Goal: Task Accomplishment & Management: Manage account settings

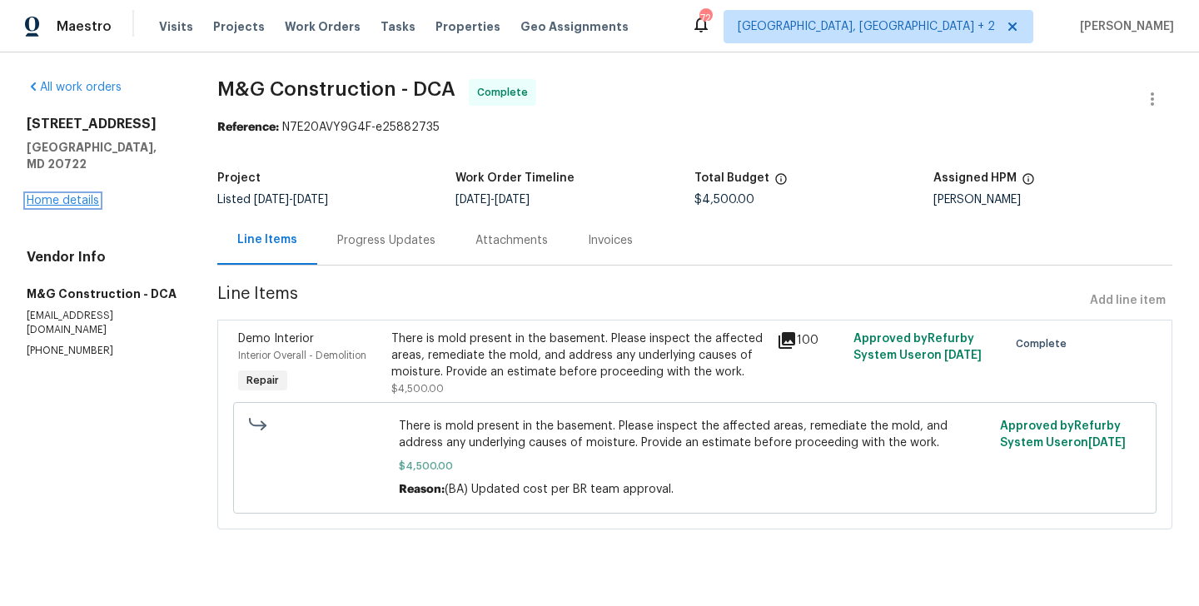
click at [62, 195] on link "Home details" at bounding box center [63, 201] width 72 height 12
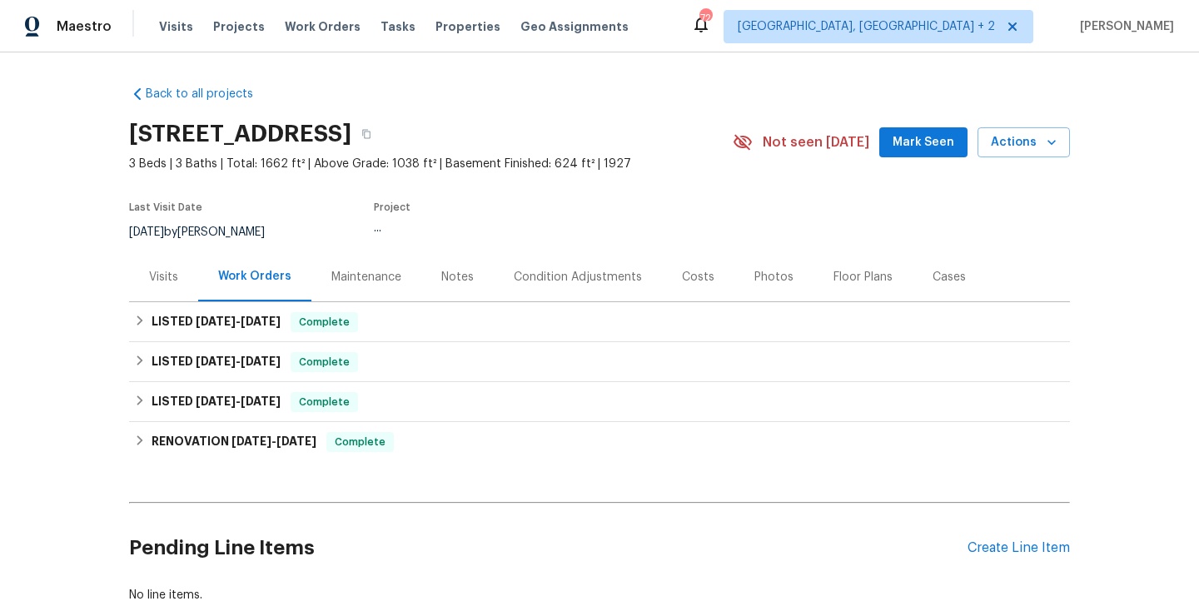
scroll to position [111, 0]
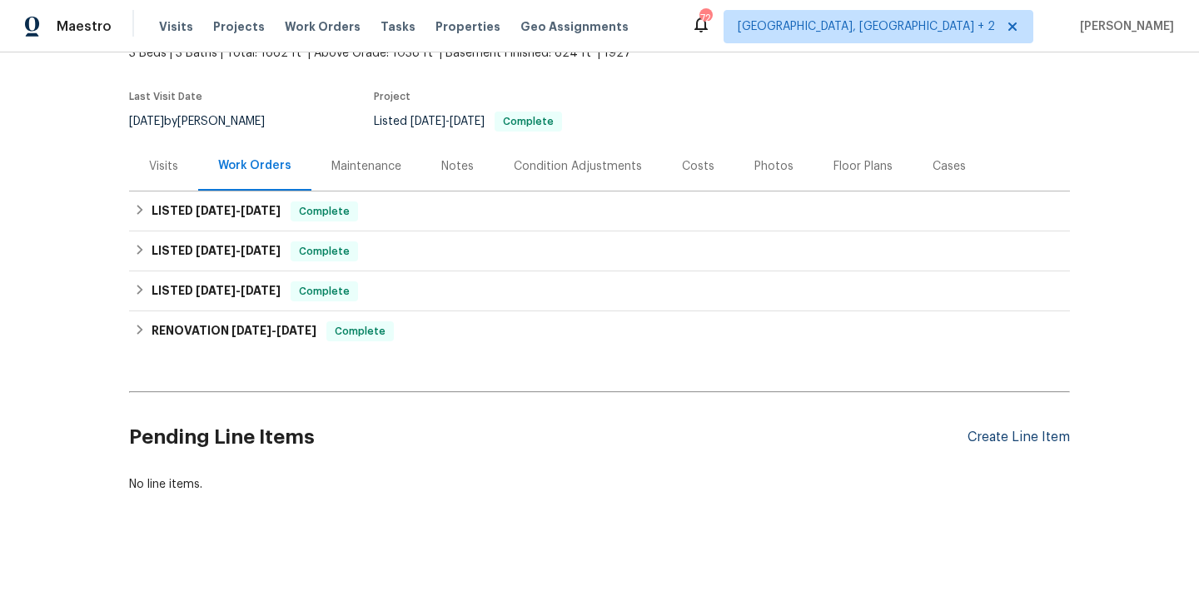
click at [1006, 444] on div "Create Line Item" at bounding box center [1018, 438] width 102 height 16
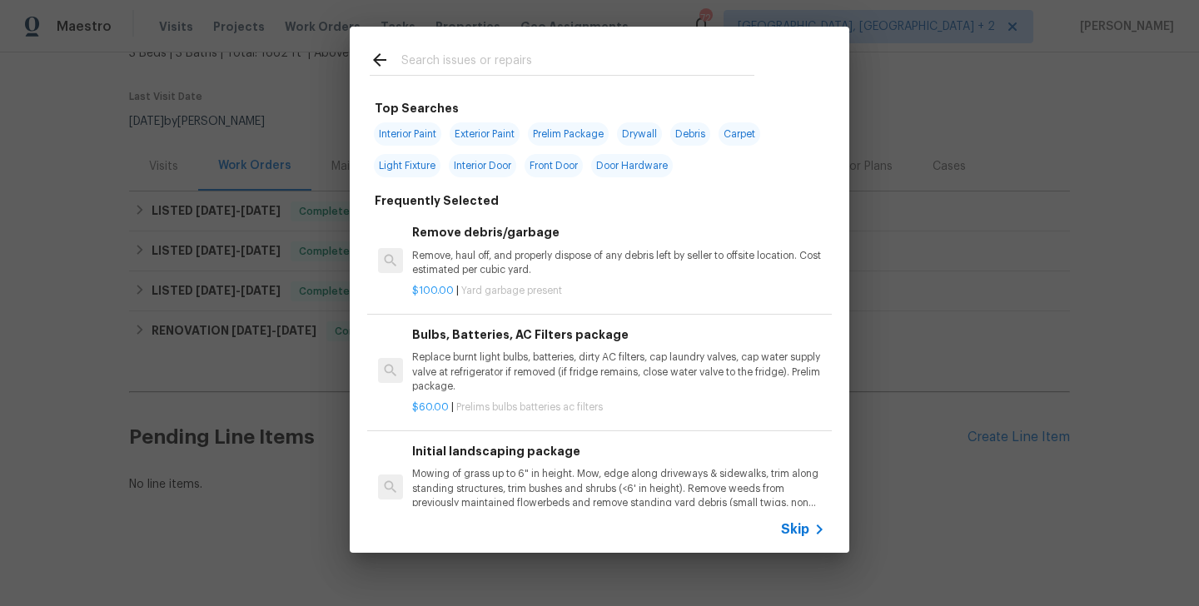
click at [441, 72] on input "text" at bounding box center [577, 62] width 353 height 25
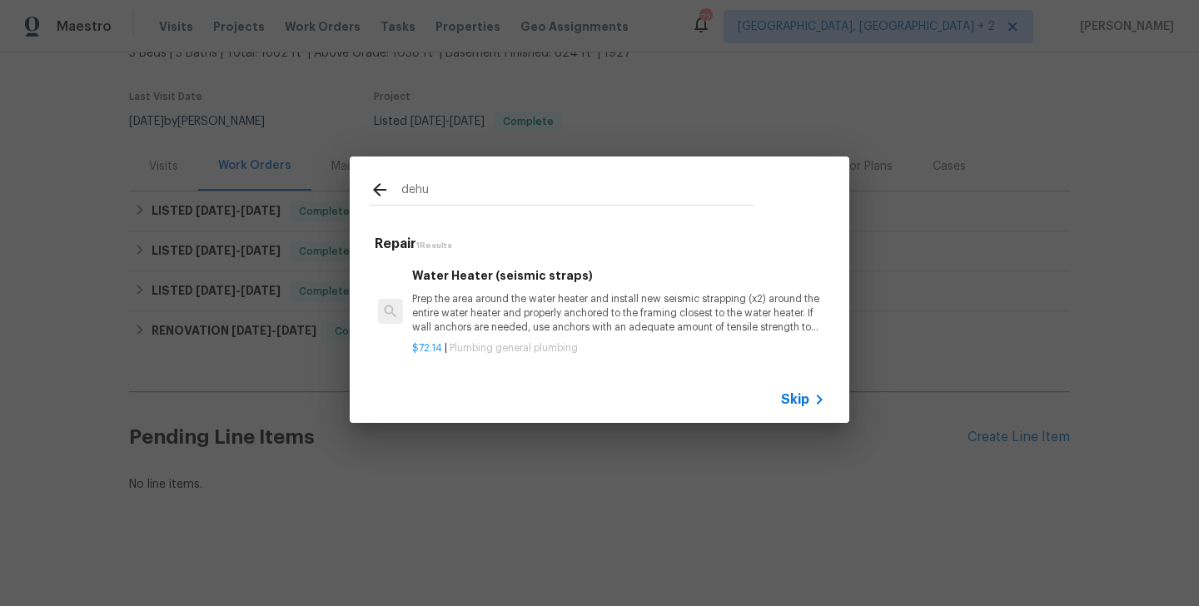
type input "dehu"
click at [516, 321] on p "Prep the area around the water heater and install new seismic strapping (x2) ar…" at bounding box center [618, 313] width 413 height 42
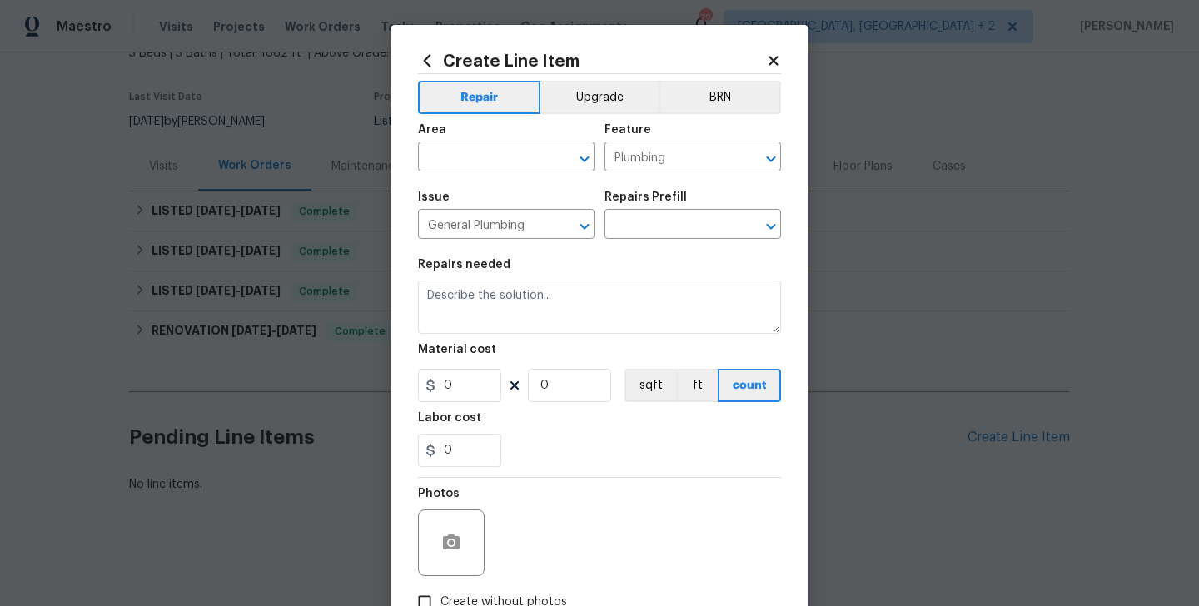
type input "Water Heater (seismic straps) $72.14"
type textarea "Prep the area around the water heater and install new seismic strapping (x2) ar…"
type input "72.14"
type input "1"
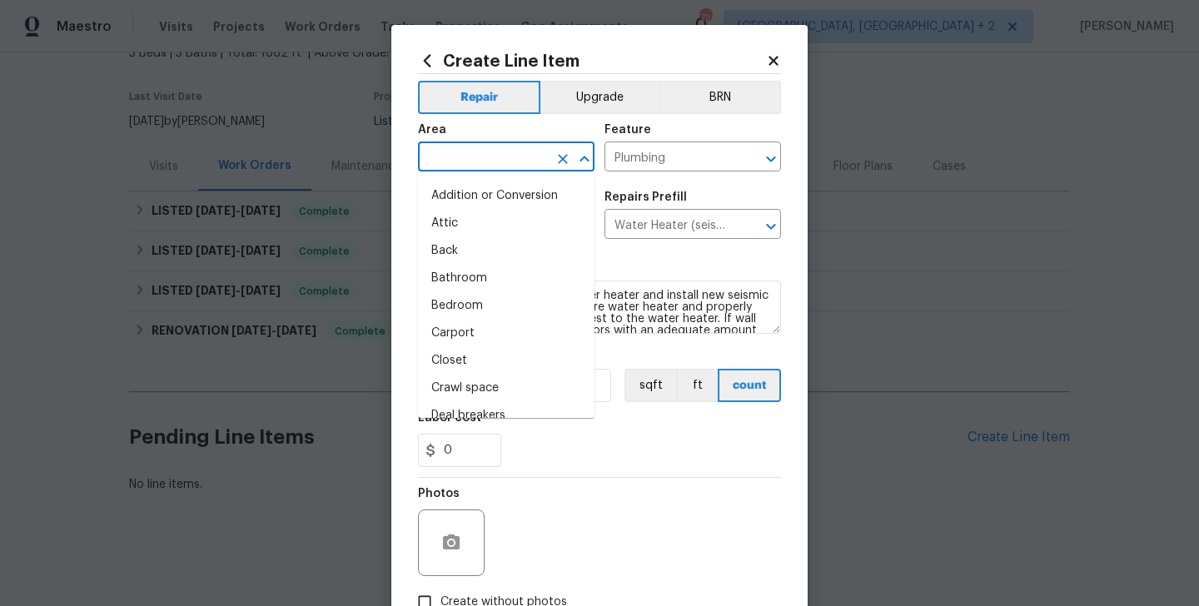
click at [478, 157] on input "text" at bounding box center [483, 159] width 130 height 26
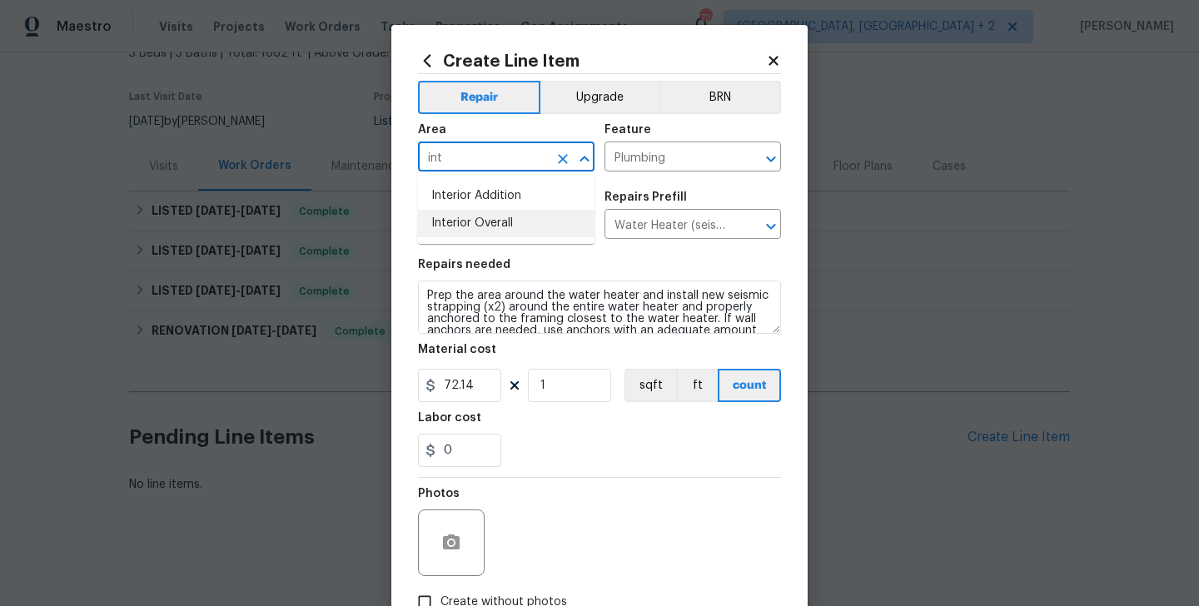
click at [482, 216] on li "Interior Overall" at bounding box center [506, 223] width 176 height 27
type input "Interior Overall"
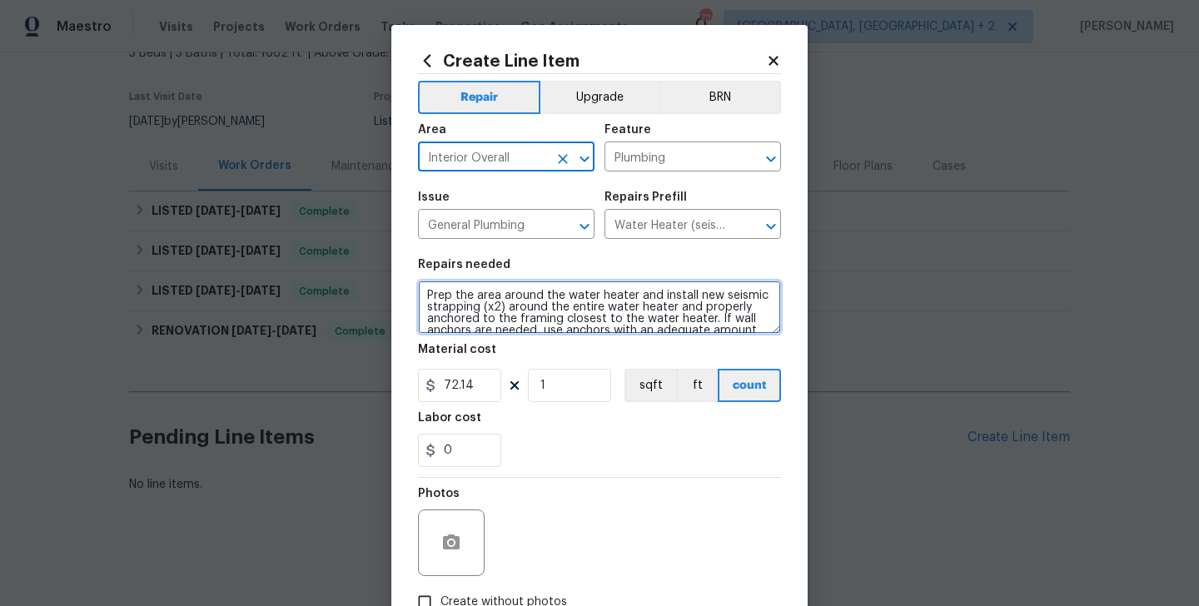
click at [482, 287] on textarea "Prep the area around the water heater and install new seismic strapping (x2) ar…" at bounding box center [599, 307] width 363 height 53
paste textarea "Install a dehumidifier the basement is not insulated and there’s a lot of humid…"
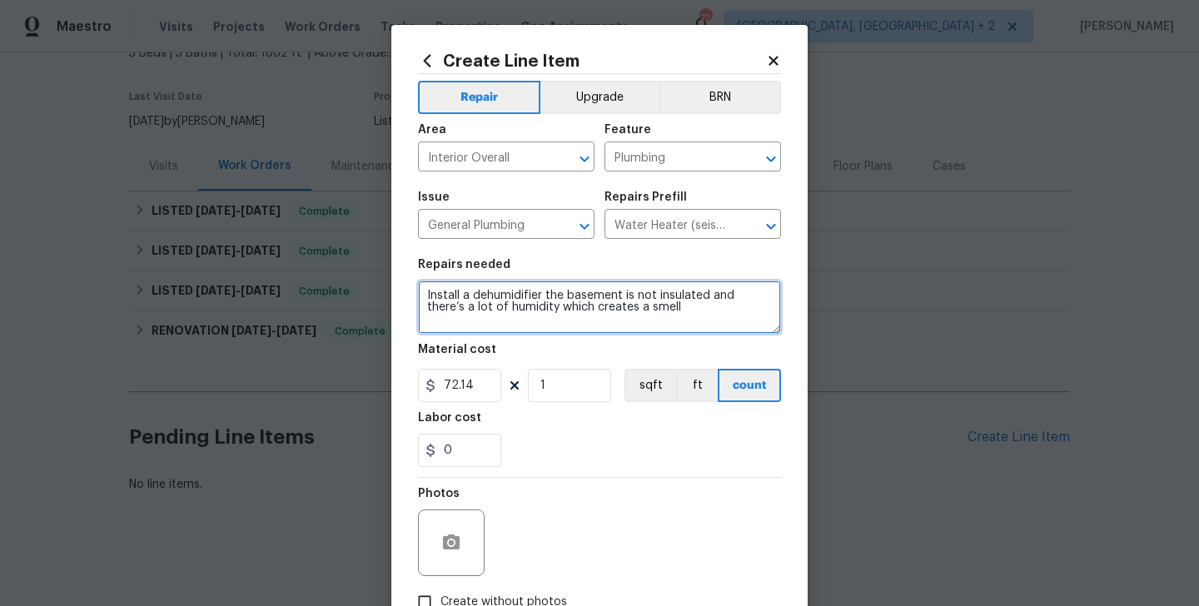
type textarea "Install a dehumidifier the basement is not insulated and there’s a lot of humid…"
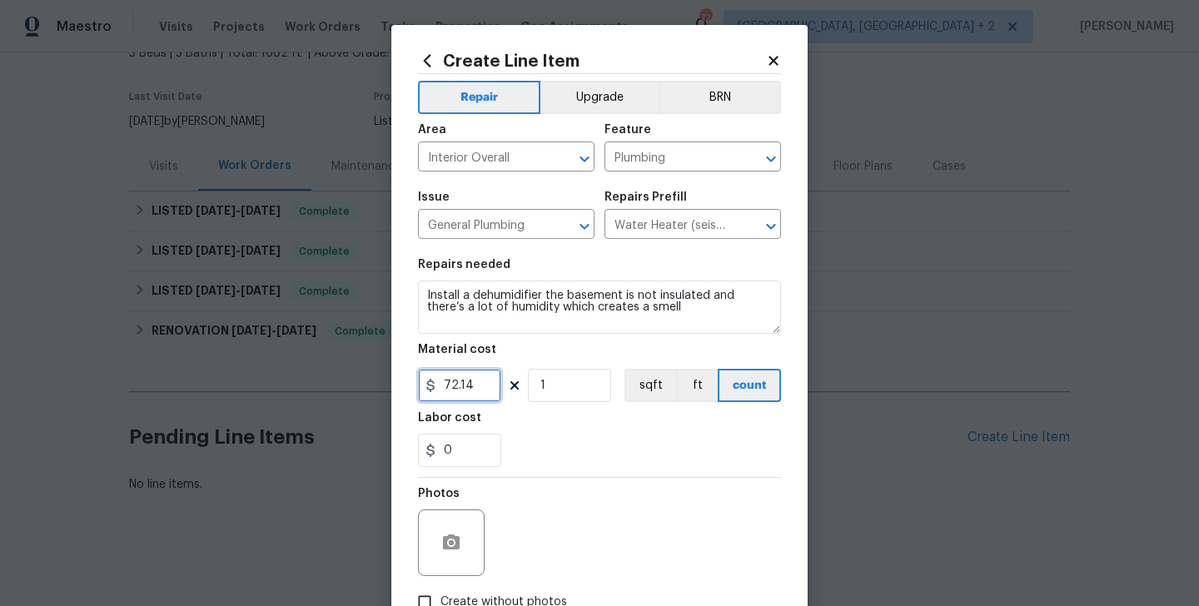
click at [479, 400] on input "72.14" at bounding box center [459, 385] width 83 height 33
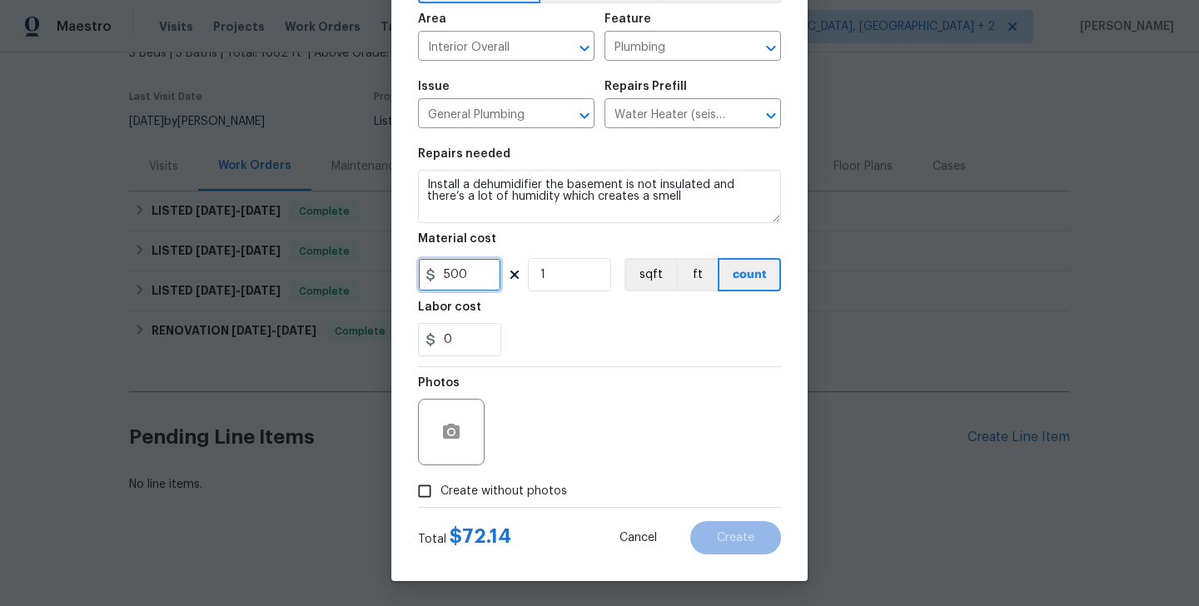
type input "500"
click at [527, 491] on span "Create without photos" at bounding box center [503, 491] width 127 height 17
click at [440, 491] on input "Create without photos" at bounding box center [425, 491] width 32 height 32
checkbox input "true"
click at [634, 420] on textarea at bounding box center [639, 432] width 283 height 67
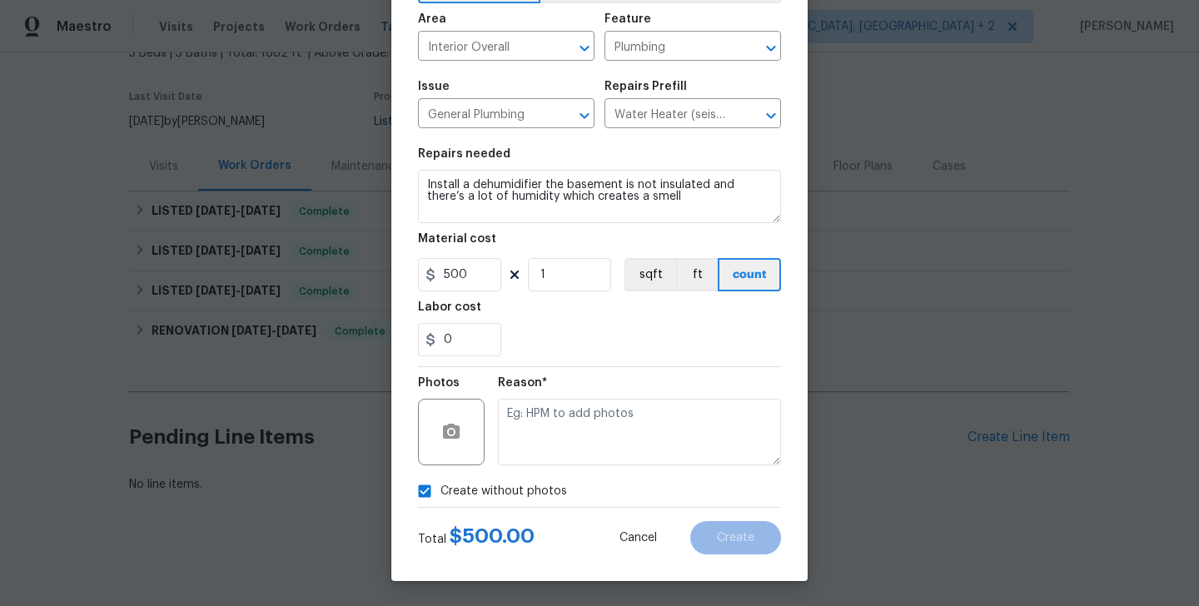
click at [634, 420] on textarea at bounding box center [639, 432] width 283 height 67
click at [730, 534] on span "Create" at bounding box center [735, 538] width 37 height 12
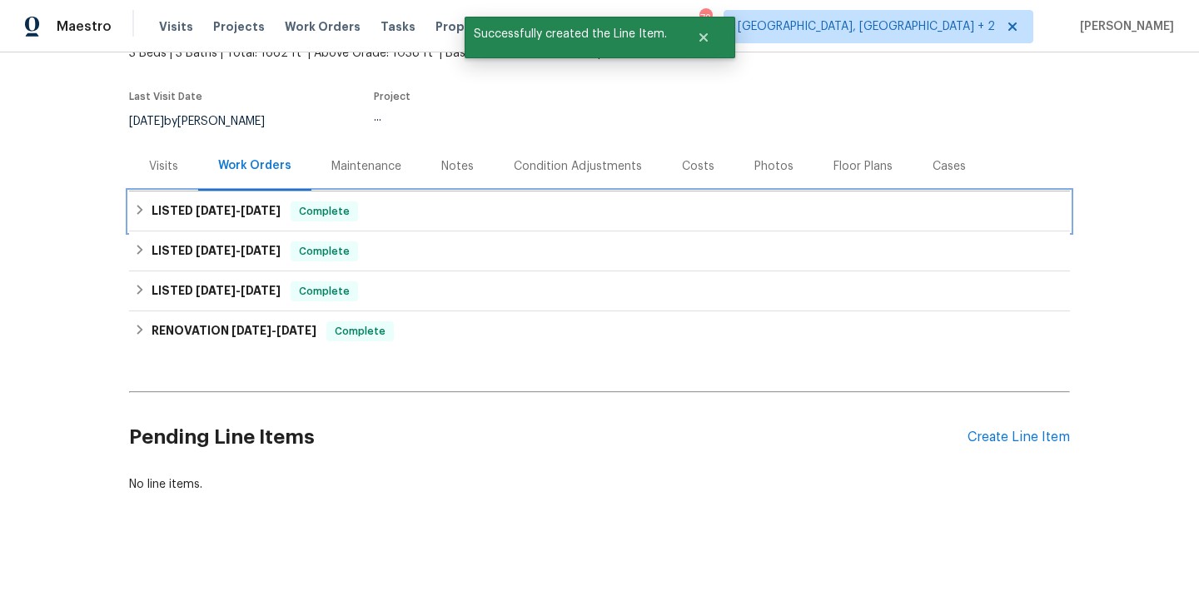
click at [298, 215] on span "Complete" at bounding box center [324, 211] width 64 height 17
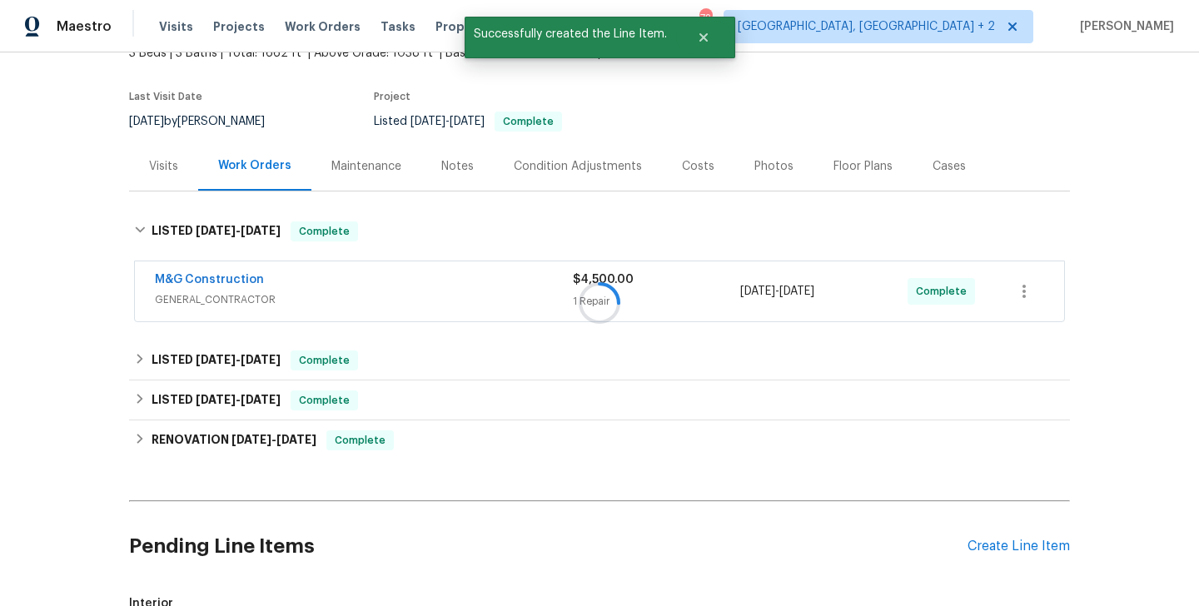
click at [366, 237] on div at bounding box center [599, 303] width 1199 height 606
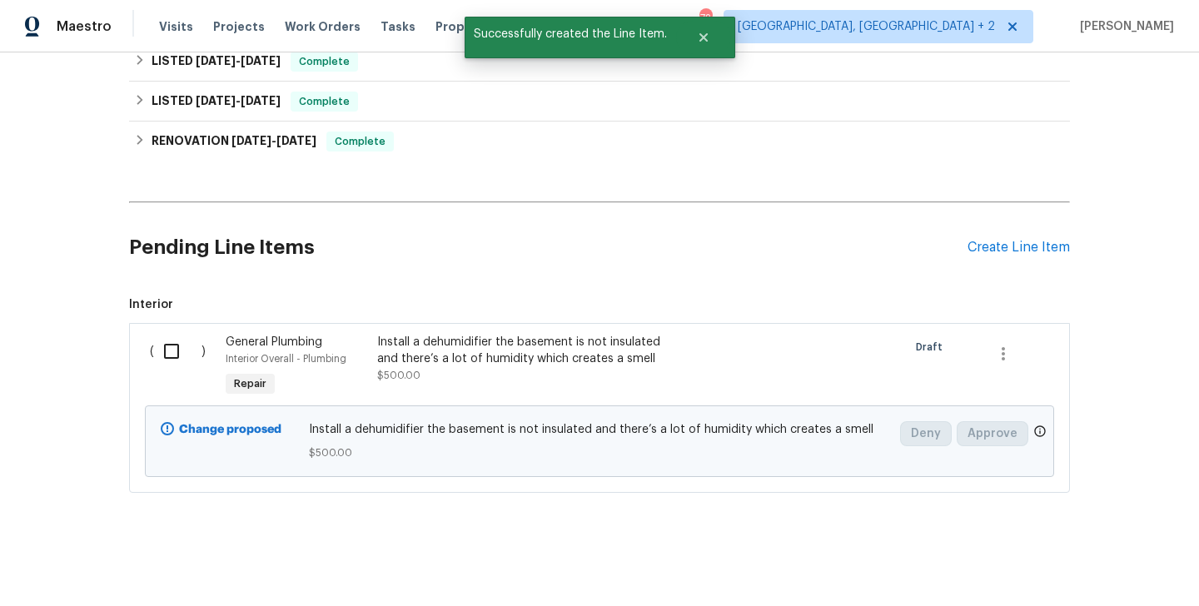
click at [164, 359] on input "checkbox" at bounding box center [177, 351] width 47 height 35
checkbox input "true"
click at [1106, 552] on button "Create Work Order" at bounding box center [1103, 564] width 137 height 31
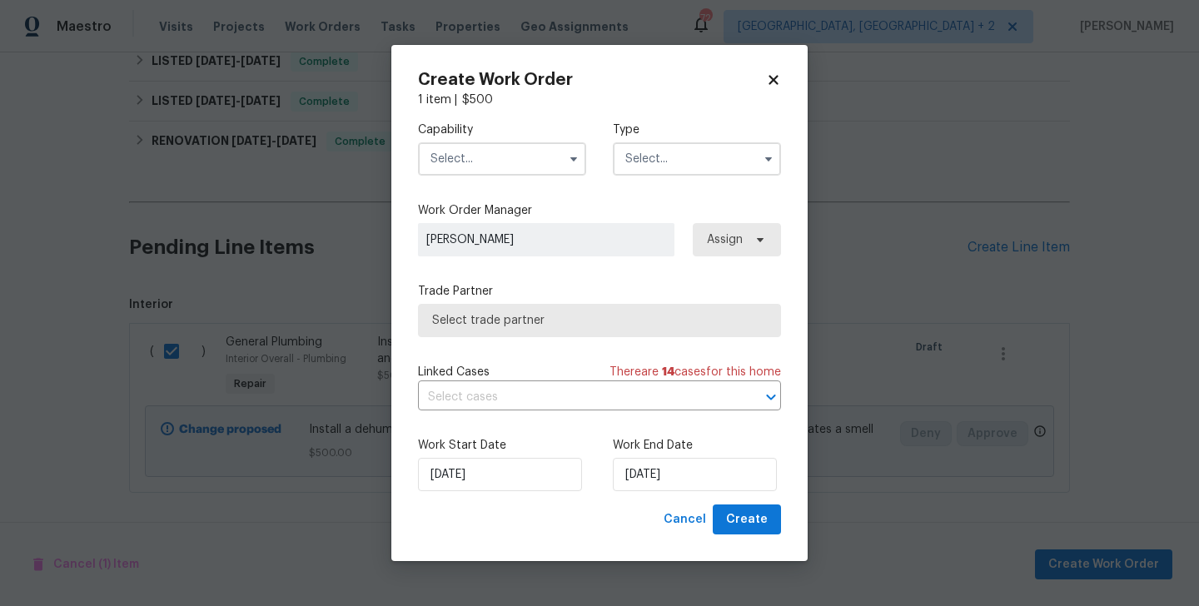
click at [425, 139] on div "Capability" at bounding box center [502, 149] width 168 height 54
click at [444, 147] on input "text" at bounding box center [502, 158] width 168 height 33
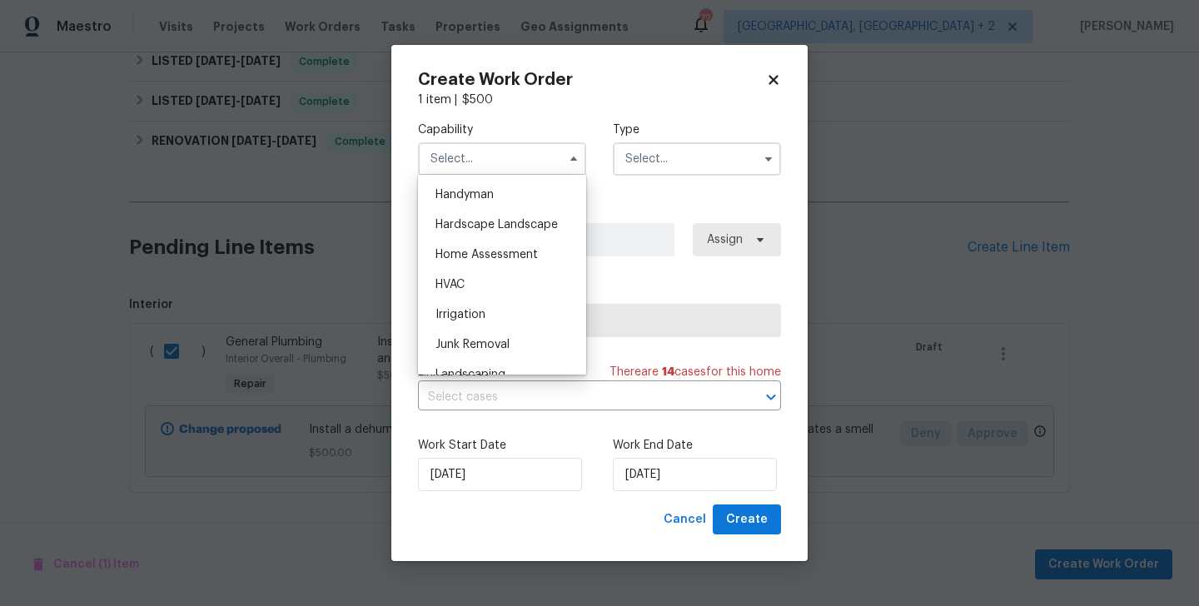
scroll to position [915, 0]
click at [463, 196] on span "Handyman" at bounding box center [464, 195] width 58 height 12
type input "Handyman"
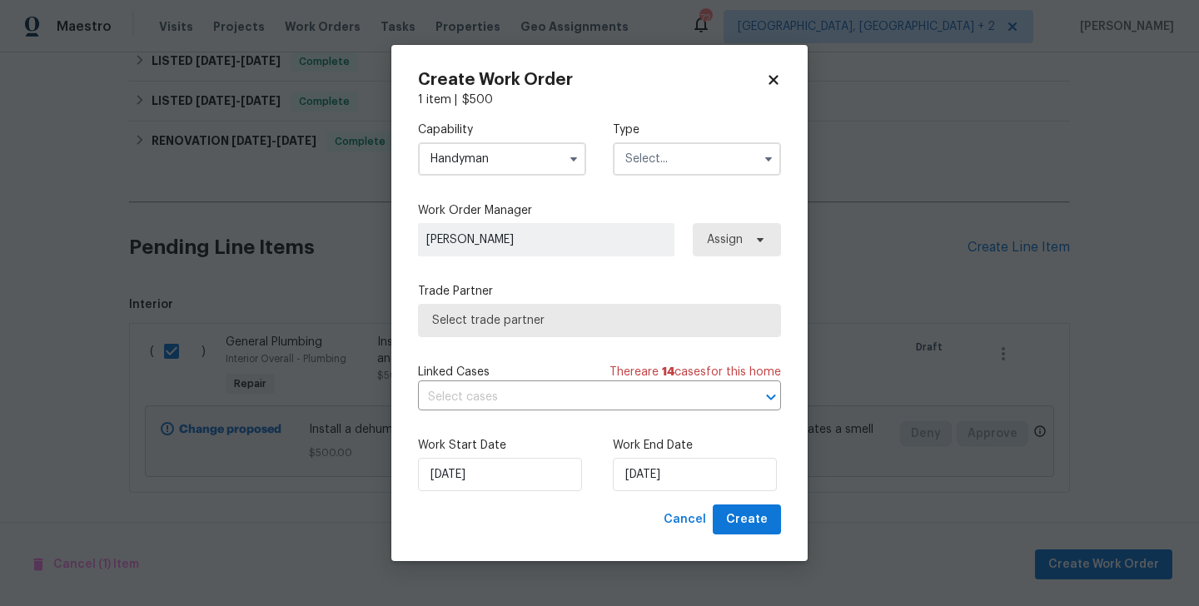
click at [686, 155] on input "text" at bounding box center [697, 158] width 168 height 33
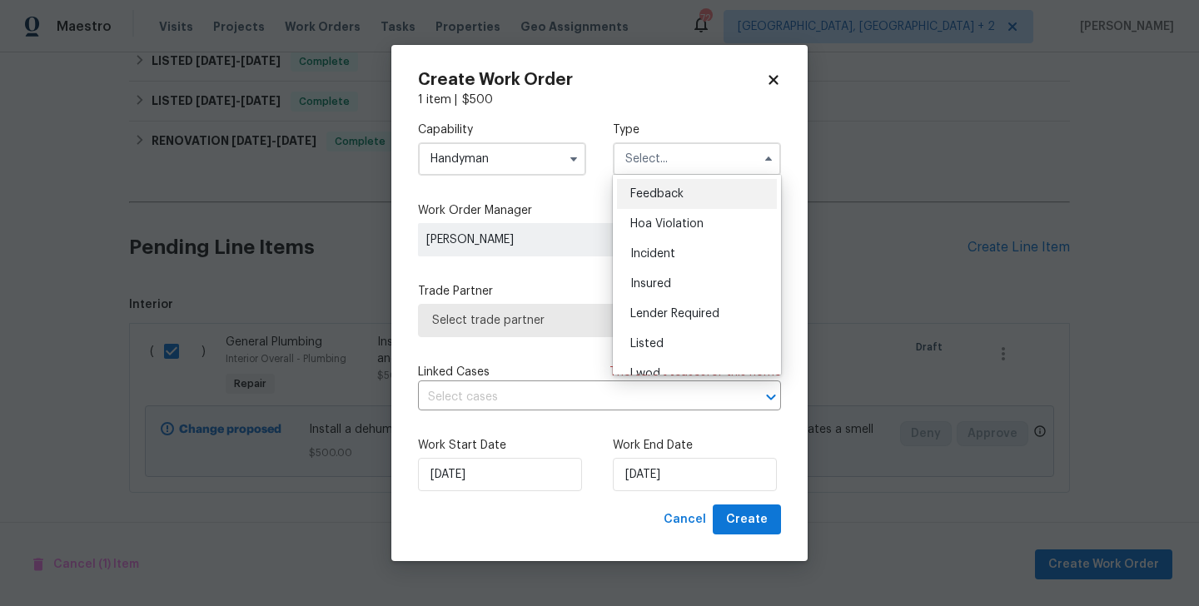
click at [686, 209] on div "Hoa Violation" at bounding box center [697, 224] width 160 height 30
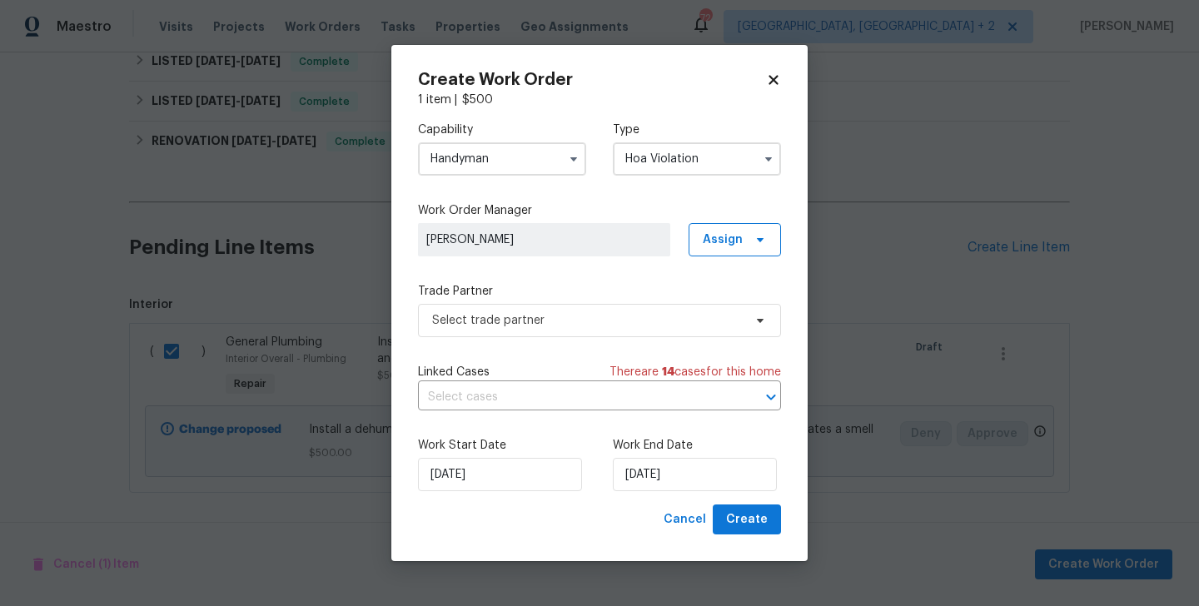
click at [675, 165] on input "Hoa Violation" at bounding box center [697, 158] width 168 height 33
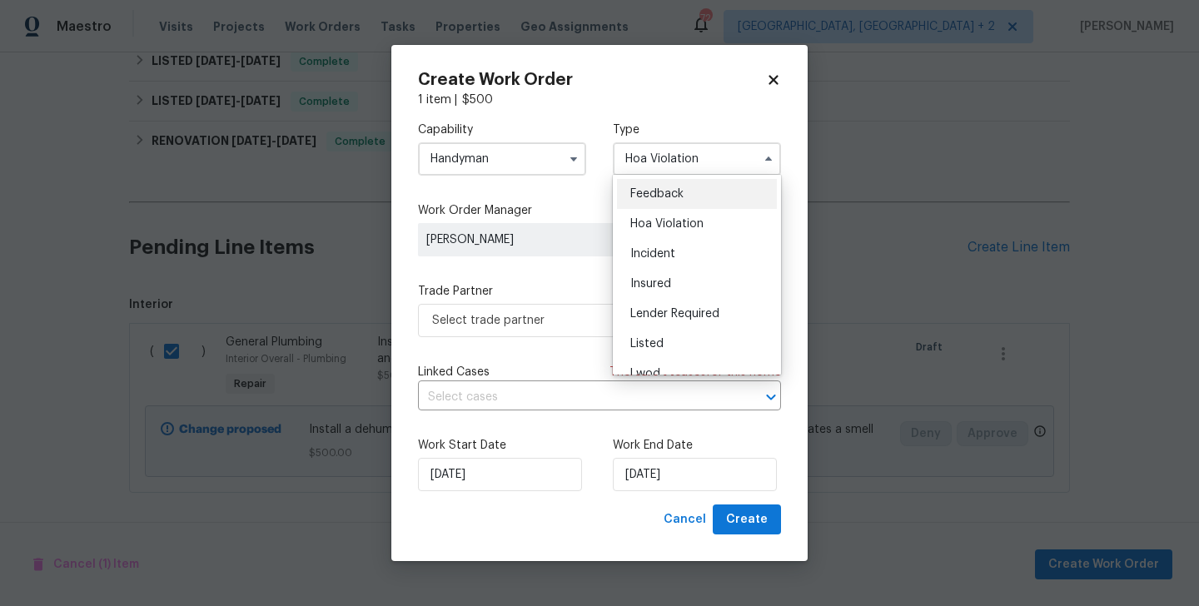
click at [675, 189] on span "Feedback" at bounding box center [656, 194] width 53 height 12
type input "Feedback"
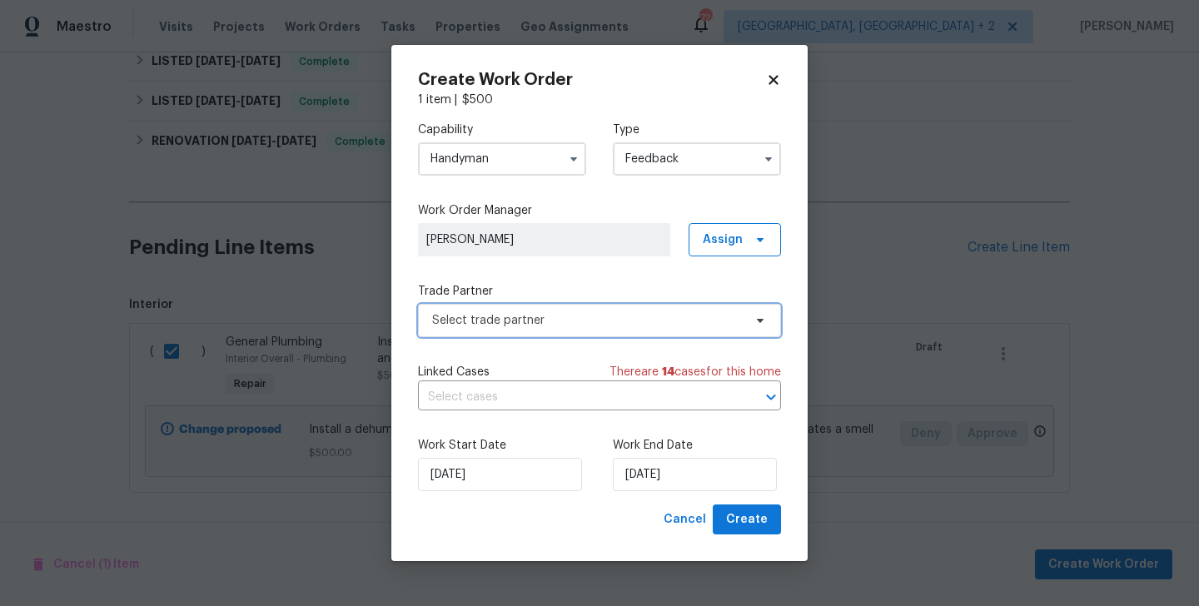
click at [537, 326] on span "Select trade partner" at bounding box center [587, 320] width 311 height 17
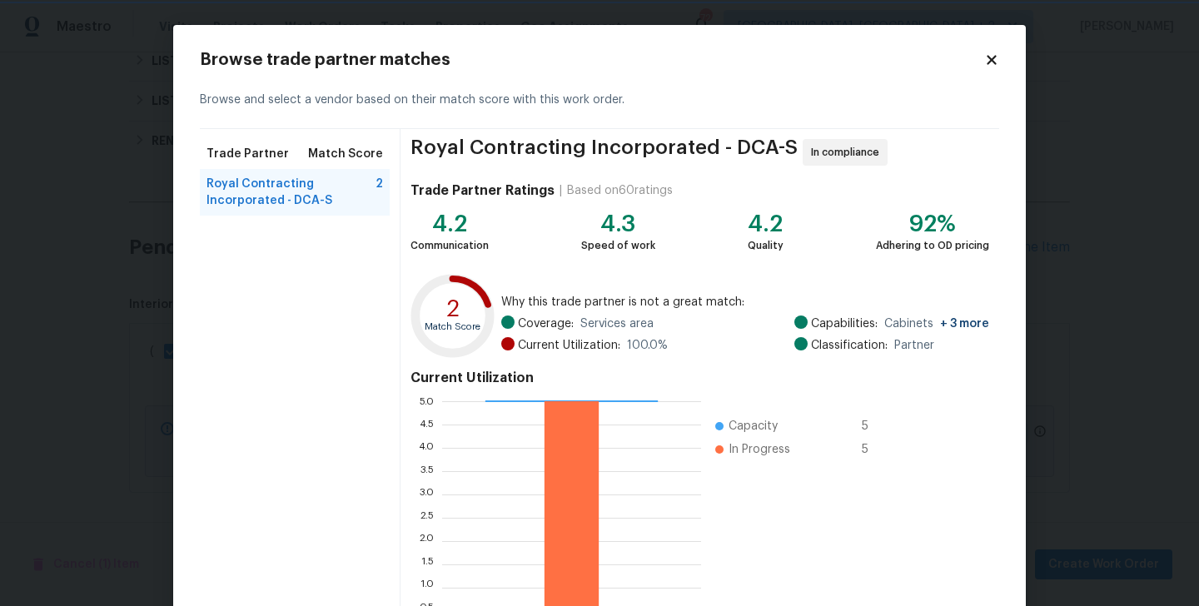
scroll to position [128, 0]
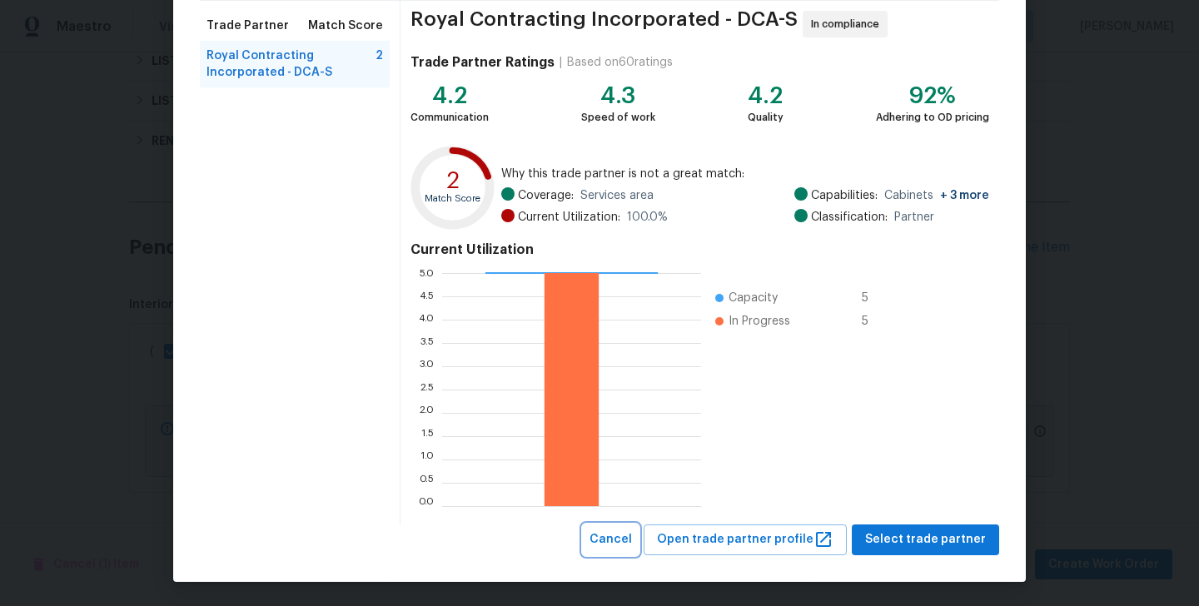
click at [632, 547] on span "Cancel" at bounding box center [610, 539] width 42 height 21
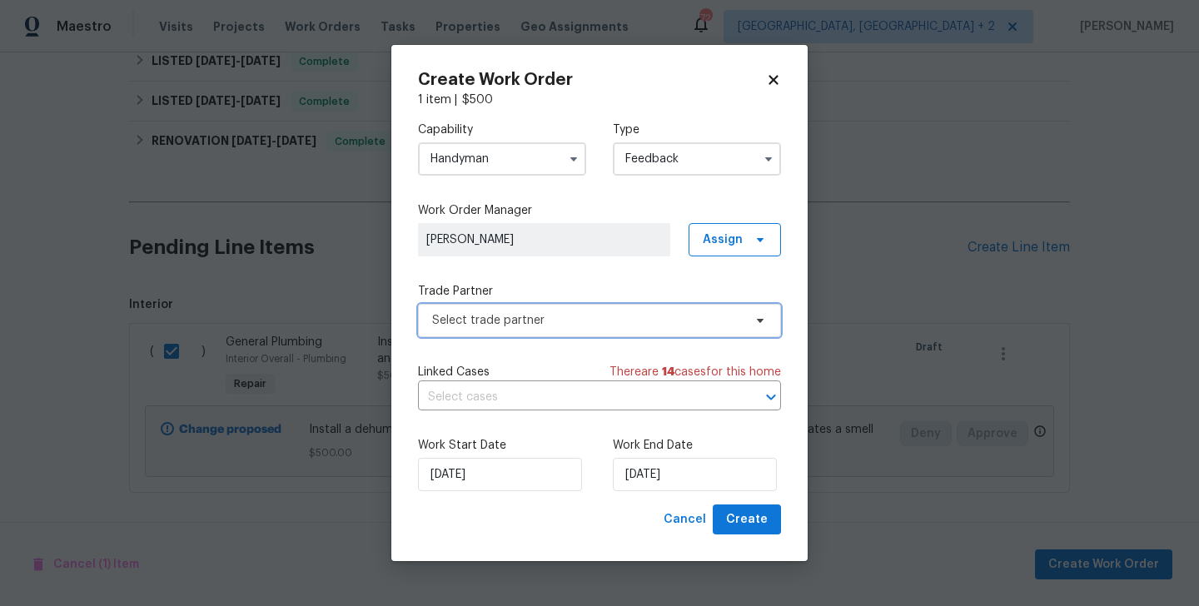
scroll to position [0, 0]
click at [502, 152] on input "Handyman" at bounding box center [502, 158] width 168 height 33
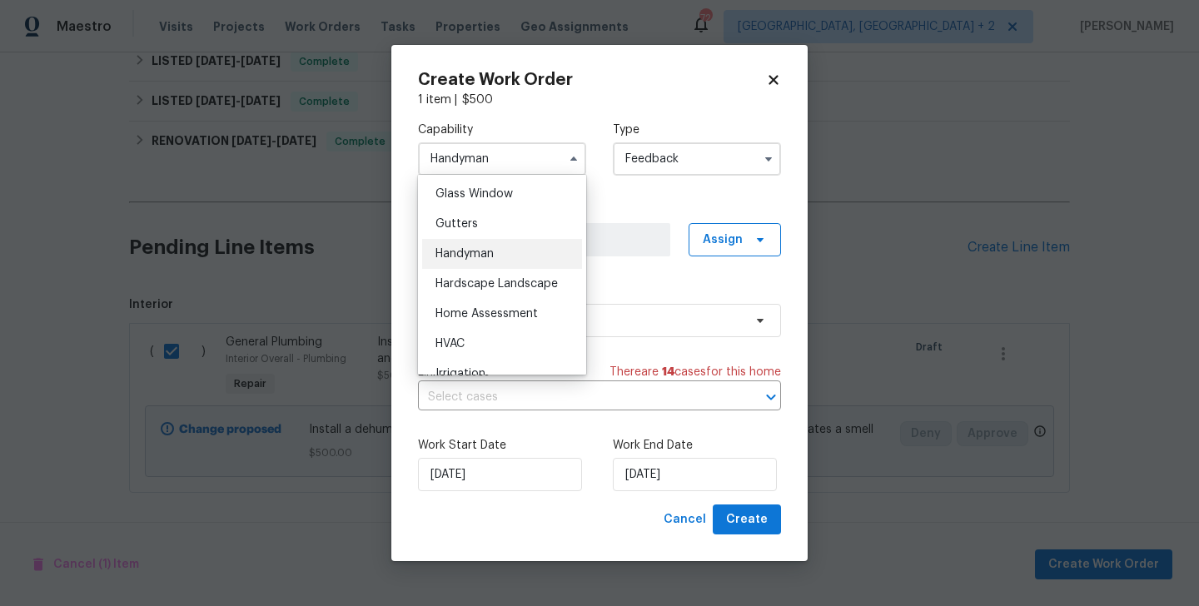
scroll to position [785, 0]
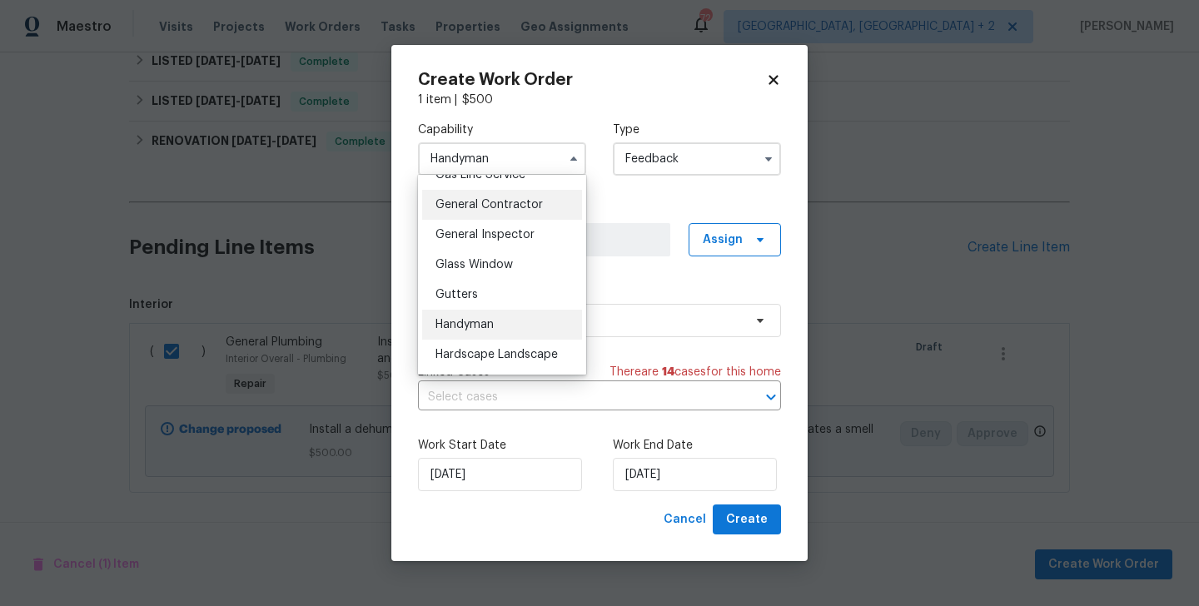
click at [480, 202] on span "General Contractor" at bounding box center [488, 205] width 107 height 12
type input "General Contractor"
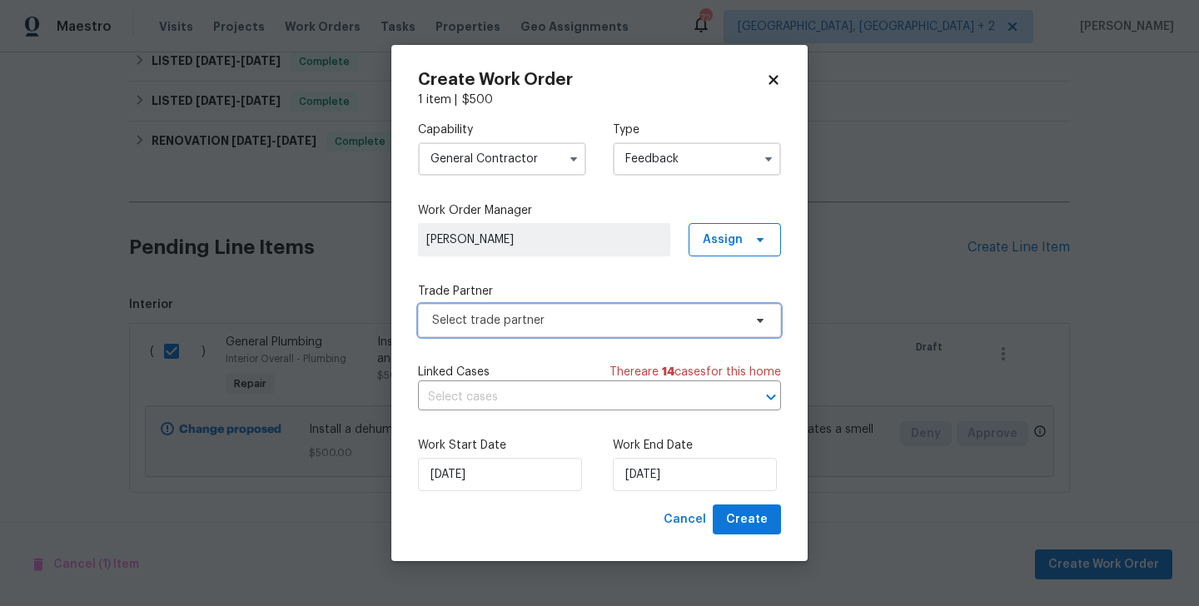
click at [525, 305] on span "Select trade partner" at bounding box center [599, 320] width 363 height 33
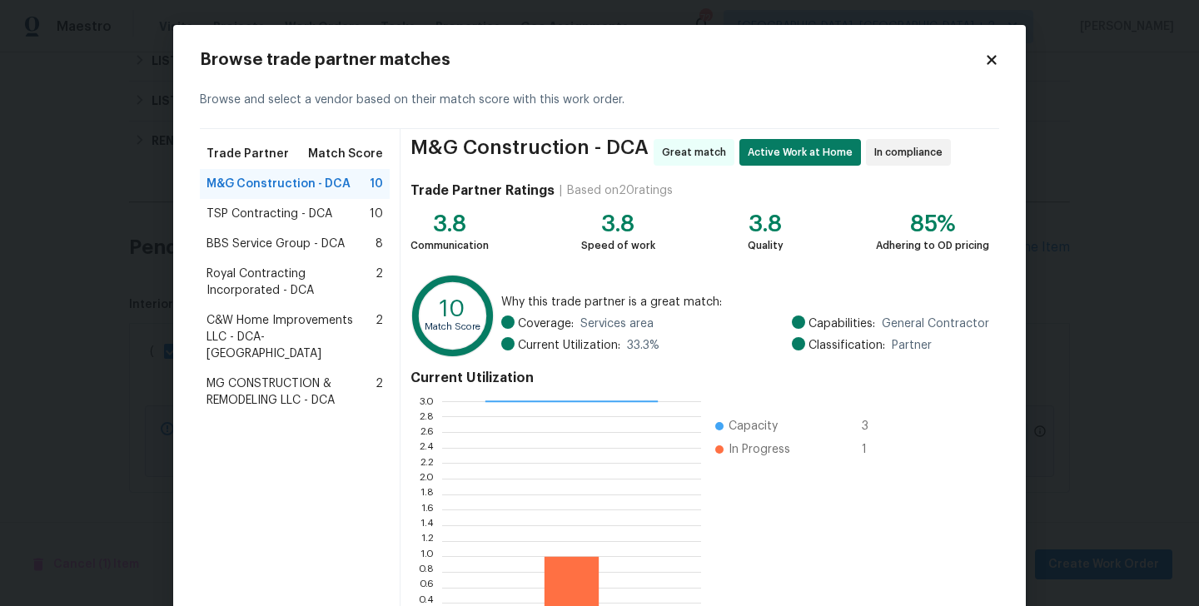
scroll to position [128, 0]
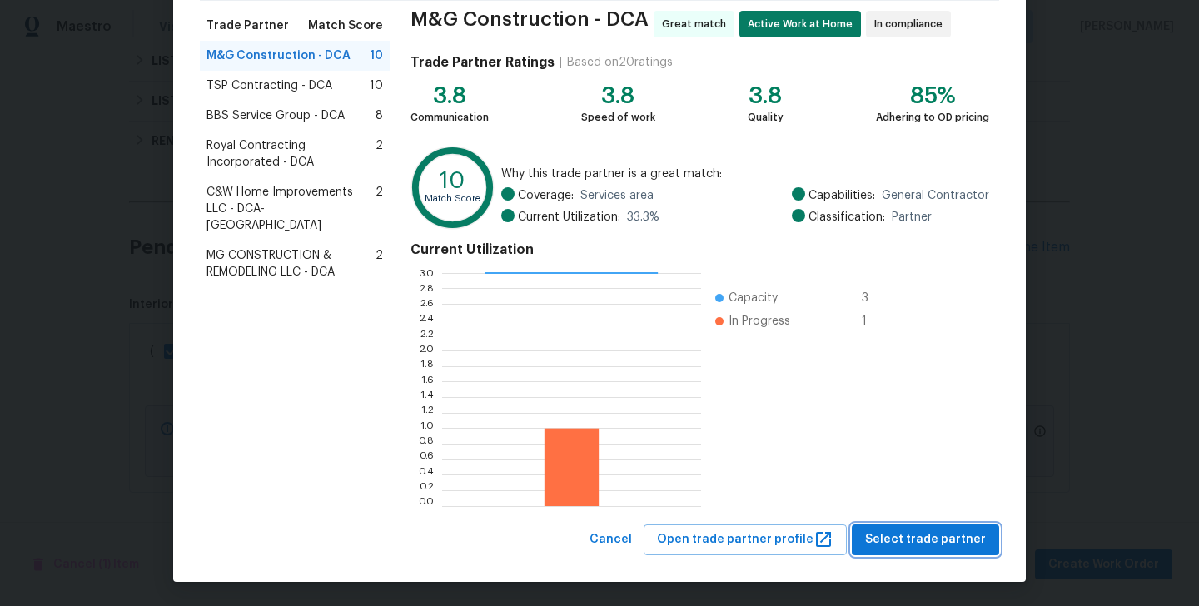
click at [927, 541] on span "Select trade partner" at bounding box center [925, 539] width 121 height 21
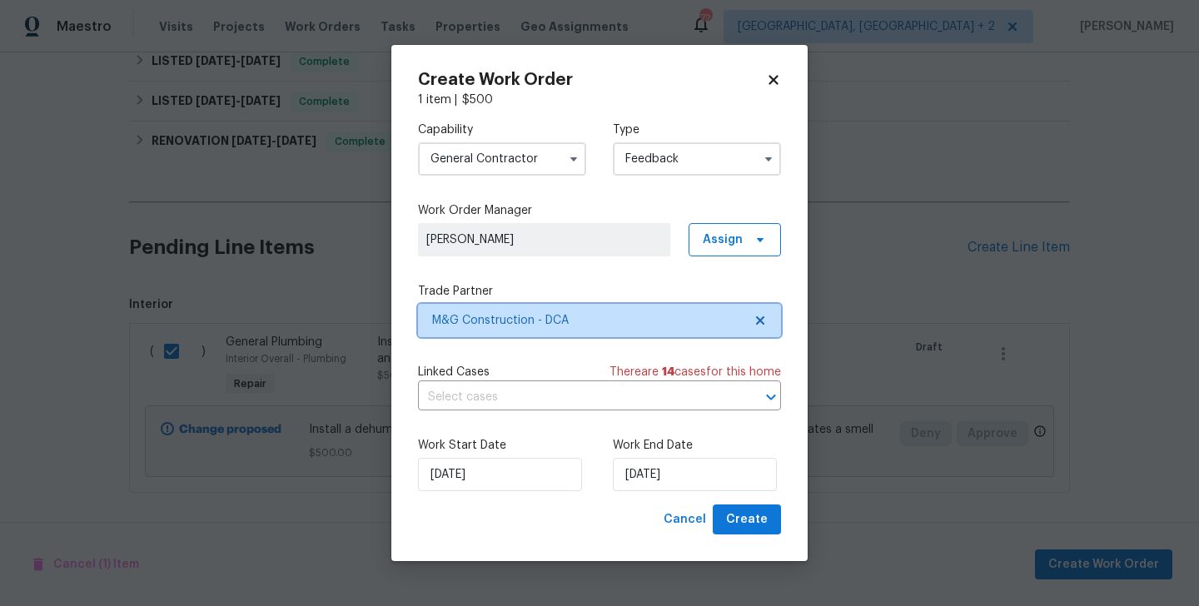
scroll to position [0, 0]
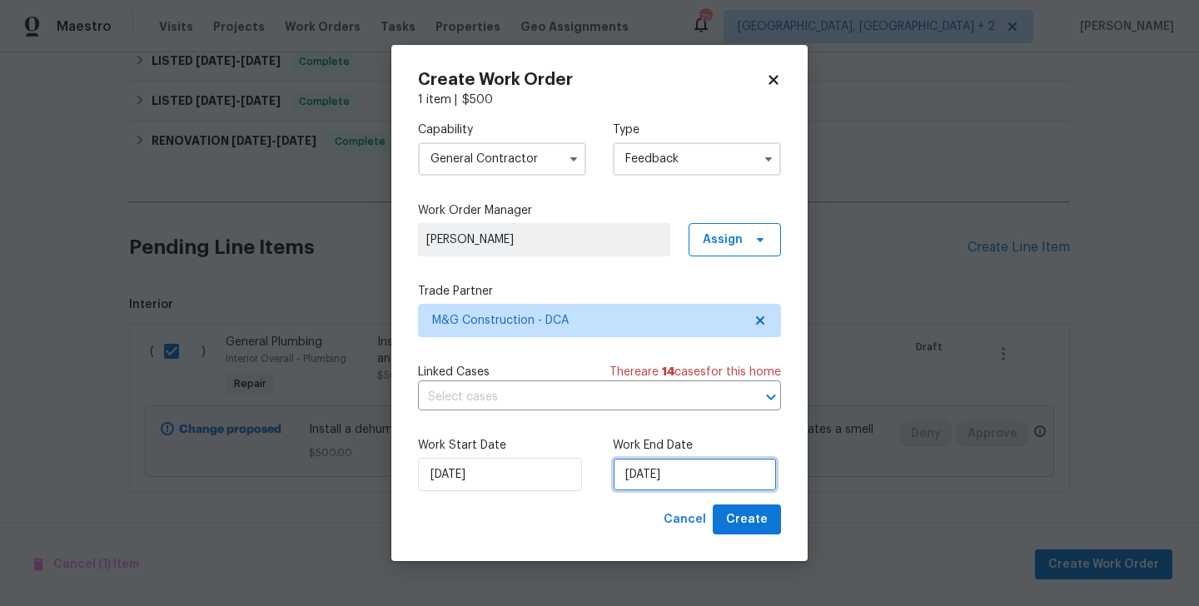
click at [629, 470] on input "10/09/2025" at bounding box center [695, 474] width 164 height 33
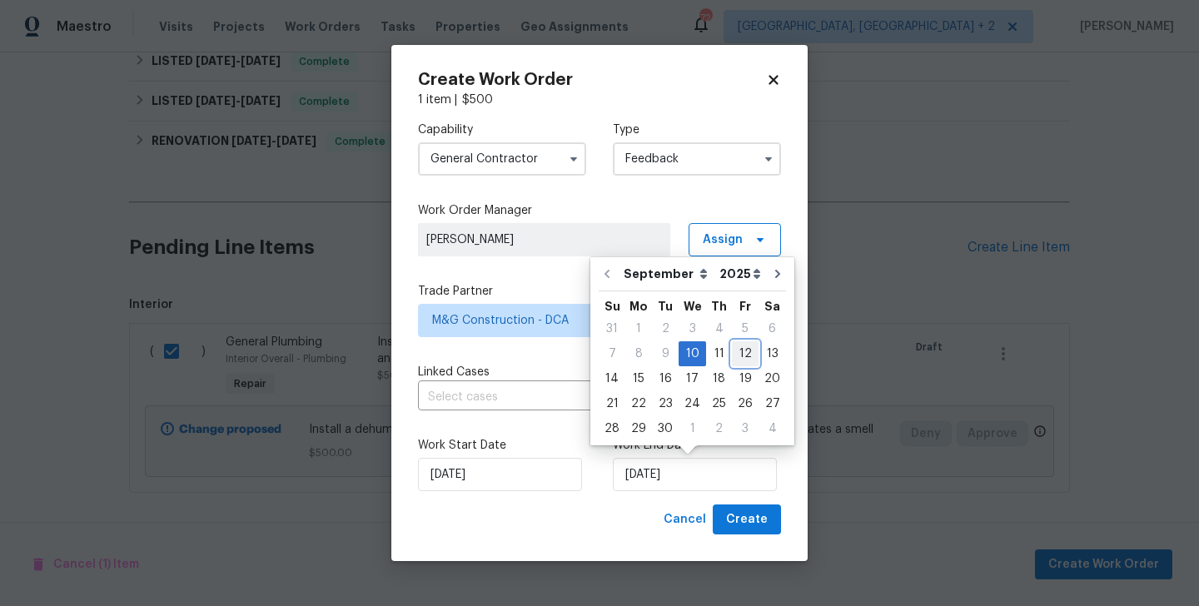
click at [734, 350] on div "12" at bounding box center [745, 353] width 27 height 23
type input "12/09/2025"
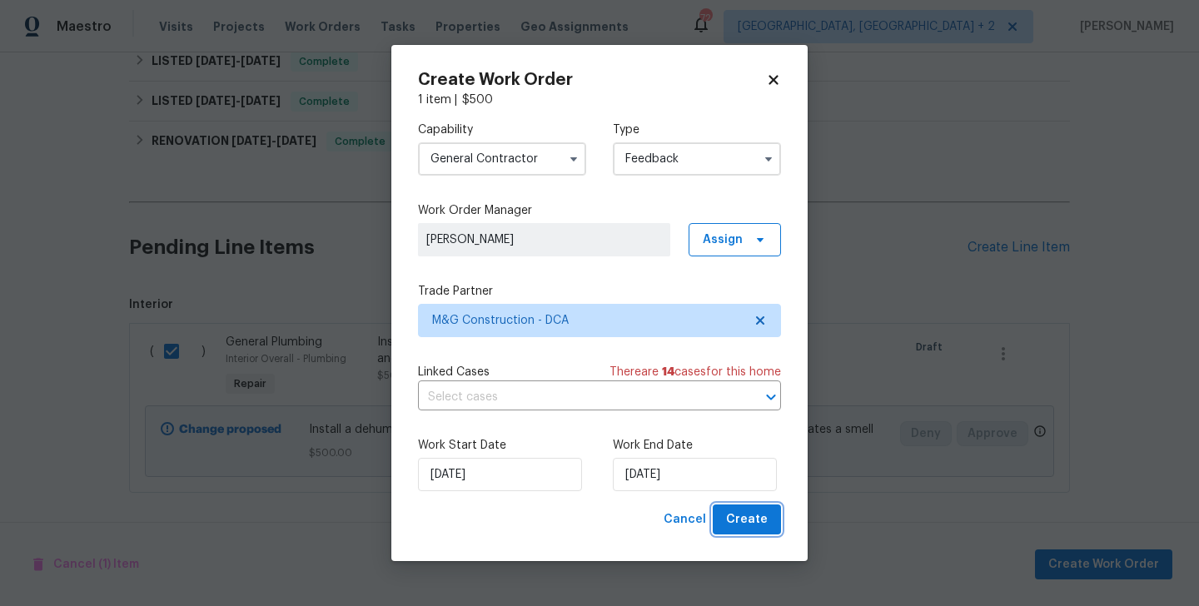
click at [749, 519] on span "Create" at bounding box center [747, 519] width 42 height 21
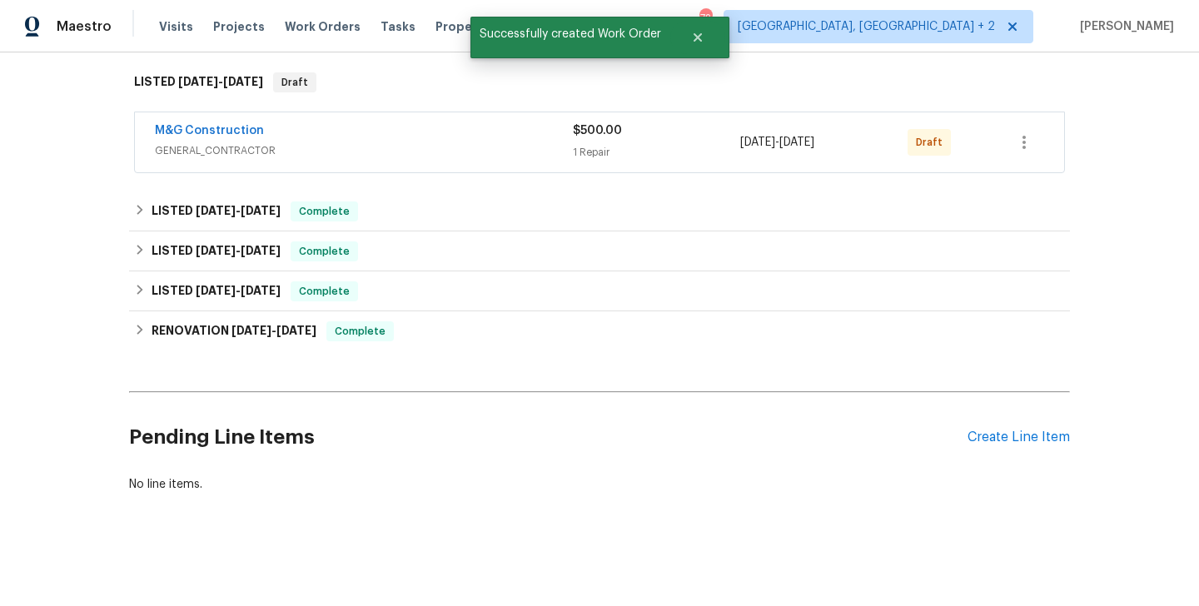
scroll to position [260, 0]
click at [242, 133] on link "M&G Construction" at bounding box center [209, 131] width 109 height 12
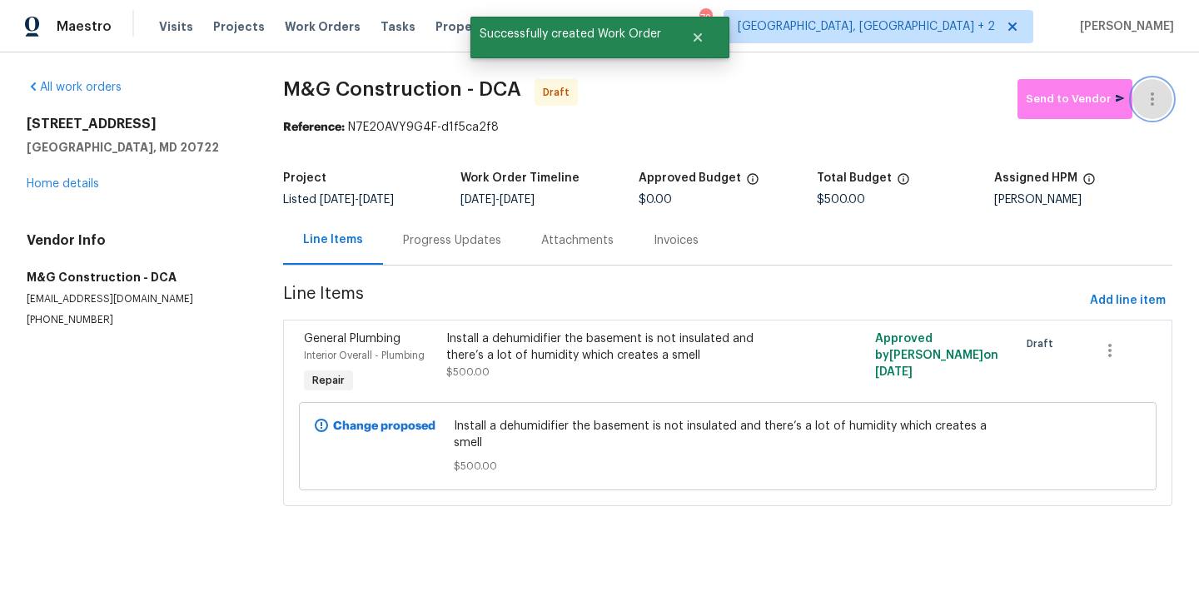
click at [1151, 89] on icon "button" at bounding box center [1152, 99] width 20 height 20
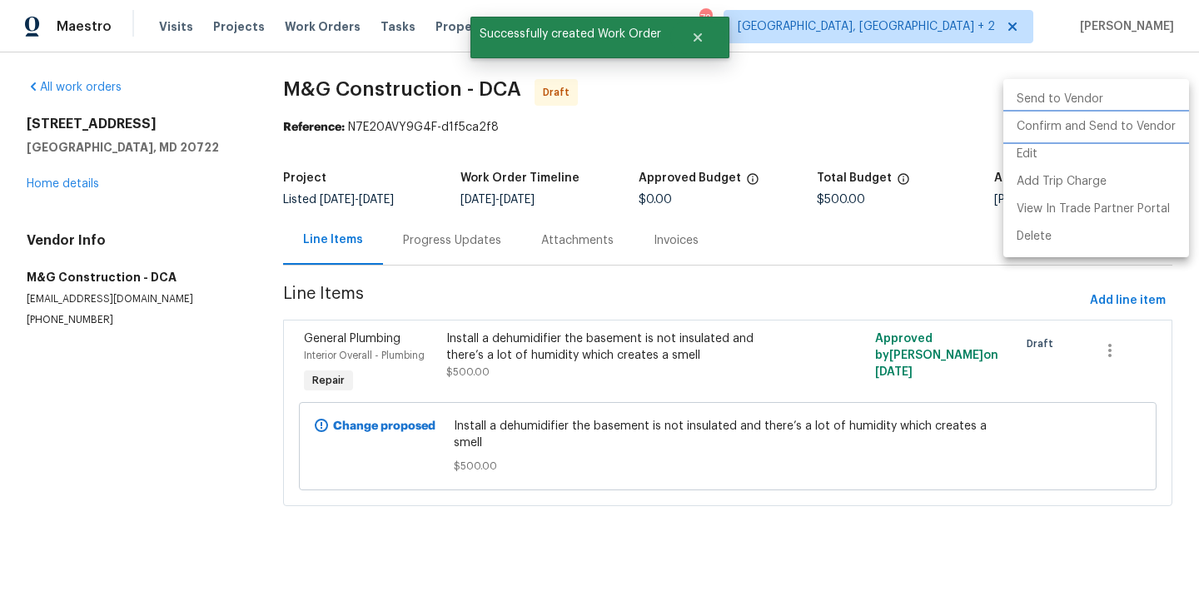
click at [1151, 136] on li "Confirm and Send to Vendor" at bounding box center [1096, 126] width 186 height 27
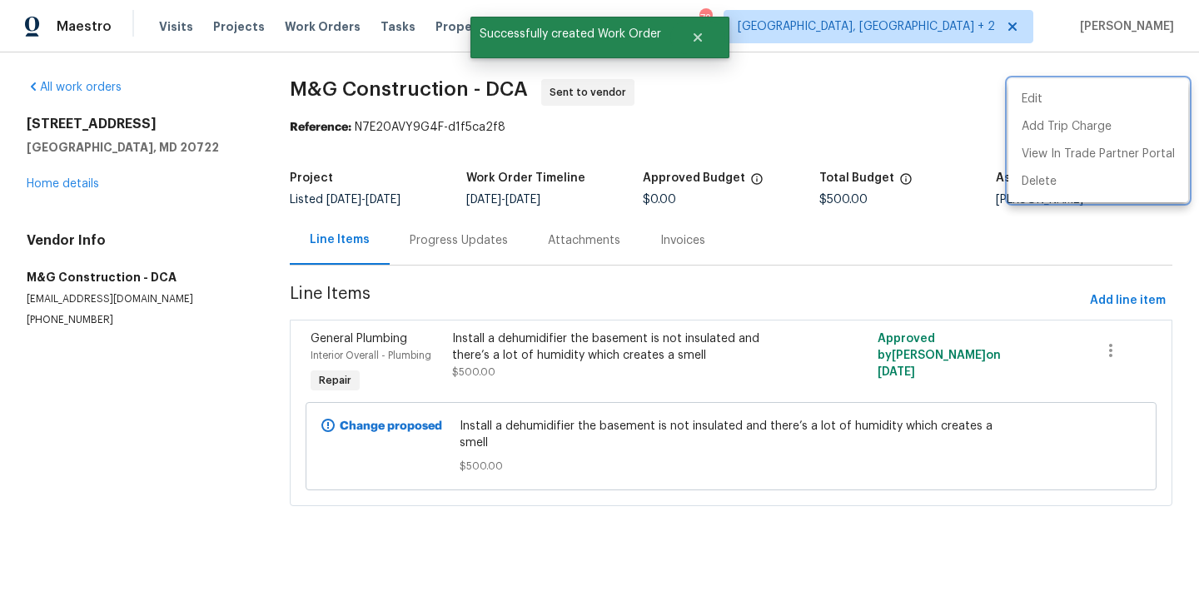
click at [450, 237] on div at bounding box center [599, 303] width 1199 height 606
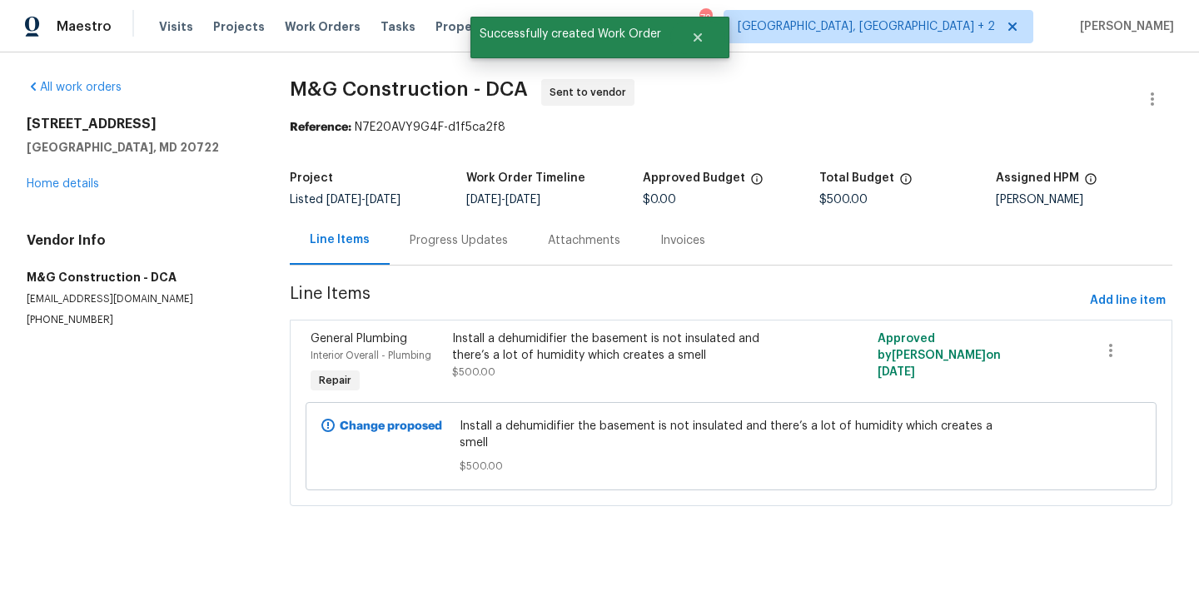
click at [450, 237] on div "Edit Add Trip Charge View In Trade Partner Portal Delete" at bounding box center [599, 303] width 1199 height 606
click at [444, 225] on div "Progress Updates" at bounding box center [459, 240] width 138 height 49
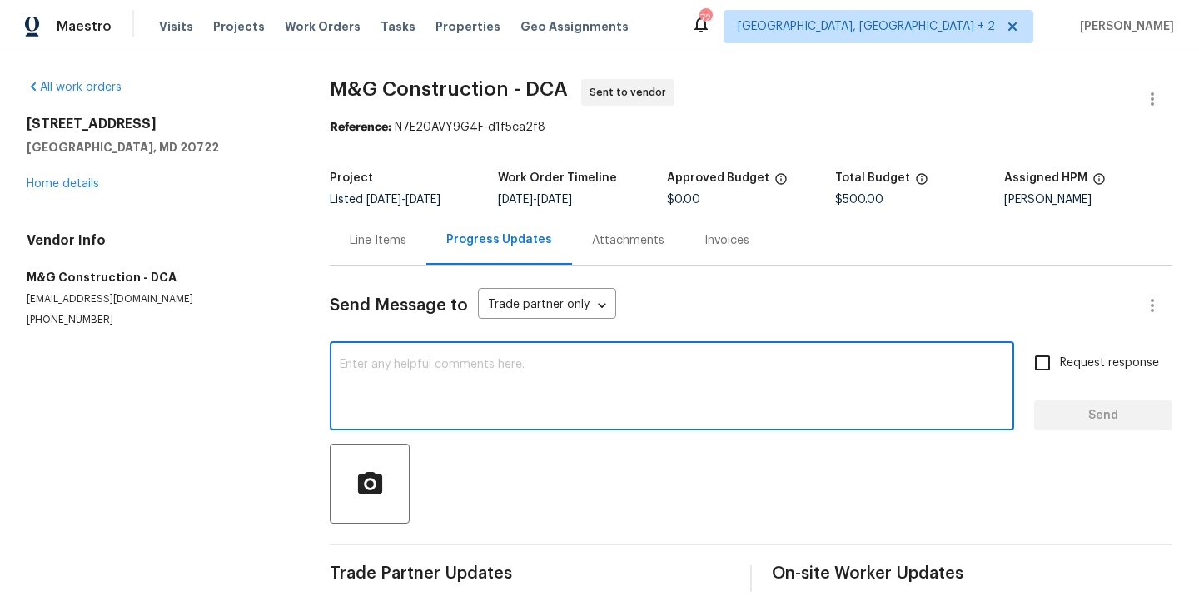
click at [485, 365] on textarea at bounding box center [672, 388] width 664 height 58
paste textarea "Hi, this is Blessida with Opendoor. I’m confirming you received the WO for the …"
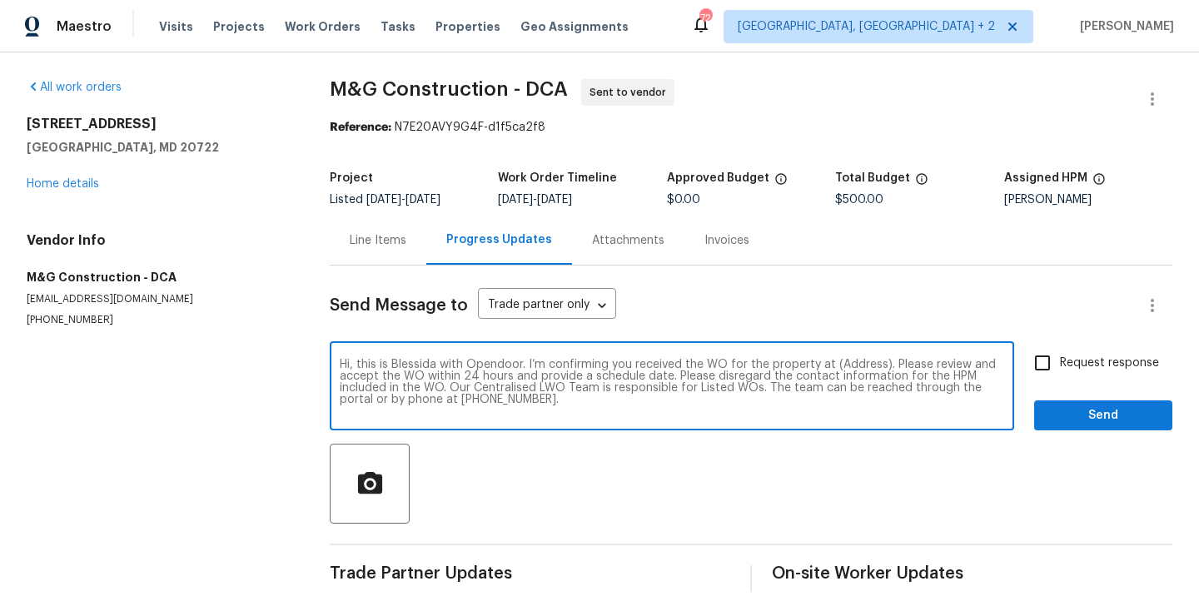
click at [850, 360] on textarea "Hi, this is Blessida with Opendoor. I’m confirming you received the WO for the …" at bounding box center [672, 388] width 664 height 58
paste textarea "3722 Shepherd St, Brentwood, MD 20722"
type textarea "Hi, this is Blessida with Opendoor. I’m confirming you received the WO for the …"
click at [1078, 386] on div "Request response Send" at bounding box center [1103, 387] width 138 height 85
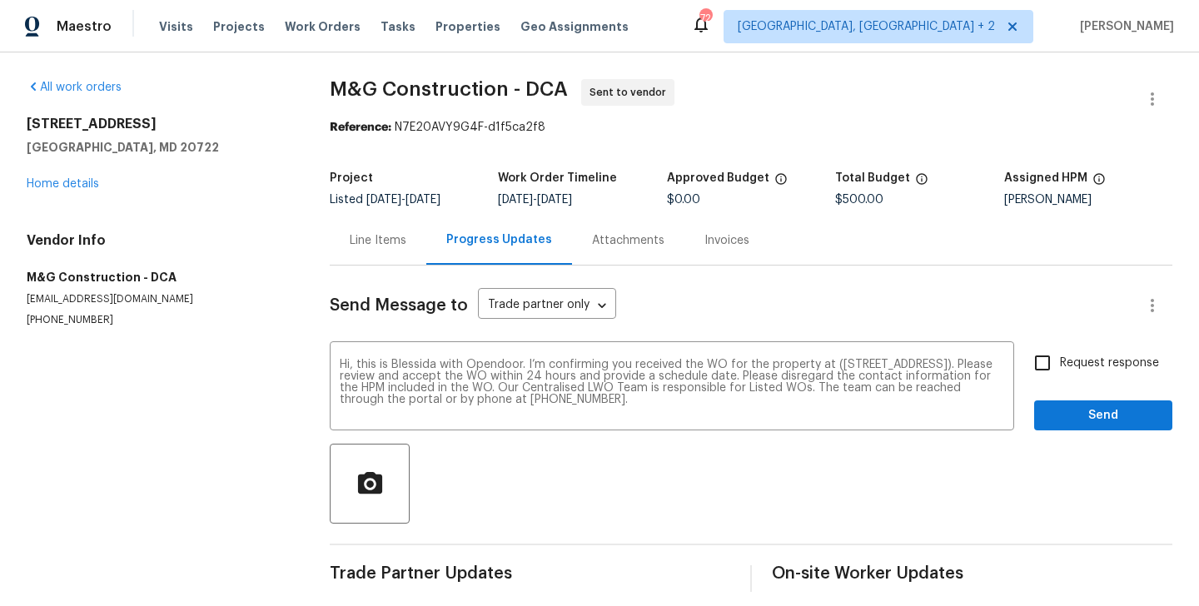
click at [1065, 365] on span "Request response" at bounding box center [1109, 363] width 99 height 17
click at [1060, 365] on input "Request response" at bounding box center [1042, 362] width 35 height 35
checkbox input "true"
click at [1071, 420] on span "Send" at bounding box center [1103, 415] width 112 height 21
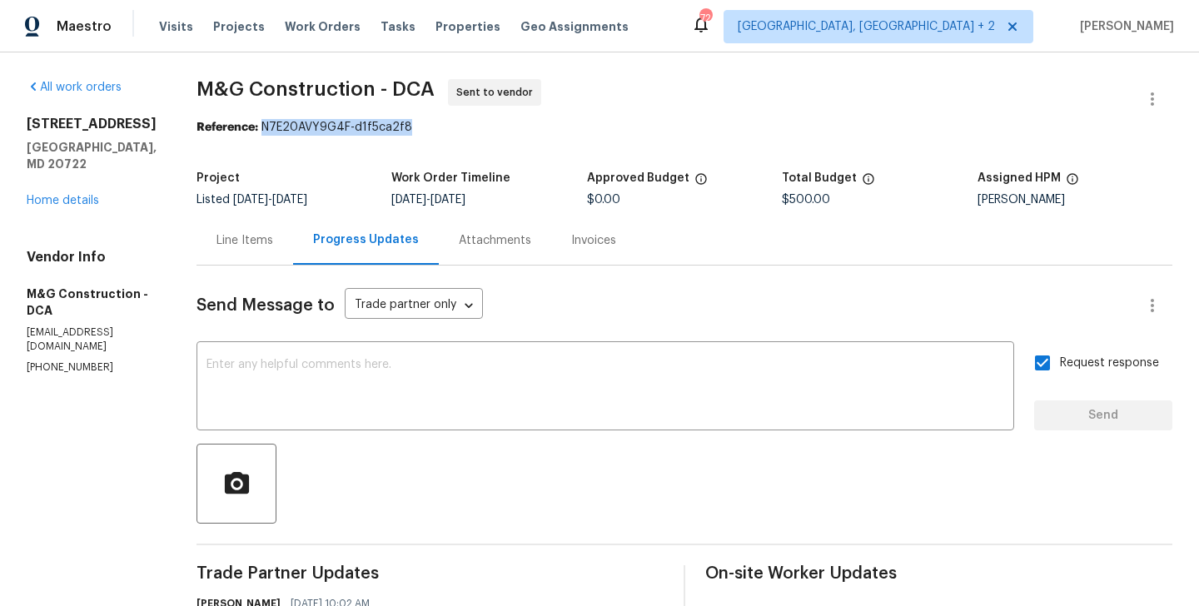
drag, startPoint x: 263, startPoint y: 126, endPoint x: 445, endPoint y: 126, distance: 182.3
click at [445, 126] on div "Reference: N7E20AVY9G4F-d1f5ca2f8" at bounding box center [684, 127] width 976 height 17
copy div "N7E20AVY9G4F-d1f5ca2f8"
click at [507, 374] on textarea at bounding box center [605, 388] width 798 height 58
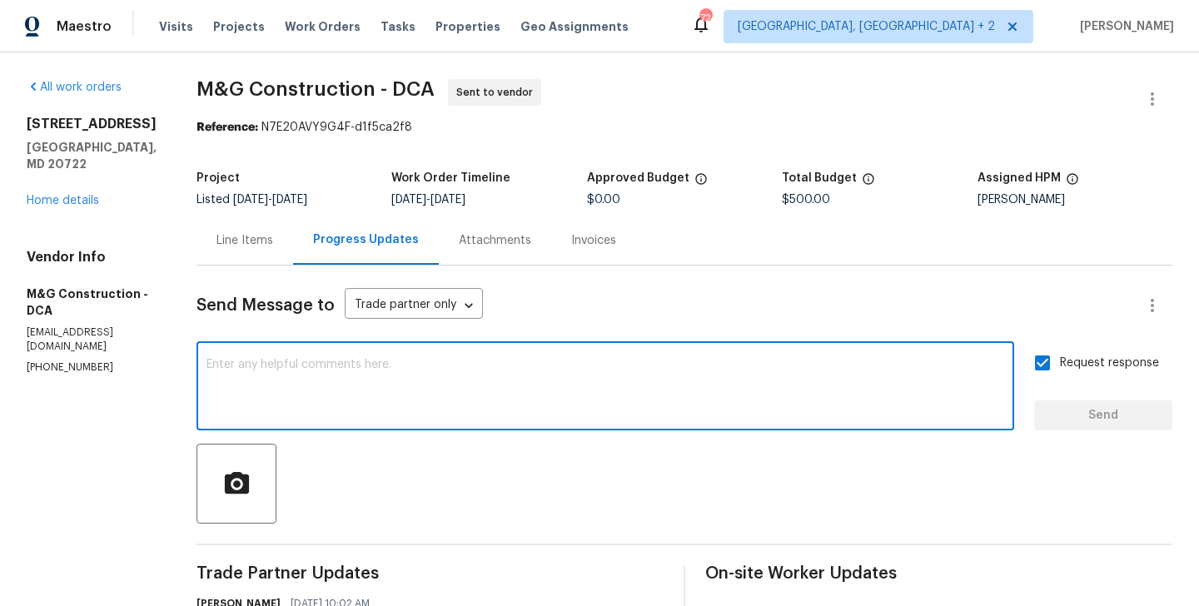
paste textarea "All Work Orders must include before-photos (both close-up and wide-angle) and a…"
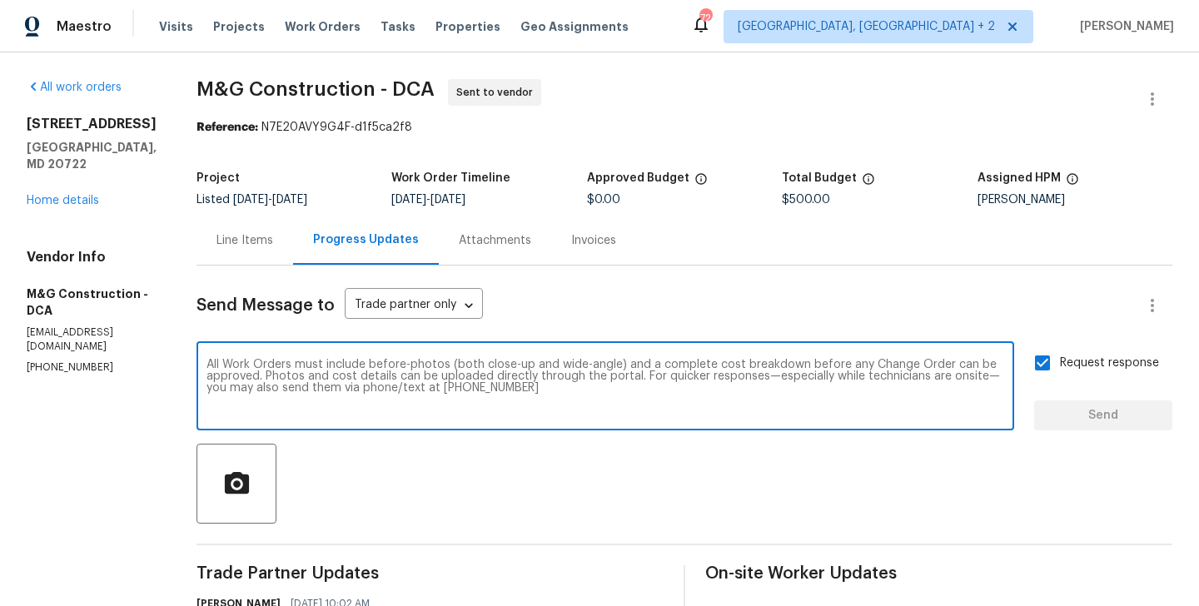
scroll to position [12, 0]
type textarea "All Work Orders must include before-photos (both close-up and wide-angle) and a…"
click at [1071, 430] on div "Send Message to Trade partner only Trade partner only ​ All Work Orders must in…" at bounding box center [684, 495] width 976 height 458
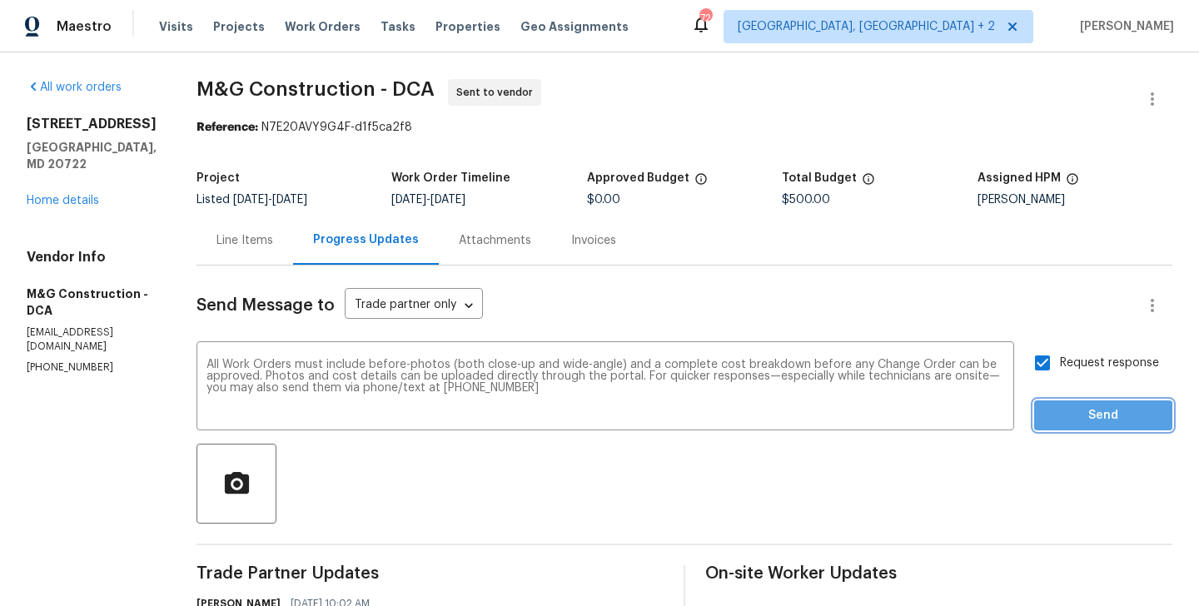
click at [1071, 424] on span "Send" at bounding box center [1103, 415] width 112 height 21
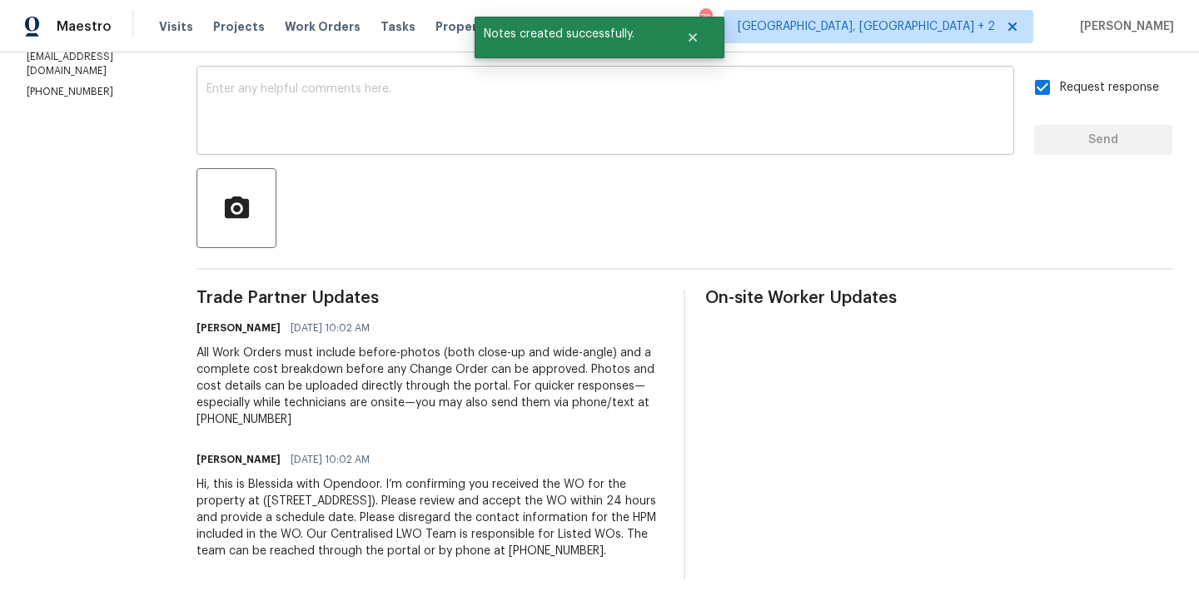
scroll to position [0, 0]
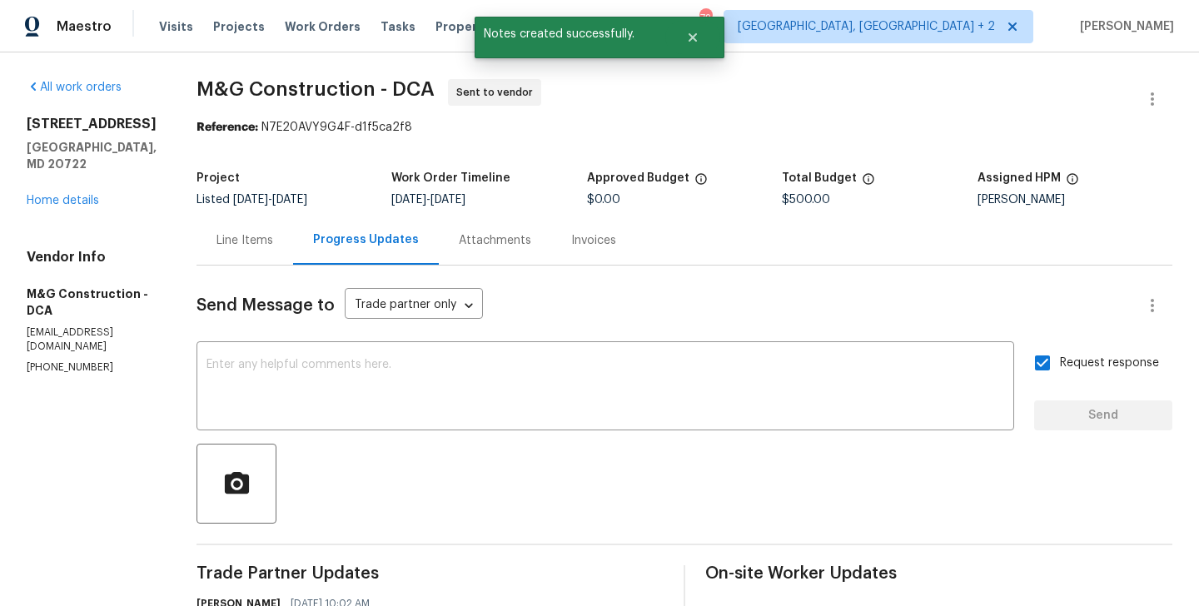
click at [100, 360] on p "(703) 864-2437" at bounding box center [92, 367] width 130 height 14
copy p "(703) 864-2437"
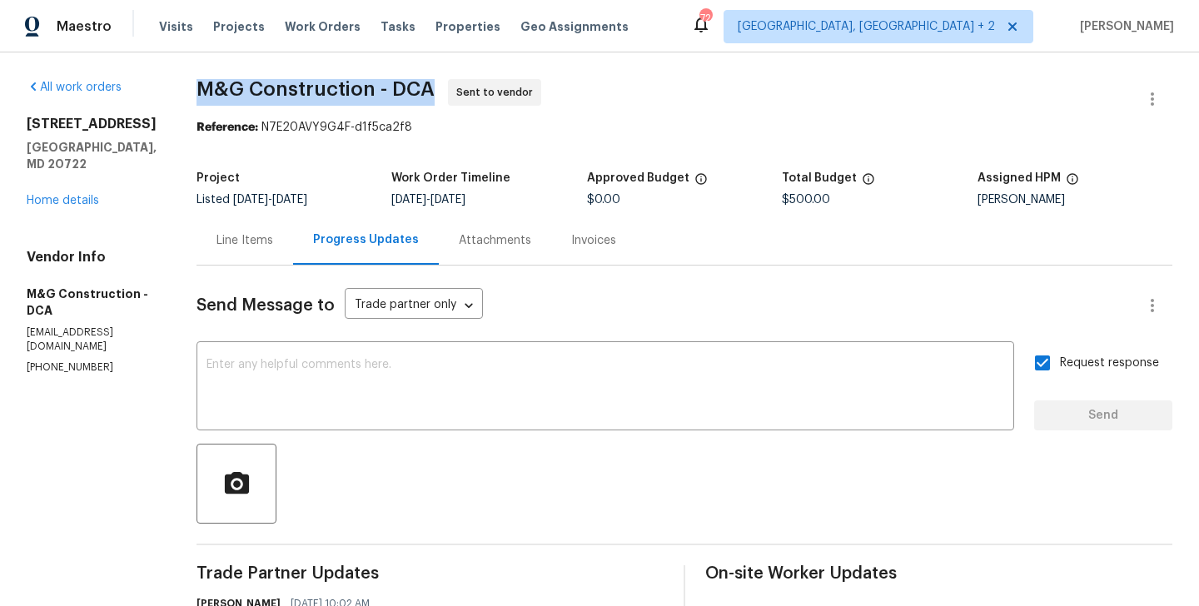
drag, startPoint x: 196, startPoint y: 84, endPoint x: 349, endPoint y: 84, distance: 153.2
click at [349, 84] on div "All work orders 3722 Shepherd St Brentwood, MD 20722 Home details Vendor Info M…" at bounding box center [599, 466] width 1199 height 829
click at [349, 84] on span "M&G Construction - DCA" at bounding box center [315, 89] width 238 height 20
drag, startPoint x: 378, startPoint y: 96, endPoint x: 204, endPoint y: 96, distance: 174.0
click at [204, 96] on span "M&G Construction - DCA" at bounding box center [315, 89] width 238 height 20
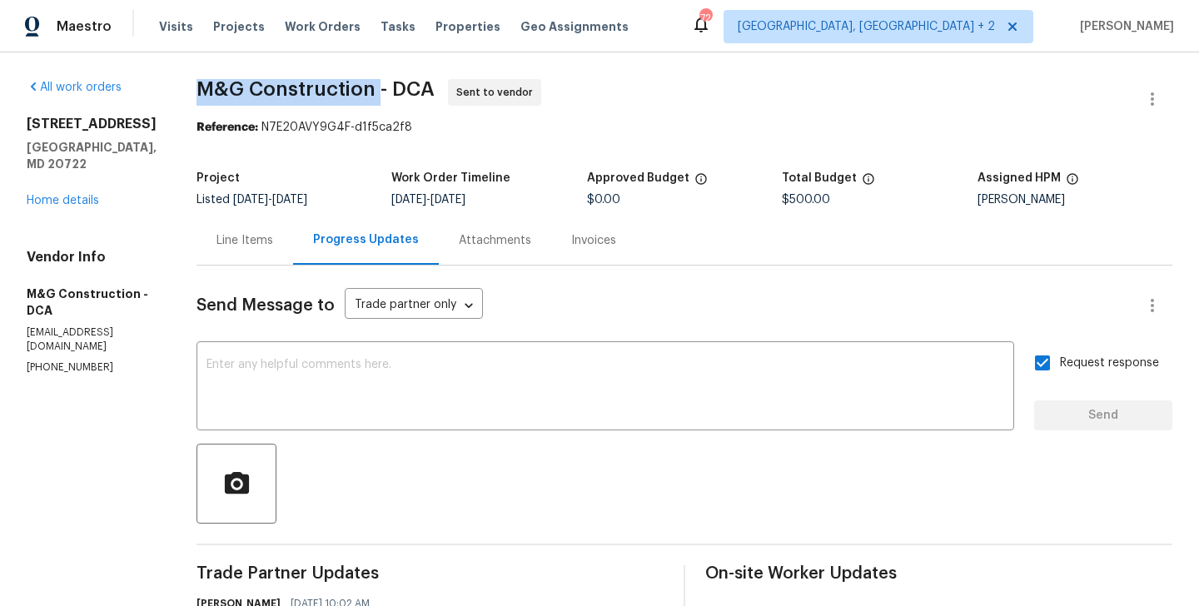
copy span "M&G Construction"
click at [76, 195] on link "Home details" at bounding box center [63, 201] width 72 height 12
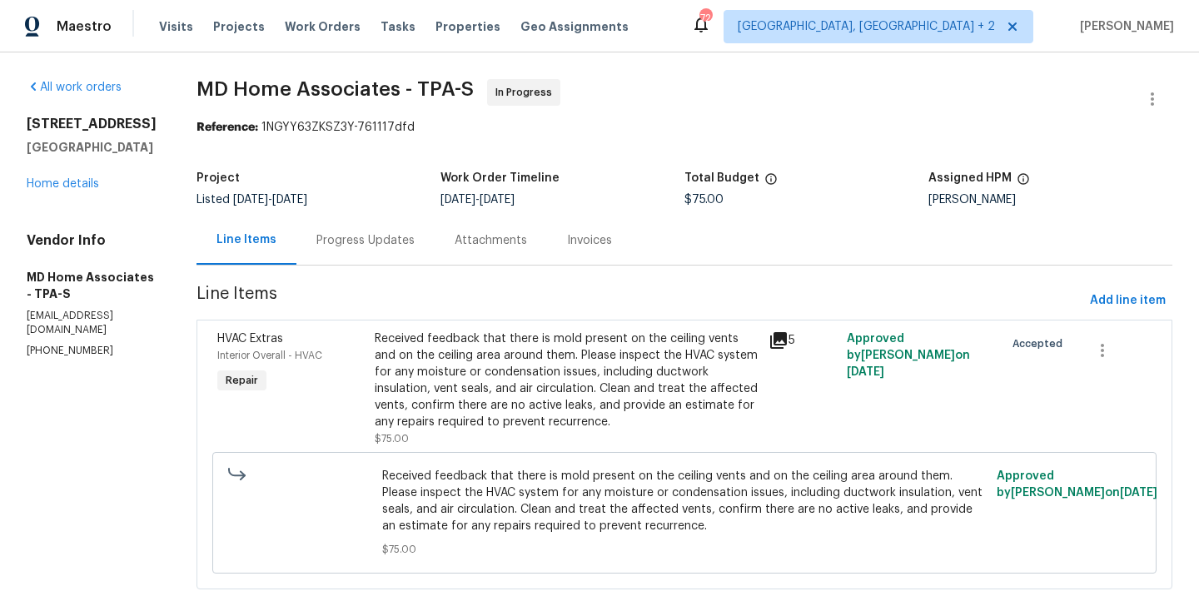
click at [502, 368] on div "Received feedback that there is mold present on the ceiling vents and on the ce…" at bounding box center [567, 380] width 384 height 100
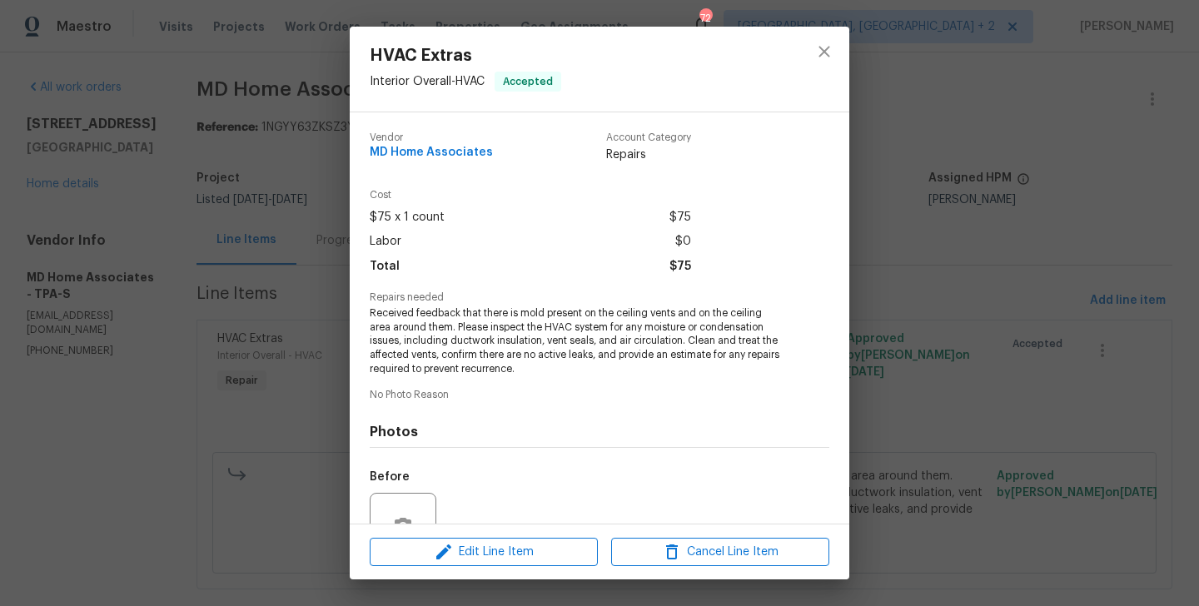
click at [485, 345] on span "Received feedback that there is mold present on the ceiling vents and on the ce…" at bounding box center [577, 341] width 414 height 70
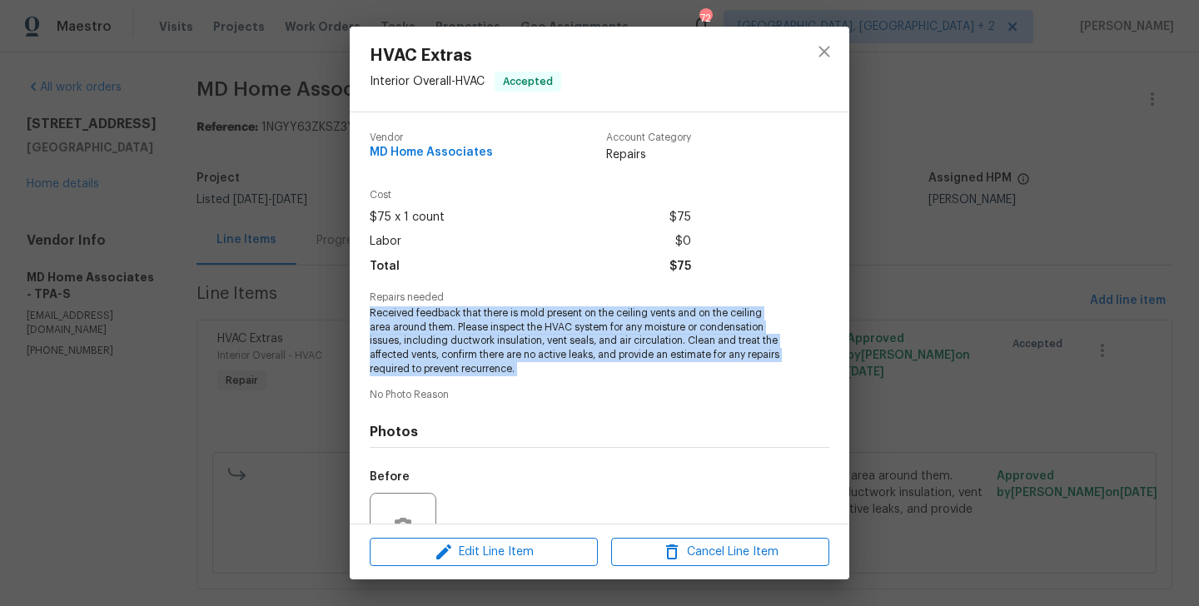
click at [485, 345] on span "Received feedback that there is mold present on the ceiling vents and on the ce…" at bounding box center [577, 341] width 414 height 70
copy span "Received feedback that there is mold present on the ceiling vents and on the ce…"
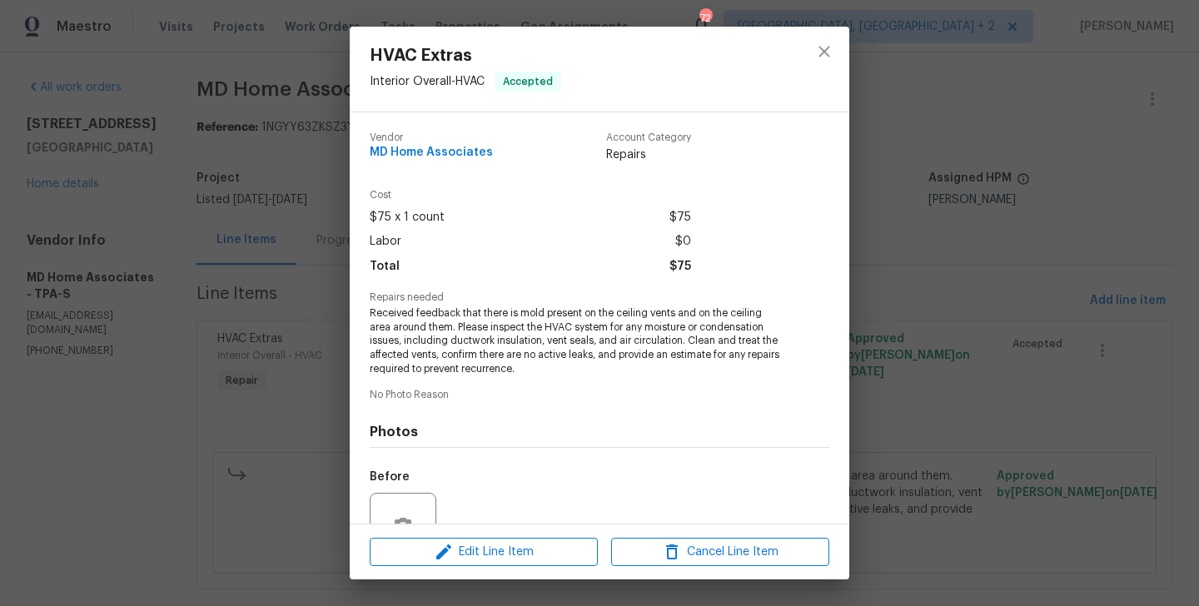
click at [156, 233] on div "HVAC Extras Interior Overall - HVAC Accepted Vendor MD Home Associates Account …" at bounding box center [599, 303] width 1199 height 606
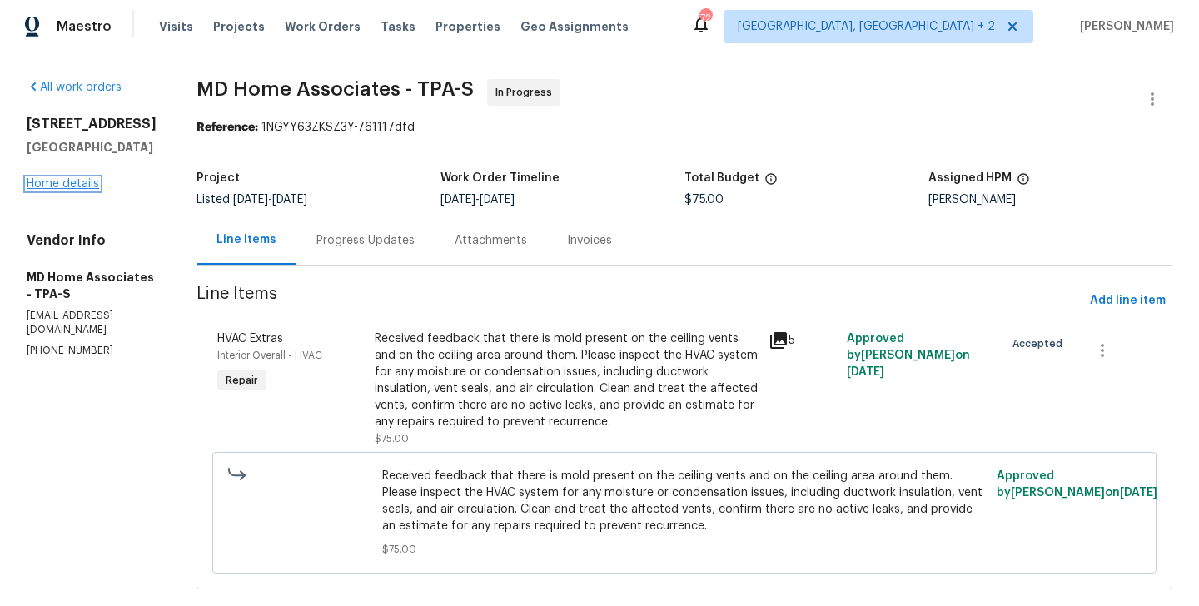
click at [80, 190] on link "Home details" at bounding box center [63, 184] width 72 height 12
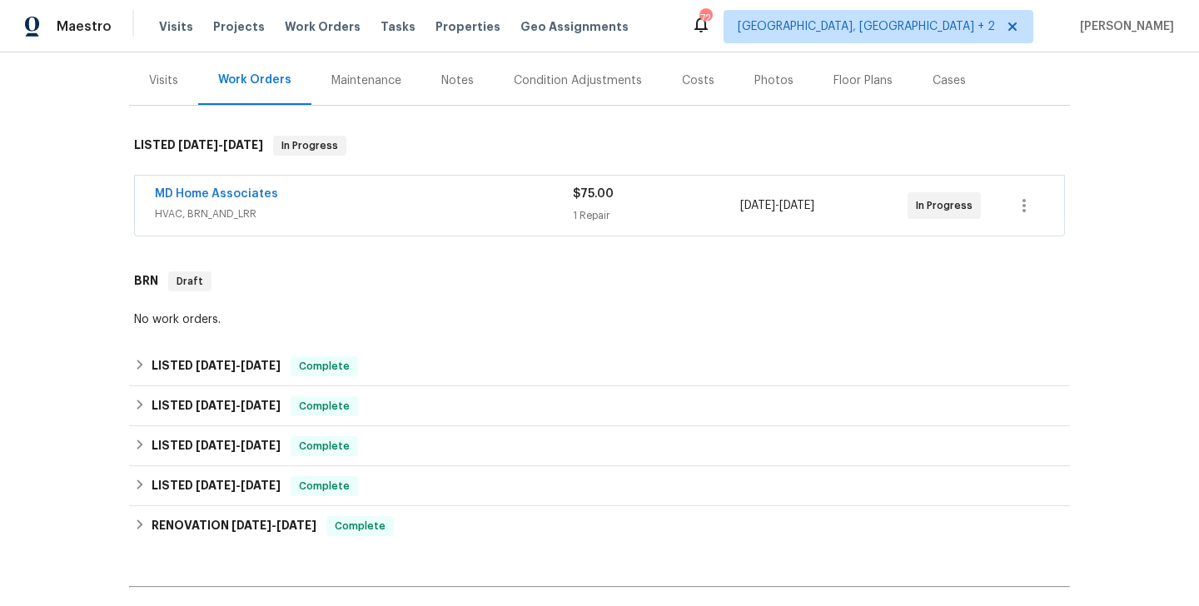
scroll to position [391, 0]
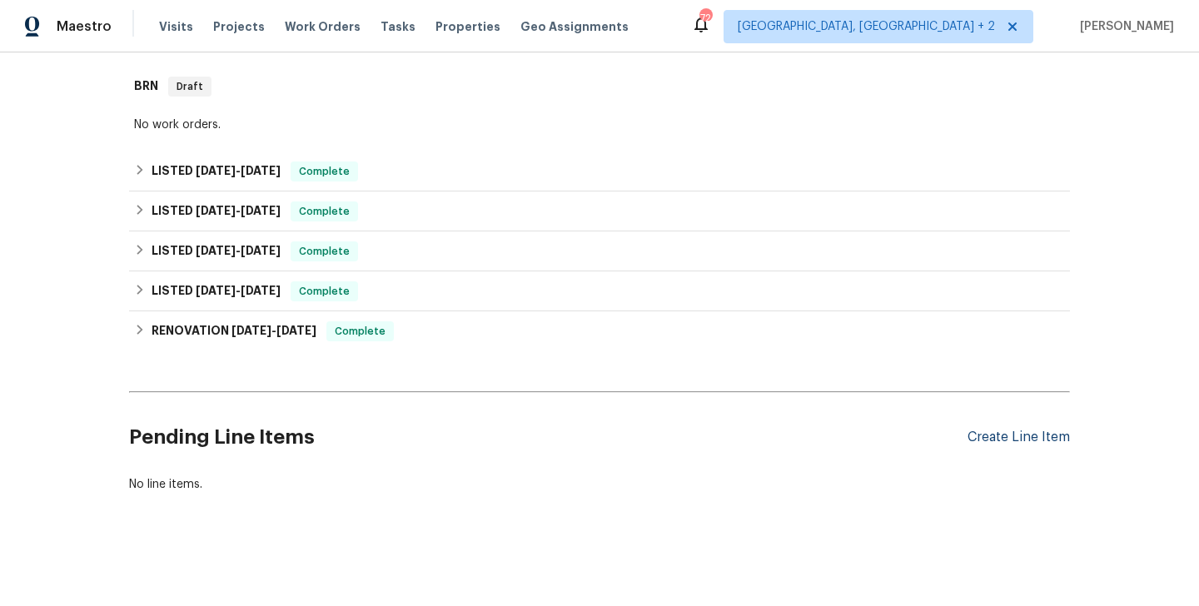
click at [1000, 438] on div "Create Line Item" at bounding box center [1018, 438] width 102 height 16
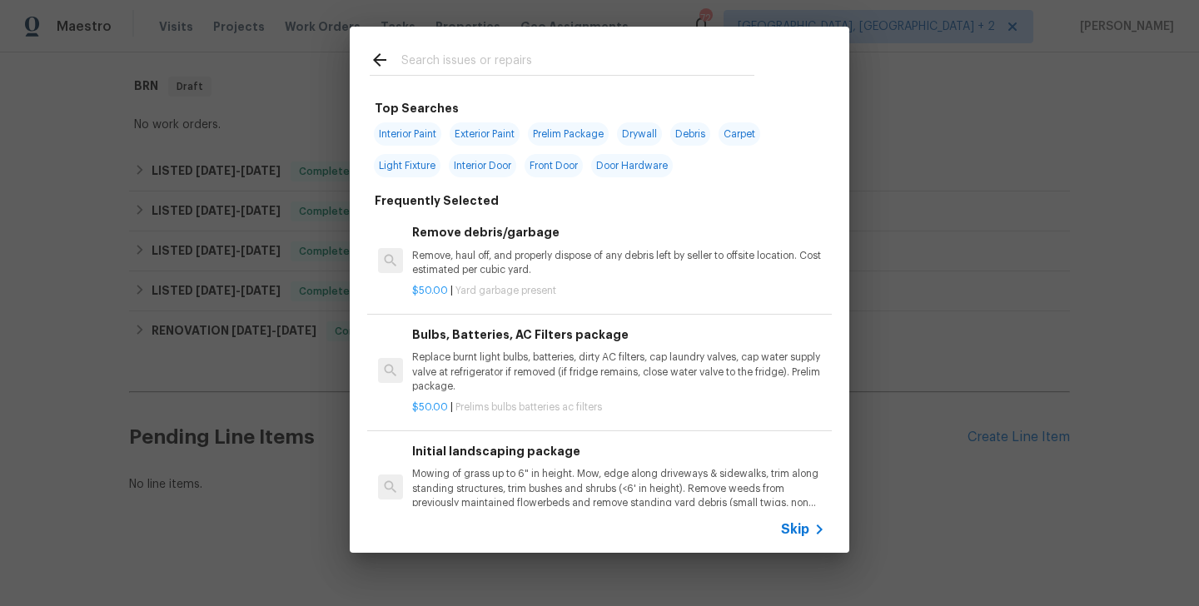
click at [475, 50] on input "text" at bounding box center [577, 62] width 353 height 25
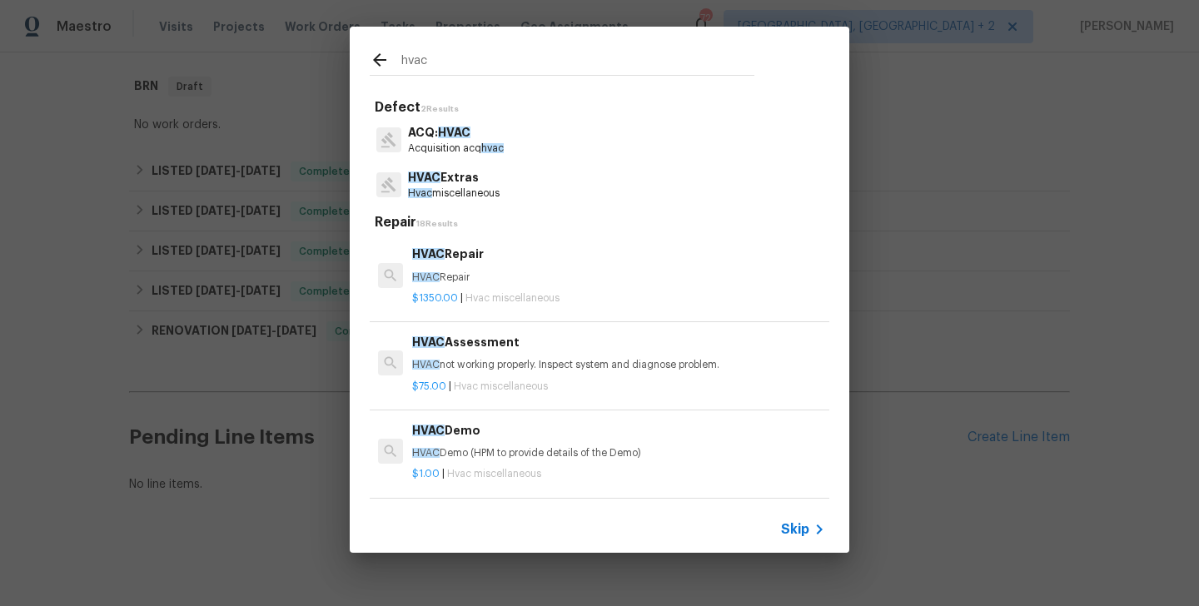
type input "hvac"
click at [522, 278] on p "HVAC Repair" at bounding box center [618, 278] width 413 height 14
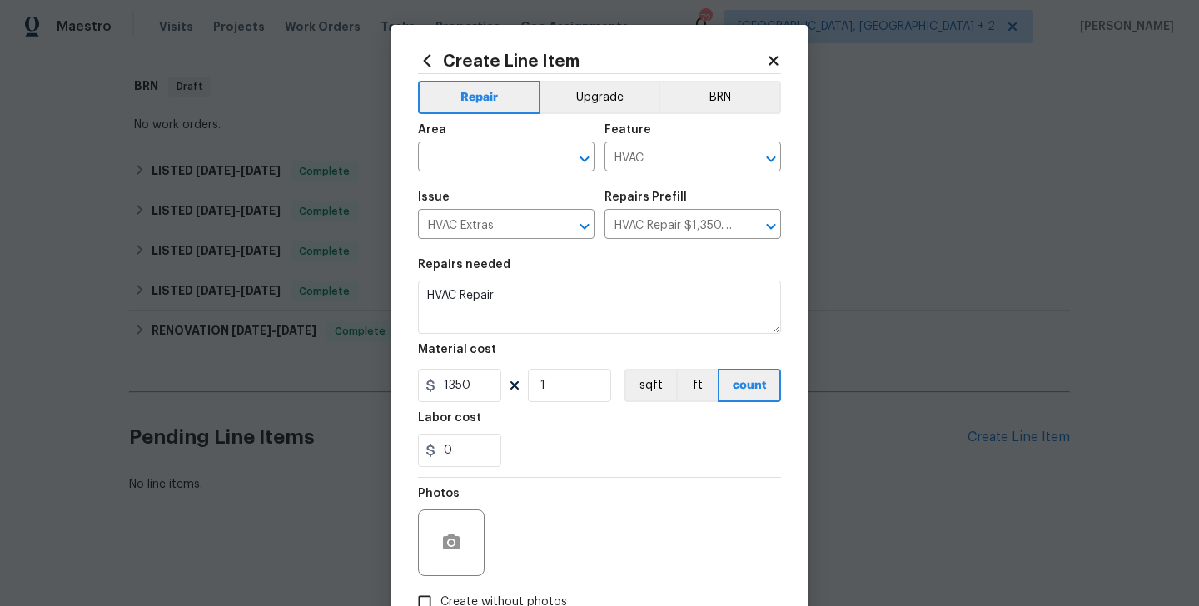
click at [477, 142] on div "Area" at bounding box center [506, 135] width 176 height 22
click at [470, 159] on input "text" at bounding box center [483, 159] width 130 height 26
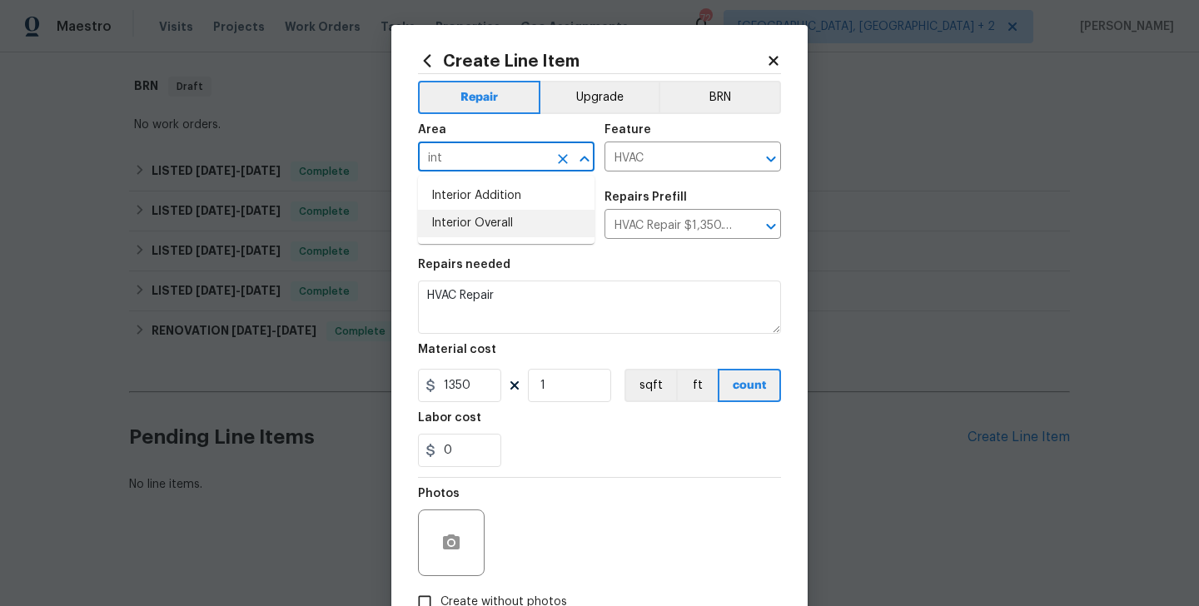
click at [481, 217] on li "Interior Overall" at bounding box center [506, 223] width 176 height 27
type input "Interior Overall"
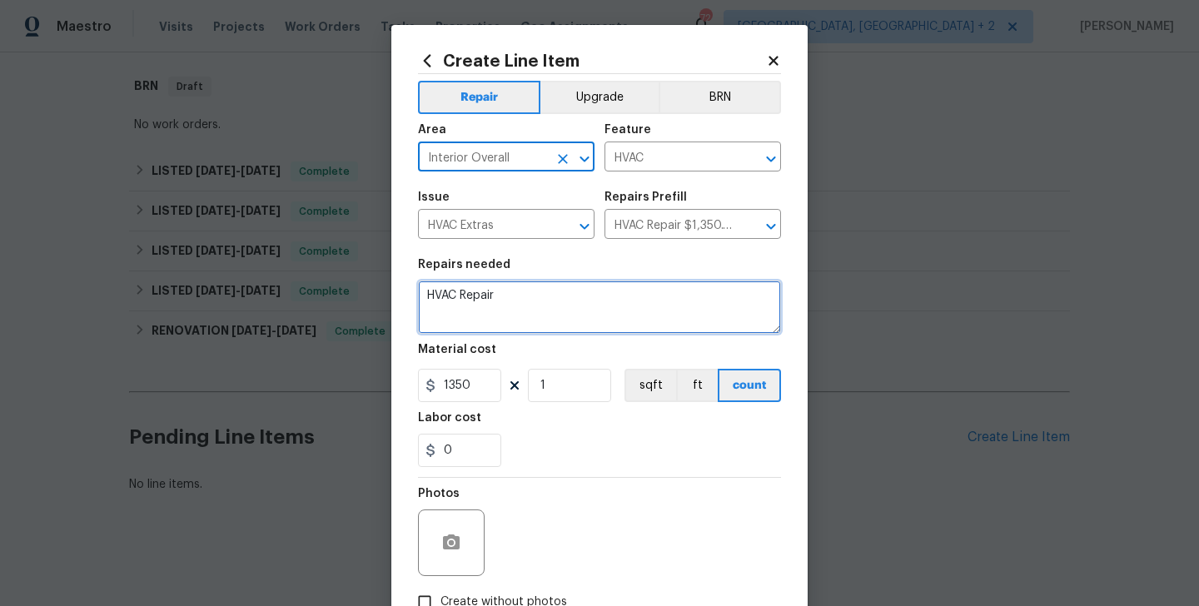
click at [484, 295] on textarea "HVAC Repair" at bounding box center [599, 307] width 363 height 53
paste textarea "Received feedback that there is mold present on the ceiling vents and on the ce…"
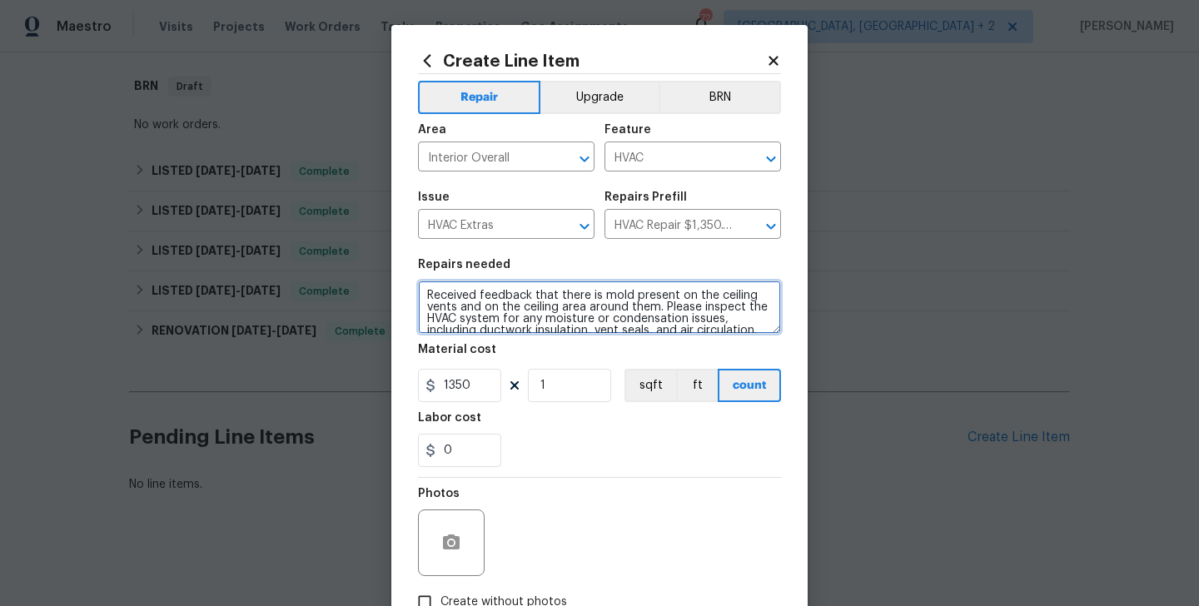
scroll to position [50, 0]
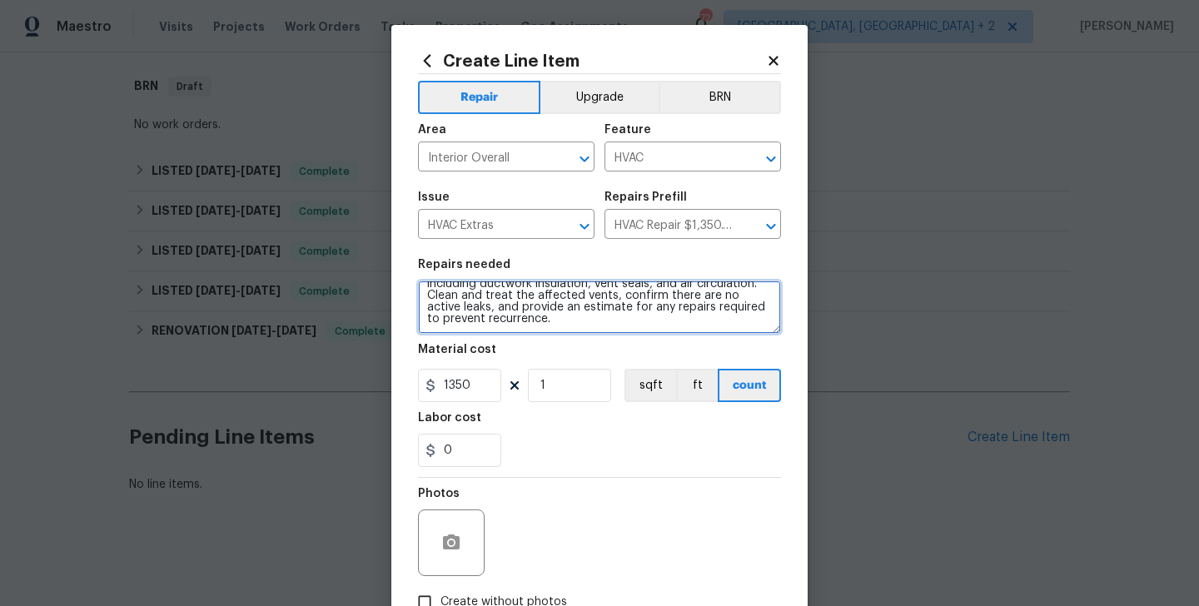
type textarea "Received feedback that there is mold present on the ceiling vents and on the ce…"
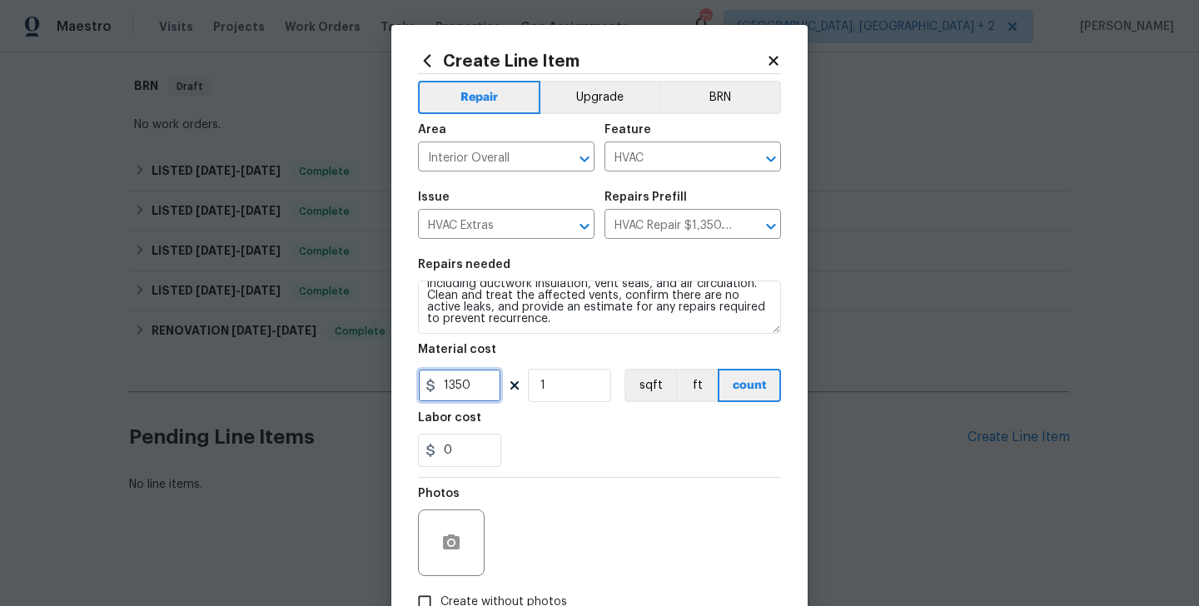
click at [473, 375] on input "1350" at bounding box center [459, 385] width 83 height 33
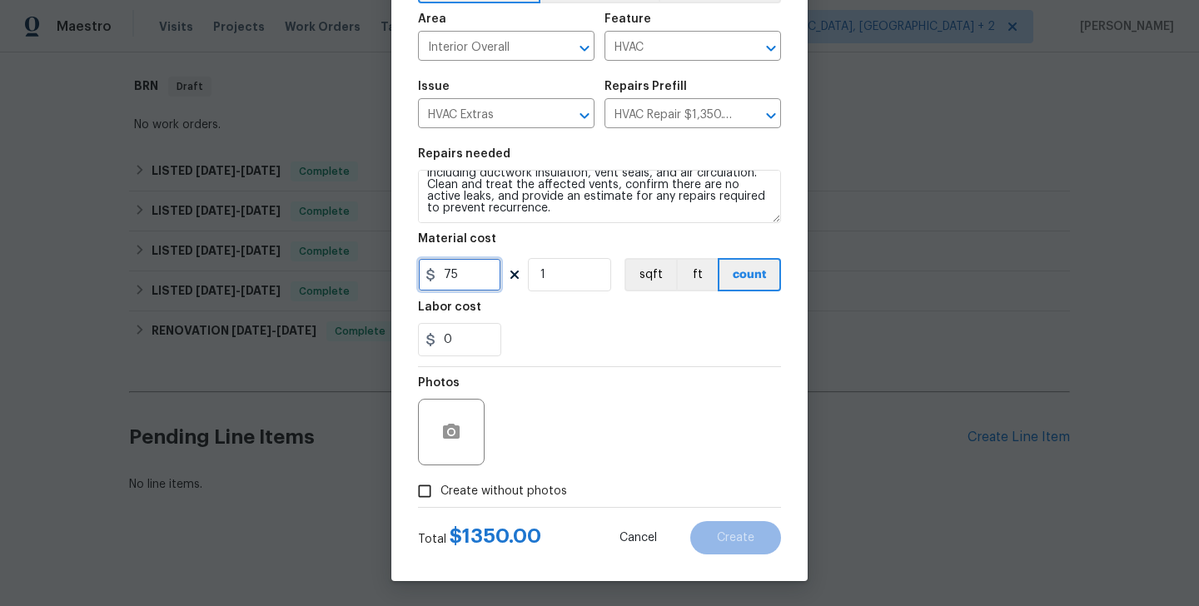
type input "75"
click at [520, 474] on div "Photos" at bounding box center [599, 421] width 363 height 108
click at [513, 513] on div "Total $ 75.00 Cancel Create" at bounding box center [599, 531] width 363 height 47
click at [531, 485] on span "Create without photos" at bounding box center [503, 491] width 127 height 17
click at [440, 485] on input "Create without photos" at bounding box center [425, 491] width 32 height 32
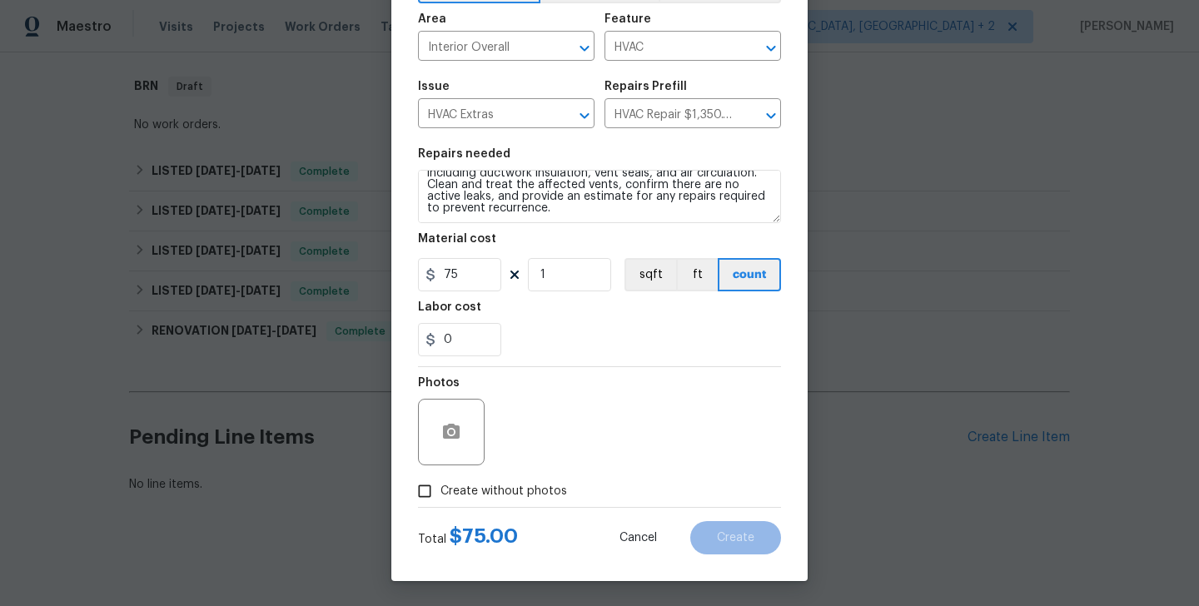
checkbox input "true"
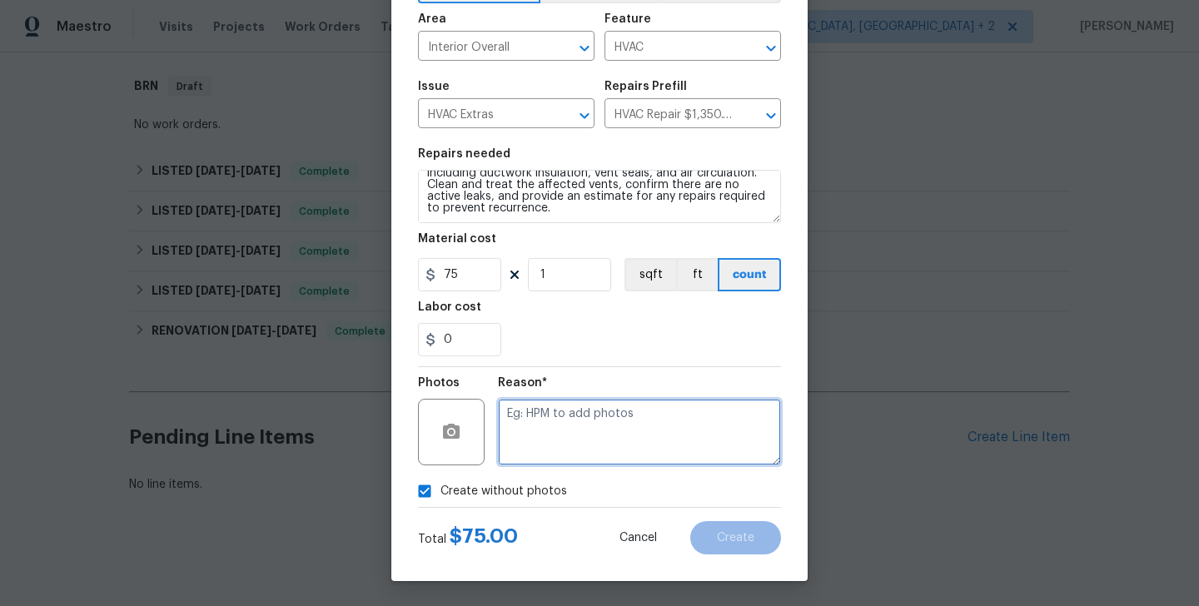
click at [605, 446] on textarea at bounding box center [639, 432] width 283 height 67
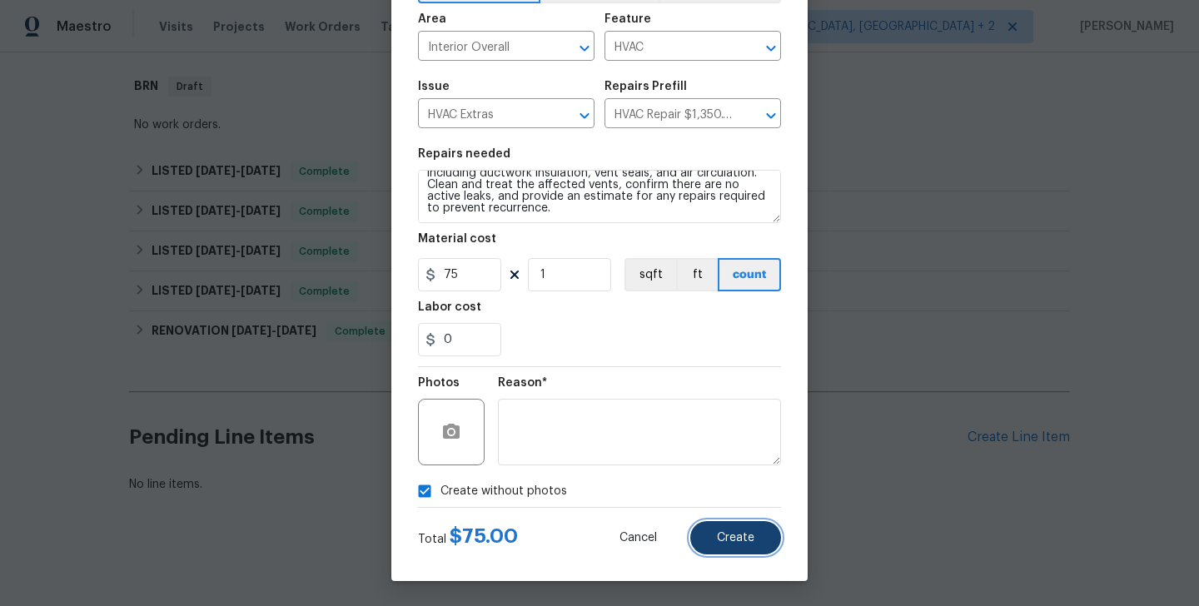
click at [728, 534] on span "Create" at bounding box center [735, 538] width 37 height 12
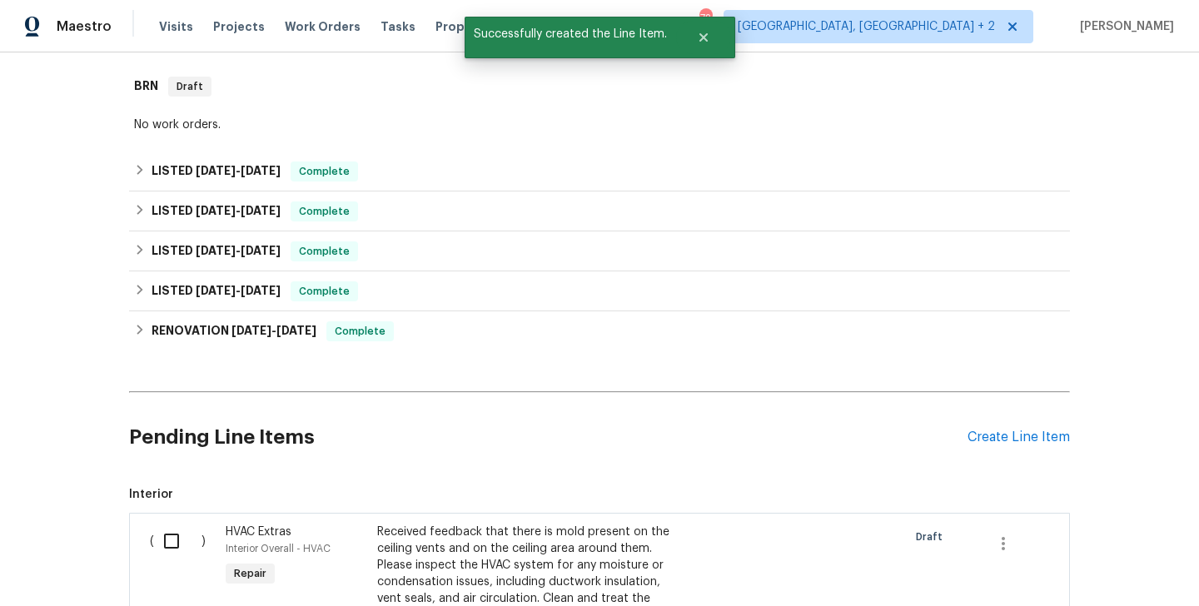
scroll to position [714, 0]
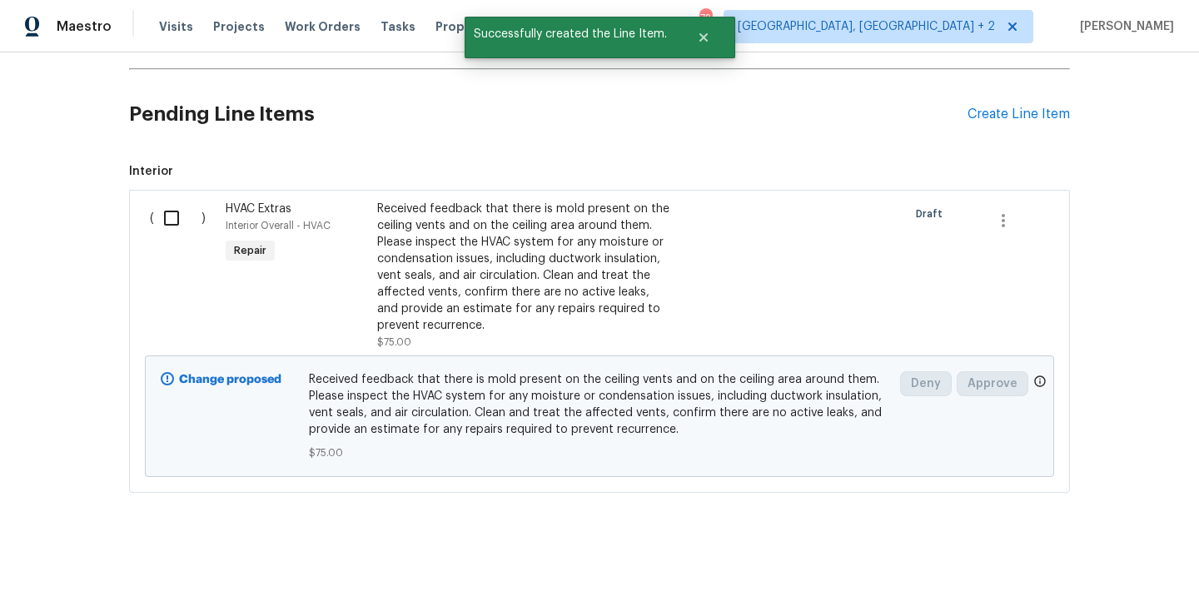
click at [186, 218] on input "checkbox" at bounding box center [177, 218] width 47 height 35
checkbox input "true"
click at [1142, 554] on span "Create Work Order" at bounding box center [1103, 564] width 111 height 21
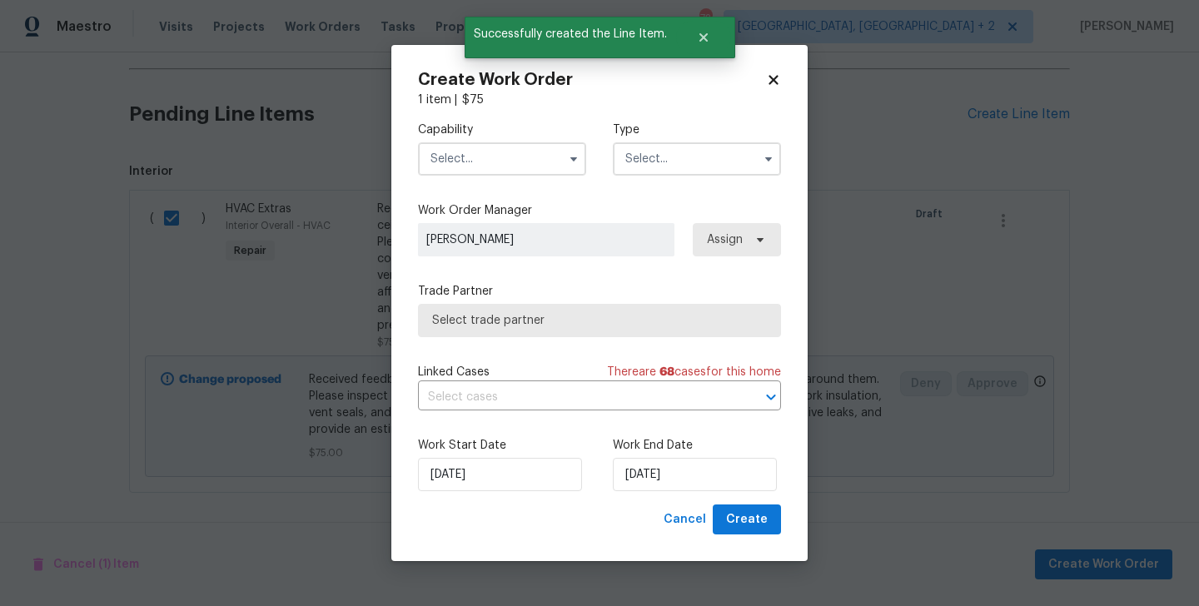
click at [490, 142] on input "text" at bounding box center [502, 158] width 168 height 33
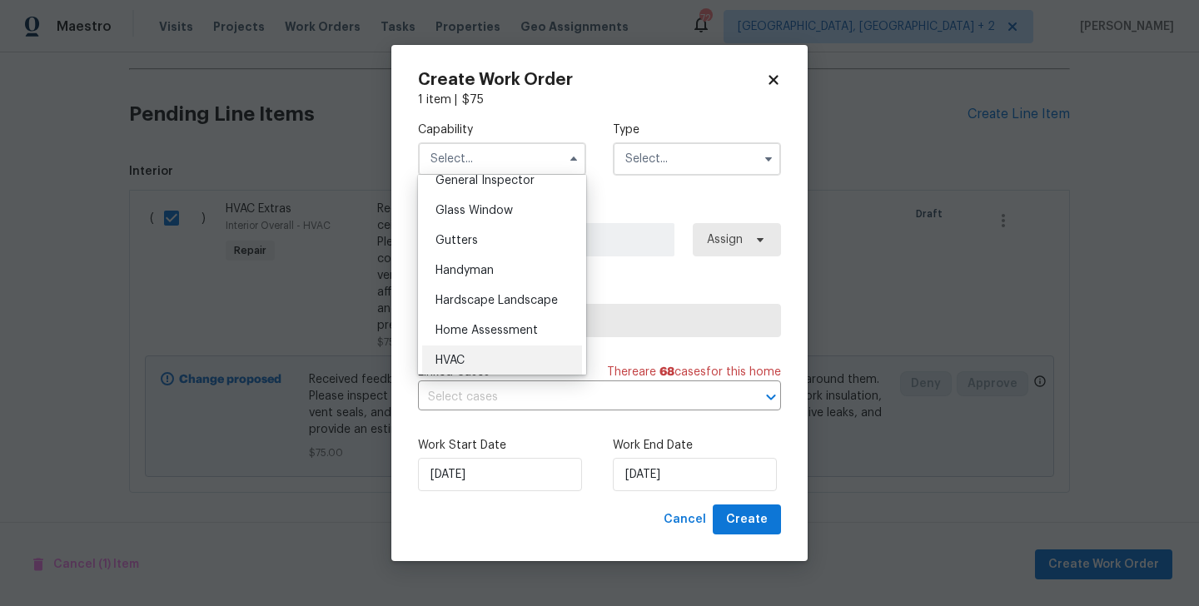
click at [510, 362] on div "HVAC" at bounding box center [502, 360] width 160 height 30
type input "HVAC"
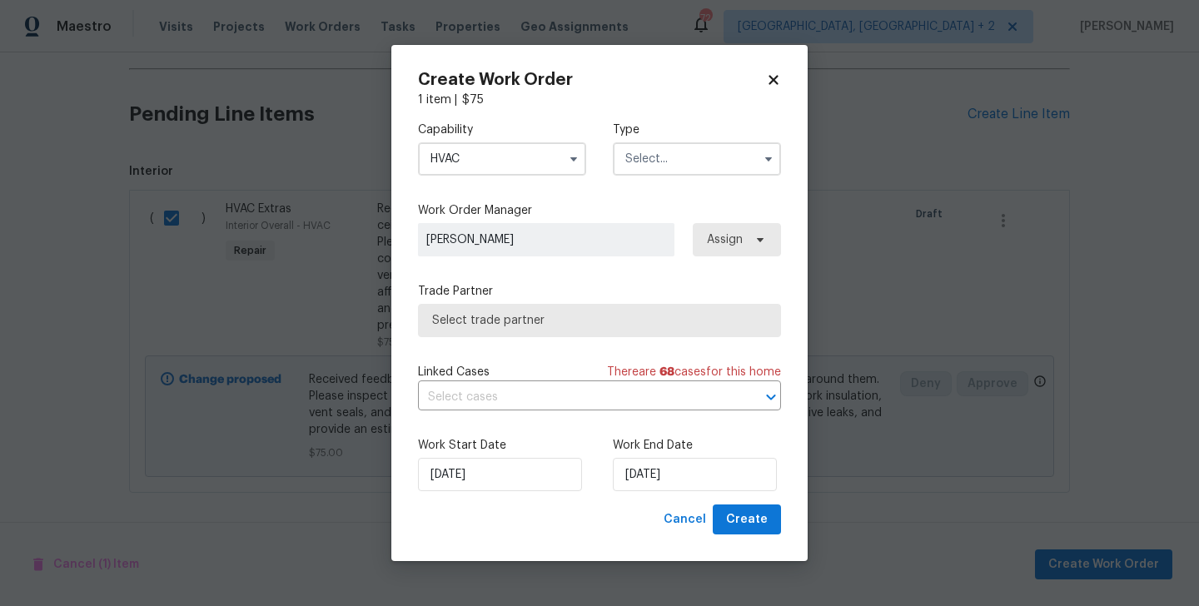
click at [678, 155] on input "text" at bounding box center [697, 158] width 168 height 33
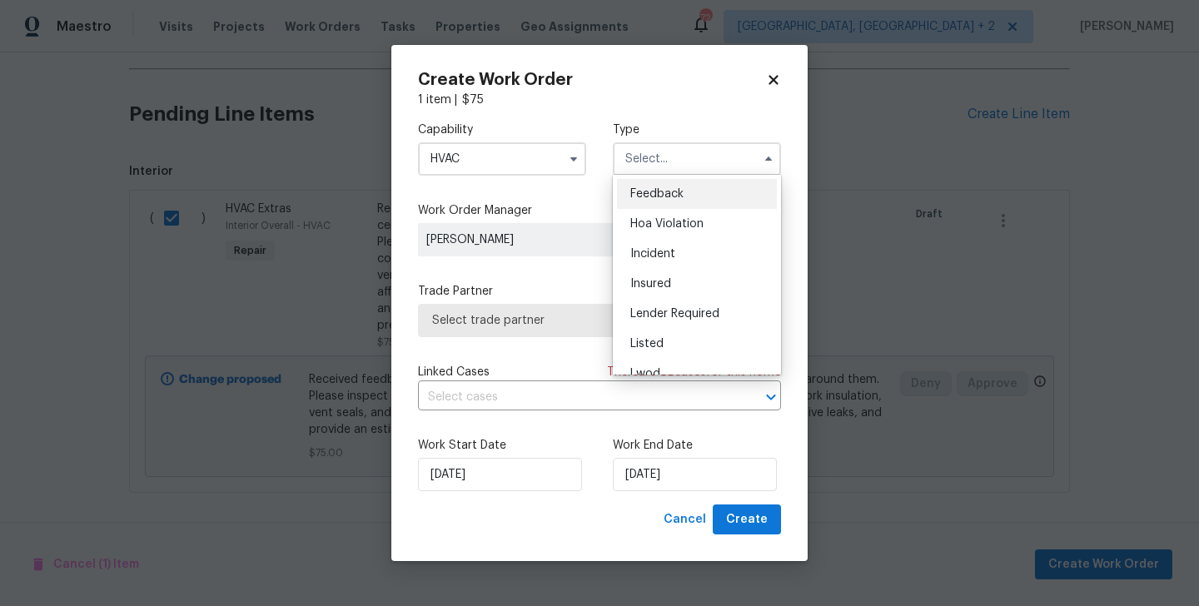
click at [678, 197] on span "Feedback" at bounding box center [656, 194] width 53 height 12
type input "Feedback"
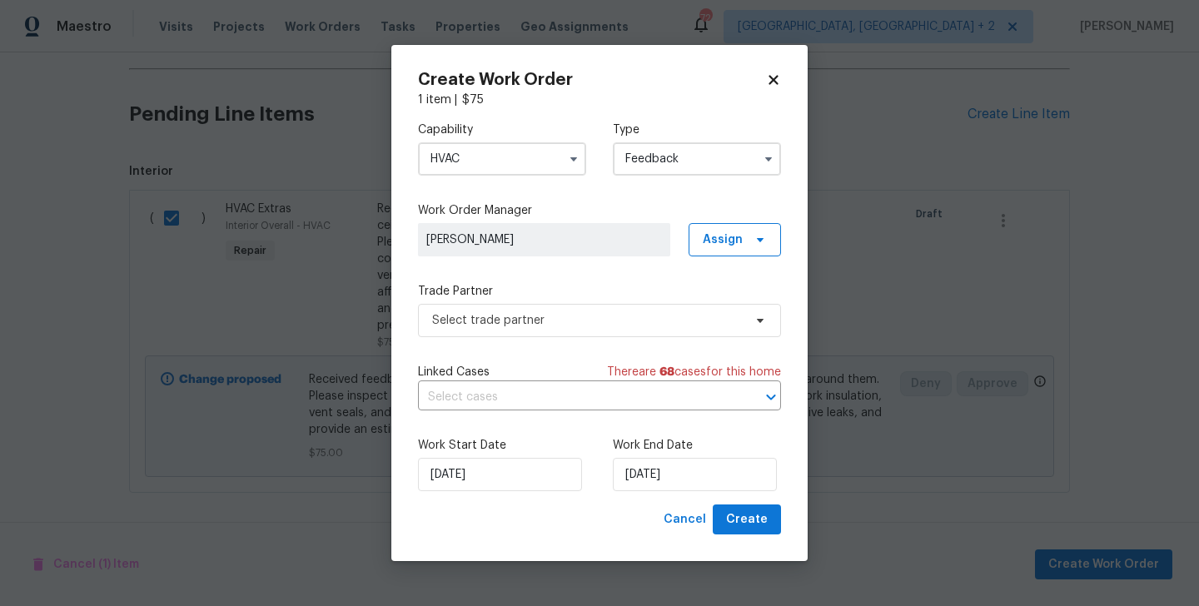
click at [561, 290] on label "Trade Partner" at bounding box center [599, 291] width 363 height 17
click at [549, 321] on span "Select trade partner" at bounding box center [587, 320] width 311 height 17
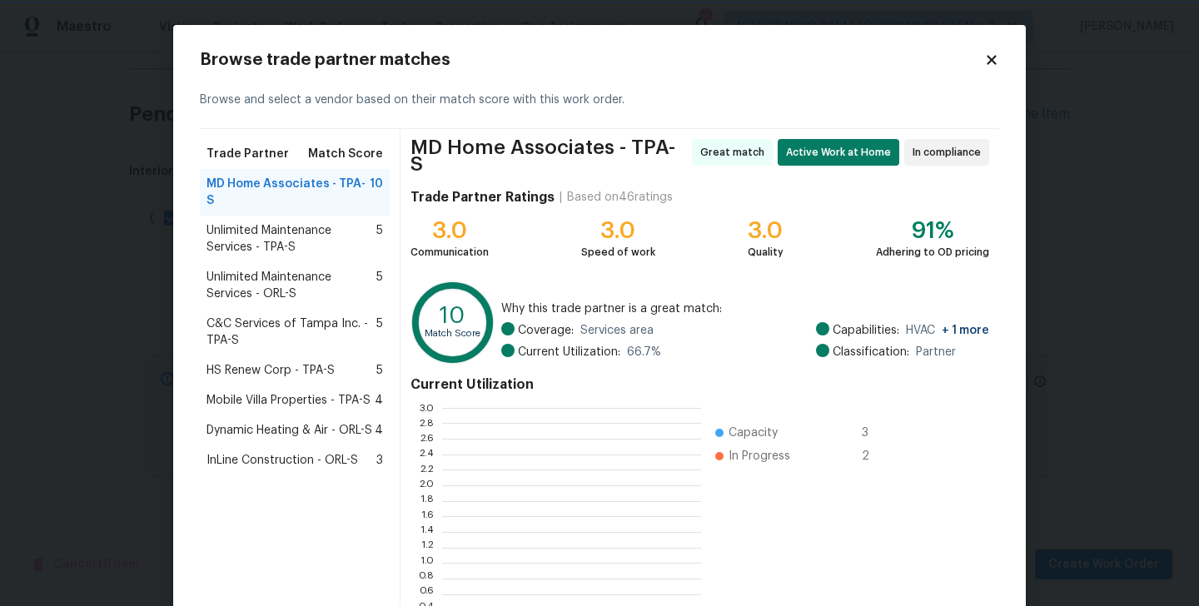
scroll to position [2, 1]
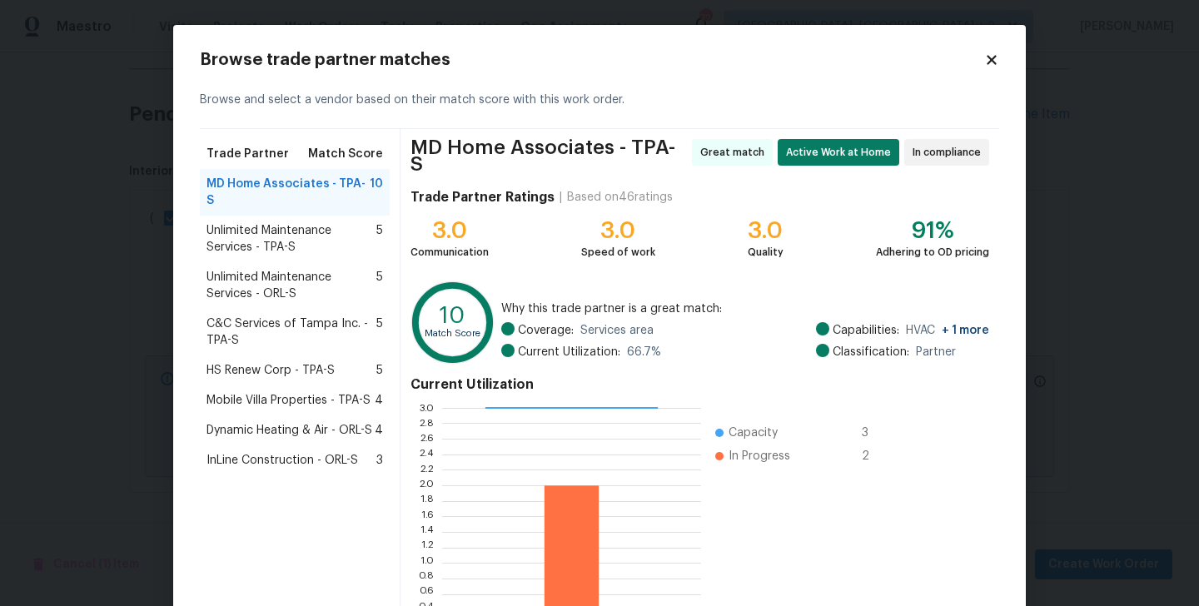
click at [282, 224] on span "Unlimited Maintenance Services - TPA-S" at bounding box center [291, 238] width 170 height 33
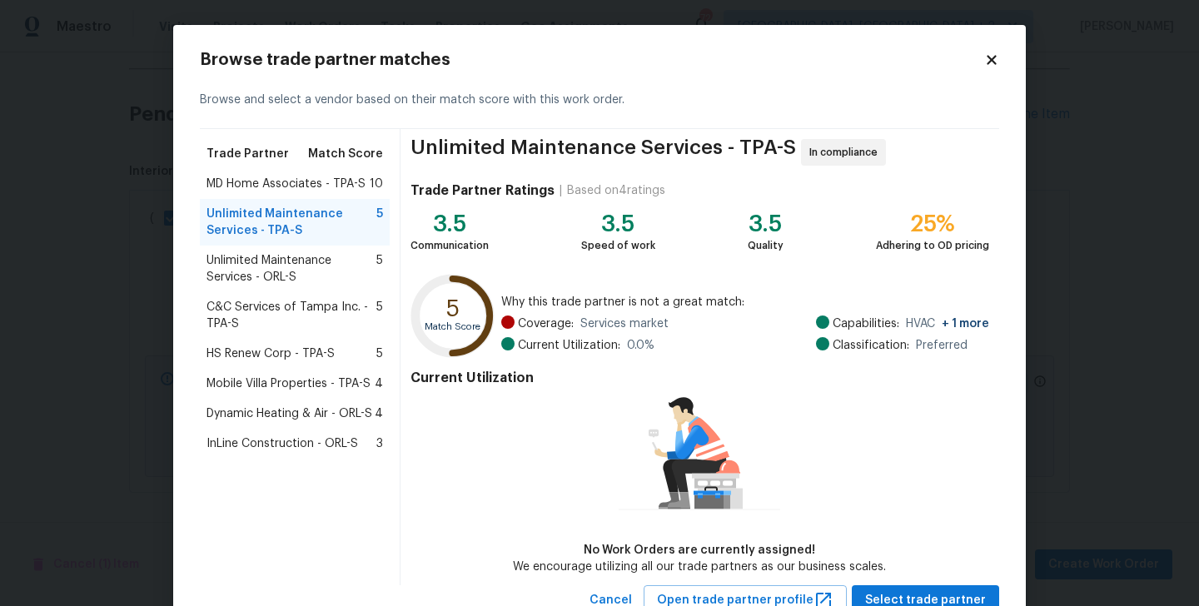
click at [288, 266] on span "Unlimited Maintenance Services - ORL-S" at bounding box center [291, 268] width 170 height 33
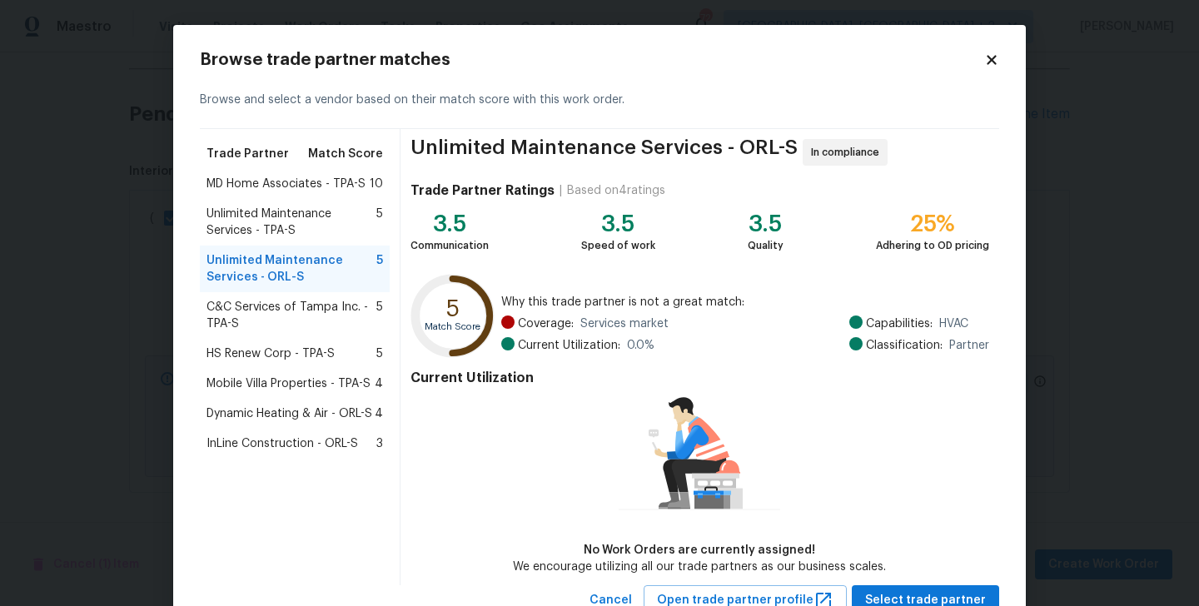
click at [282, 312] on span "C&C Services of Tampa Inc. - TPA-S" at bounding box center [291, 315] width 170 height 33
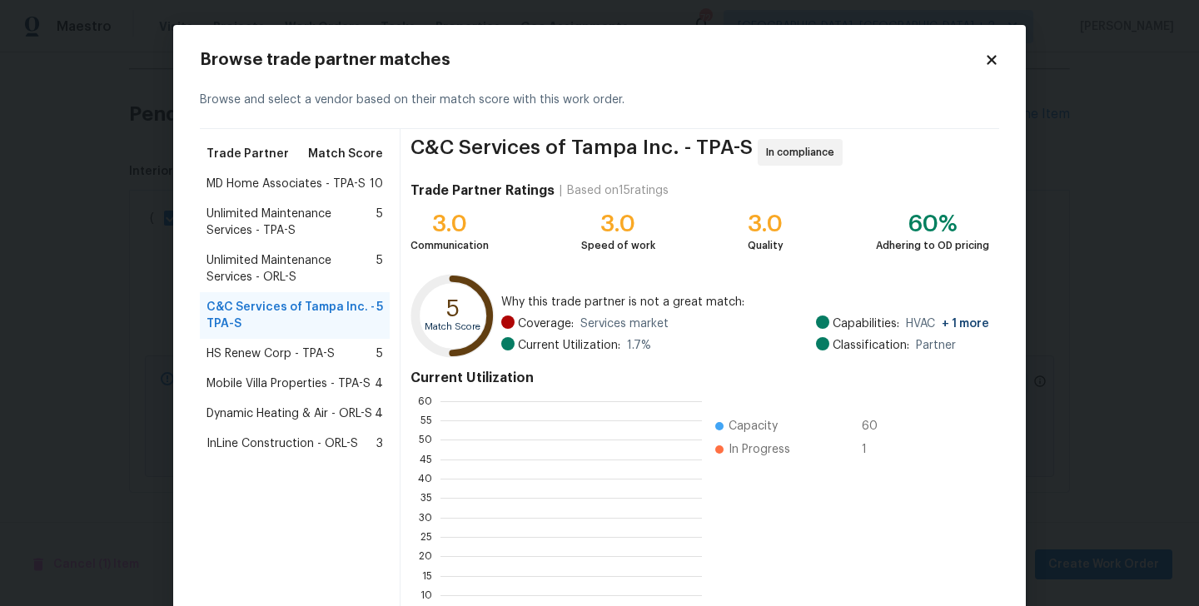
scroll to position [233, 261]
click at [293, 384] on span "Mobile Villa Properties - TPA-S" at bounding box center [288, 383] width 164 height 17
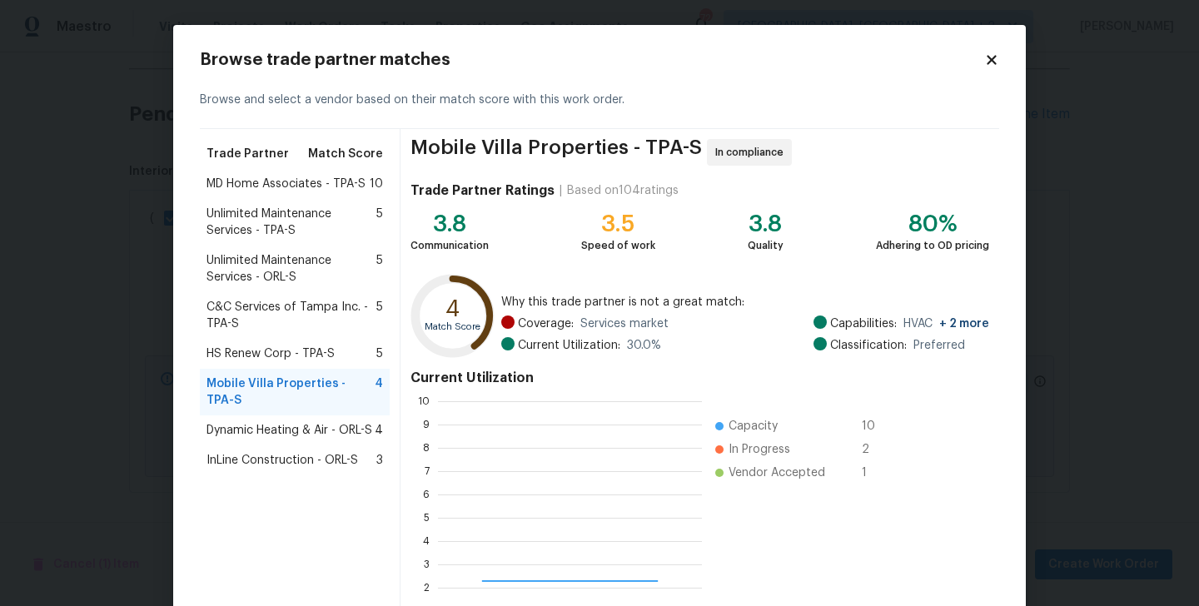
scroll to position [233, 264]
click at [290, 422] on span "Dynamic Heating & Air - ORL-S" at bounding box center [289, 430] width 166 height 17
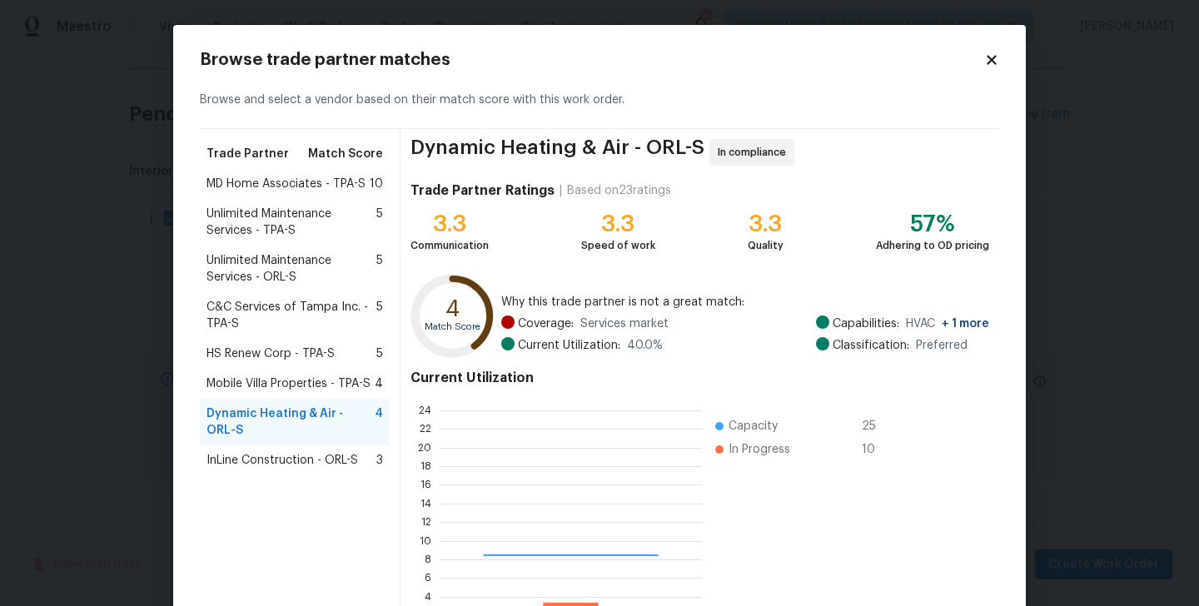
scroll to position [233, 262]
click at [292, 455] on span "InLine Construction - ORL-S" at bounding box center [282, 460] width 152 height 17
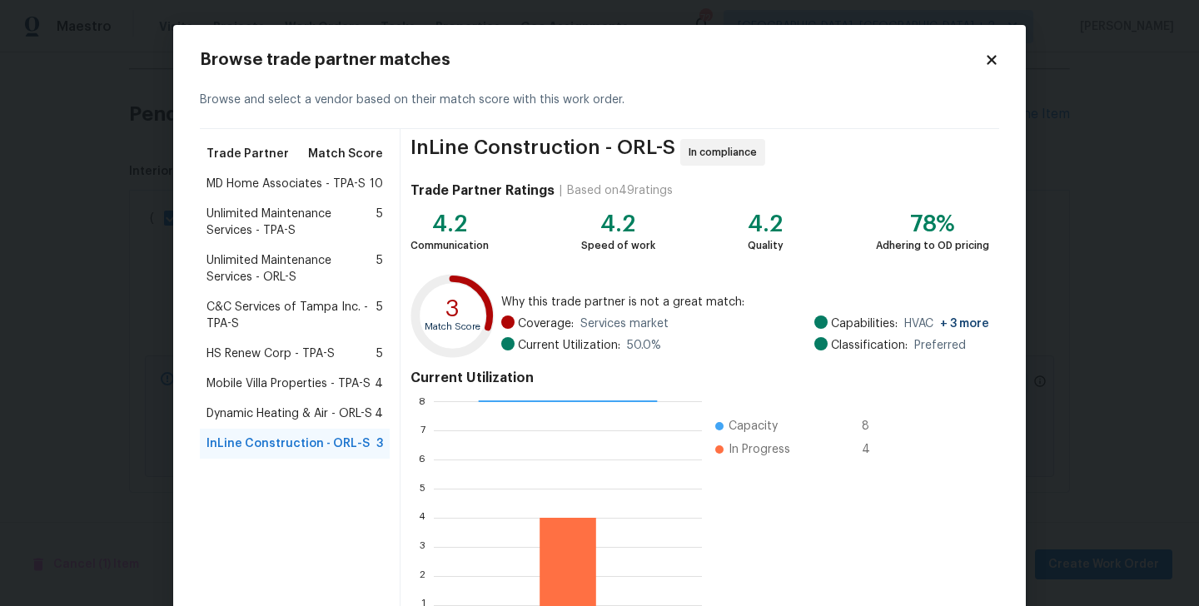
scroll to position [128, 0]
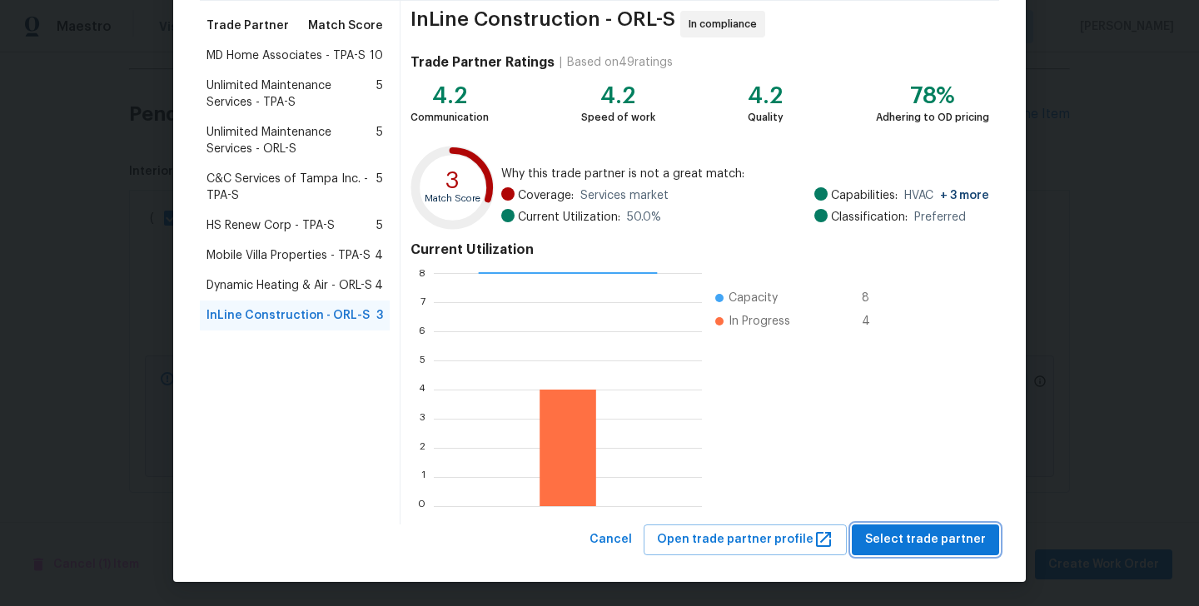
click at [892, 541] on span "Select trade partner" at bounding box center [925, 539] width 121 height 21
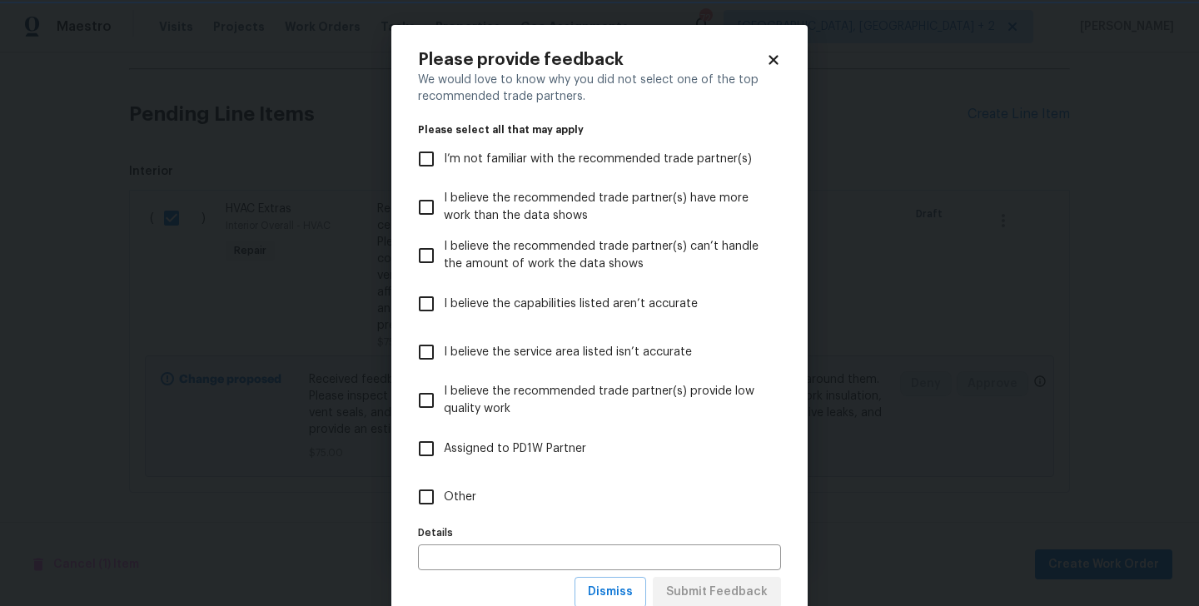
scroll to position [0, 0]
click at [420, 494] on input "Other" at bounding box center [426, 497] width 35 height 35
checkbox input "true"
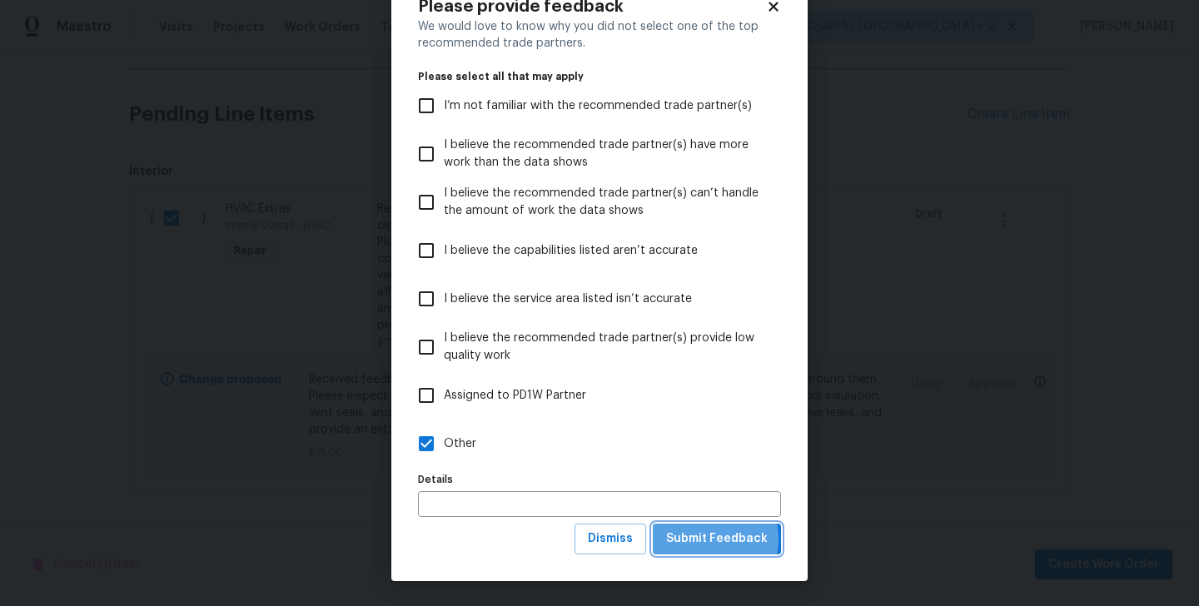
click at [693, 539] on span "Submit Feedback" at bounding box center [717, 539] width 102 height 21
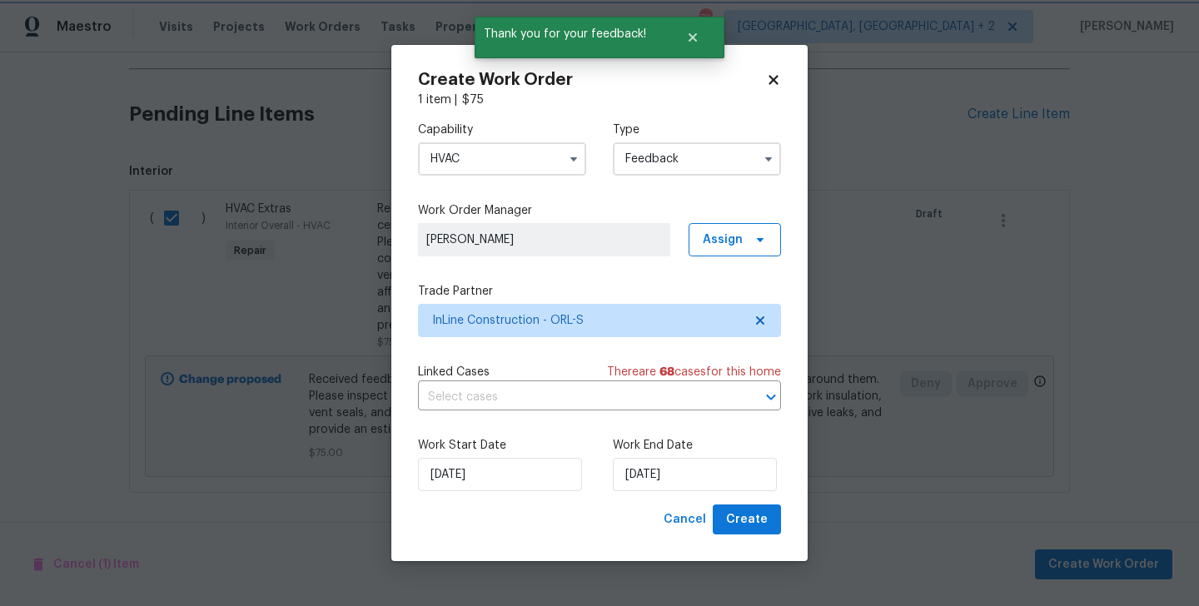
scroll to position [0, 0]
click at [659, 476] on input "10/09/2025" at bounding box center [695, 474] width 164 height 33
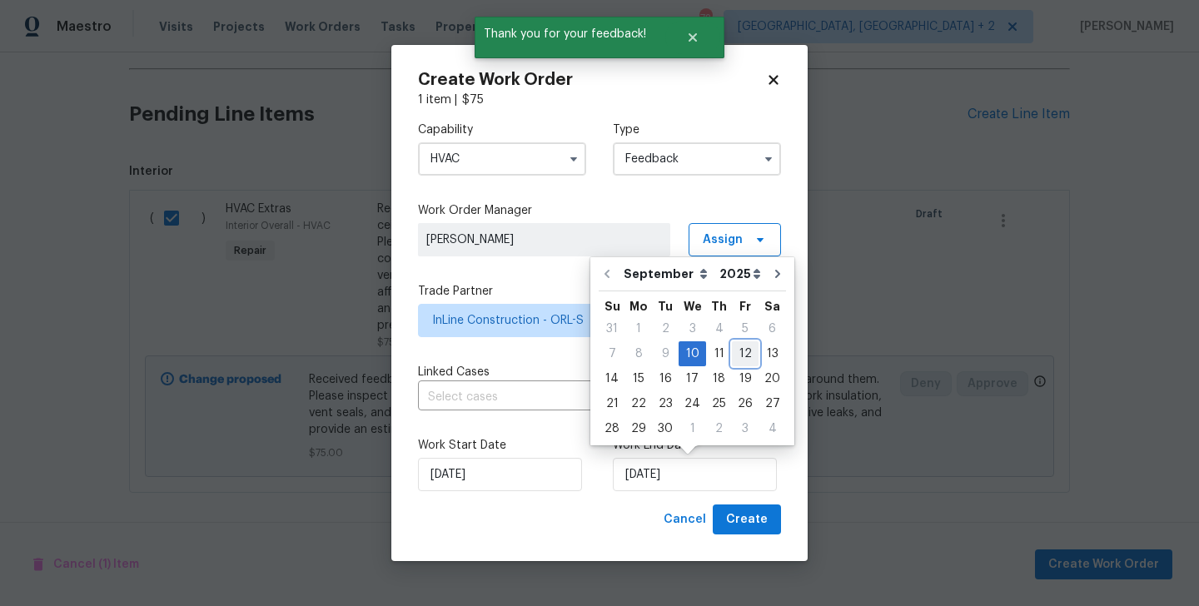
click at [733, 354] on div "12" at bounding box center [745, 353] width 27 height 23
type input "12/09/2025"
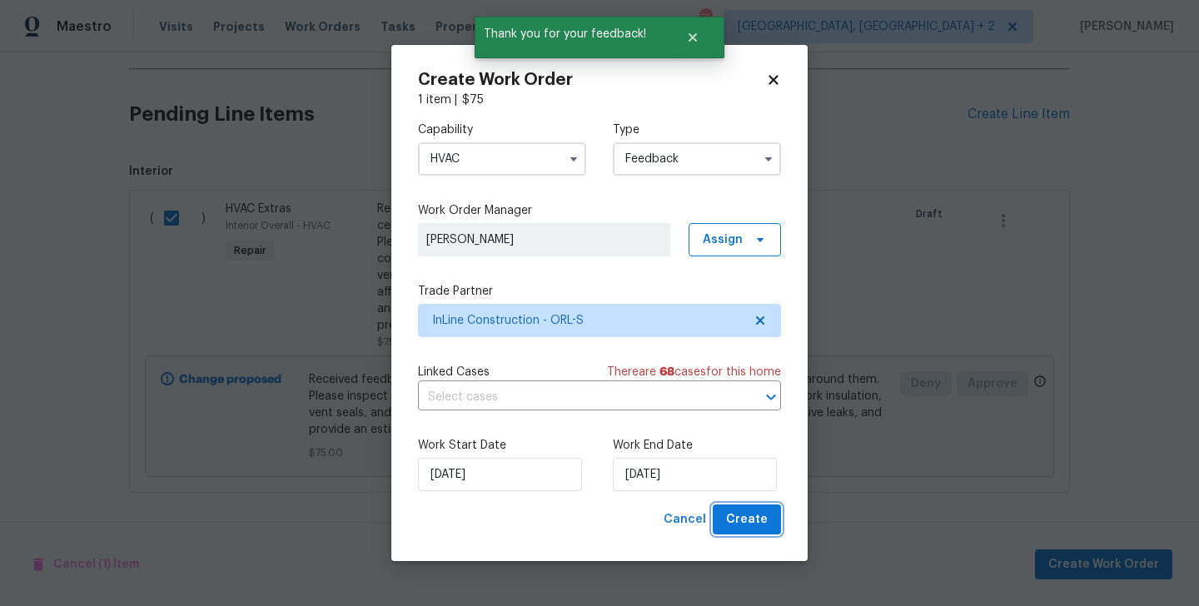
click at [753, 523] on span "Create" at bounding box center [747, 519] width 42 height 21
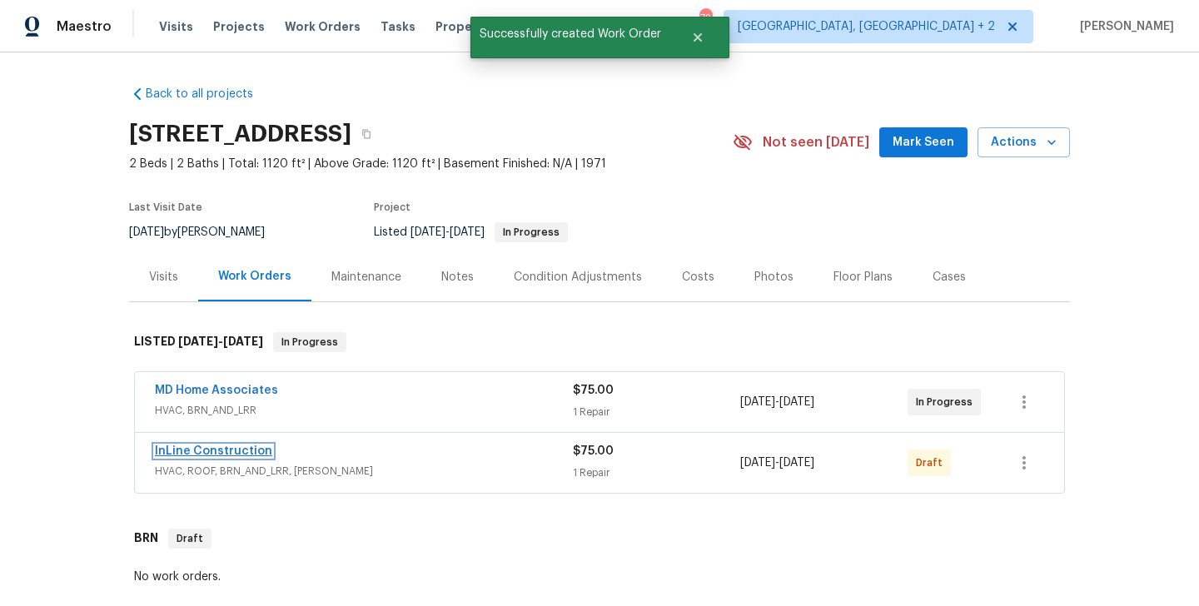
click at [247, 451] on link "InLine Construction" at bounding box center [213, 451] width 117 height 12
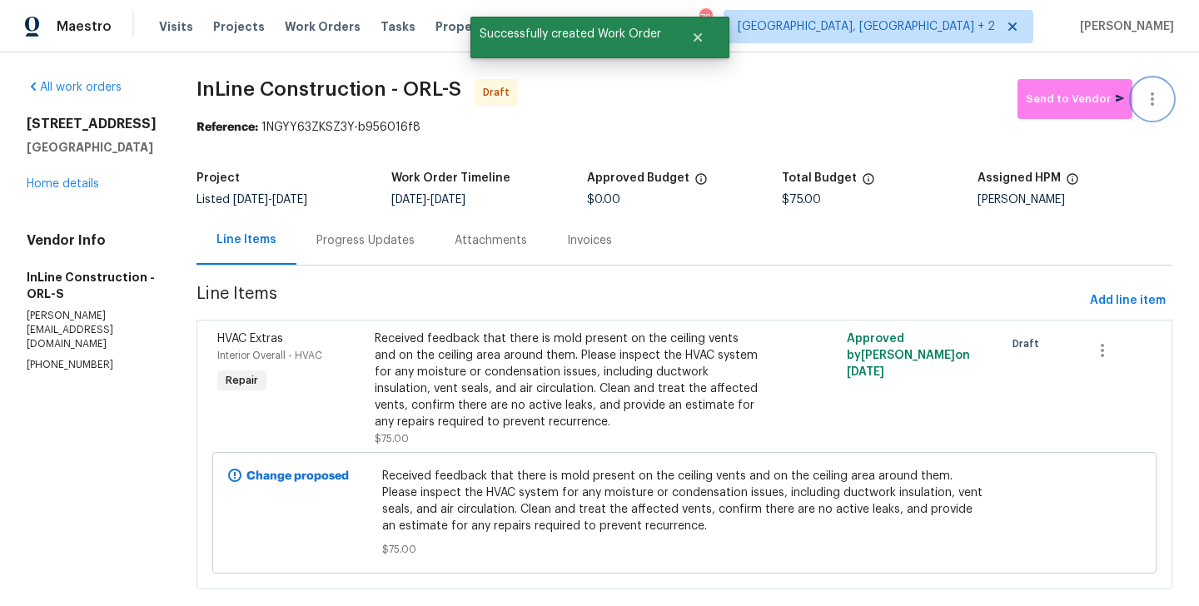
click at [1160, 90] on icon "button" at bounding box center [1152, 99] width 20 height 20
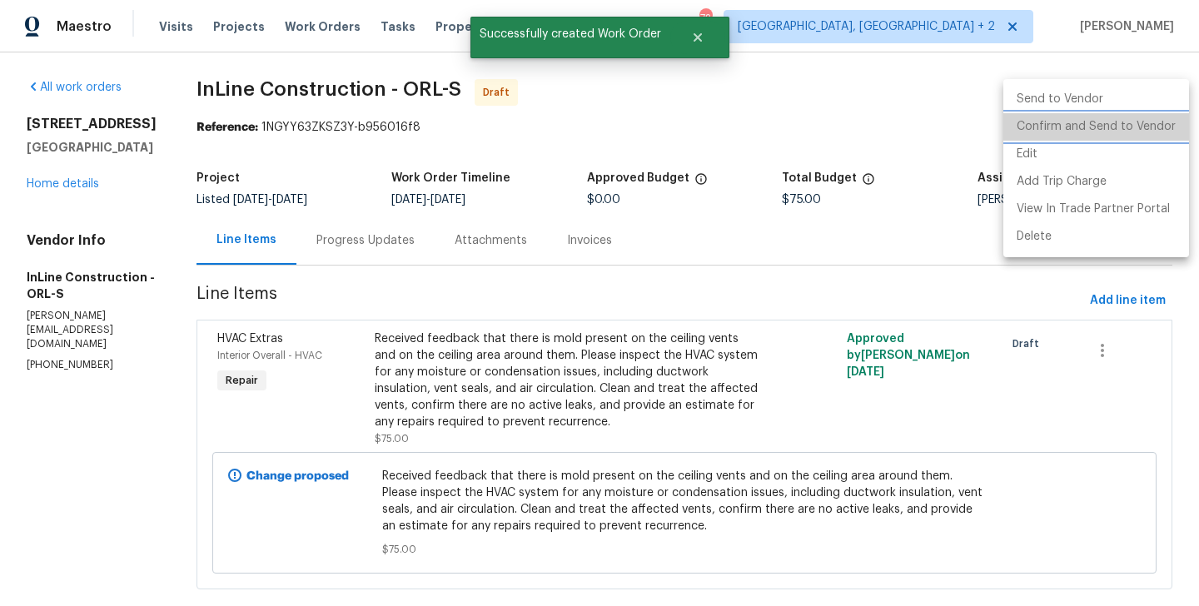
click at [1160, 129] on li "Confirm and Send to Vendor" at bounding box center [1096, 126] width 186 height 27
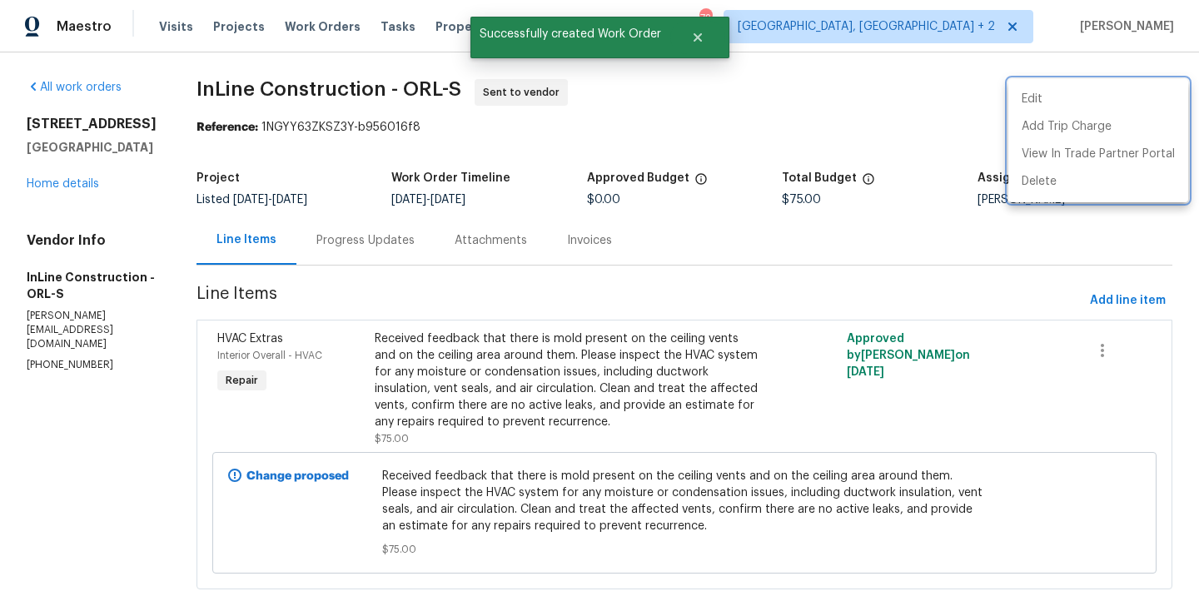
click at [361, 251] on div at bounding box center [599, 303] width 1199 height 606
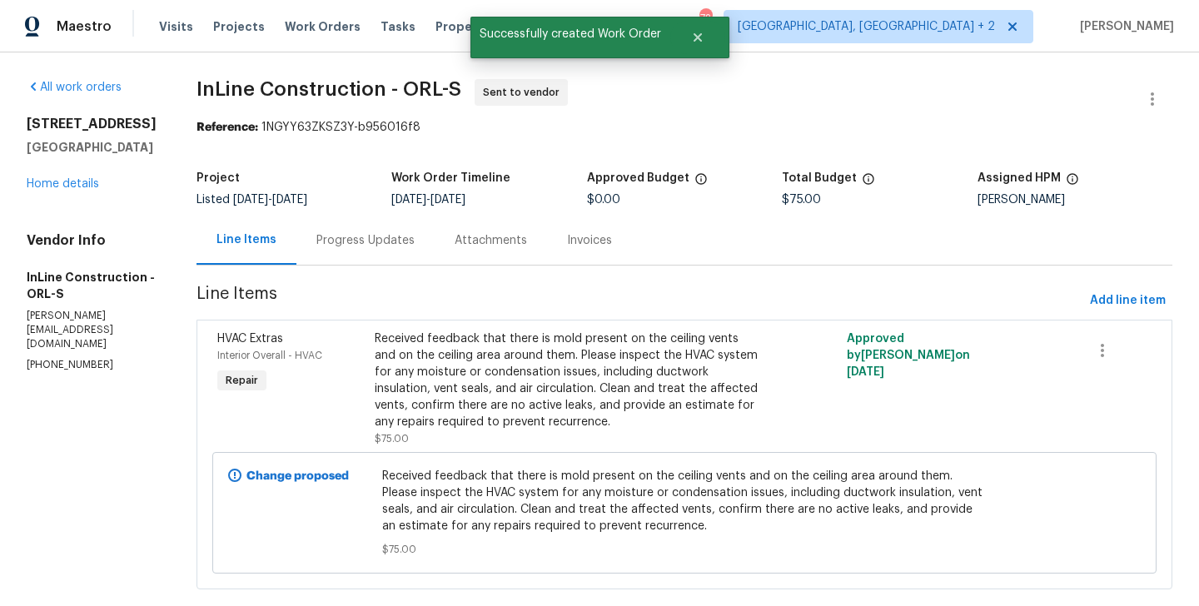
click at [361, 251] on div "Progress Updates" at bounding box center [365, 240] width 138 height 49
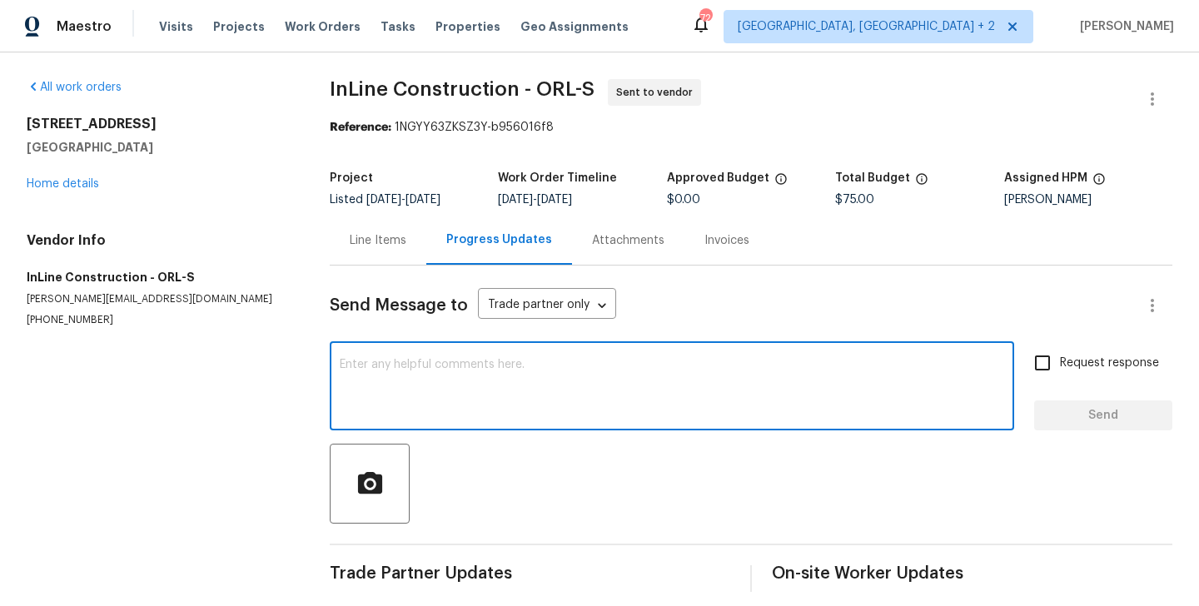
click at [437, 390] on textarea at bounding box center [672, 388] width 664 height 58
paste textarea "Hi, this is Blessida with Opendoor. I’m confirming you received the WO for the …"
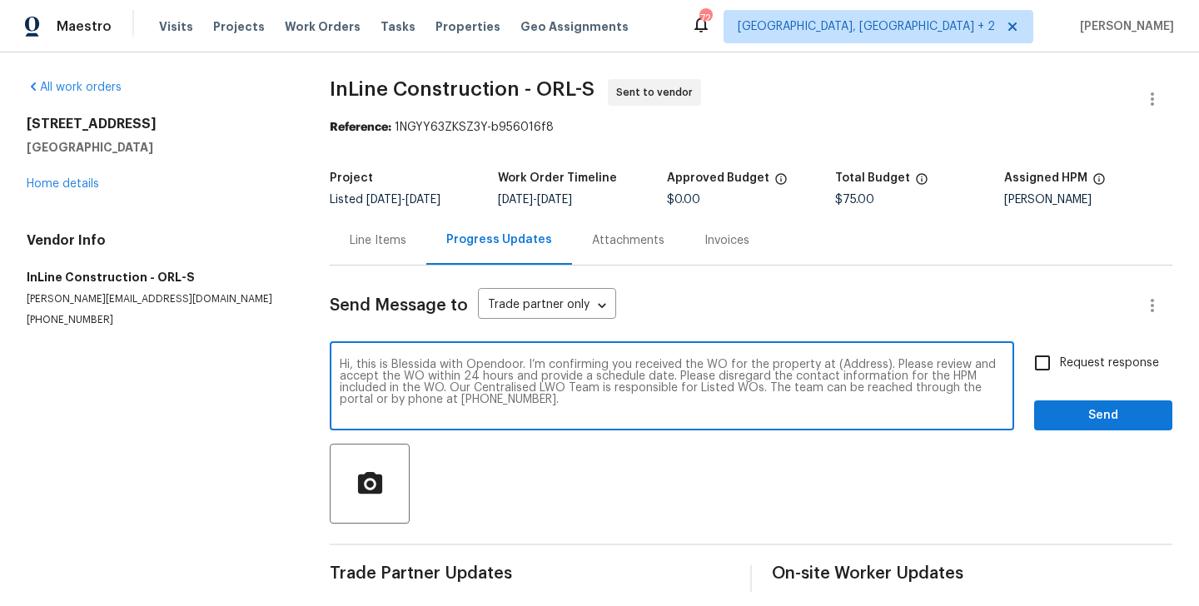
click at [863, 359] on textarea "Hi, this is Blessida with Opendoor. I’m confirming you received the WO for the …" at bounding box center [672, 388] width 664 height 58
paste textarea "2413 Riverbluff Pkwy # V-231, Sarasota, FL 34231"
type textarea "Hi, this is Blessida with Opendoor. I’m confirming you received the WO for the …"
click at [1076, 372] on label "Request response" at bounding box center [1092, 362] width 134 height 35
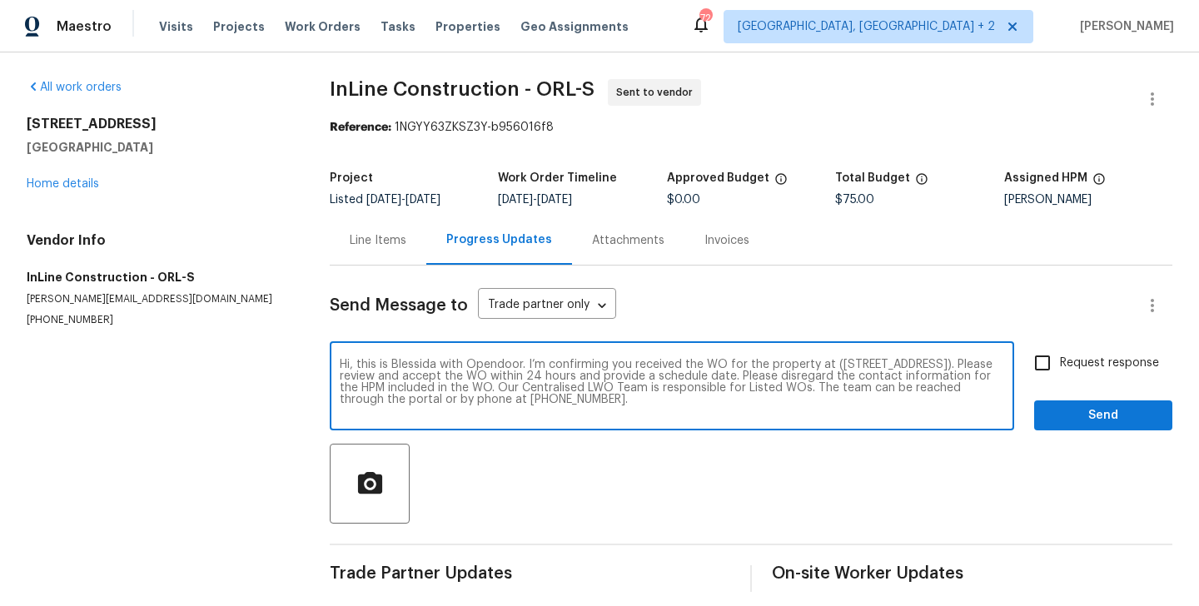
click at [1060, 372] on input "Request response" at bounding box center [1042, 362] width 35 height 35
checkbox input "true"
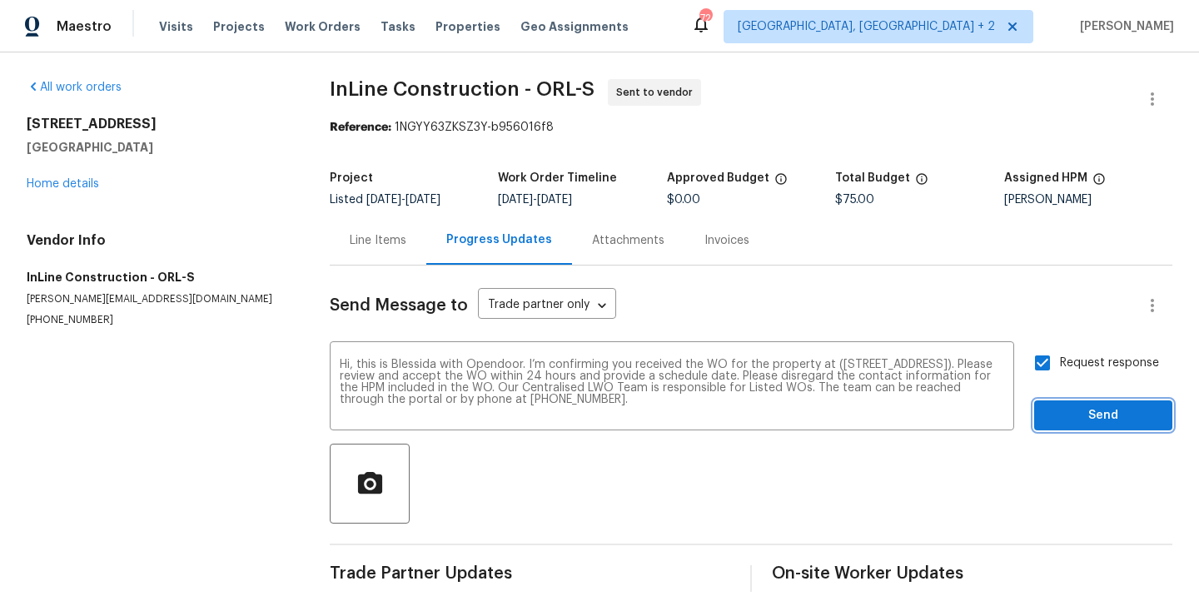
click at [1074, 428] on button "Send" at bounding box center [1103, 415] width 138 height 31
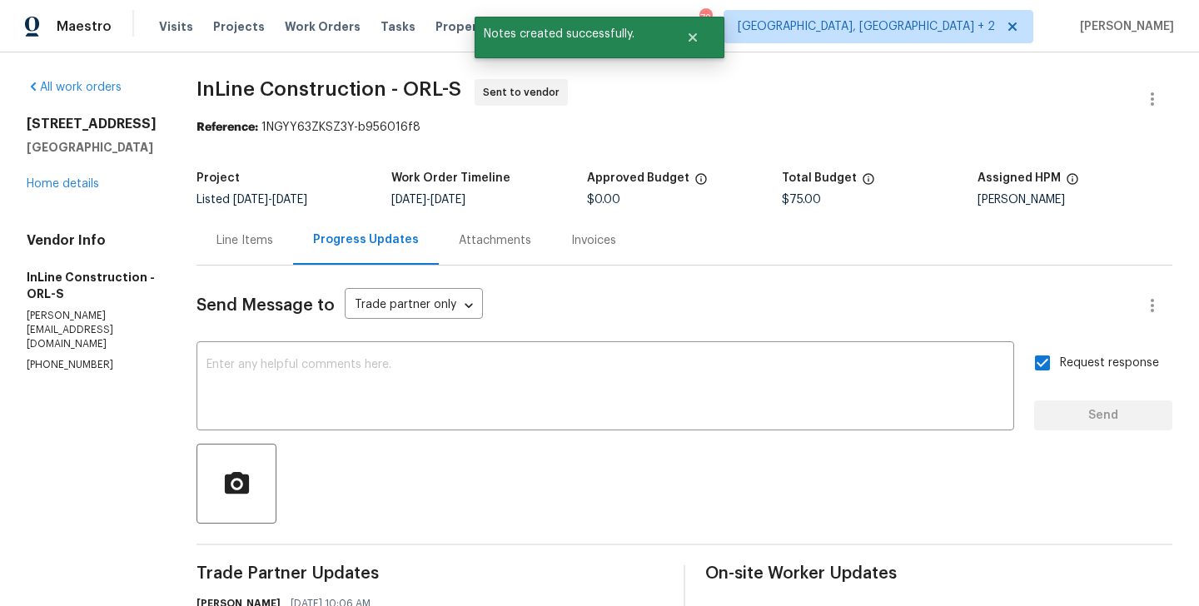
click at [266, 123] on div "Reference: 1NGYY63ZKSZ3Y-b956016f8" at bounding box center [684, 127] width 976 height 17
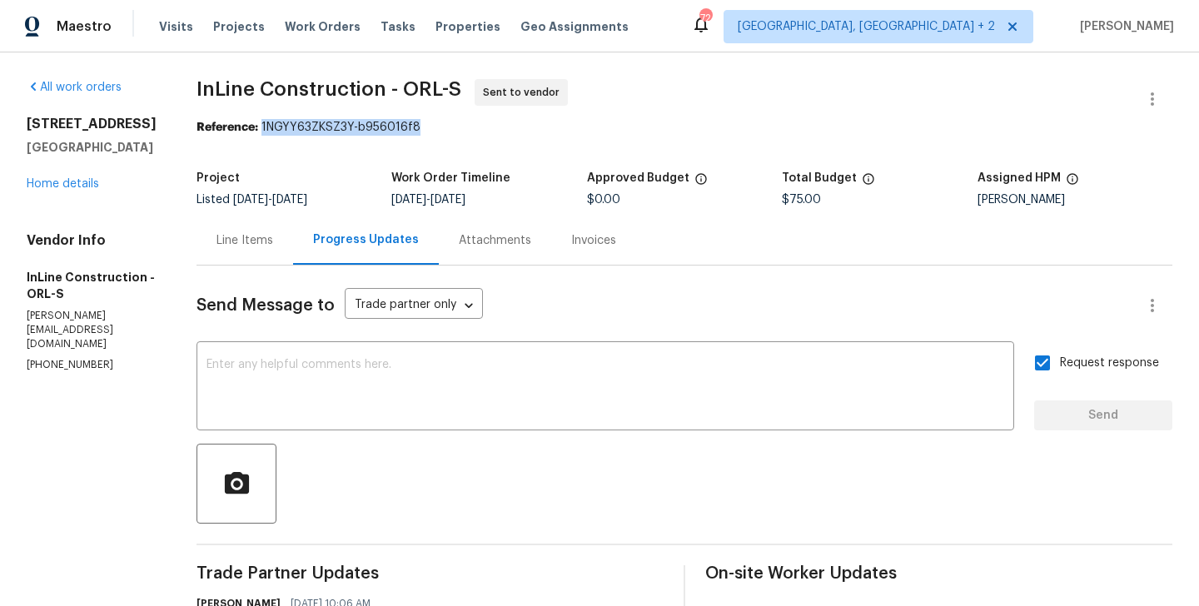
drag, startPoint x: 267, startPoint y: 130, endPoint x: 483, endPoint y: 130, distance: 215.6
click at [483, 130] on div "Reference: 1NGYY63ZKSZ3Y-b956016f8" at bounding box center [684, 127] width 976 height 17
copy div "1NGYY63ZKSZ3Y-b956016f8"
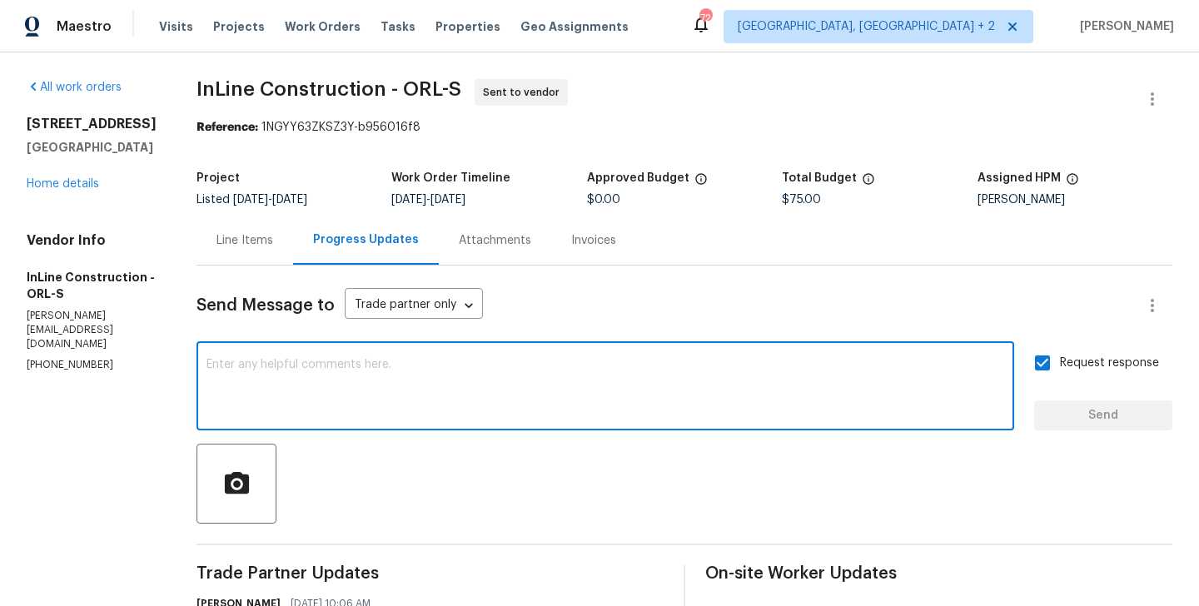
click at [450, 402] on textarea at bounding box center [605, 388] width 798 height 58
paste textarea "All Work Orders must include before-photos (both close-up and wide-angle) and a…"
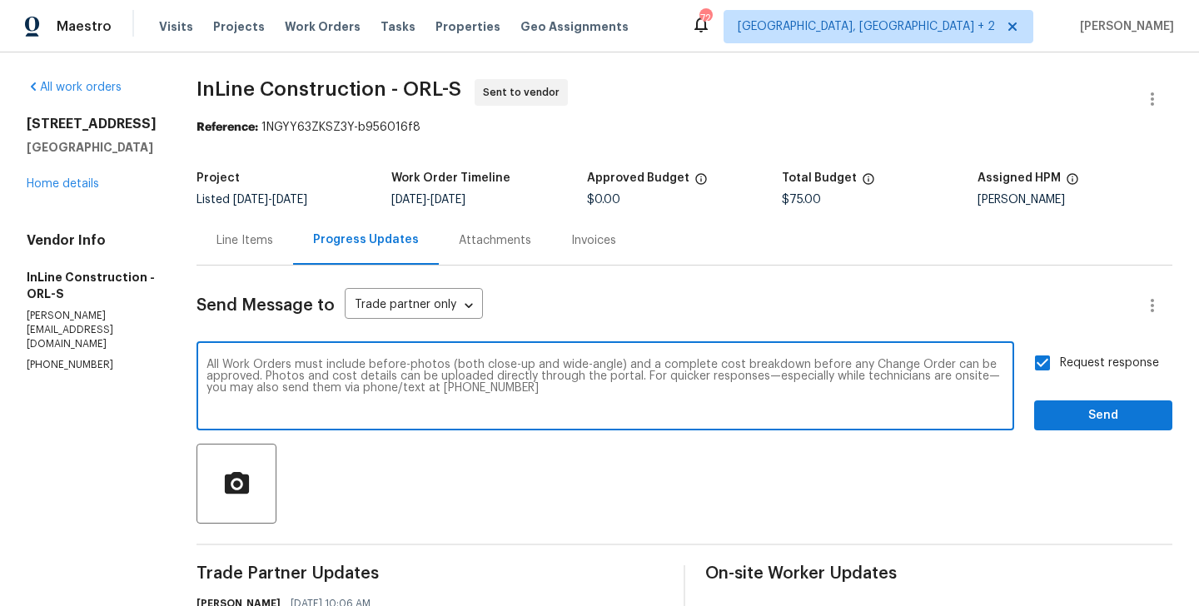
type textarea "All Work Orders must include before-photos (both close-up and wide-angle) and a…"
click at [1069, 425] on span "Send" at bounding box center [1103, 415] width 112 height 21
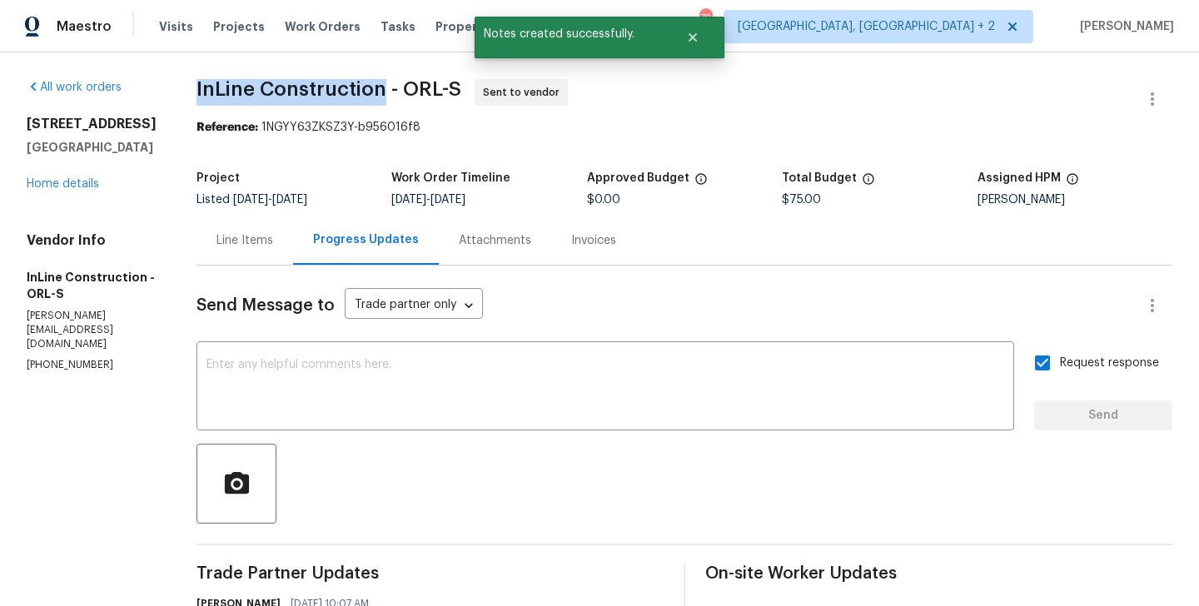
drag, startPoint x: 190, startPoint y: 90, endPoint x: 385, endPoint y: 93, distance: 195.7
click at [385, 93] on div "All work orders 2413 Riverbluff Pkwy # V-231 Sarasota, FL 34231 Home details Ve…" at bounding box center [599, 466] width 1199 height 829
copy span "InLine Construction"
click at [83, 190] on link "Home details" at bounding box center [63, 184] width 72 height 12
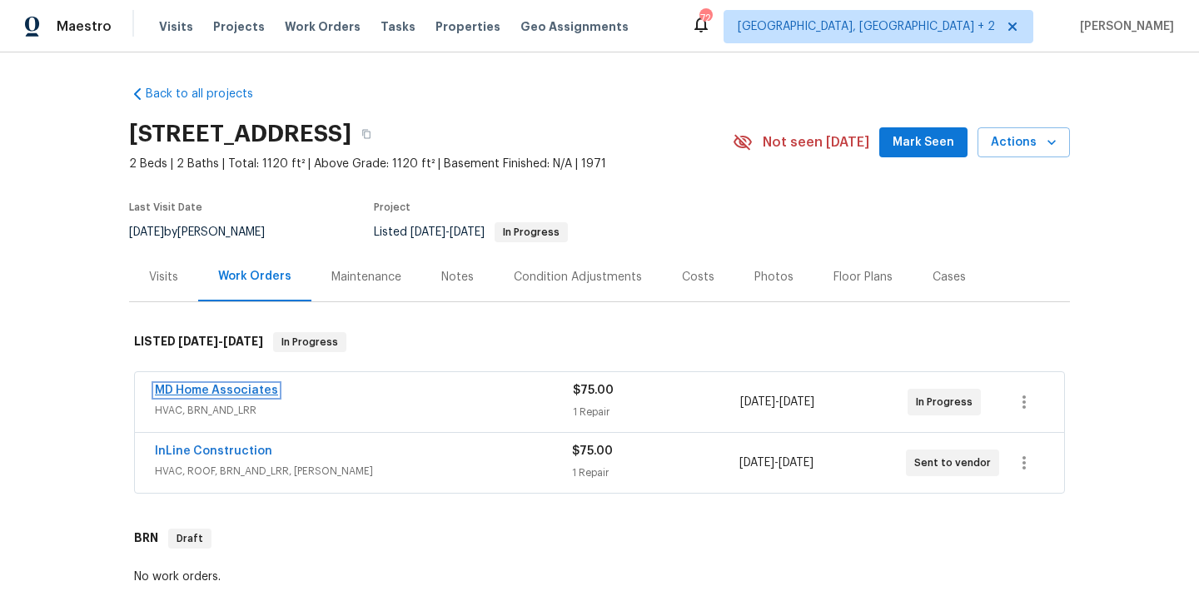
click at [257, 394] on link "MD Home Associates" at bounding box center [216, 391] width 123 height 12
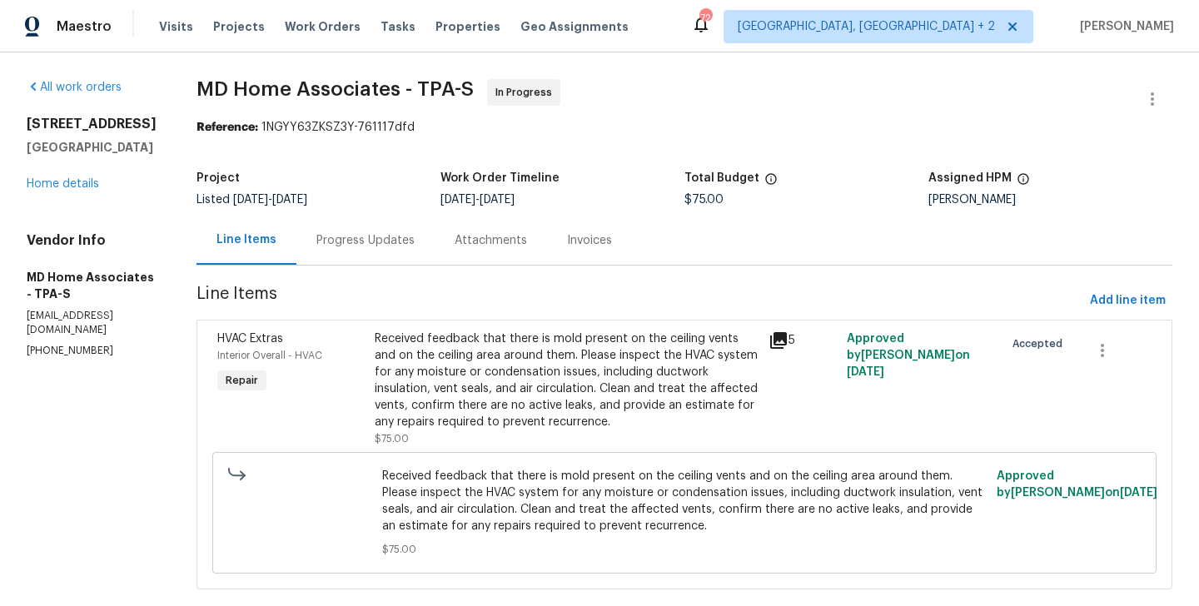
click at [404, 243] on div "Progress Updates" at bounding box center [365, 240] width 98 height 17
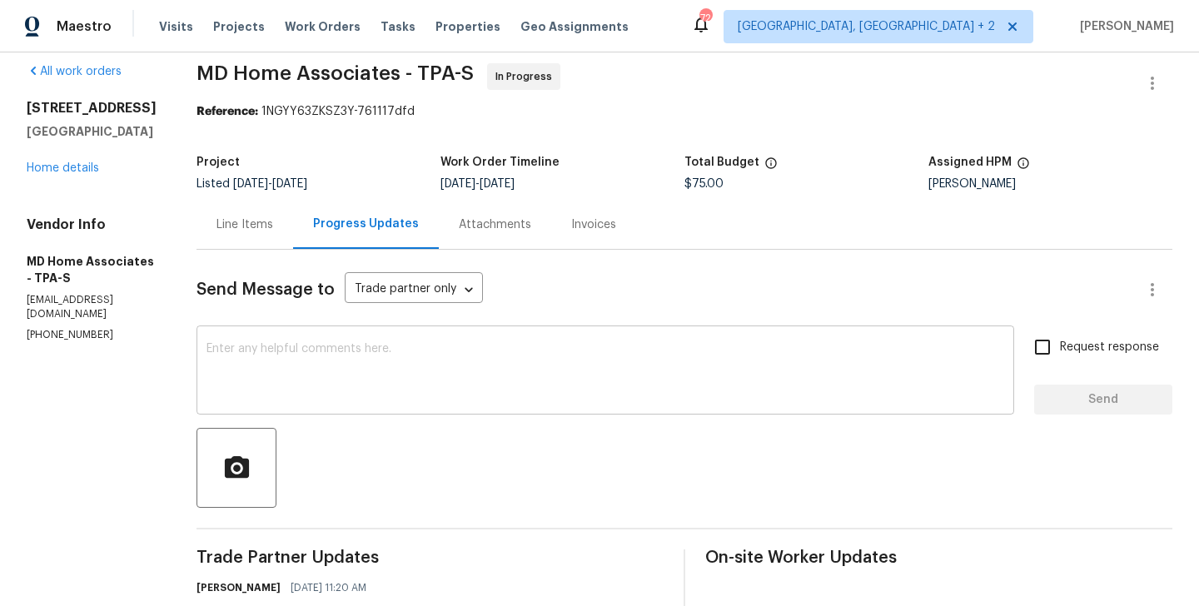
scroll to position [153, 0]
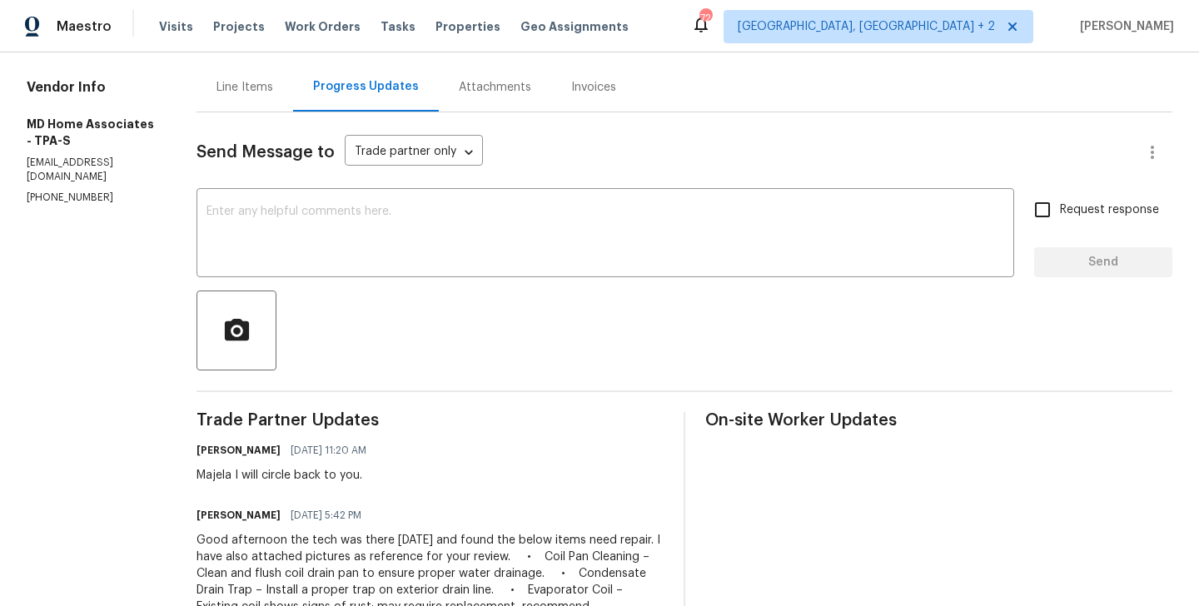
click at [239, 479] on div "Majela I will circle back to you." at bounding box center [286, 475] width 180 height 17
copy div "Majela"
click at [337, 253] on textarea at bounding box center [605, 235] width 798 height 58
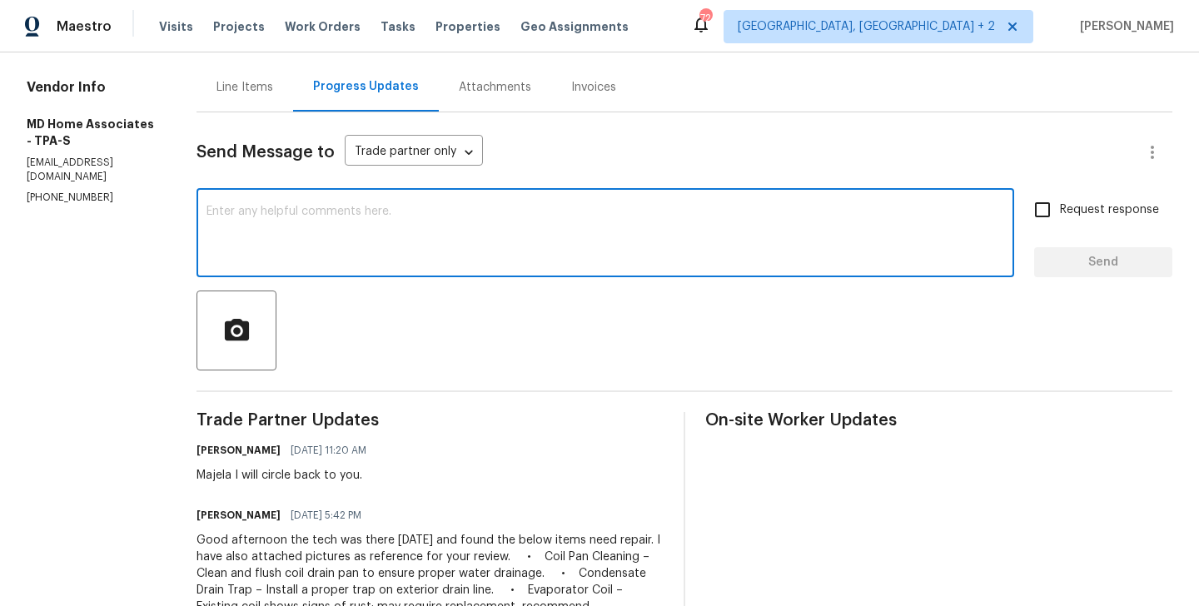
paste textarea "Majela"
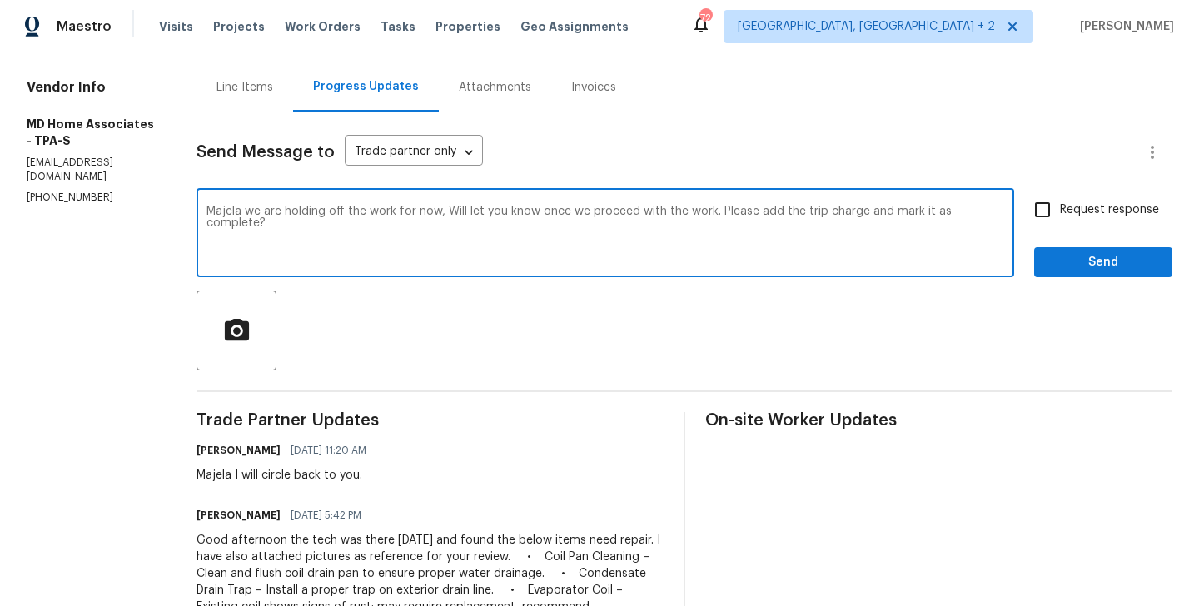
type textarea "Majela we are holding off the work for now, Will let you know once we proceed w…"
click at [1075, 221] on label "Request response" at bounding box center [1092, 209] width 134 height 35
click at [1060, 221] on input "Request response" at bounding box center [1042, 209] width 35 height 35
checkbox input "true"
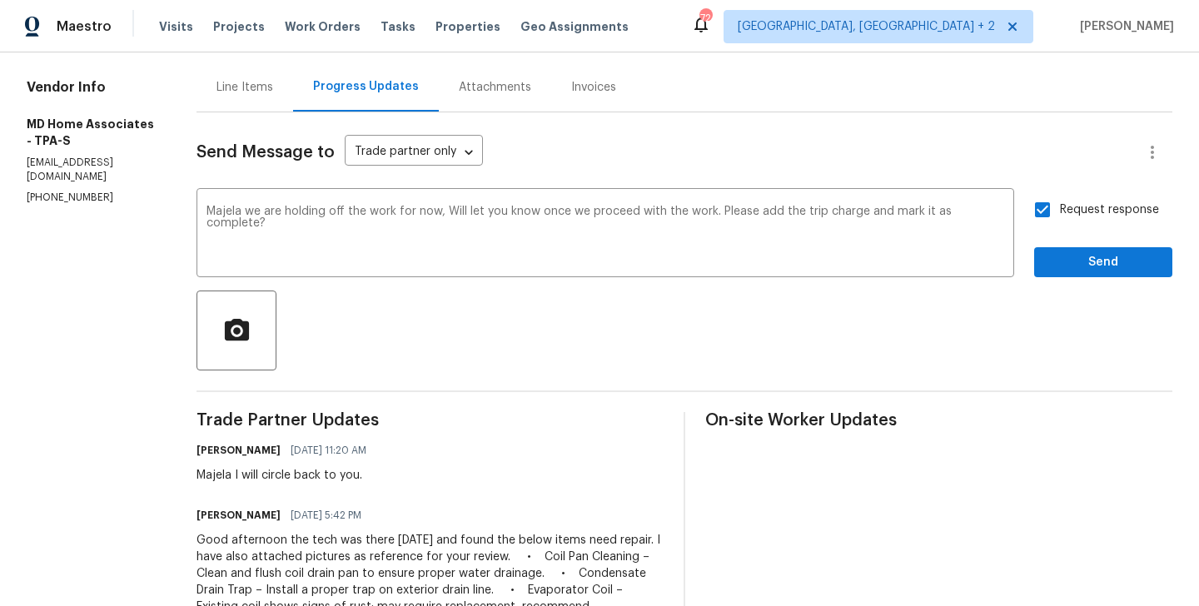
click at [1075, 281] on div "Send Message to Trade partner only Trade partner only ​ Majela we are holding o…" at bounding box center [684, 595] width 976 height 966
click at [1060, 271] on button "Send" at bounding box center [1103, 262] width 138 height 31
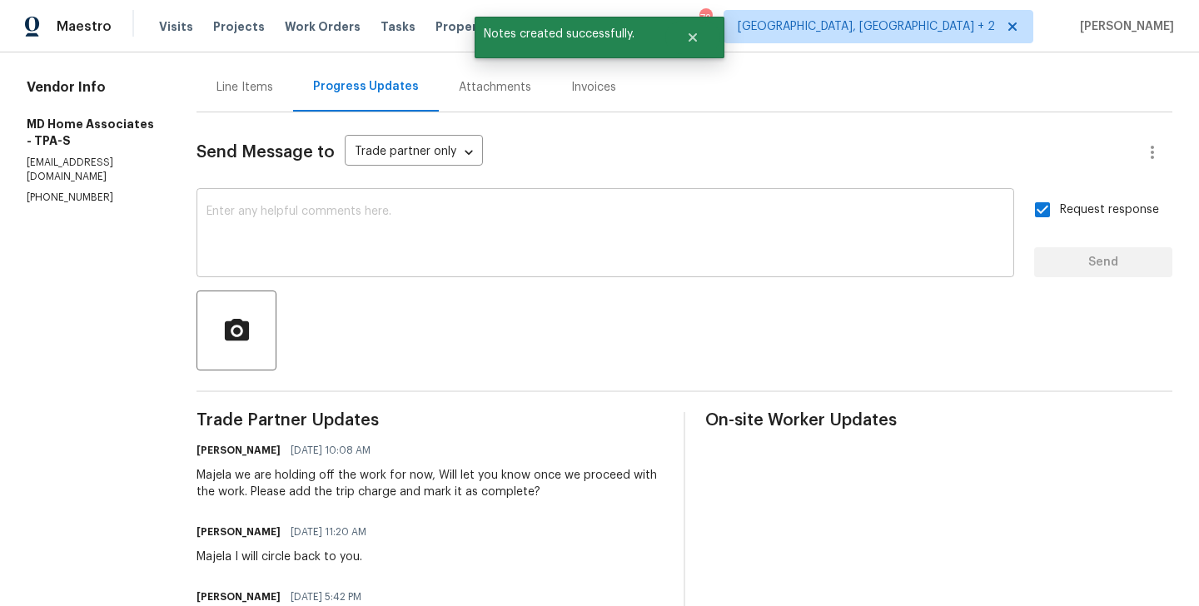
scroll to position [0, 0]
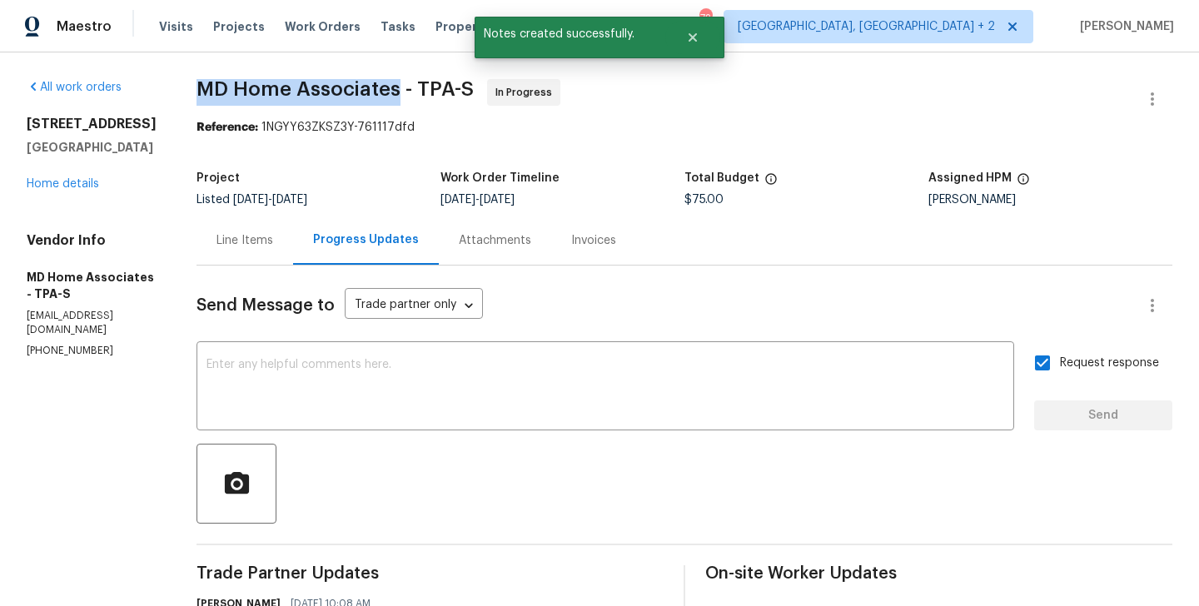
drag, startPoint x: 221, startPoint y: 87, endPoint x: 419, endPoint y: 87, distance: 197.3
click at [419, 87] on span "MD Home Associates - TPA-S" at bounding box center [334, 89] width 277 height 20
copy span "MD Home Associates"
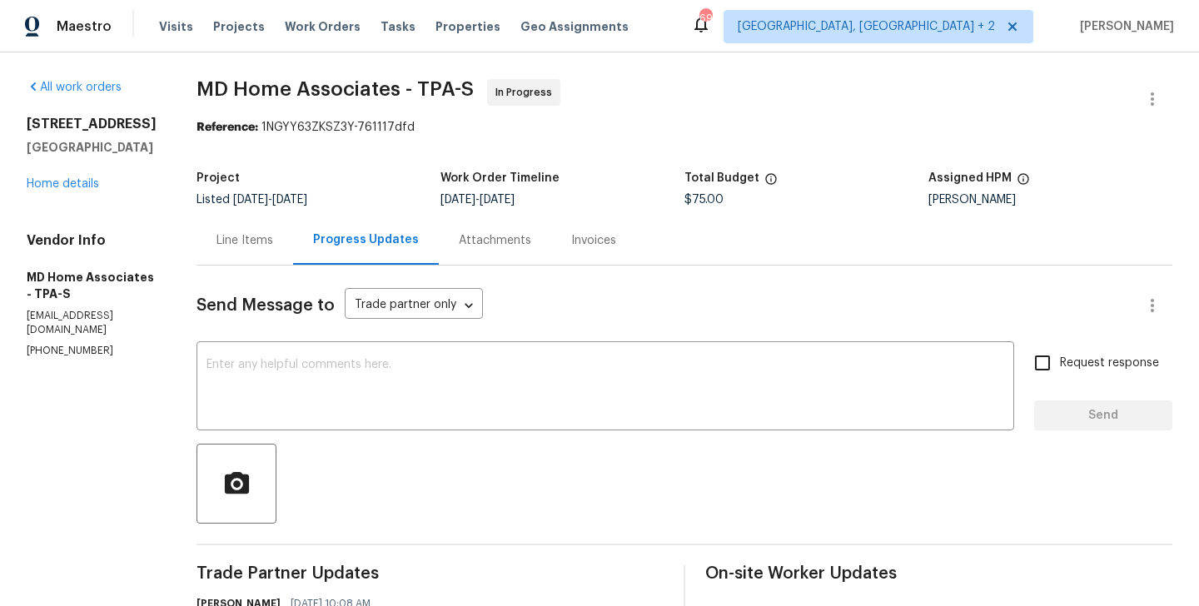
click at [82, 351] on p "(305) 951-3602" at bounding box center [92, 351] width 130 height 14
copy p "(305) 951-3602"
drag, startPoint x: 137, startPoint y: 171, endPoint x: 15, endPoint y: 117, distance: 133.8
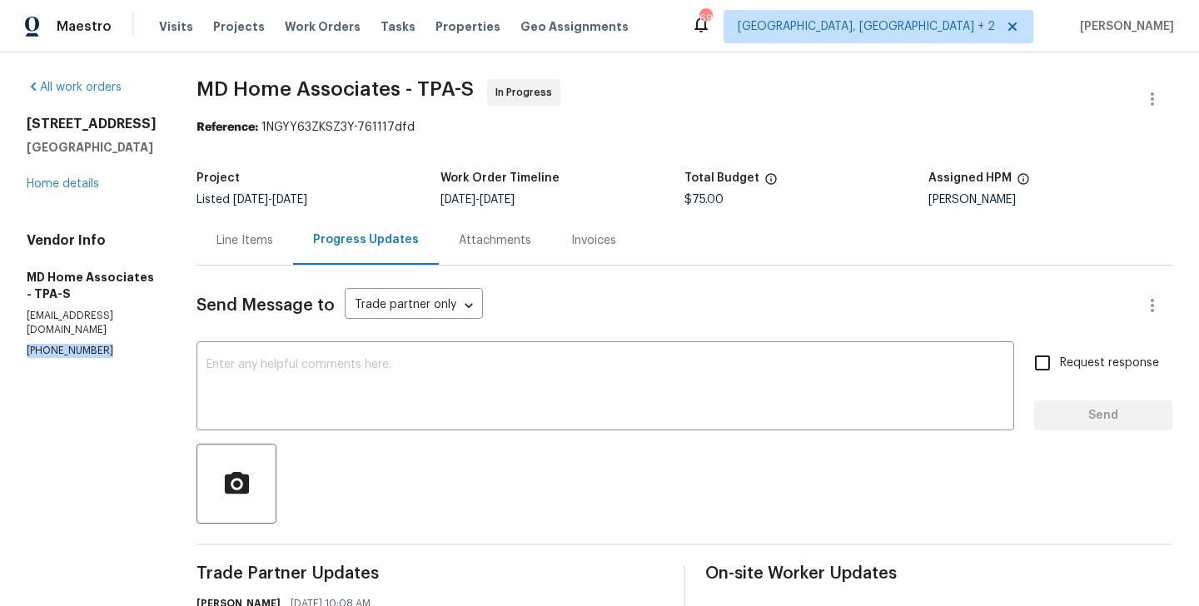
copy div "2413 Riverbluff Pkwy # V-231 Sarasota, FL 34231"
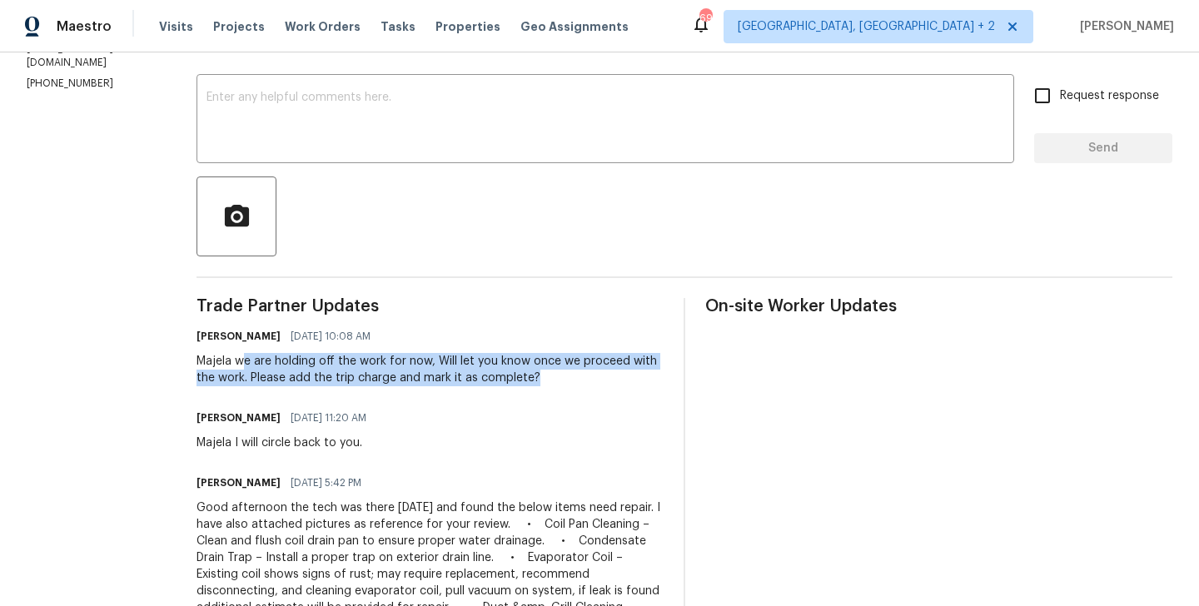
drag, startPoint x: 259, startPoint y: 361, endPoint x: 602, endPoint y: 386, distance: 343.9
copy div "e are holding off the work for now, Will let you know once we proceed with the …"
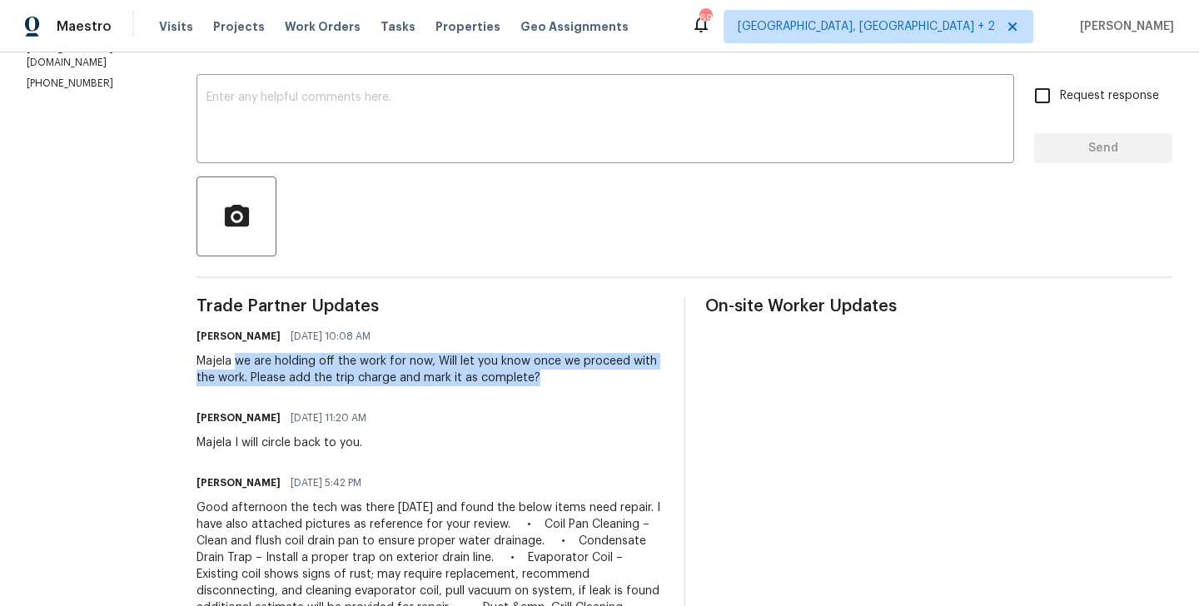
drag, startPoint x: 253, startPoint y: 360, endPoint x: 559, endPoint y: 392, distance: 308.0
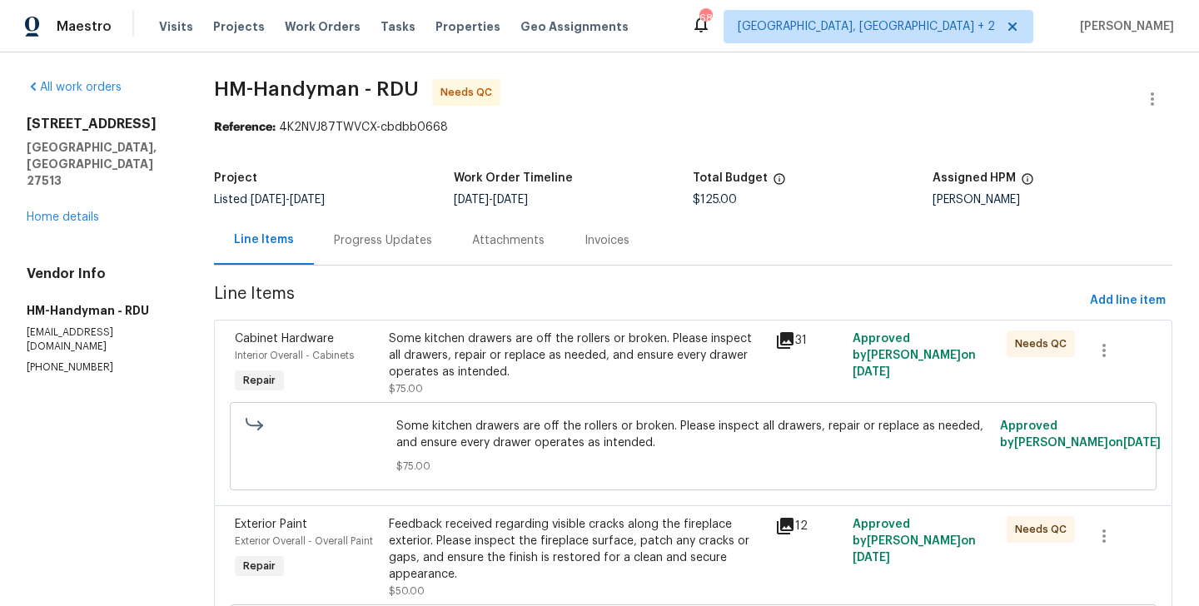
scroll to position [150, 0]
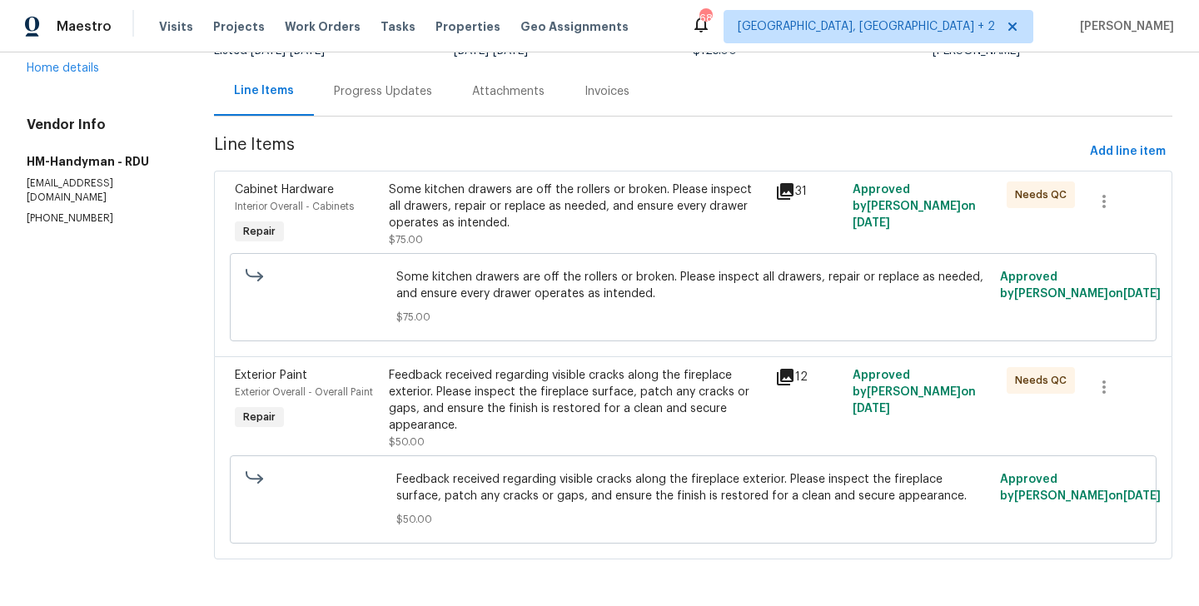
click at [600, 396] on div "Feedback received regarding visible cracks along the fireplace exterior. Please…" at bounding box center [577, 400] width 376 height 67
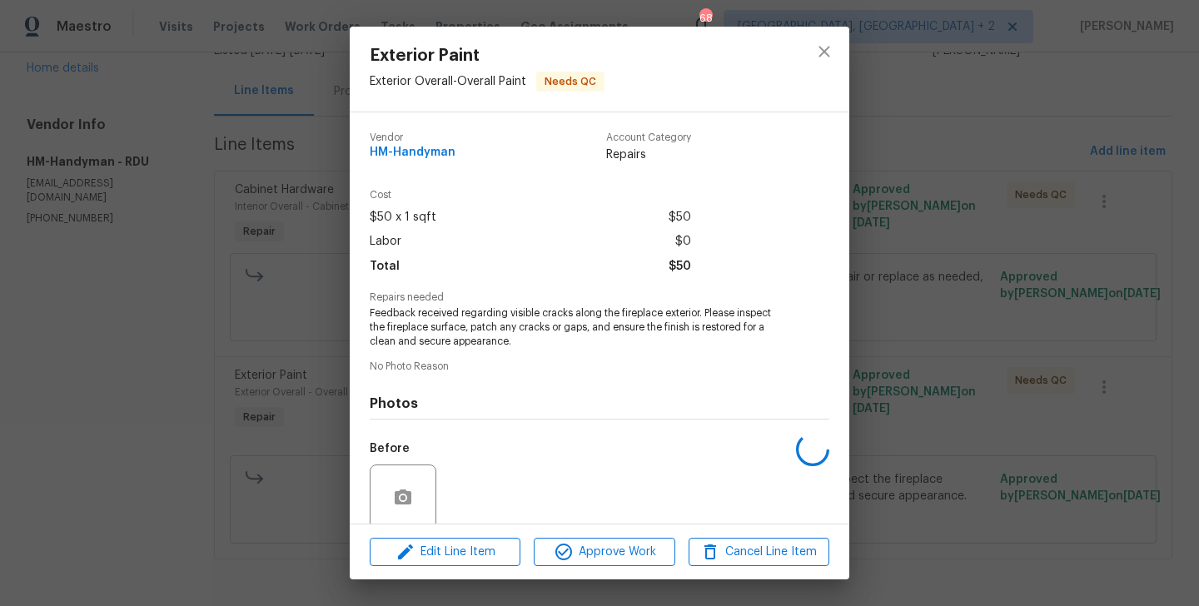
scroll to position [132, 0]
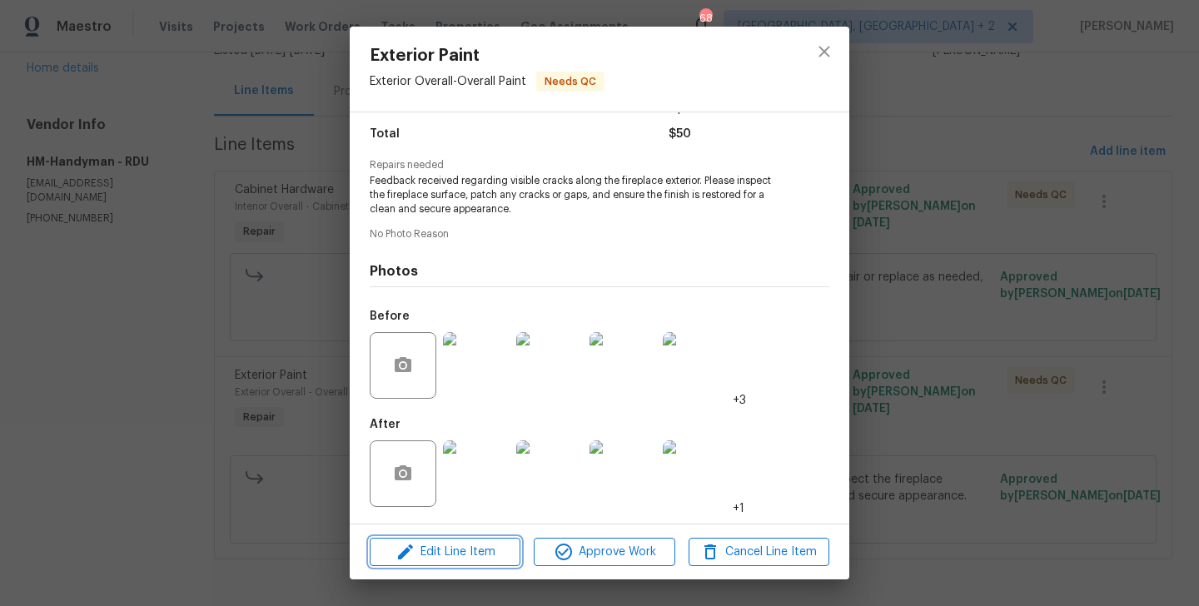
click at [483, 551] on span "Edit Line Item" at bounding box center [445, 552] width 141 height 21
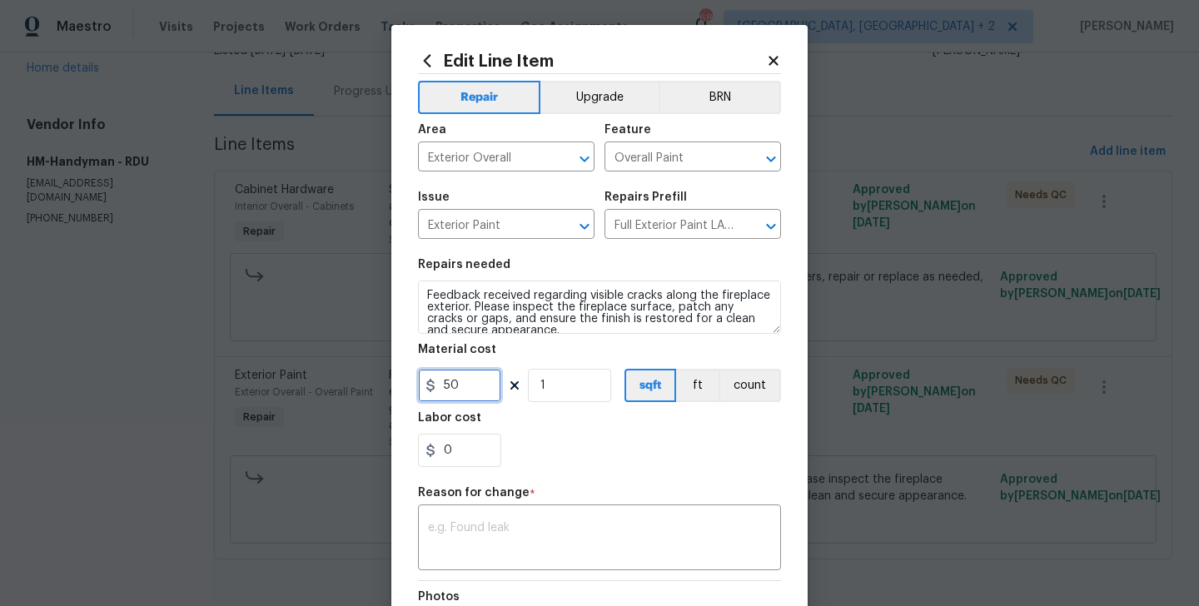
click at [449, 385] on input "50" at bounding box center [459, 385] width 83 height 33
click at [441, 385] on input "50" at bounding box center [459, 385] width 83 height 33
type input "750"
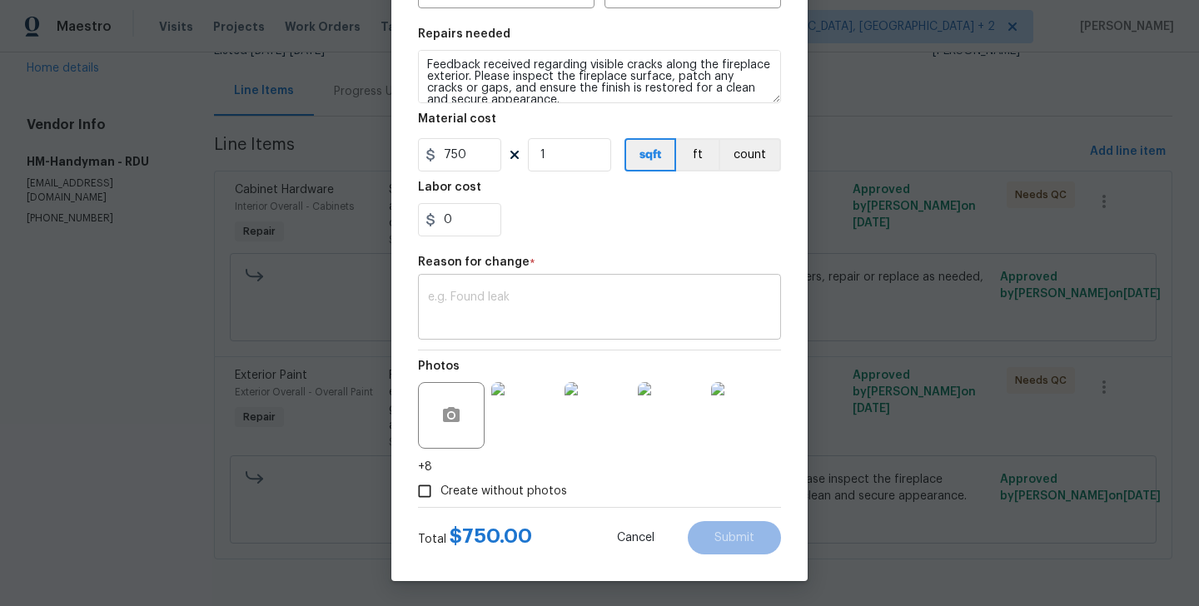
click at [561, 334] on div "x ​" at bounding box center [599, 309] width 363 height 62
paste textarea "(BA) Updated cost per BR team approval."
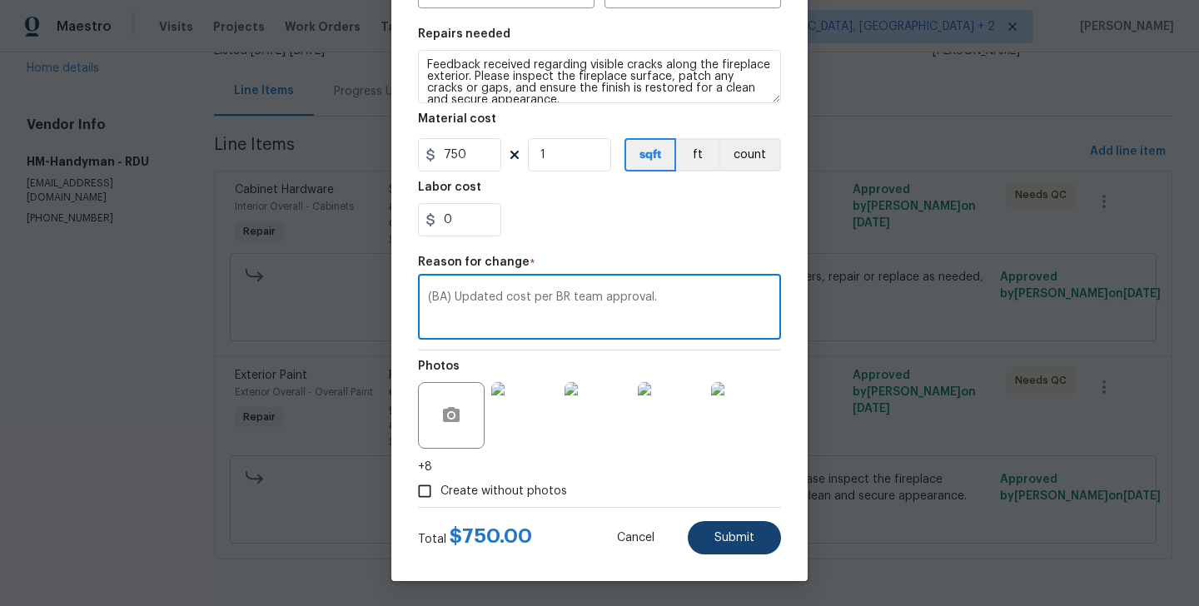
type textarea "(BA) Updated cost per BR team approval."
click at [731, 529] on button "Submit" at bounding box center [734, 537] width 93 height 33
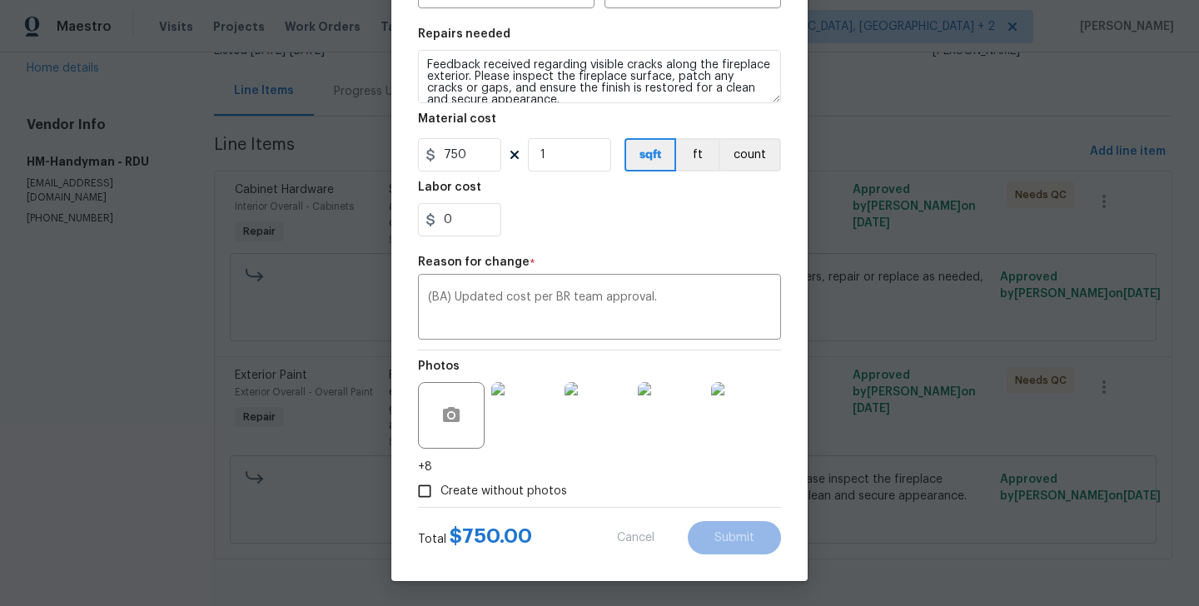
type input "50"
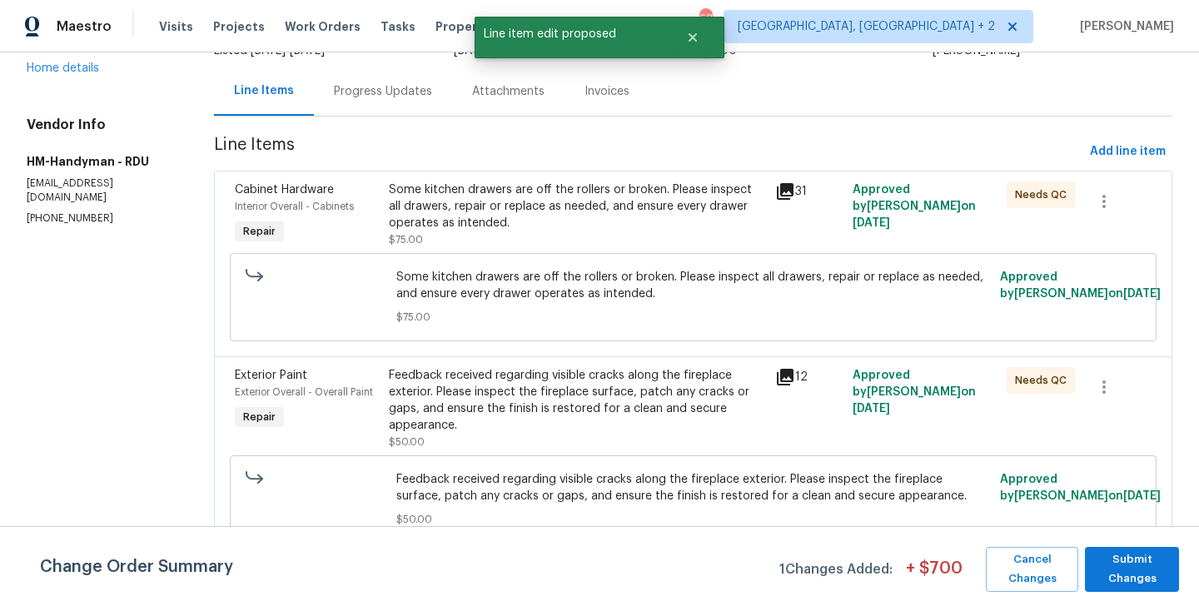
scroll to position [0, 0]
click at [1128, 563] on span "Submit Changes" at bounding box center [1131, 569] width 77 height 38
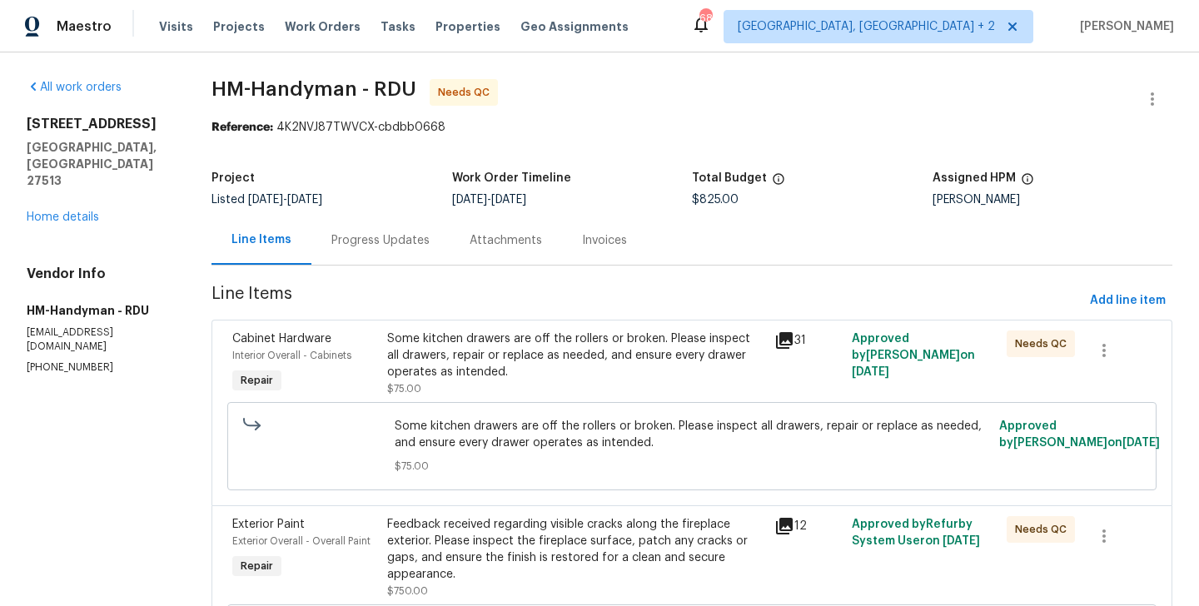
click at [539, 388] on div "Some kitchen drawers are off the rollers or broken. Please inspect all drawers,…" at bounding box center [575, 363] width 377 height 67
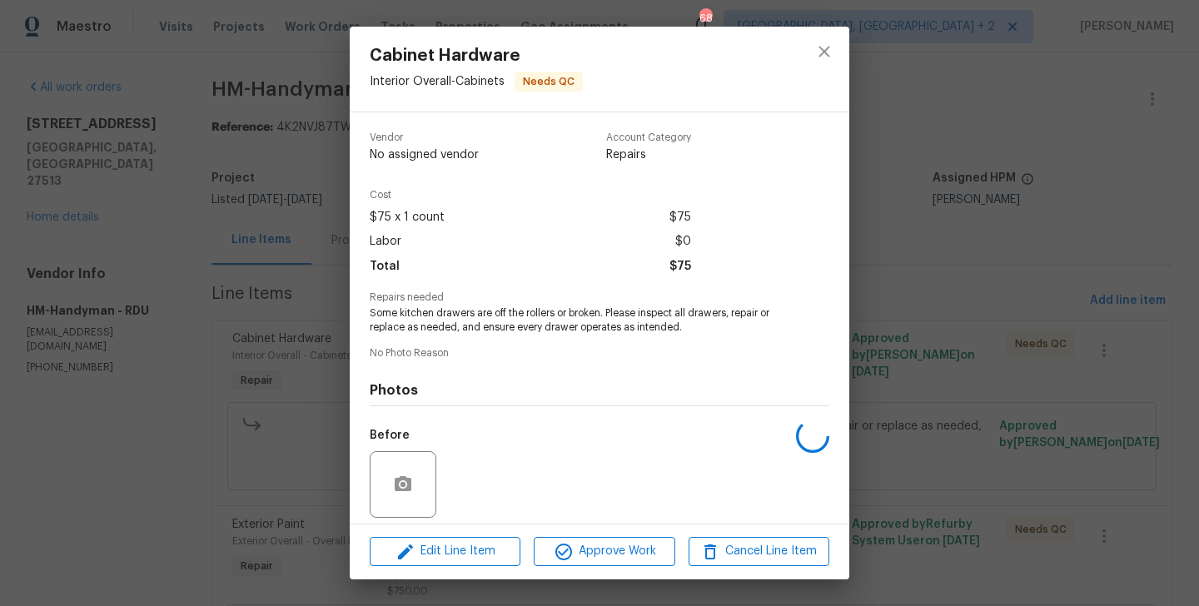
scroll to position [119, 0]
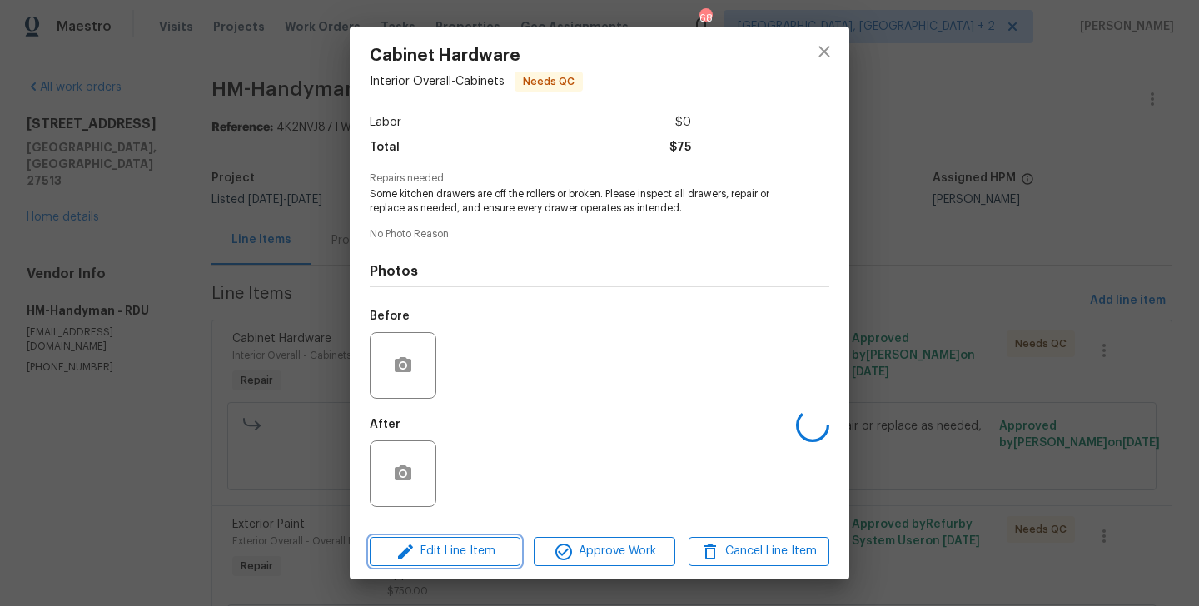
click at [473, 555] on span "Edit Line Item" at bounding box center [445, 551] width 141 height 21
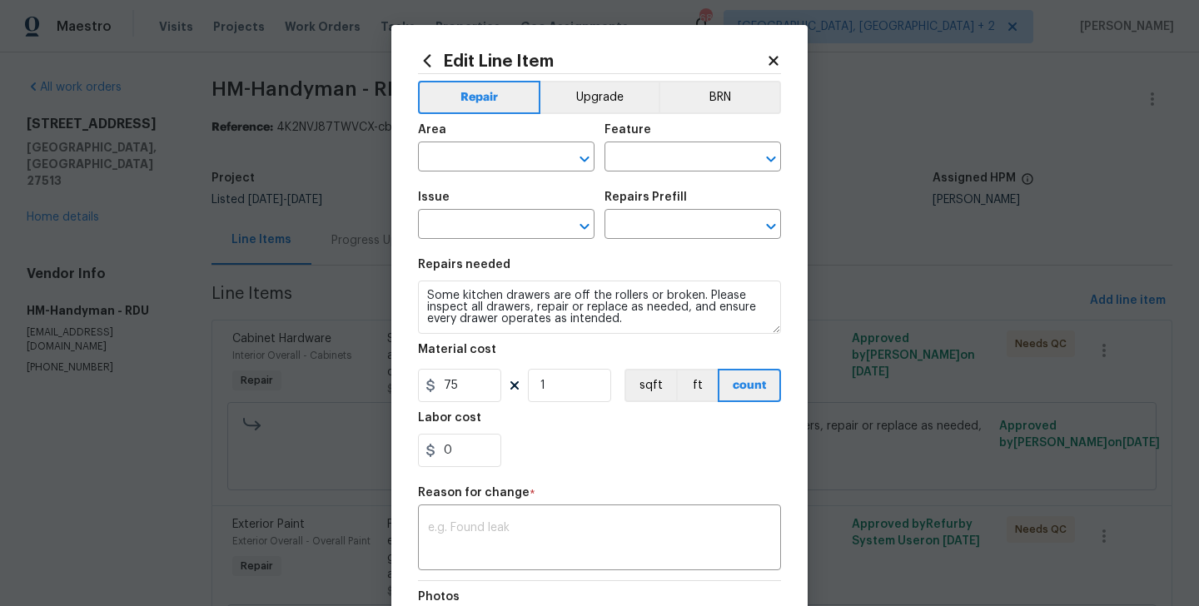
type input "Interior Overall"
type input "Cabinets"
type input "Cabinet Hardware"
type input "Replace Cabinet Hardware $300.00"
click at [440, 390] on input "75" at bounding box center [459, 385] width 83 height 33
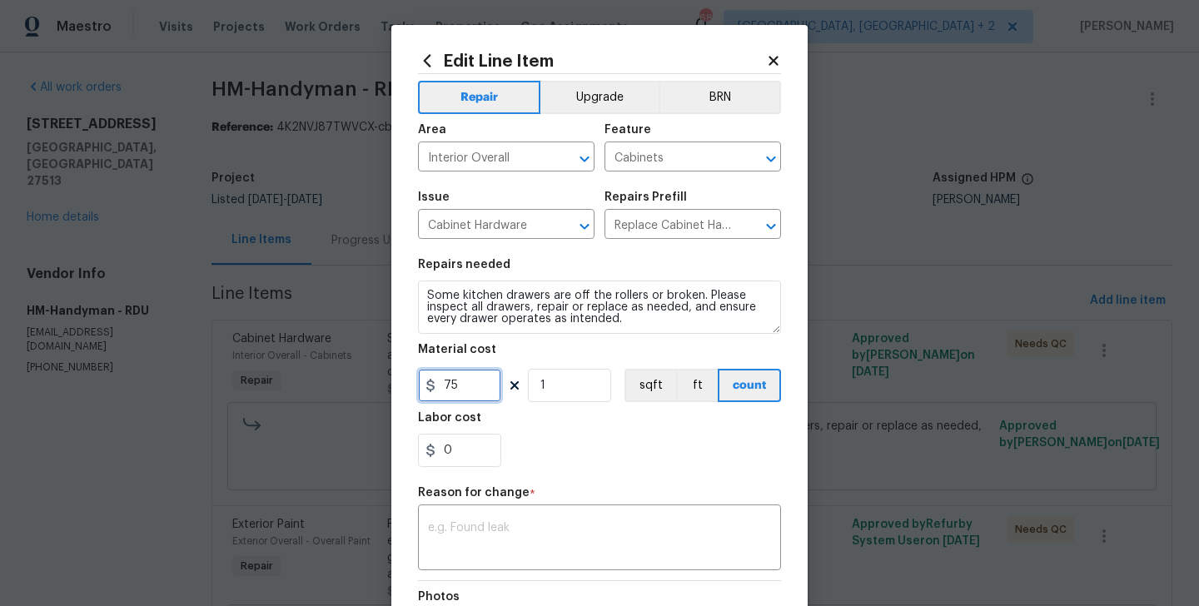
click at [440, 390] on input "75" at bounding box center [459, 385] width 83 height 33
type input "150"
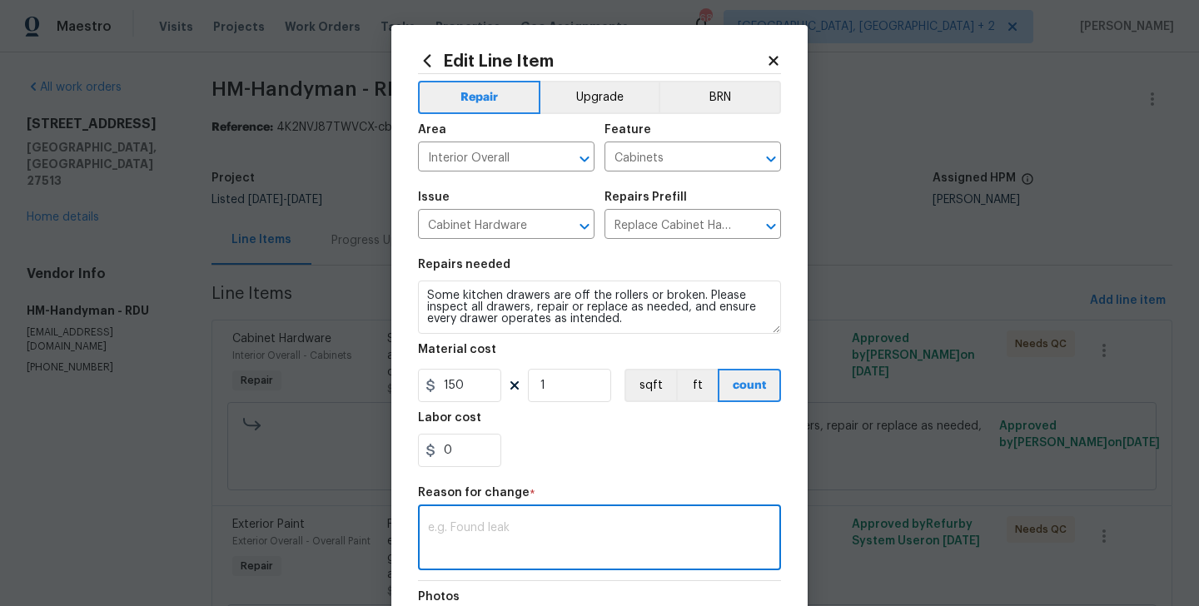
click at [487, 544] on textarea at bounding box center [599, 539] width 343 height 35
paste textarea "(BA) Updated cost per BR team approval."
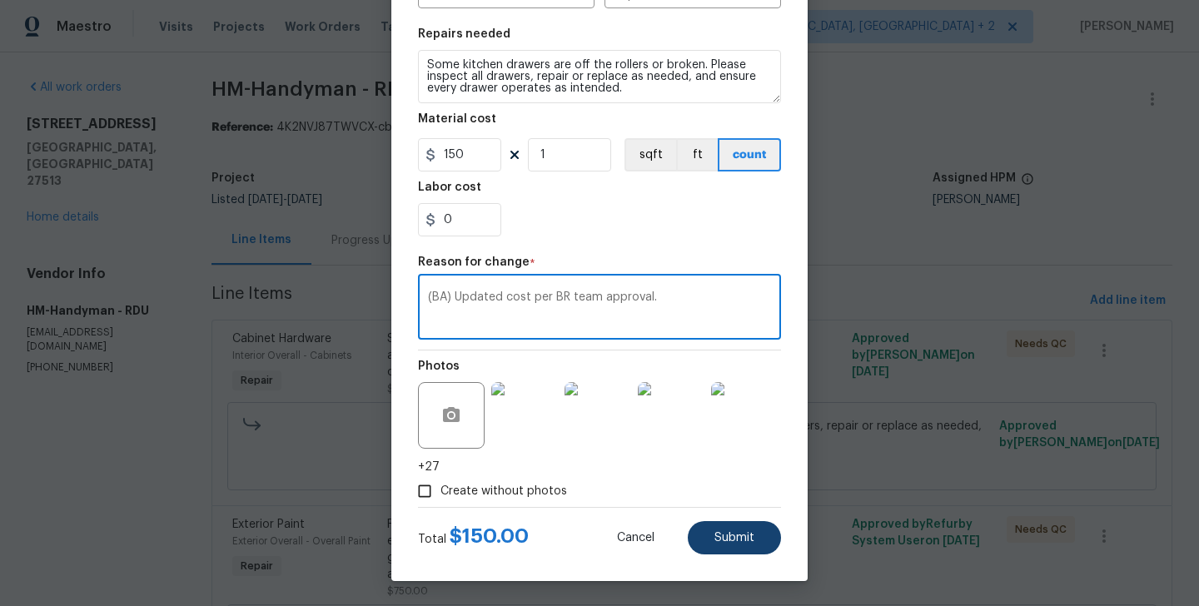
type textarea "(BA) Updated cost per BR team approval."
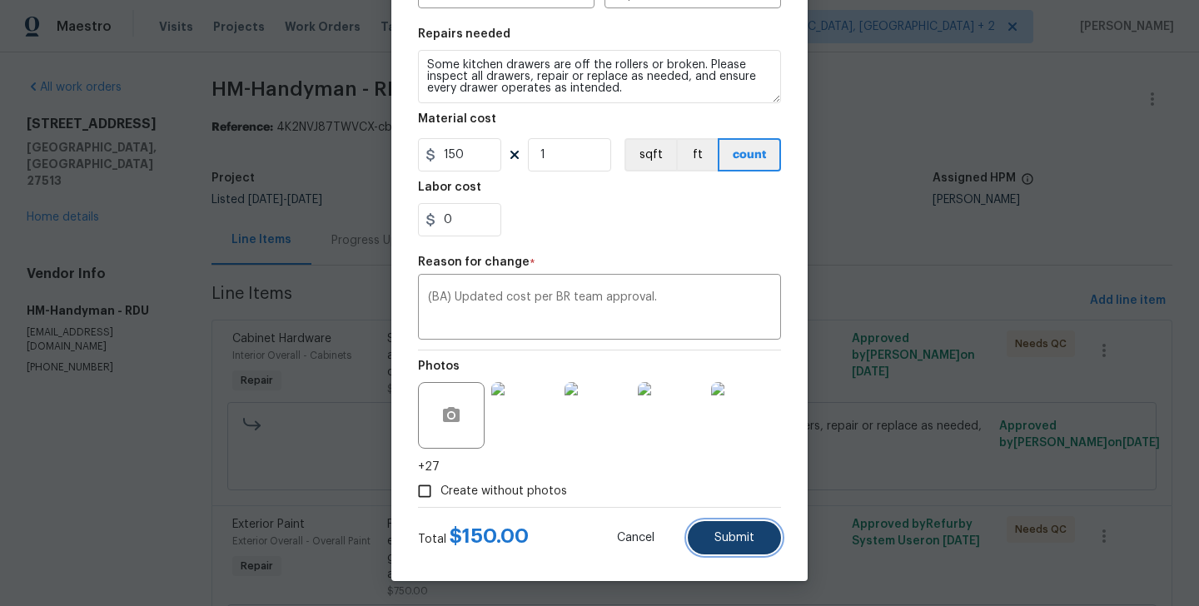
click at [748, 541] on span "Submit" at bounding box center [734, 538] width 40 height 12
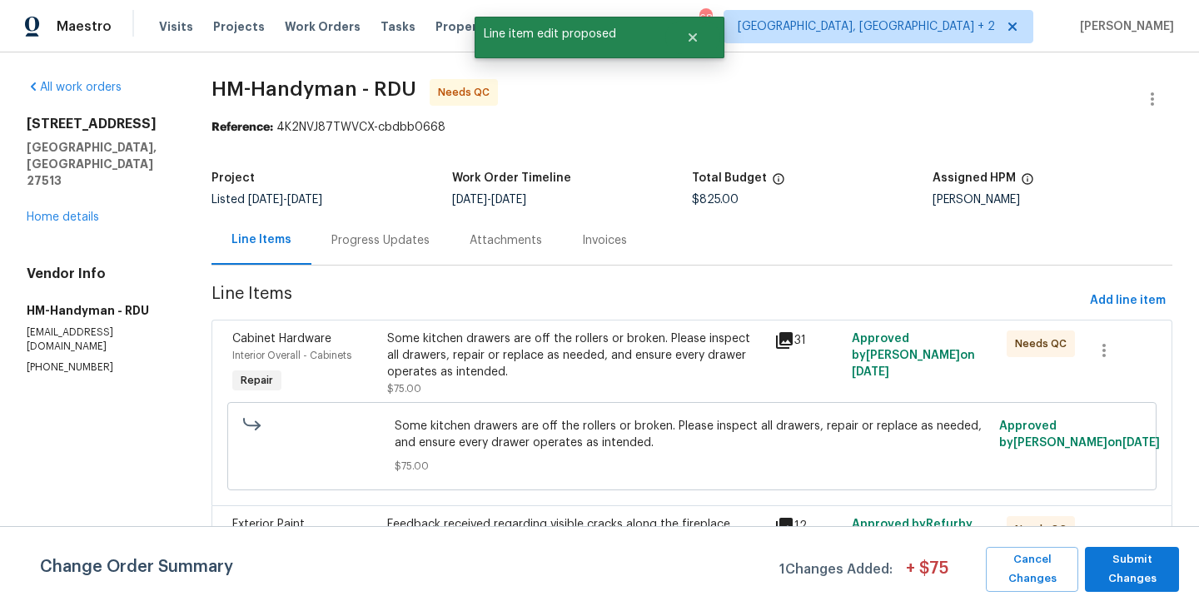
scroll to position [0, 0]
click at [1147, 567] on span "Submit Changes" at bounding box center [1131, 569] width 77 height 38
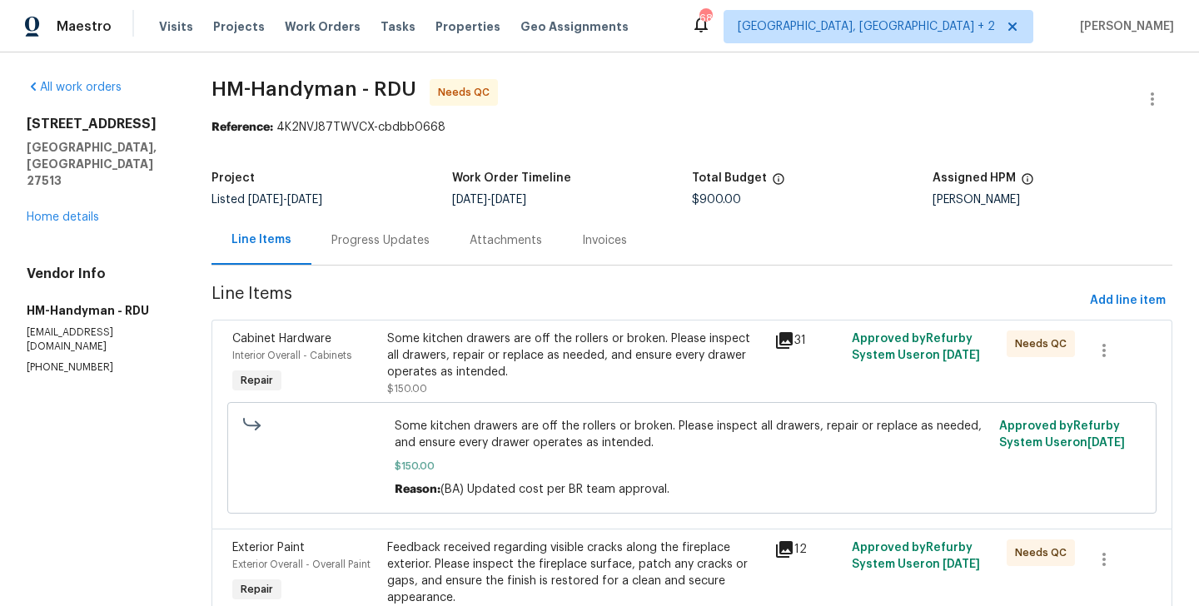
click at [400, 236] on div "Progress Updates" at bounding box center [380, 240] width 98 height 17
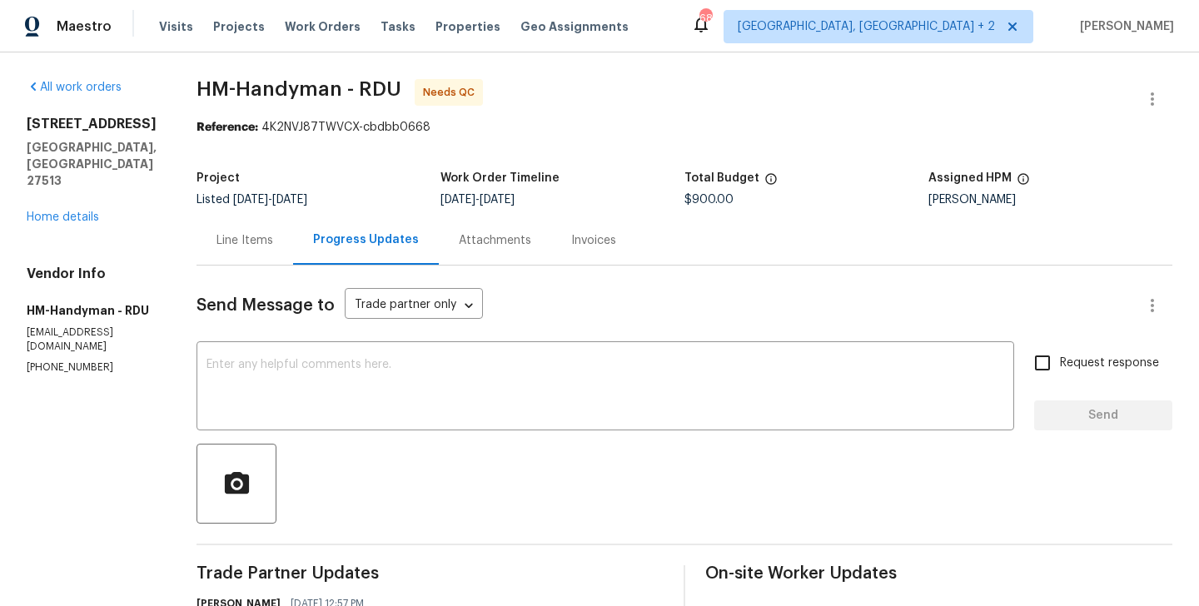
click at [256, 238] on div "Line Items" at bounding box center [244, 240] width 57 height 17
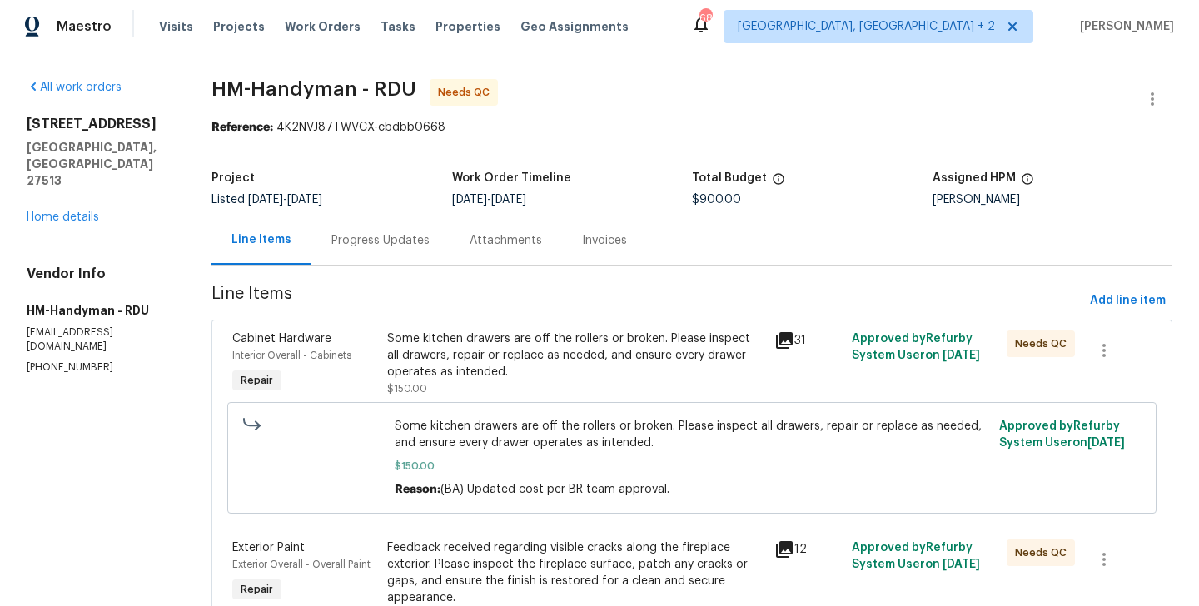
click at [539, 388] on div "Some kitchen drawers are off the rollers or broken. Please inspect all drawers,…" at bounding box center [575, 363] width 377 height 67
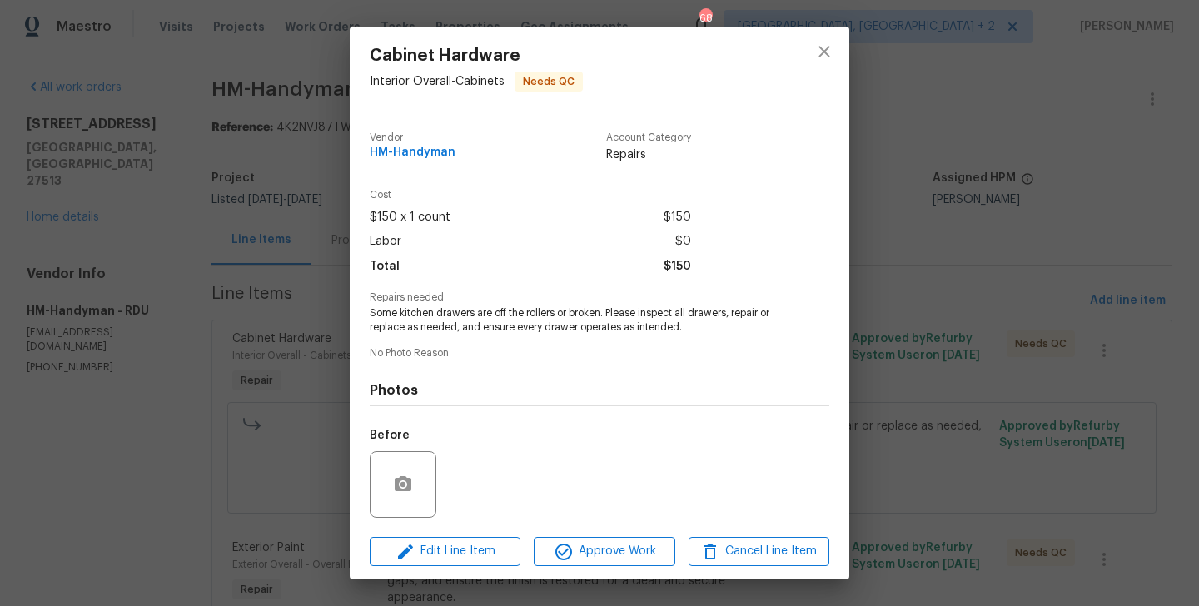
scroll to position [119, 0]
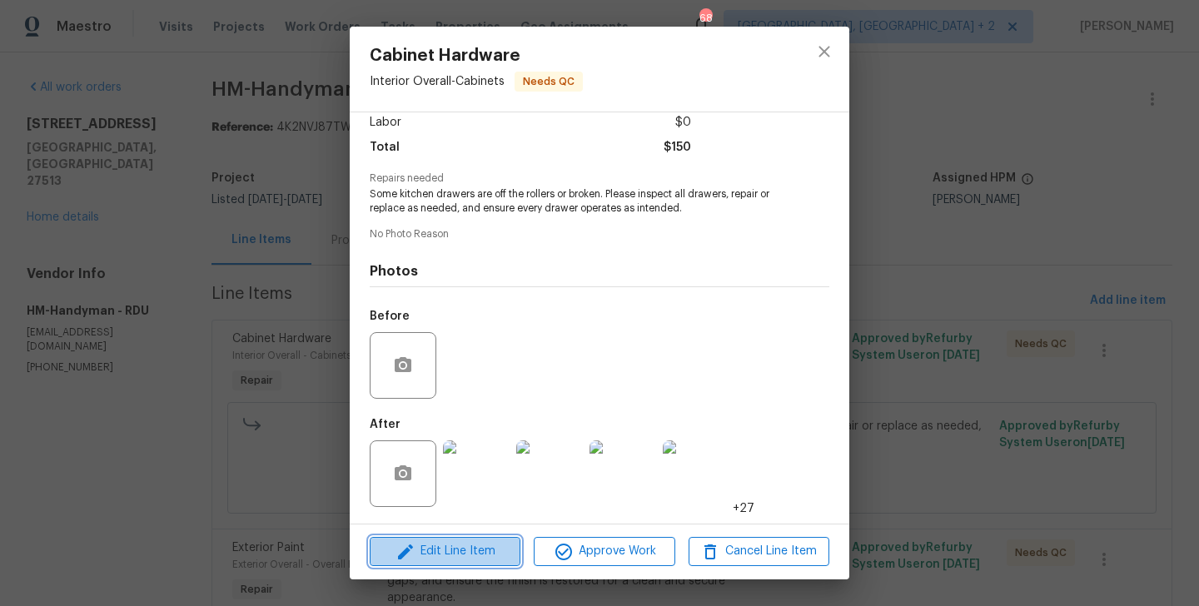
click at [470, 551] on span "Edit Line Item" at bounding box center [445, 551] width 141 height 21
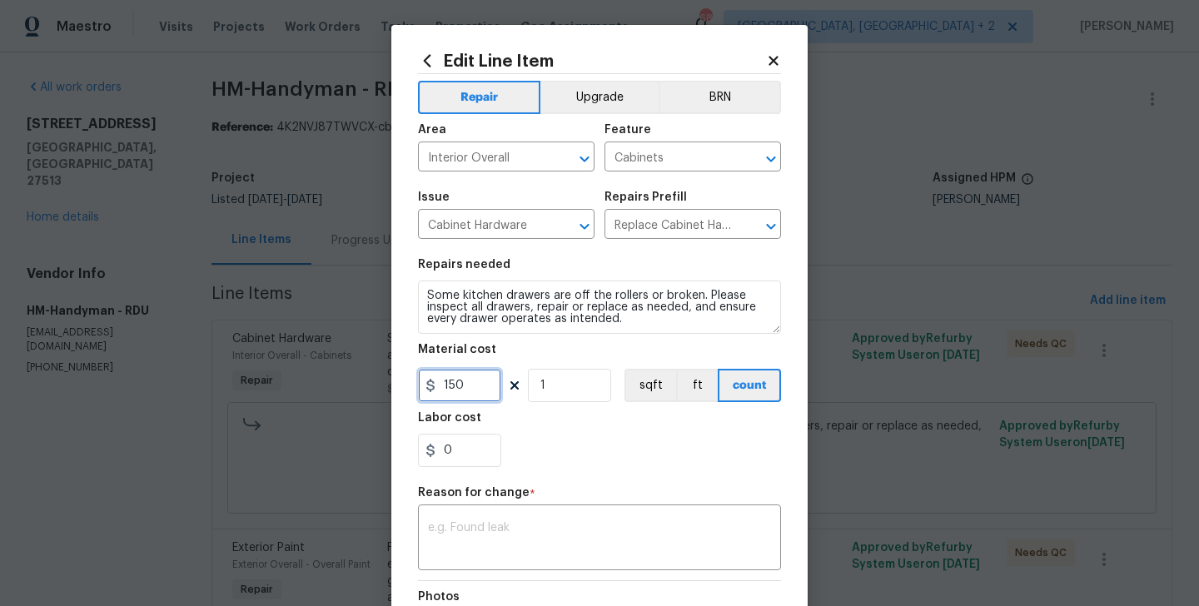
click at [445, 383] on input "150" at bounding box center [459, 385] width 83 height 33
type input "225"
click at [495, 529] on textarea at bounding box center [599, 539] width 343 height 35
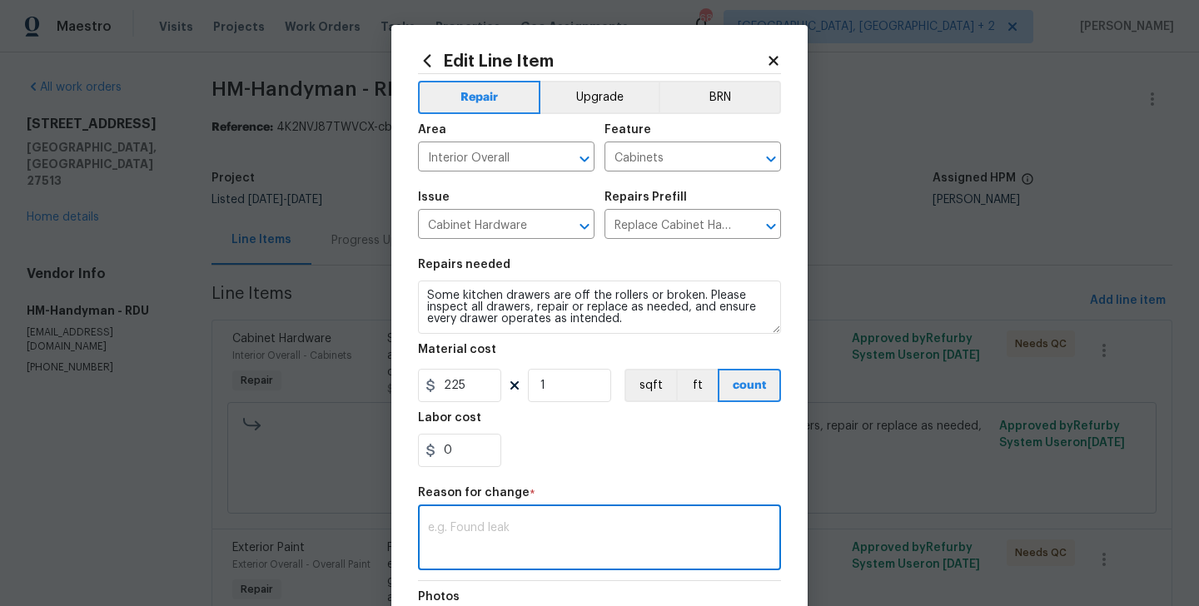
paste textarea "(BA) Updated cost per BR team approval."
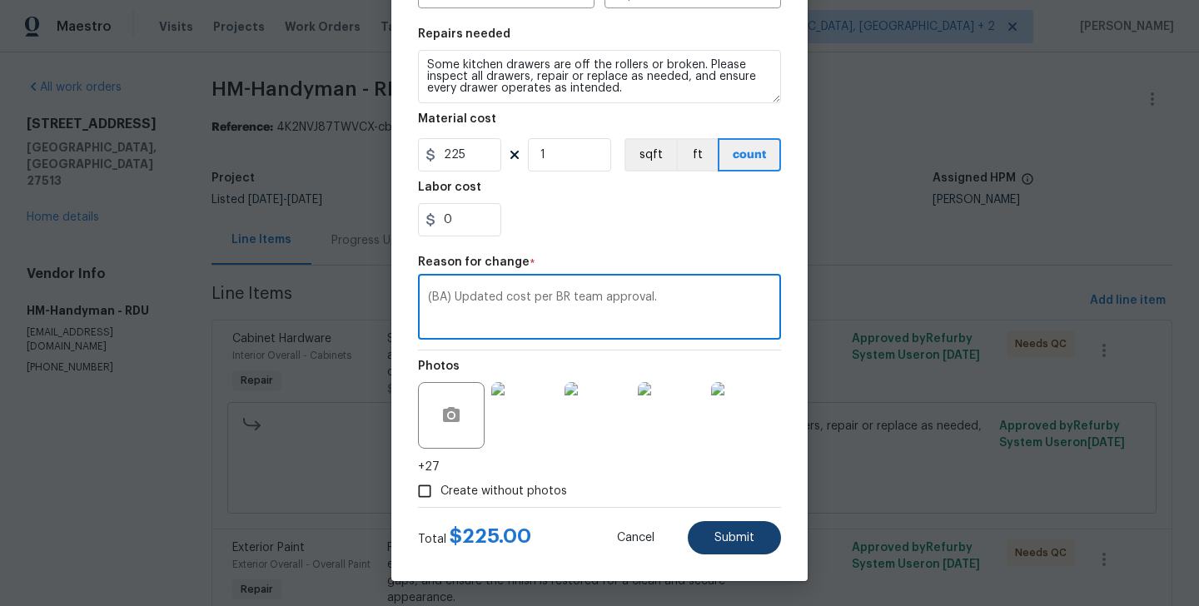
type textarea "(BA) Updated cost per BR team approval."
click at [723, 539] on span "Submit" at bounding box center [734, 538] width 40 height 12
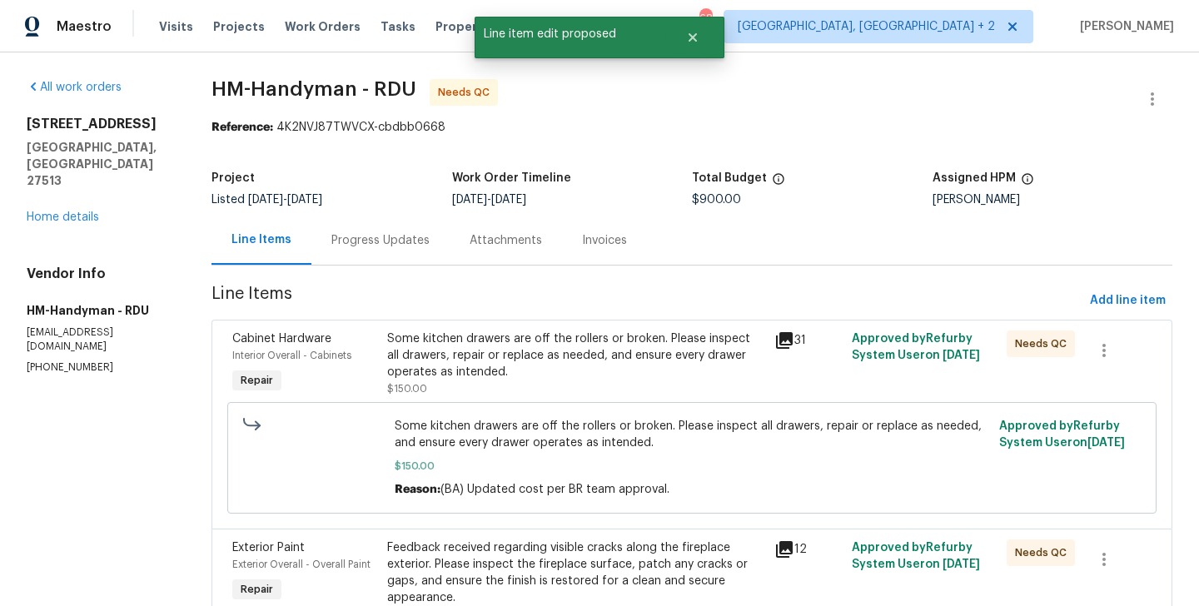
scroll to position [0, 0]
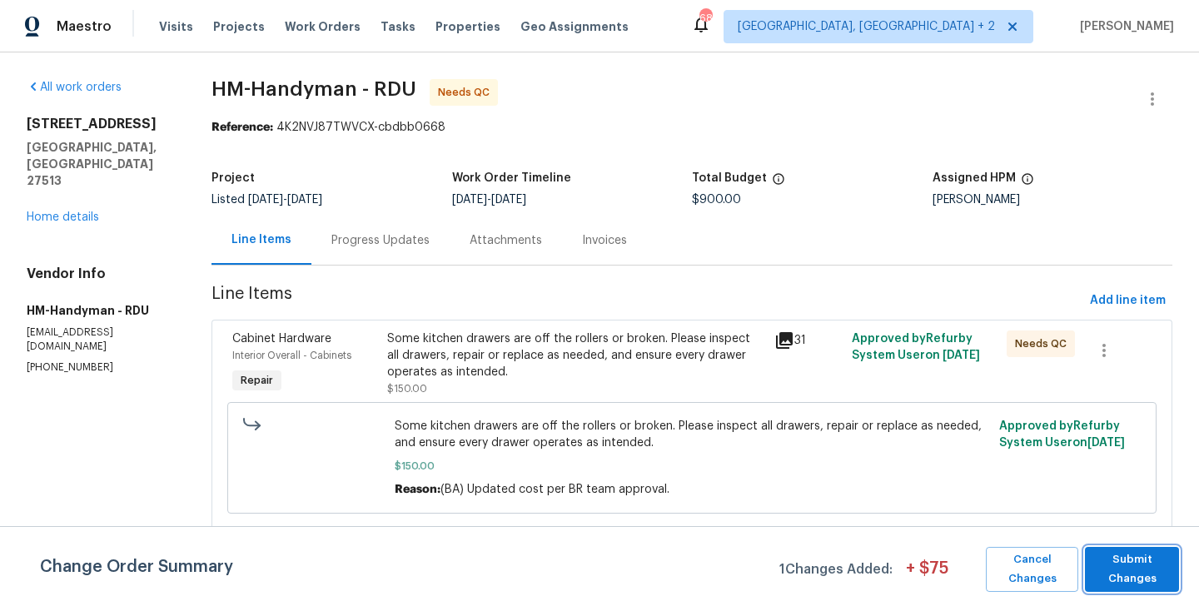
click at [1126, 582] on span "Submit Changes" at bounding box center [1131, 569] width 77 height 38
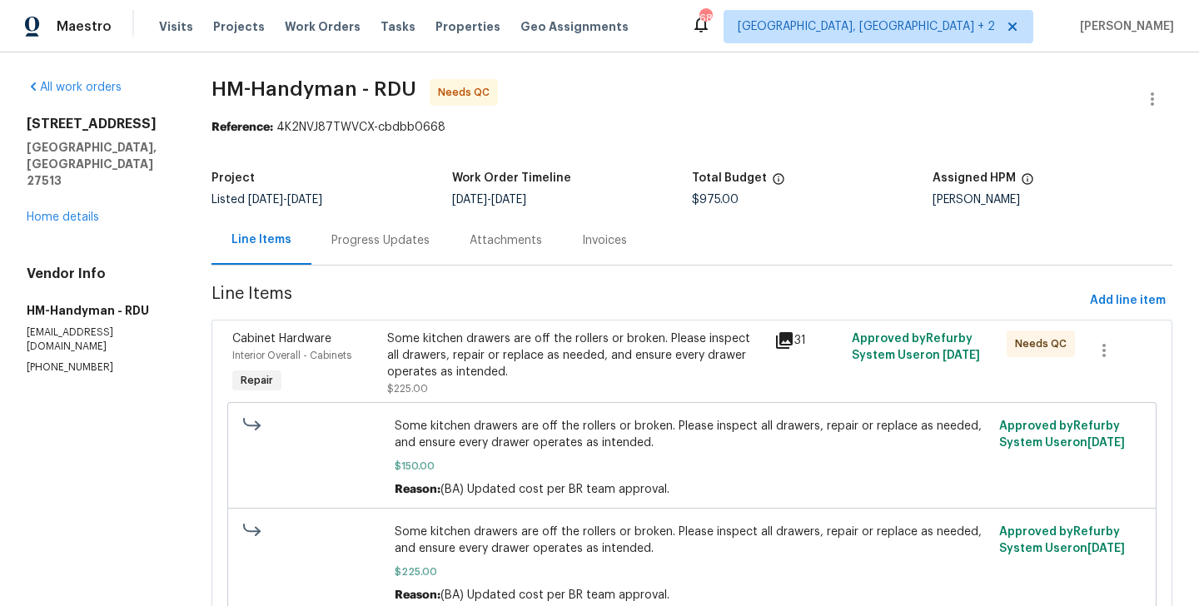
click at [386, 232] on div "Progress Updates" at bounding box center [380, 240] width 98 height 17
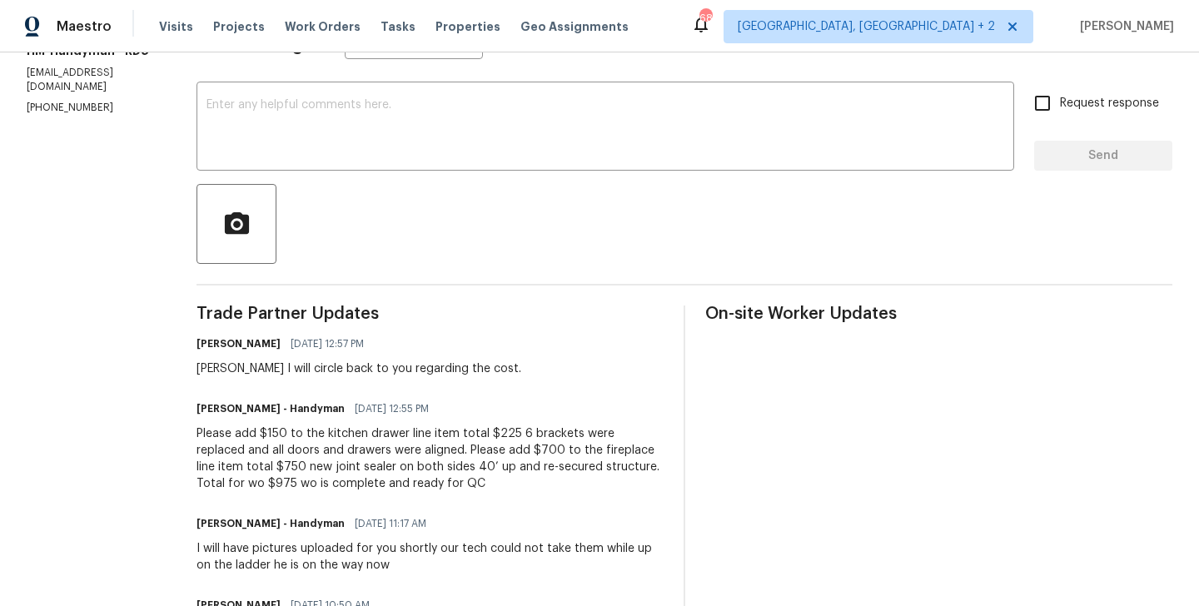
scroll to position [262, 0]
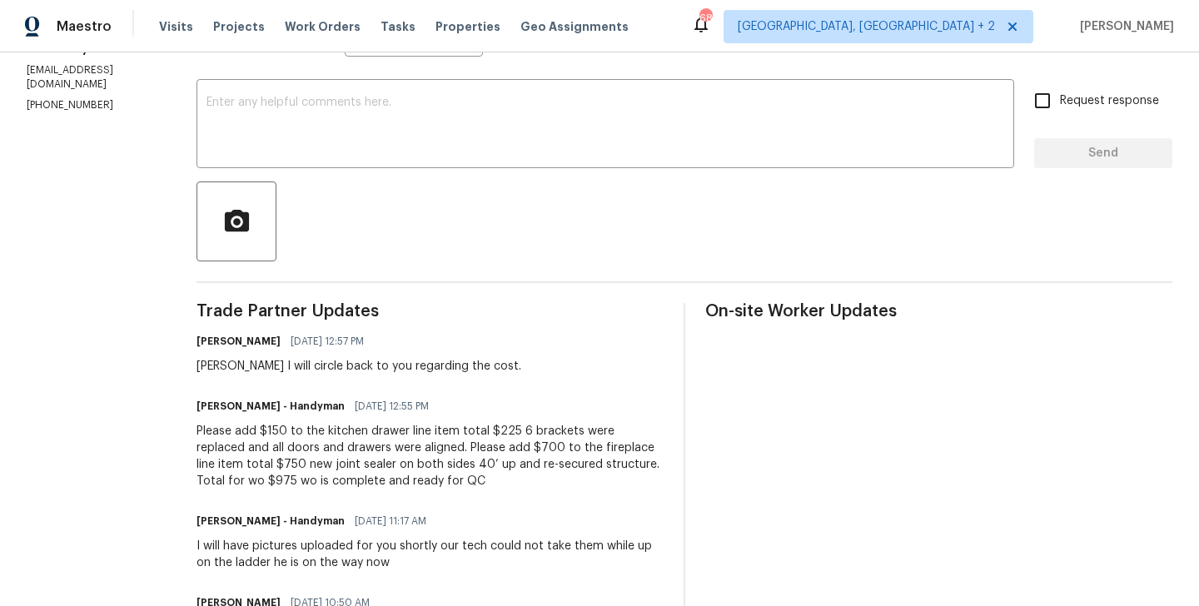
click at [224, 359] on div "Heather I will circle back to you regarding the cost." at bounding box center [358, 366] width 325 height 17
copy div "Heather"
click at [311, 162] on div "x ​" at bounding box center [605, 125] width 818 height 85
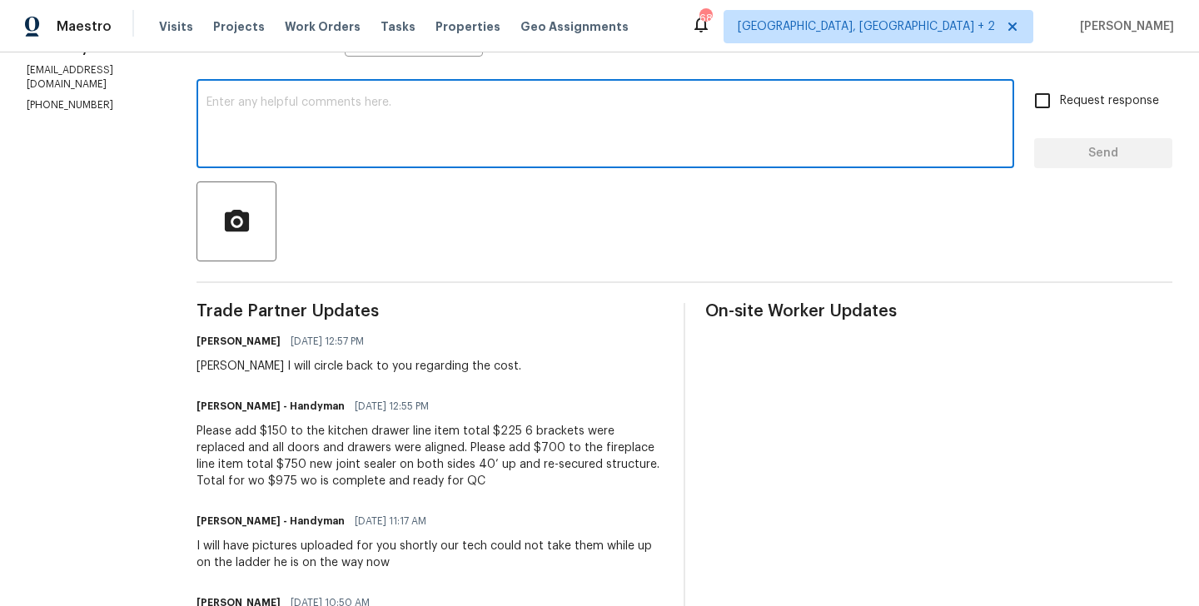
paste textarea "Heather"
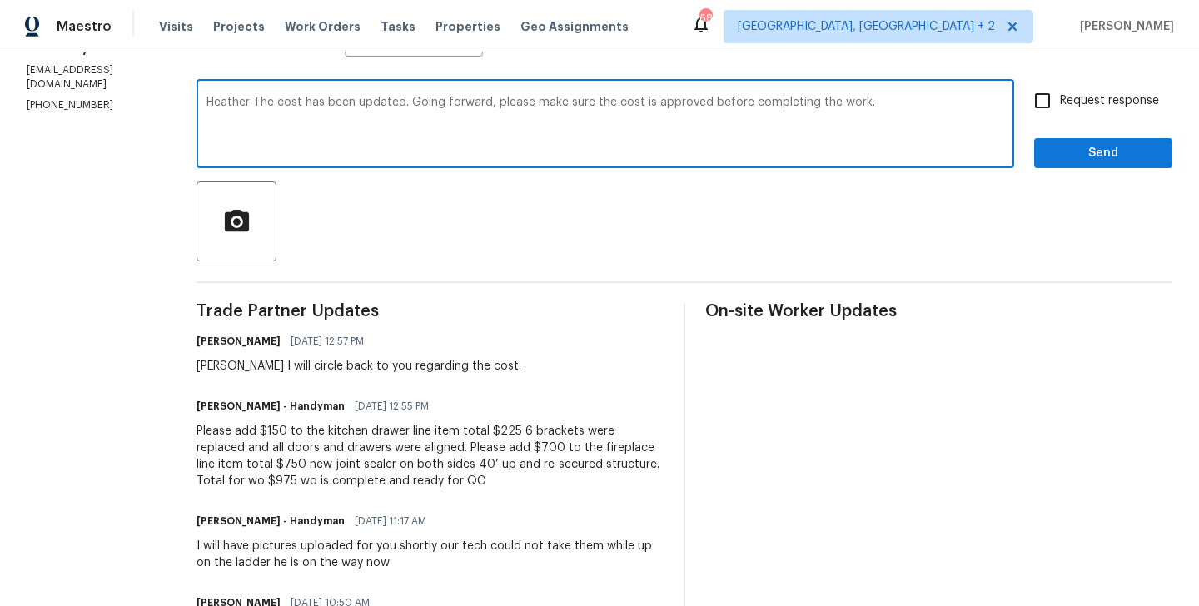
type textarea "Heather The cost has been updated. Going forward, please make sure the cost is …"
click at [1080, 152] on span "Send" at bounding box center [1103, 153] width 112 height 21
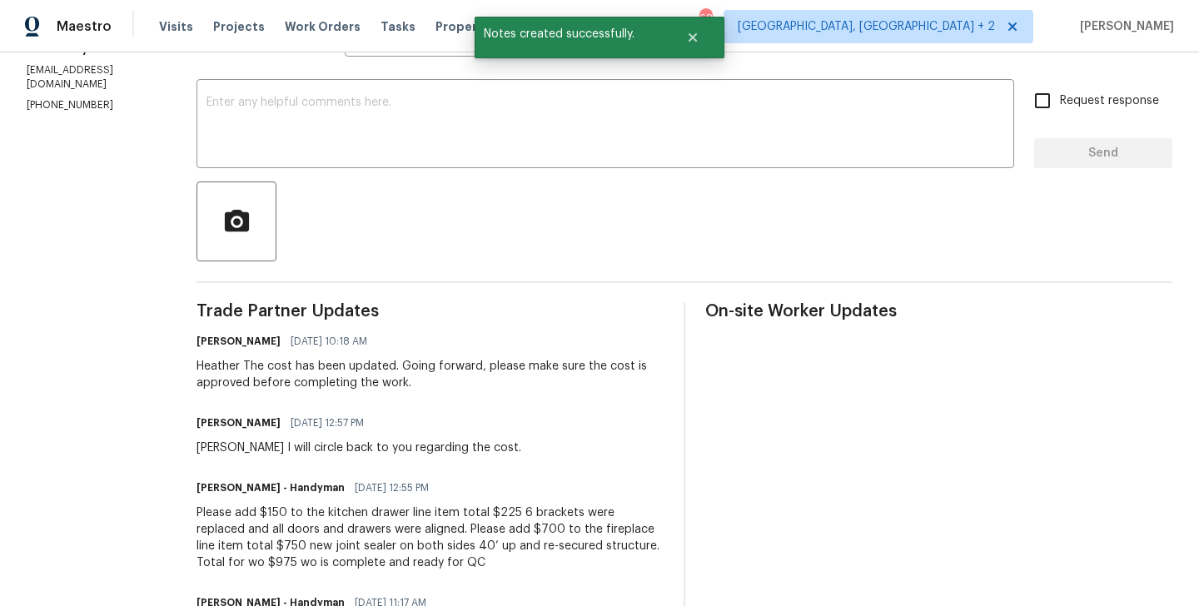
scroll to position [0, 0]
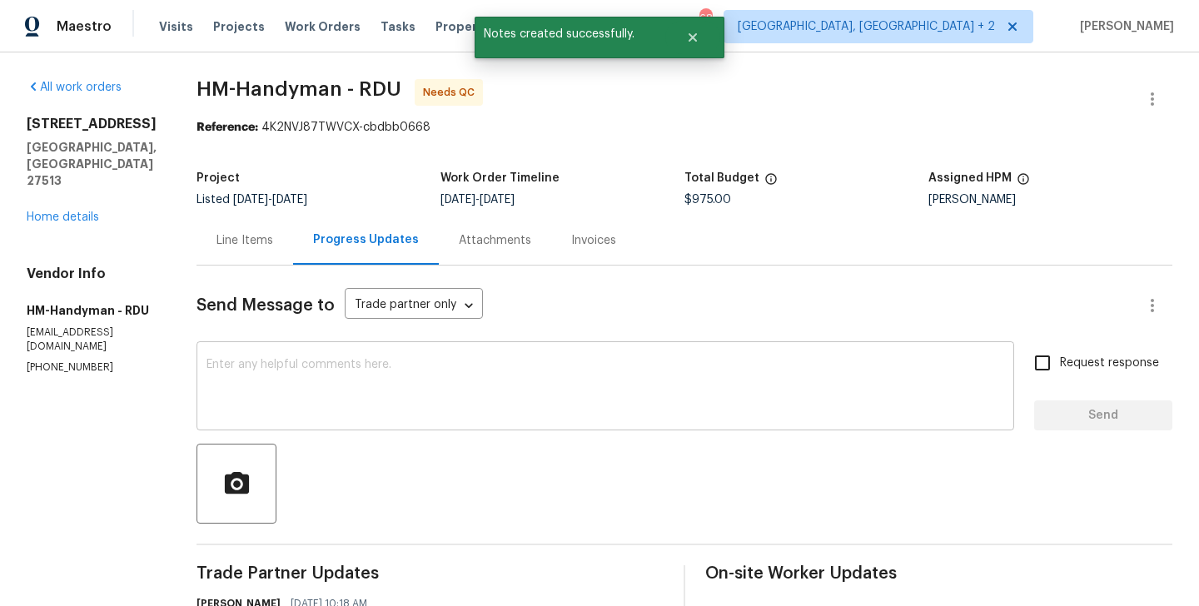
click at [405, 410] on textarea at bounding box center [605, 388] width 798 height 58
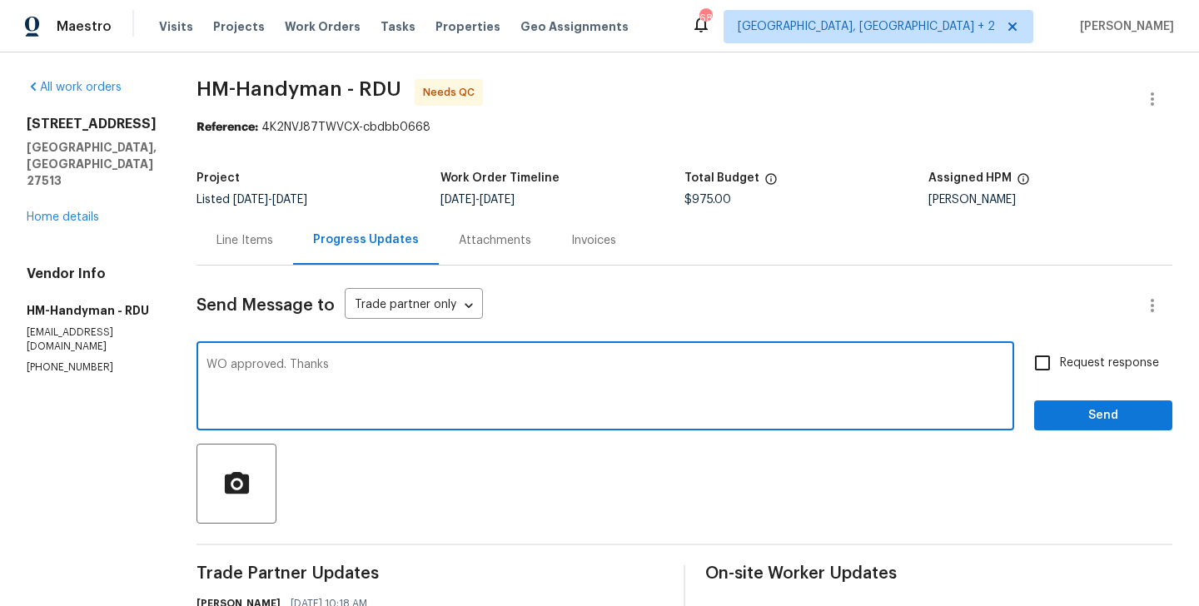
type textarea "WO approved. Thanks"
click at [1083, 415] on span "Send" at bounding box center [1103, 415] width 112 height 21
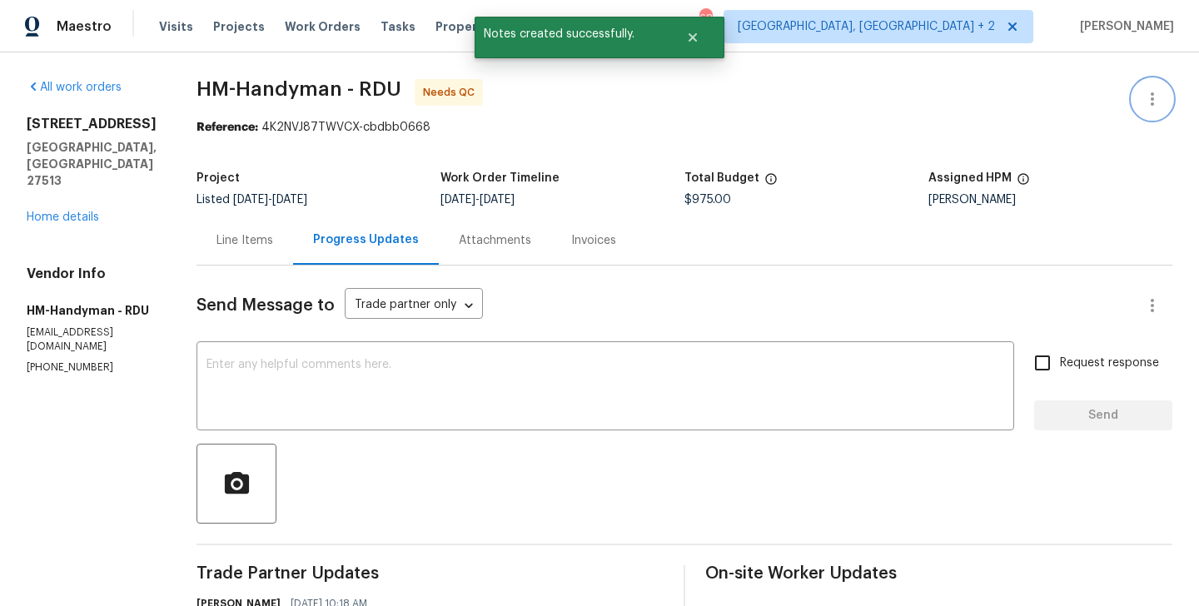
click at [1156, 100] on icon "button" at bounding box center [1152, 99] width 20 height 20
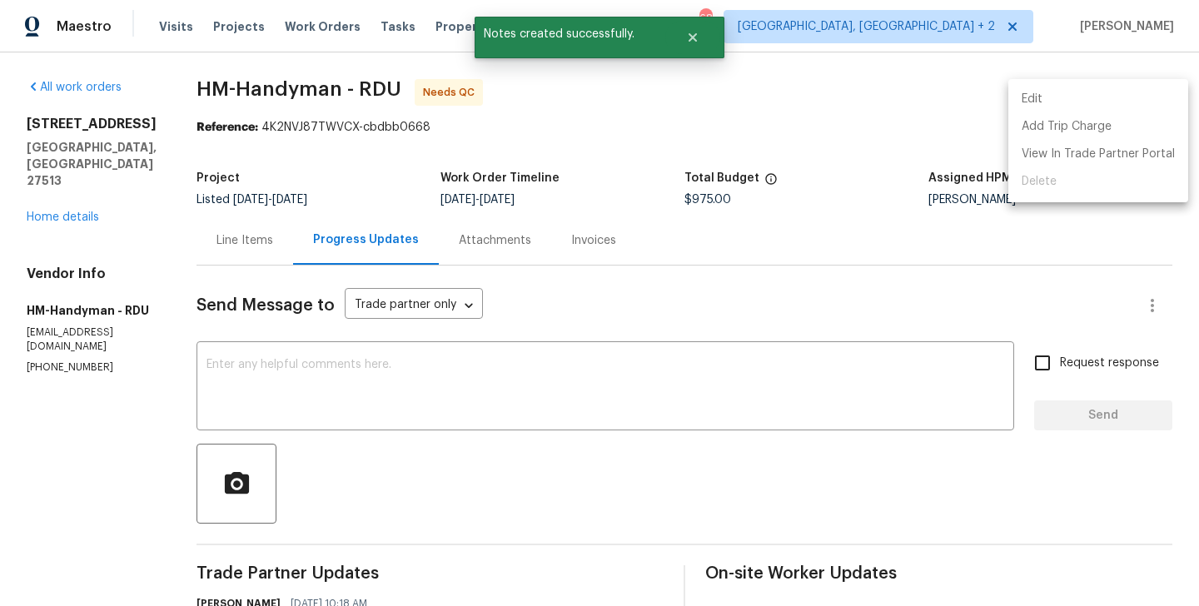
click at [1127, 100] on li "Edit" at bounding box center [1098, 99] width 180 height 27
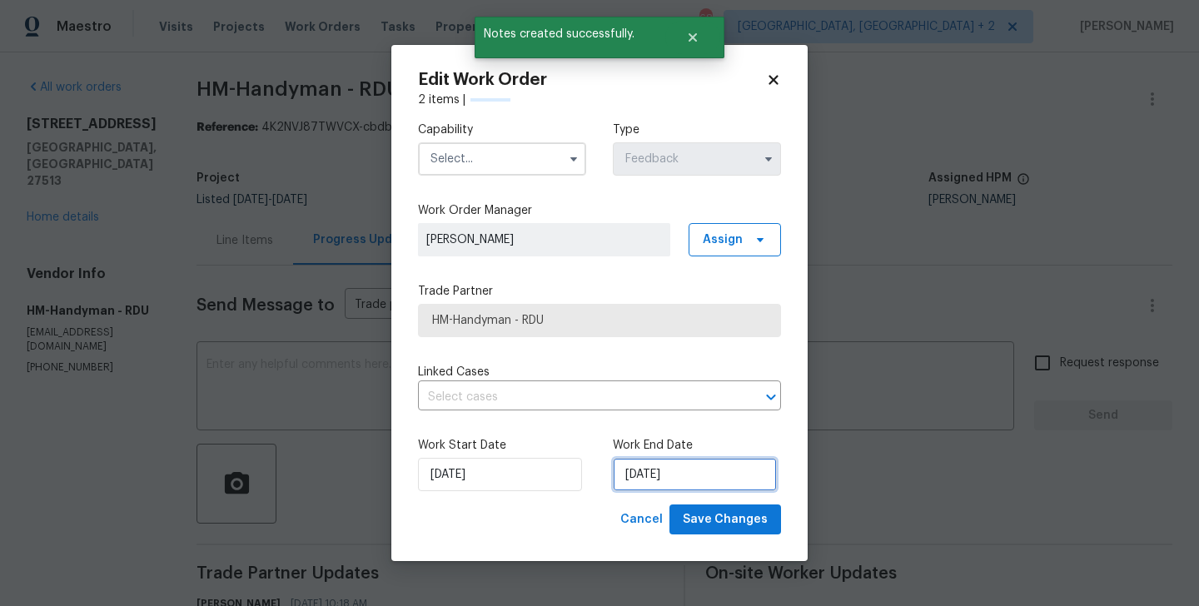
click at [683, 464] on input "30/08/2025" at bounding box center [695, 474] width 164 height 33
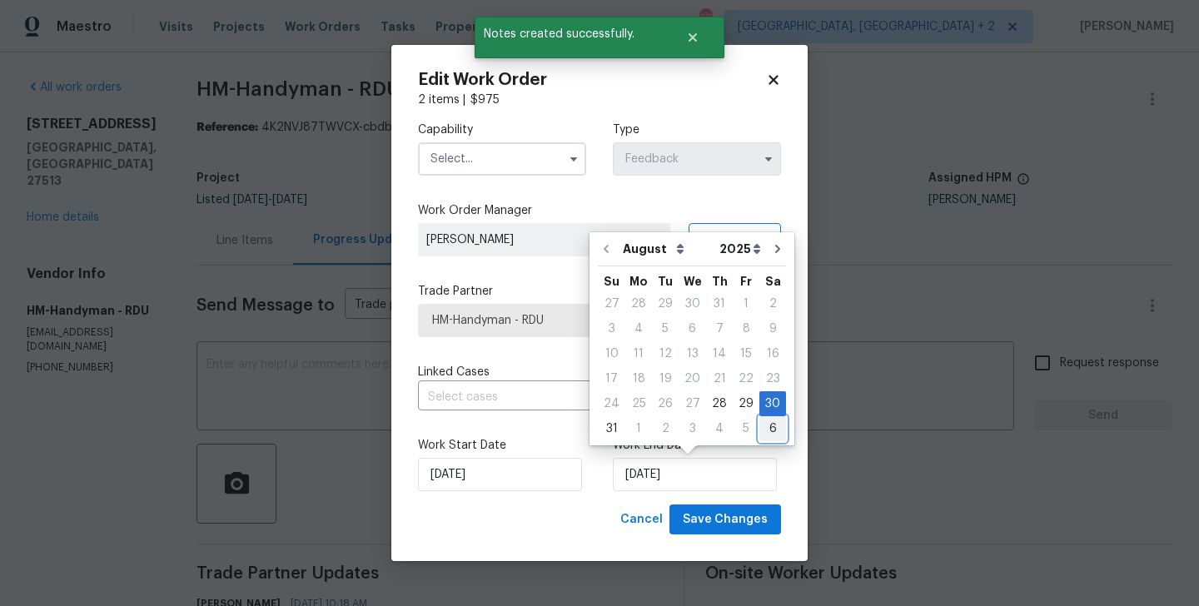
click at [759, 427] on div "6" at bounding box center [772, 428] width 27 height 23
type input "06/09/2025"
select select "8"
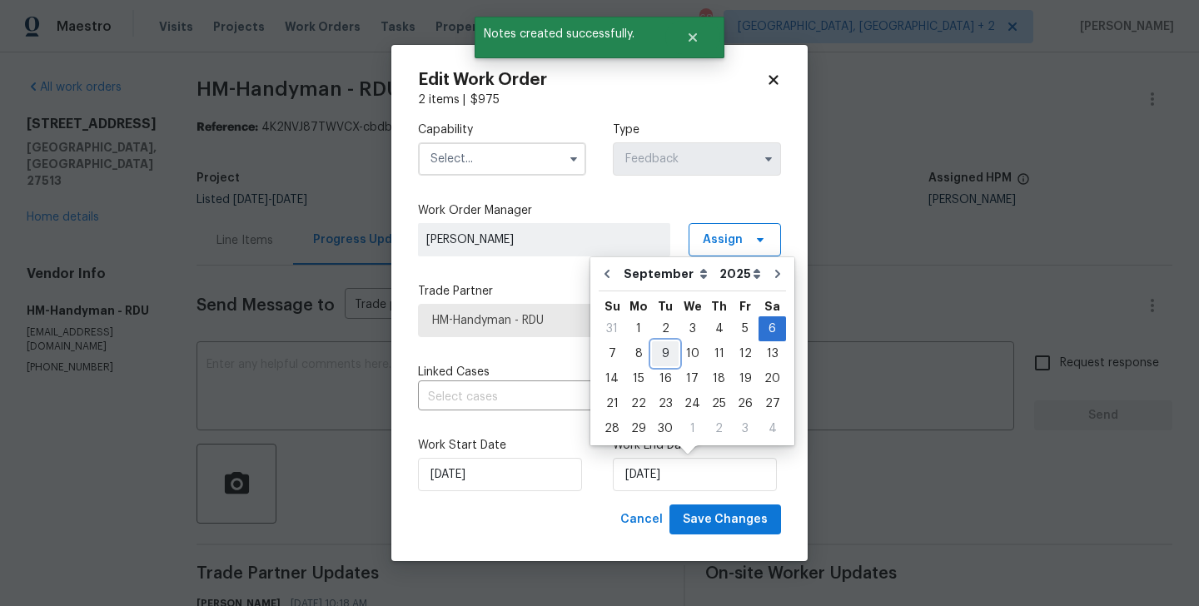
click at [667, 344] on div "9" at bounding box center [665, 353] width 27 height 23
type input "09/09/2025"
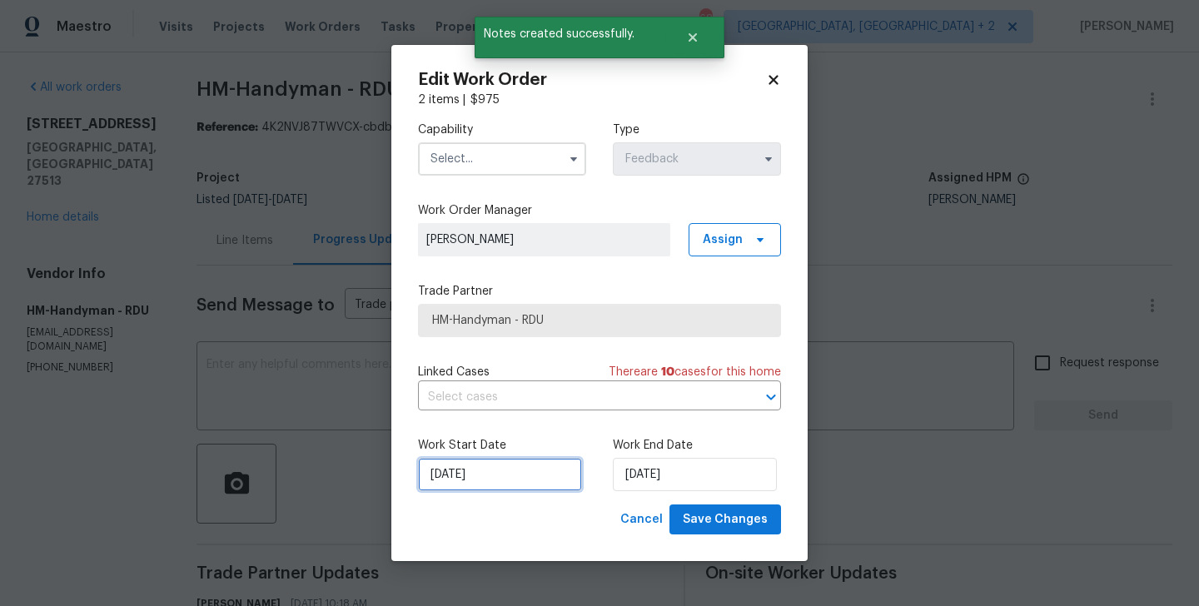
click at [479, 471] on input "28/08/2025" at bounding box center [500, 474] width 164 height 33
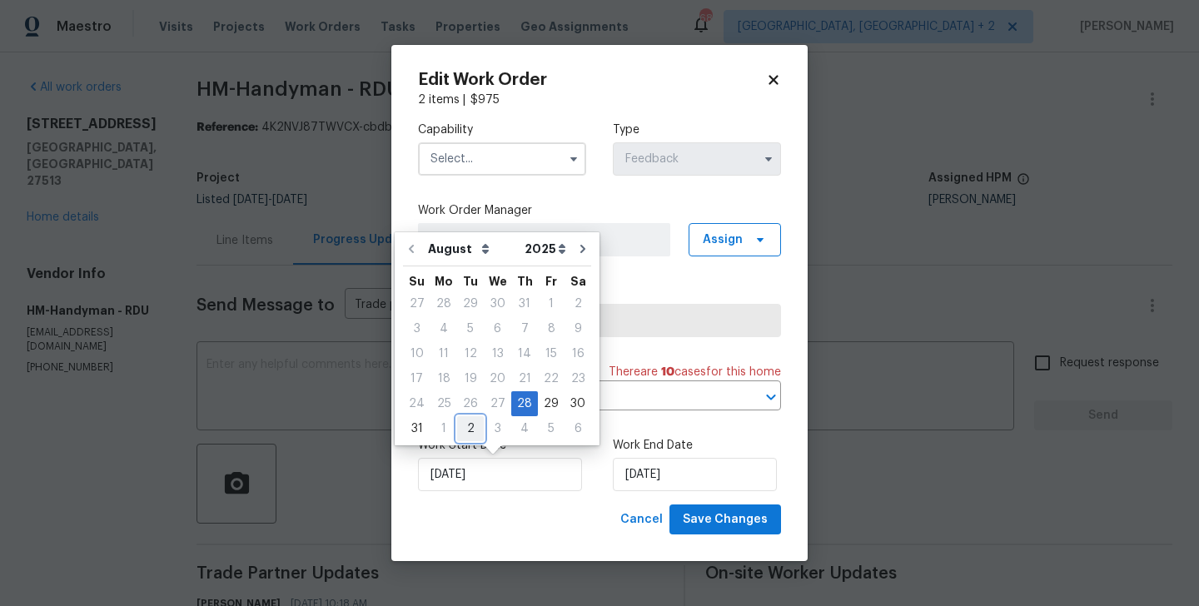
click at [464, 428] on div "2" at bounding box center [470, 428] width 27 height 23
type input "02/09/2025"
select select "8"
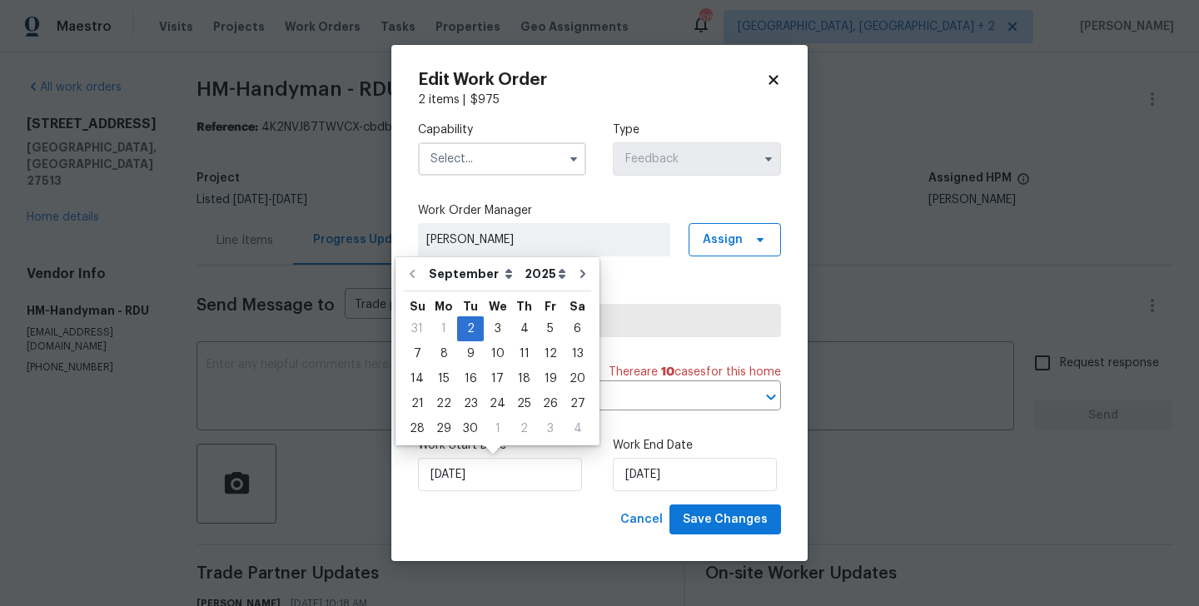
click at [477, 155] on input "text" at bounding box center [502, 158] width 168 height 33
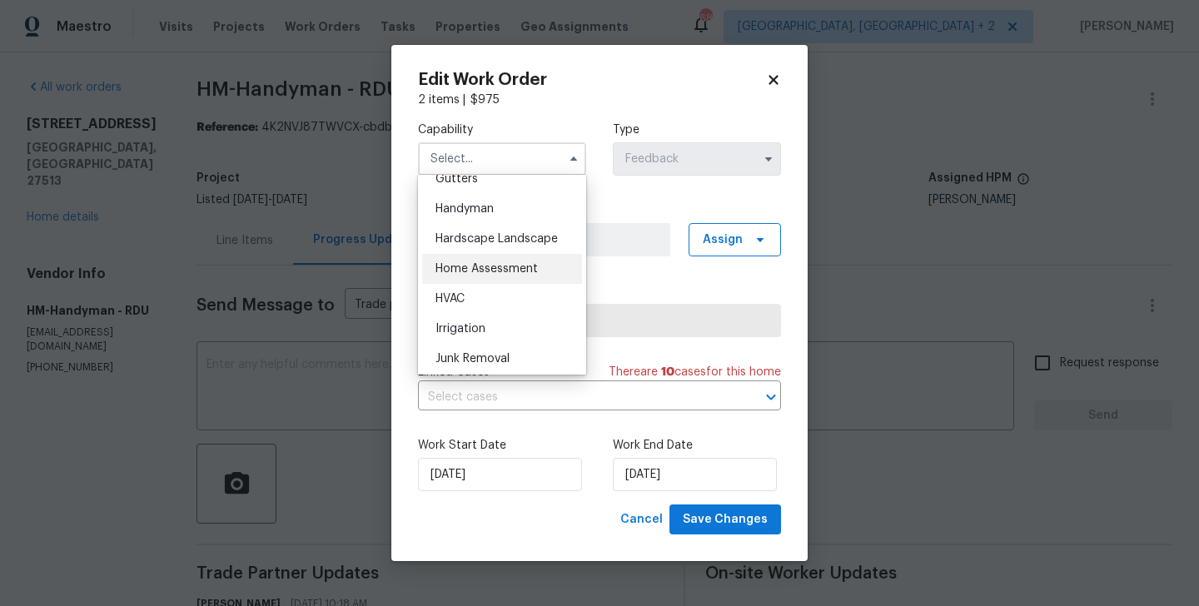
scroll to position [899, 0]
click at [491, 208] on span "Handyman" at bounding box center [464, 211] width 58 height 12
type input "Handyman"
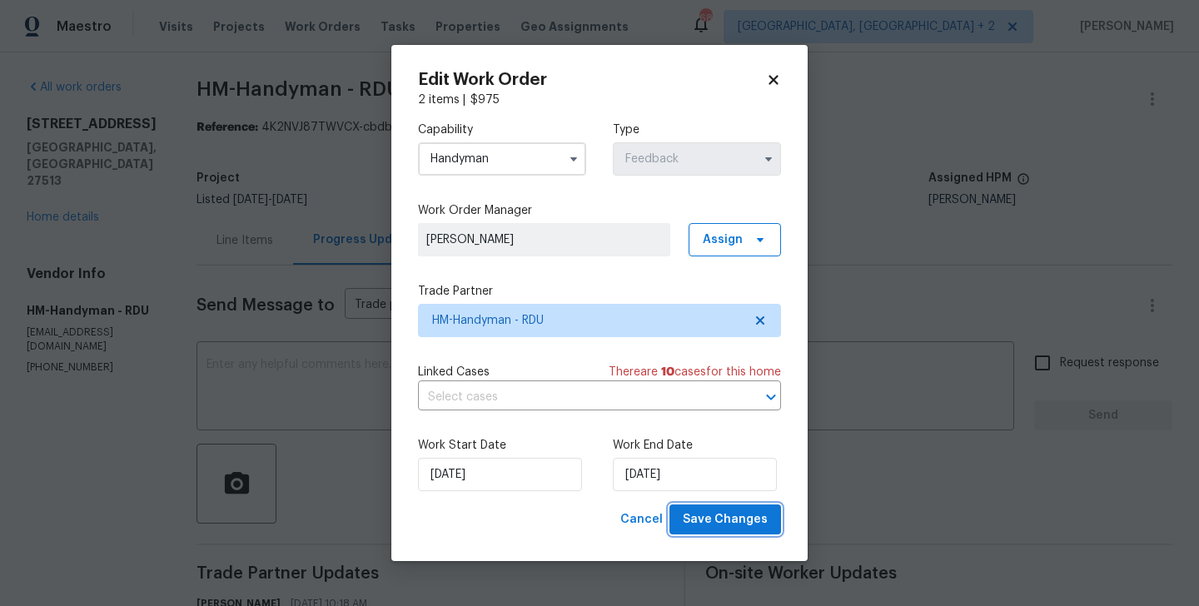
click at [711, 524] on span "Save Changes" at bounding box center [725, 519] width 85 height 21
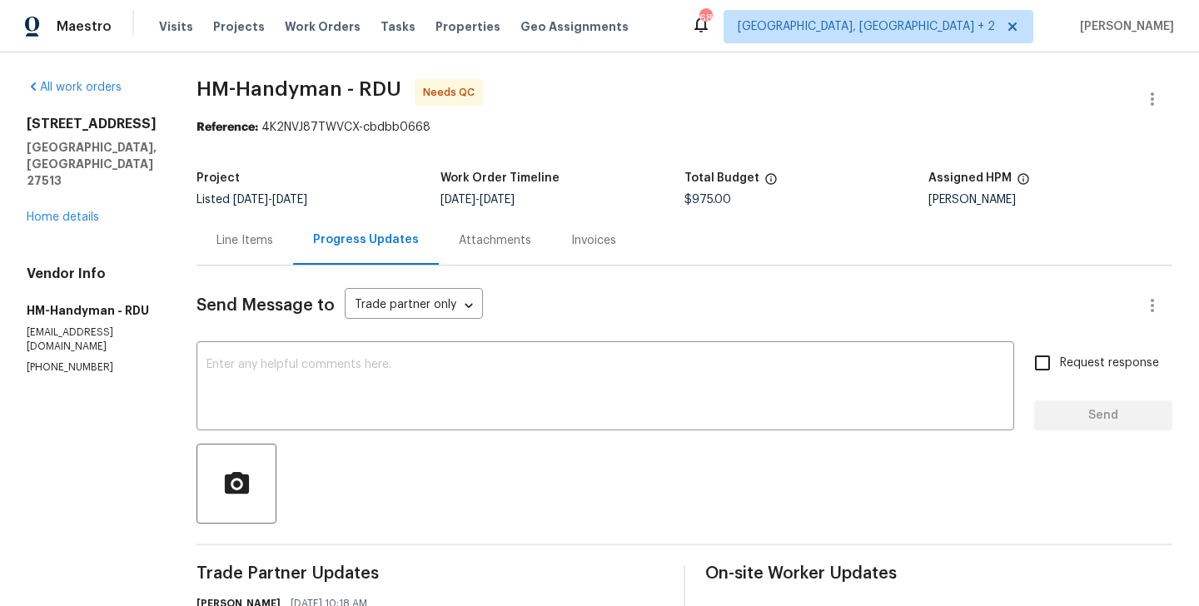
click at [291, 230] on div "Line Items" at bounding box center [244, 240] width 97 height 49
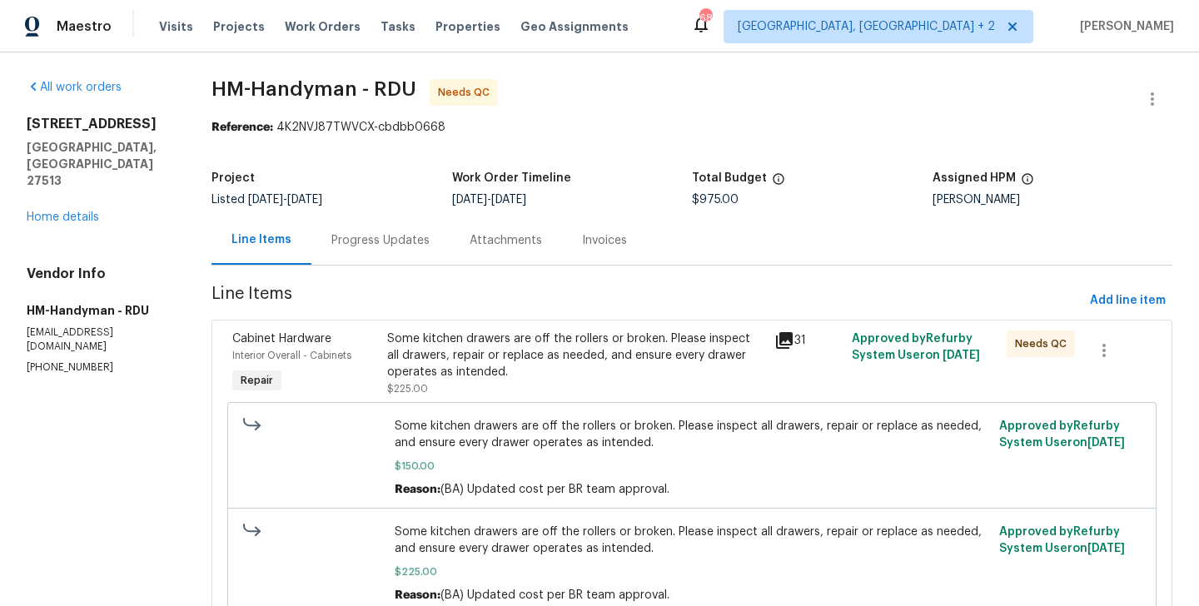
click at [554, 353] on div "Some kitchen drawers are off the rollers or broken. Please inspect all drawers,…" at bounding box center [575, 355] width 377 height 50
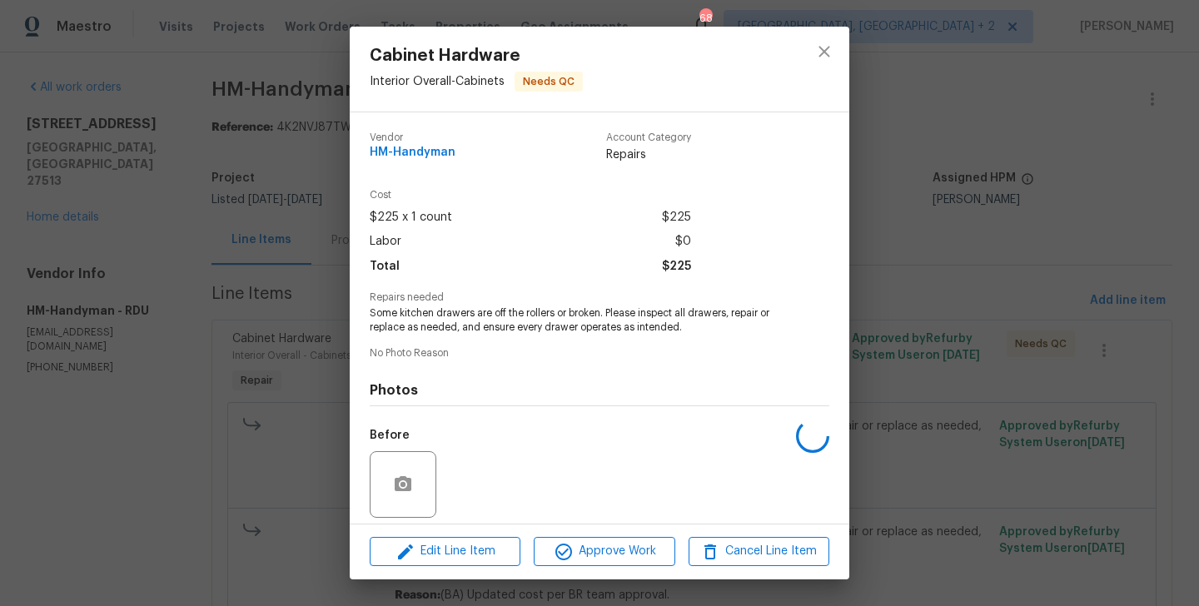
scroll to position [119, 0]
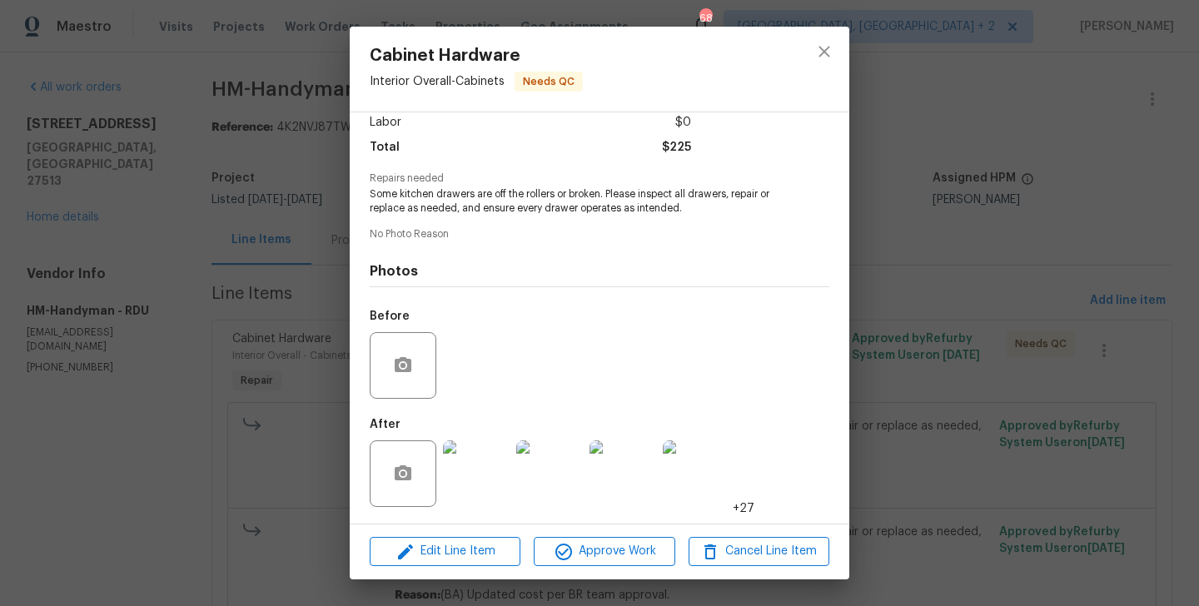
click at [476, 486] on img at bounding box center [476, 473] width 67 height 67
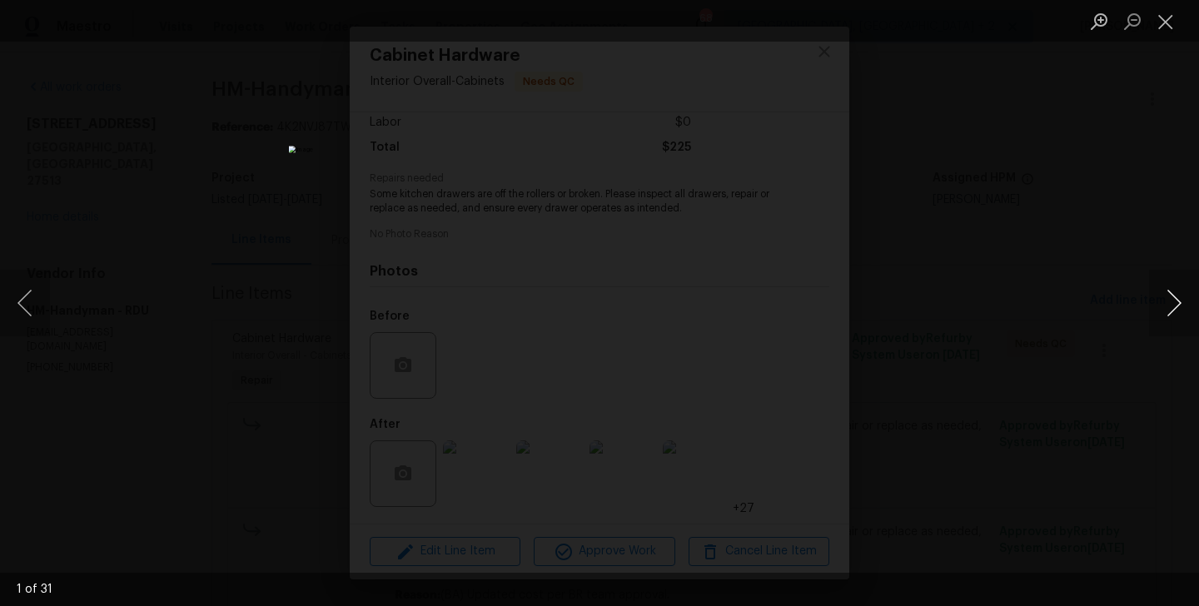
click at [1171, 296] on button "Next image" at bounding box center [1174, 303] width 50 height 67
click at [1051, 325] on div "Lightbox" at bounding box center [599, 303] width 1199 height 606
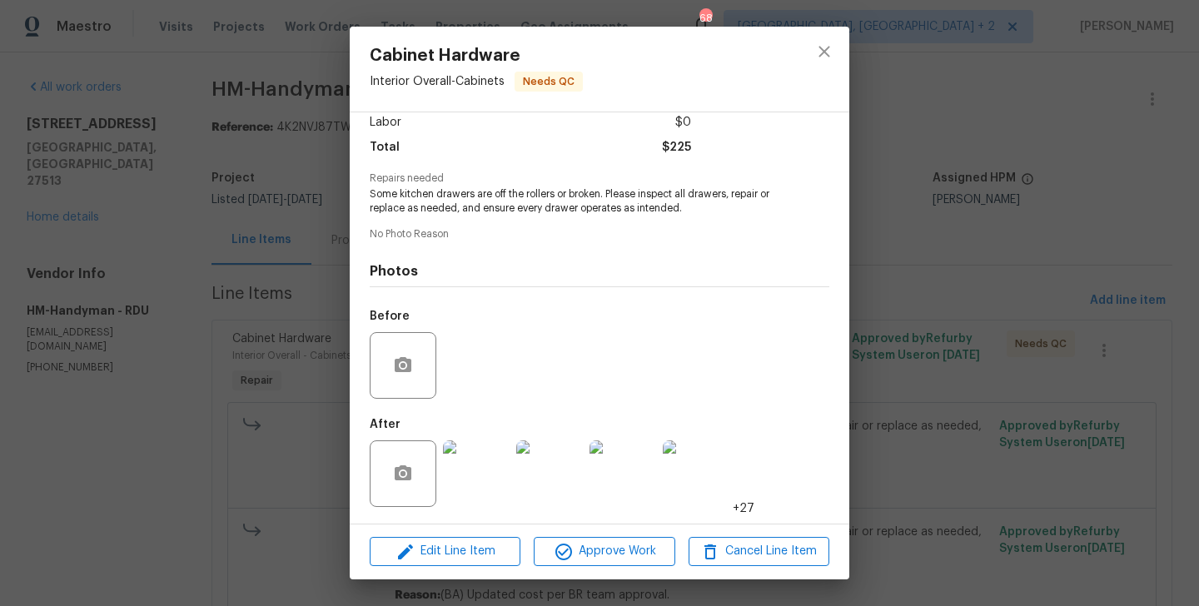
click at [607, 532] on div "Edit Line Item Approve Work Cancel Line Item" at bounding box center [599, 552] width 499 height 56
click at [606, 547] on span "Approve Work" at bounding box center [604, 551] width 131 height 21
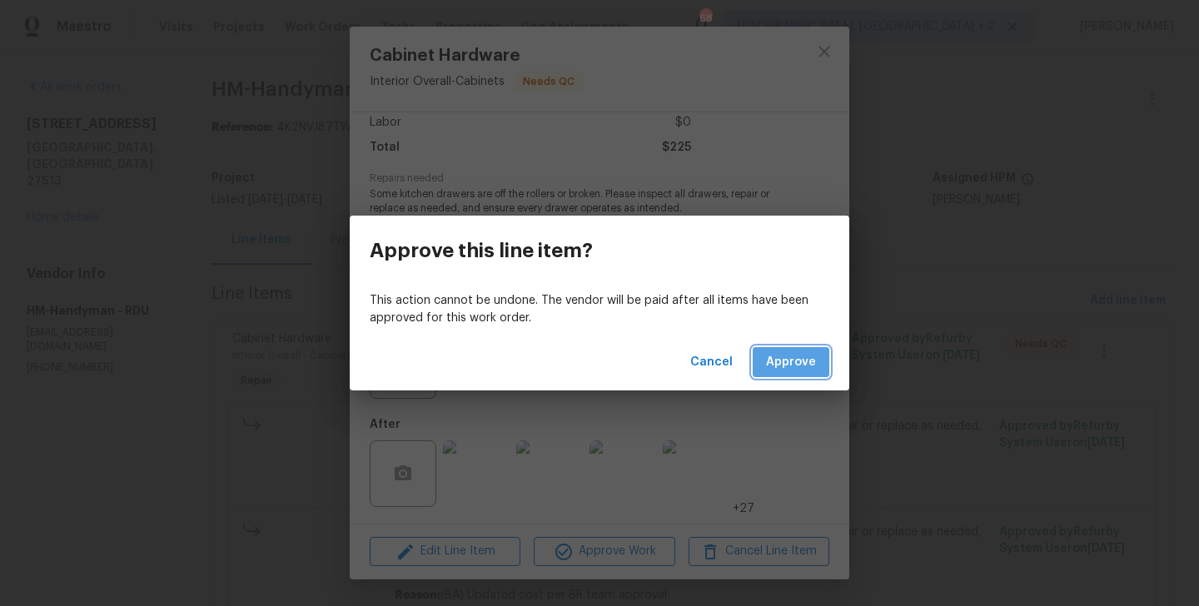
click at [803, 361] on span "Approve" at bounding box center [791, 362] width 50 height 21
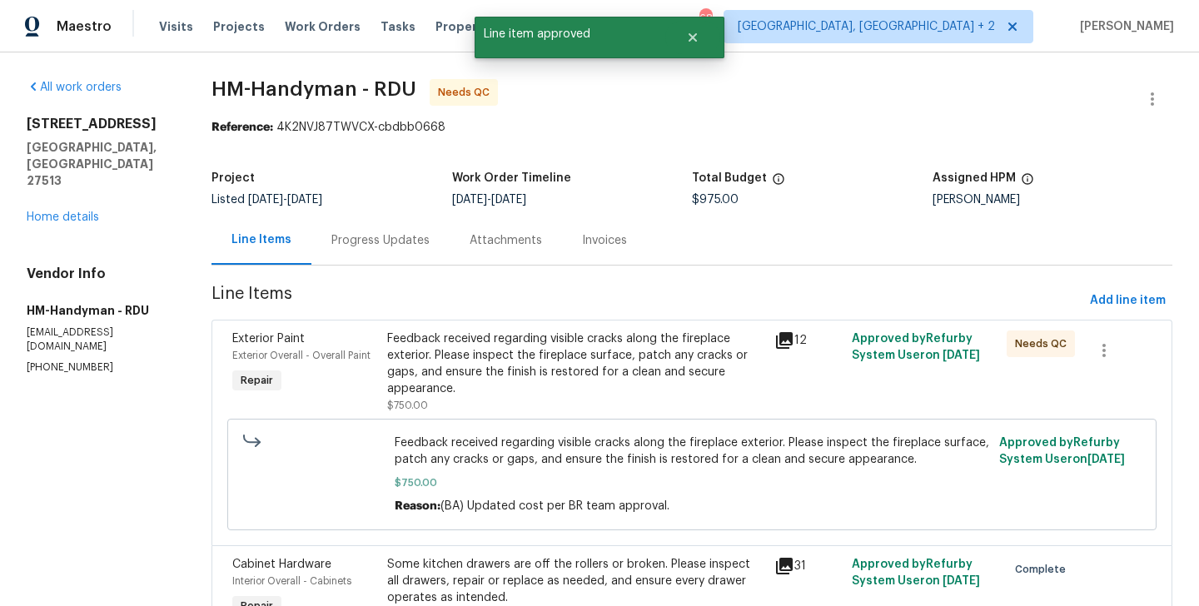
click at [576, 362] on div "Feedback received regarding visible cracks along the fireplace exterior. Please…" at bounding box center [575, 363] width 377 height 67
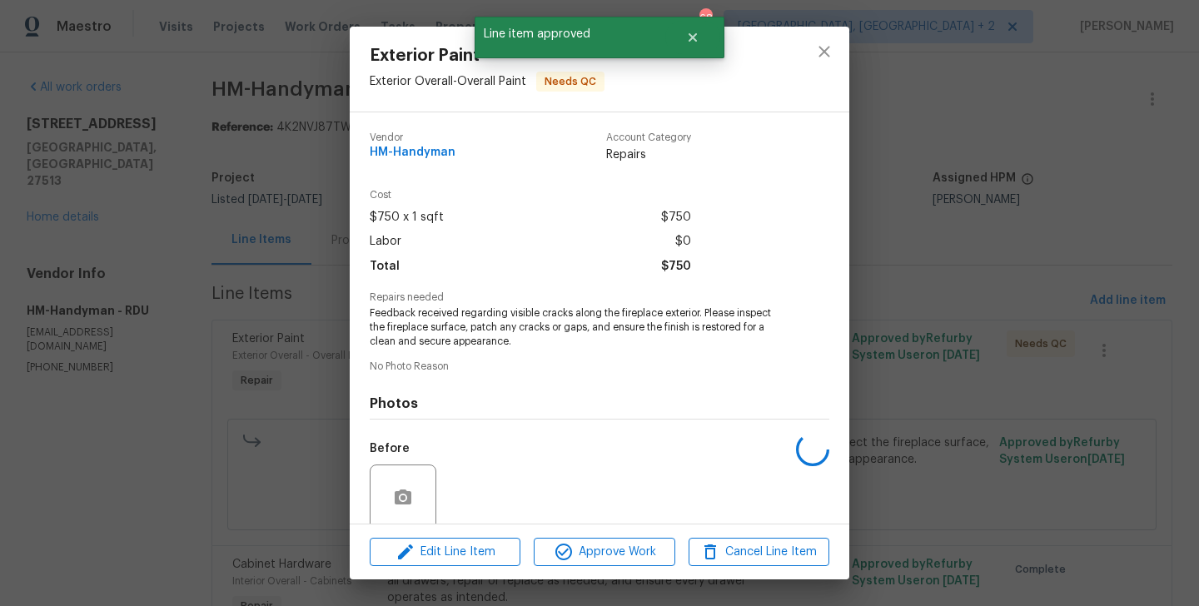
scroll to position [132, 0]
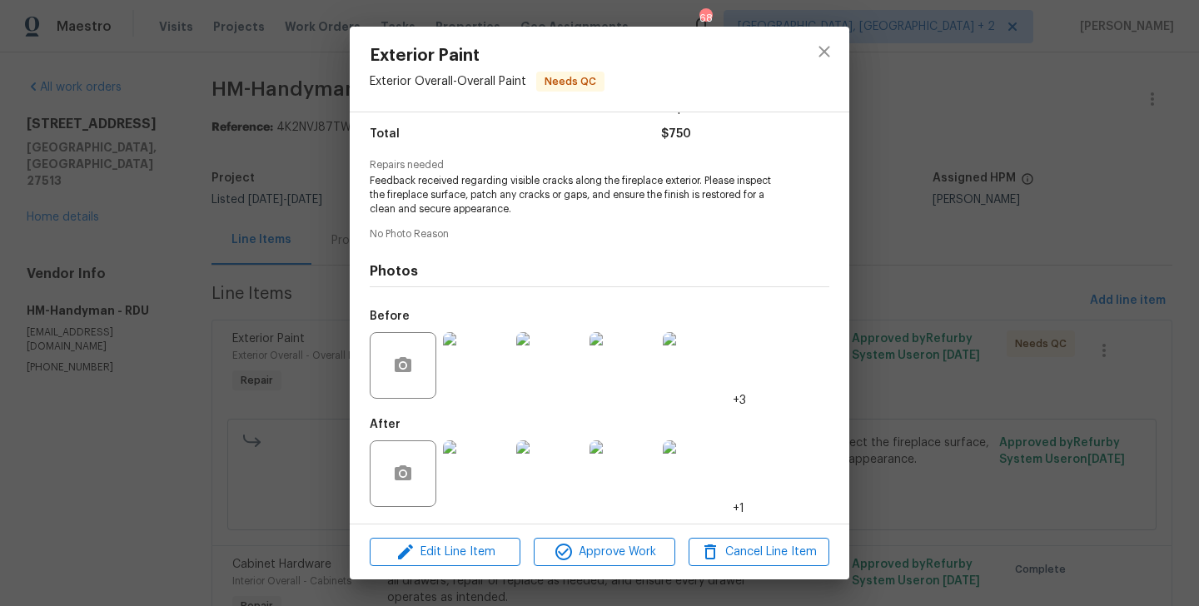
click at [590, 534] on div "Edit Line Item Approve Work Cancel Line Item" at bounding box center [599, 552] width 499 height 56
click at [590, 546] on span "Approve Work" at bounding box center [604, 552] width 131 height 21
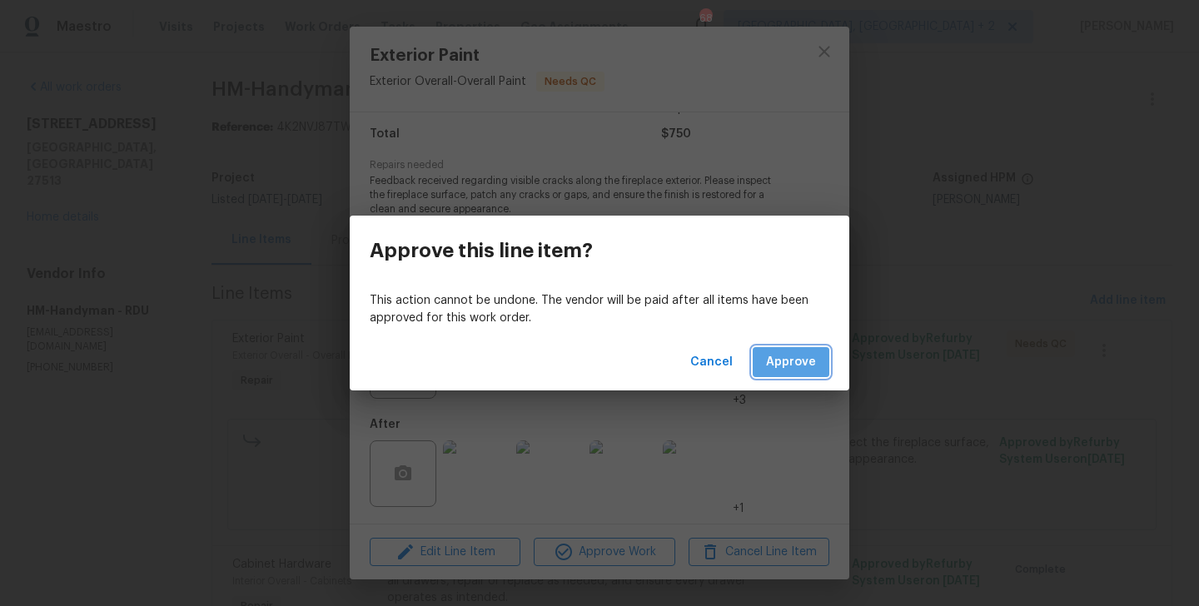
click at [783, 353] on span "Approve" at bounding box center [791, 362] width 50 height 21
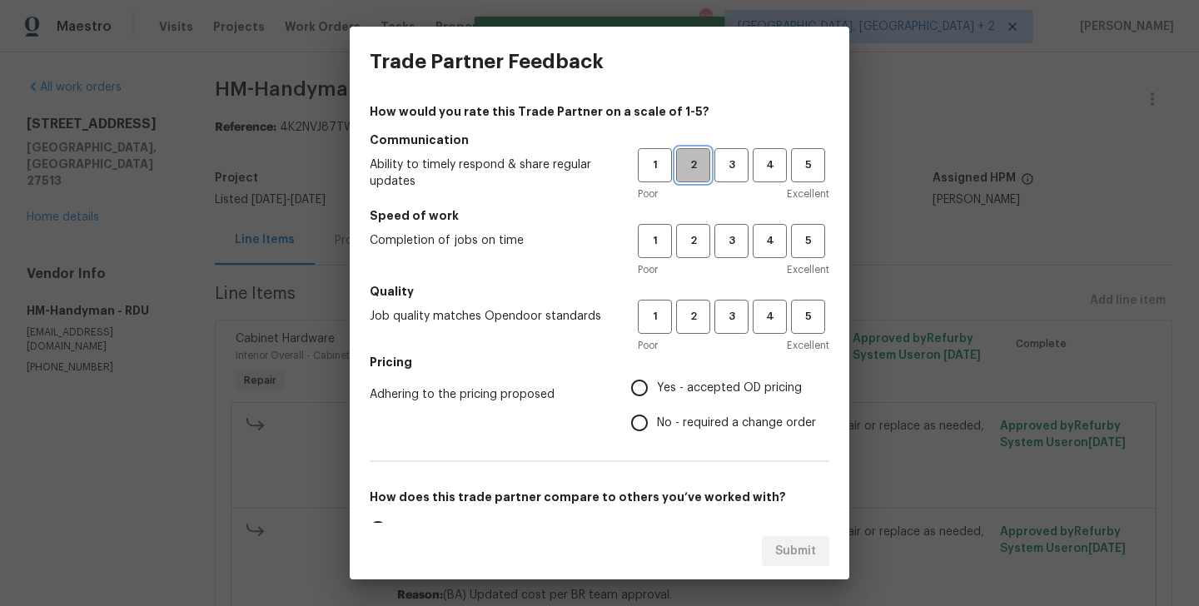
click at [693, 176] on button "2" at bounding box center [693, 165] width 34 height 34
click at [693, 234] on span "2" at bounding box center [693, 240] width 31 height 19
click at [693, 306] on button "2" at bounding box center [693, 317] width 34 height 34
click at [675, 409] on label "No - required a change order" at bounding box center [719, 422] width 194 height 35
click at [657, 409] on input "No - required a change order" at bounding box center [639, 422] width 35 height 35
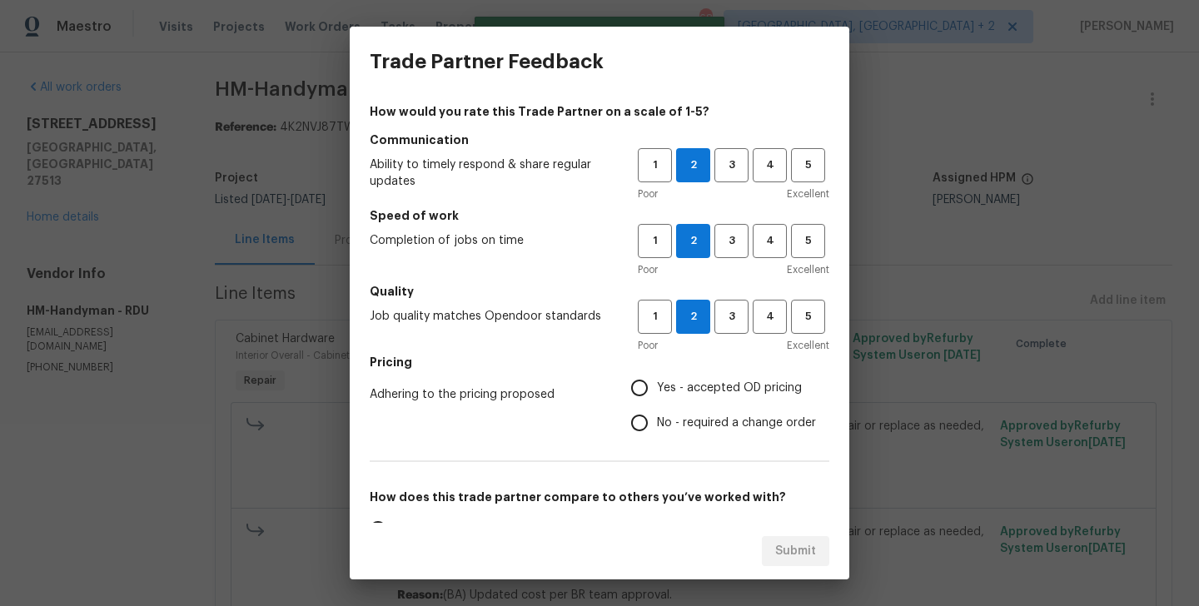
radio input "true"
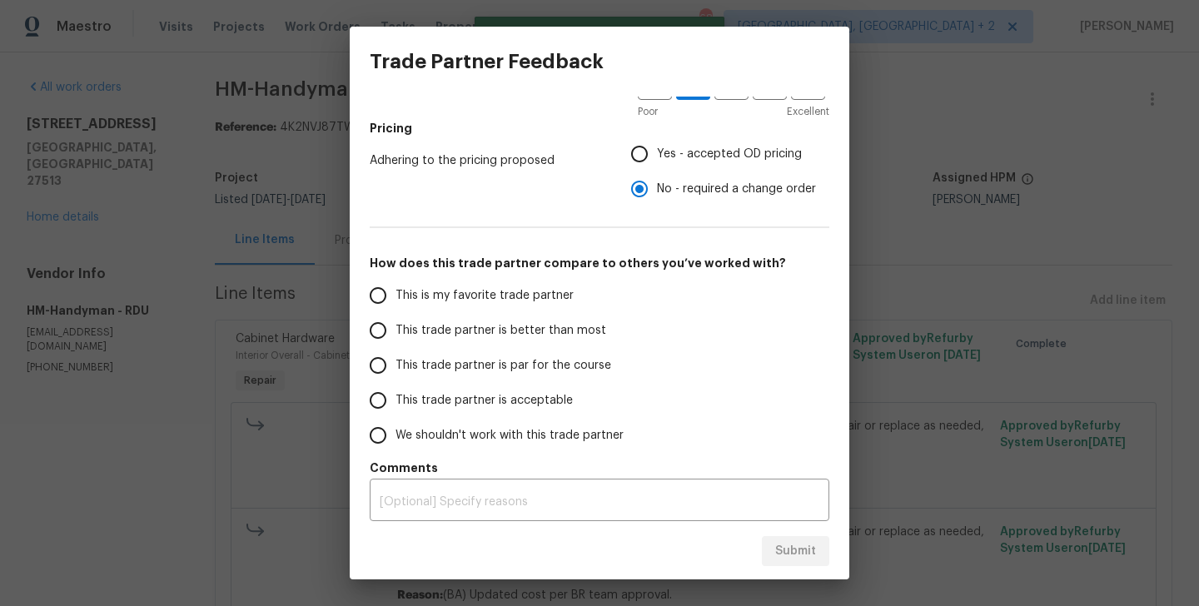
scroll to position [235, 0]
click at [567, 344] on label "This trade partner is better than most" at bounding box center [491, 329] width 263 height 35
click at [395, 344] on input "This trade partner is better than most" at bounding box center [377, 329] width 35 height 35
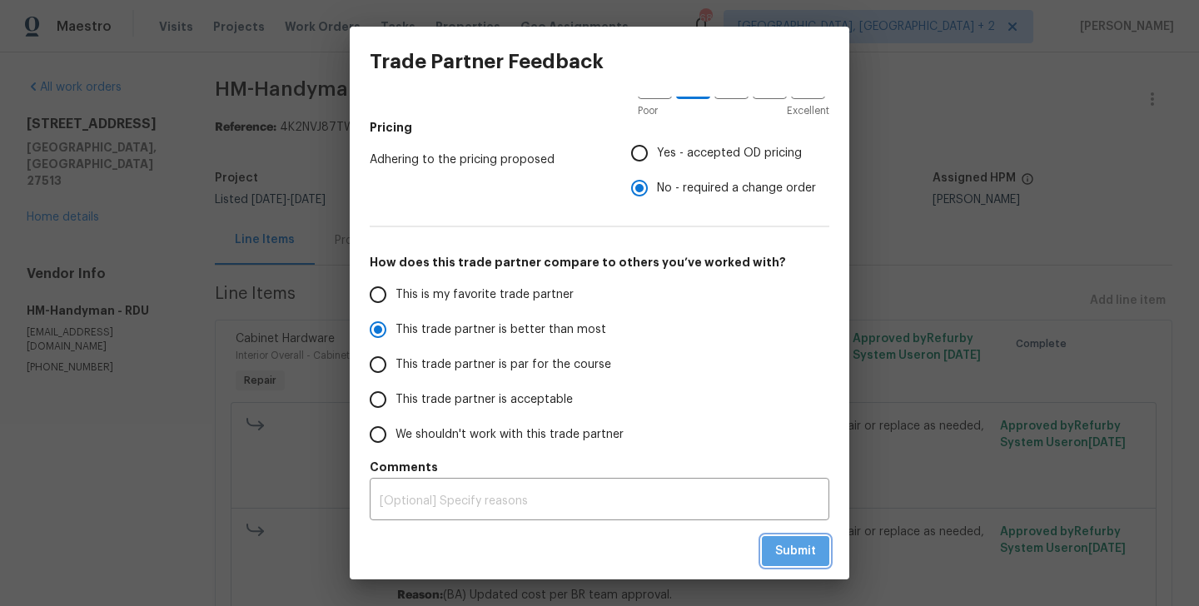
click at [793, 564] on button "Submit" at bounding box center [795, 551] width 67 height 31
radio input "true"
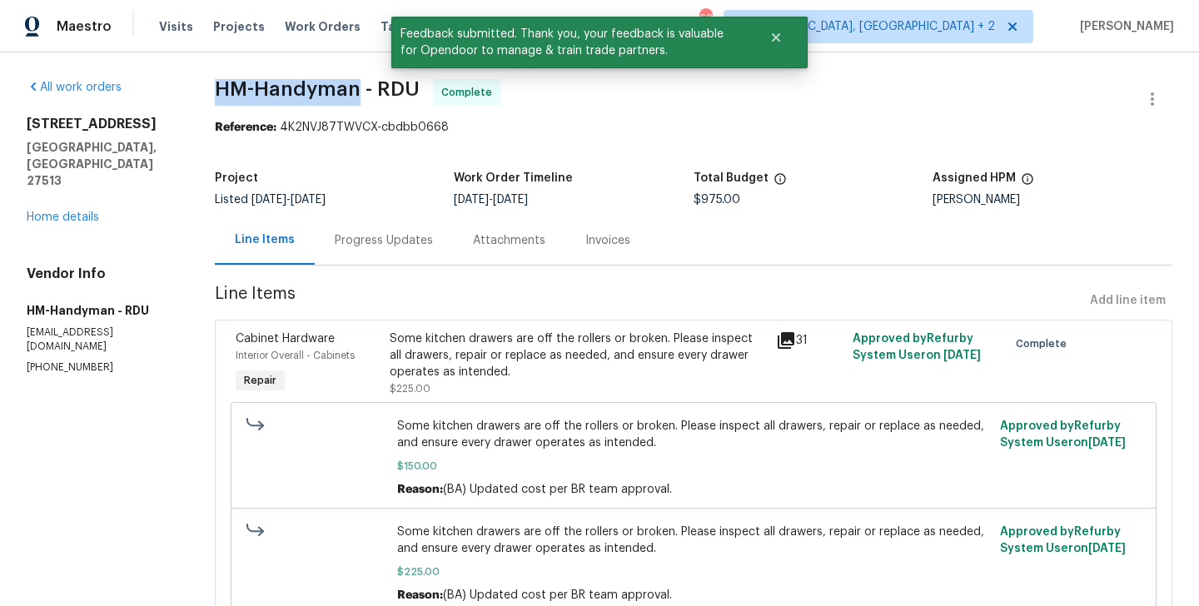
drag, startPoint x: 213, startPoint y: 87, endPoint x: 357, endPoint y: 93, distance: 144.2
click at [357, 93] on div "All work orders 316 Arlington Rdg Cary, NC 27513 Home details Vendor Info HM-Ha…" at bounding box center [599, 479] width 1199 height 855
copy span "HM-Handyman"
click at [67, 211] on link "Home details" at bounding box center [63, 217] width 72 height 12
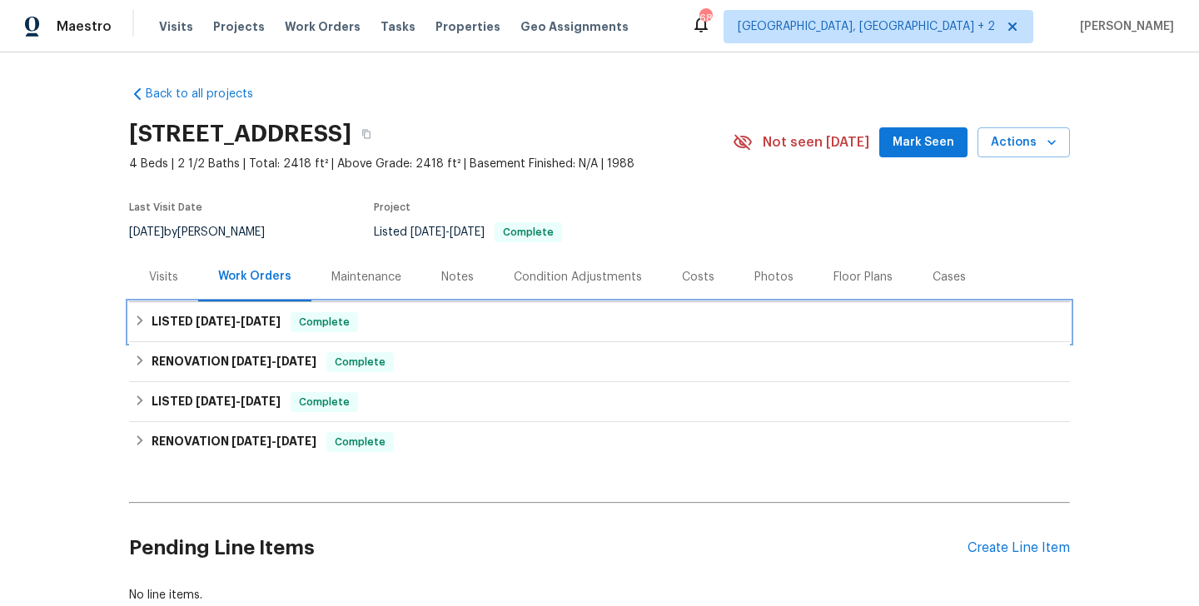
click at [326, 328] on span "Complete" at bounding box center [324, 322] width 64 height 17
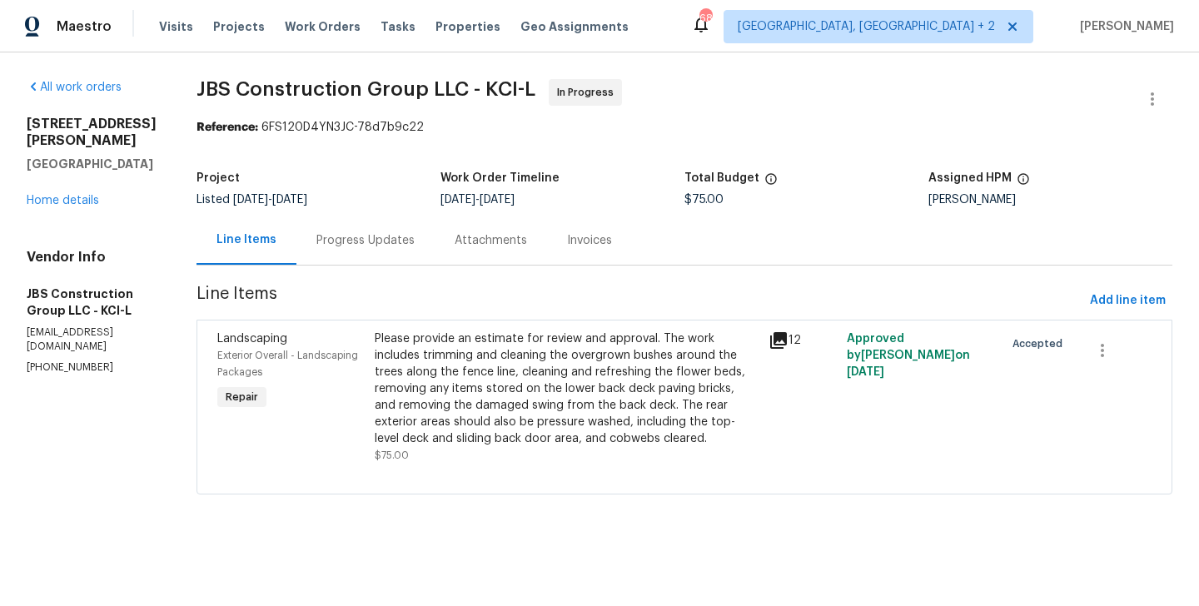
click at [410, 229] on div "Progress Updates" at bounding box center [365, 240] width 138 height 49
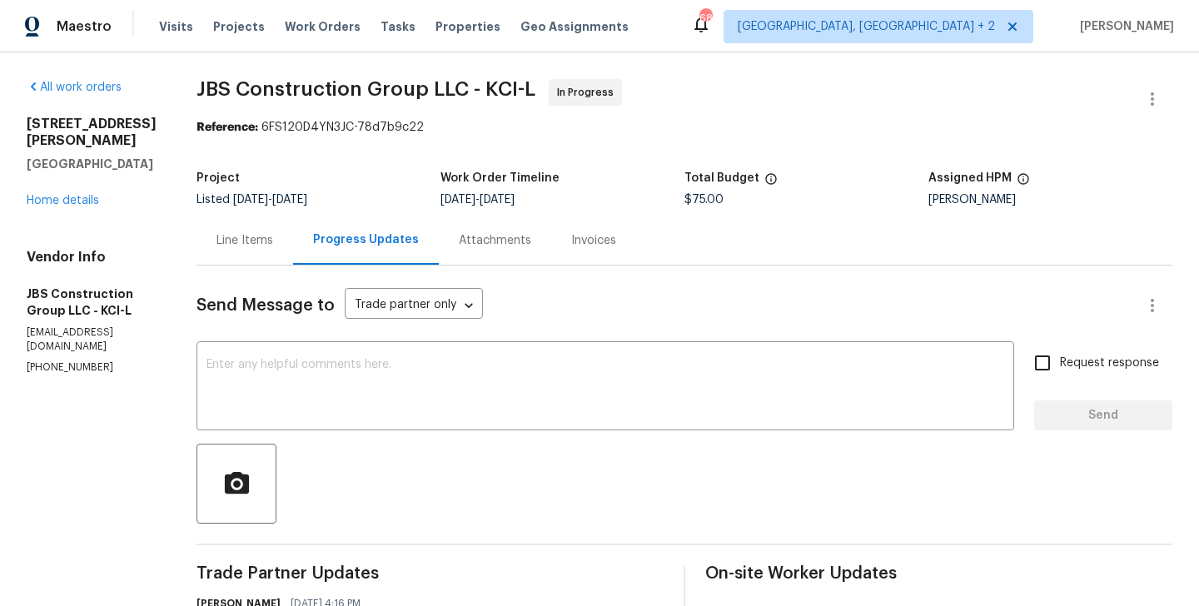
click at [293, 250] on div "Line Items" at bounding box center [244, 240] width 97 height 49
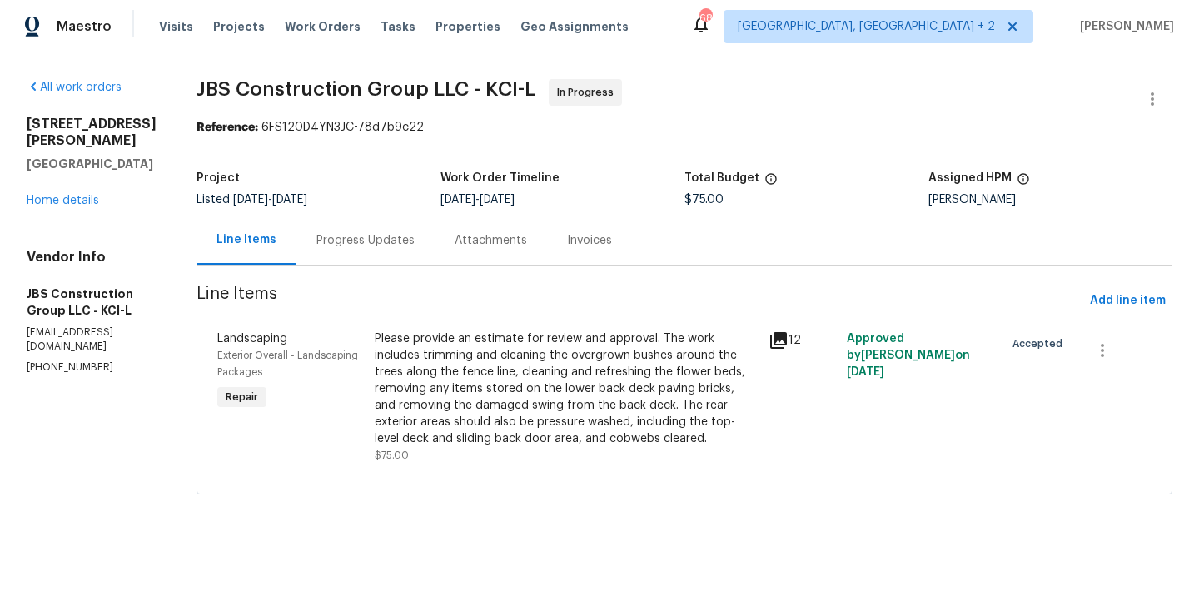
click at [512, 340] on div "Please provide an estimate for review and approval. The work includes trimming …" at bounding box center [567, 388] width 384 height 117
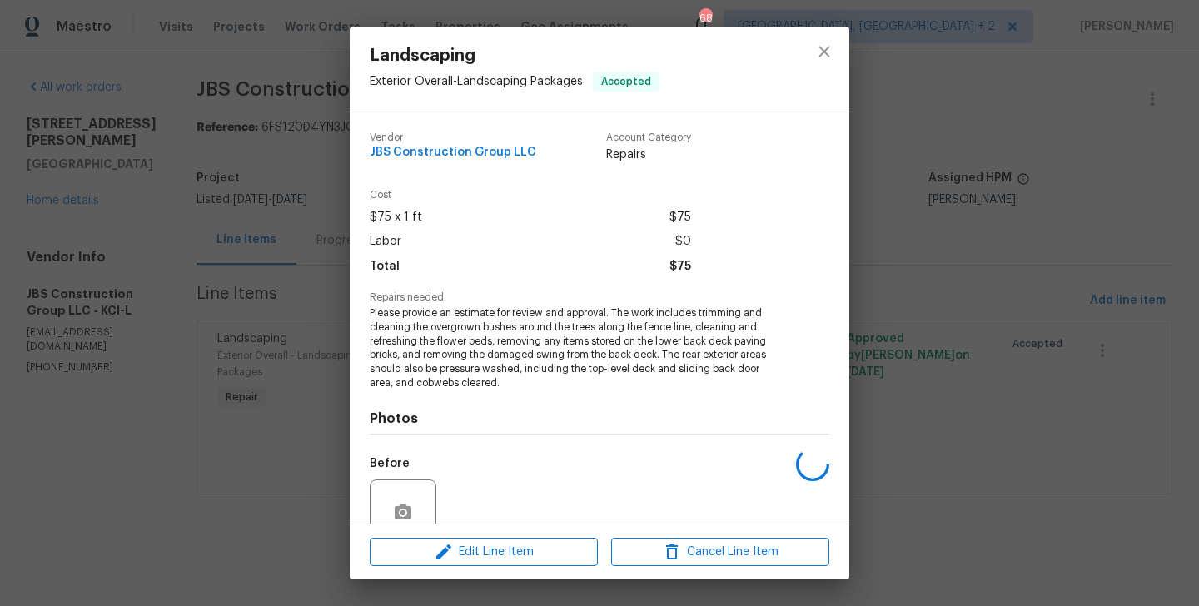
scroll to position [147, 0]
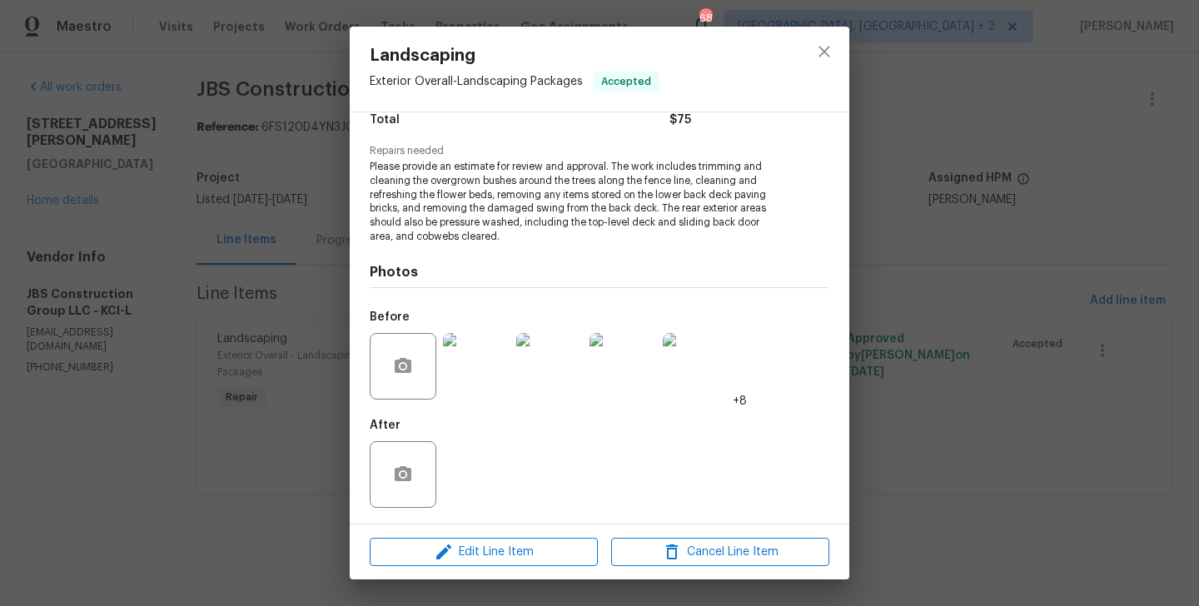
click at [496, 531] on div "Edit Line Item Cancel Line Item" at bounding box center [599, 552] width 499 height 56
click at [475, 555] on span "Edit Line Item" at bounding box center [484, 552] width 218 height 21
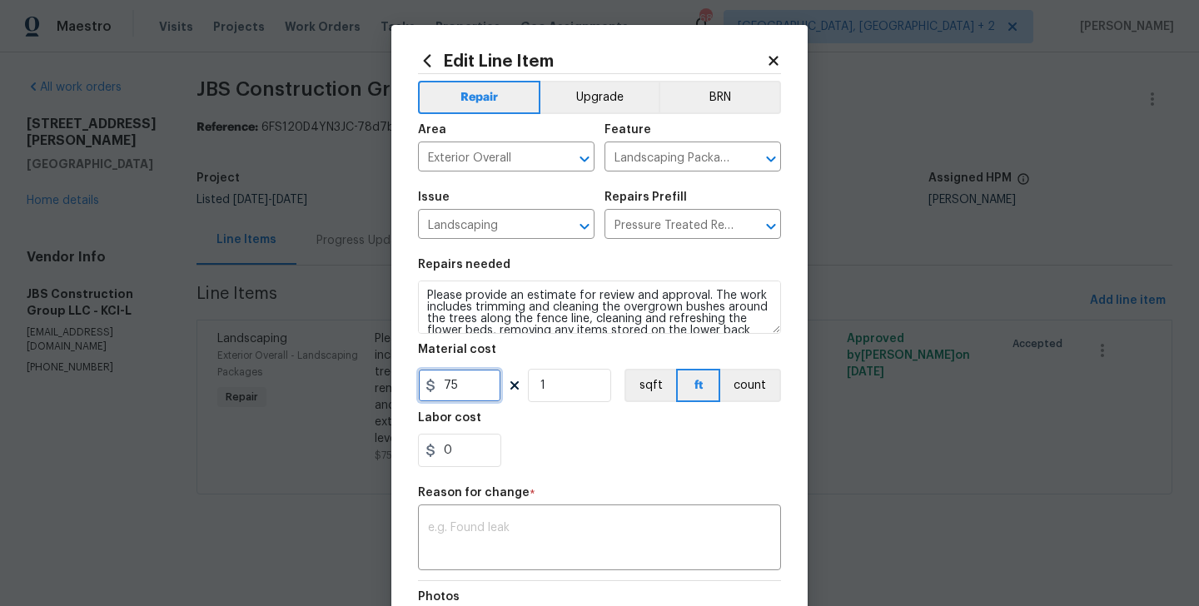
click at [447, 394] on input "75" at bounding box center [459, 385] width 83 height 33
type input "825"
click at [550, 545] on textarea at bounding box center [599, 539] width 343 height 35
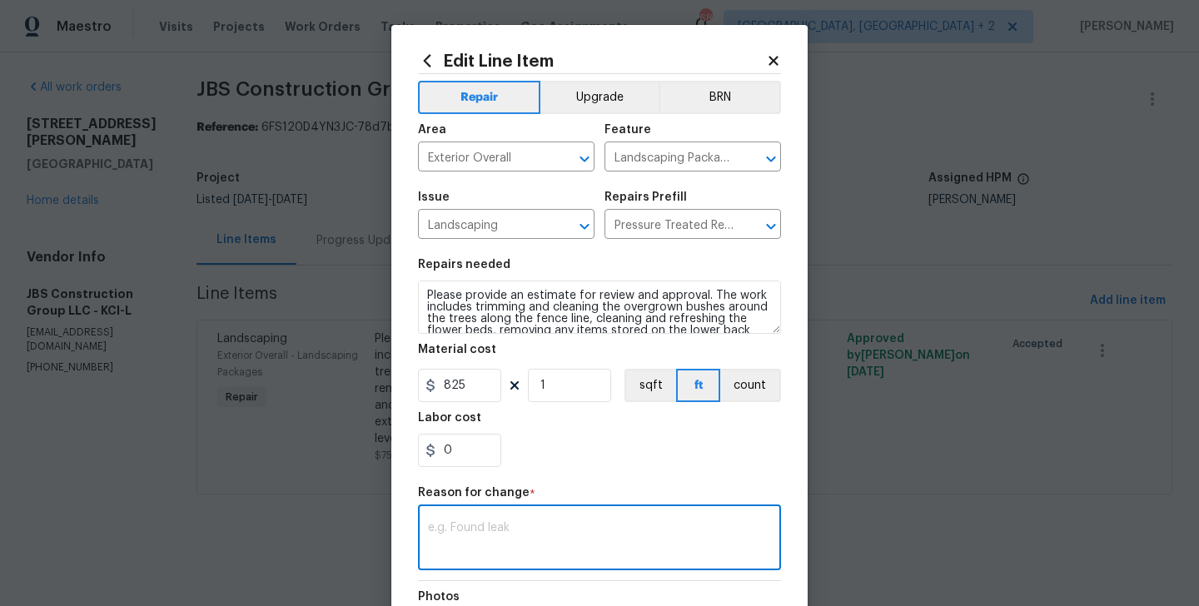
paste textarea "(BA) Updated per vendor’s final cost. ("
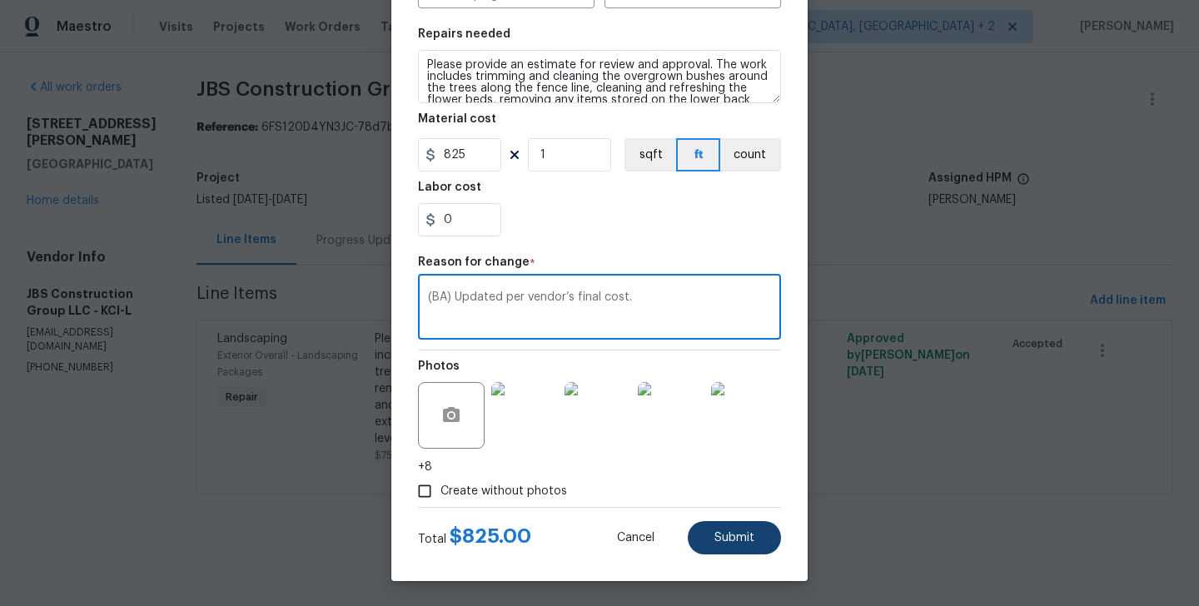
type textarea "(BA) Updated per vendor’s final cost."
click at [739, 535] on span "Submit" at bounding box center [734, 538] width 40 height 12
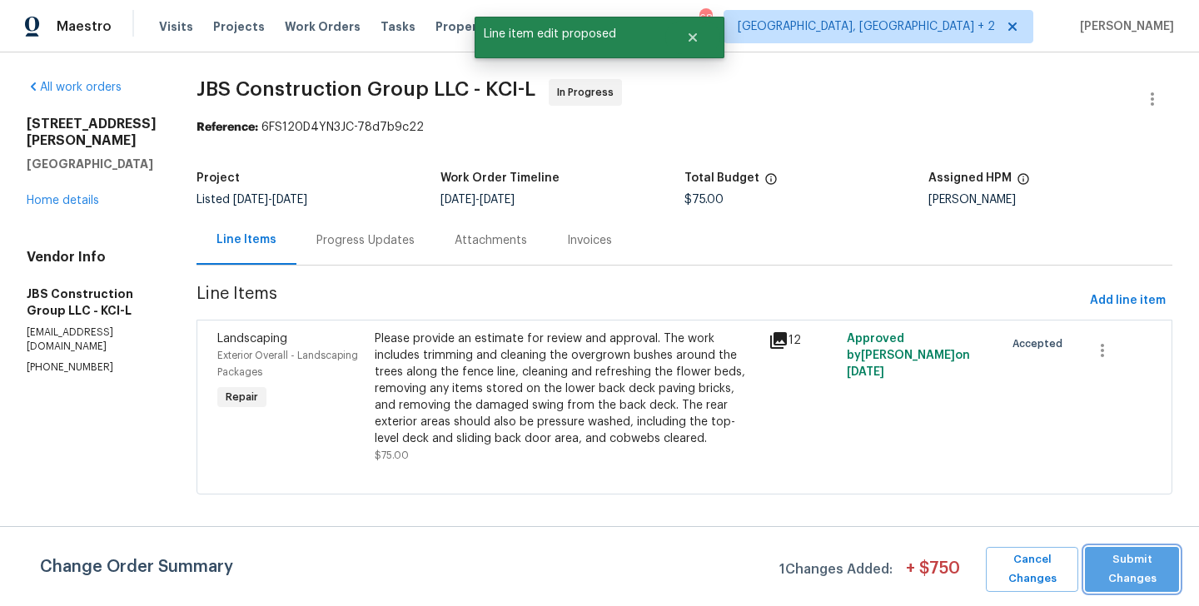
click at [1123, 562] on span "Submit Changes" at bounding box center [1131, 569] width 77 height 38
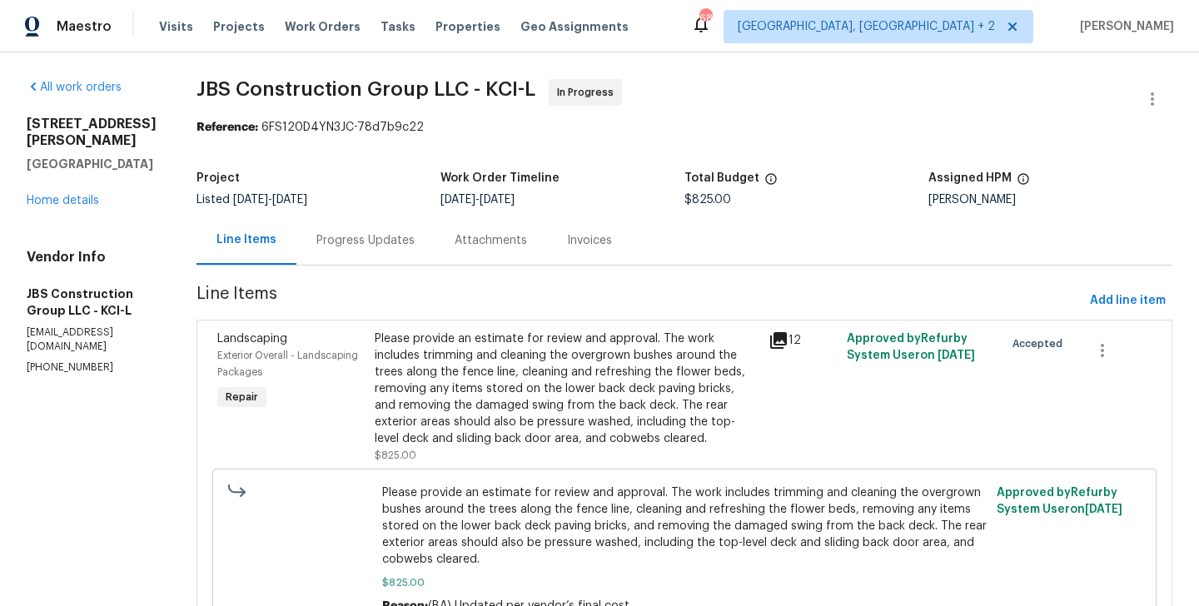
click at [415, 241] on div "Progress Updates" at bounding box center [365, 240] width 98 height 17
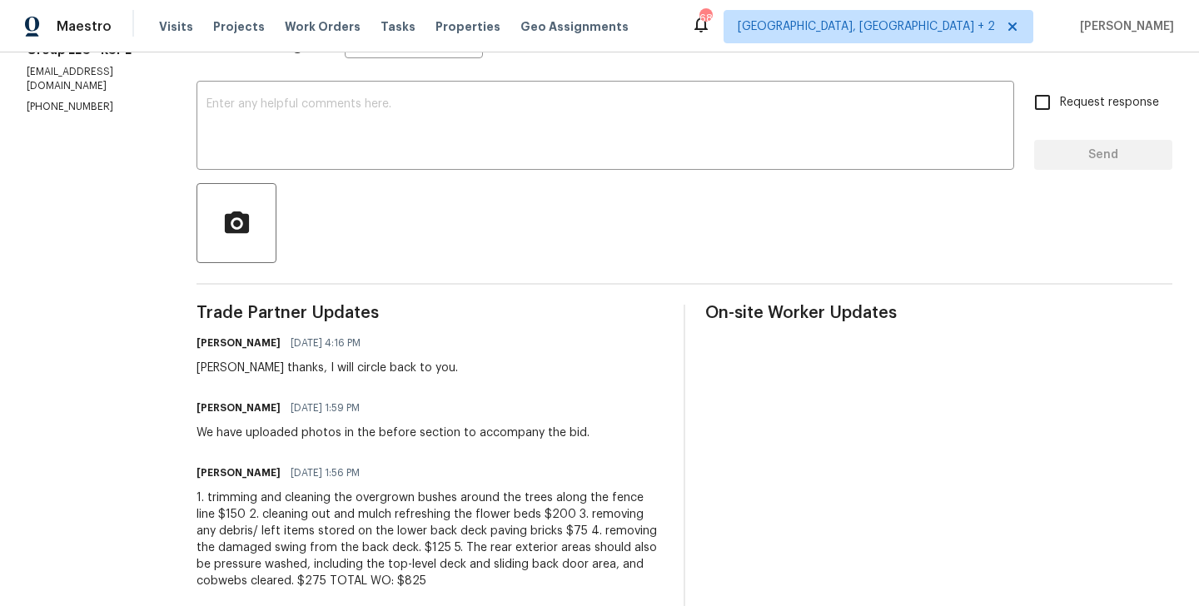
scroll to position [265, 0]
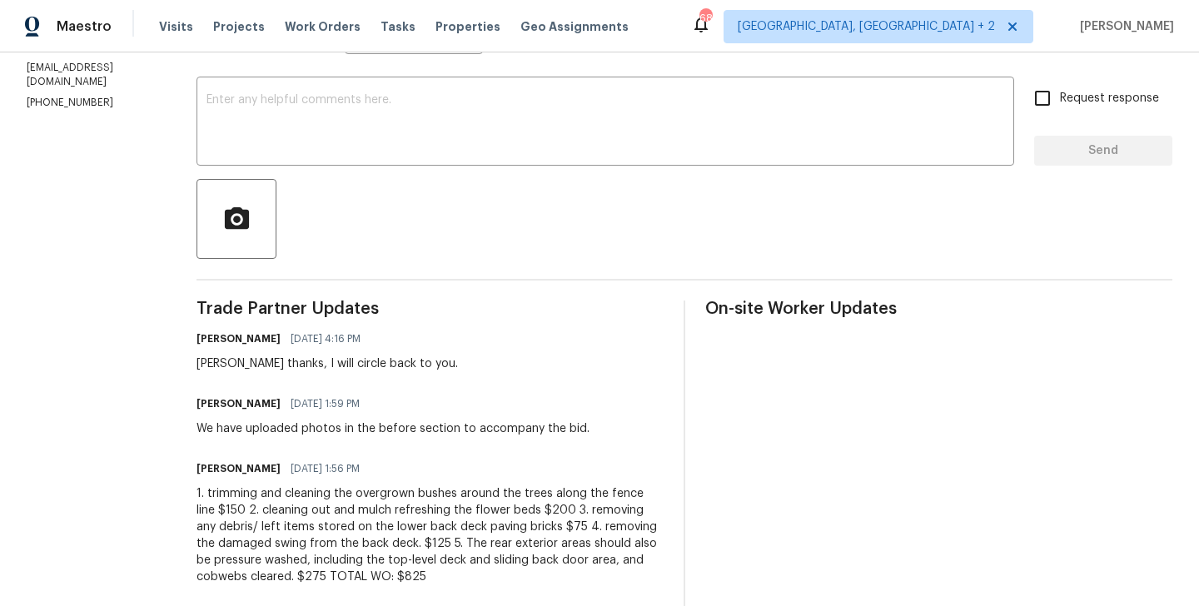
click at [255, 360] on div "[PERSON_NAME] thanks, I will circle back to you." at bounding box center [326, 363] width 261 height 17
copy div "[PERSON_NAME]"
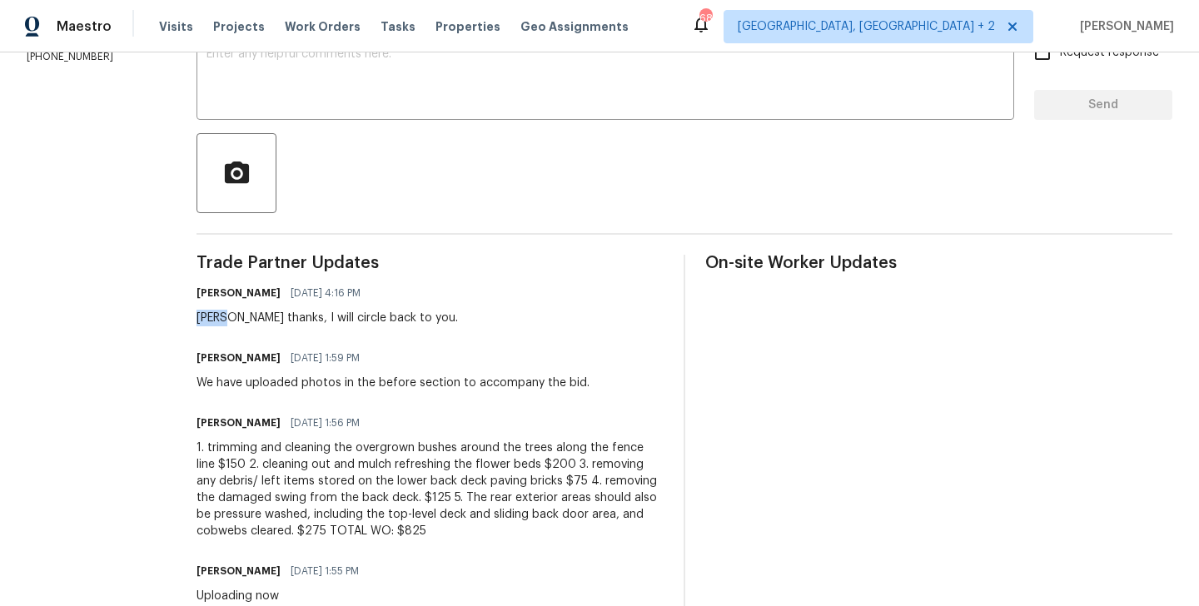
scroll to position [0, 0]
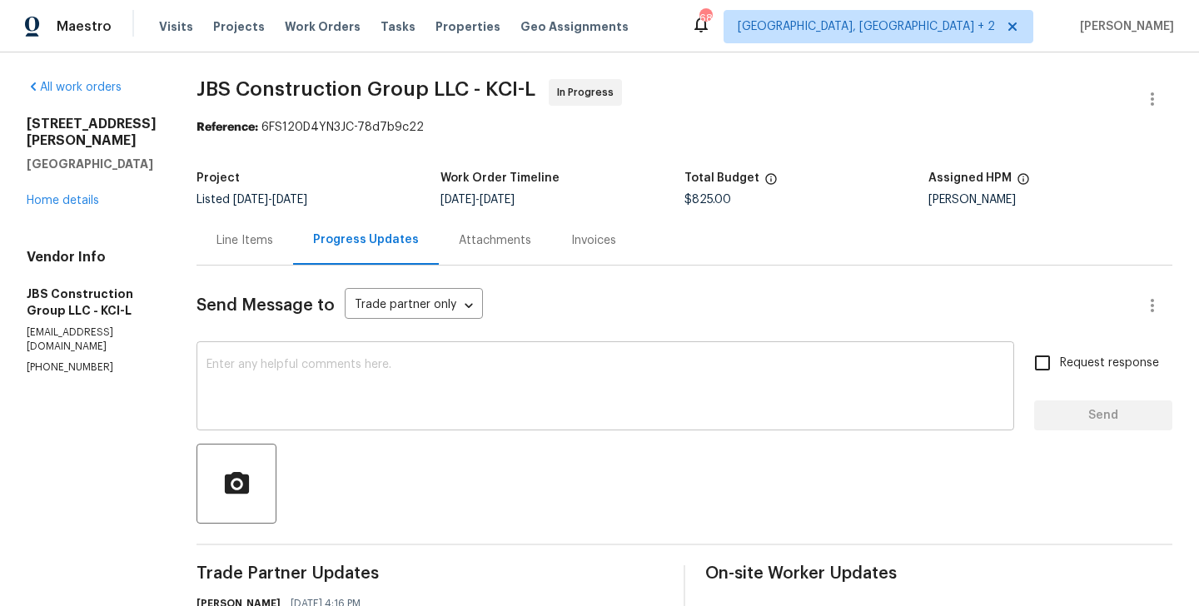
click at [369, 357] on div "x ​" at bounding box center [605, 387] width 818 height 85
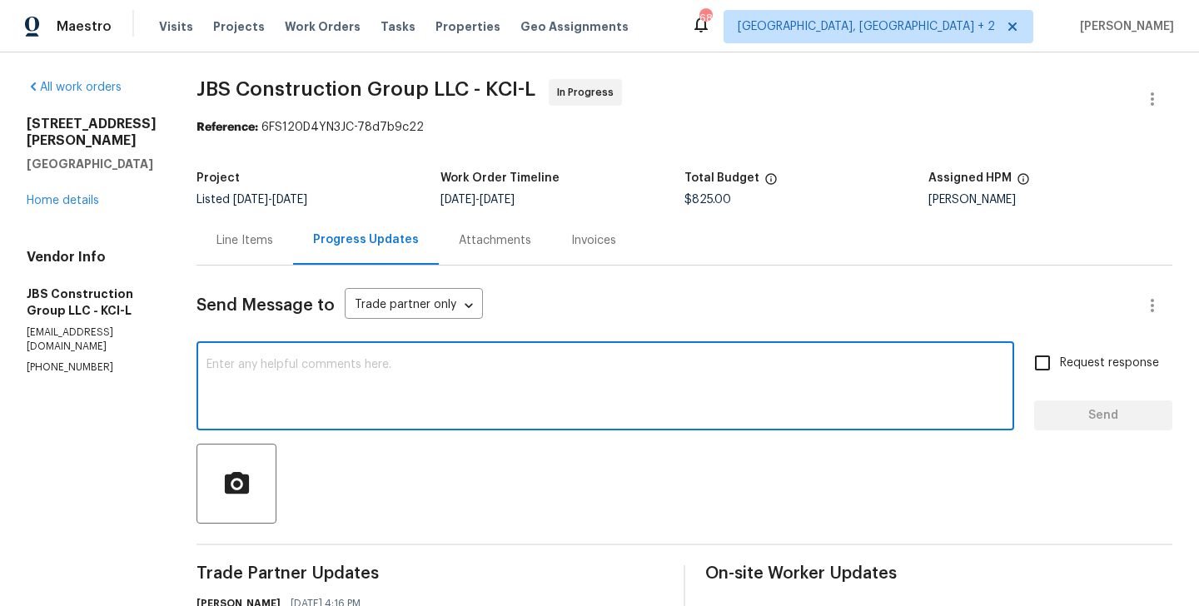
paste textarea "[PERSON_NAME]"
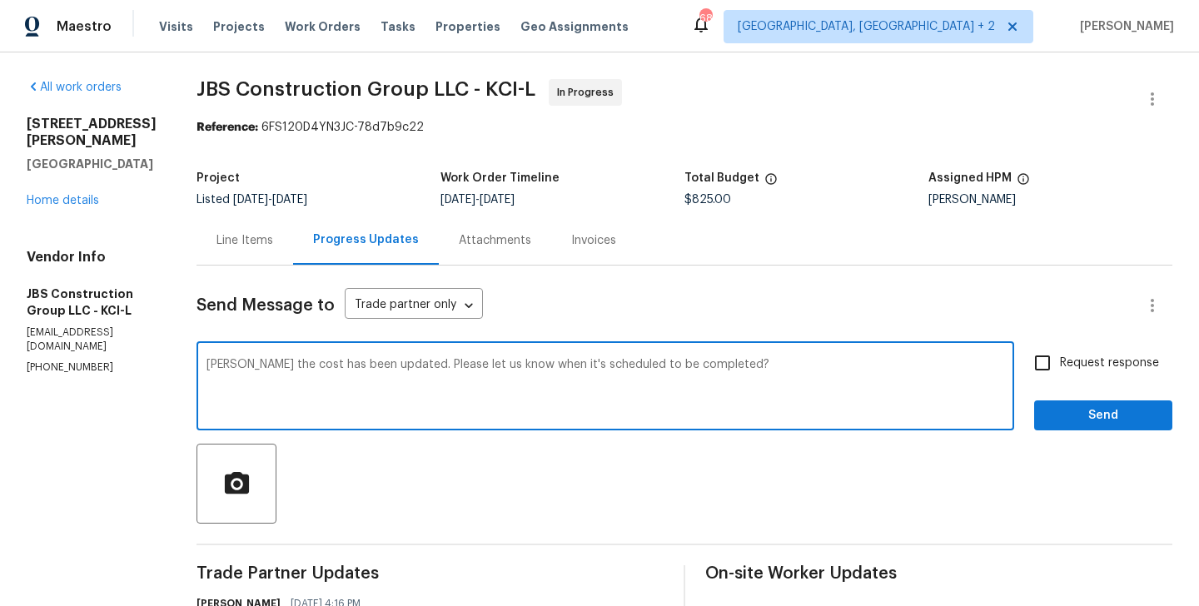
type textarea "[PERSON_NAME] the cost has been updated. Please let us know when it's scheduled…"
click at [1090, 373] on label "Request response" at bounding box center [1092, 362] width 134 height 35
click at [1060, 373] on input "Request response" at bounding box center [1042, 362] width 35 height 35
checkbox input "true"
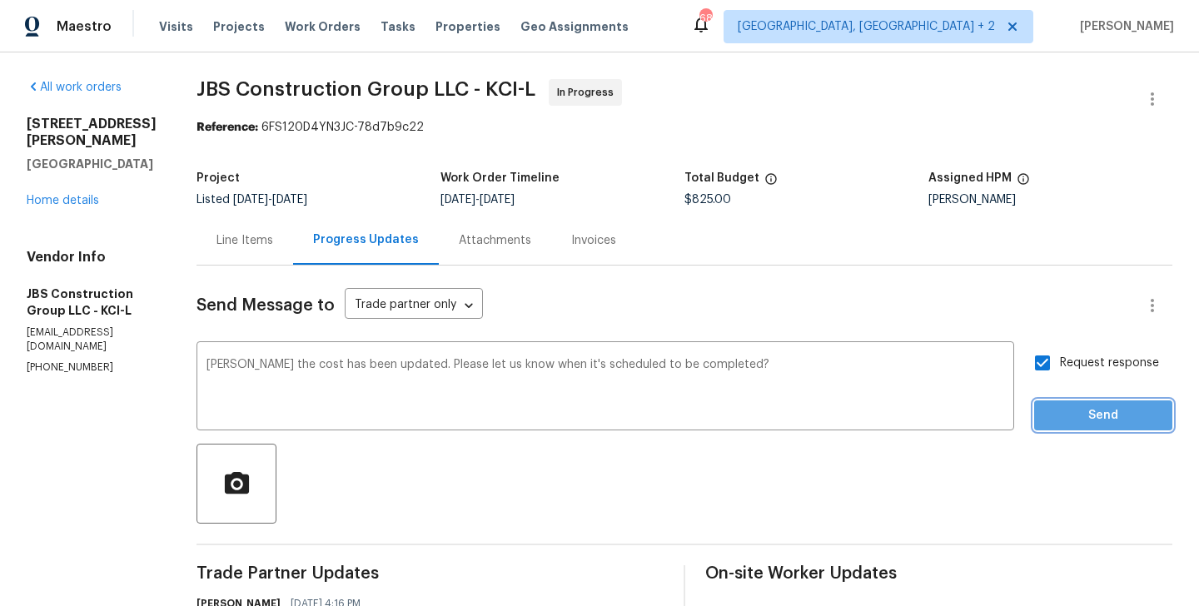
click at [1073, 410] on span "Send" at bounding box center [1103, 415] width 112 height 21
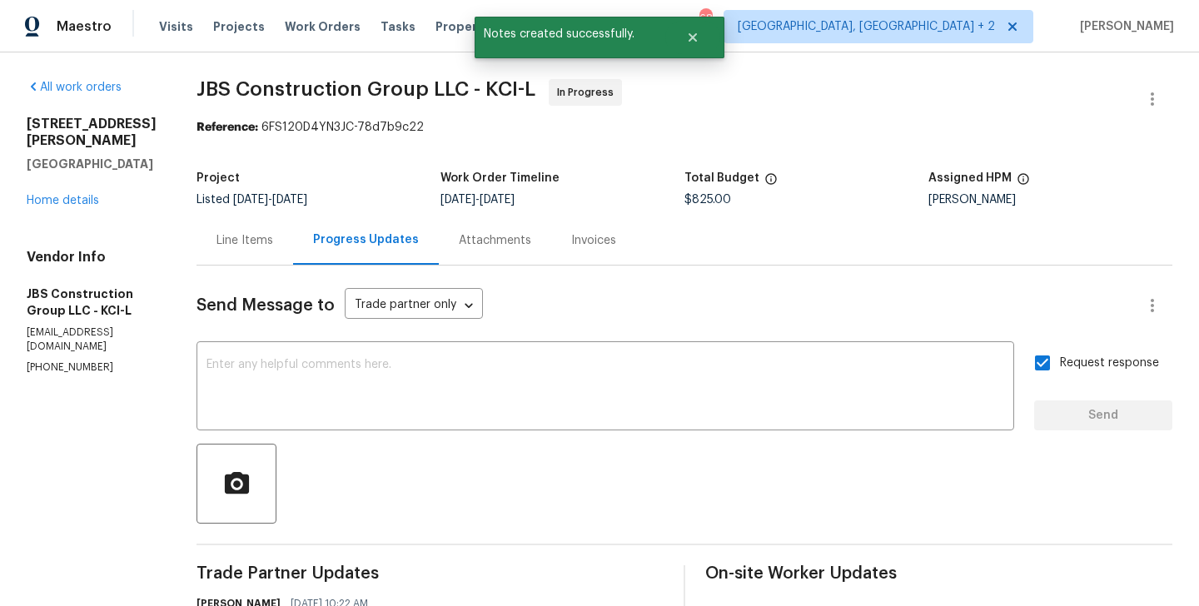
click at [58, 360] on p "[PHONE_NUMBER]" at bounding box center [92, 367] width 130 height 14
copy p "[PHONE_NUMBER]"
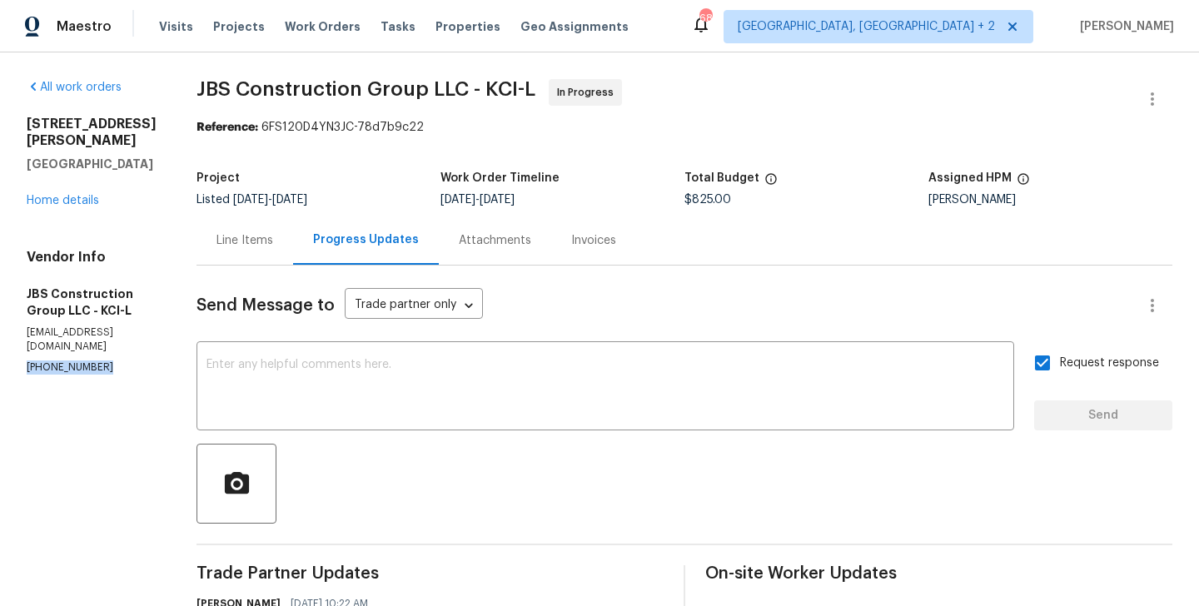
drag, startPoint x: 167, startPoint y: 149, endPoint x: 13, endPoint y: 125, distance: 155.9
copy div "[STREET_ADDRESS][PERSON_NAME]"
click at [57, 193] on div "All work orders [STREET_ADDRESS][PERSON_NAME] Home details Vendor Info JBS Cons…" at bounding box center [92, 227] width 130 height 296
click at [52, 195] on link "Home details" at bounding box center [63, 201] width 72 height 12
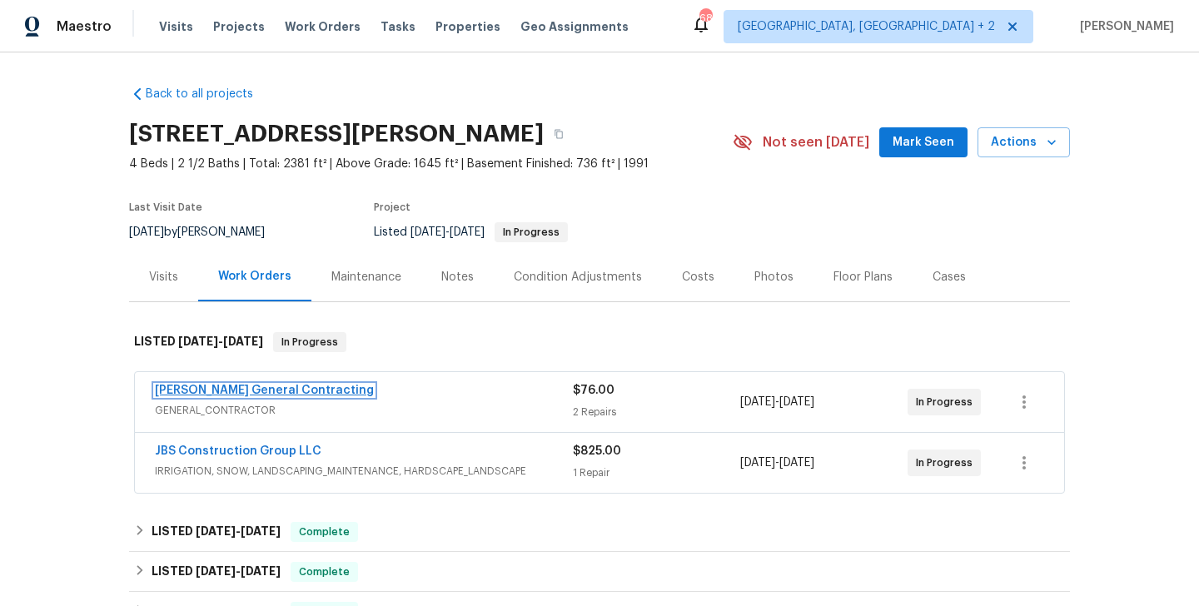
click at [289, 391] on link "[PERSON_NAME] General Contracting" at bounding box center [264, 391] width 219 height 12
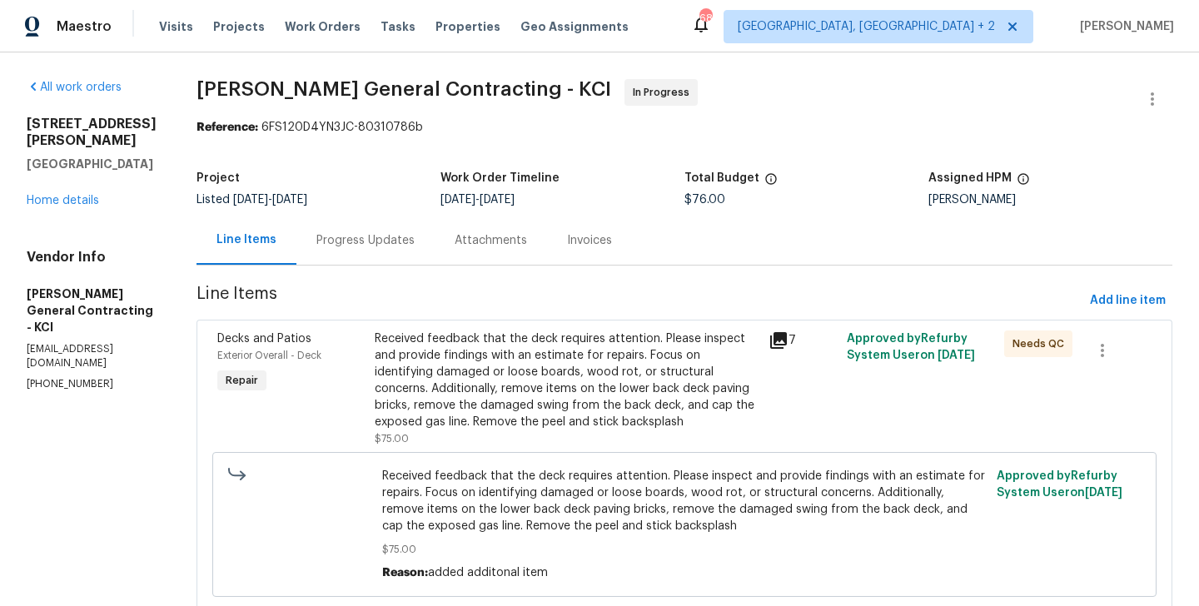
click at [398, 229] on div "Progress Updates" at bounding box center [365, 240] width 138 height 49
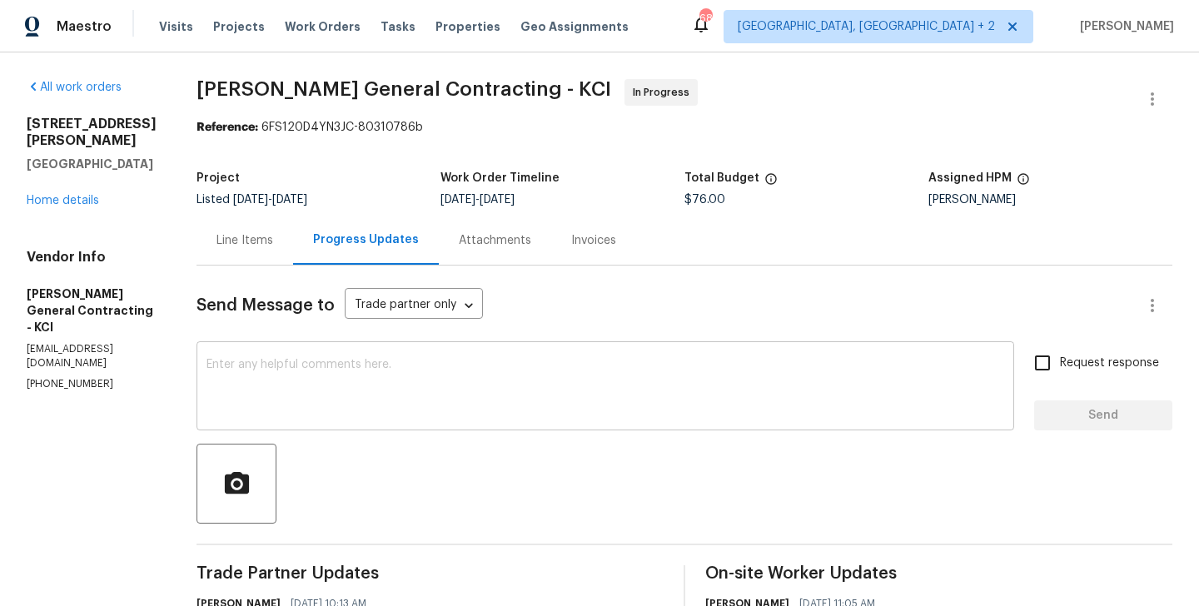
scroll to position [202, 0]
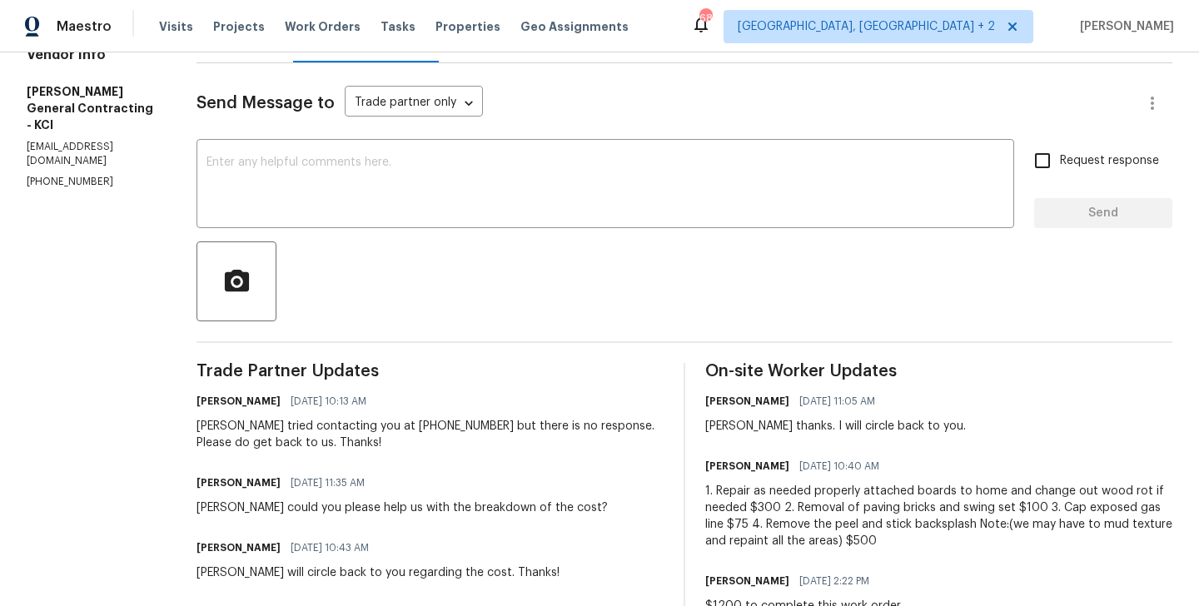
click at [740, 433] on div "[PERSON_NAME] thanks. I will circle back to you." at bounding box center [835, 426] width 261 height 17
click at [736, 430] on div "[PERSON_NAME] thanks. I will circle back to you." at bounding box center [835, 426] width 261 height 17
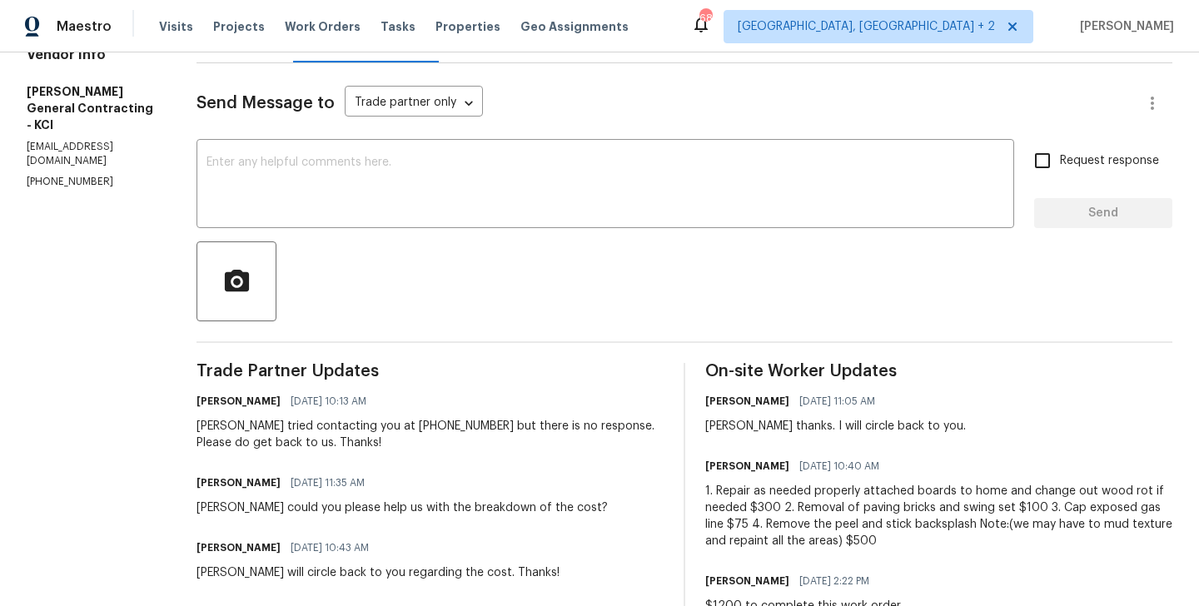
click at [535, 246] on div at bounding box center [684, 281] width 976 height 80
click at [492, 185] on textarea at bounding box center [605, 186] width 798 height 58
paste textarea "[PERSON_NAME]"
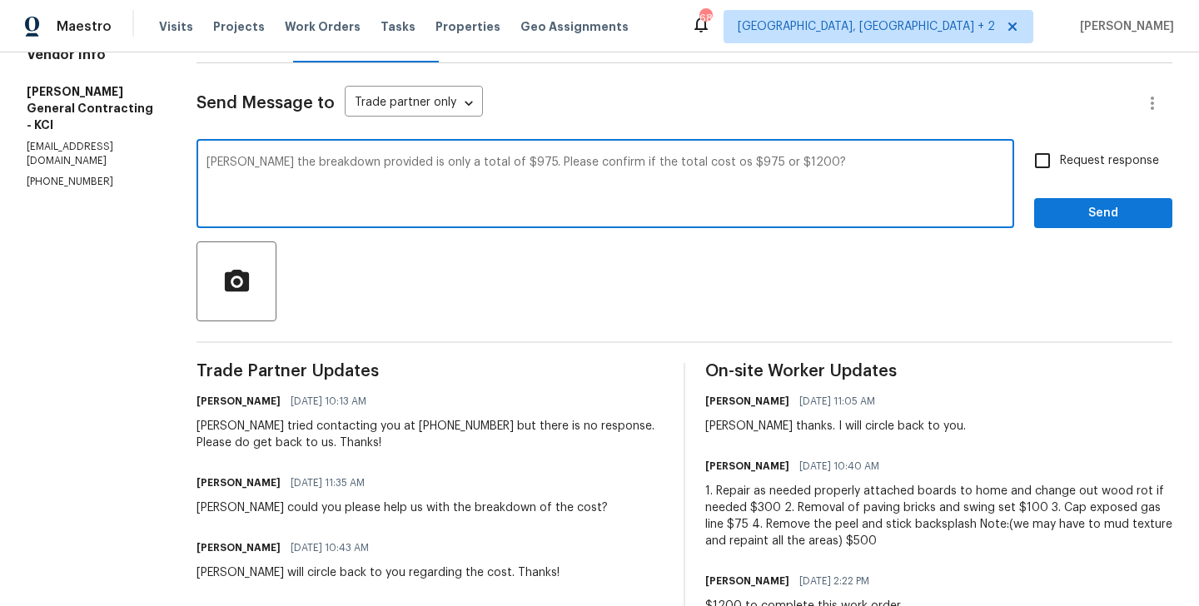
type textarea "[PERSON_NAME] the breakdown provided is only a total of $975. Please confirm if…"
click at [1071, 167] on span "Request response" at bounding box center [1109, 160] width 99 height 17
click at [1060, 167] on input "Request response" at bounding box center [1042, 160] width 35 height 35
checkbox input "true"
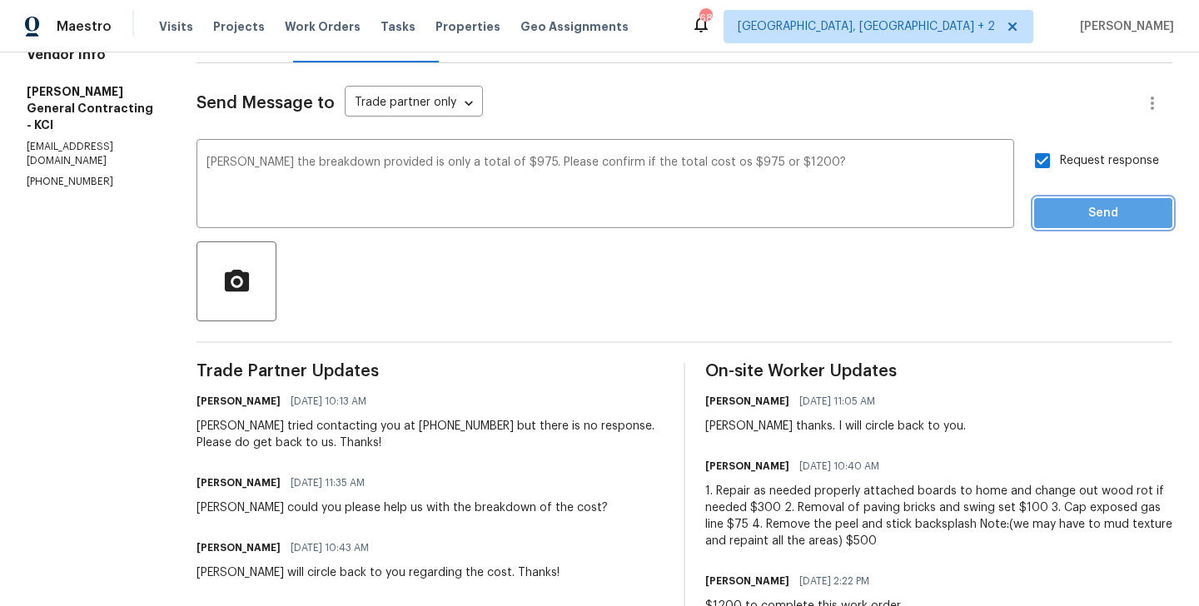
click at [1071, 216] on span "Send" at bounding box center [1103, 213] width 112 height 21
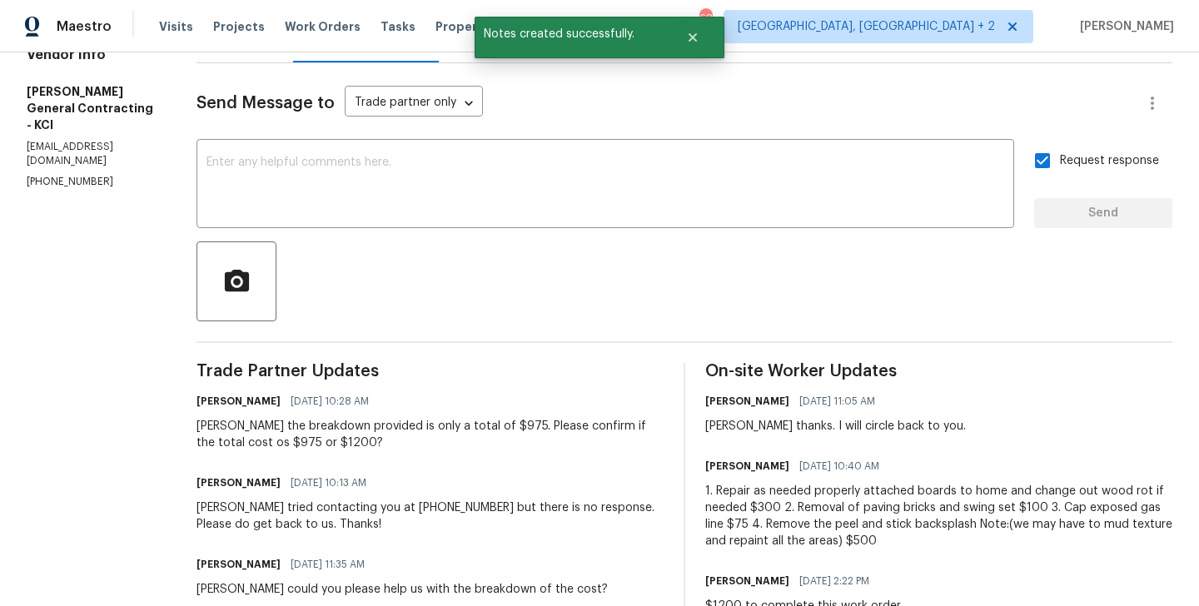
click at [70, 142] on section "All work orders [STREET_ADDRESS][PERSON_NAME] Home details Vendor Info [PERSON_…" at bounding box center [92, 525] width 130 height 1297
copy p "[PHONE_NUMBER]"
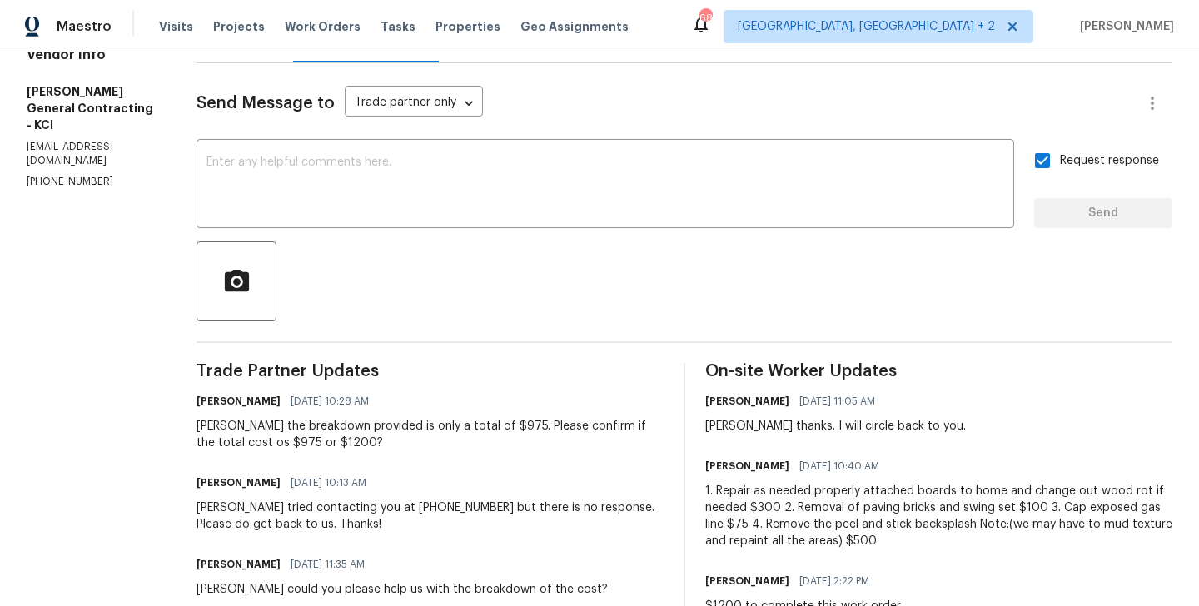
click at [281, 425] on div "[PERSON_NAME] the breakdown provided is only a total of $975. Please confirm if…" at bounding box center [429, 434] width 467 height 33
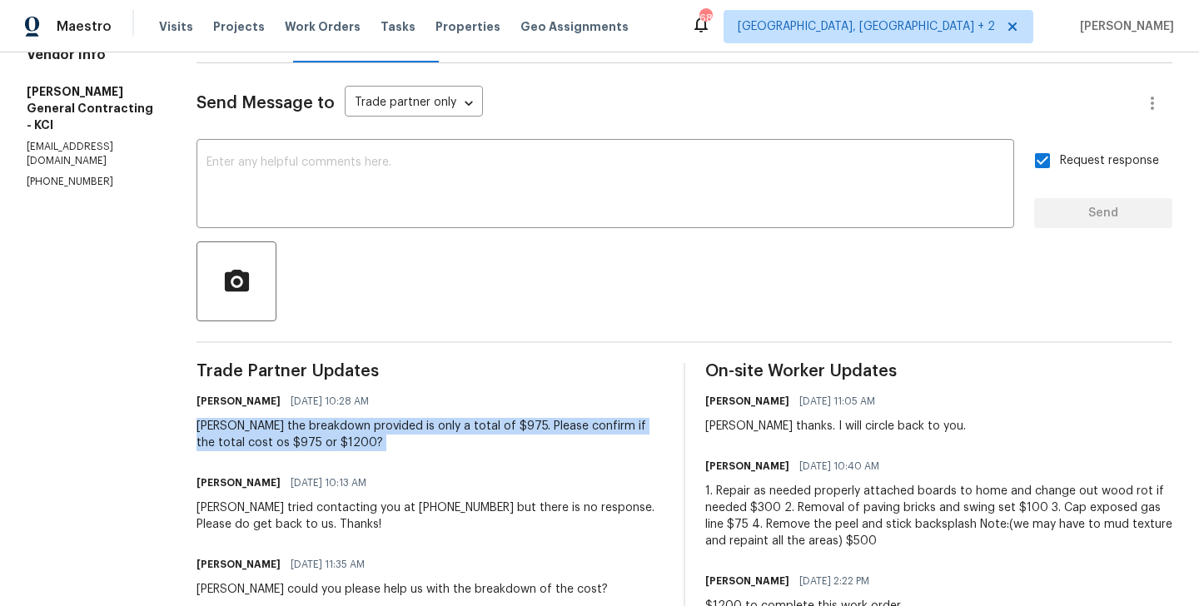
click at [281, 425] on div "[PERSON_NAME] the breakdown provided is only a total of $975. Please confirm if…" at bounding box center [429, 434] width 467 height 33
copy div "[PERSON_NAME] the breakdown provided is only a total of $975. Please confirm if…"
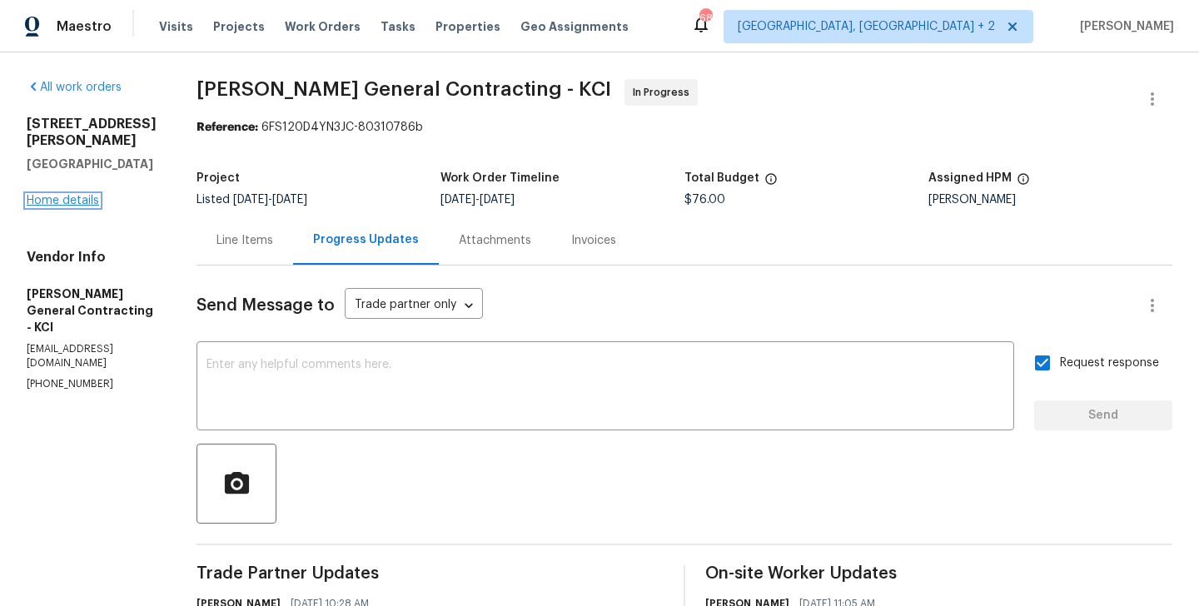
click at [37, 195] on link "Home details" at bounding box center [63, 201] width 72 height 12
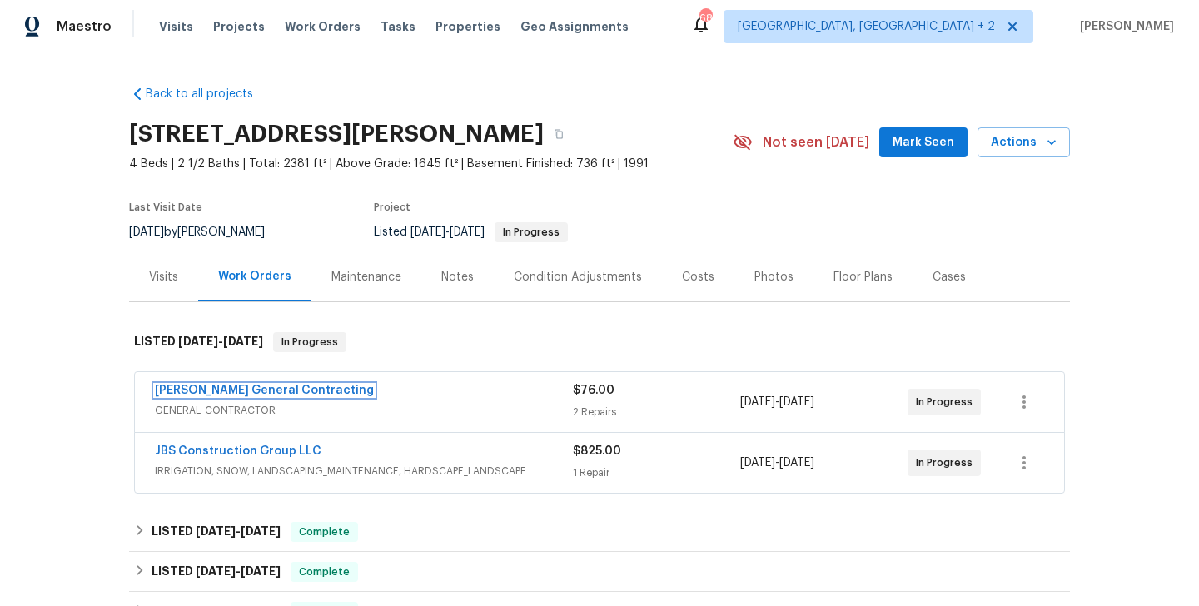
click at [255, 390] on link "[PERSON_NAME] General Contracting" at bounding box center [264, 391] width 219 height 12
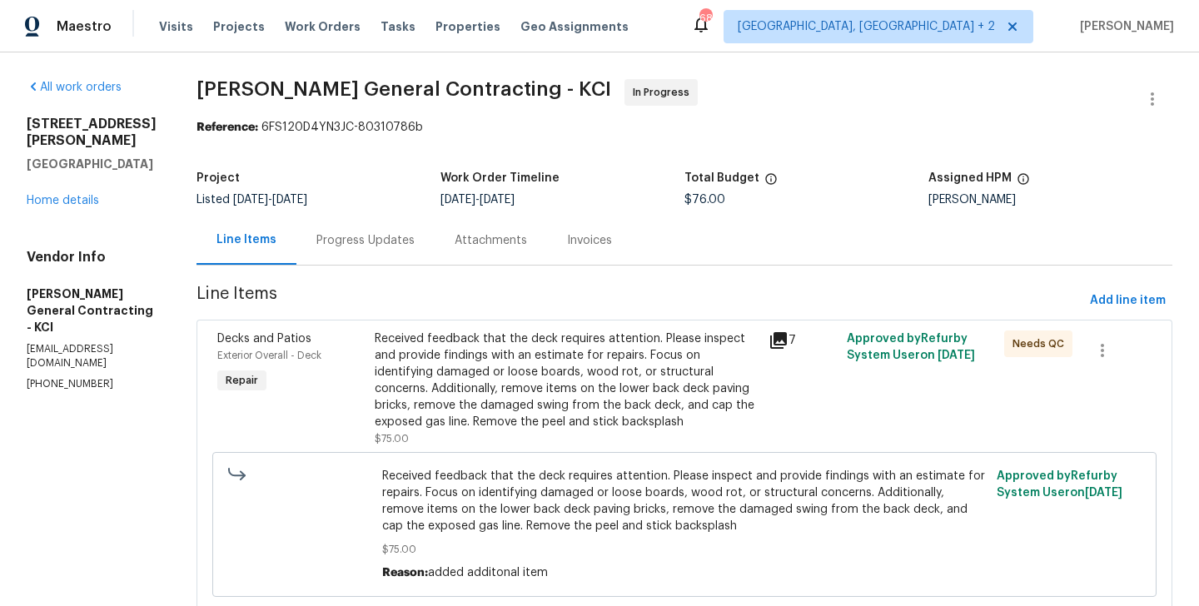
click at [408, 238] on div "Progress Updates" at bounding box center [365, 240] width 98 height 17
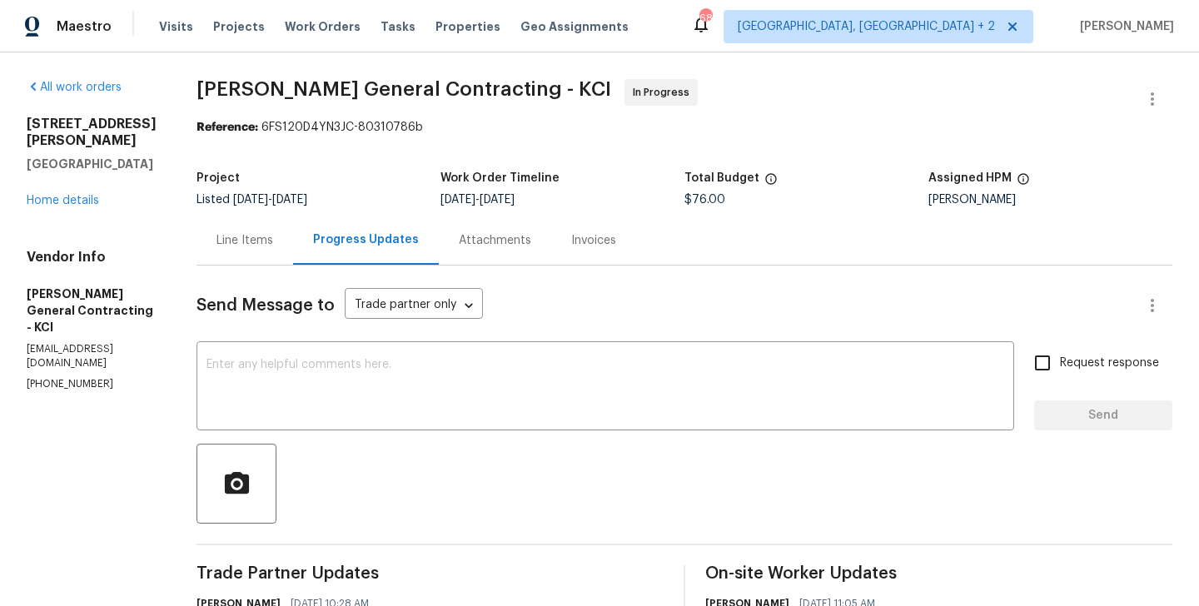
click at [293, 231] on div "Line Items" at bounding box center [244, 240] width 97 height 49
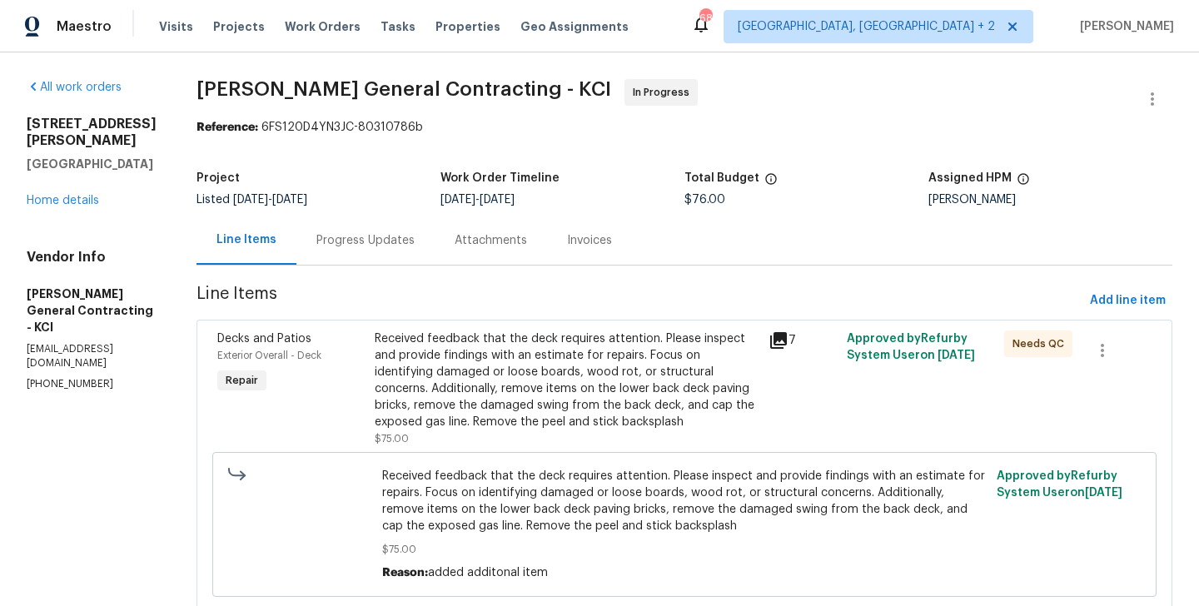
click at [495, 349] on div "Received feedback that the deck requires attention. Please inspect and provide …" at bounding box center [567, 380] width 384 height 100
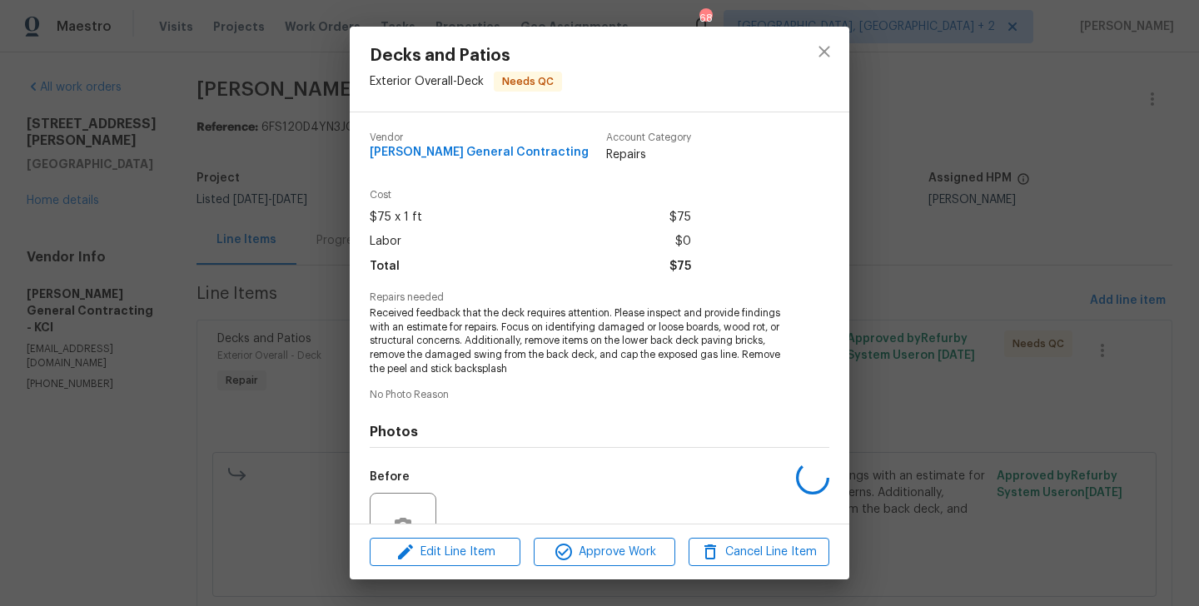
scroll to position [161, 0]
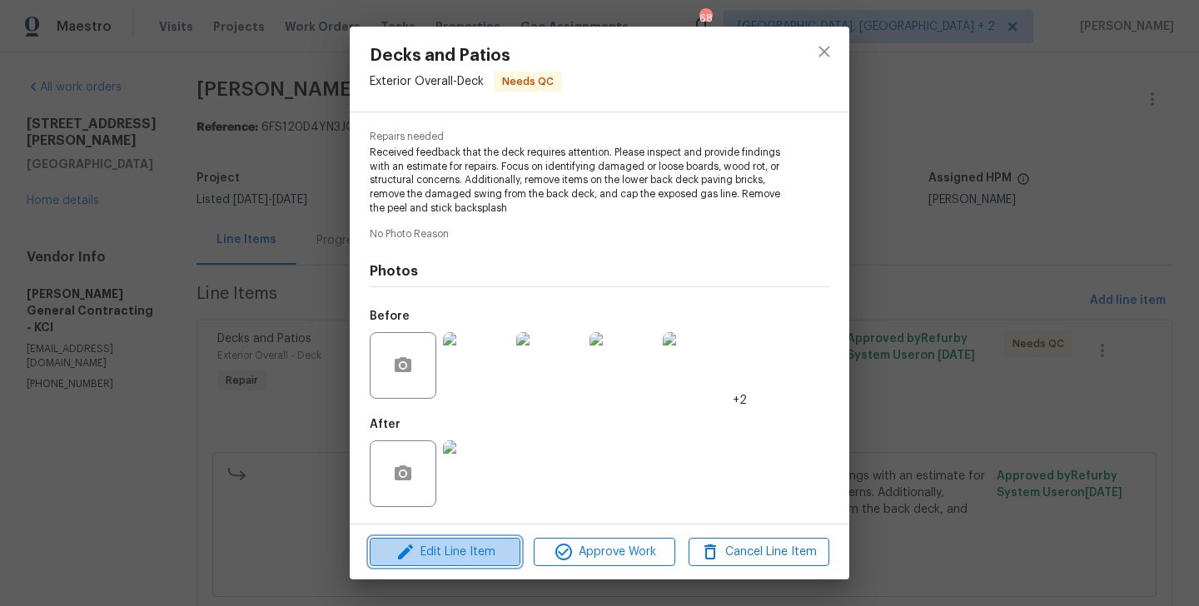
click at [478, 551] on span "Edit Line Item" at bounding box center [445, 552] width 141 height 21
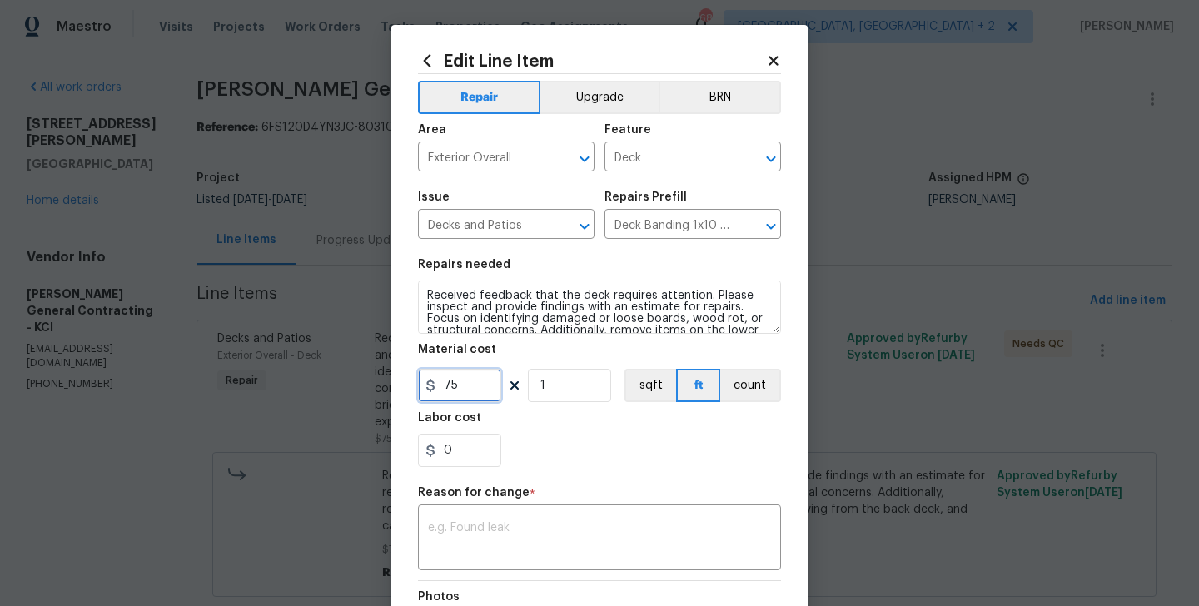
click at [437, 386] on input "75" at bounding box center [459, 385] width 83 height 33
type input "975"
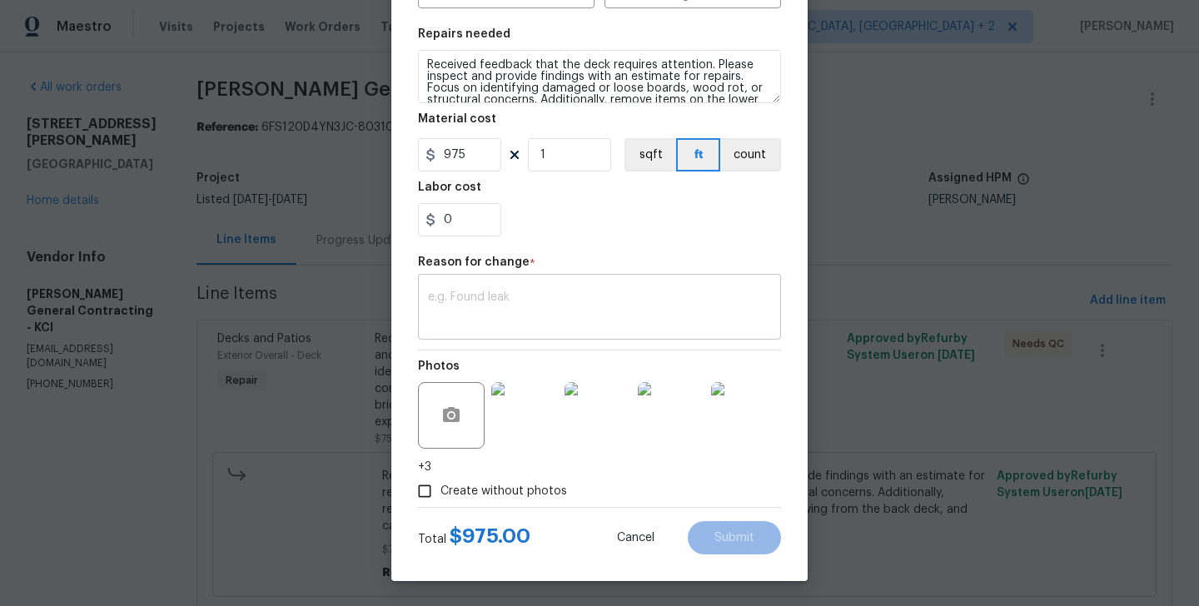
click at [564, 308] on textarea at bounding box center [599, 308] width 343 height 35
paste textarea "(BA) Updated cost per BR team approval."
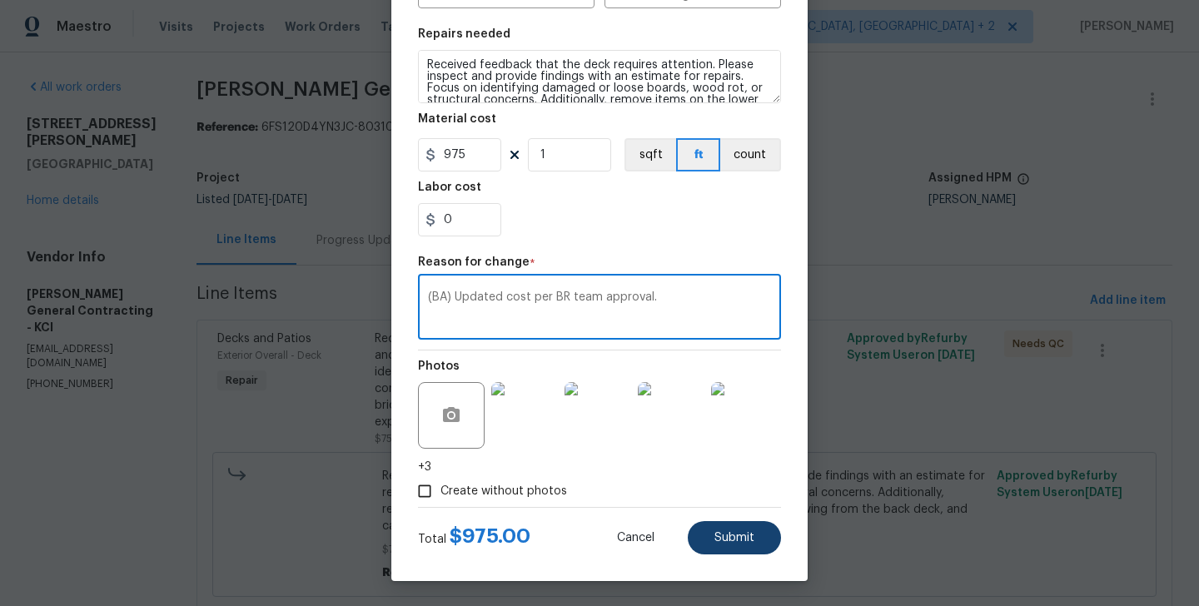
type textarea "(BA) Updated cost per BR team approval."
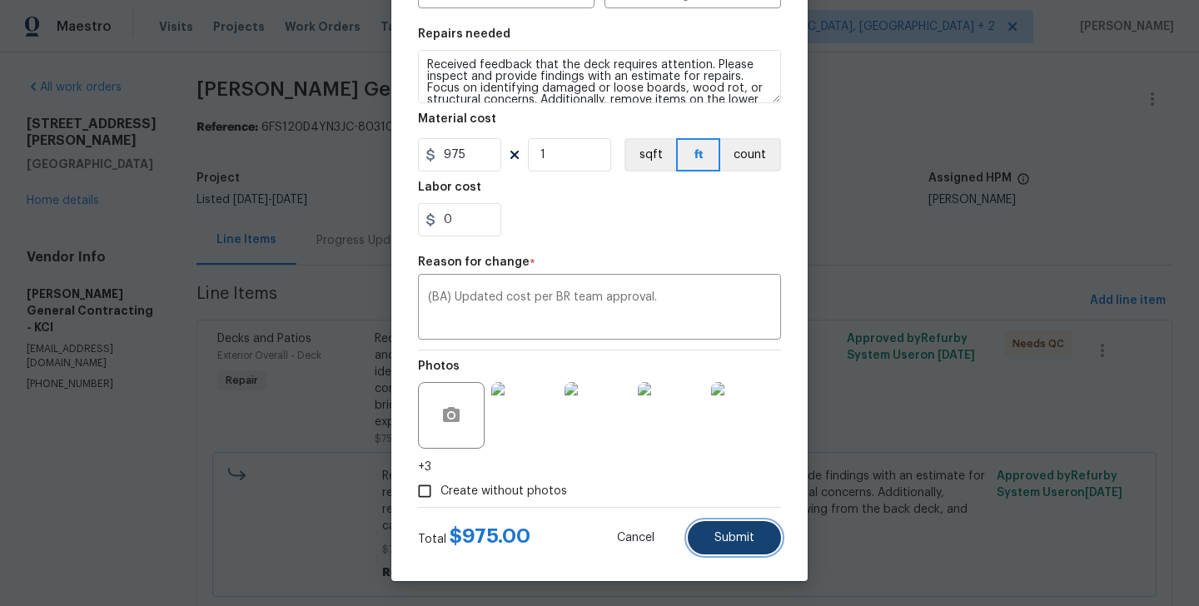
click at [744, 542] on span "Submit" at bounding box center [734, 538] width 40 height 12
type input "75"
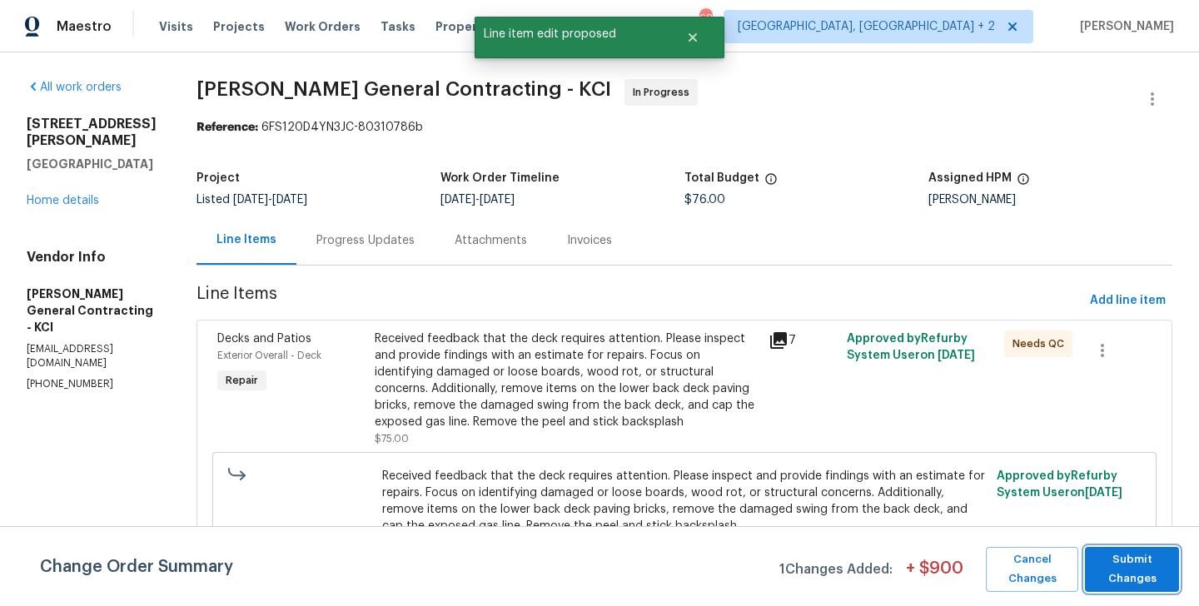
click at [1121, 560] on span "Submit Changes" at bounding box center [1131, 569] width 77 height 38
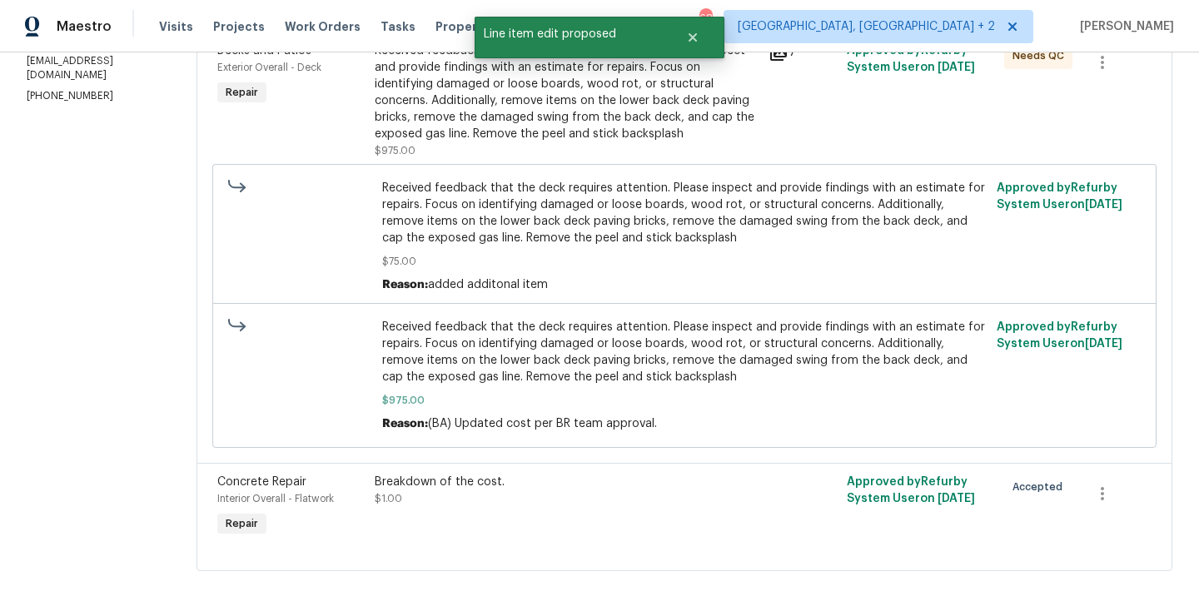
scroll to position [301, 0]
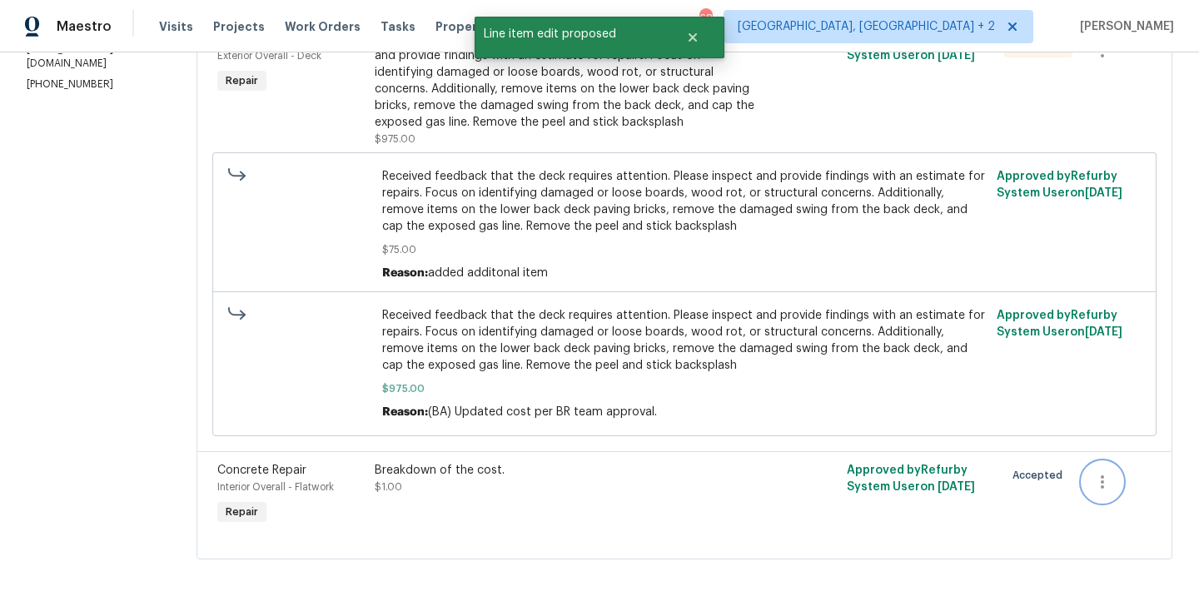
click at [1096, 490] on icon "button" at bounding box center [1102, 482] width 20 height 20
click at [1103, 466] on ul "Cancel" at bounding box center [1118, 481] width 64 height 41
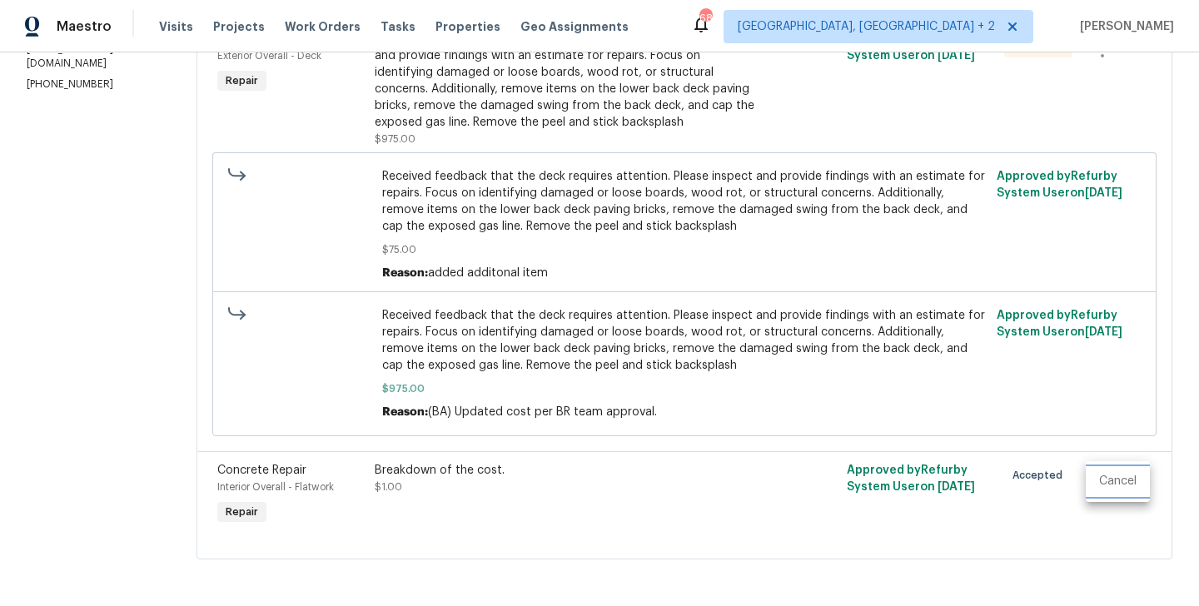
click at [1104, 480] on li "Cancel" at bounding box center [1118, 481] width 64 height 27
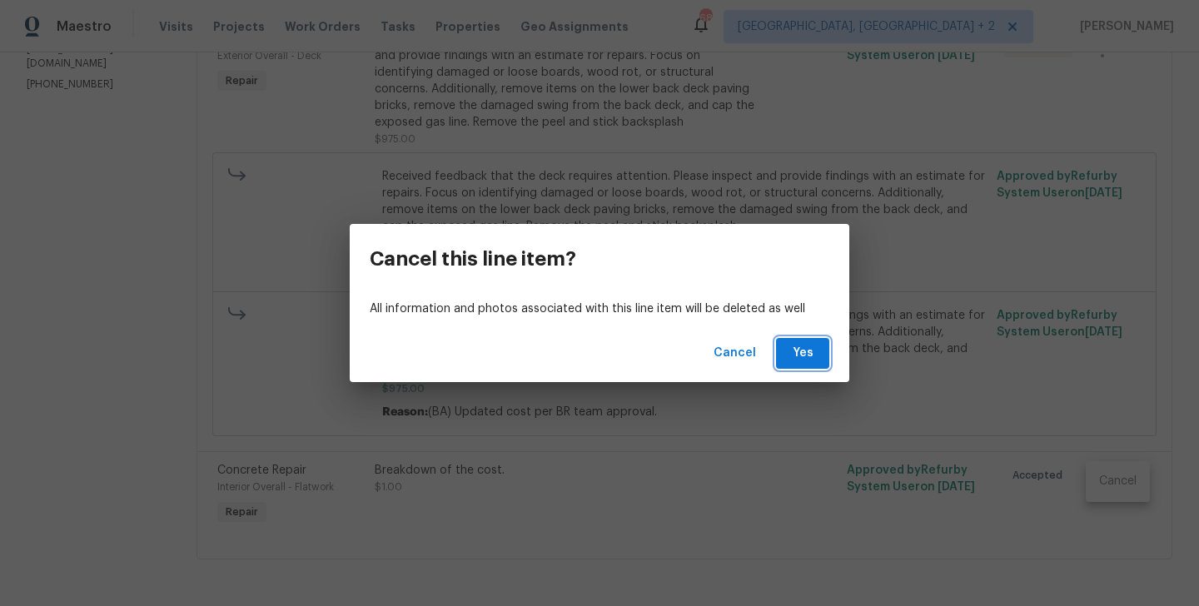
click at [813, 351] on span "Yes" at bounding box center [802, 353] width 27 height 21
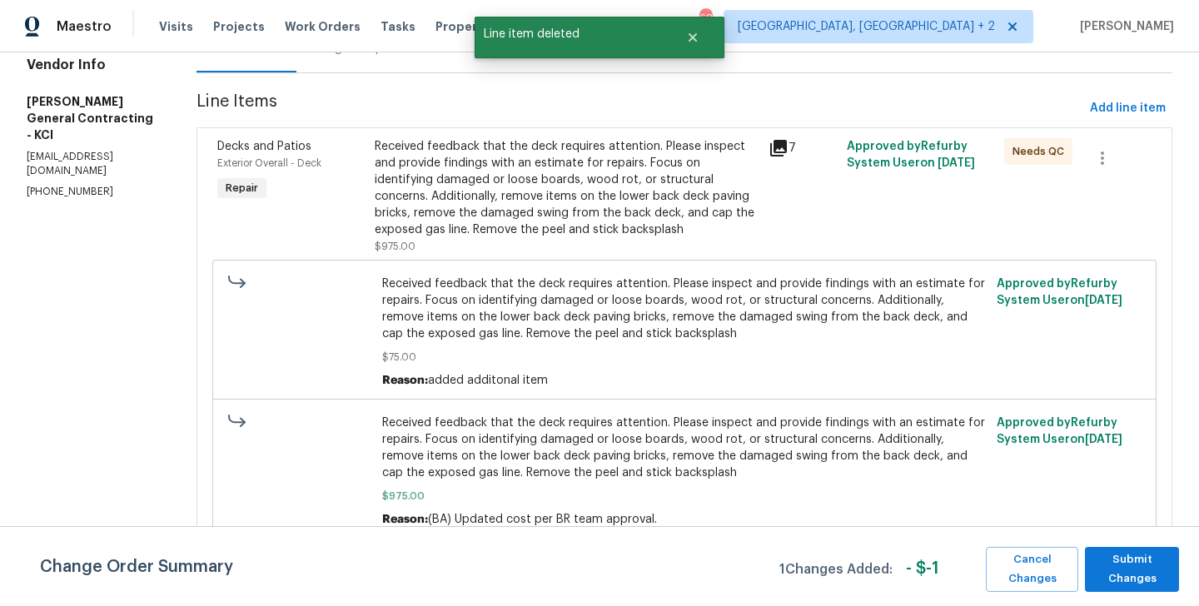
scroll to position [0, 0]
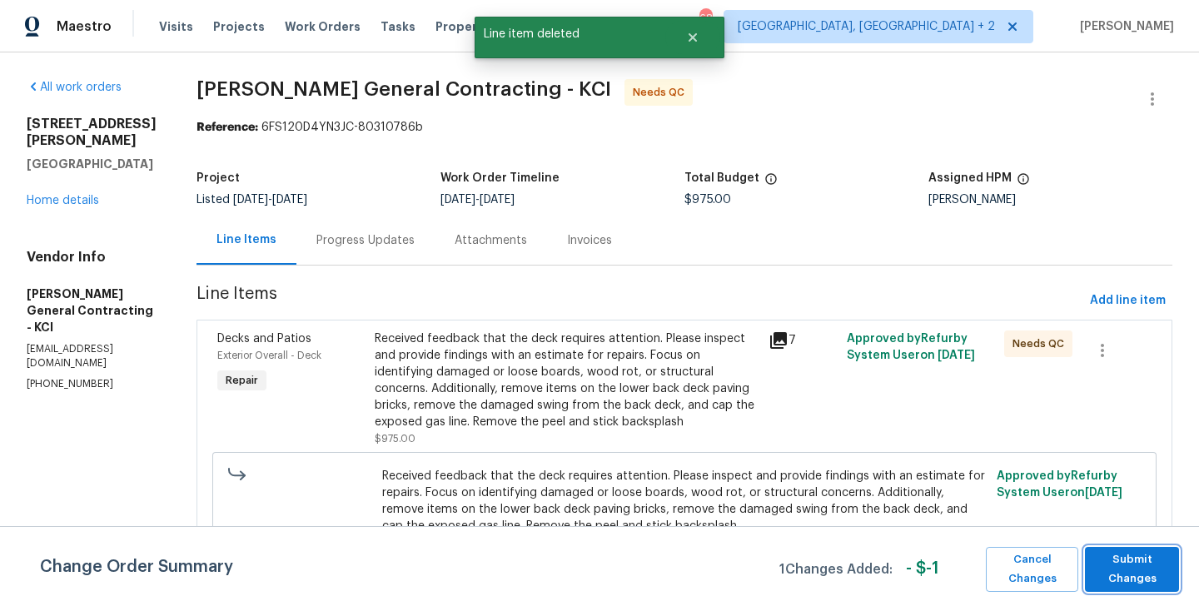
click at [1101, 569] on span "Submit Changes" at bounding box center [1131, 569] width 77 height 38
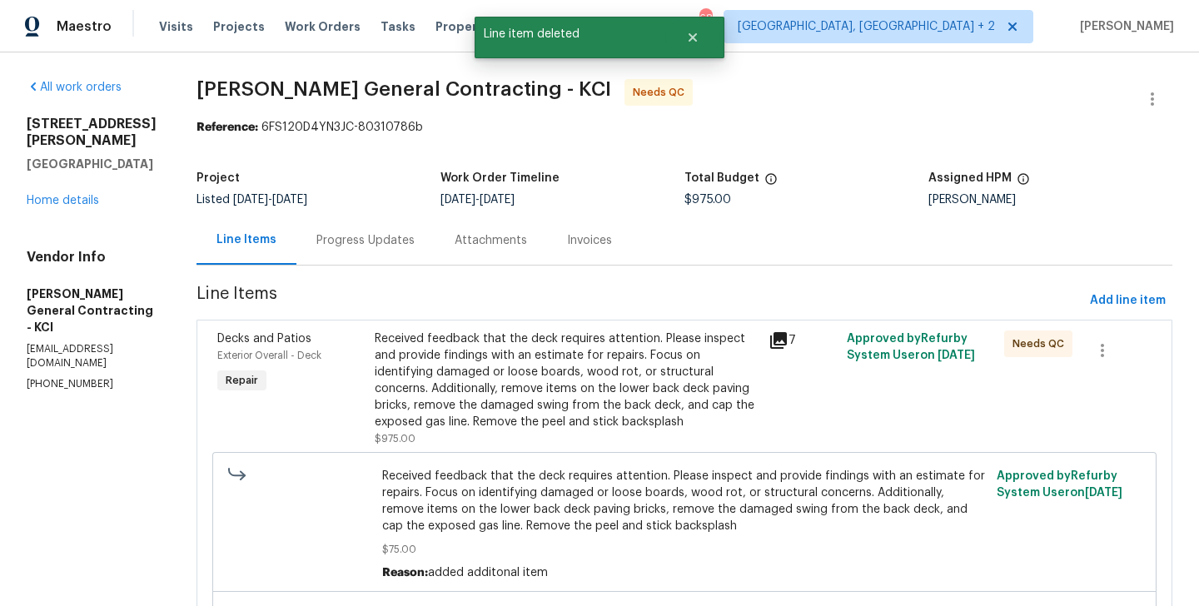
click at [399, 245] on div "Progress Updates" at bounding box center [365, 240] width 98 height 17
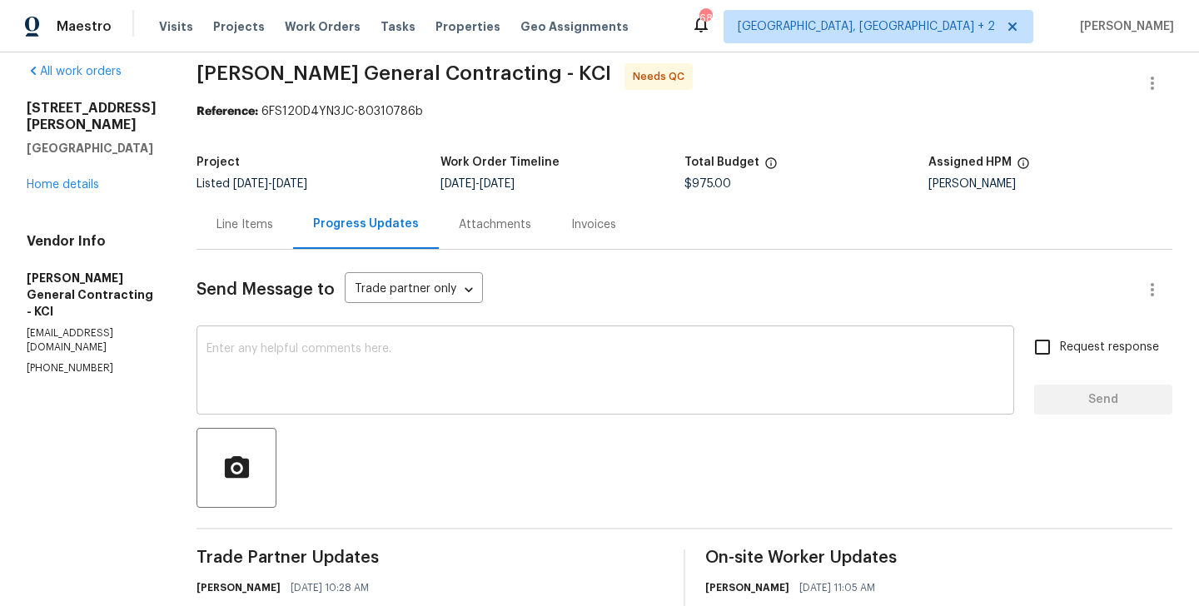
scroll to position [159, 0]
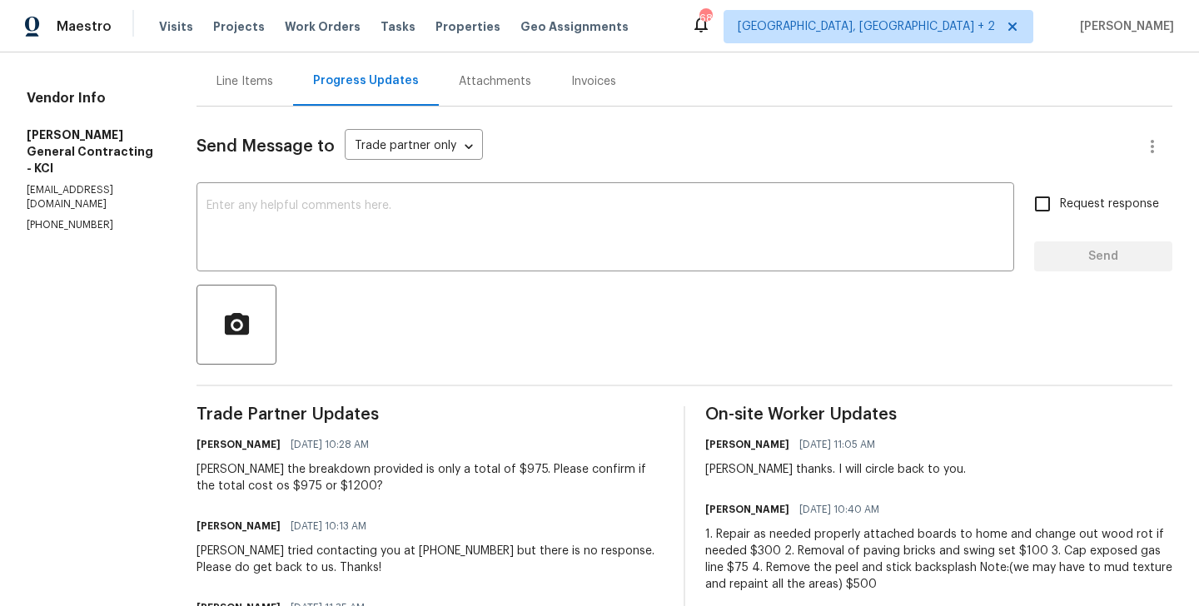
click at [243, 463] on div "[PERSON_NAME] the breakdown provided is only a total of $975. Please confirm if…" at bounding box center [429, 477] width 467 height 33
copy div "[PERSON_NAME]"
click at [330, 237] on textarea at bounding box center [605, 229] width 798 height 58
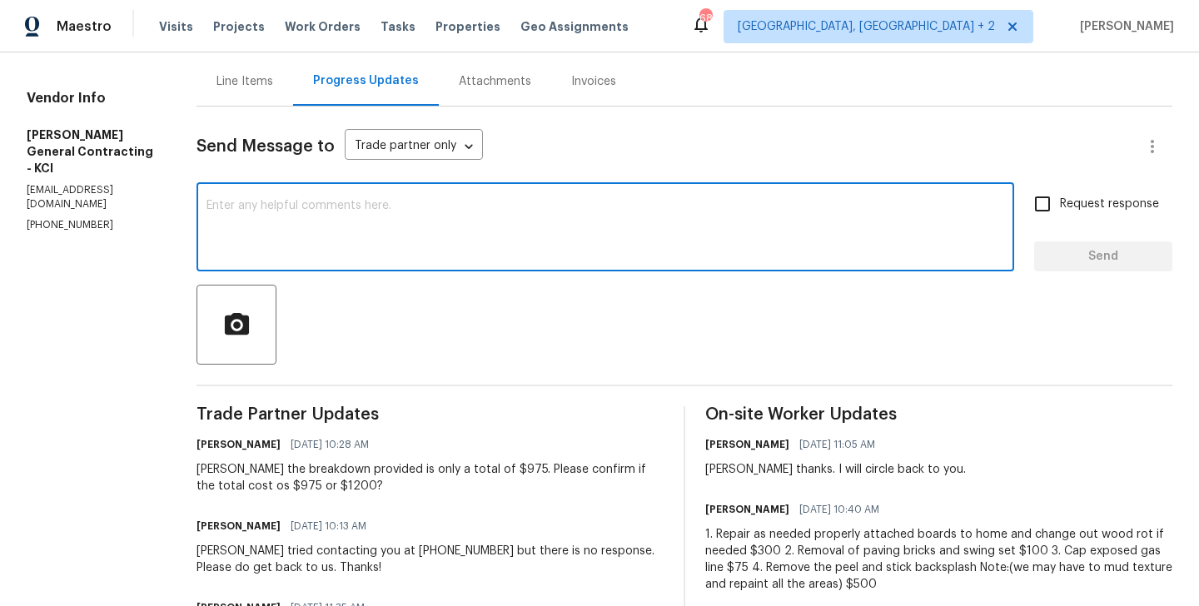
paste textarea "[PERSON_NAME]"
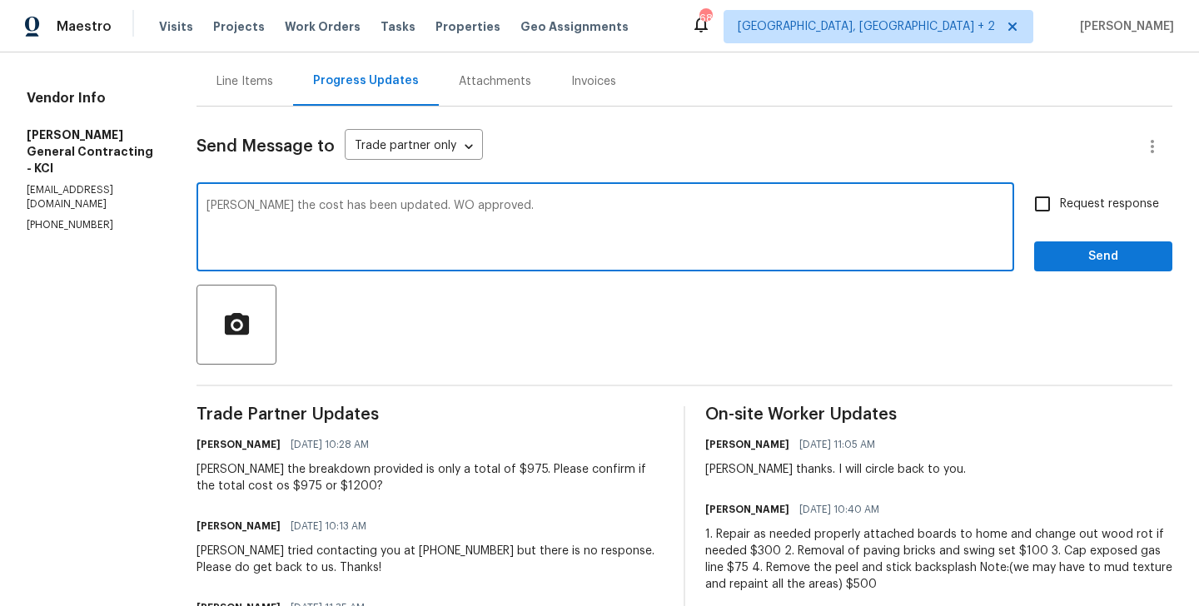
type textarea "[PERSON_NAME] the cost has been updated. WO approved."
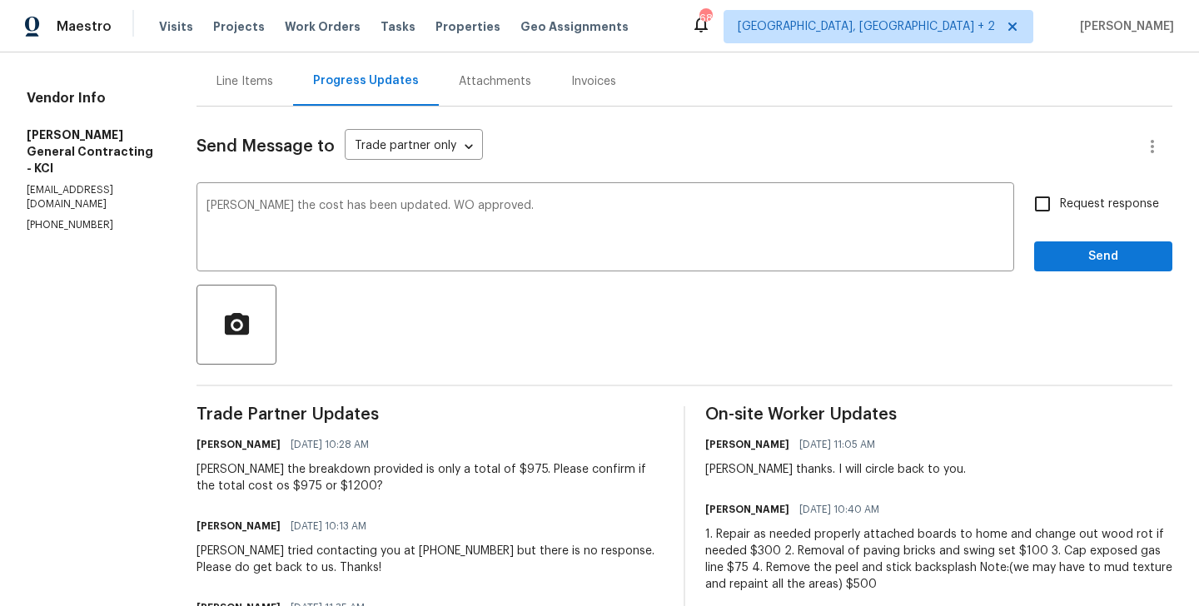
click at [1091, 254] on span "Send" at bounding box center [1103, 256] width 112 height 21
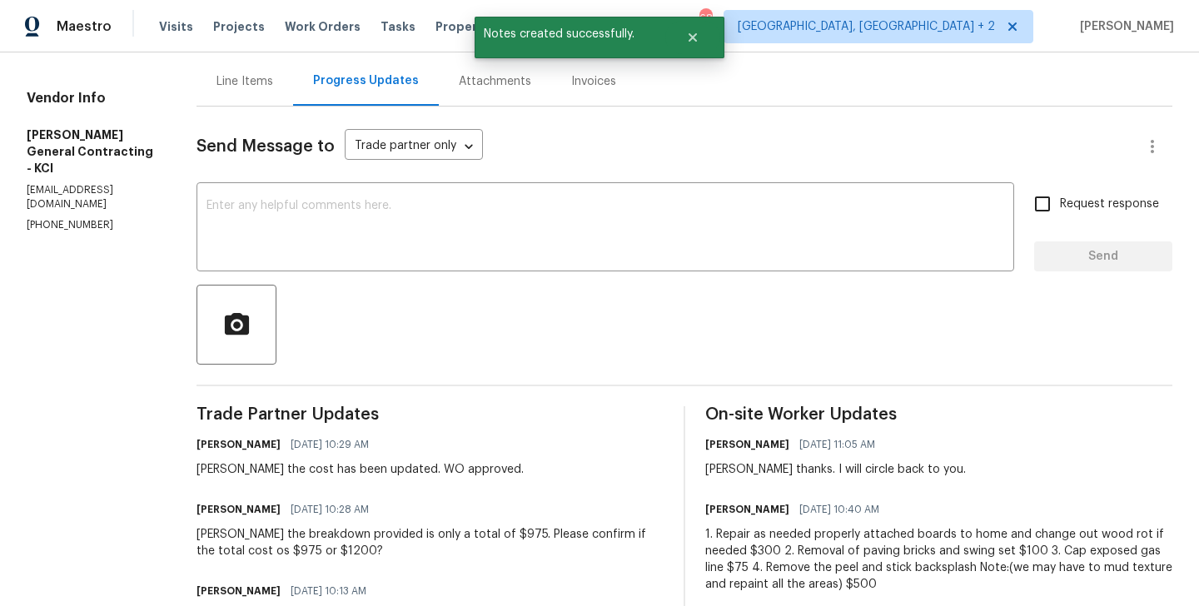
scroll to position [0, 0]
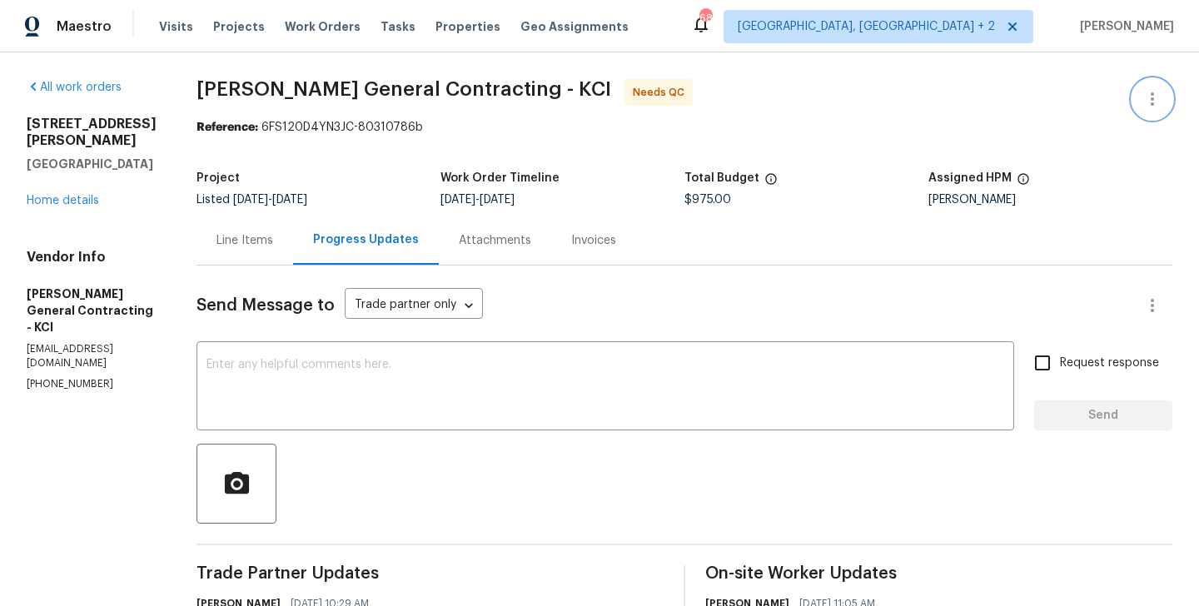
click at [1154, 93] on icon "button" at bounding box center [1152, 99] width 20 height 20
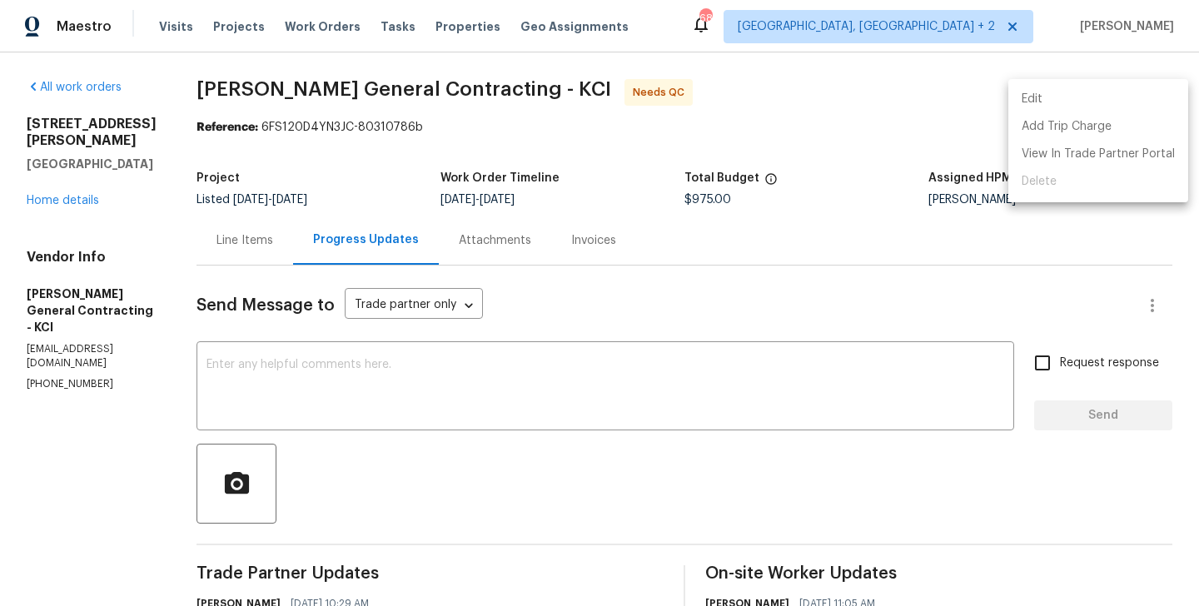
click at [1112, 93] on li "Edit" at bounding box center [1098, 99] width 180 height 27
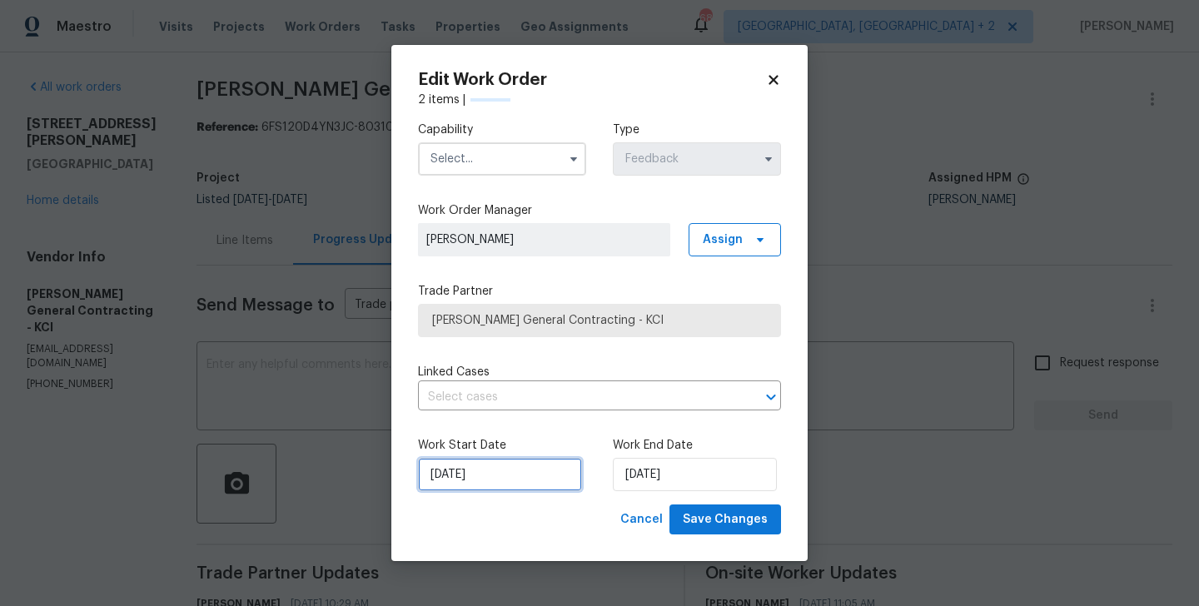
click at [545, 465] on input "[DATE]" at bounding box center [500, 474] width 164 height 33
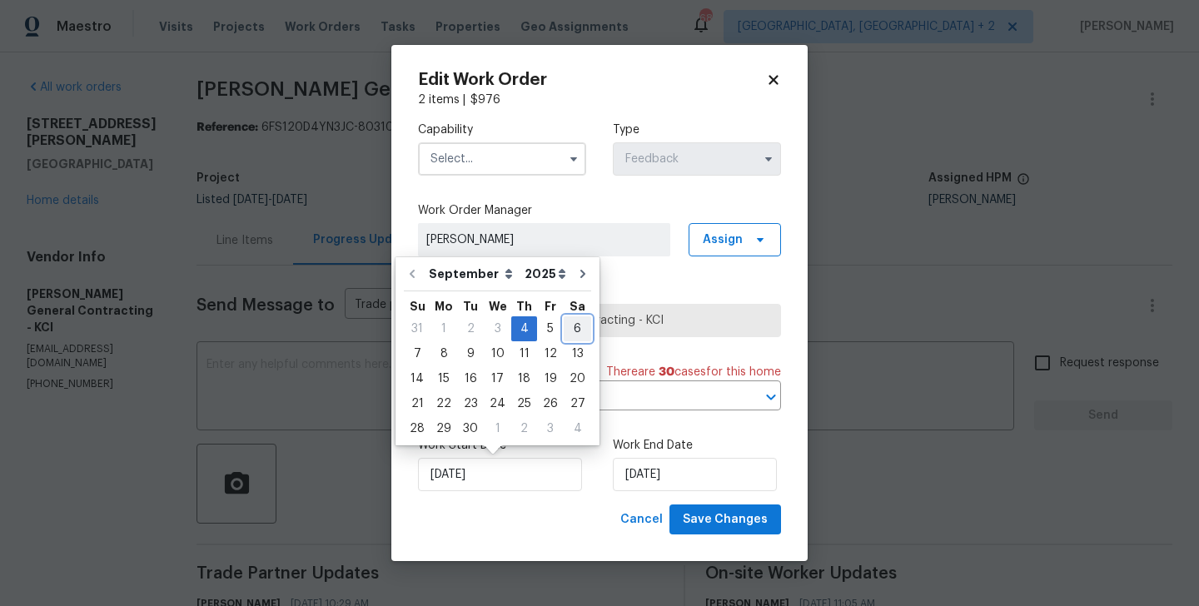
click at [564, 331] on div "6" at bounding box center [577, 328] width 27 height 23
type input "[DATE]"
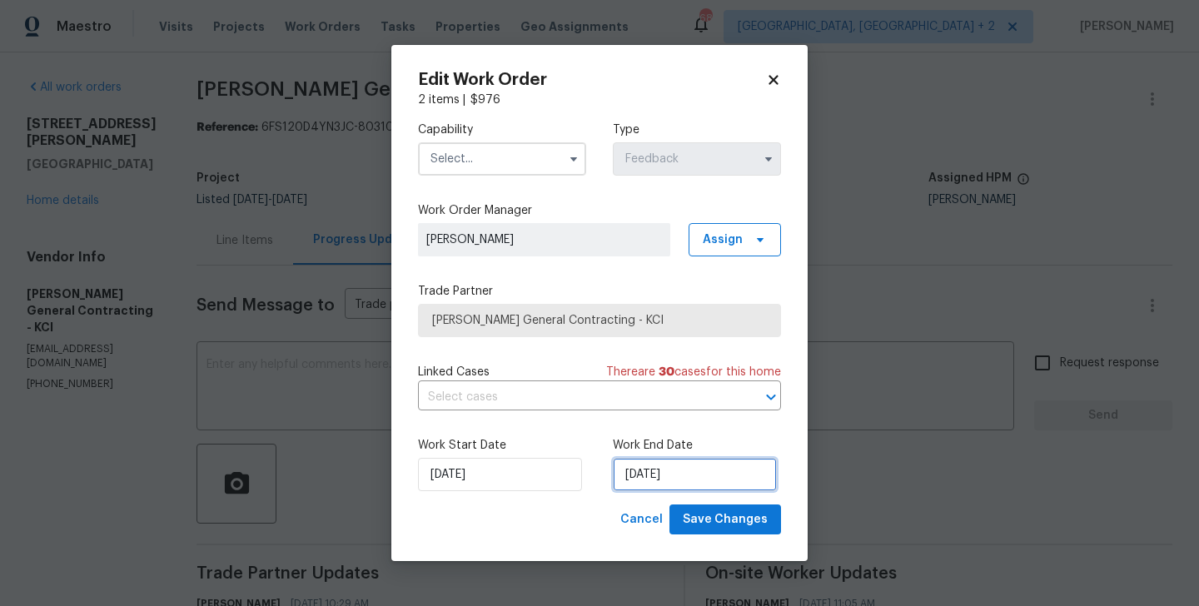
click at [659, 470] on input "[DATE]" at bounding box center [695, 474] width 164 height 33
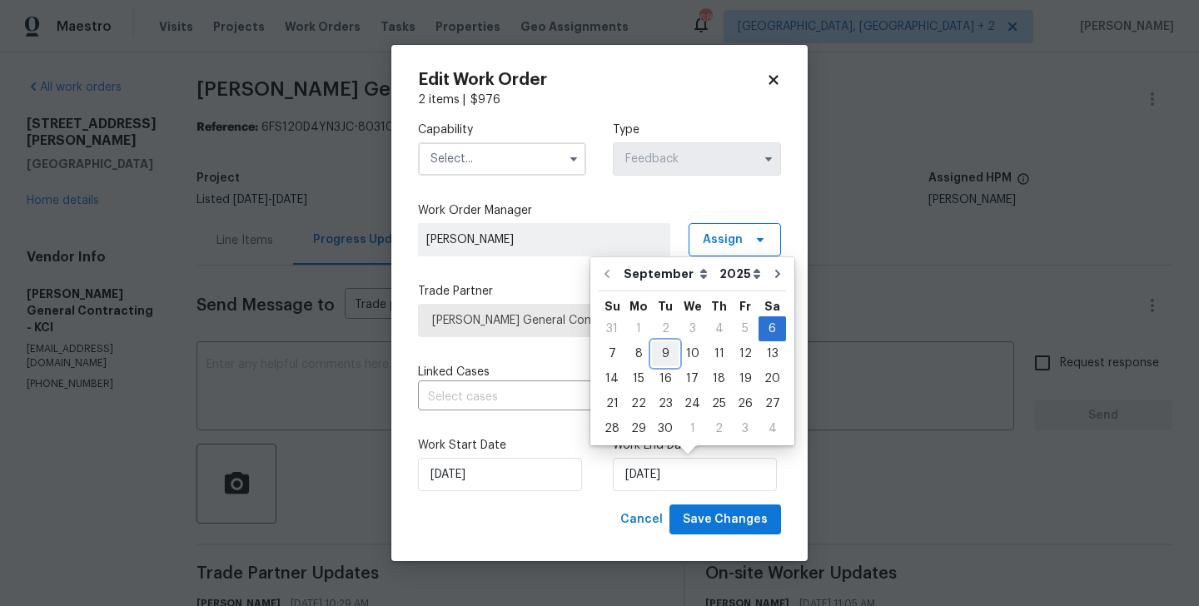
click at [652, 351] on div "9" at bounding box center [665, 353] width 27 height 23
type input "[DATE]"
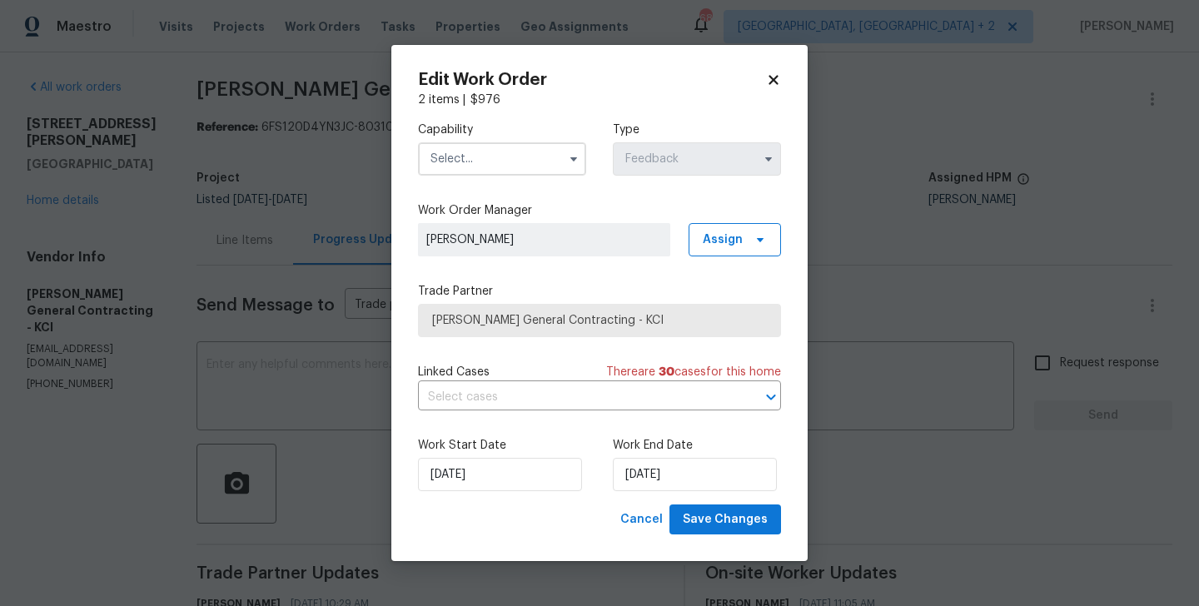
click at [495, 147] on input "text" at bounding box center [502, 158] width 168 height 33
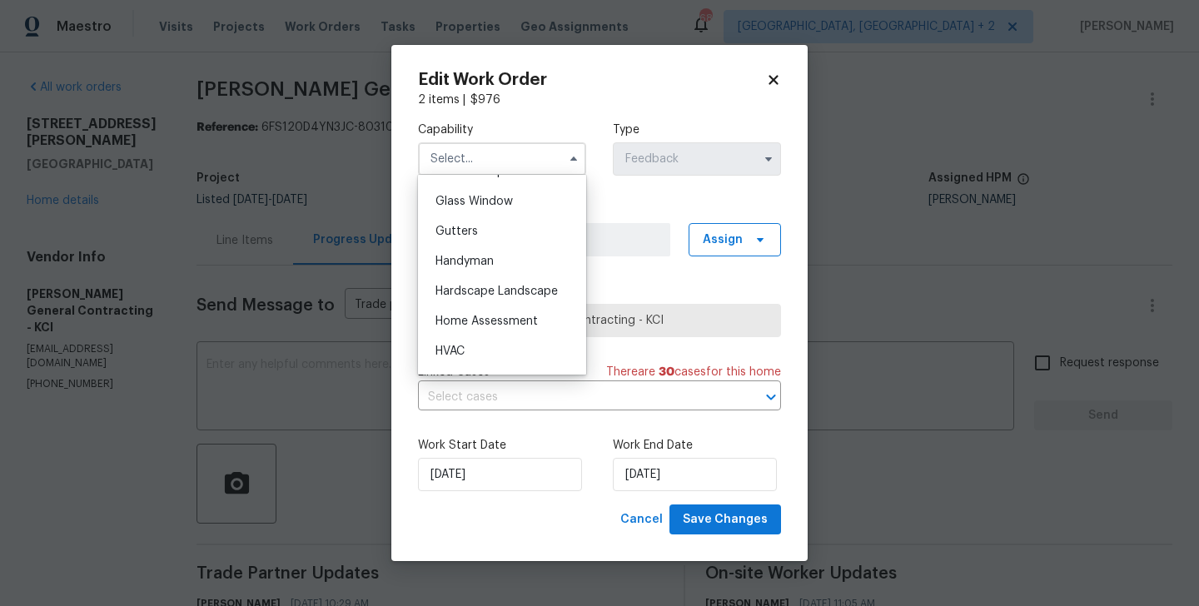
scroll to position [912, 0]
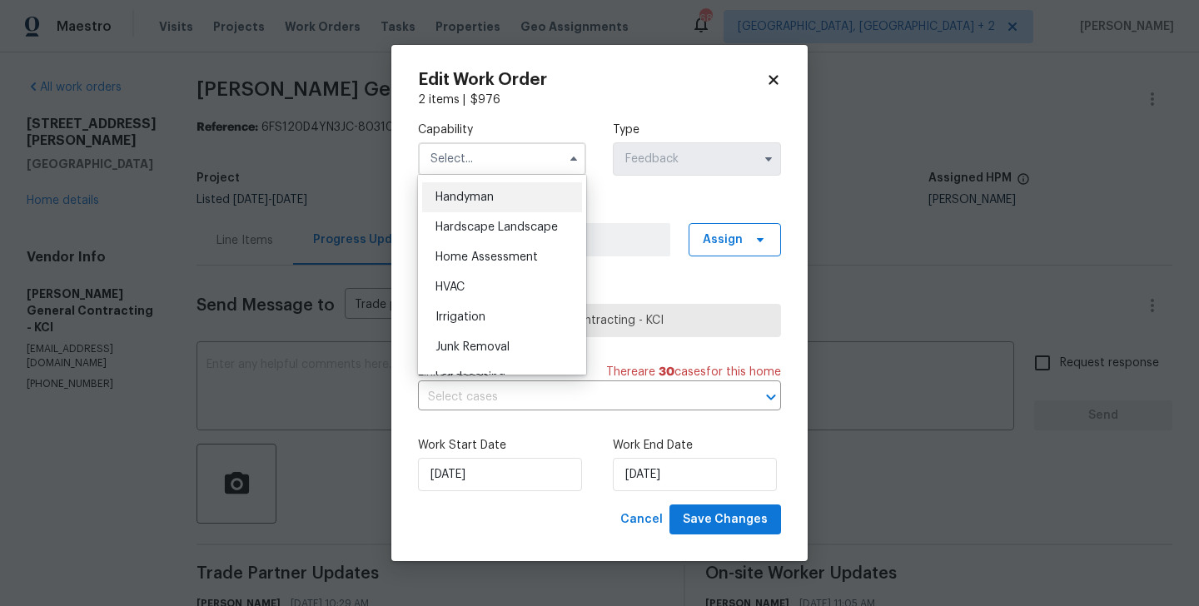
click at [468, 201] on span "Handyman" at bounding box center [464, 197] width 58 height 12
type input "Handyman"
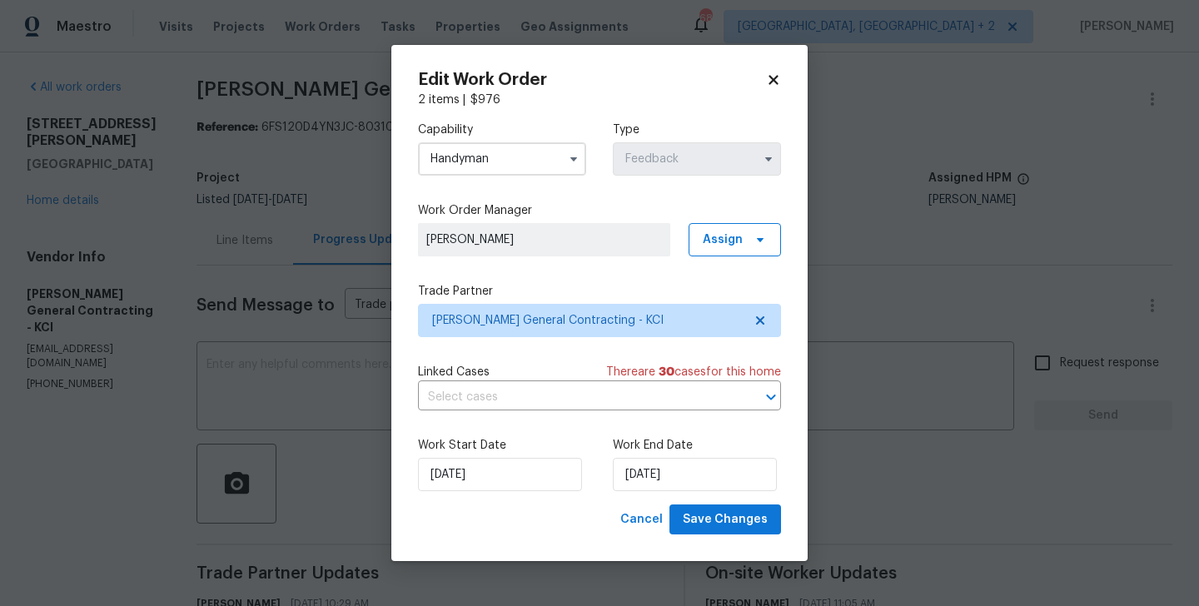
click at [712, 499] on div "Work Start Date [DATE] Work End Date [DATE]" at bounding box center [599, 464] width 363 height 81
click at [712, 514] on span "Save Changes" at bounding box center [725, 519] width 85 height 21
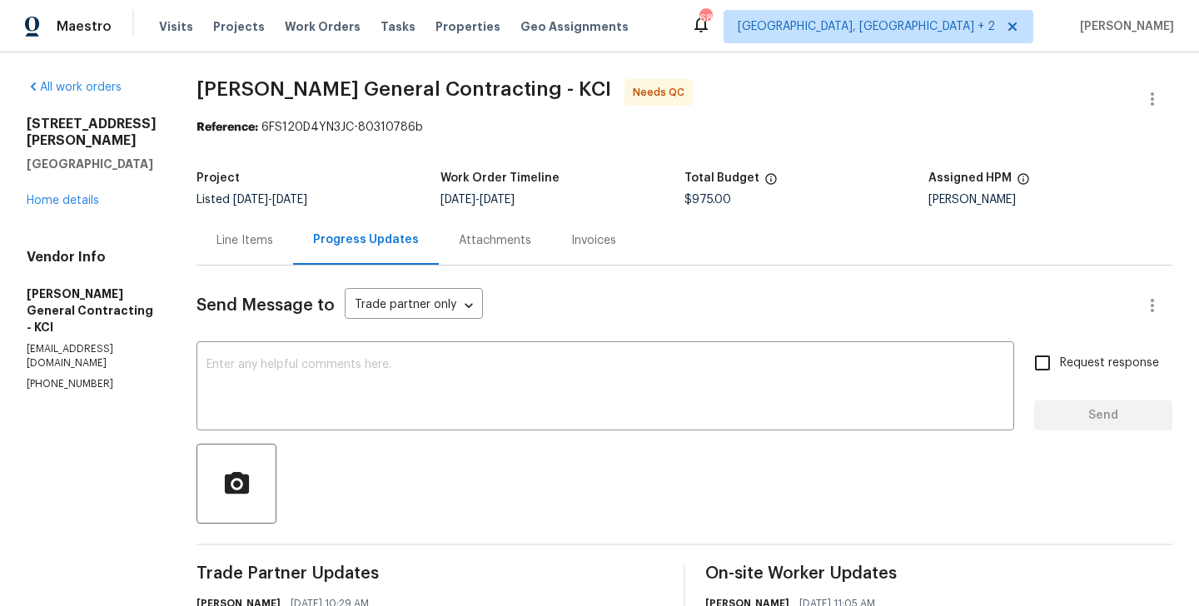
click at [281, 221] on div "Line Items" at bounding box center [244, 240] width 97 height 49
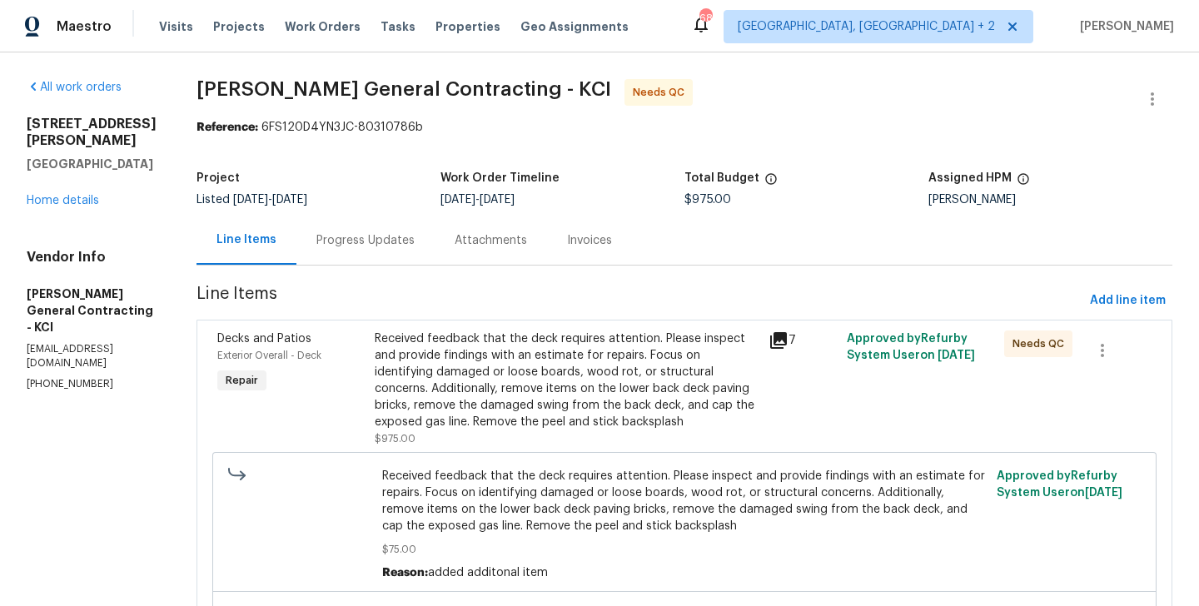
click at [569, 370] on div "Received feedback that the deck requires attention. Please inspect and provide …" at bounding box center [567, 380] width 384 height 100
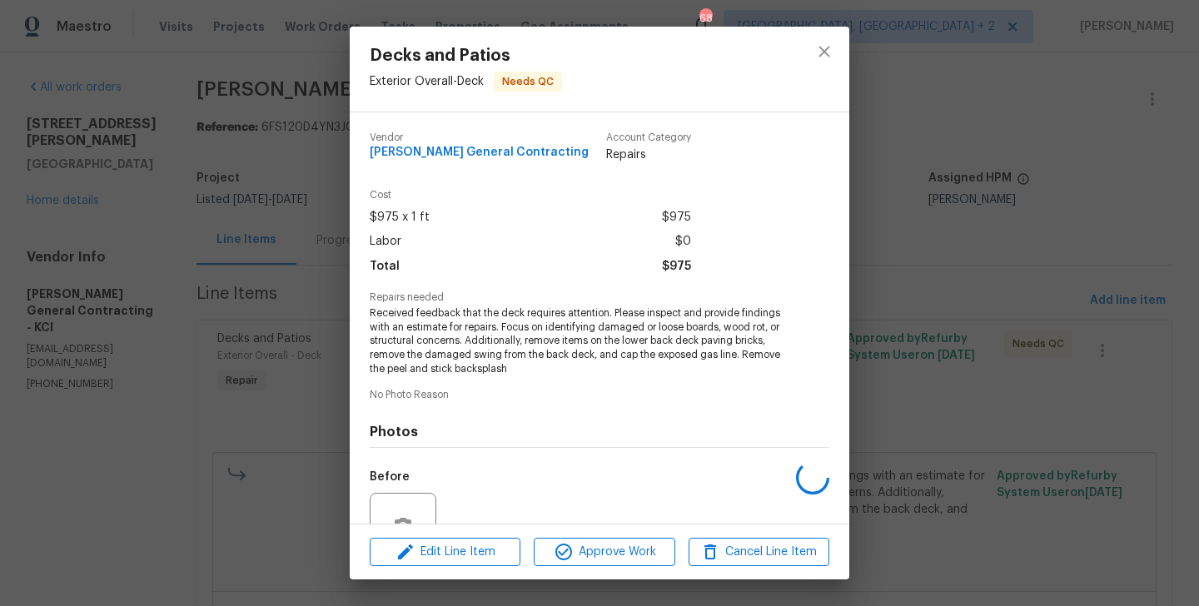
scroll to position [161, 0]
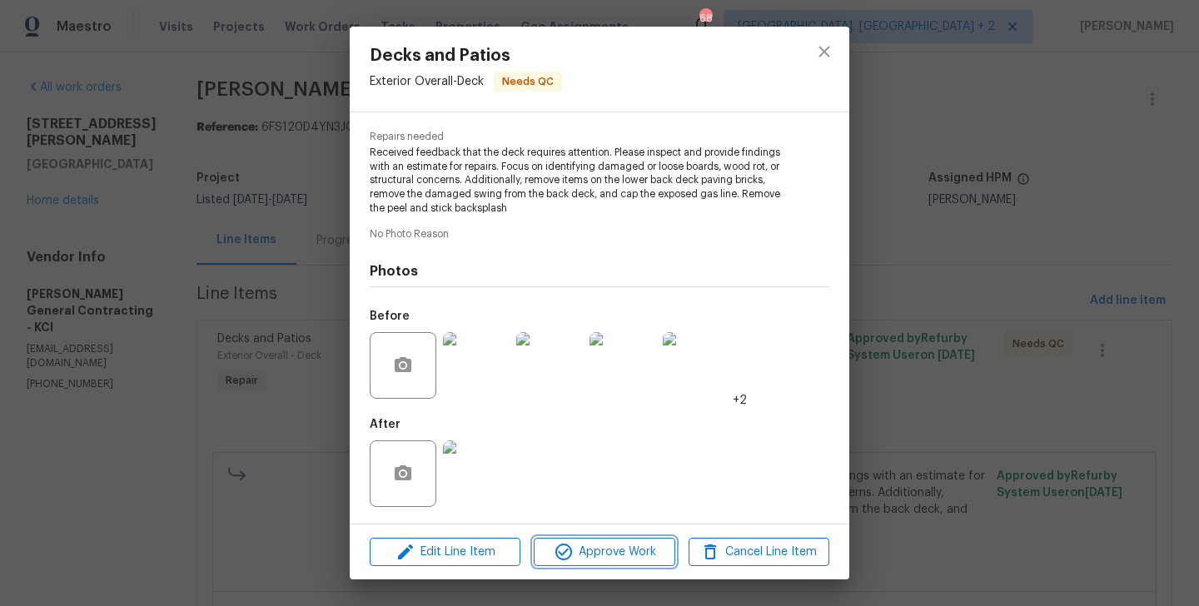
click at [579, 554] on span "Approve Work" at bounding box center [604, 552] width 131 height 21
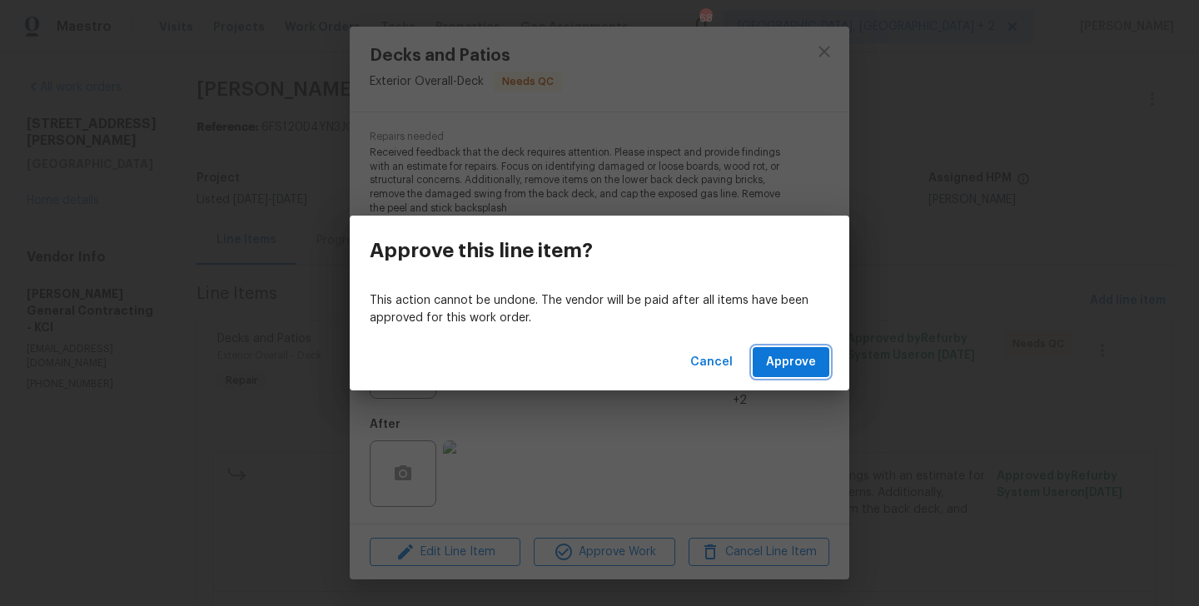
click at [807, 360] on span "Approve" at bounding box center [791, 362] width 50 height 21
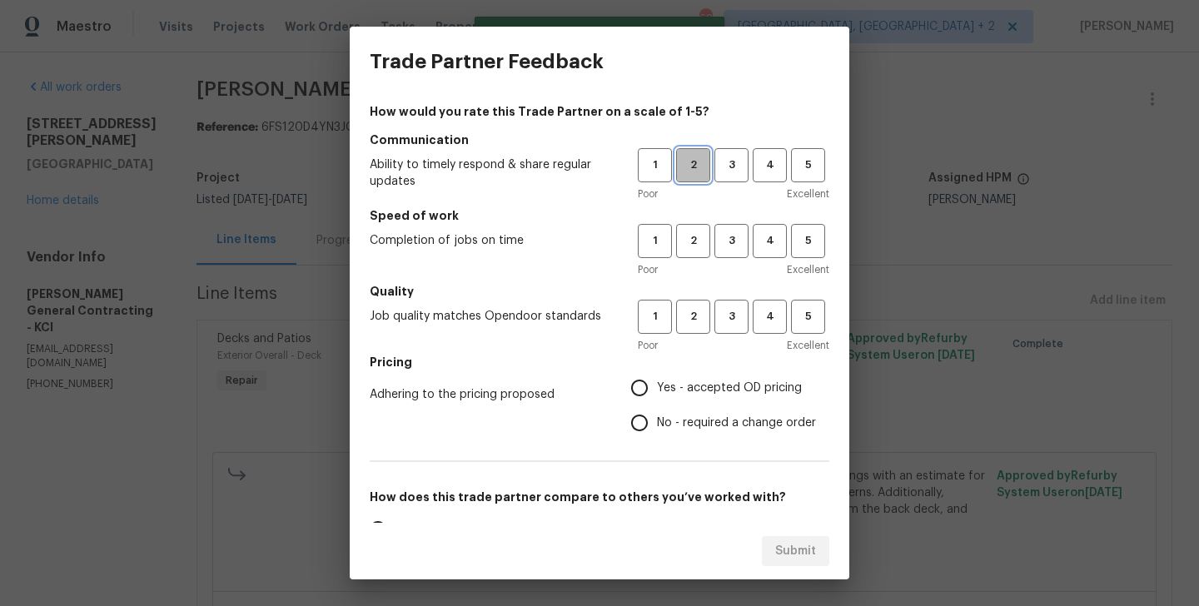
click at [700, 171] on span "2" at bounding box center [693, 165] width 31 height 19
click at [699, 227] on button "2" at bounding box center [693, 241] width 34 height 34
click at [701, 311] on span "2" at bounding box center [693, 316] width 31 height 19
click at [701, 411] on label "No - required a change order" at bounding box center [719, 422] width 194 height 35
click at [657, 411] on input "No - required a change order" at bounding box center [639, 422] width 35 height 35
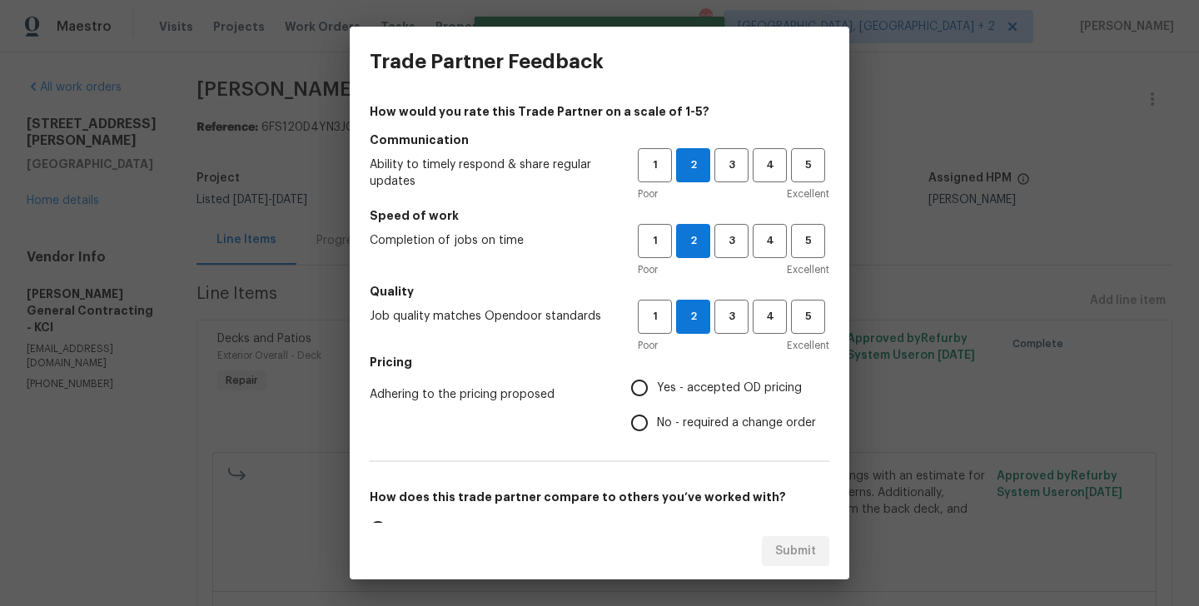
radio input "true"
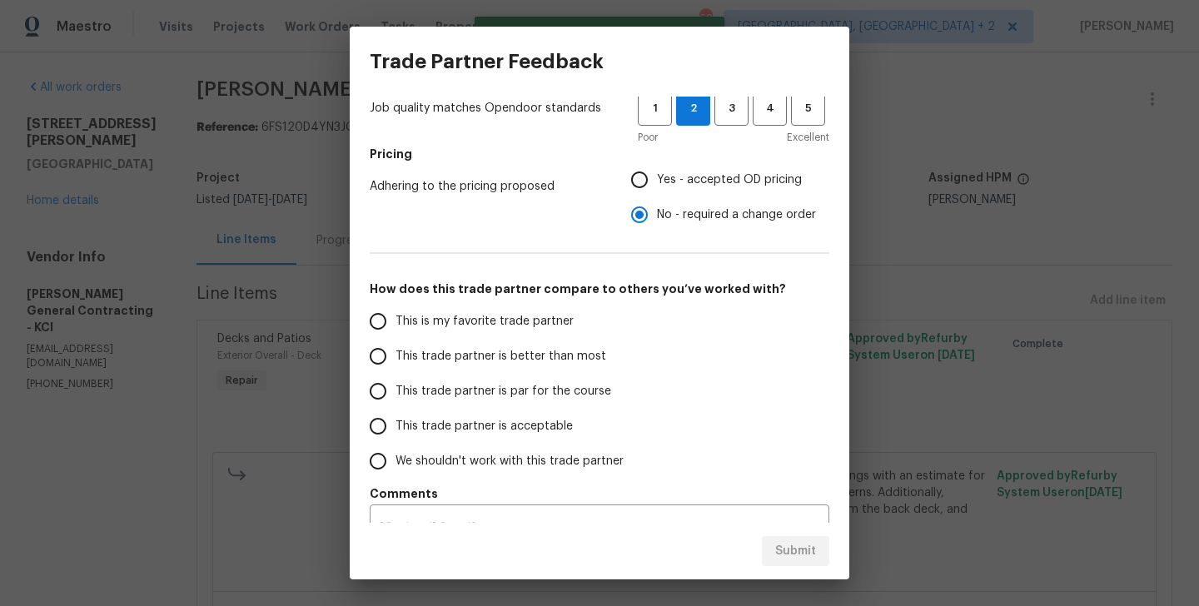
click at [579, 390] on span "This trade partner is par for the course" at bounding box center [503, 391] width 216 height 17
click at [395, 390] on input "This trade partner is par for the course" at bounding box center [377, 391] width 35 height 35
click at [792, 543] on span "Submit" at bounding box center [795, 551] width 41 height 21
radio input "true"
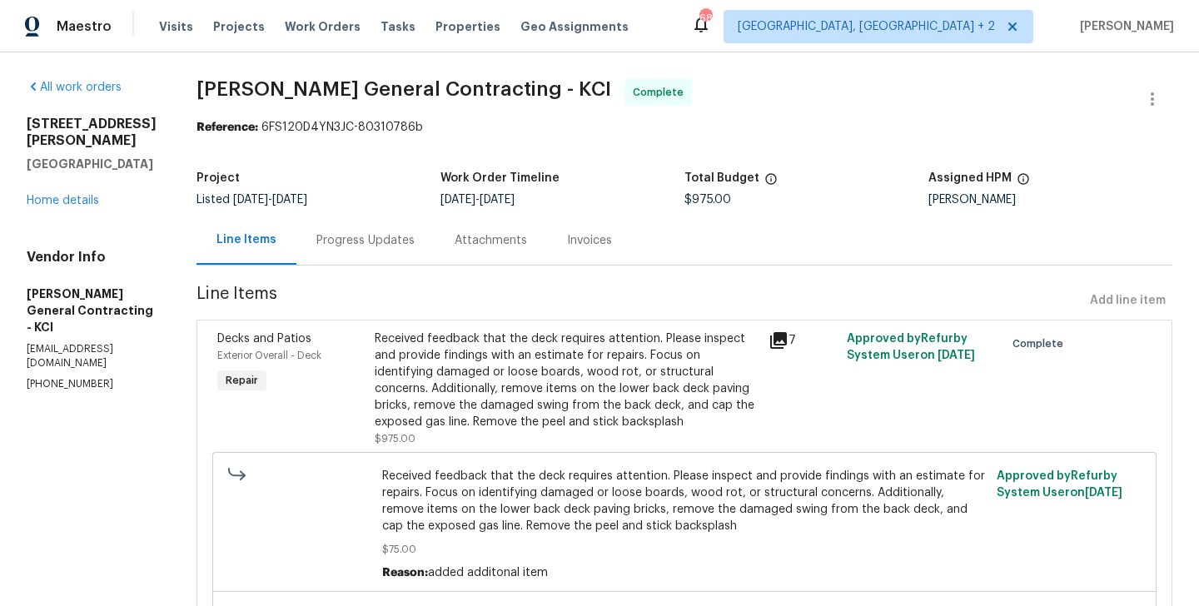
click at [415, 243] on div "Progress Updates" at bounding box center [365, 240] width 98 height 17
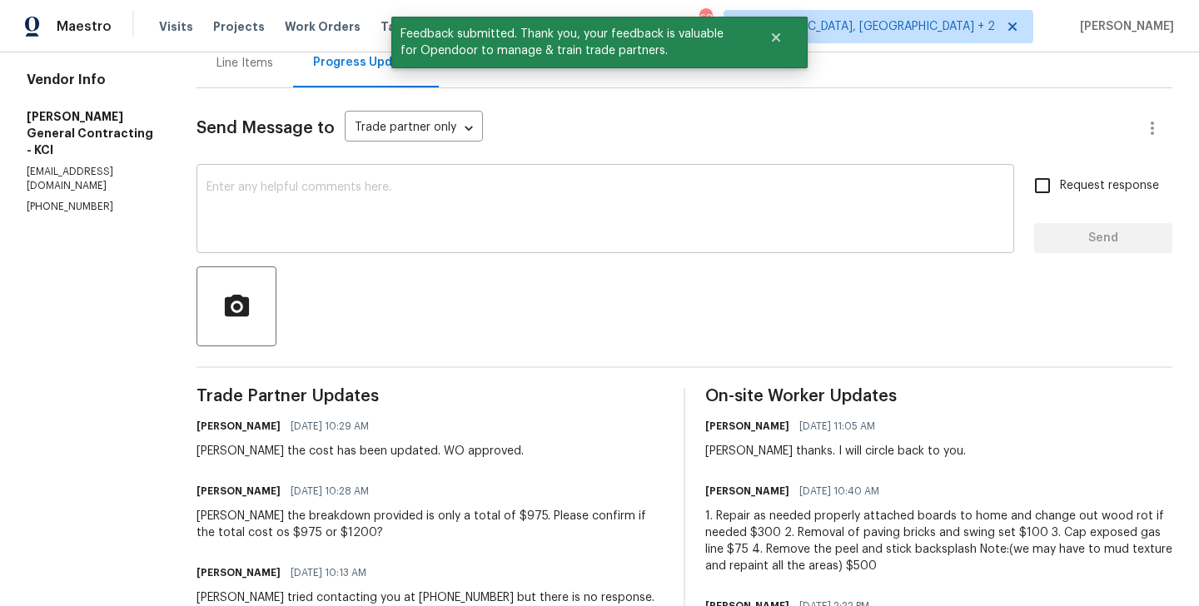
scroll to position [218, 0]
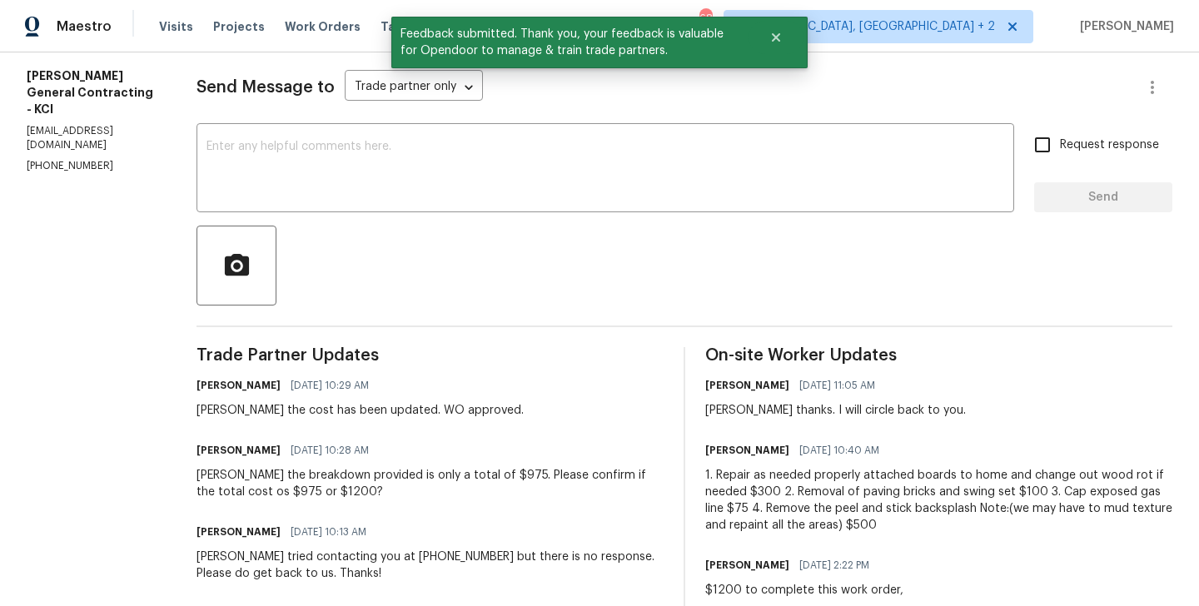
click at [236, 411] on div "[PERSON_NAME] the cost has been updated. WO approved." at bounding box center [359, 410] width 327 height 17
copy div "[PERSON_NAME]"
click at [328, 201] on div "x ​" at bounding box center [605, 169] width 818 height 85
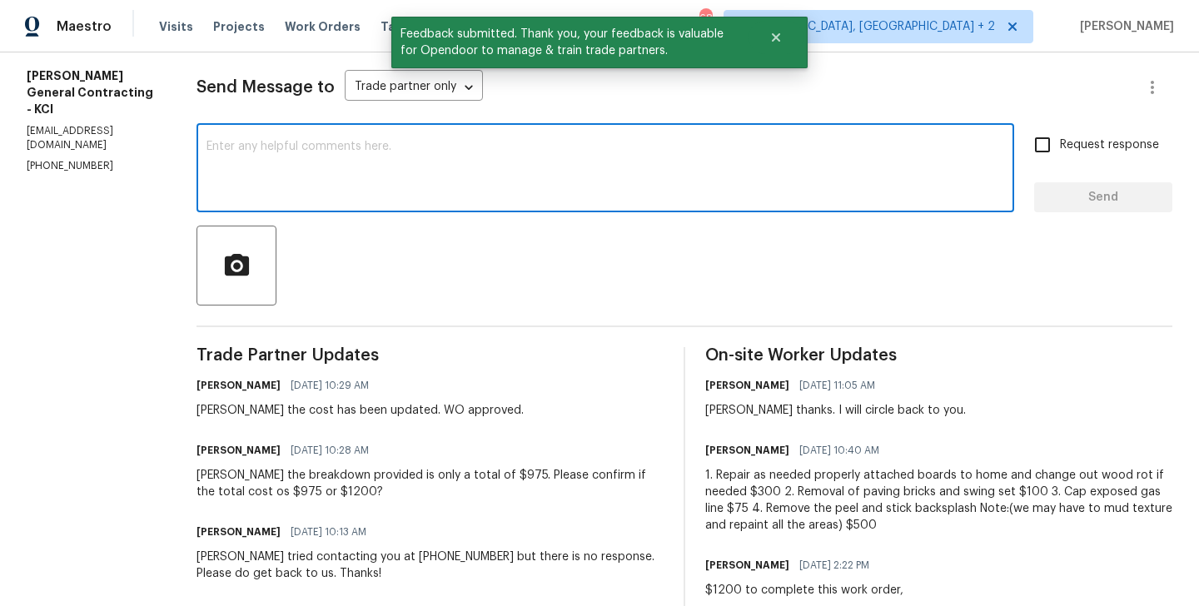
paste textarea "[PERSON_NAME]"
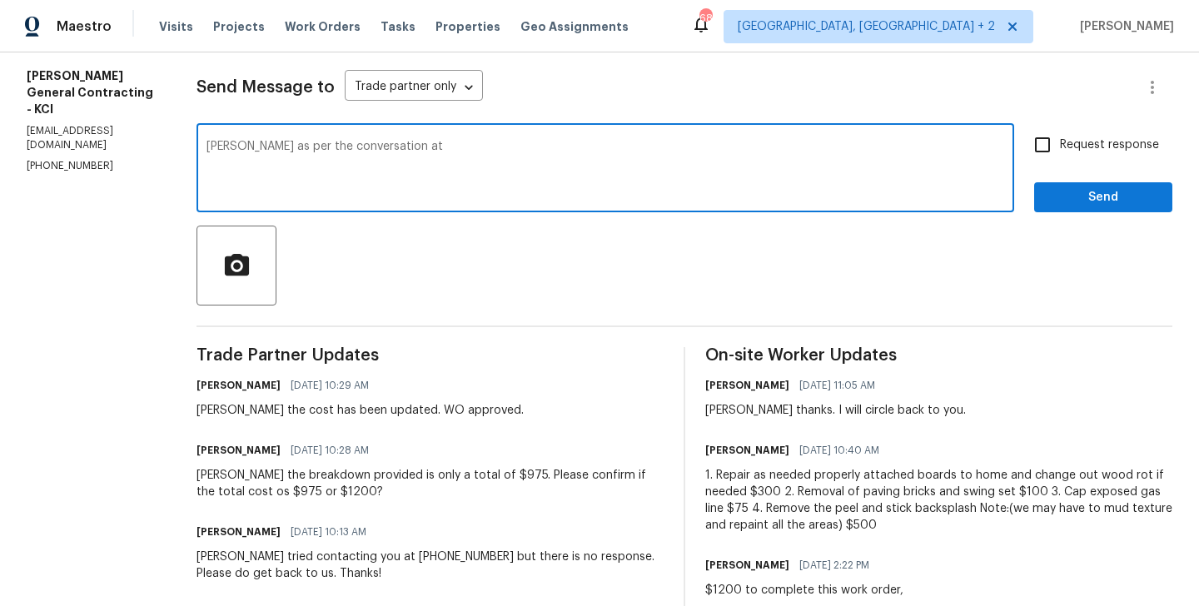
click at [57, 159] on p "[PHONE_NUMBER]" at bounding box center [92, 166] width 130 height 14
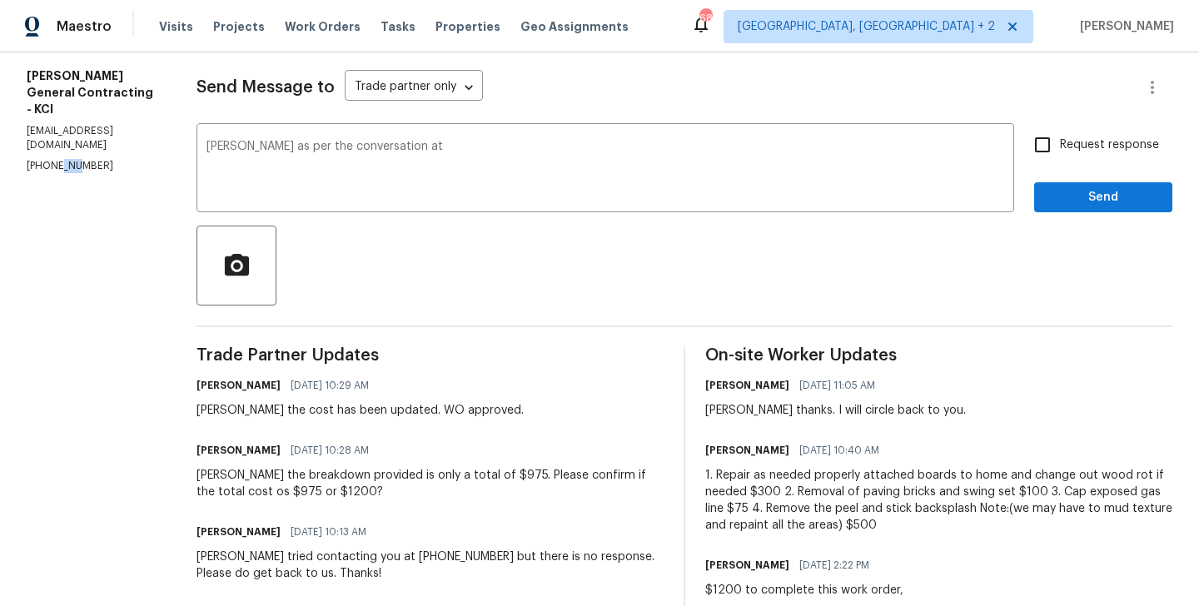
click at [57, 159] on p "[PHONE_NUMBER]" at bounding box center [92, 166] width 130 height 14
copy p "[PHONE_NUMBER]"
click at [447, 151] on textarea "[PERSON_NAME] as per the conversation at" at bounding box center [605, 170] width 798 height 58
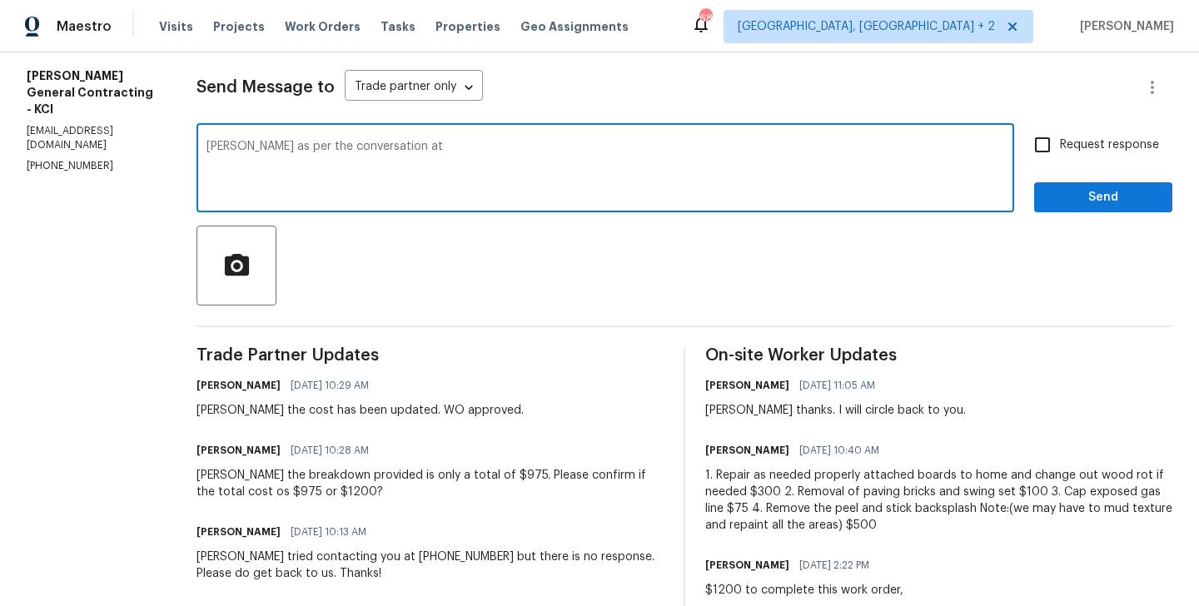
paste textarea "[PHONE_NUMBER]"
type textarea "[PERSON_NAME] as per the conversation at [PHONE_NUMBER] Cost of $975 confirmed.…"
click at [1097, 194] on span "Send" at bounding box center [1103, 197] width 112 height 21
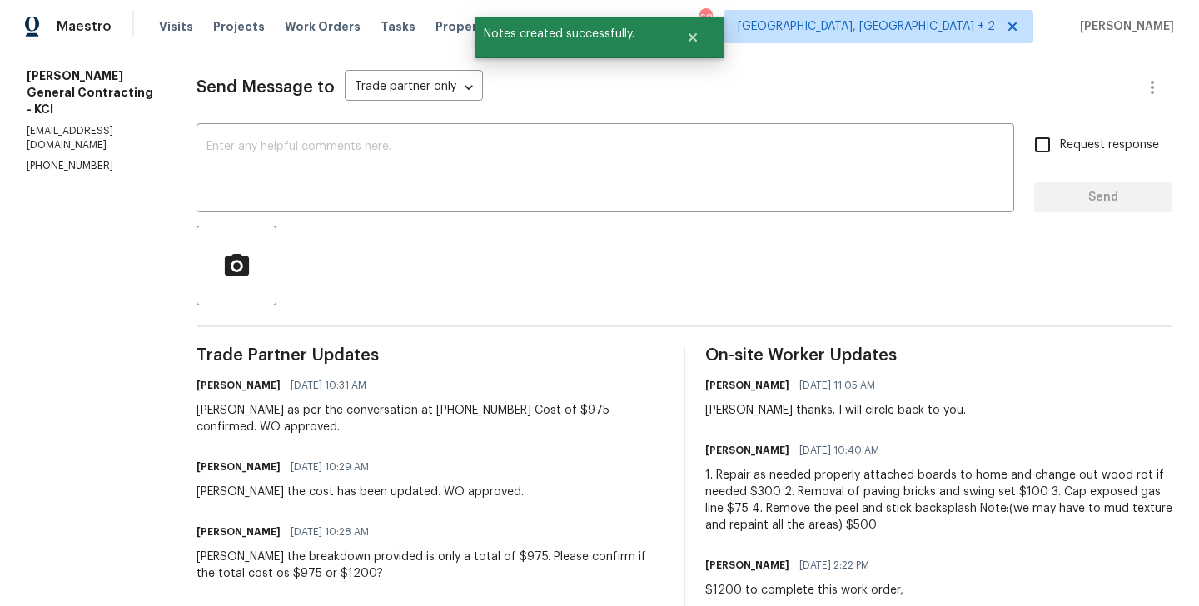
click at [330, 420] on div "[PERSON_NAME] as per the conversation at [PHONE_NUMBER] Cost of $975 confirmed.…" at bounding box center [429, 418] width 467 height 33
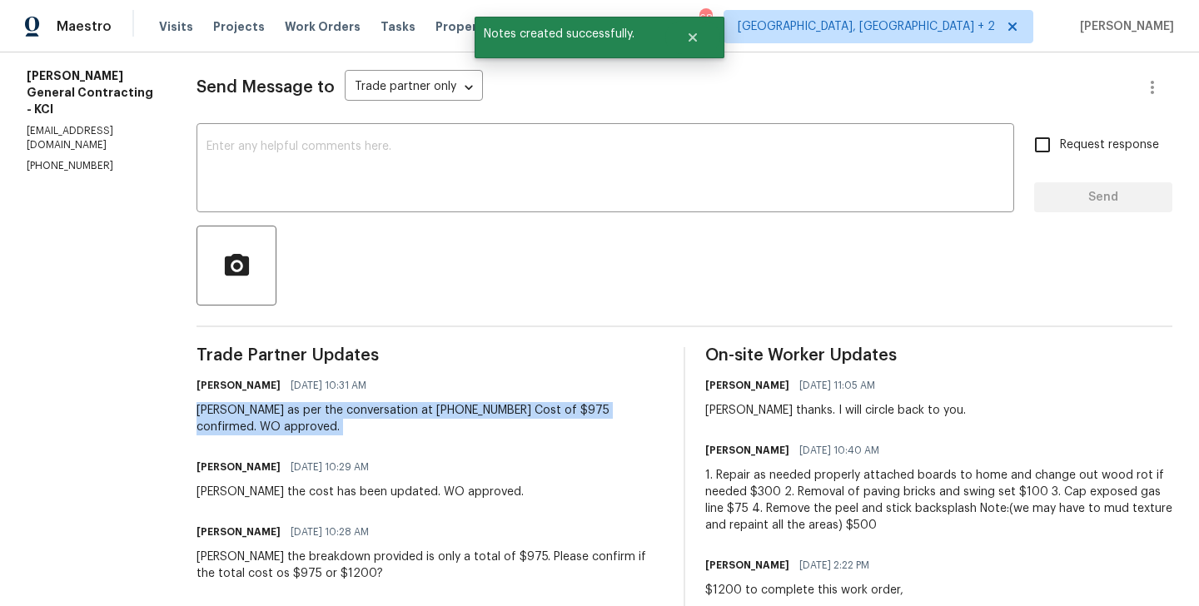
click at [330, 420] on div "[PERSON_NAME] as per the conversation at [PHONE_NUMBER] Cost of $975 confirmed.…" at bounding box center [429, 418] width 467 height 33
copy div "[PERSON_NAME] as per the conversation at [PHONE_NUMBER] Cost of $975 confirmed.…"
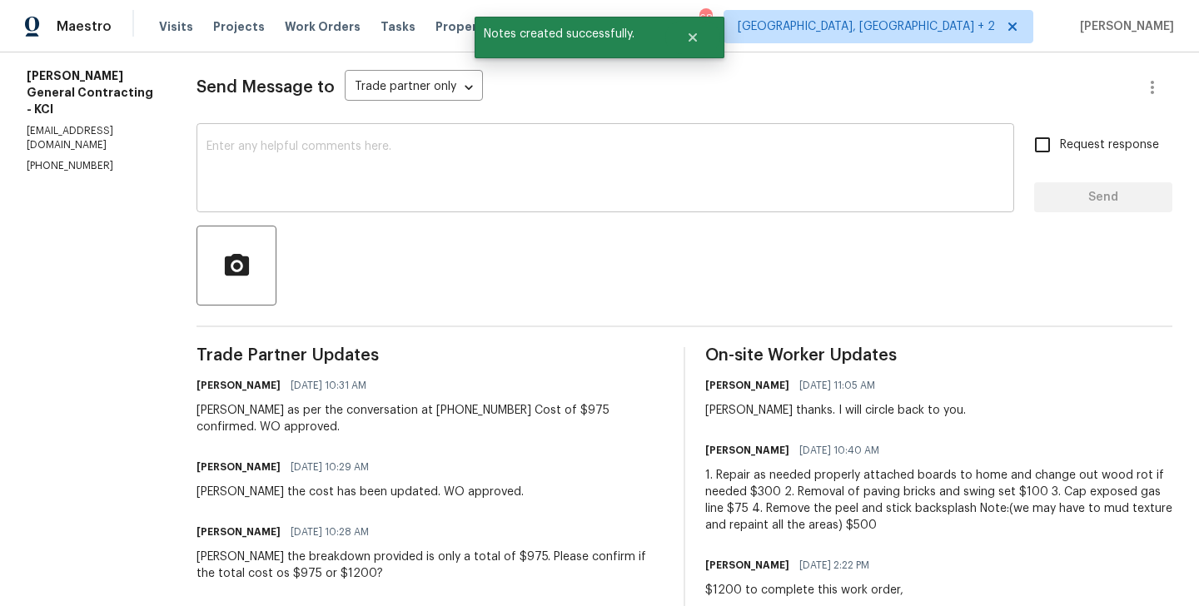
click at [416, 182] on textarea at bounding box center [605, 170] width 798 height 58
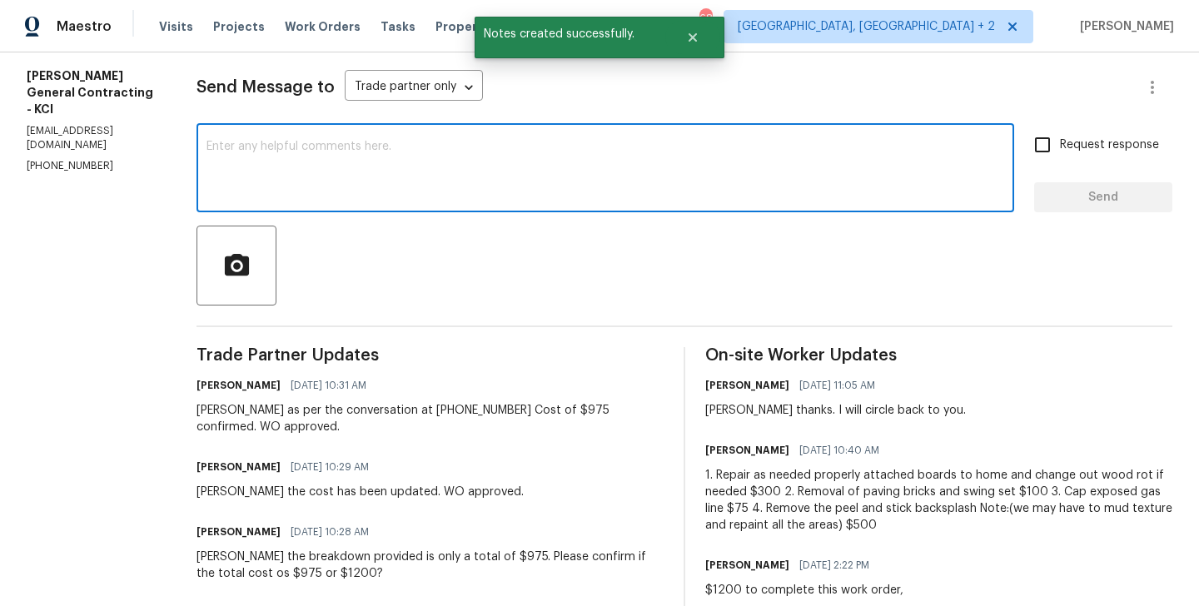
paste textarea "[PERSON_NAME] as per the conversation at [PHONE_NUMBER] Cost of $975 confirmed.…"
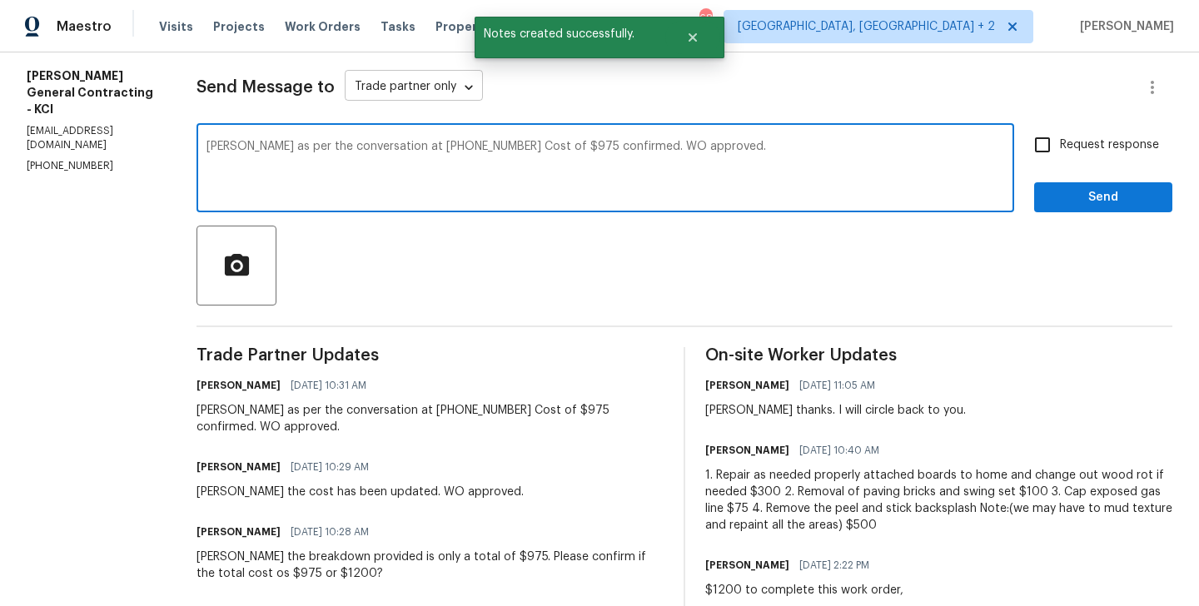
type textarea "[PERSON_NAME] as per the conversation at [PHONE_NUMBER] Cost of $975 confirmed.…"
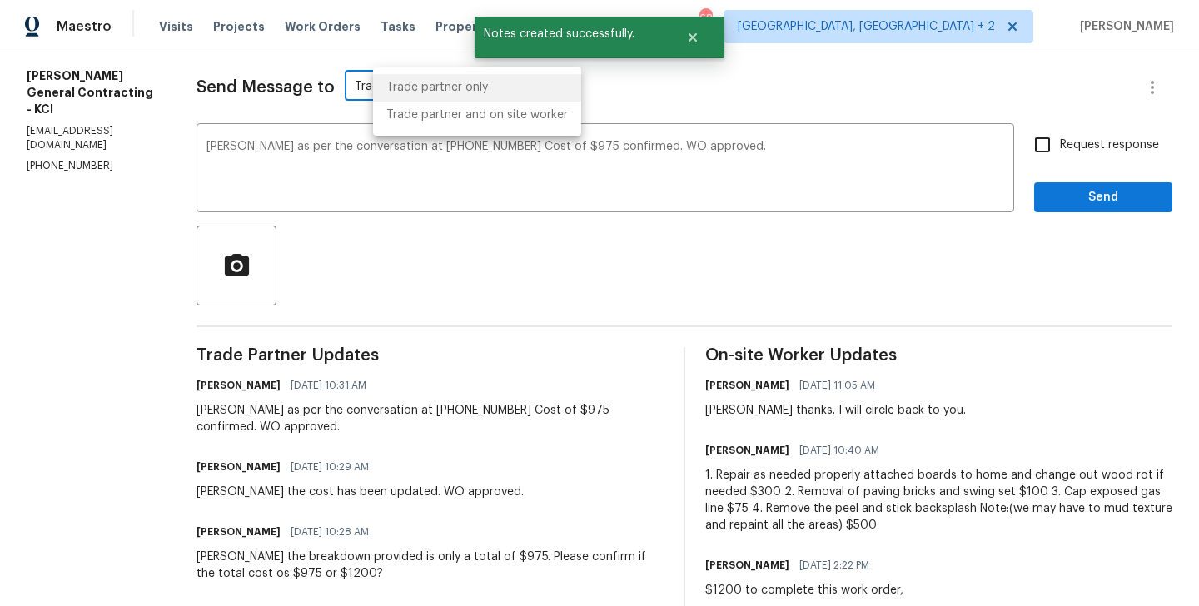
click at [439, 76] on body "Maestro Visits Projects Work Orders Tasks Properties Geo Assignments 68 [GEOGRA…" at bounding box center [599, 303] width 1199 height 606
click at [450, 122] on li "Trade partner and on site worker" at bounding box center [477, 115] width 208 height 27
type input "Trade Partner and On-Site Worker"
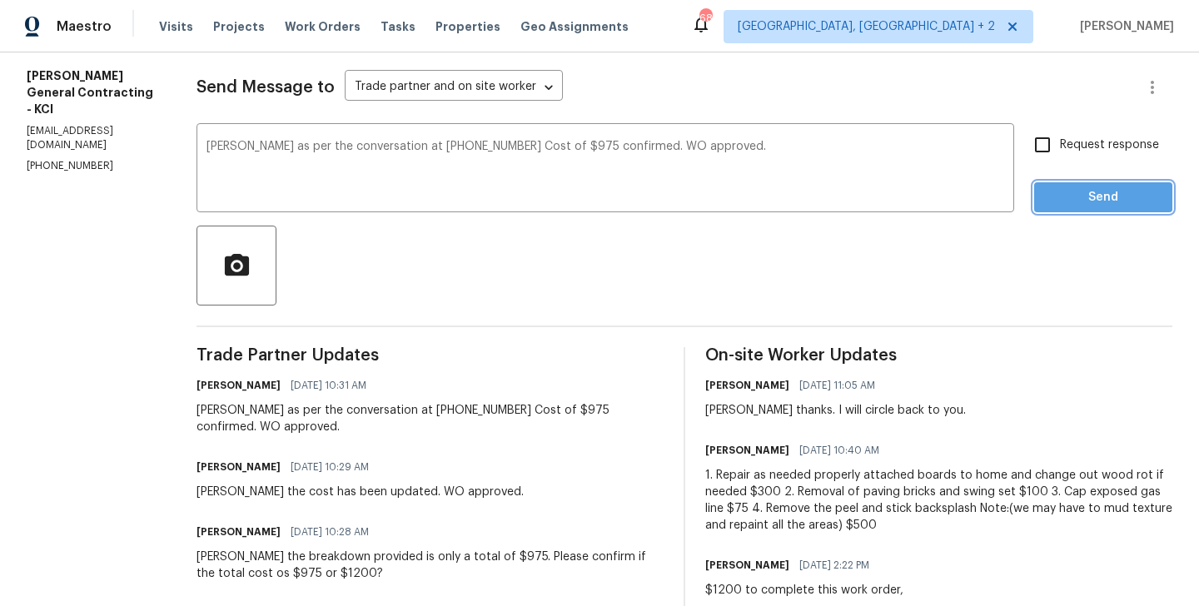
click at [1086, 196] on span "Send" at bounding box center [1103, 197] width 112 height 21
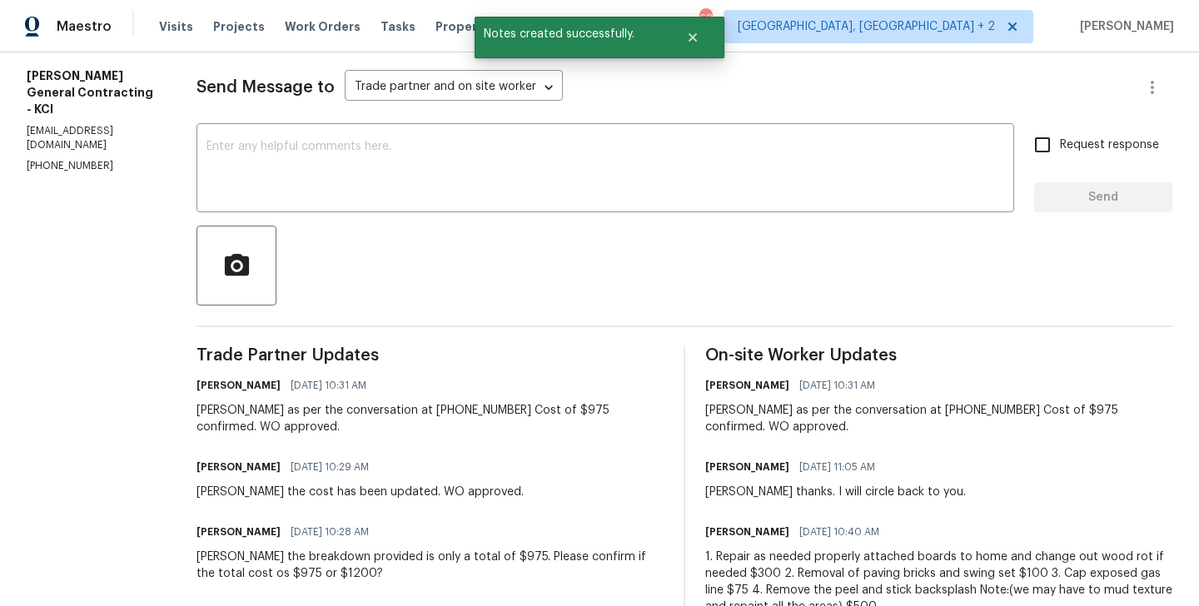
scroll to position [0, 0]
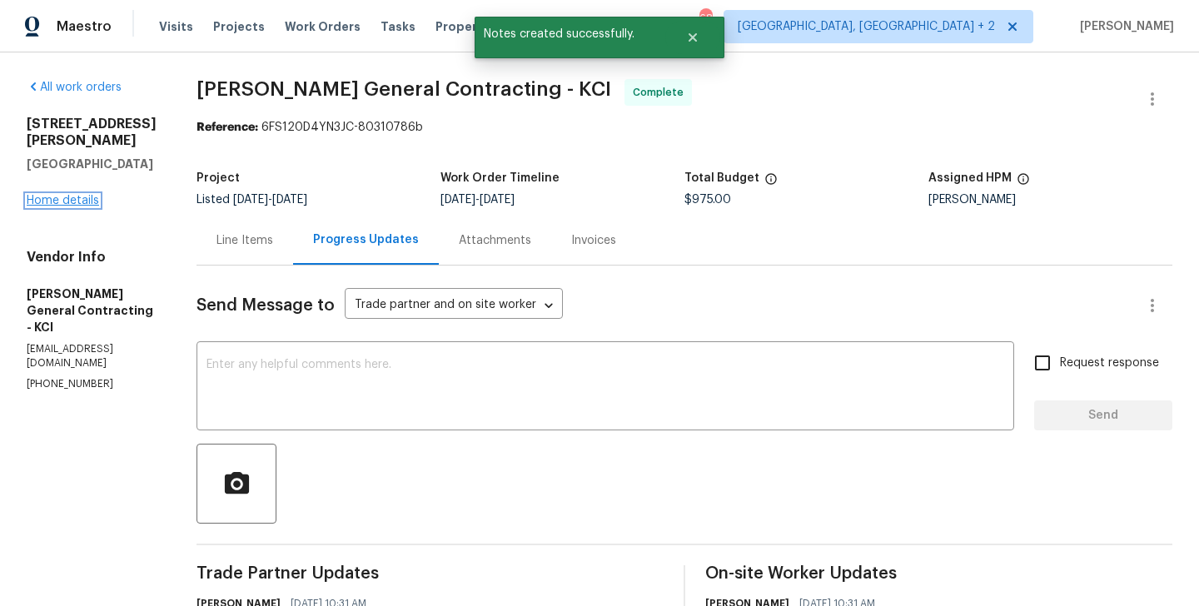
click at [69, 195] on link "Home details" at bounding box center [63, 201] width 72 height 12
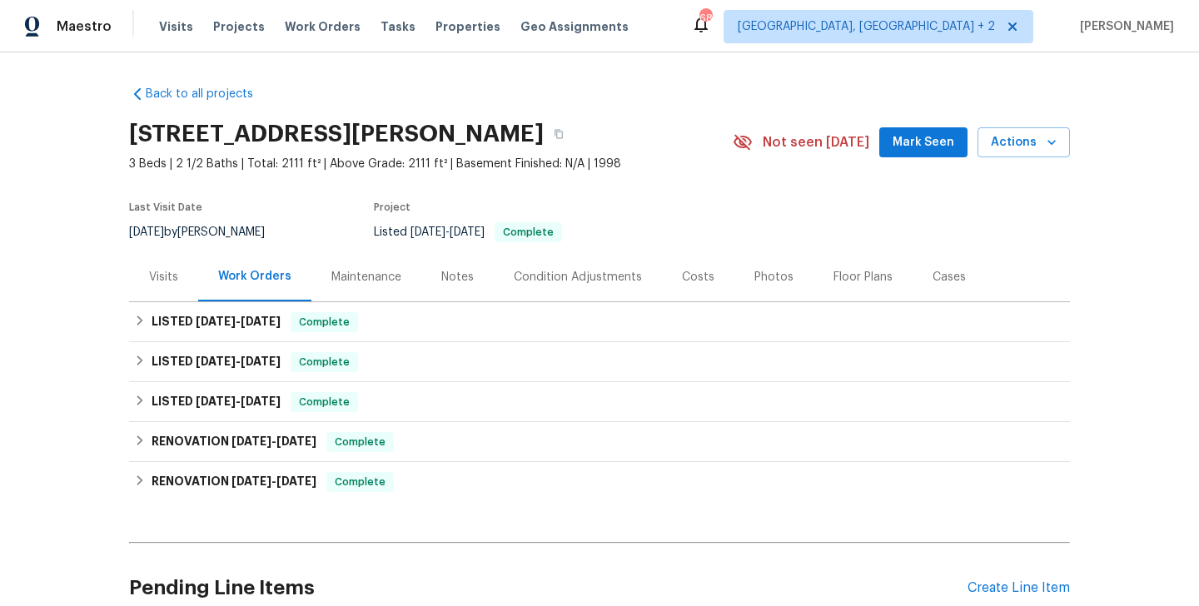
scroll to position [151, 0]
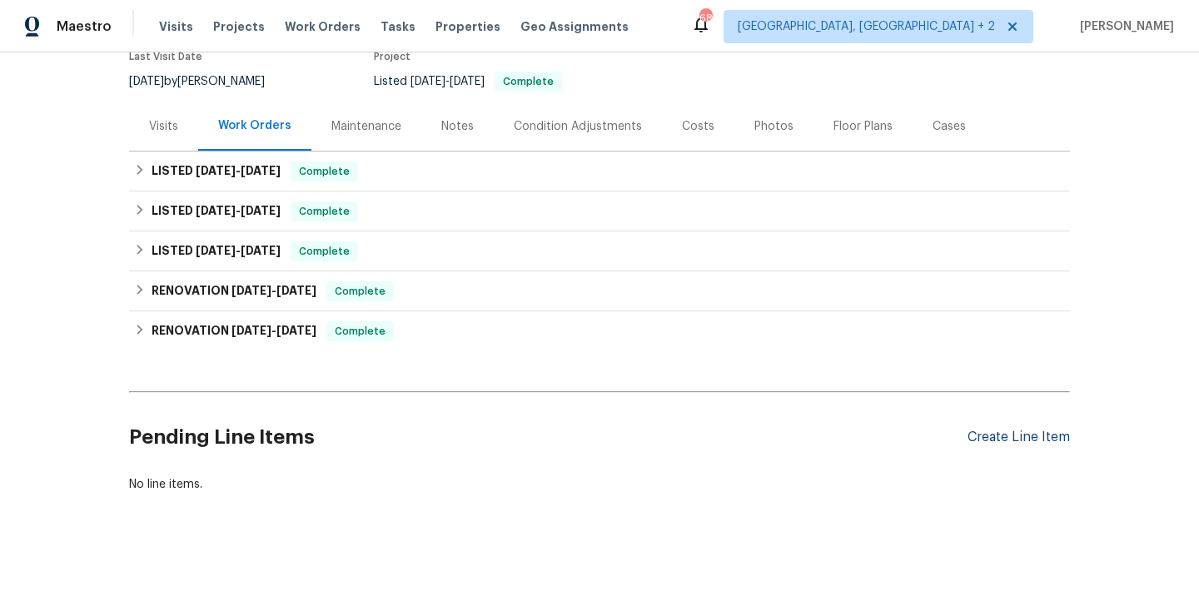
click at [1049, 440] on div "Create Line Item" at bounding box center [1018, 438] width 102 height 16
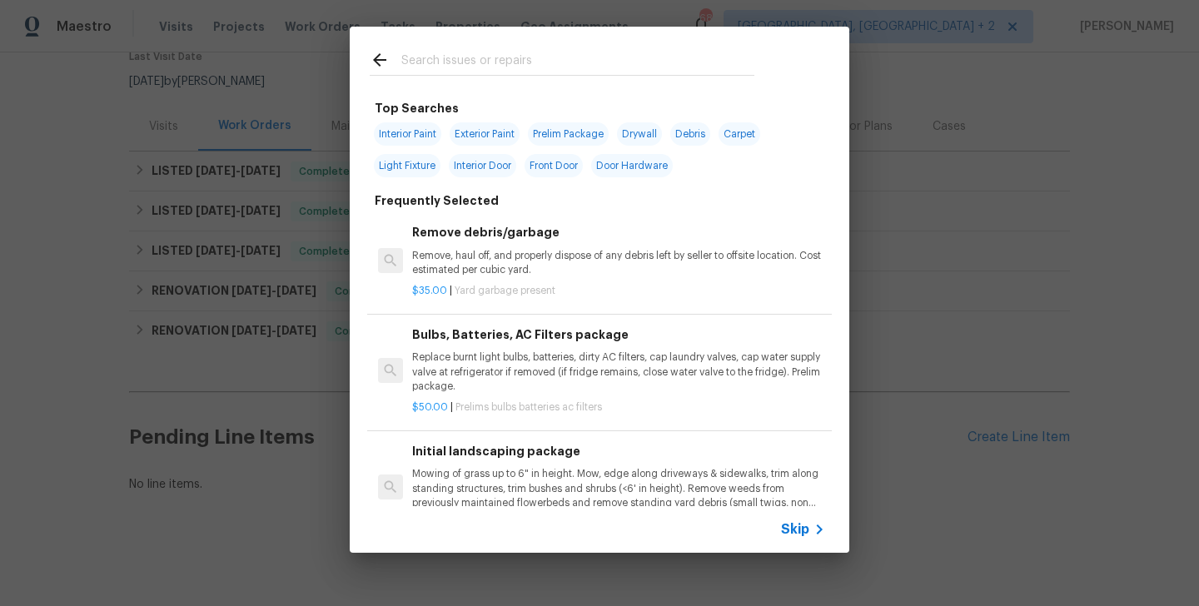
click at [470, 60] on input "text" at bounding box center [577, 62] width 353 height 25
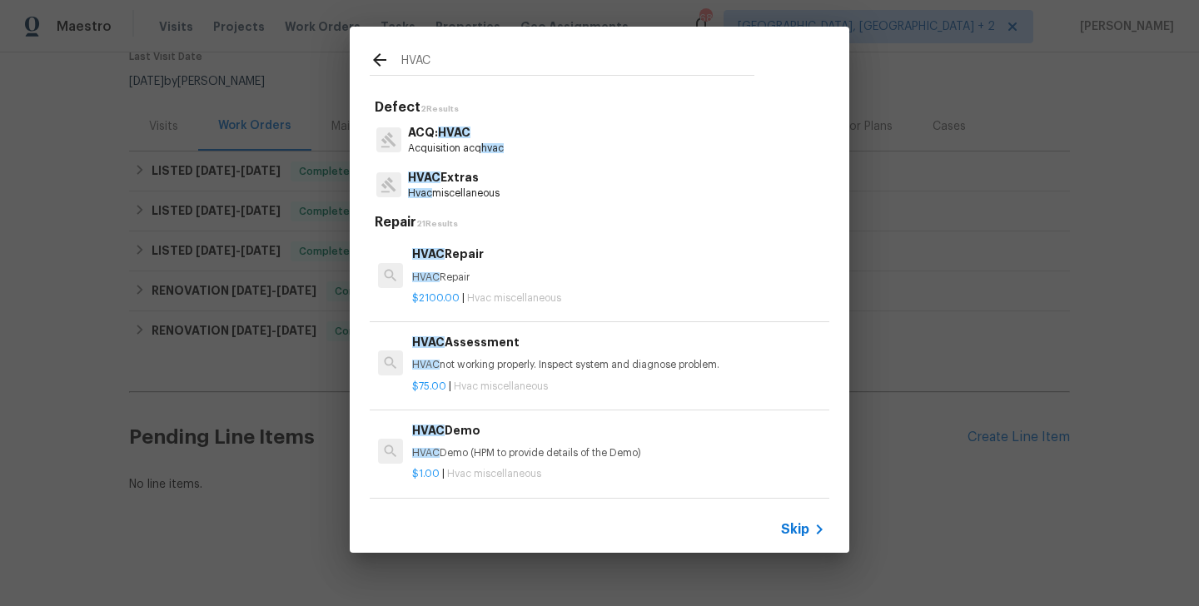
type input "HVAC"
click at [482, 282] on p "HVAC Repair" at bounding box center [618, 278] width 413 height 14
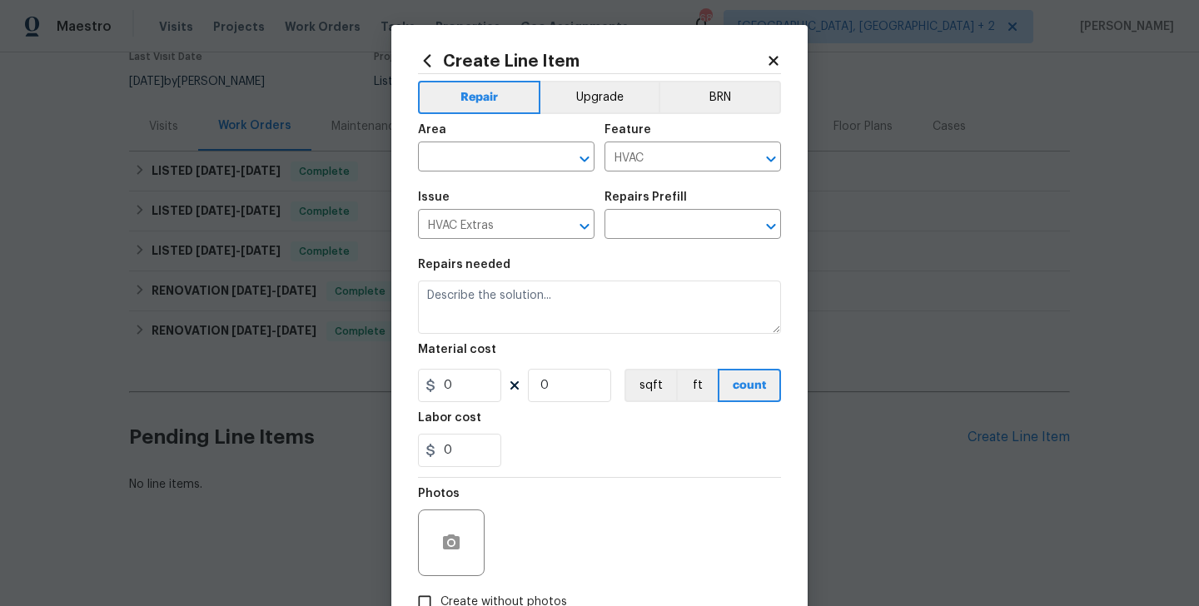
type input "HVAC Repair $2,100.00"
type textarea "HVAC Repair"
type input "2100"
type input "1"
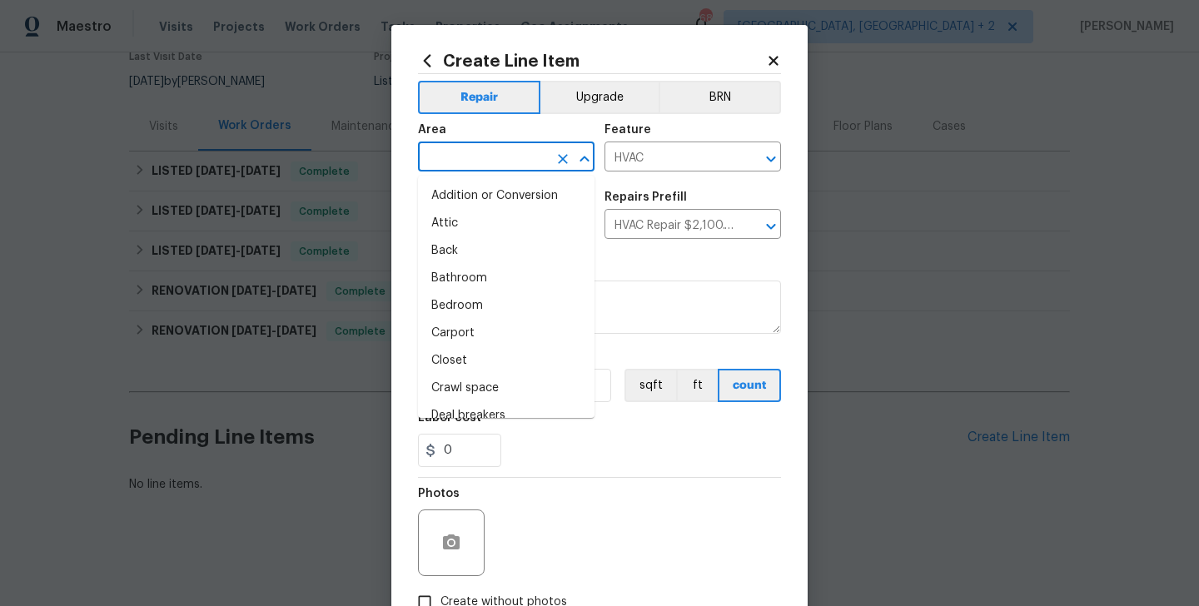
click at [485, 165] on input "text" at bounding box center [483, 159] width 130 height 26
type input "J"
type input "HA"
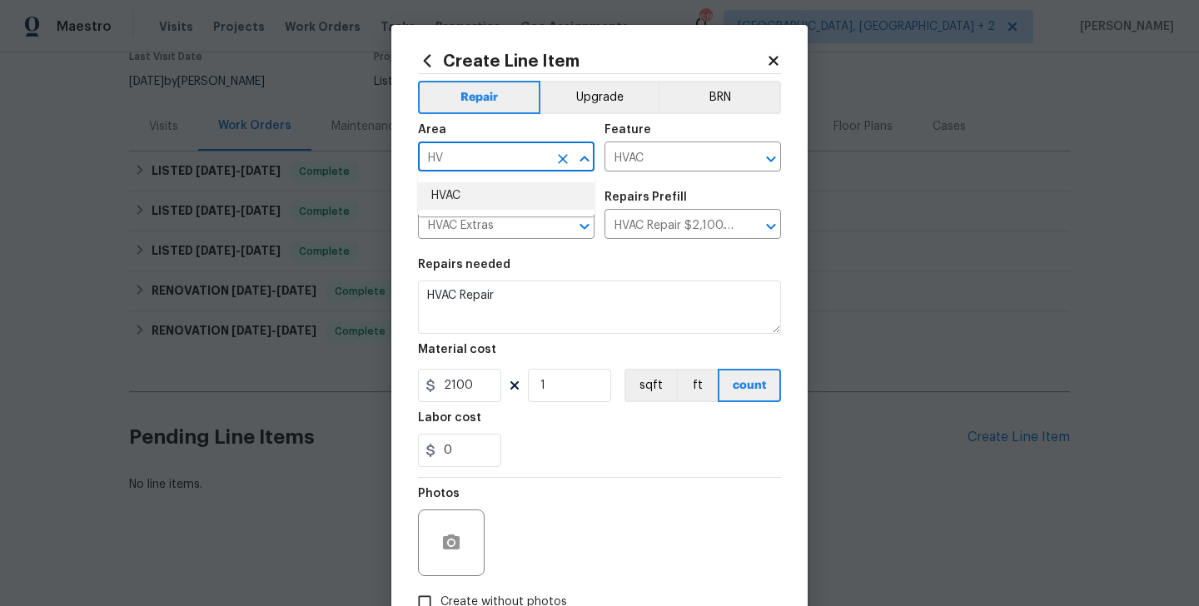
click at [502, 199] on li "HVAC" at bounding box center [506, 195] width 176 height 27
type input "HVAC"
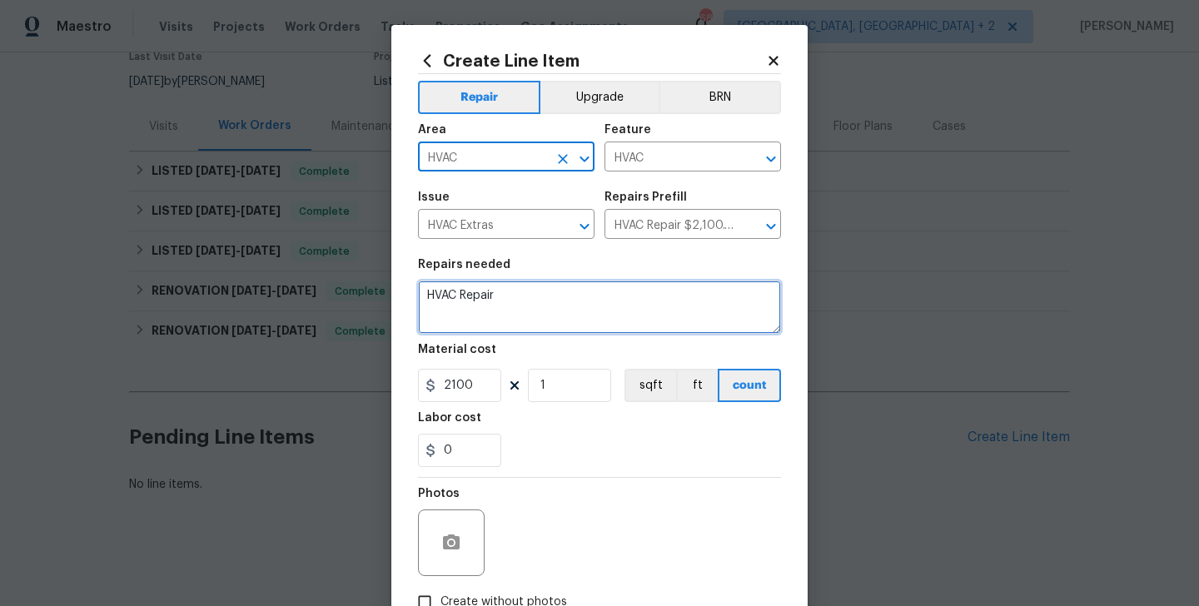
click at [492, 298] on textarea "HVAC Repair" at bounding box center [599, 307] width 363 height 53
paste textarea "inspect and repair the AC. It is currently not cooling."
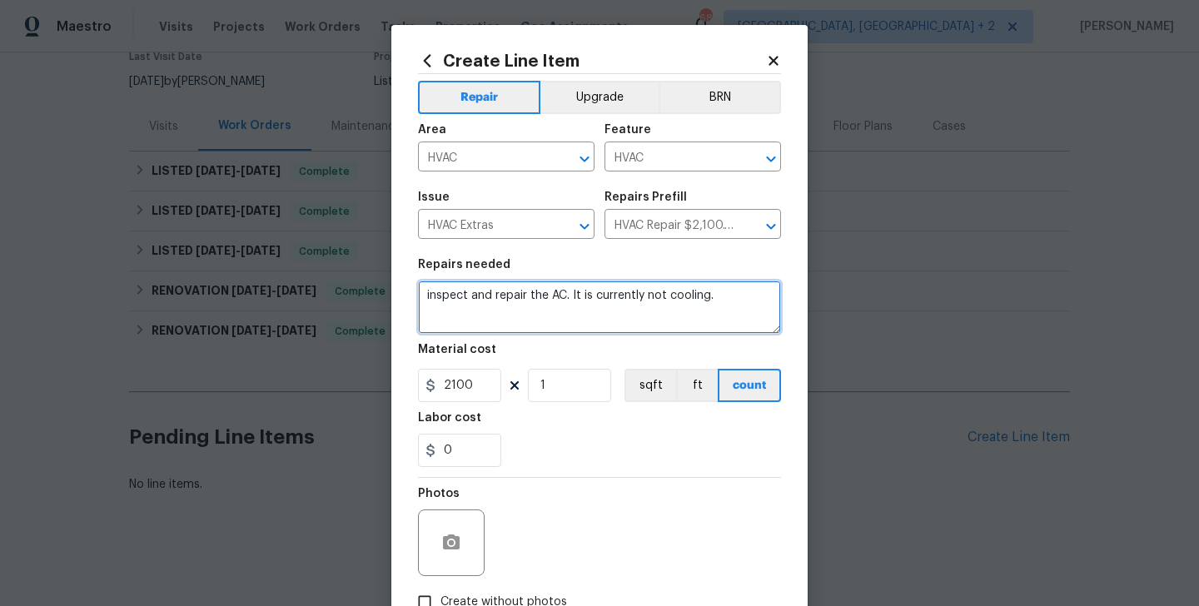
click at [425, 294] on textarea "inspect and repair the AC. It is currently not cooling." at bounding box center [599, 307] width 363 height 53
type textarea "Please inspect and repair the AC. It is currently not cooling."
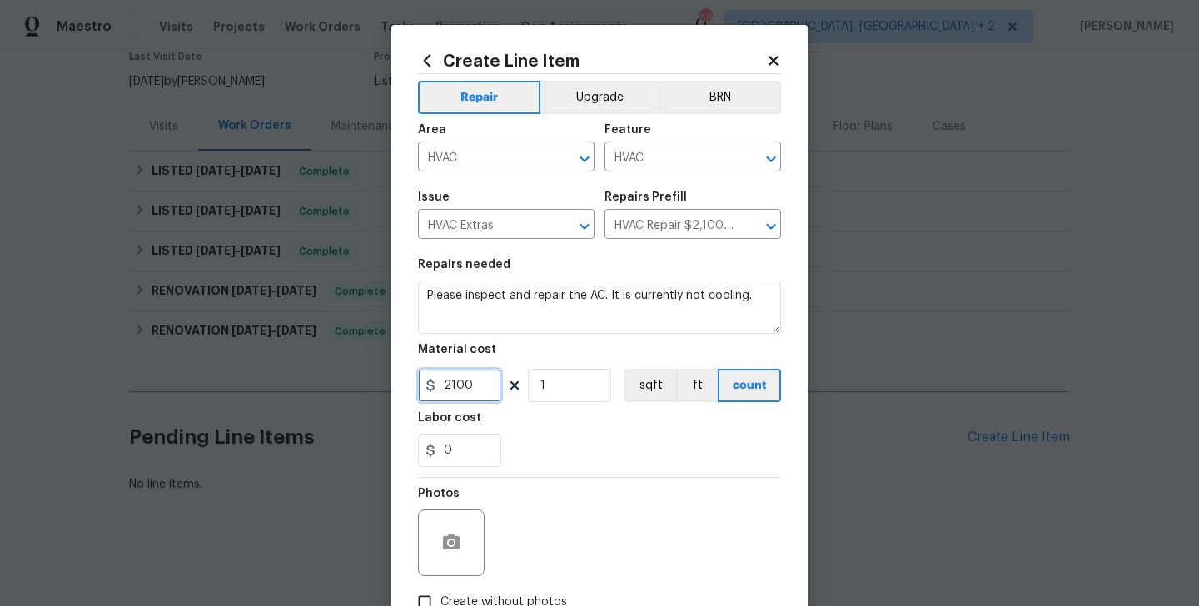
click at [449, 396] on input "2100" at bounding box center [459, 385] width 83 height 33
type input "75"
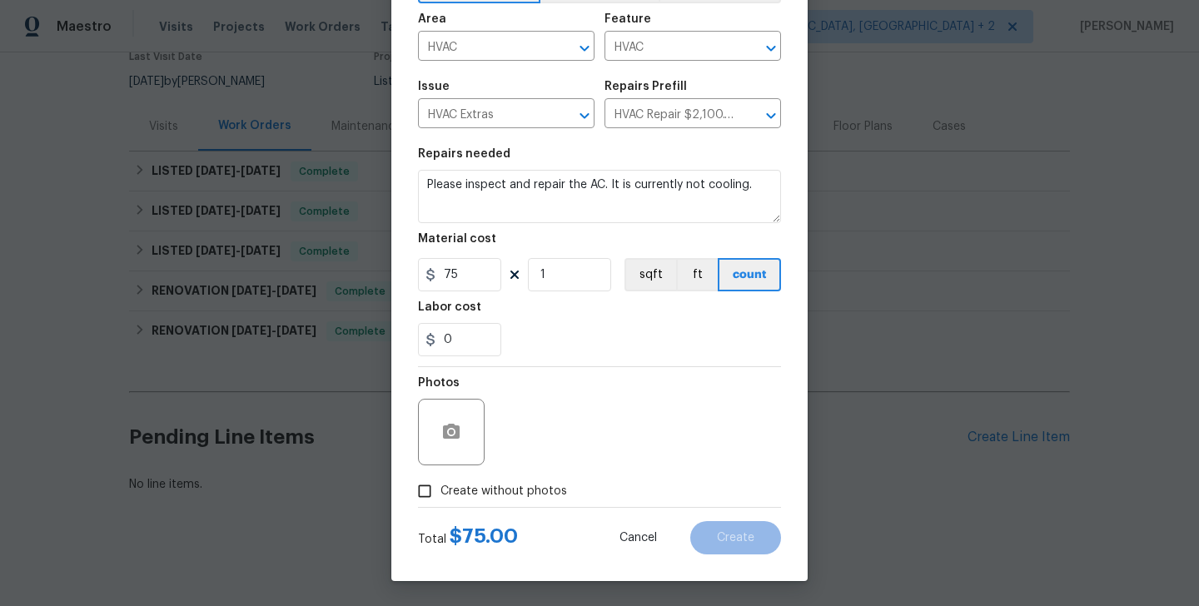
click at [458, 455] on div at bounding box center [451, 432] width 67 height 67
click at [450, 430] on circle "button" at bounding box center [451, 432] width 5 height 5
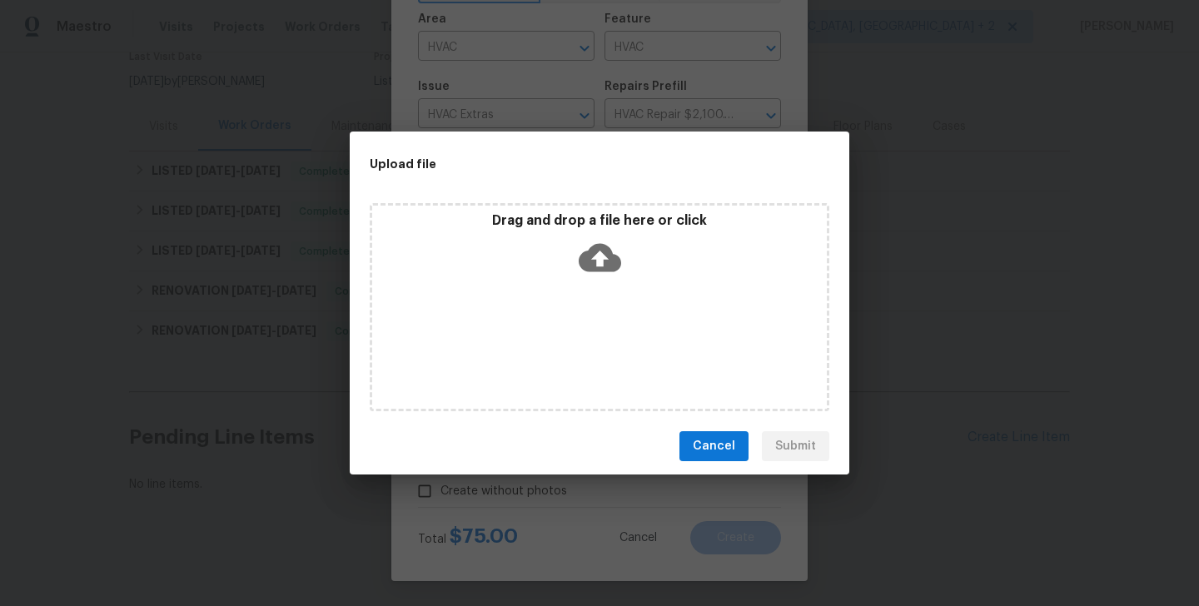
click at [600, 256] on icon at bounding box center [600, 257] width 42 height 42
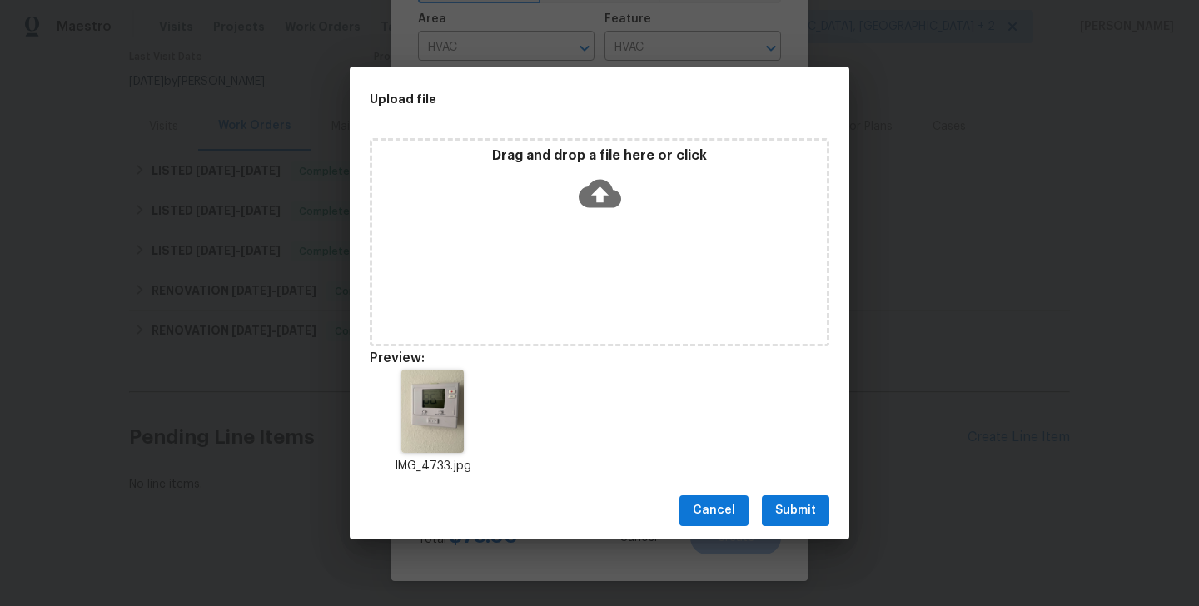
click at [788, 500] on span "Submit" at bounding box center [795, 510] width 41 height 21
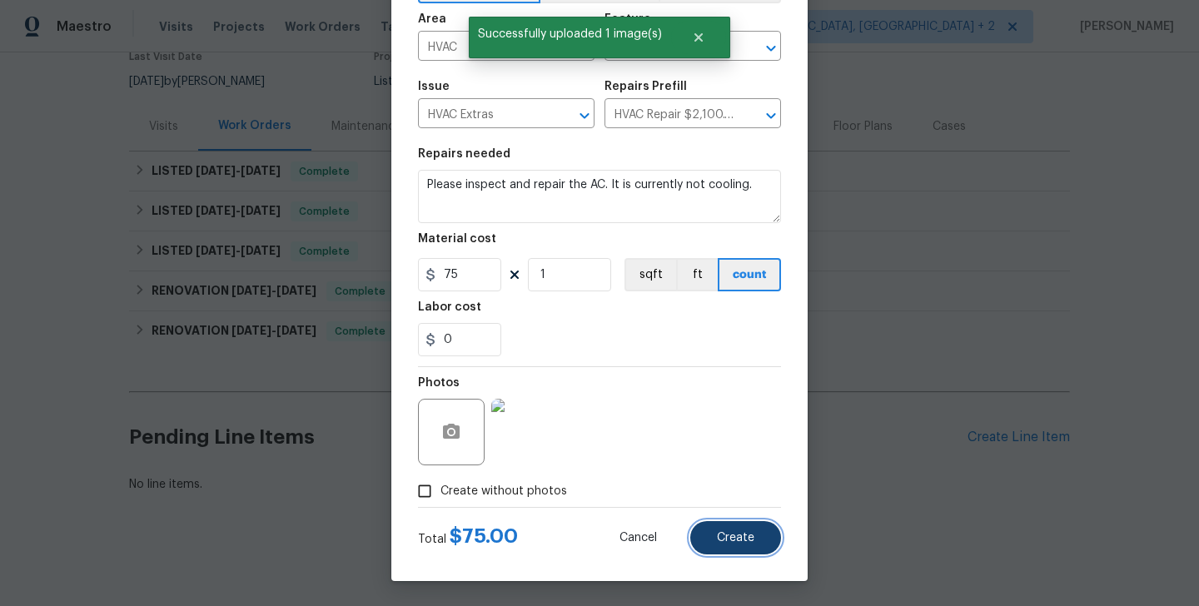
click at [706, 542] on button "Create" at bounding box center [735, 537] width 91 height 33
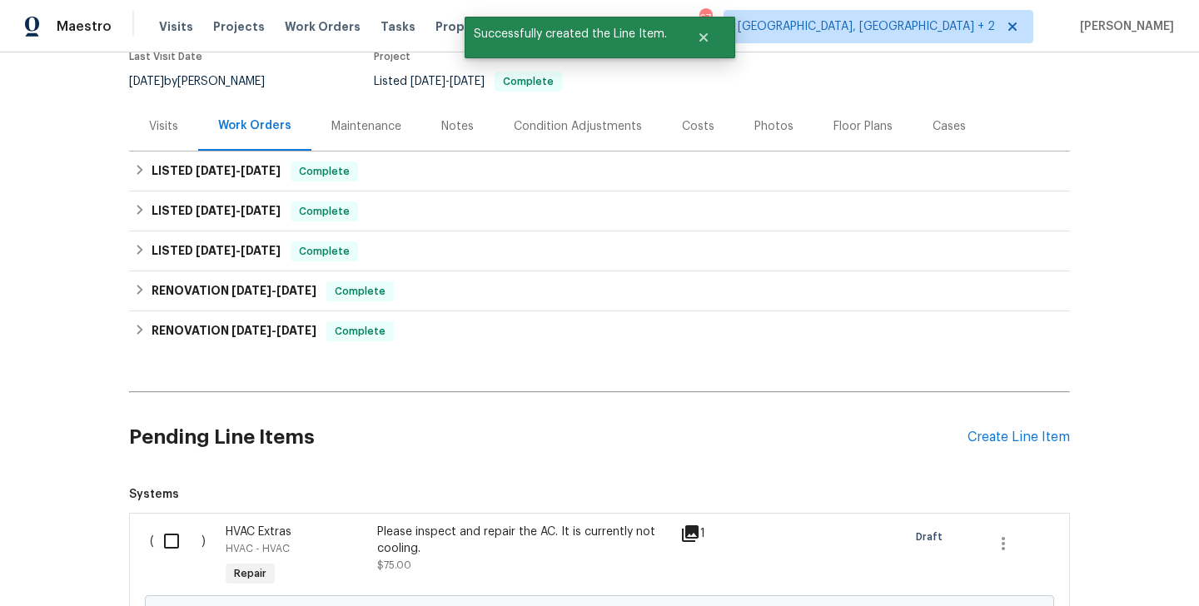
click at [184, 539] on input "checkbox" at bounding box center [177, 541] width 47 height 35
checkbox input "true"
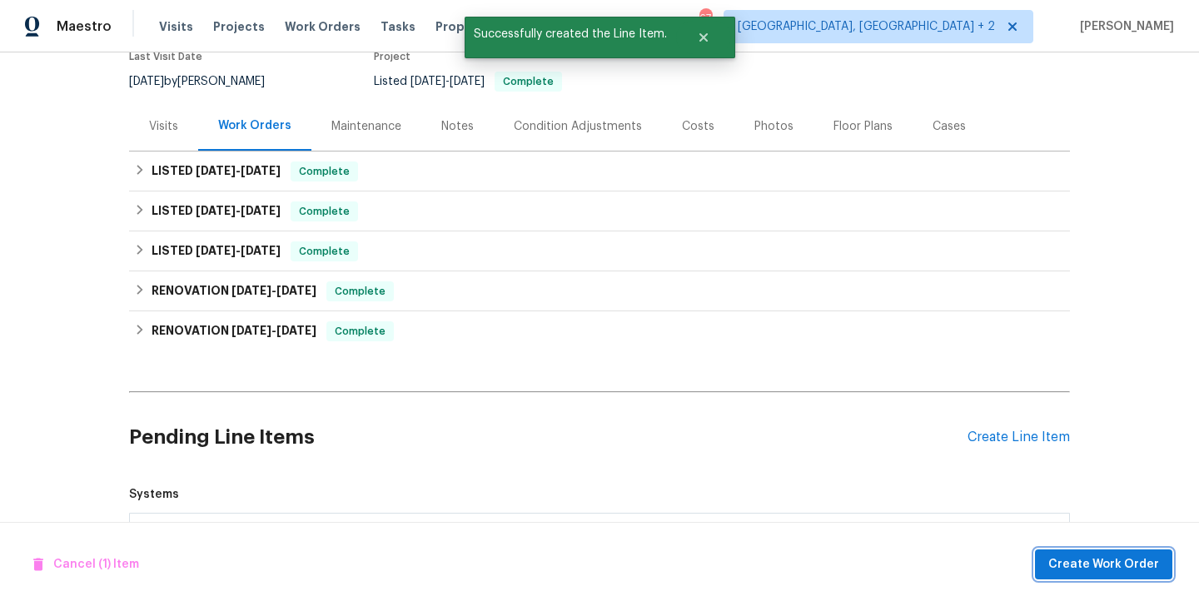
click at [1075, 555] on span "Create Work Order" at bounding box center [1103, 564] width 111 height 21
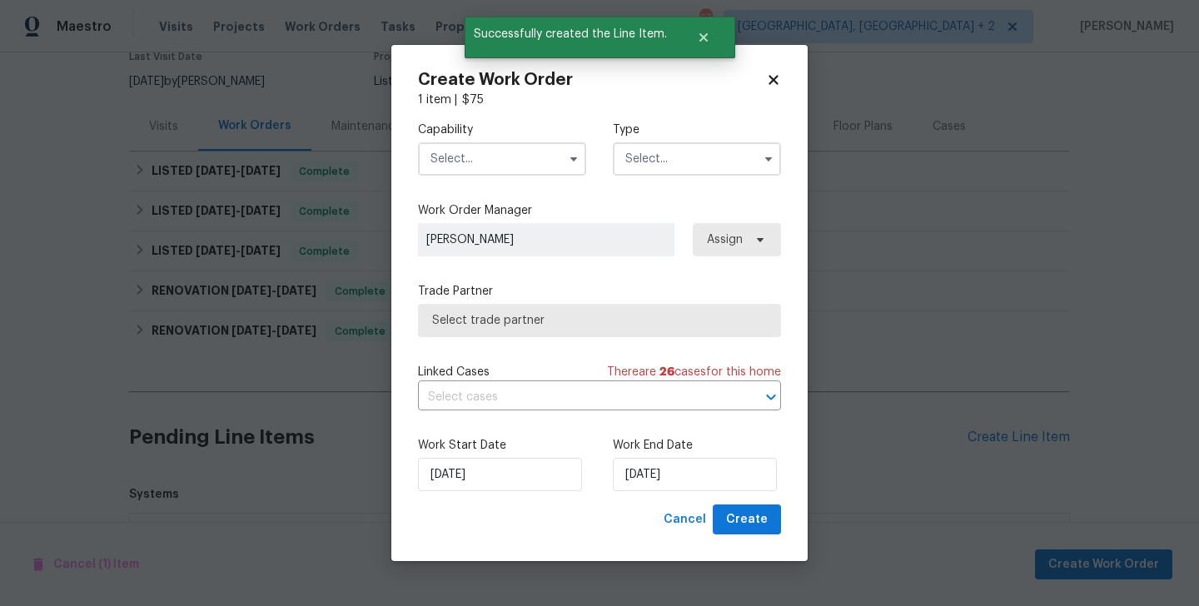
click at [481, 162] on input "text" at bounding box center [502, 158] width 168 height 33
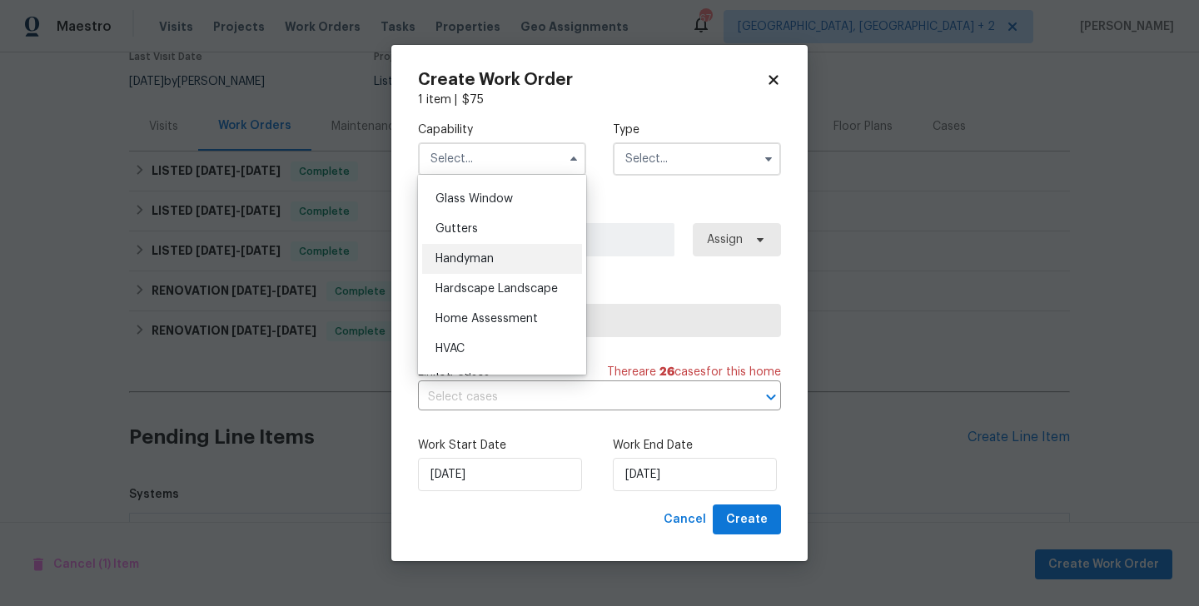
scroll to position [852, 0]
click at [475, 348] on div "HVAC" at bounding box center [502, 347] width 160 height 30
type input "HVAC"
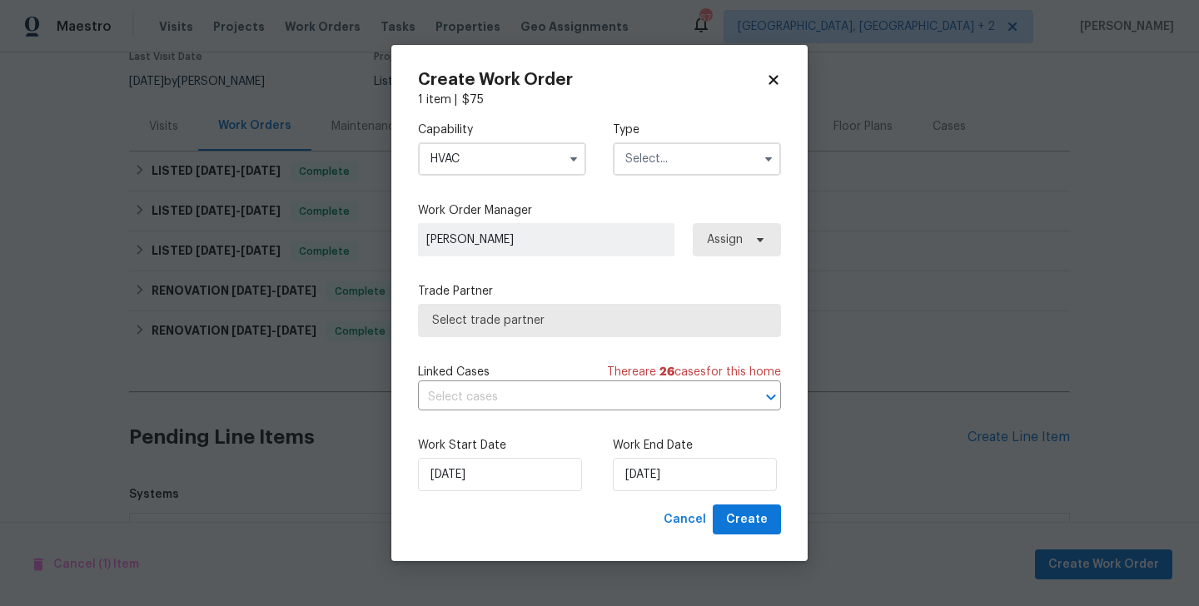
click at [671, 165] on input "text" at bounding box center [697, 158] width 168 height 33
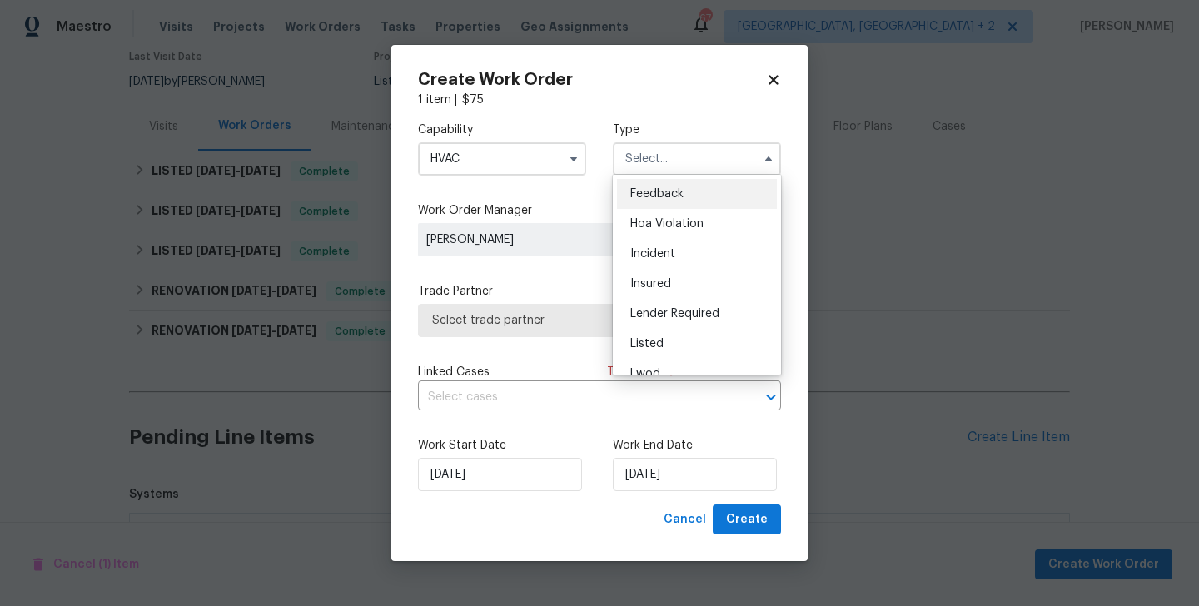
click at [671, 187] on div "Feedback" at bounding box center [697, 194] width 160 height 30
type input "Feedback"
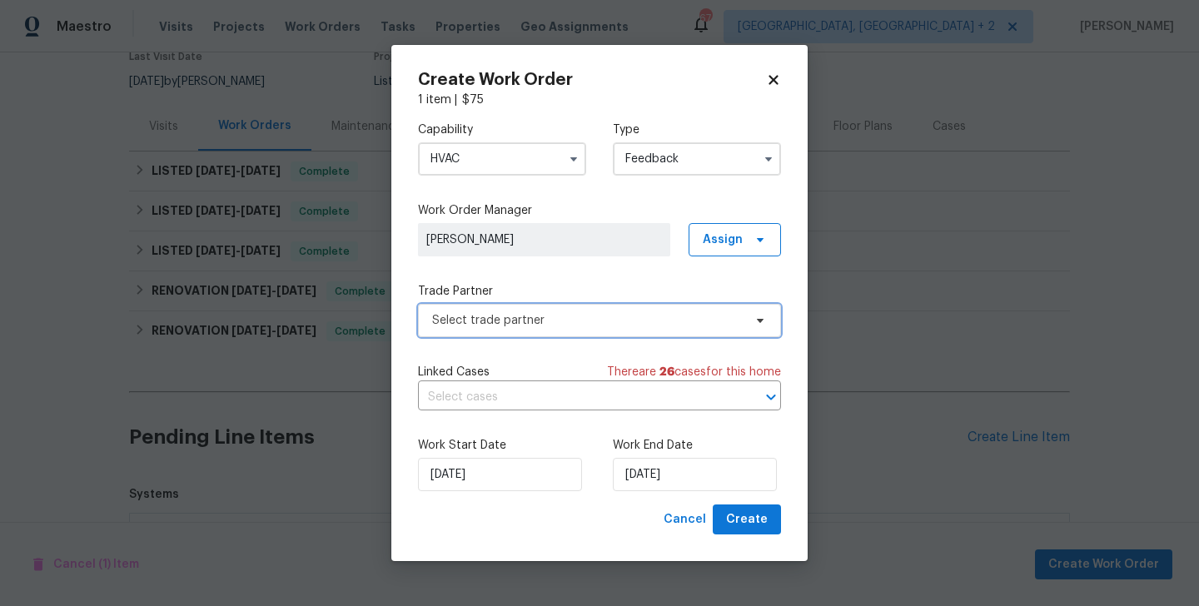
click at [553, 330] on span "Select trade partner" at bounding box center [599, 320] width 363 height 33
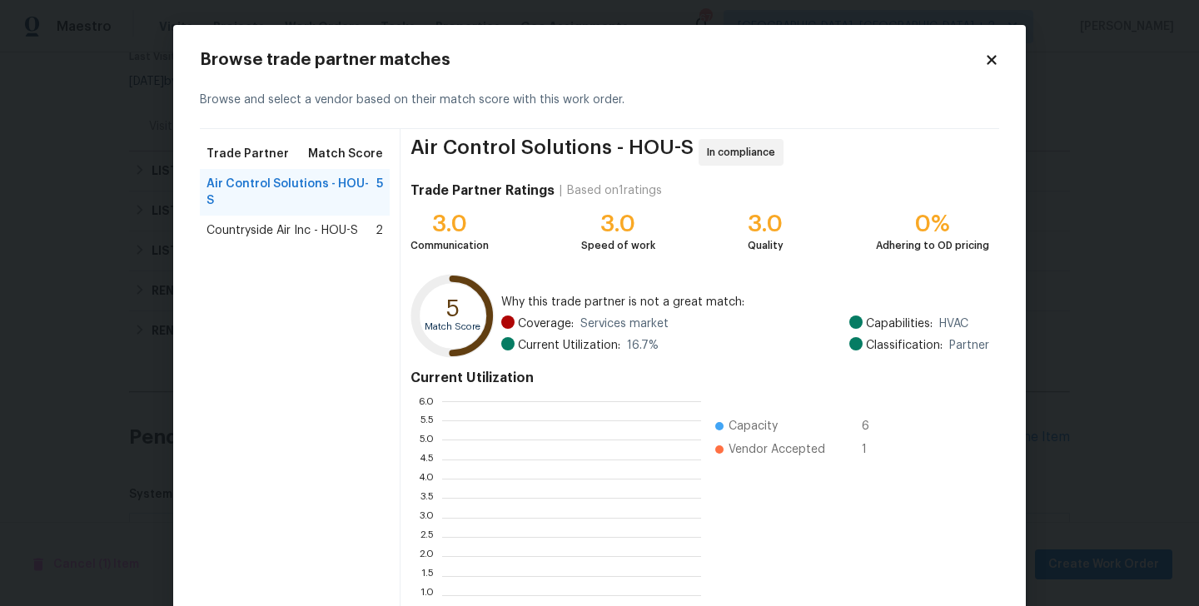
scroll to position [233, 259]
click at [326, 222] on span "Countryside Air Inc - HOU-S" at bounding box center [282, 230] width 152 height 17
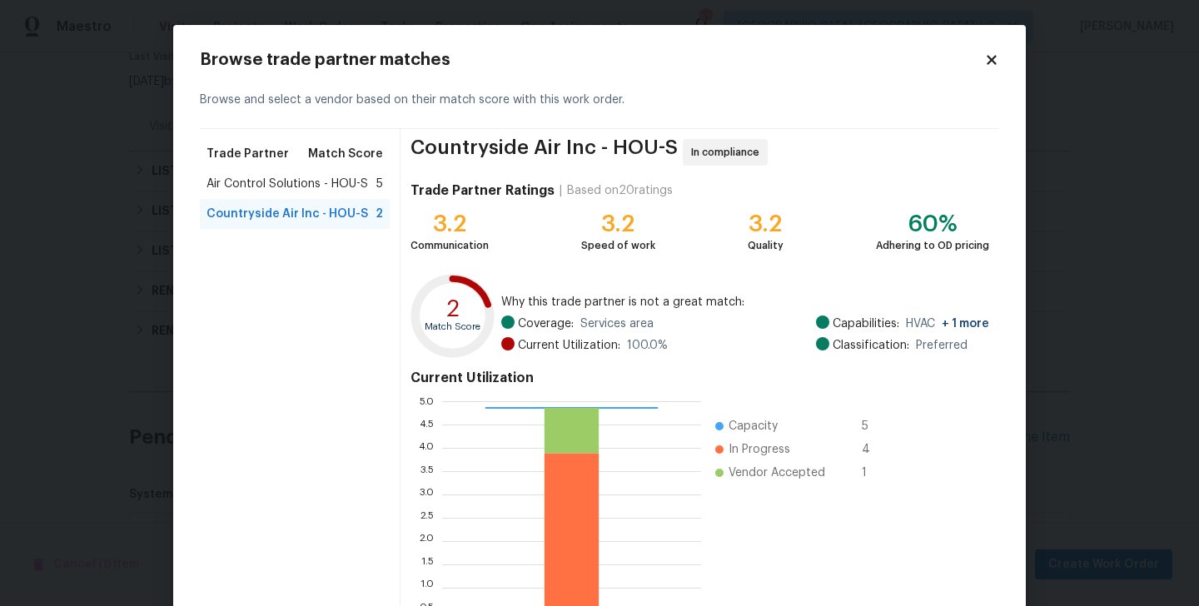
scroll to position [128, 0]
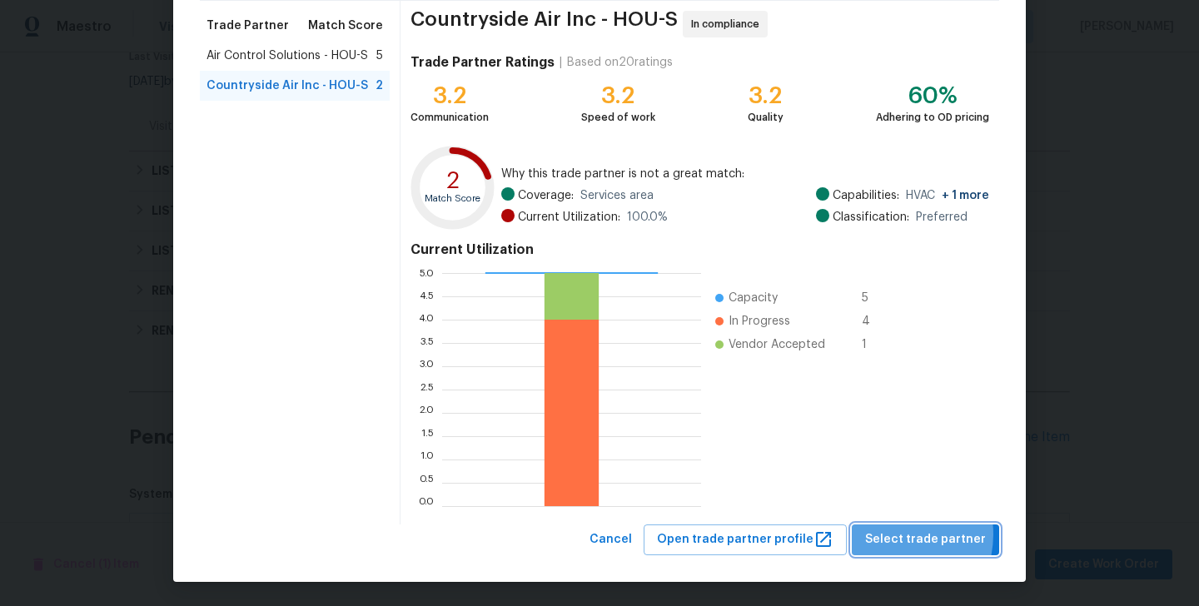
click at [899, 534] on span "Select trade partner" at bounding box center [925, 539] width 121 height 21
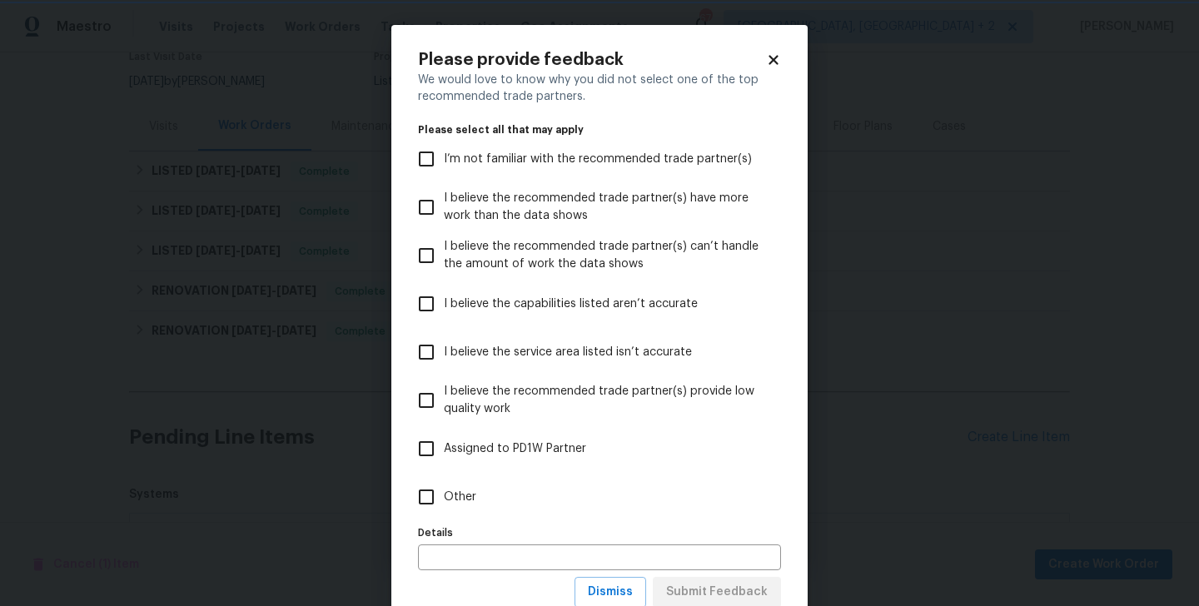
scroll to position [0, 0]
click at [448, 496] on span "Other" at bounding box center [460, 497] width 32 height 17
click at [444, 496] on input "Other" at bounding box center [426, 497] width 35 height 35
checkbox input "true"
click at [703, 586] on span "Submit Feedback" at bounding box center [717, 592] width 102 height 21
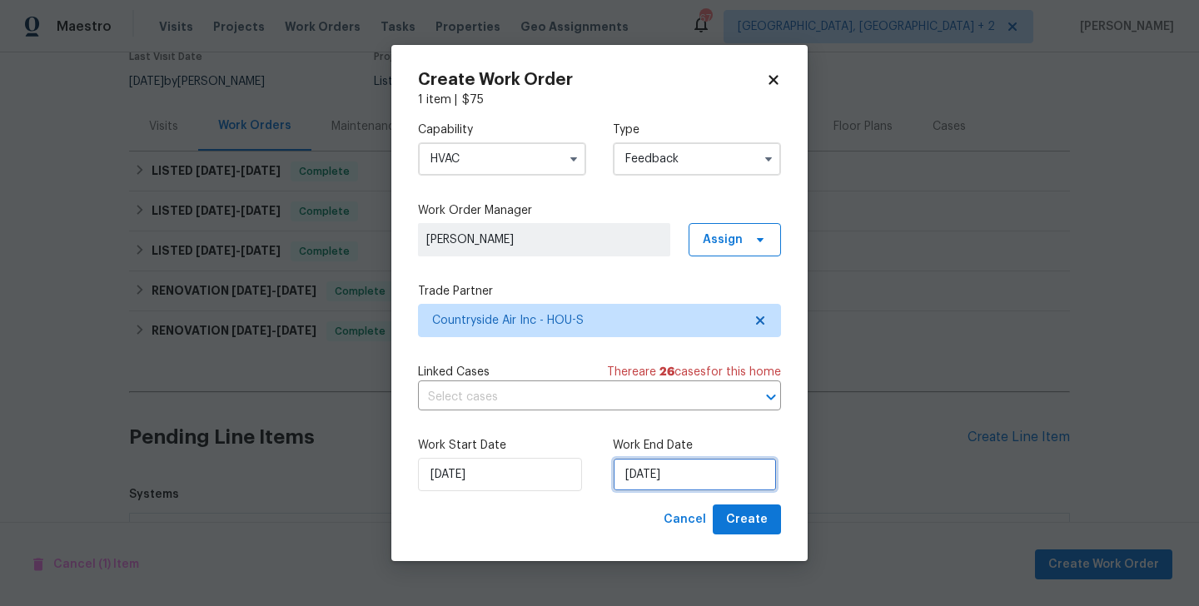
click at [644, 460] on input "10/09/2025" at bounding box center [695, 474] width 164 height 33
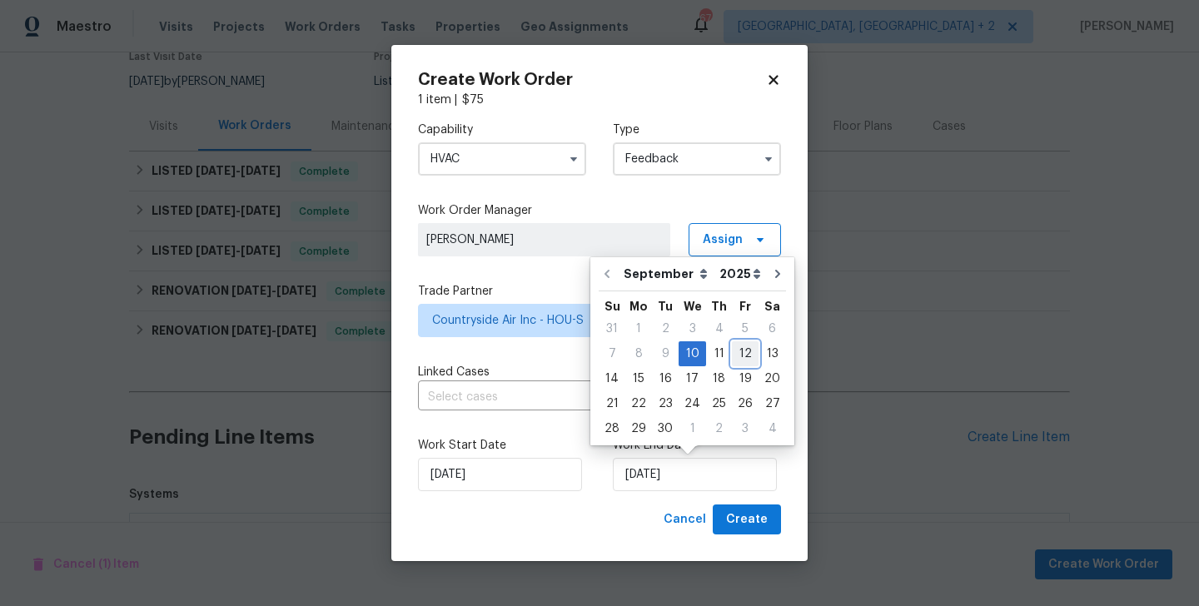
click at [743, 357] on div "12" at bounding box center [745, 353] width 27 height 23
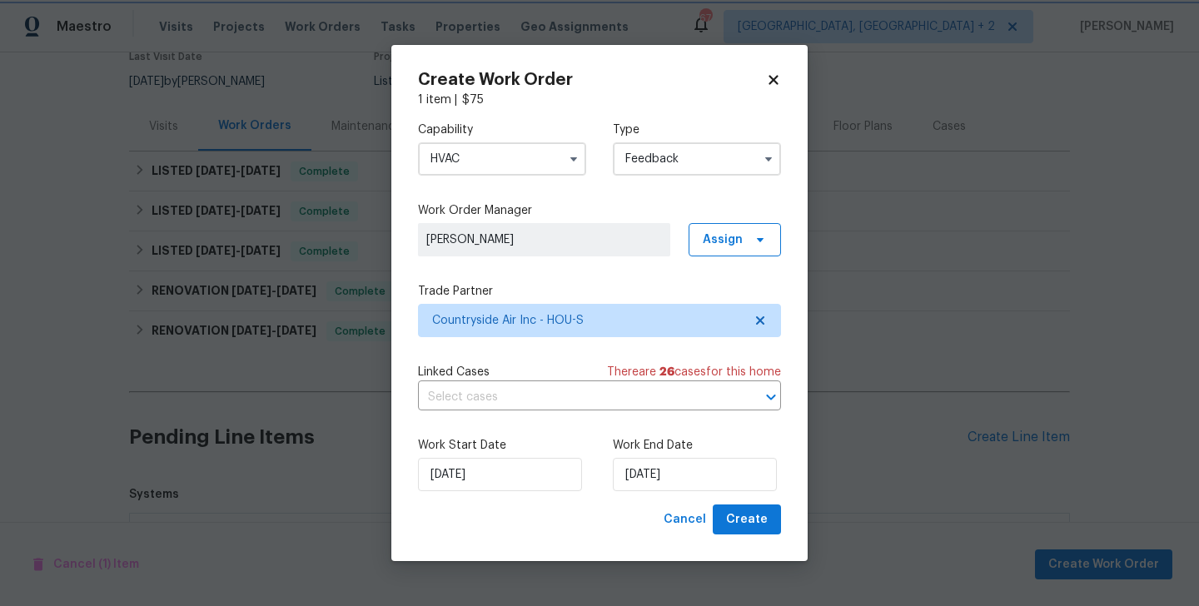
type input "12/09/2025"
click at [744, 529] on span "Create" at bounding box center [747, 519] width 42 height 21
checkbox input "false"
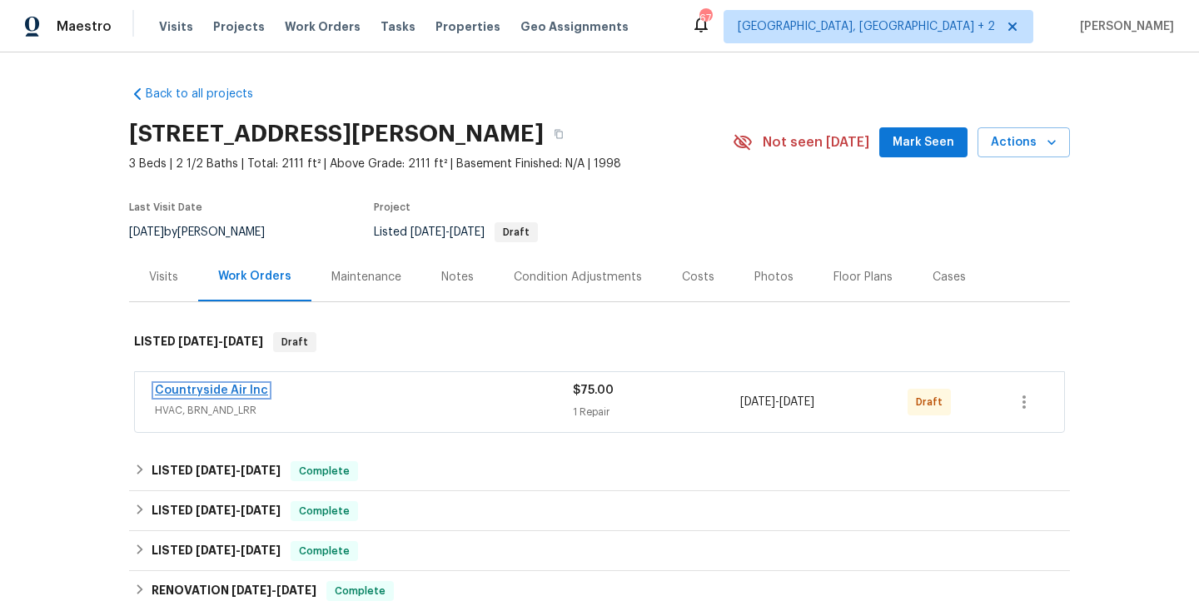
click at [250, 389] on link "Countryside Air Inc" at bounding box center [211, 391] width 113 height 12
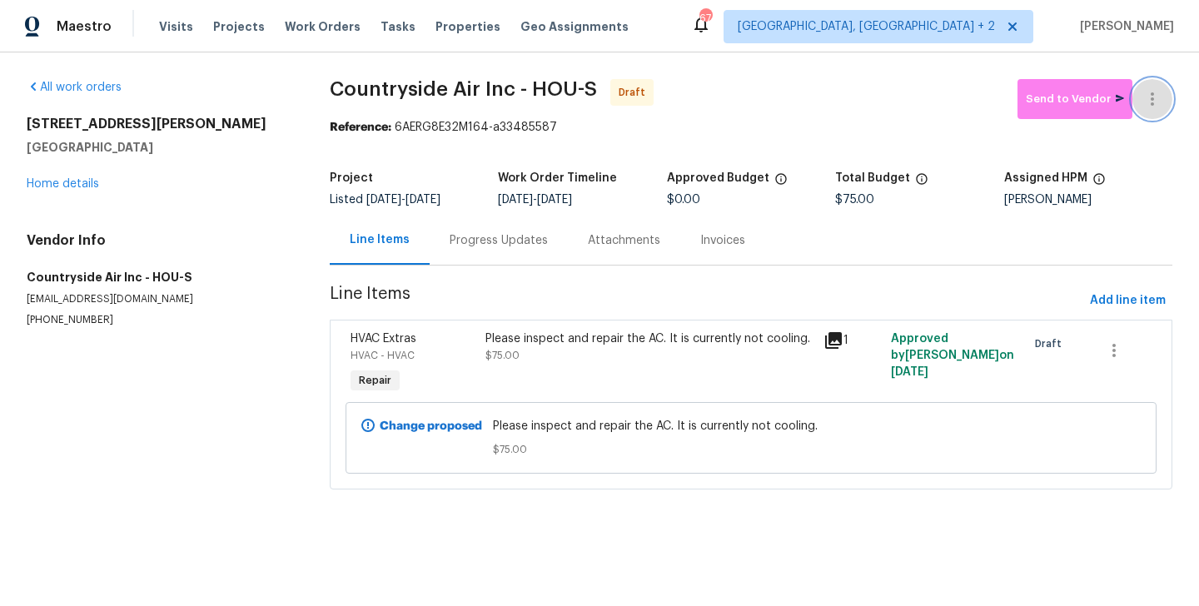
click at [1159, 89] on icon "button" at bounding box center [1152, 99] width 20 height 20
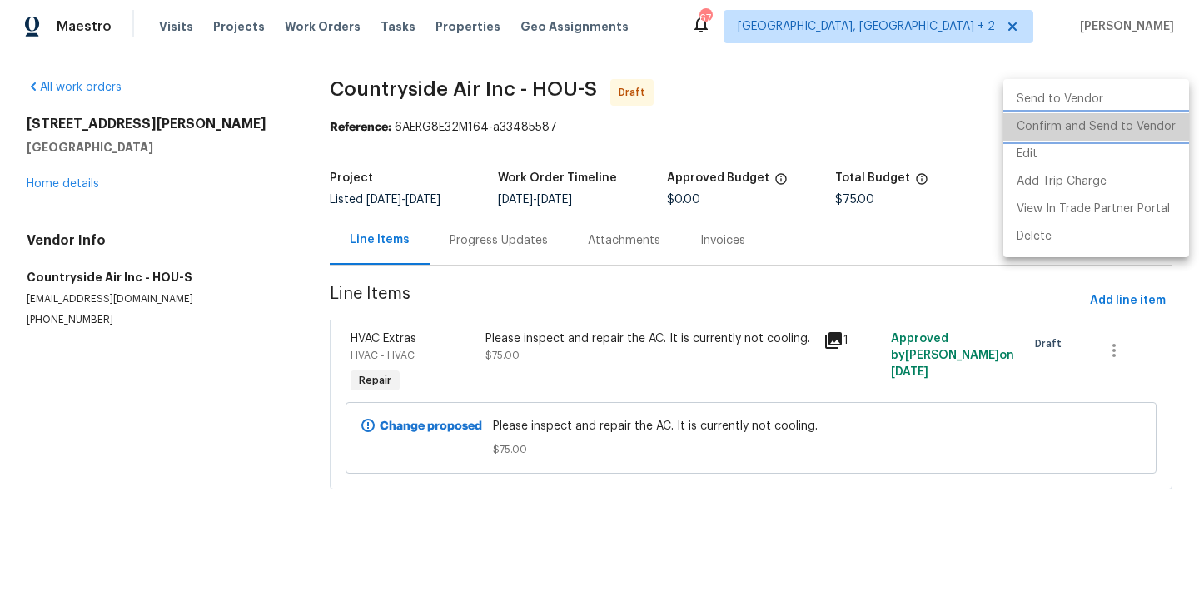
click at [1159, 122] on li "Confirm and Send to Vendor" at bounding box center [1096, 126] width 186 height 27
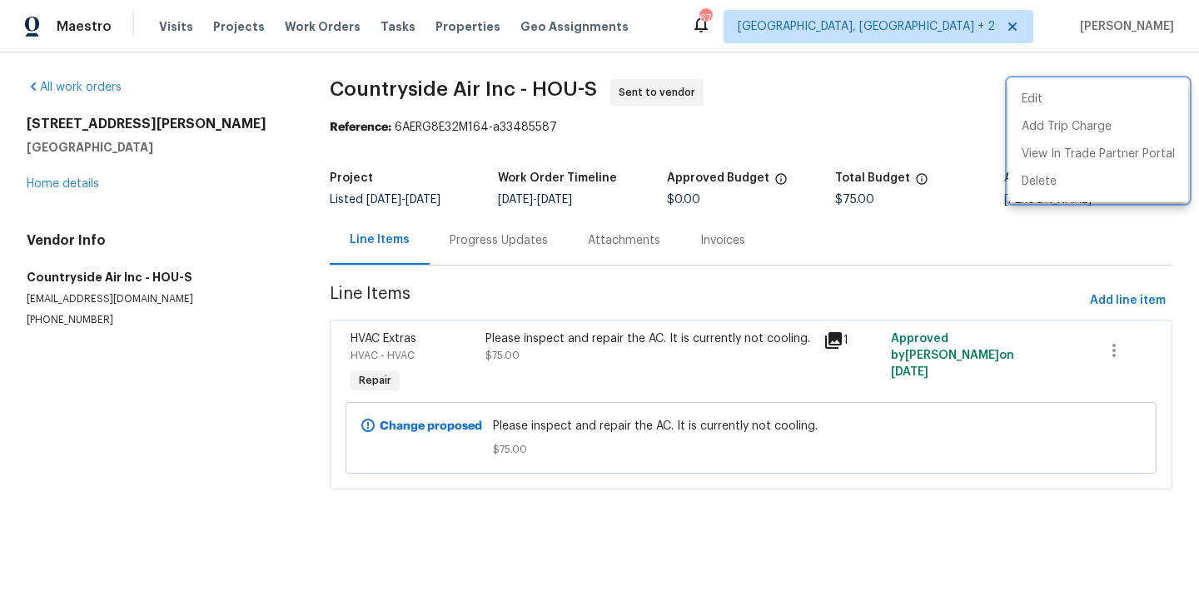
click at [525, 244] on div at bounding box center [599, 303] width 1199 height 606
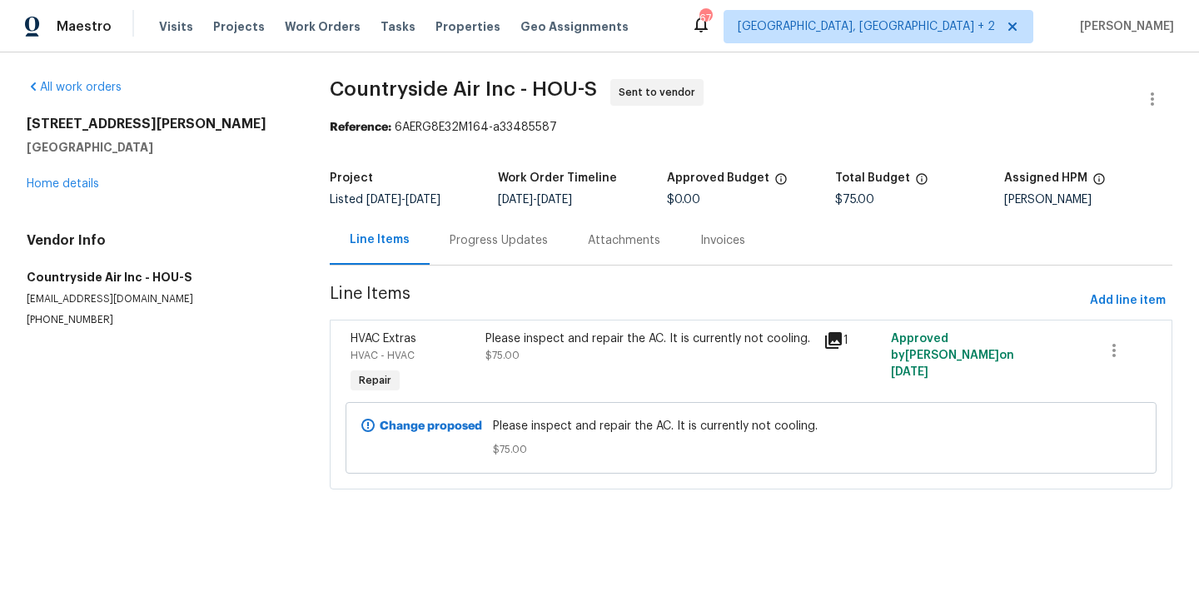
click at [525, 244] on div "Progress Updates" at bounding box center [499, 240] width 98 height 17
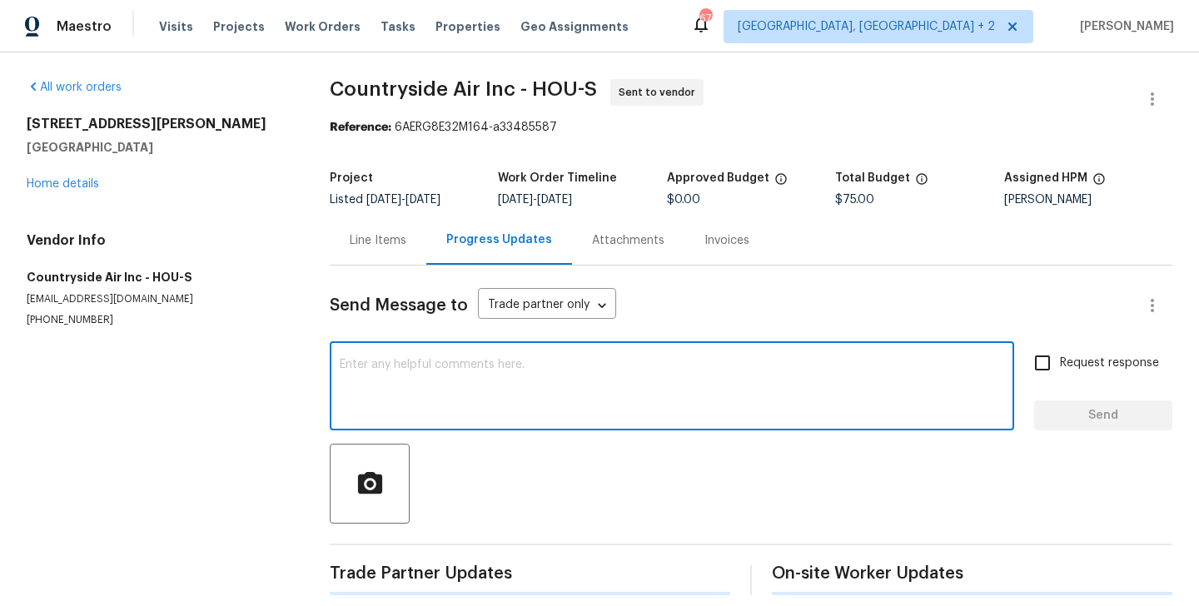
click at [548, 368] on textarea at bounding box center [672, 388] width 664 height 58
paste textarea "Hi, this is Blessida with Opendoor. I’m confirming you received the WO for the …"
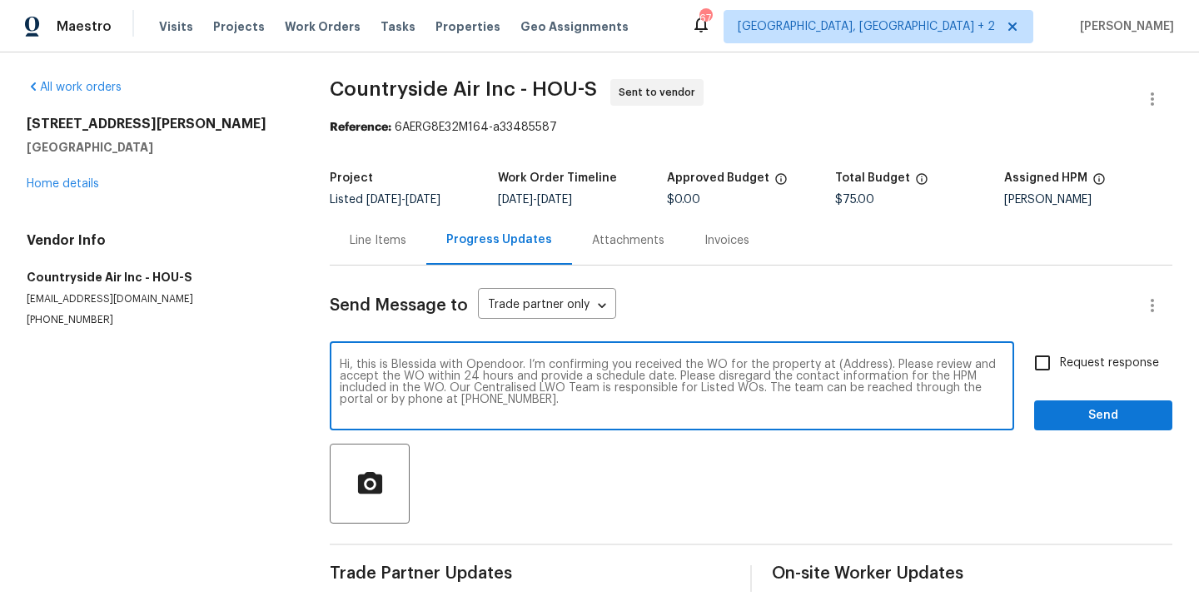
click at [860, 360] on textarea "Hi, this is Blessida with Opendoor. I’m confirming you received the WO for the …" at bounding box center [672, 388] width 664 height 58
paste textarea "[STREET_ADDRESS][PERSON_NAME]"
type textarea "Hi, this is Blessida with Opendoor. I’m confirming you received the WO for the …"
click at [1065, 353] on label "Request response" at bounding box center [1092, 362] width 134 height 35
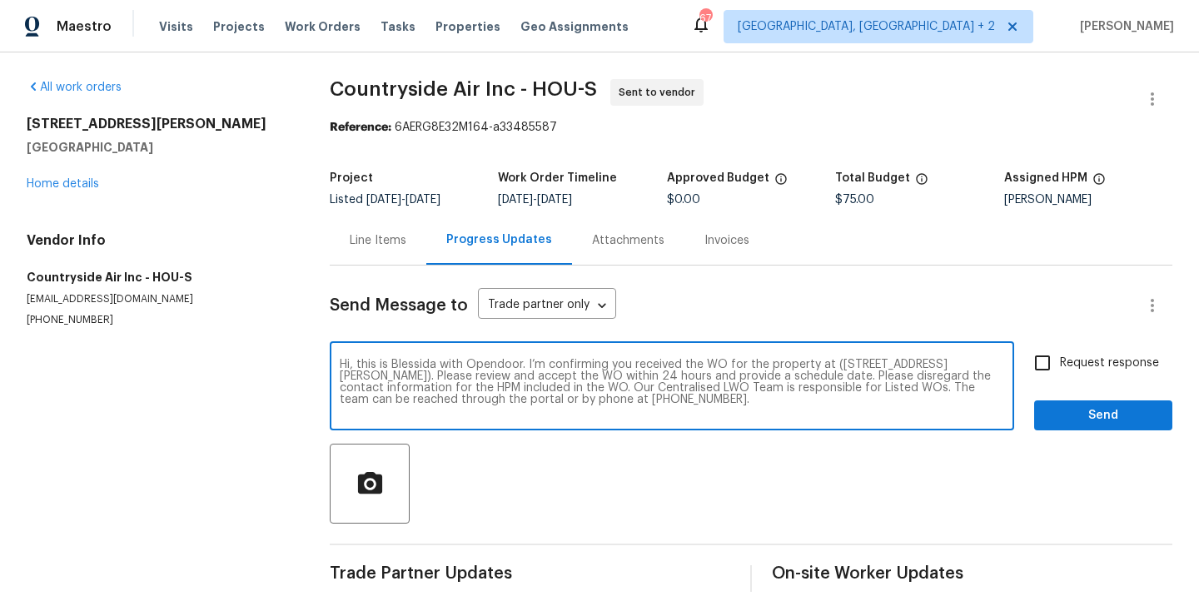
click at [1060, 353] on input "Request response" at bounding box center [1042, 362] width 35 height 35
checkbox input "true"
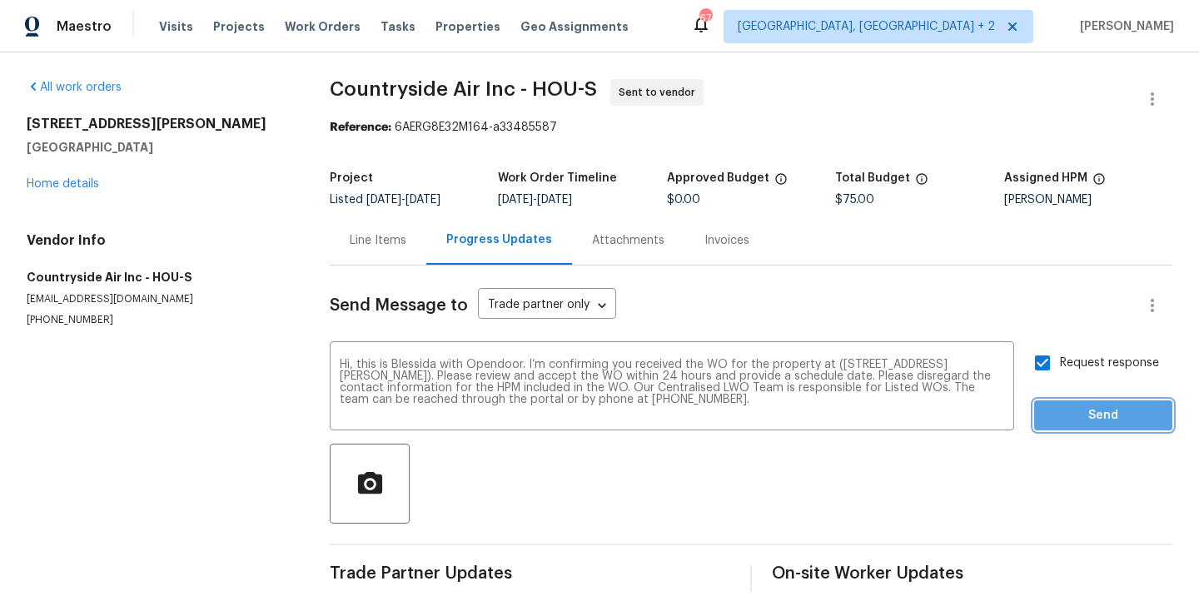
click at [1065, 427] on button "Send" at bounding box center [1103, 415] width 138 height 31
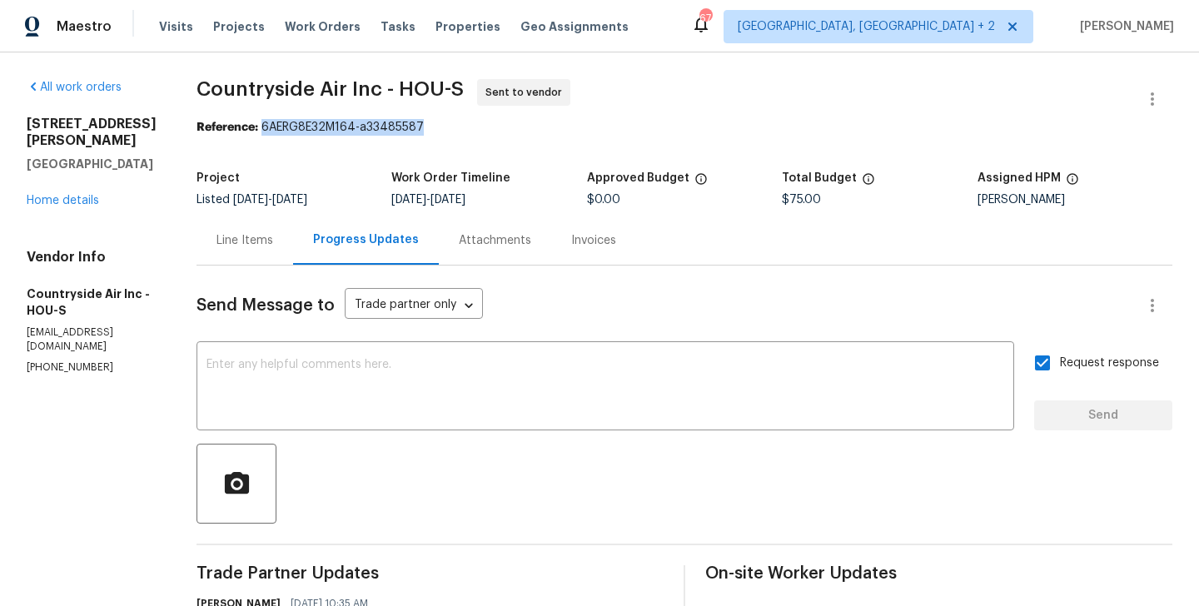
drag, startPoint x: 259, startPoint y: 130, endPoint x: 485, endPoint y: 130, distance: 226.4
click at [485, 130] on div "Reference: 6AERG8E32M164-a33485587" at bounding box center [684, 127] width 976 height 17
copy div "6AERG8E32M164-a33485587"
click at [525, 341] on div "Send Message to Trade partner only Trade partner only ​ x ​ Request response Se…" at bounding box center [684, 503] width 976 height 475
click at [515, 366] on textarea at bounding box center [605, 388] width 798 height 58
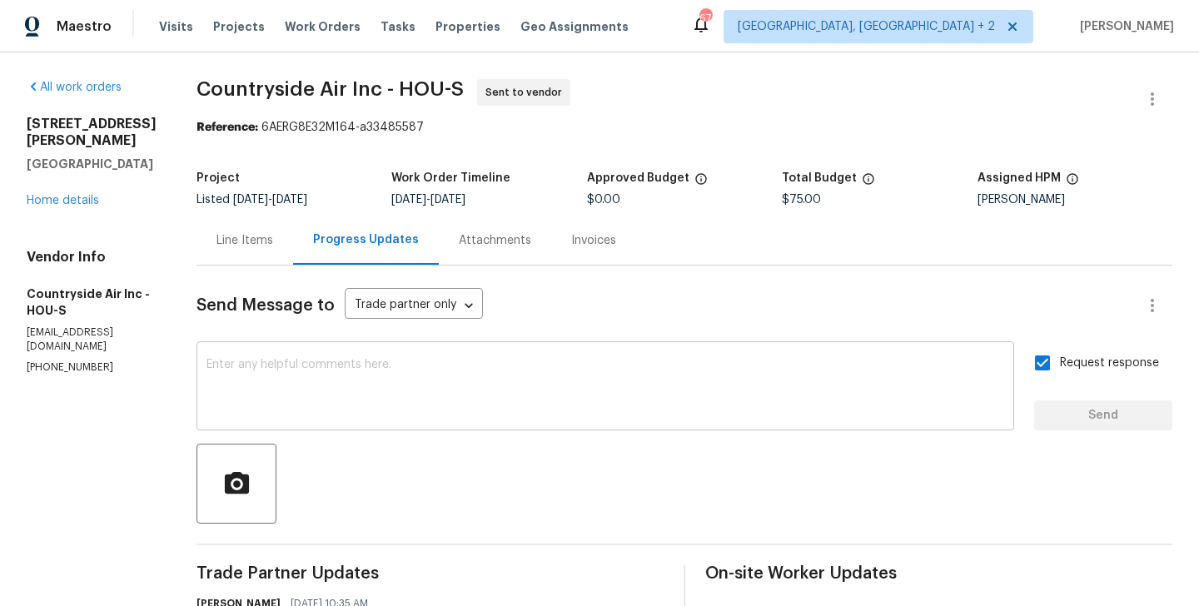
paste textarea "All Work Orders must include before-photos (both close-up and wide-angle) and a…"
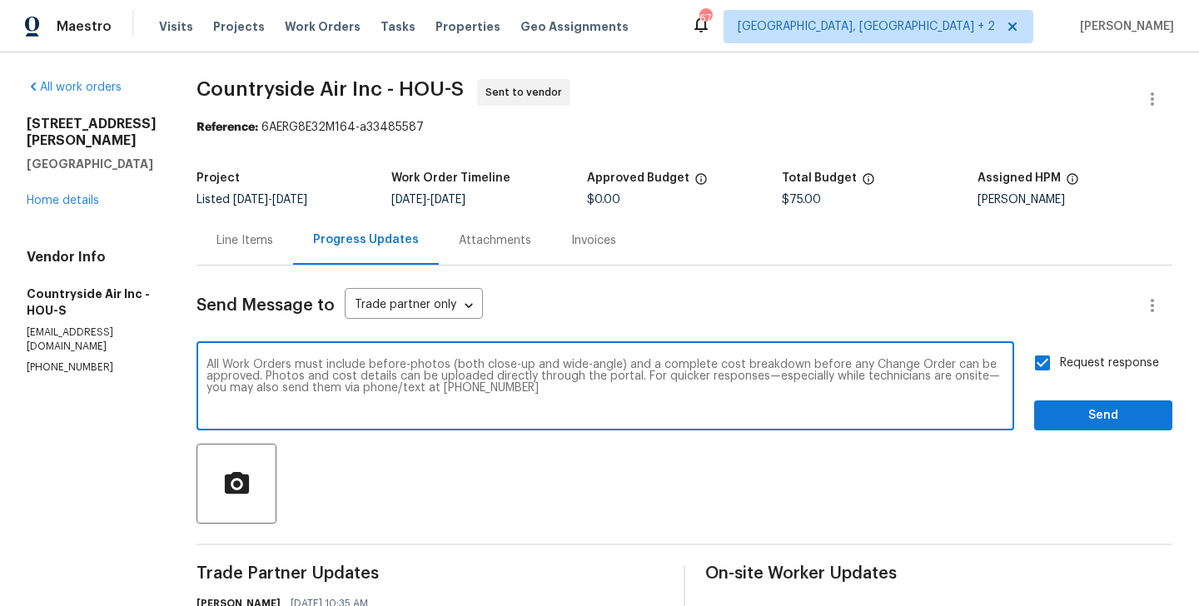
type textarea "All Work Orders must include before-photos (both close-up and wide-angle) and a…"
click at [1067, 417] on span "Send" at bounding box center [1103, 415] width 112 height 21
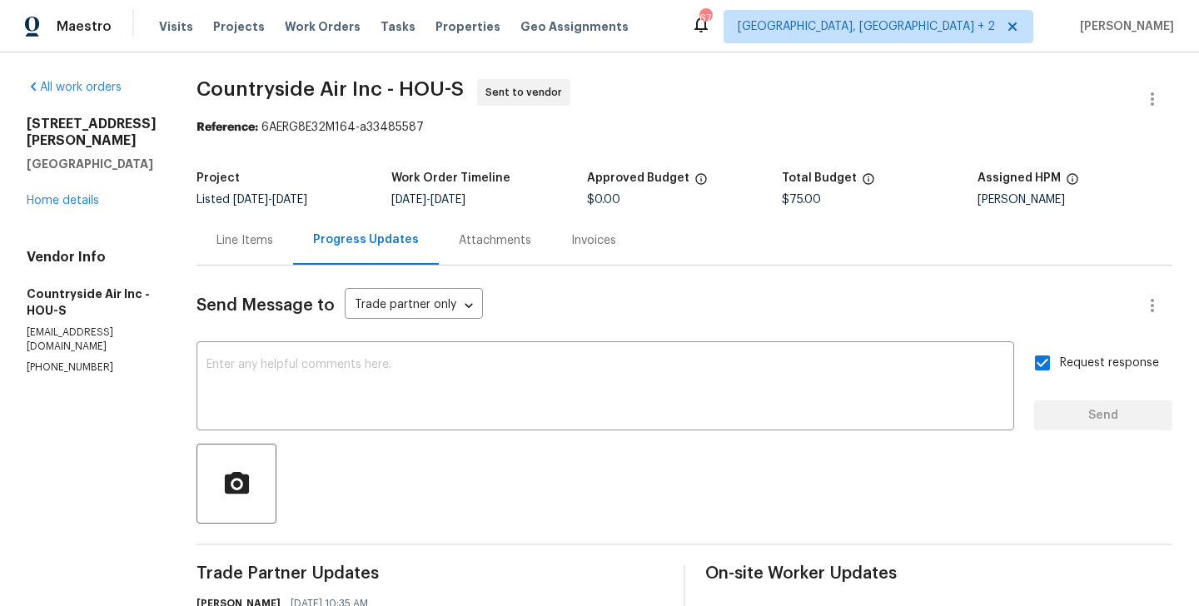
click at [260, 243] on div "Line Items" at bounding box center [244, 240] width 57 height 17
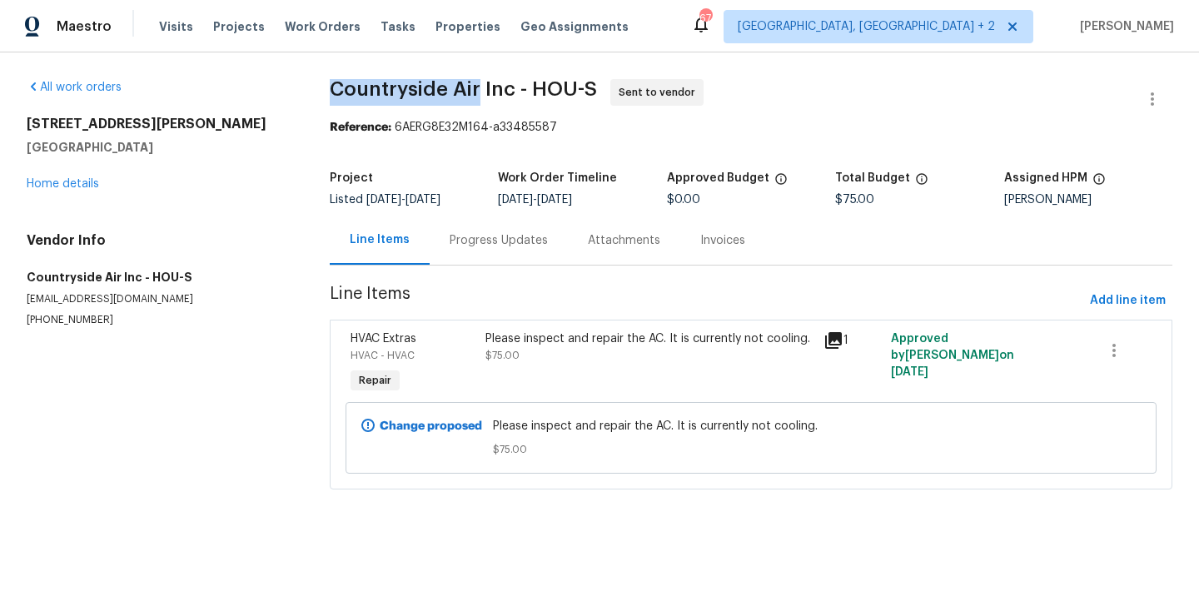
drag, startPoint x: 326, startPoint y: 86, endPoint x: 477, endPoint y: 92, distance: 150.8
click at [477, 92] on div "All work orders [STREET_ADDRESS] Home details Vendor Info Countryside Air Inc -…" at bounding box center [599, 294] width 1199 height 484
copy span "Countryside Air"
click at [54, 176] on div "[STREET_ADDRESS] Home details" at bounding box center [158, 154] width 263 height 77
click at [58, 180] on link "Home details" at bounding box center [63, 184] width 72 height 12
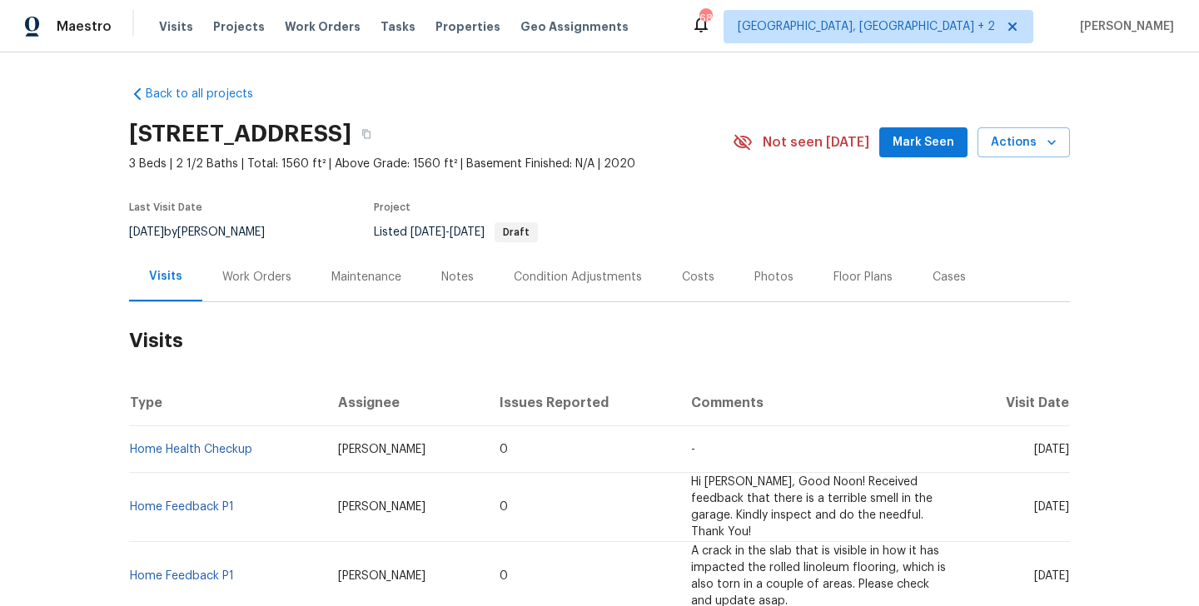
click at [266, 281] on div "Work Orders" at bounding box center [256, 277] width 69 height 17
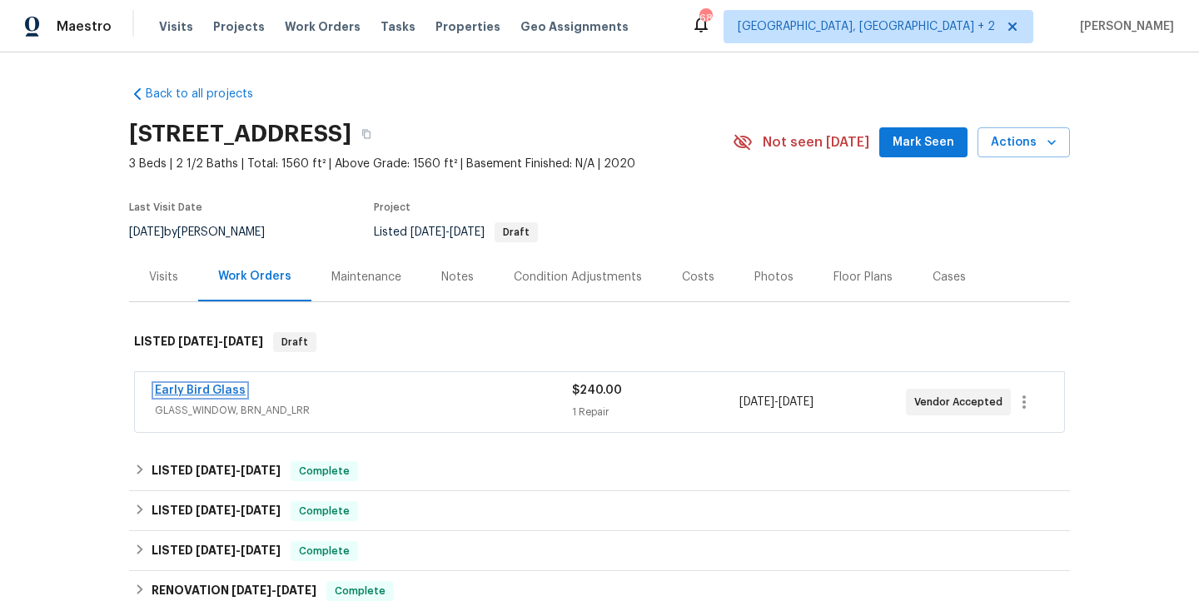
click at [227, 389] on link "Early Bird Glass" at bounding box center [200, 391] width 91 height 12
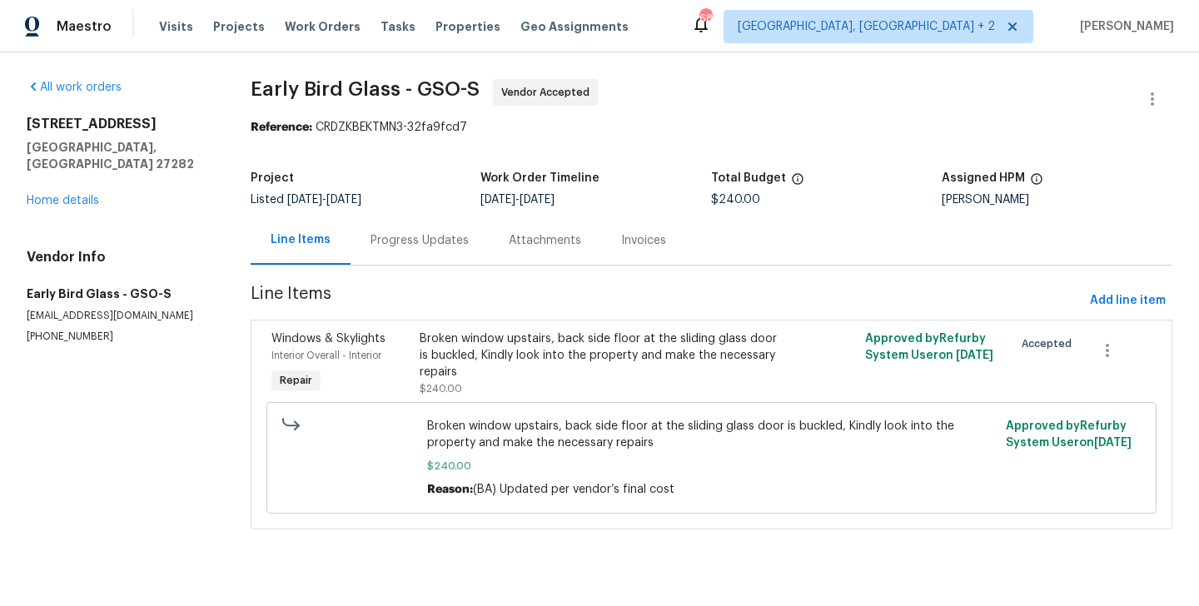
click at [430, 232] on div "Progress Updates" at bounding box center [419, 240] width 98 height 17
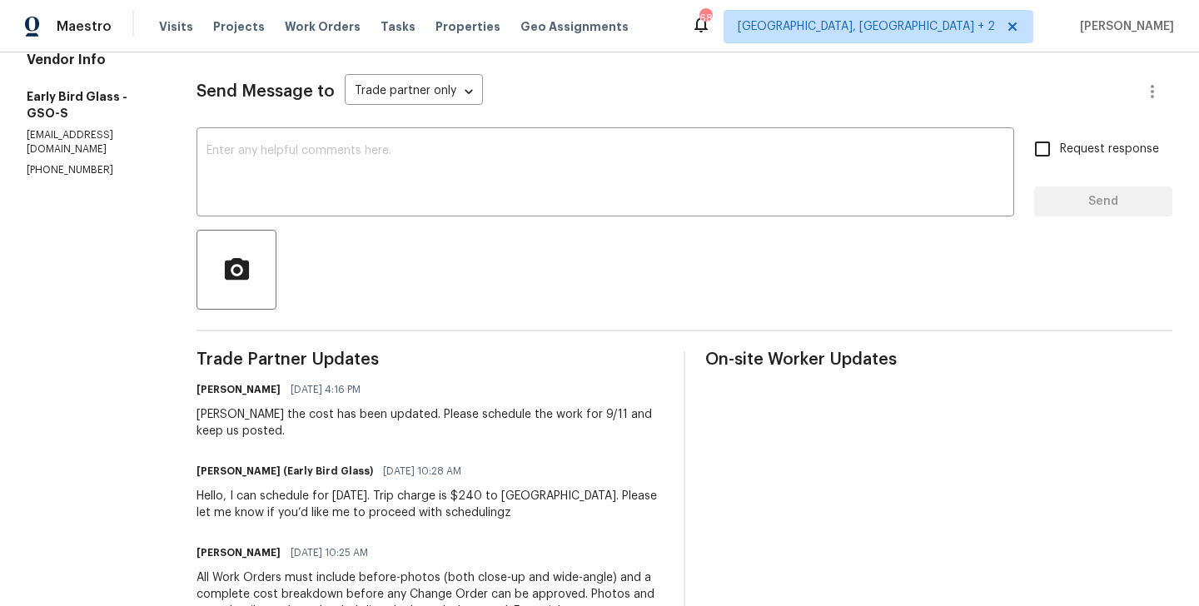
scroll to position [283, 0]
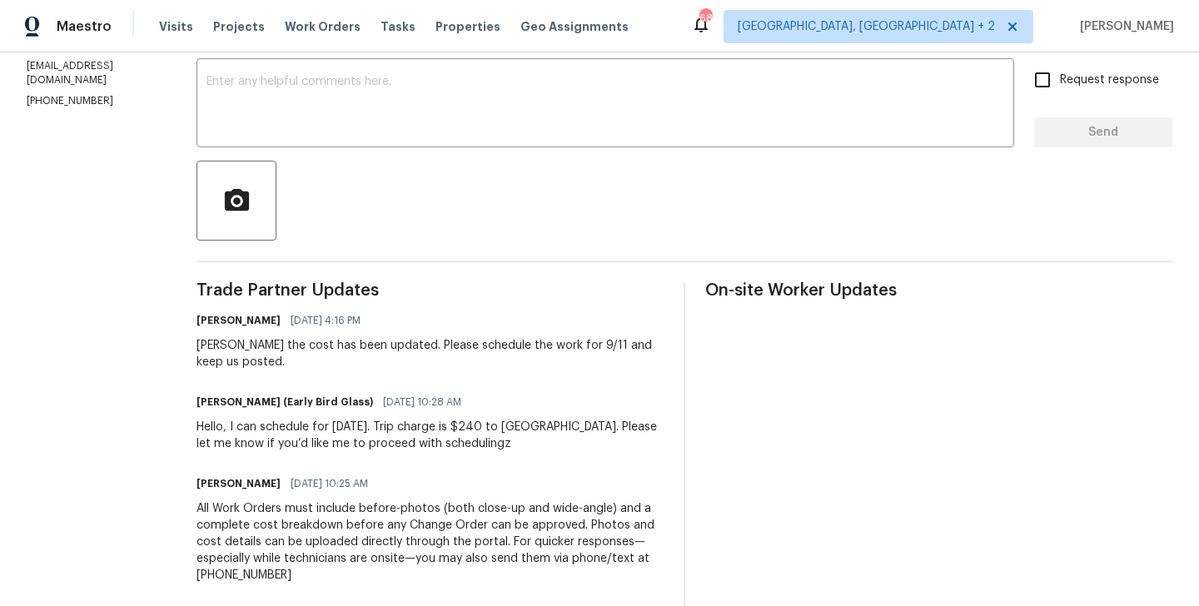
click at [197, 345] on div "[PERSON_NAME] the cost has been updated. Please schedule the work for 9/11 and …" at bounding box center [429, 353] width 467 height 33
copy div "[PERSON_NAME]"
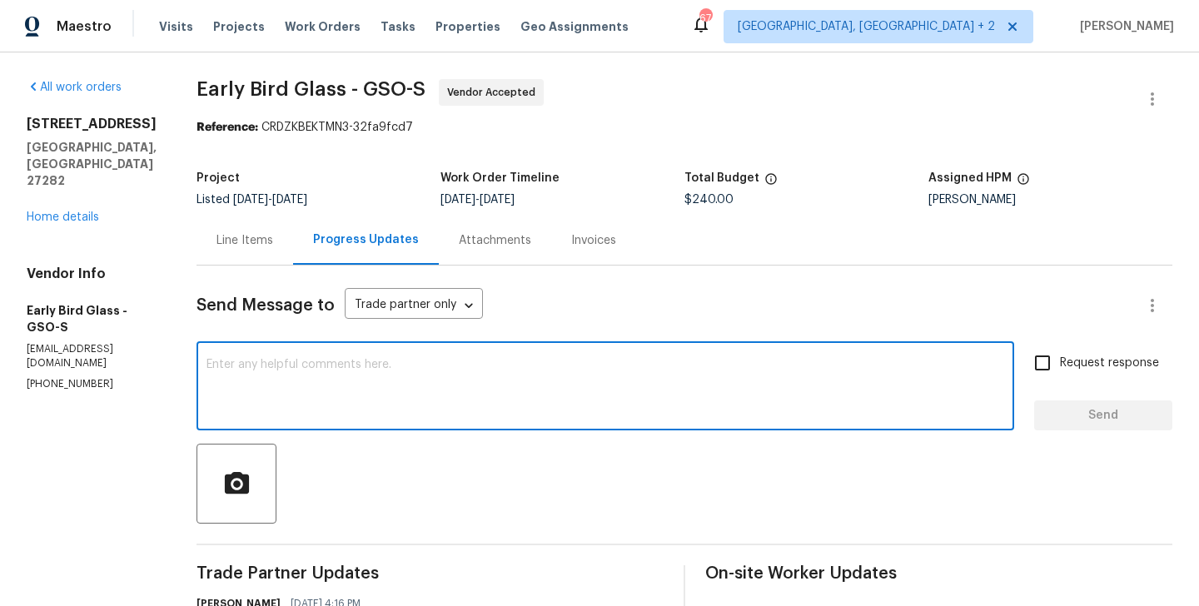
click at [281, 369] on textarea at bounding box center [605, 388] width 798 height 58
paste textarea "[PERSON_NAME]"
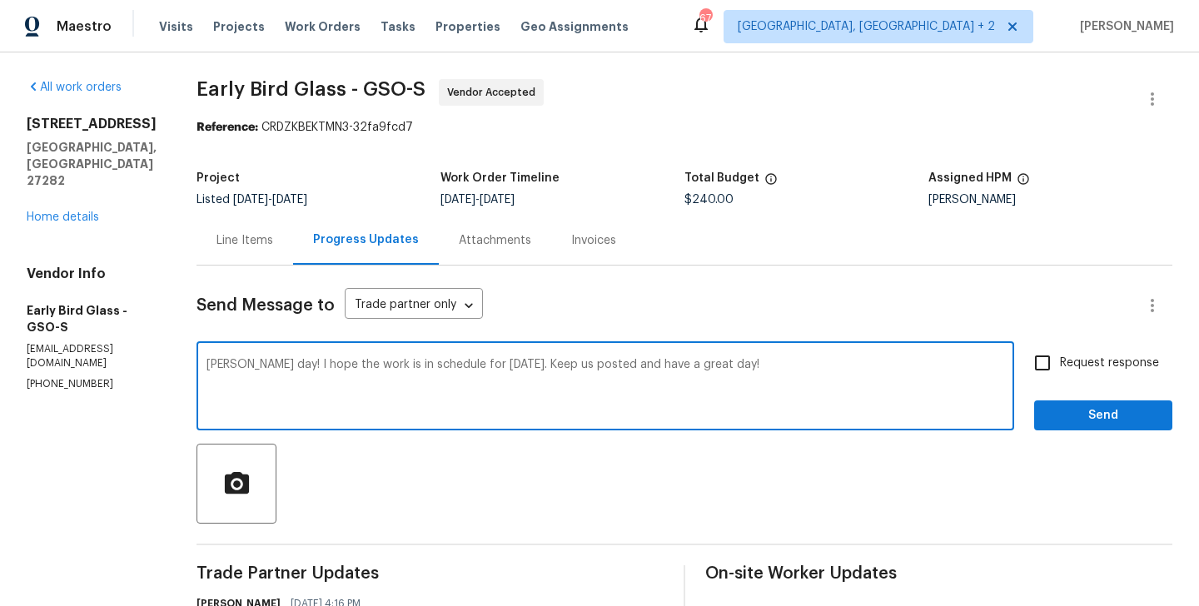
type textarea "[PERSON_NAME] day! I hope the work is in schedule for [DATE]. Keep us posted an…"
click at [1054, 358] on input "Request response" at bounding box center [1042, 362] width 35 height 35
checkbox input "true"
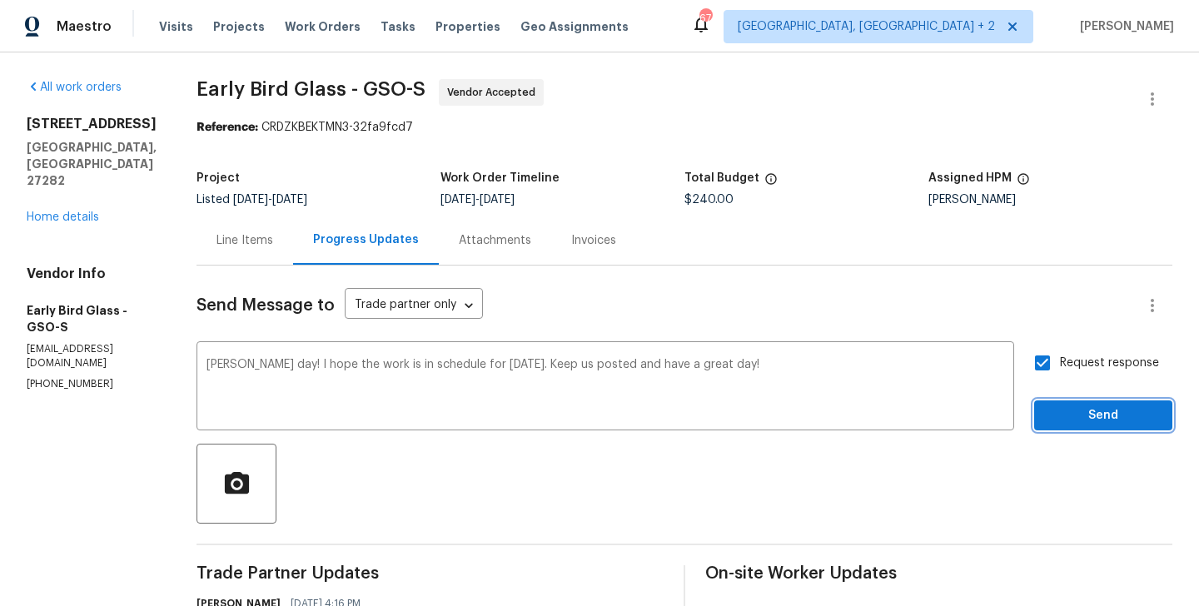
click at [1058, 417] on span "Send" at bounding box center [1103, 415] width 112 height 21
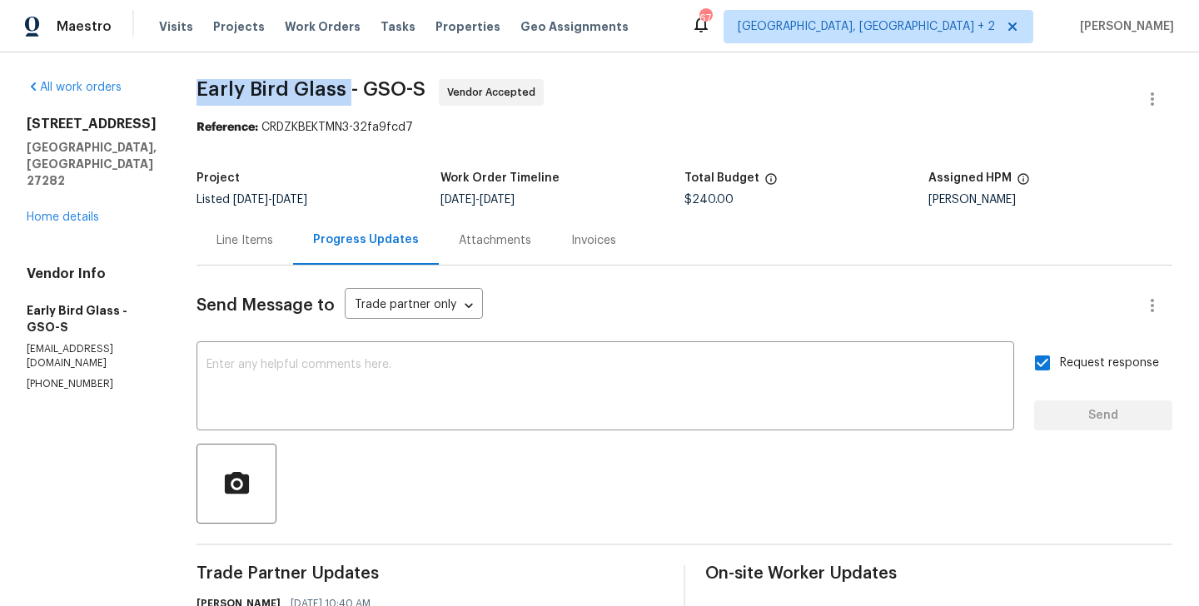
drag, startPoint x: 189, startPoint y: 81, endPoint x: 336, endPoint y: 82, distance: 147.4
click at [336, 82] on span "Early Bird Glass - GSO-S" at bounding box center [310, 89] width 229 height 20
copy span "Early Bird Glass"
click at [95, 211] on link "Home details" at bounding box center [63, 217] width 72 height 12
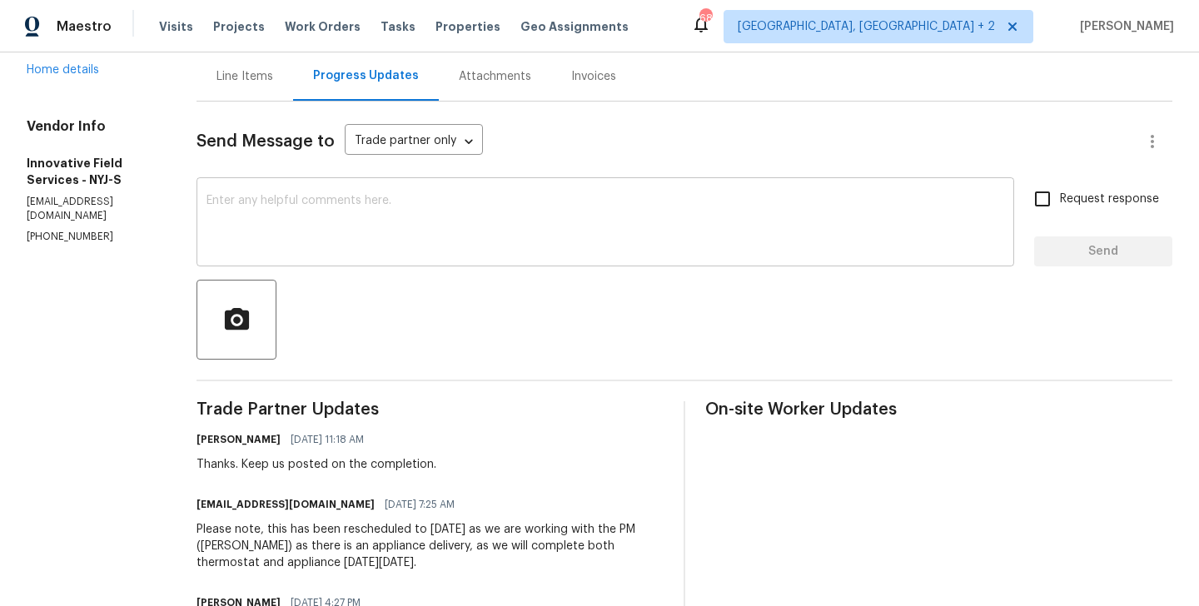
scroll to position [165, 0]
click at [325, 207] on textarea at bounding box center [605, 223] width 798 height 58
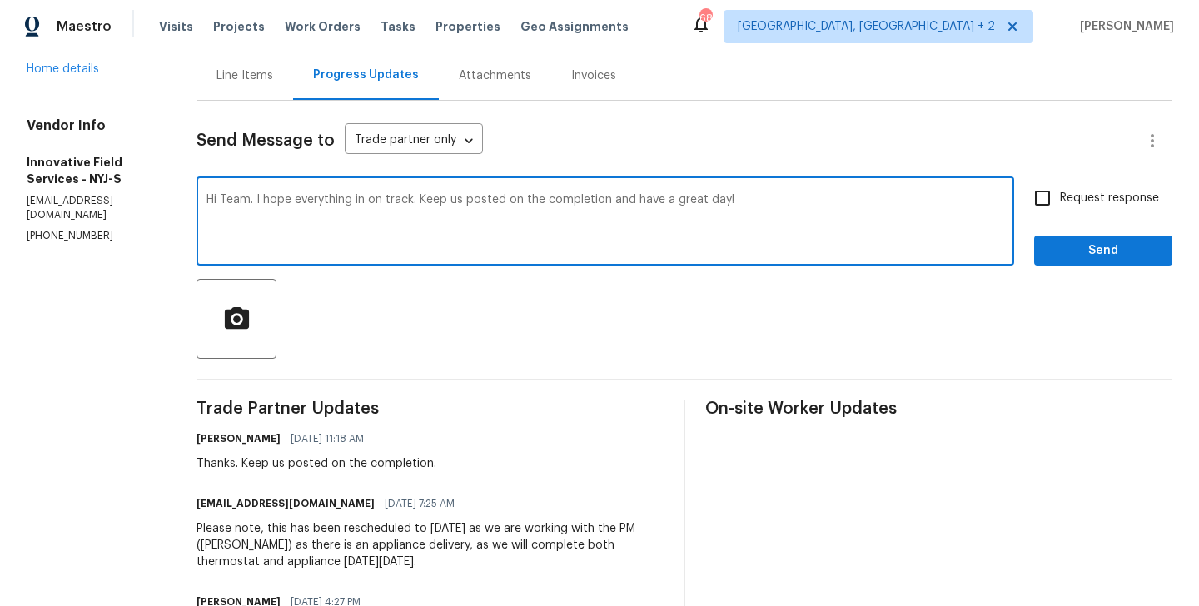
type textarea "Hi Team. I hope everything in on track. Keep us posted on the completion and ha…"
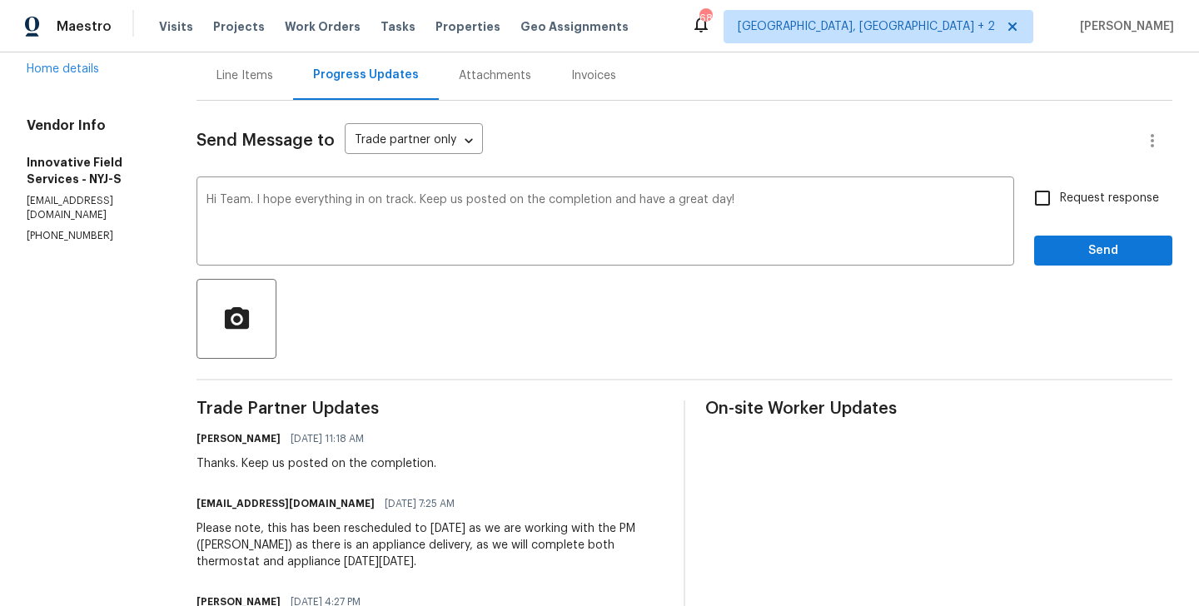
click at [1069, 196] on span "Request response" at bounding box center [1109, 198] width 99 height 17
click at [1060, 196] on input "Request response" at bounding box center [1042, 198] width 35 height 35
checkbox input "true"
click at [1068, 247] on span "Send" at bounding box center [1103, 251] width 112 height 21
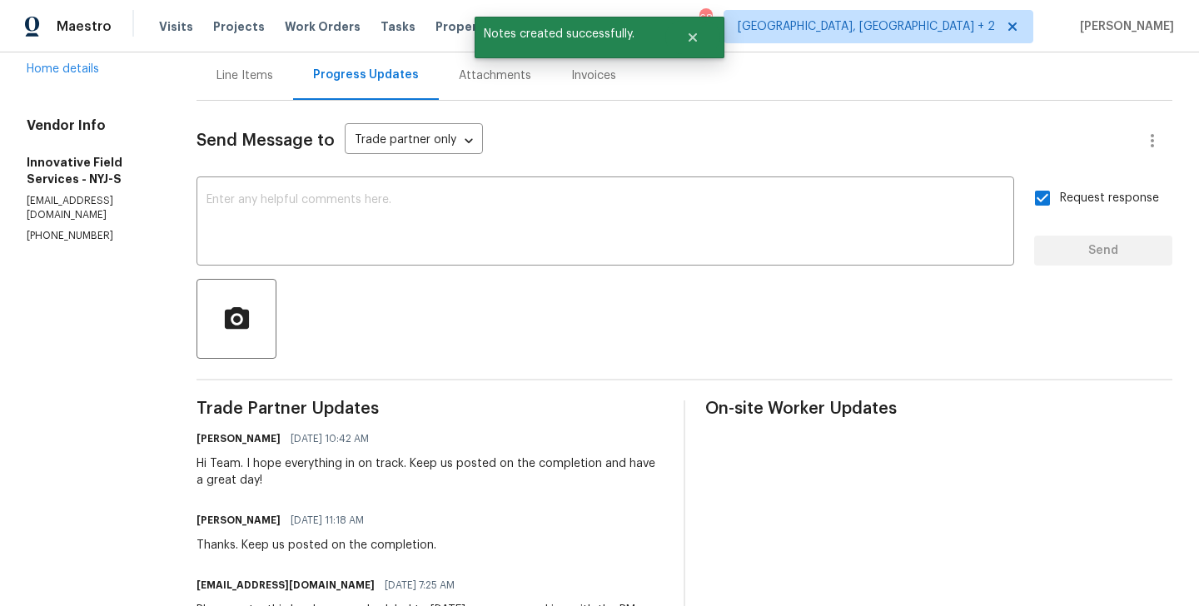
scroll to position [0, 0]
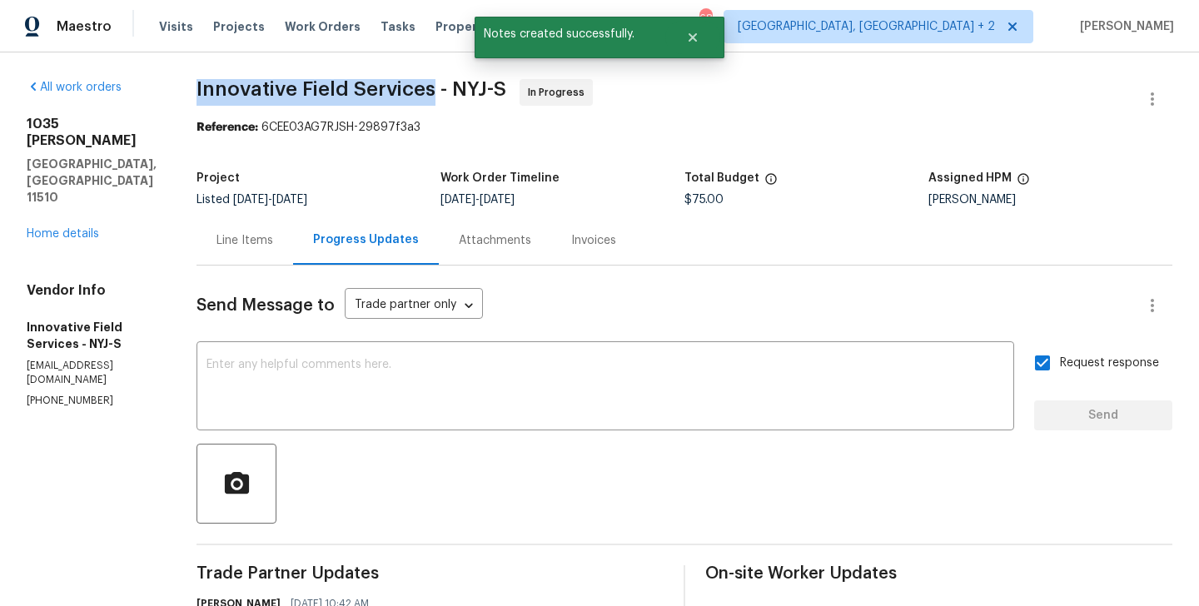
drag, startPoint x: 186, startPoint y: 82, endPoint x: 426, endPoint y: 101, distance: 240.5
copy span "Innovative Field Services"
click at [76, 228] on link "Home details" at bounding box center [63, 234] width 72 height 12
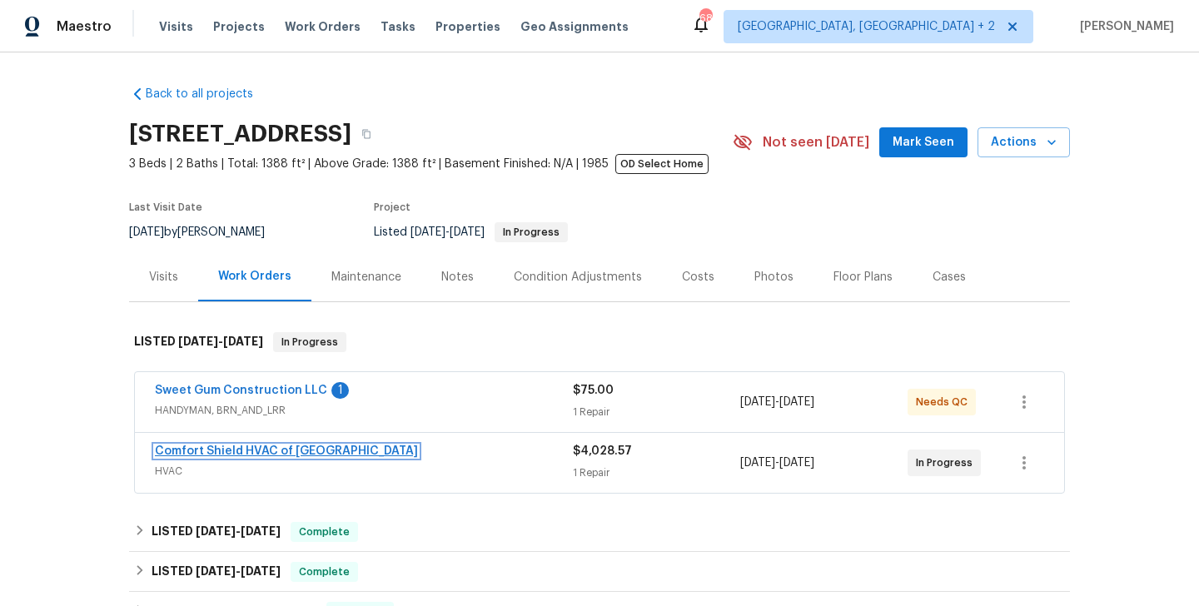
click at [271, 448] on link "Comfort Shield HVAC of [GEOGRAPHIC_DATA]" at bounding box center [286, 451] width 263 height 12
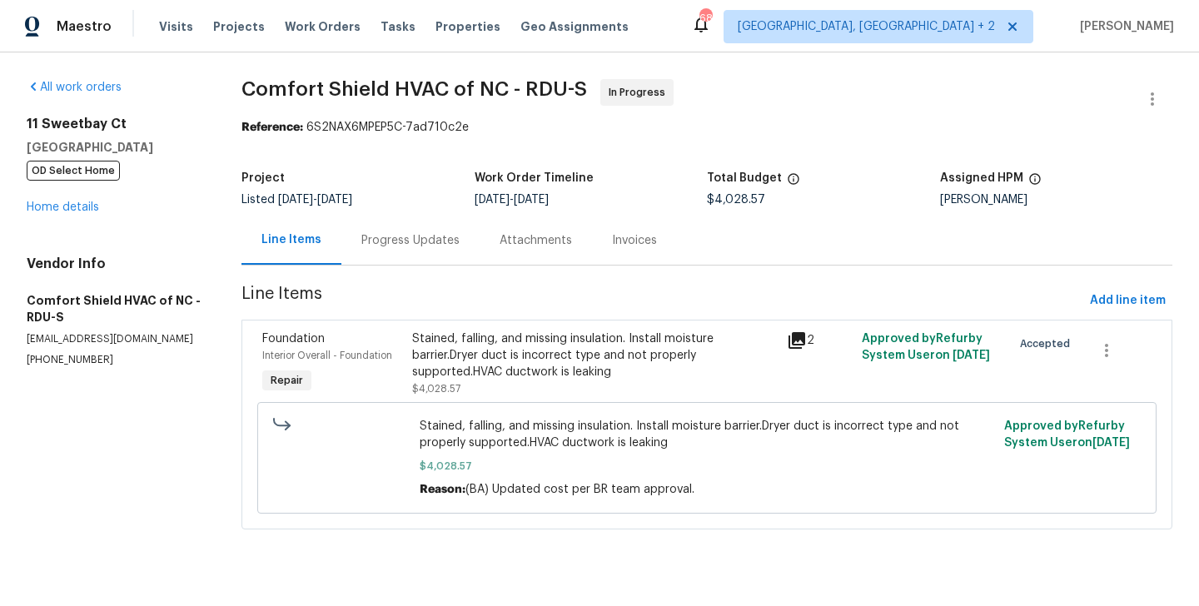
click at [413, 253] on div "Progress Updates" at bounding box center [410, 240] width 138 height 49
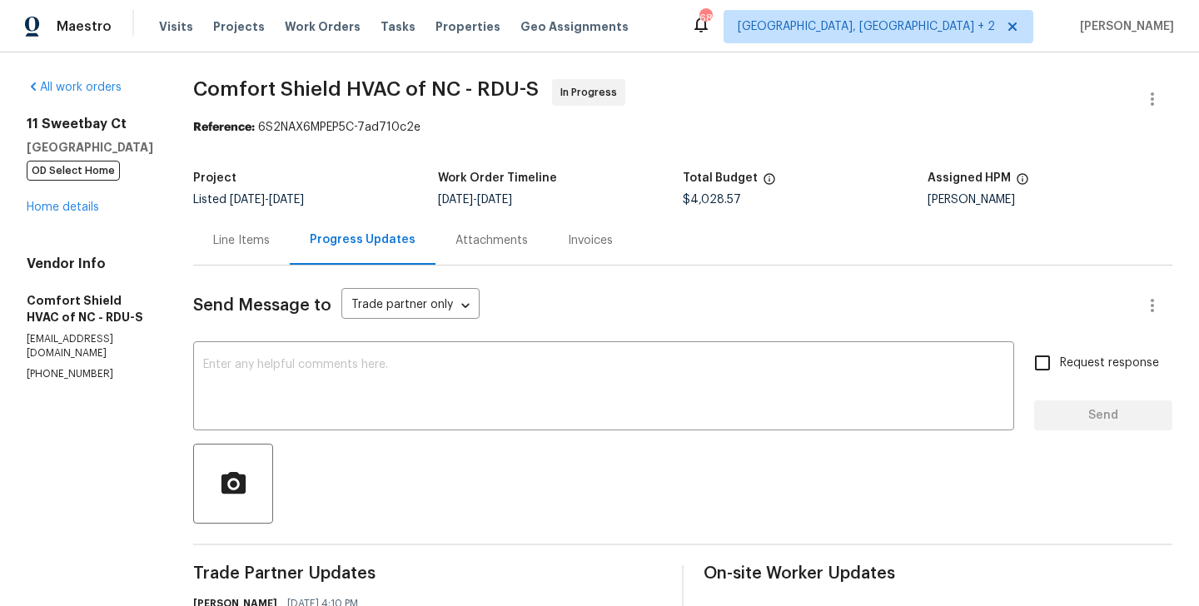
click at [77, 216] on div "All work orders [STREET_ADDRESS] OD Select Home Home details Vendor Info Comfor…" at bounding box center [90, 230] width 127 height 302
click at [74, 212] on link "Home details" at bounding box center [63, 207] width 72 height 12
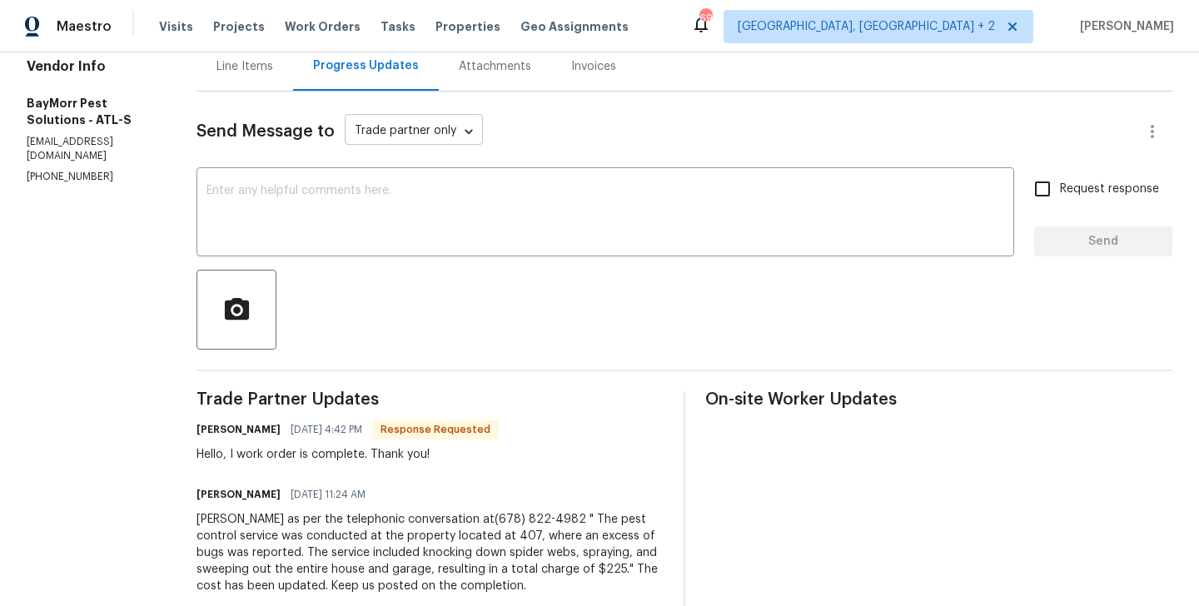
scroll to position [171, 0]
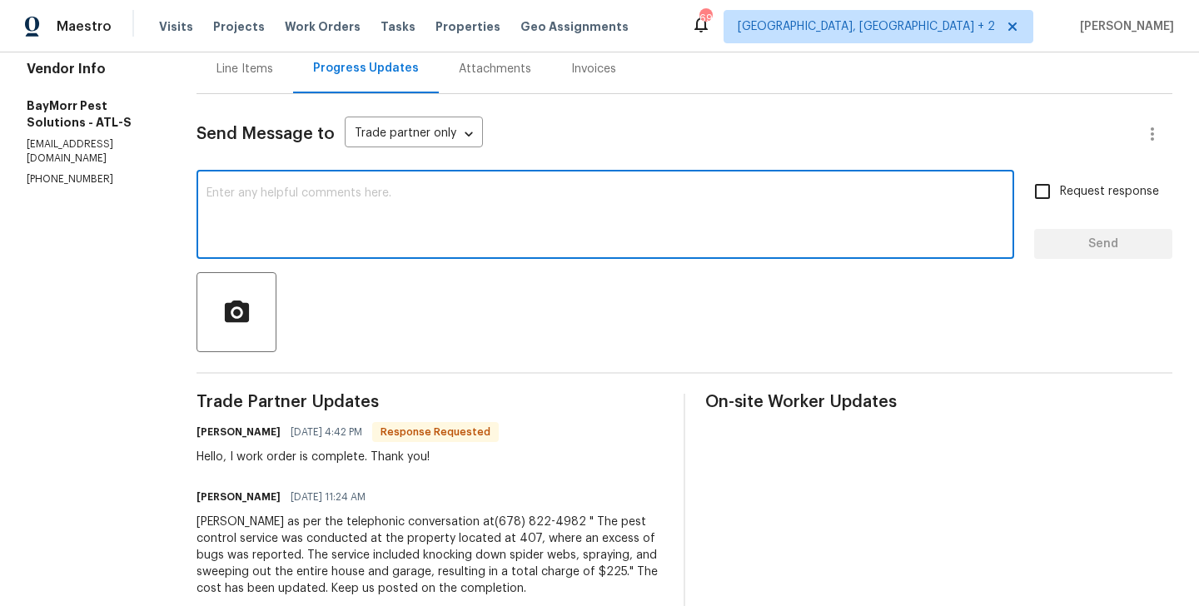
click at [301, 200] on textarea at bounding box center [605, 216] width 798 height 58
type textarea "Thanks [PERSON_NAME]. WO approved."
click at [1080, 249] on span "Send" at bounding box center [1103, 244] width 112 height 21
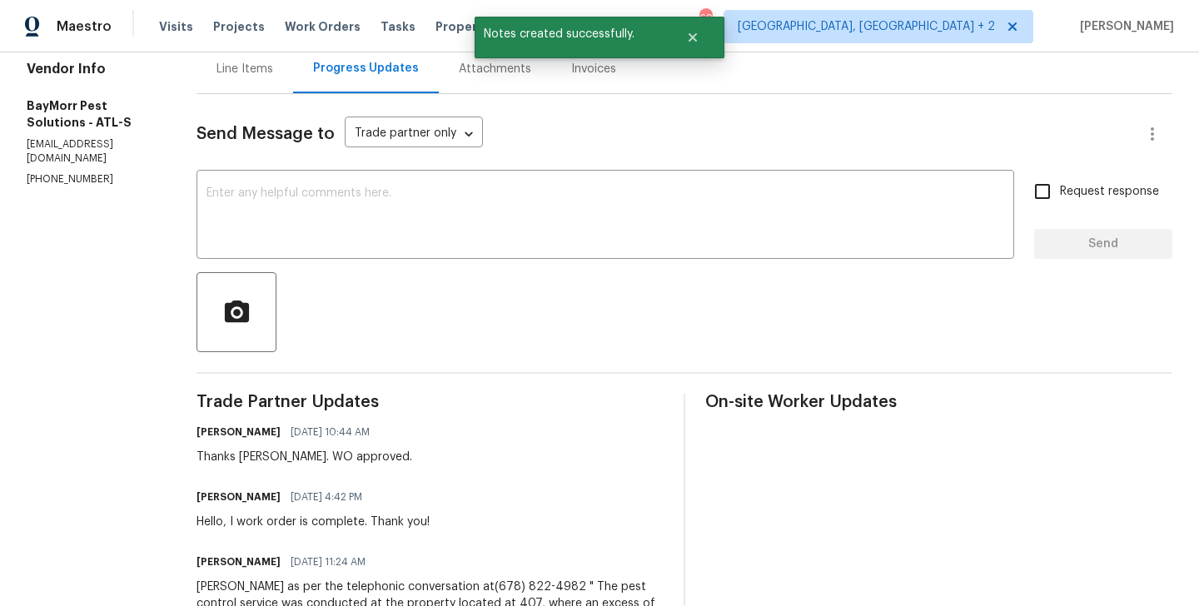
scroll to position [0, 0]
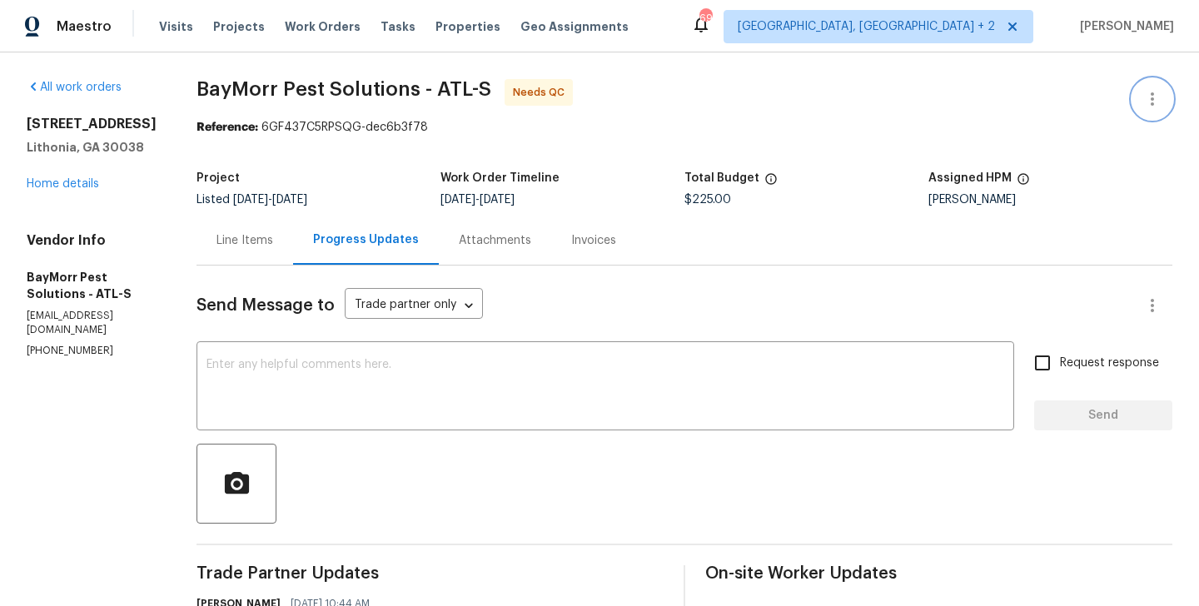
click at [1157, 97] on icon "button" at bounding box center [1152, 99] width 20 height 20
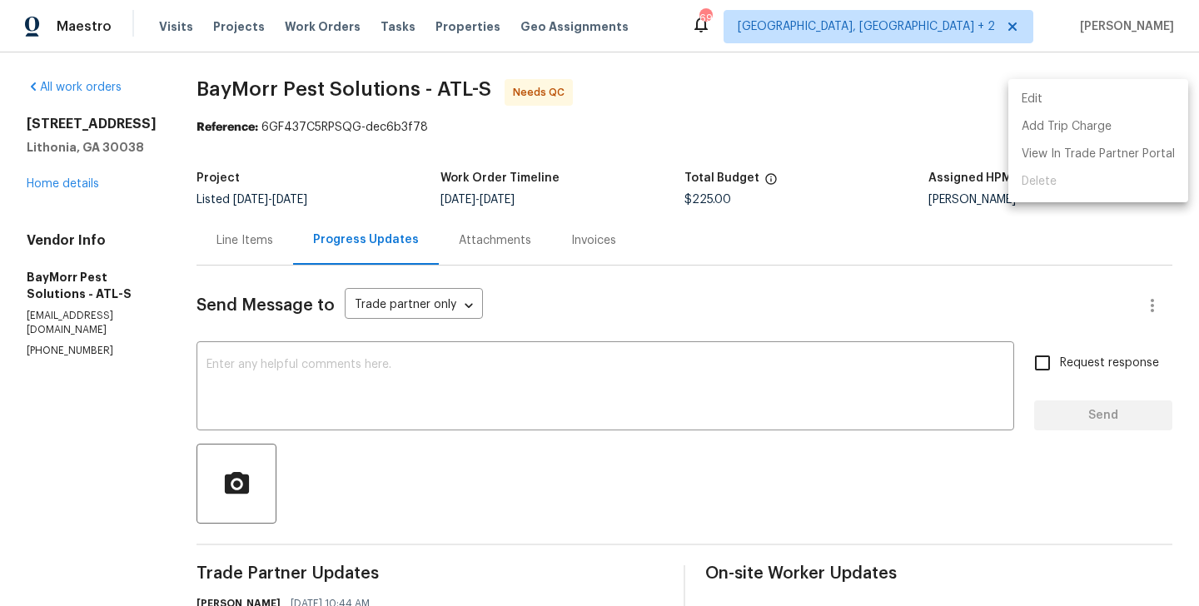
click at [1137, 97] on li "Edit" at bounding box center [1098, 99] width 180 height 27
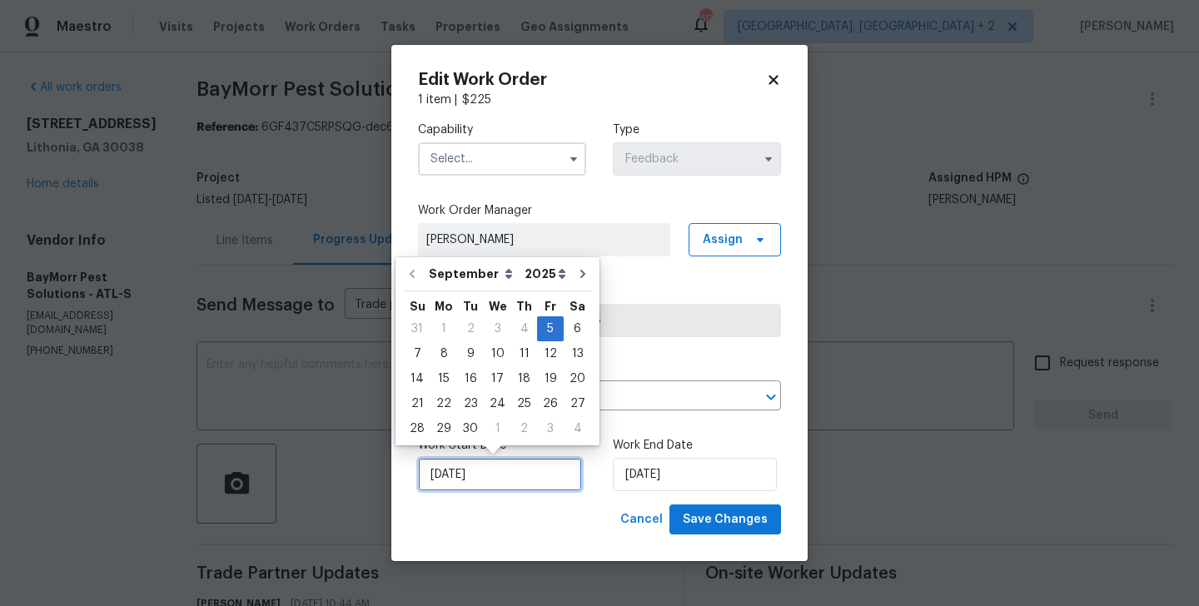
click at [533, 475] on input "[DATE]" at bounding box center [500, 474] width 164 height 33
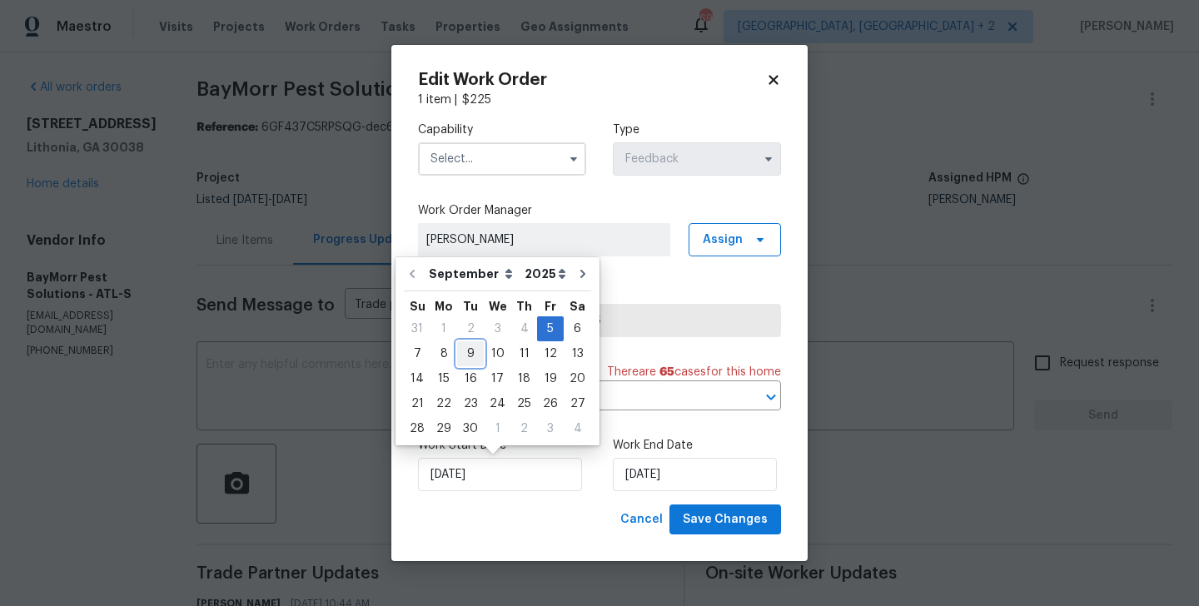
click at [464, 356] on div "9" at bounding box center [470, 353] width 27 height 23
type input "[DATE]"
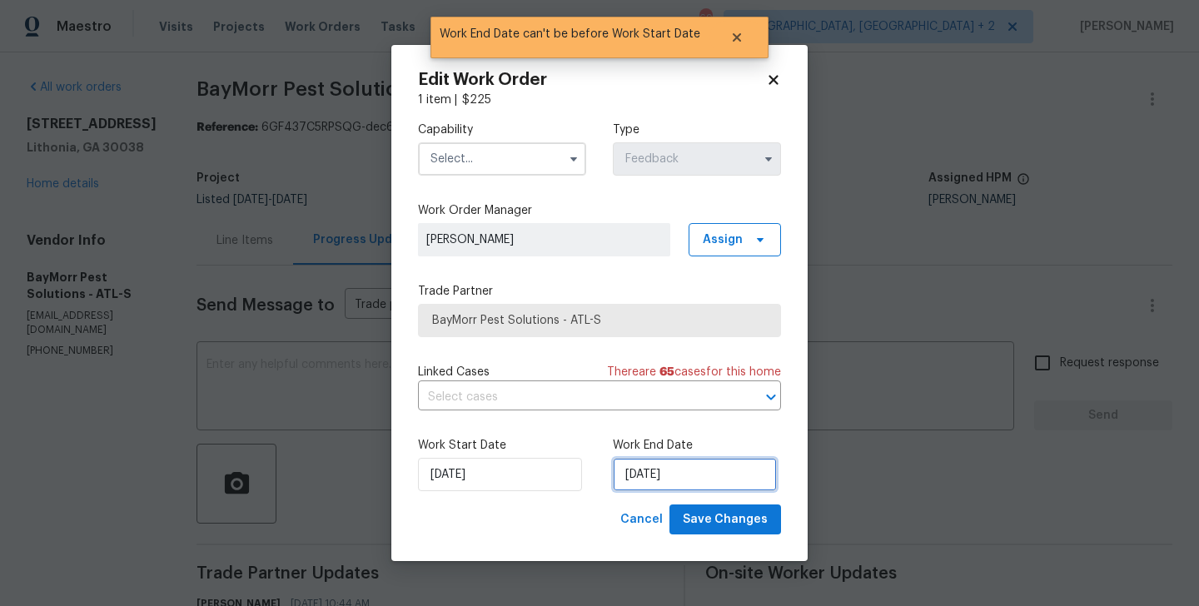
click at [637, 472] on input "[DATE]" at bounding box center [695, 474] width 164 height 33
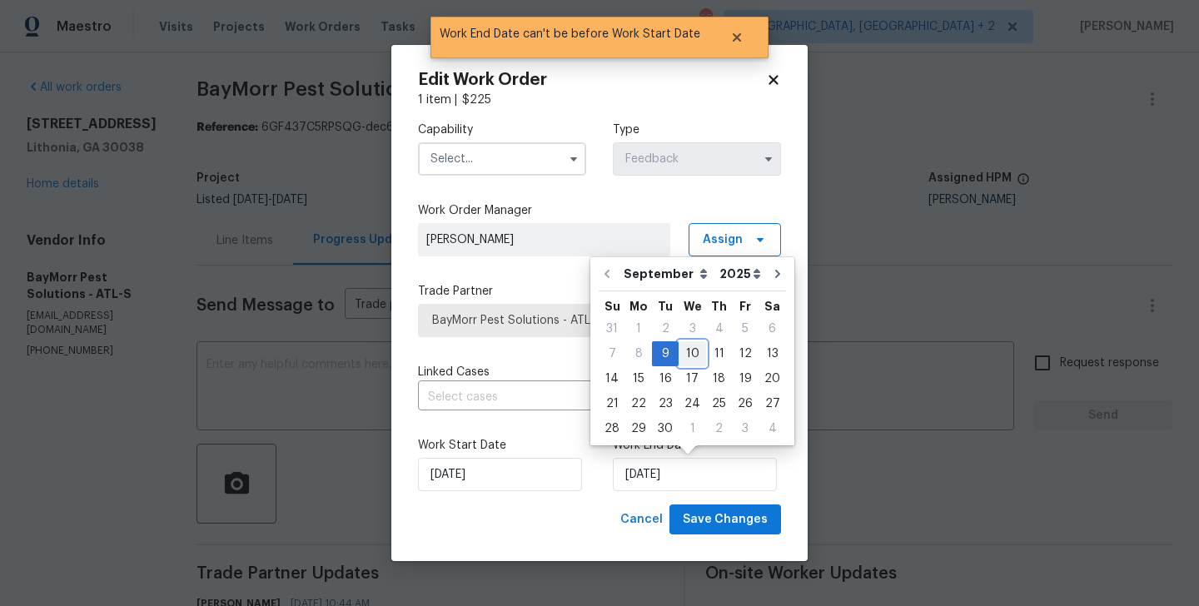
click at [693, 352] on div "10" at bounding box center [691, 353] width 27 height 23
type input "[DATE]"
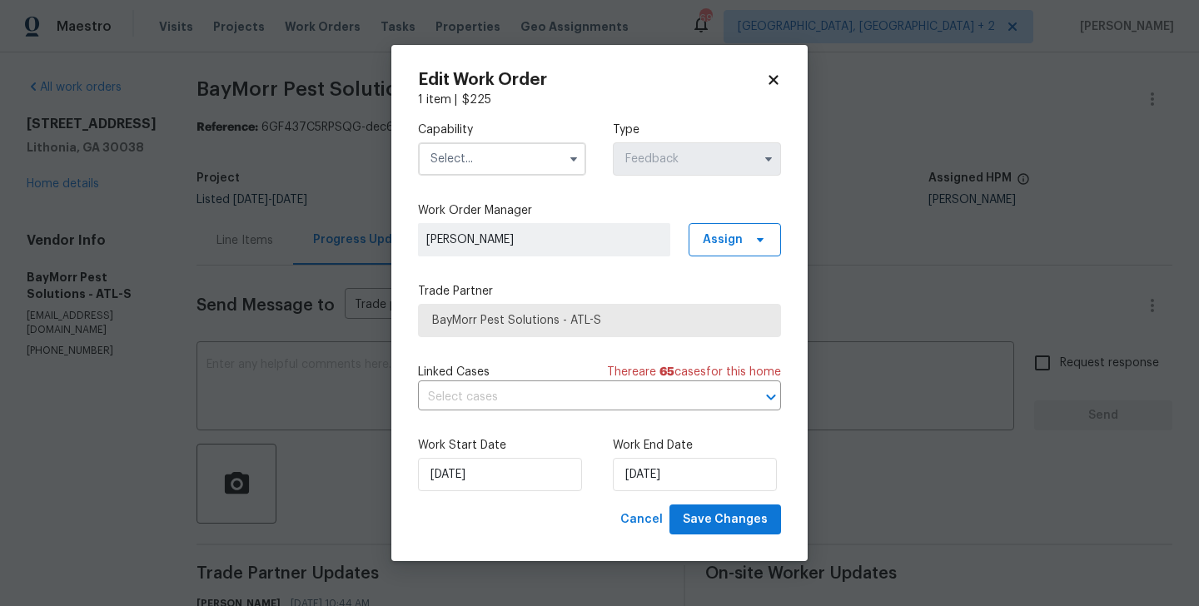
click at [492, 144] on input "text" at bounding box center [502, 158] width 168 height 33
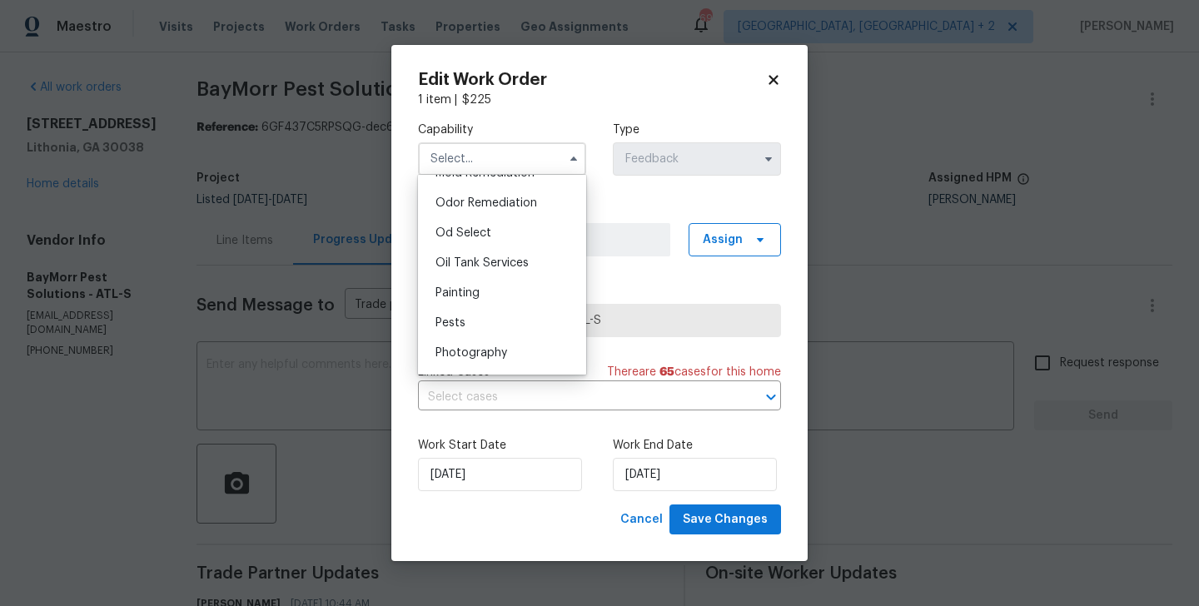
scroll to position [1305, 0]
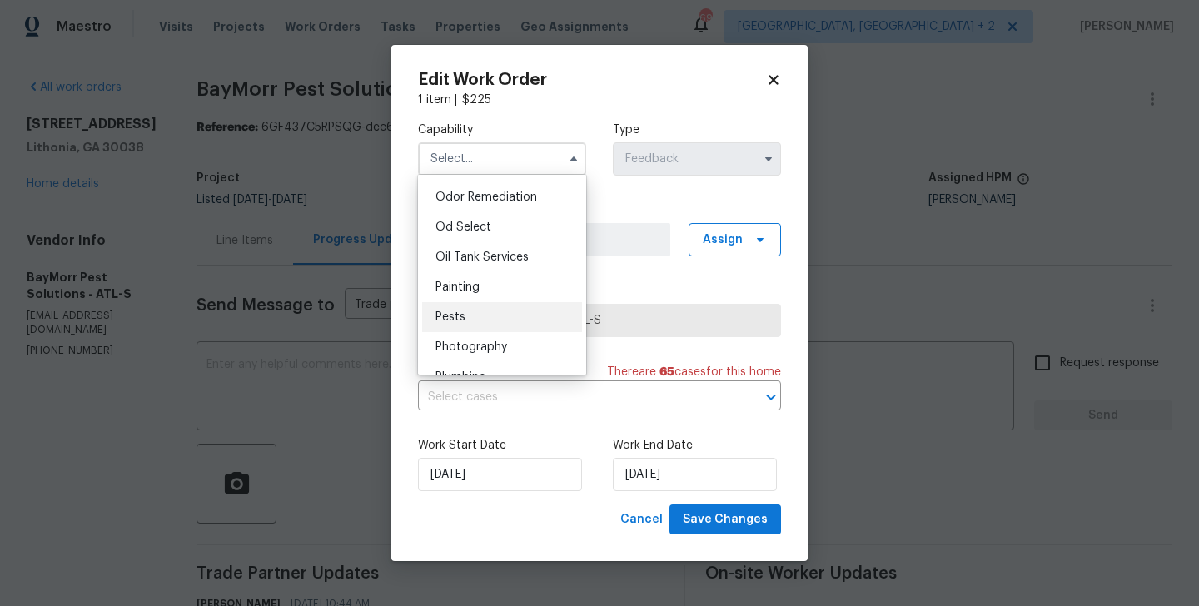
click at [479, 307] on div "Pests" at bounding box center [502, 317] width 160 height 30
type input "Pests"
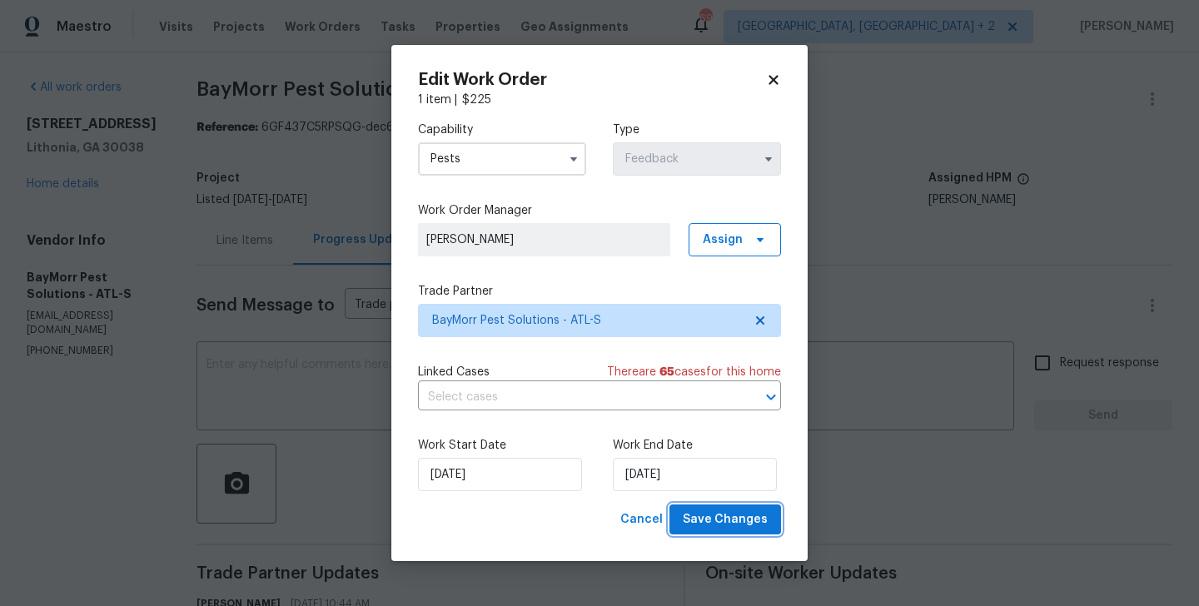
click at [713, 511] on span "Save Changes" at bounding box center [725, 519] width 85 height 21
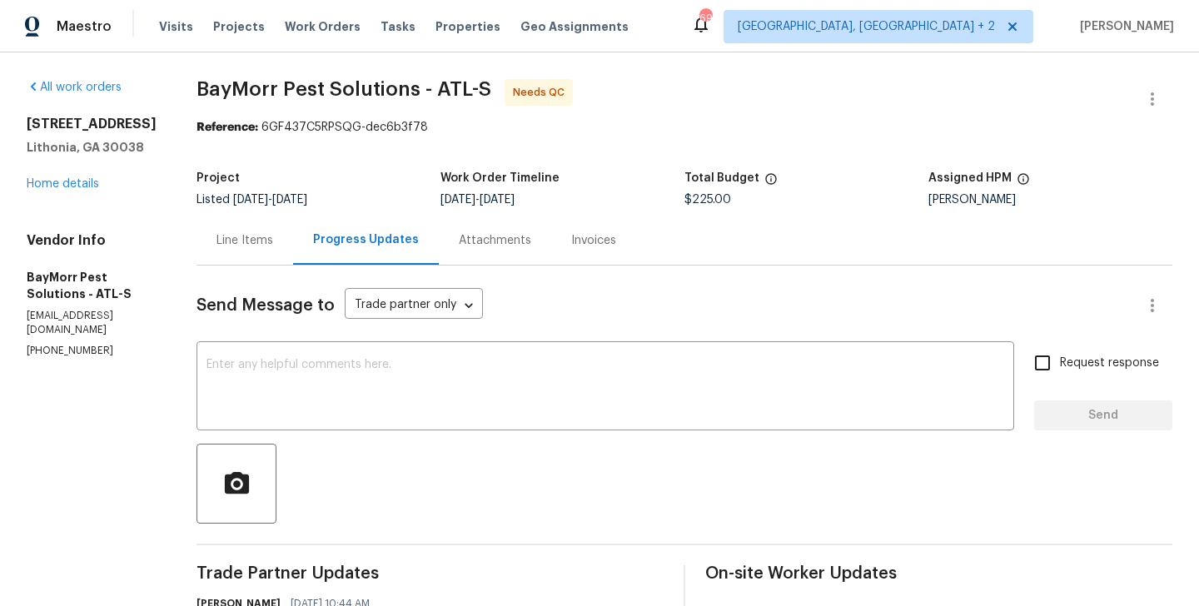
click at [246, 231] on div "Line Items" at bounding box center [244, 240] width 97 height 49
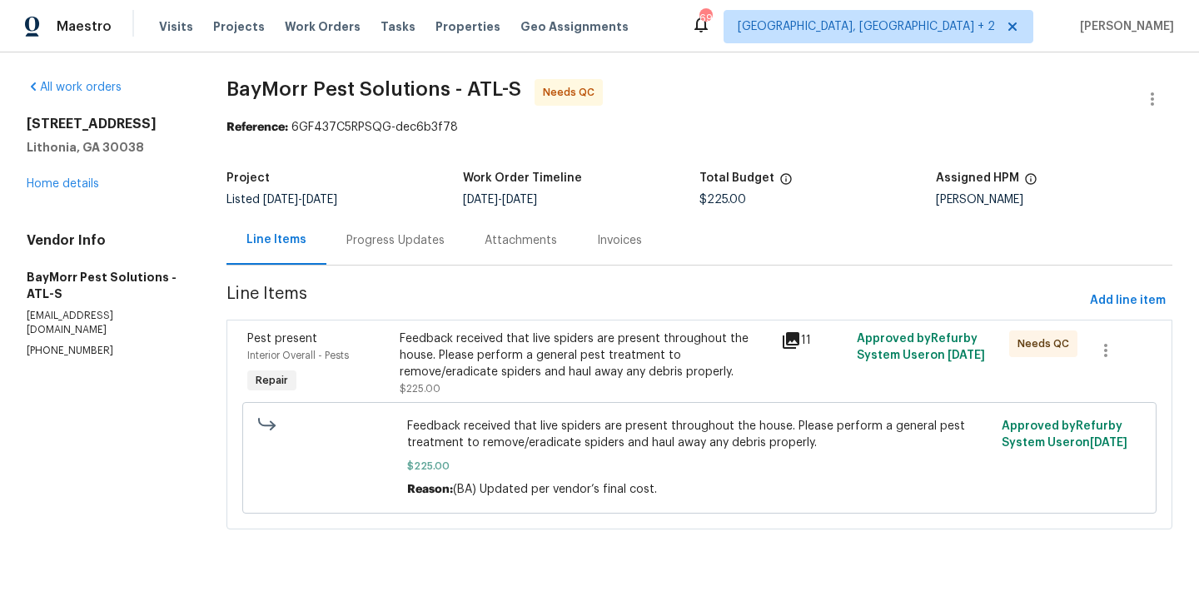
click at [517, 355] on div "Feedback received that live spiders are present throughout the house. Please pe…" at bounding box center [585, 355] width 370 height 50
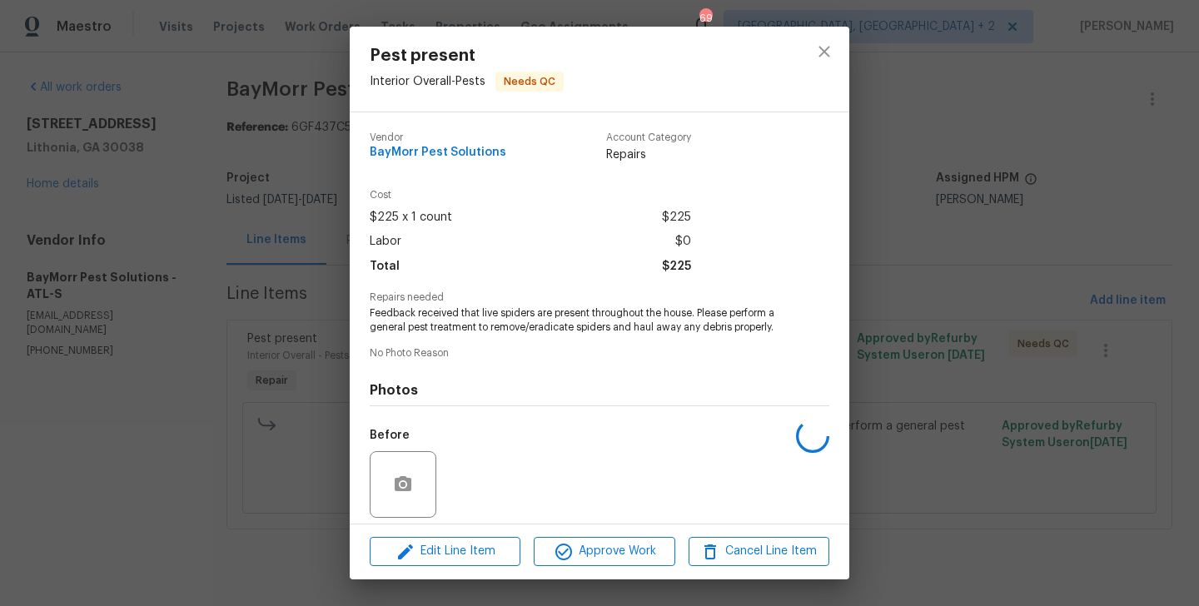
scroll to position [119, 0]
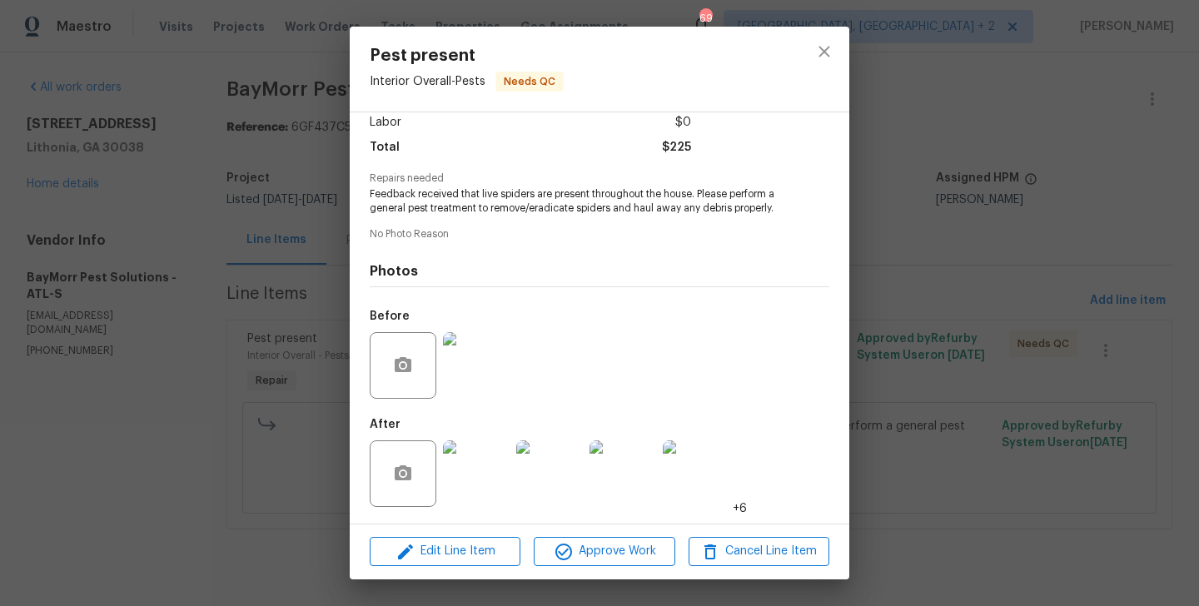
click at [480, 468] on img at bounding box center [476, 473] width 67 height 67
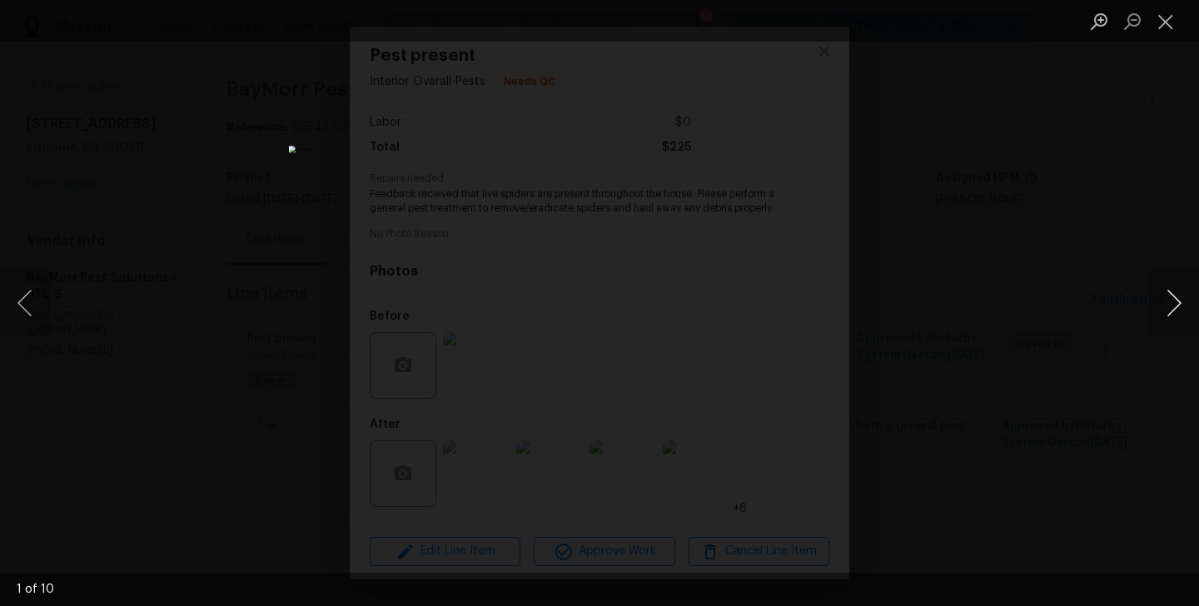
click at [1177, 307] on button "Next image" at bounding box center [1174, 303] width 50 height 67
click at [33, 318] on button "Previous image" at bounding box center [25, 303] width 50 height 67
click at [507, 199] on img "Lightbox" at bounding box center [600, 303] width 622 height 315
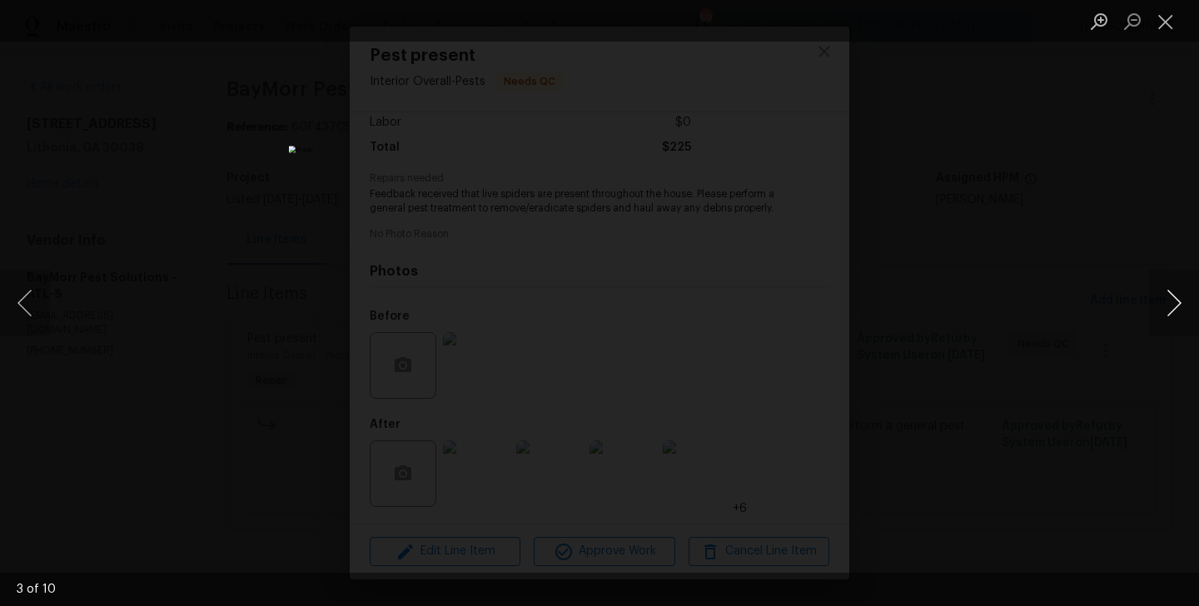
click at [1180, 302] on button "Next image" at bounding box center [1174, 303] width 50 height 67
click at [1045, 309] on div "Lightbox" at bounding box center [599, 303] width 1199 height 606
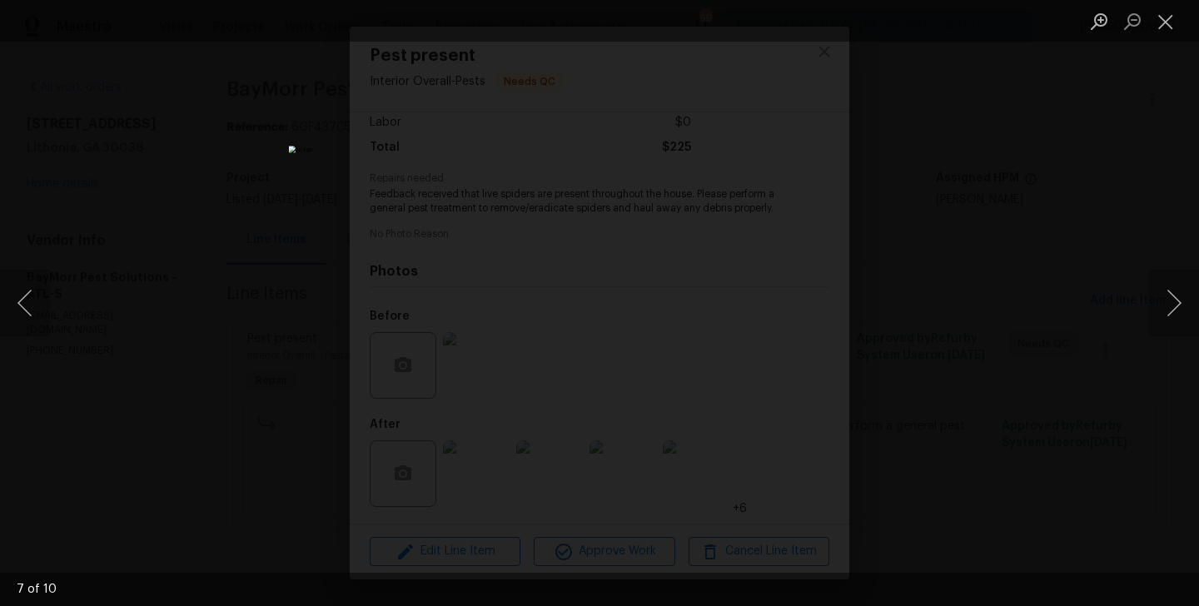
click at [1045, 309] on div "Lightbox" at bounding box center [599, 303] width 1199 height 606
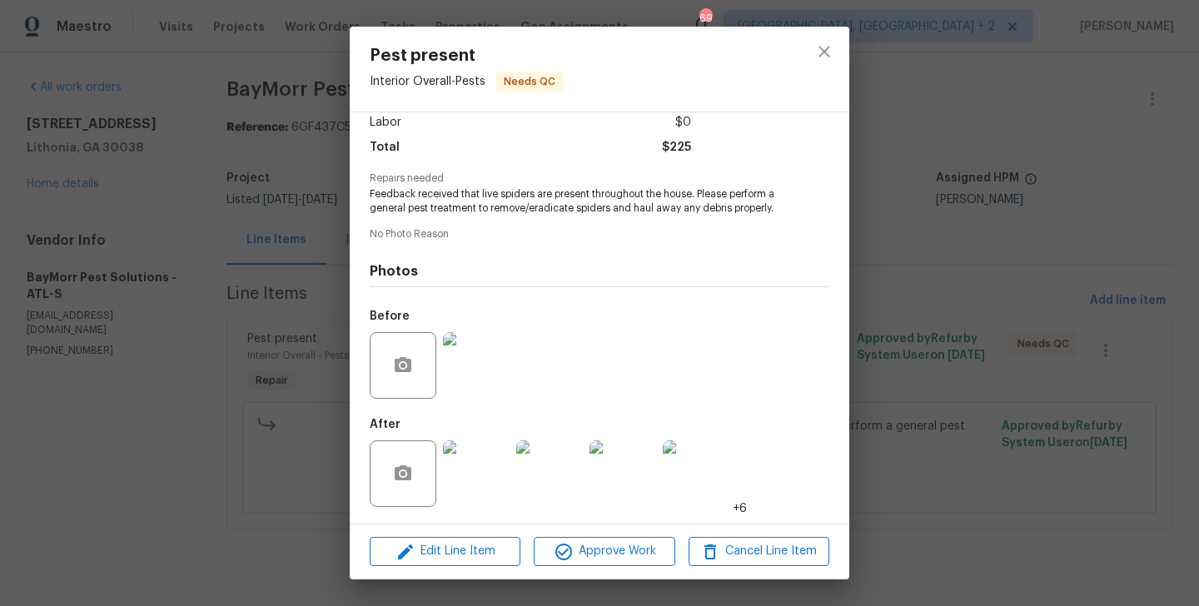
click at [1080, 265] on div "Pest present Interior Overall - Pests Needs QC Vendor BayMorr Pest Solutions Ac…" at bounding box center [599, 303] width 1199 height 606
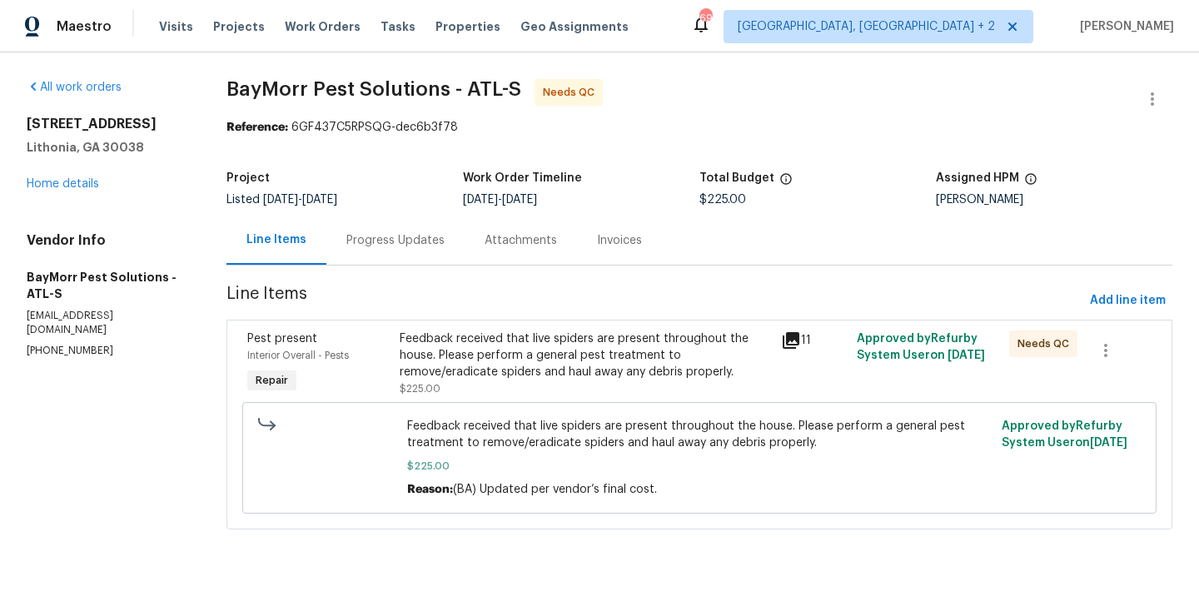
click at [481, 381] on div "Feedback received that live spiders are present throughout the house. Please pe…" at bounding box center [585, 363] width 370 height 67
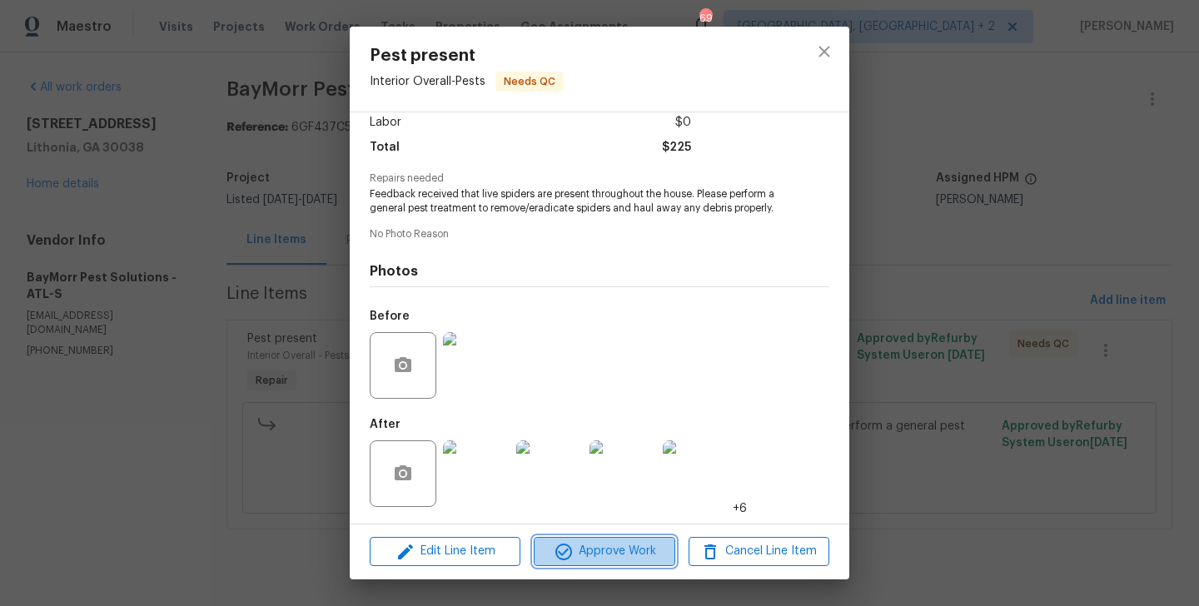
click at [558, 560] on icon "button" at bounding box center [564, 552] width 20 height 20
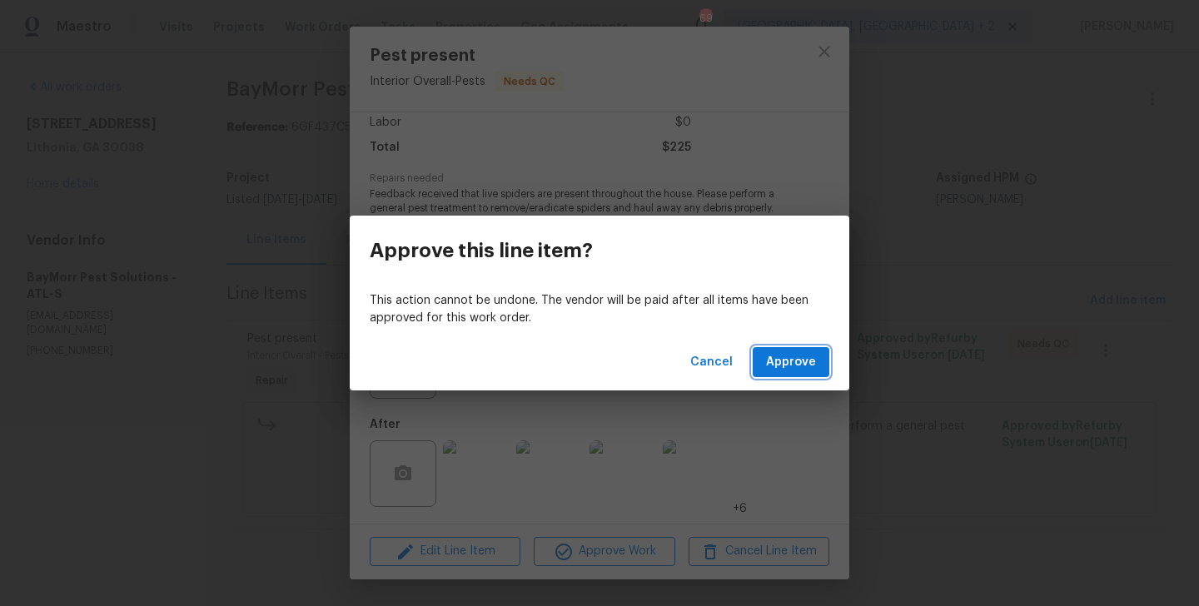
click at [788, 359] on span "Approve" at bounding box center [791, 362] width 50 height 21
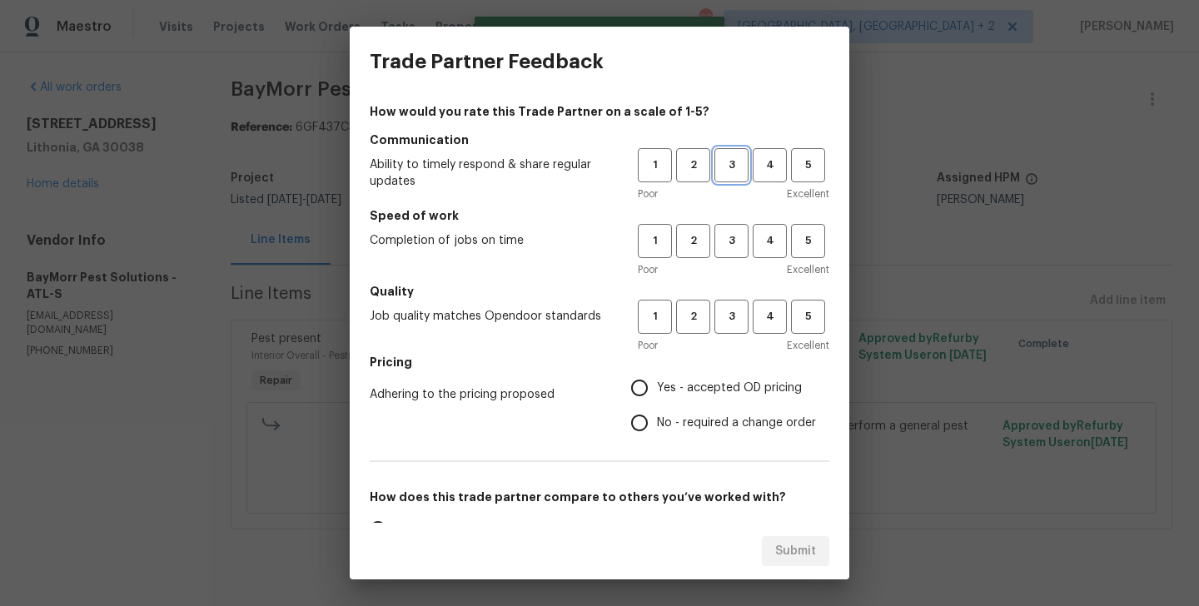
click at [726, 171] on span "3" at bounding box center [731, 165] width 31 height 19
click at [742, 261] on div "1 2 3 4 5 Poor Excellent" at bounding box center [733, 251] width 191 height 54
click at [740, 255] on button "3" at bounding box center [731, 241] width 34 height 34
click at [740, 327] on button "3" at bounding box center [731, 317] width 34 height 34
click at [708, 410] on label "No - required a change order" at bounding box center [719, 422] width 194 height 35
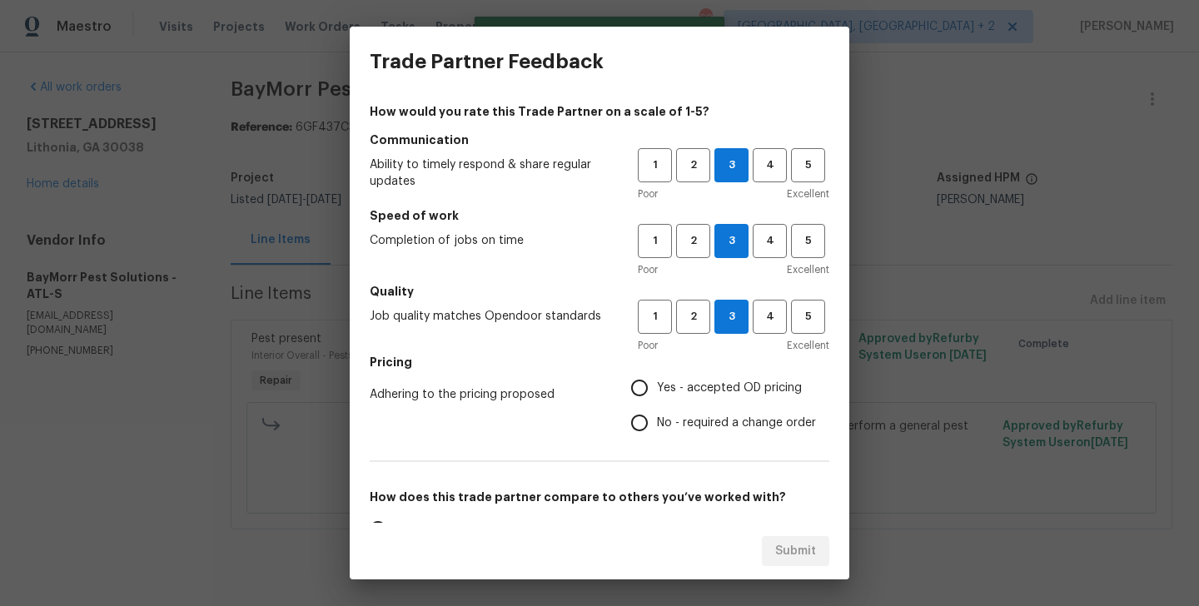
click at [657, 410] on input "No - required a change order" at bounding box center [639, 422] width 35 height 35
radio input "true"
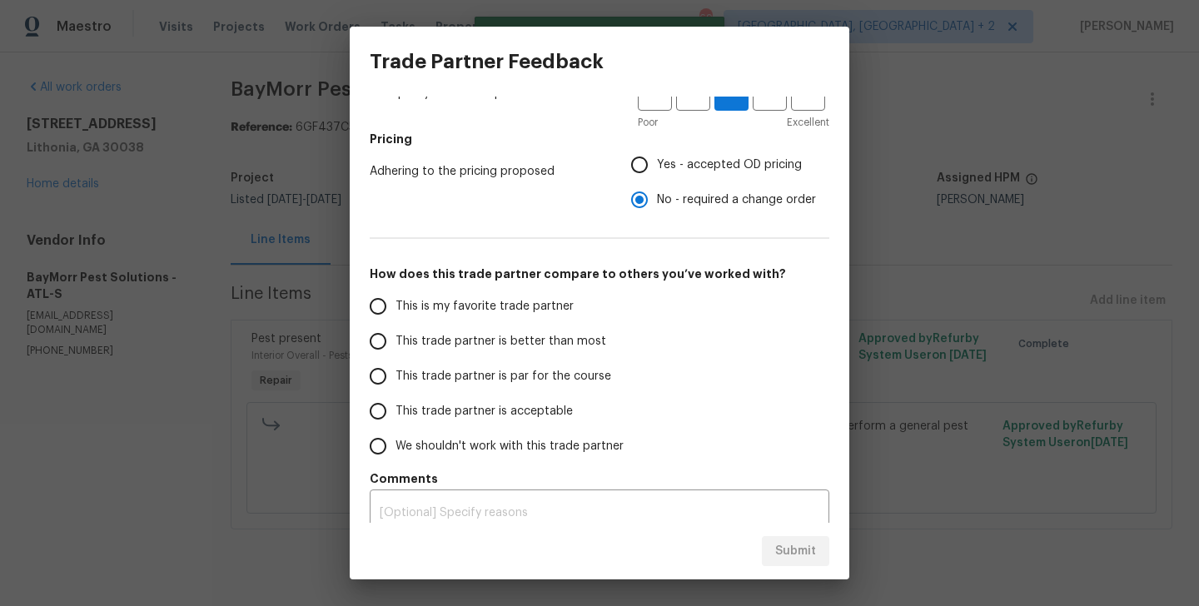
scroll to position [225, 0]
click at [554, 342] on span "This trade partner is better than most" at bounding box center [500, 339] width 211 height 17
click at [395, 342] on input "This trade partner is better than most" at bounding box center [377, 339] width 35 height 35
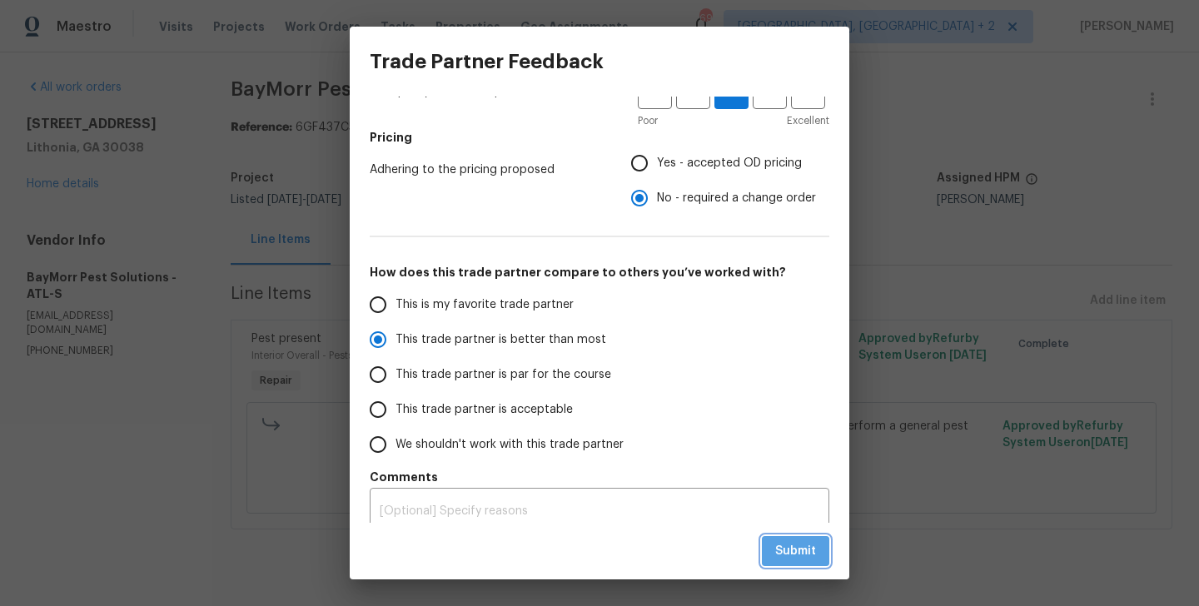
click at [782, 545] on span "Submit" at bounding box center [795, 551] width 41 height 21
radio input "true"
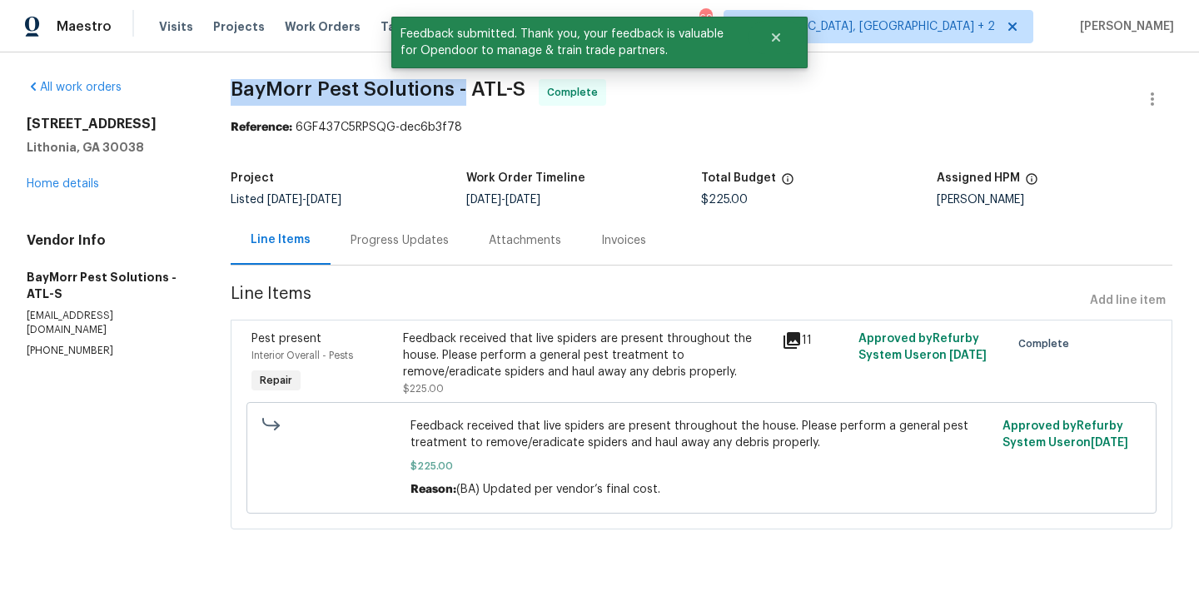
drag, startPoint x: 222, startPoint y: 86, endPoint x: 460, endPoint y: 90, distance: 237.3
click at [460, 90] on div "All work orders [STREET_ADDRESS] Home details Vendor Info BayMorr Pest Solution…" at bounding box center [599, 314] width 1199 height 524
click at [450, 97] on span "BayMorr Pest Solutions - ATL-S" at bounding box center [378, 89] width 295 height 20
drag, startPoint x: 450, startPoint y: 97, endPoint x: 251, endPoint y: 97, distance: 199.0
click at [251, 97] on span "BayMorr Pest Solutions - ATL-S" at bounding box center [378, 89] width 295 height 20
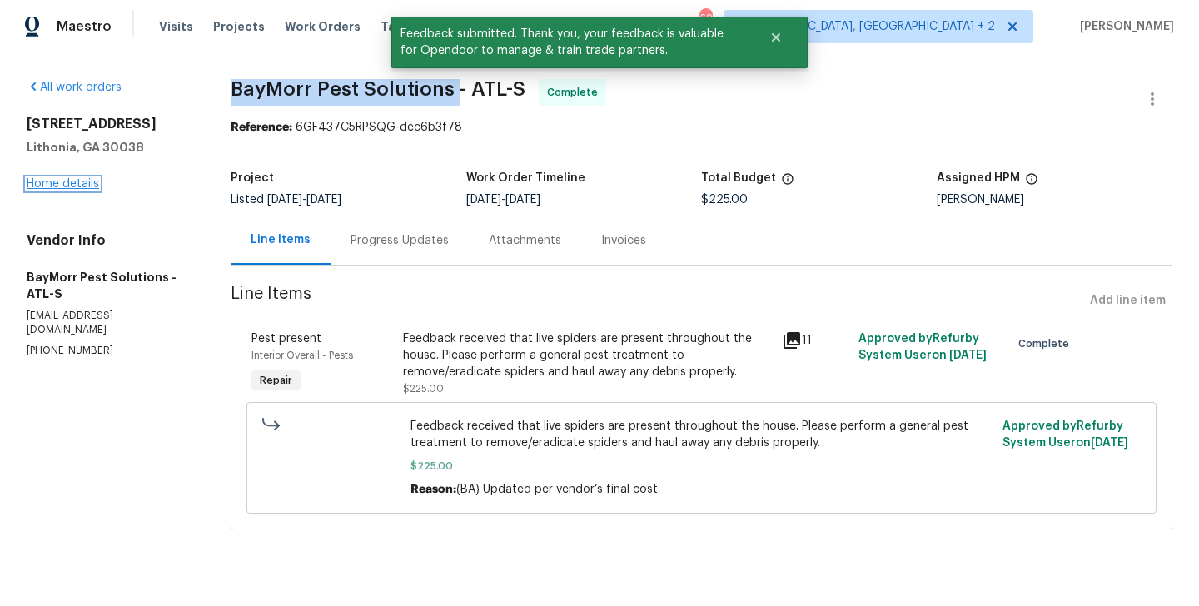
click at [72, 188] on link "Home details" at bounding box center [63, 184] width 72 height 12
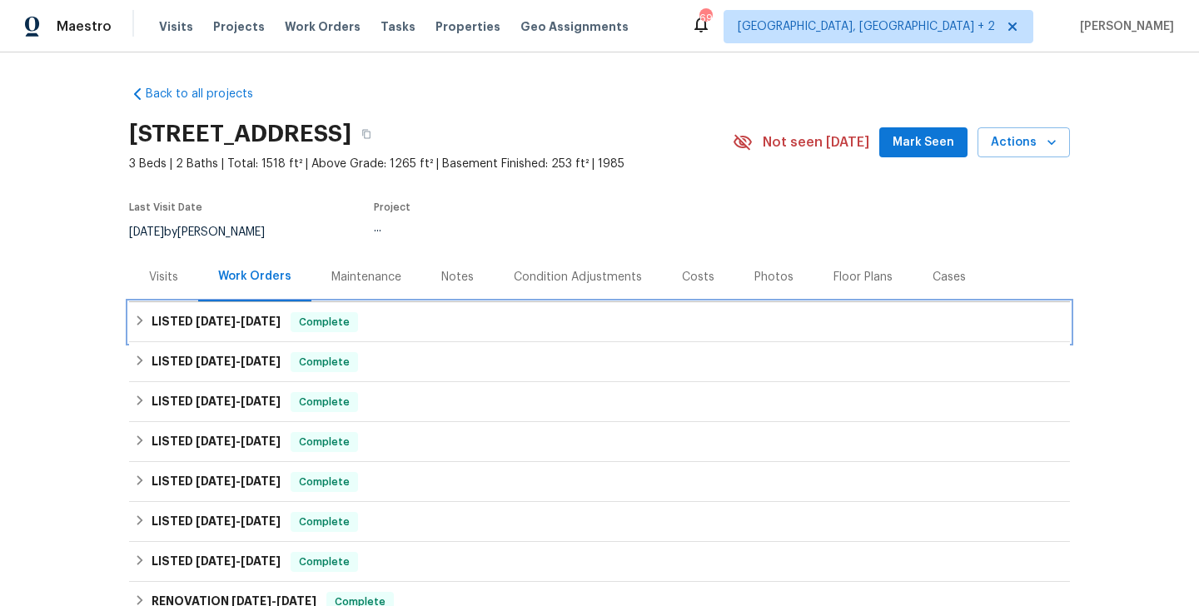
click at [381, 339] on div "LISTED [DATE] - [DATE] Complete" at bounding box center [599, 322] width 941 height 40
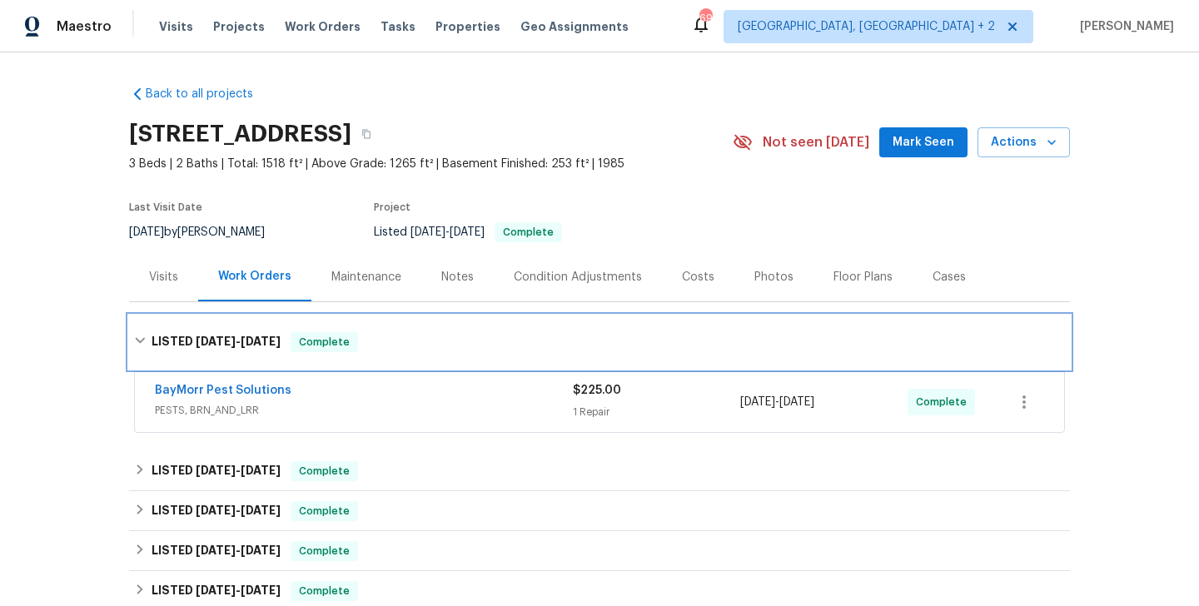
click at [401, 326] on div "LISTED [DATE] - [DATE] Complete" at bounding box center [599, 342] width 941 height 53
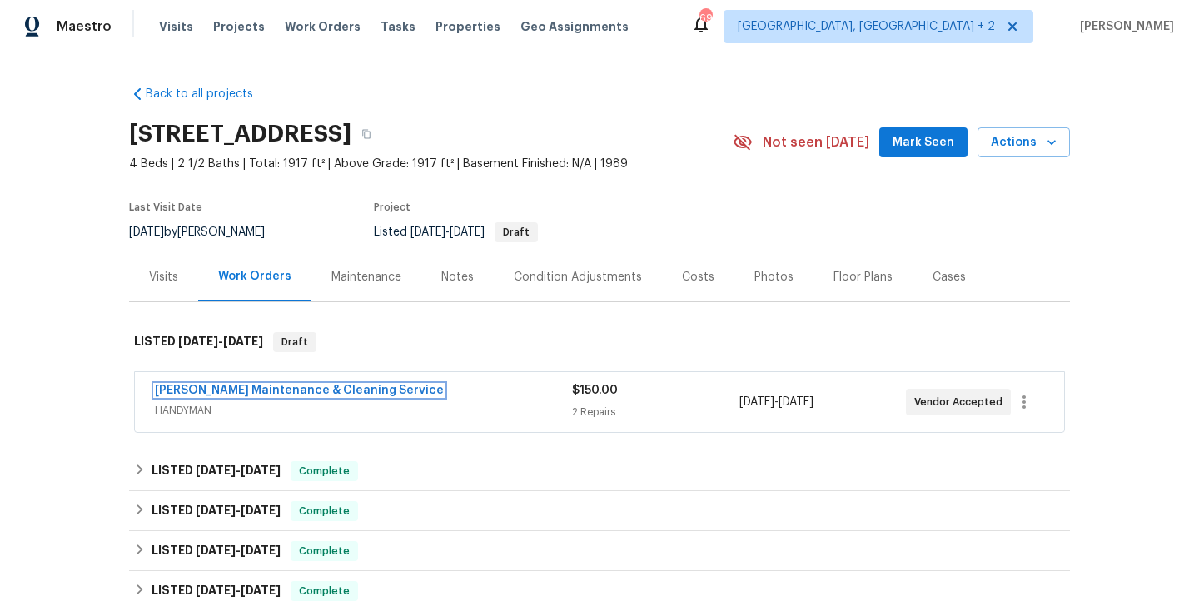
click at [344, 392] on link "[PERSON_NAME] Maintenance & Cleaning Service" at bounding box center [299, 391] width 289 height 12
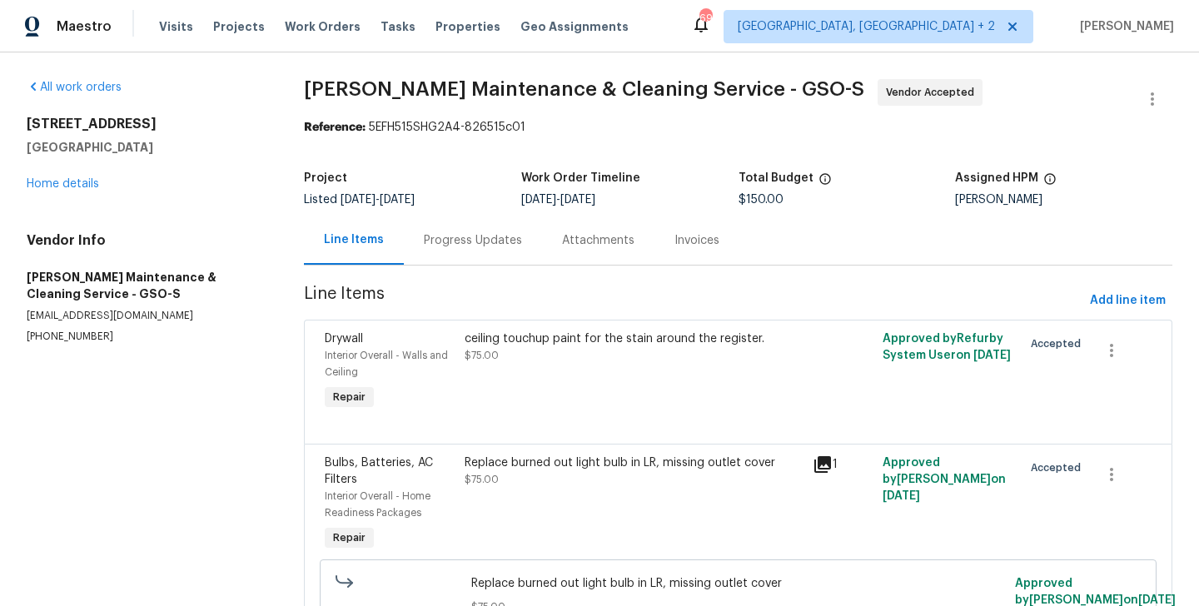
click at [452, 234] on div "Progress Updates" at bounding box center [473, 240] width 98 height 17
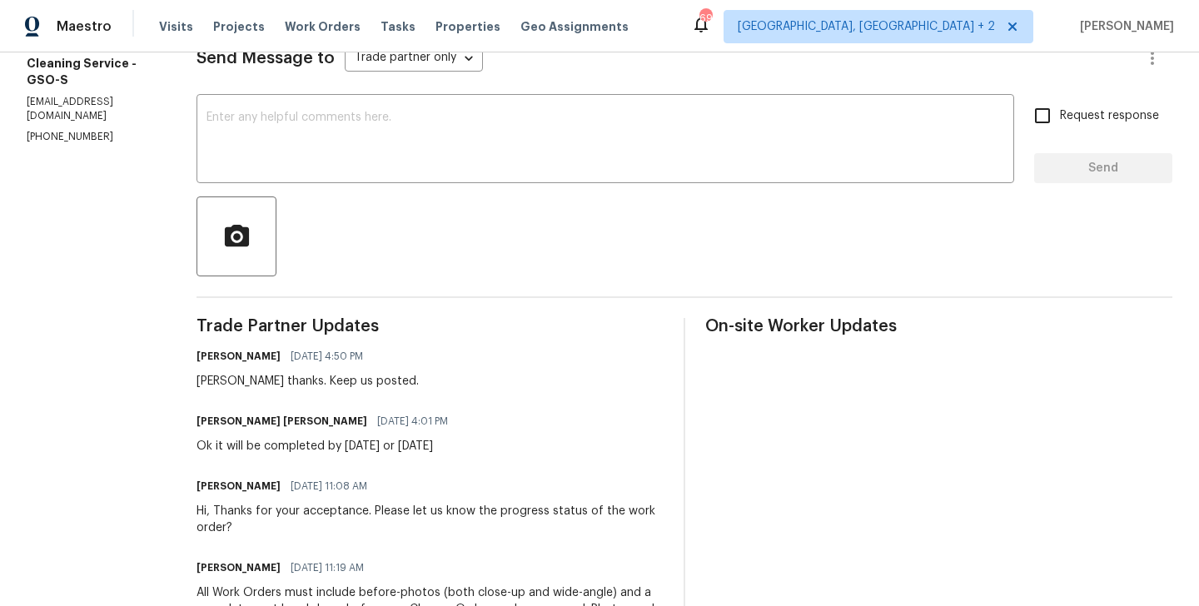
scroll to position [253, 0]
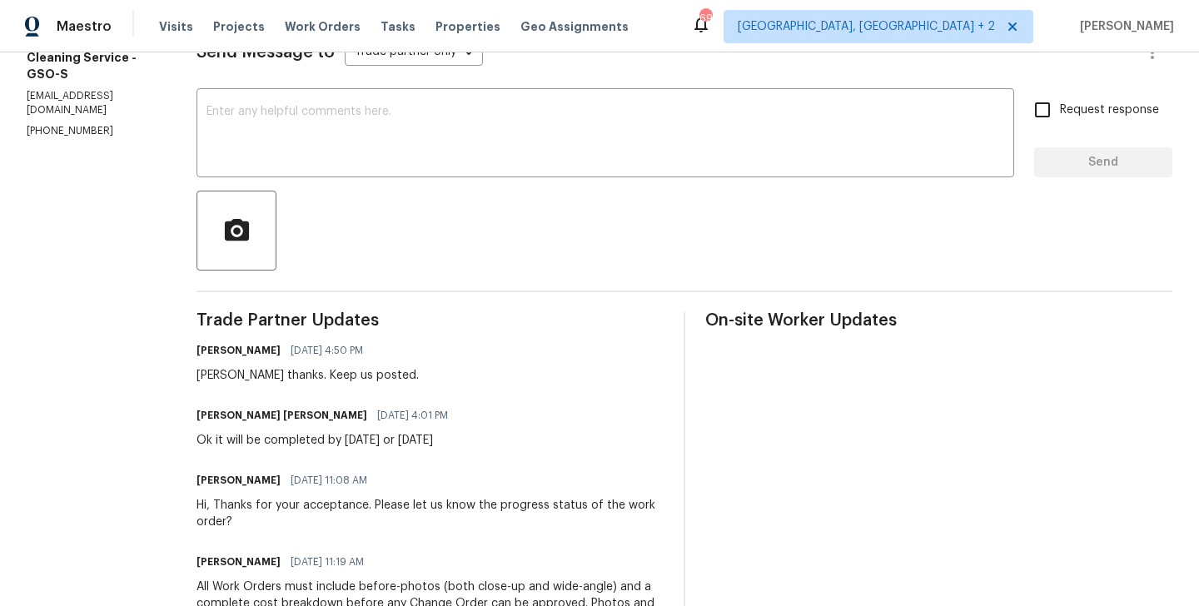
click at [238, 419] on h6 "[PERSON_NAME] [PERSON_NAME]" at bounding box center [281, 415] width 171 height 17
copy h6 "[PERSON_NAME]"
click at [405, 169] on div "x ​" at bounding box center [605, 134] width 818 height 85
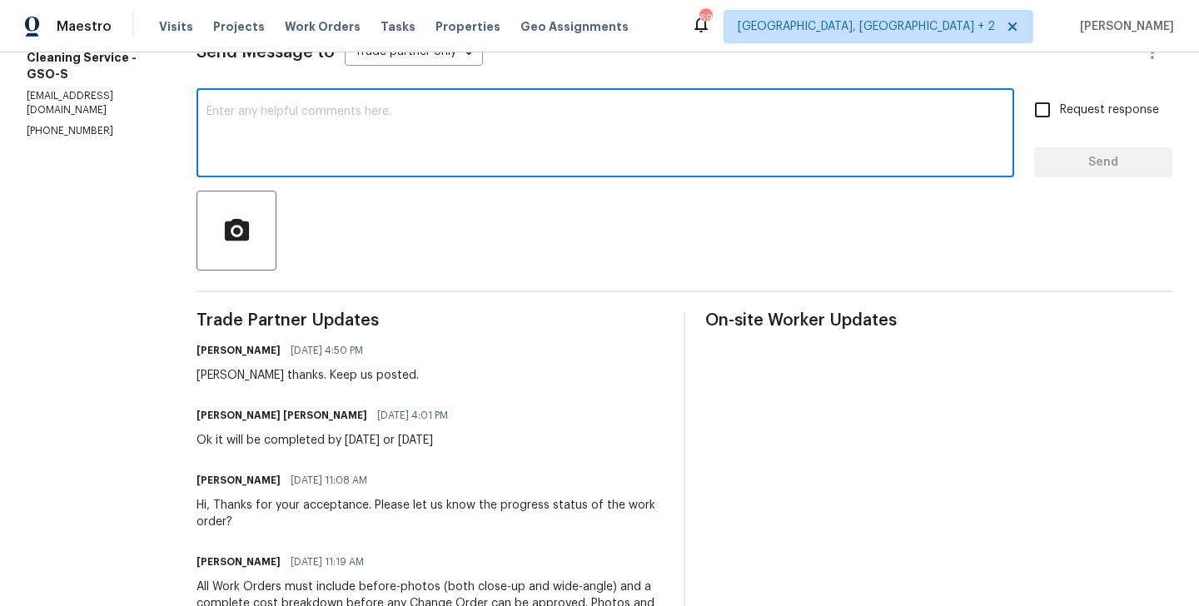
paste textarea "[PERSON_NAME]"
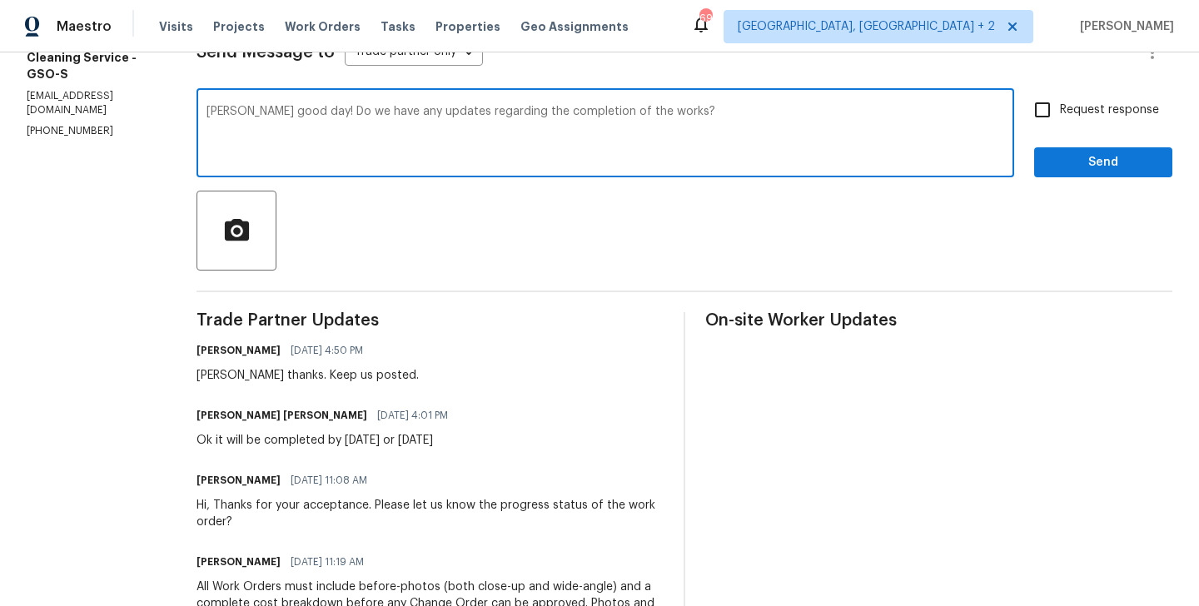
type textarea "[PERSON_NAME] good day! Do we have any updates regarding the completion of the …"
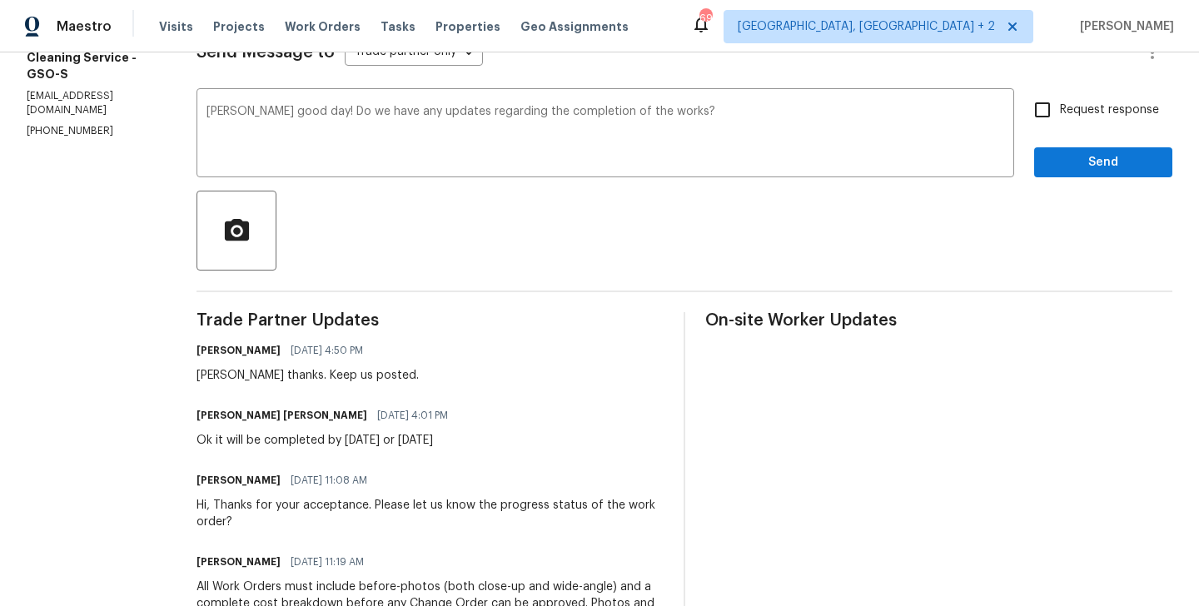
click at [1062, 107] on span "Request response" at bounding box center [1109, 110] width 99 height 17
click at [1060, 107] on input "Request response" at bounding box center [1042, 109] width 35 height 35
checkbox input "true"
click at [1062, 162] on span "Send" at bounding box center [1103, 162] width 112 height 21
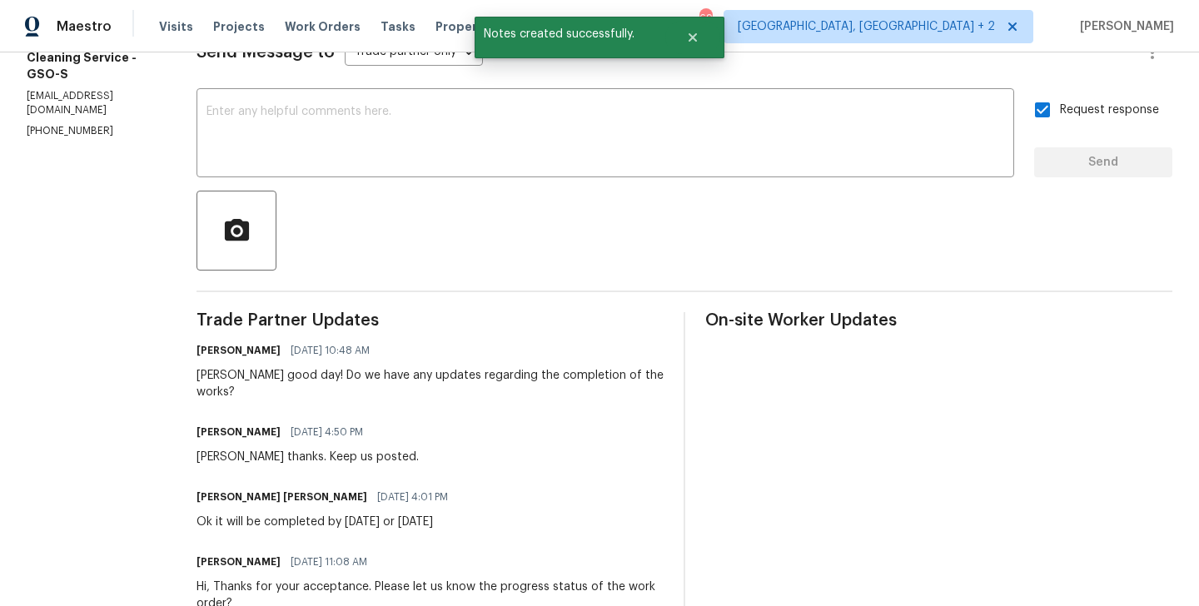
scroll to position [0, 0]
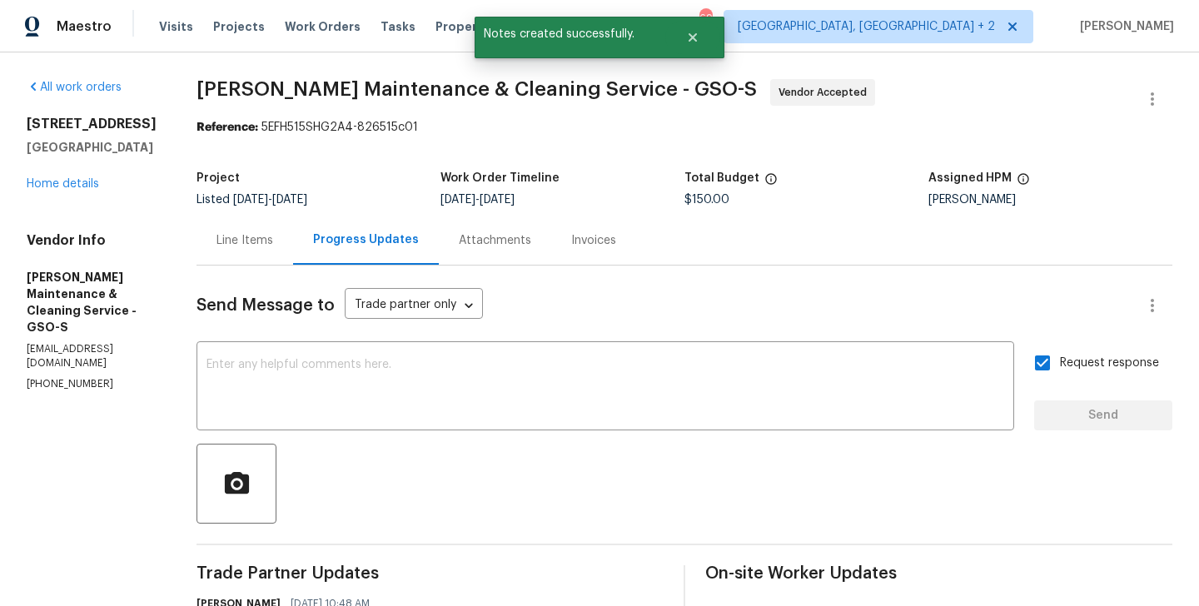
click at [92, 377] on p "[PHONE_NUMBER]" at bounding box center [92, 384] width 130 height 14
copy p "[PHONE_NUMBER]"
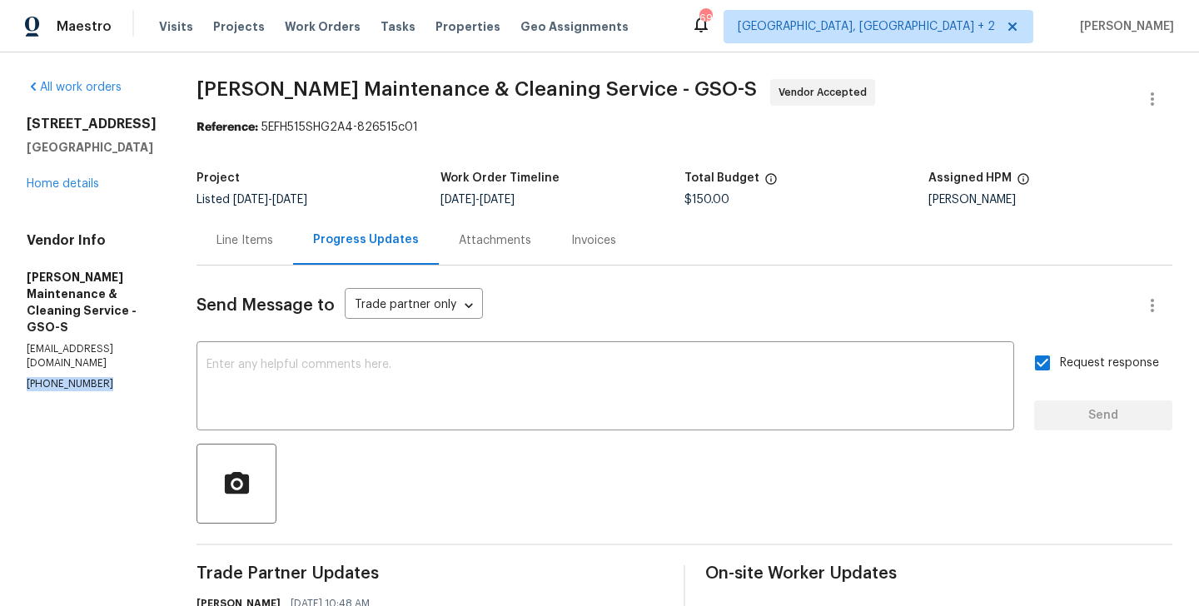
click at [220, 90] on span "[PERSON_NAME] Maintenance & Cleaning Service - GSO-S" at bounding box center [476, 89] width 560 height 20
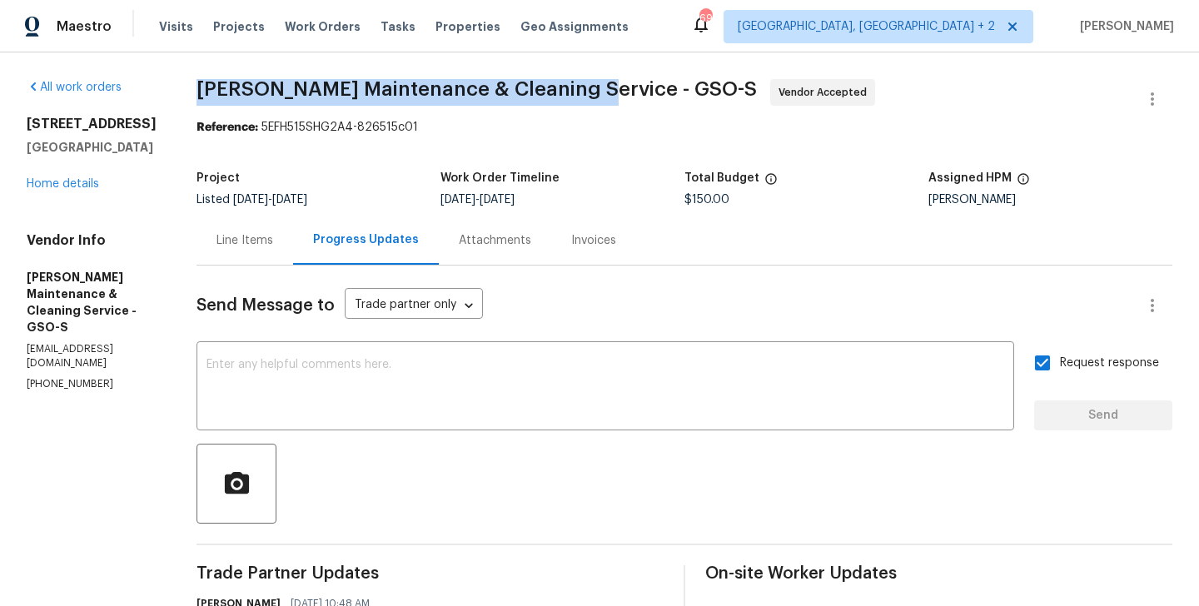
drag, startPoint x: 209, startPoint y: 90, endPoint x: 592, endPoint y: 94, distance: 383.0
click at [592, 94] on div "All work orders [STREET_ADDRESS] Home details Vendor Info [PERSON_NAME] Mainten…" at bounding box center [599, 613] width 1199 height 1122
copy span "[PERSON_NAME] Maintenance & Cleaning Service"
click at [61, 181] on link "Home details" at bounding box center [63, 184] width 72 height 12
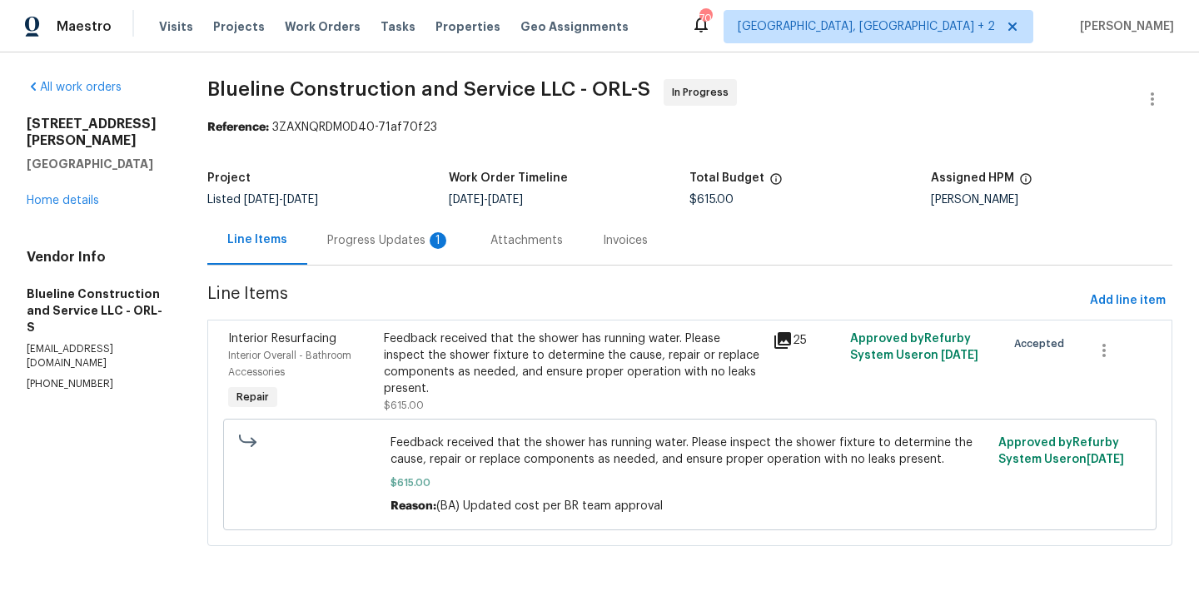
click at [403, 259] on div "Progress Updates 1" at bounding box center [388, 240] width 163 height 49
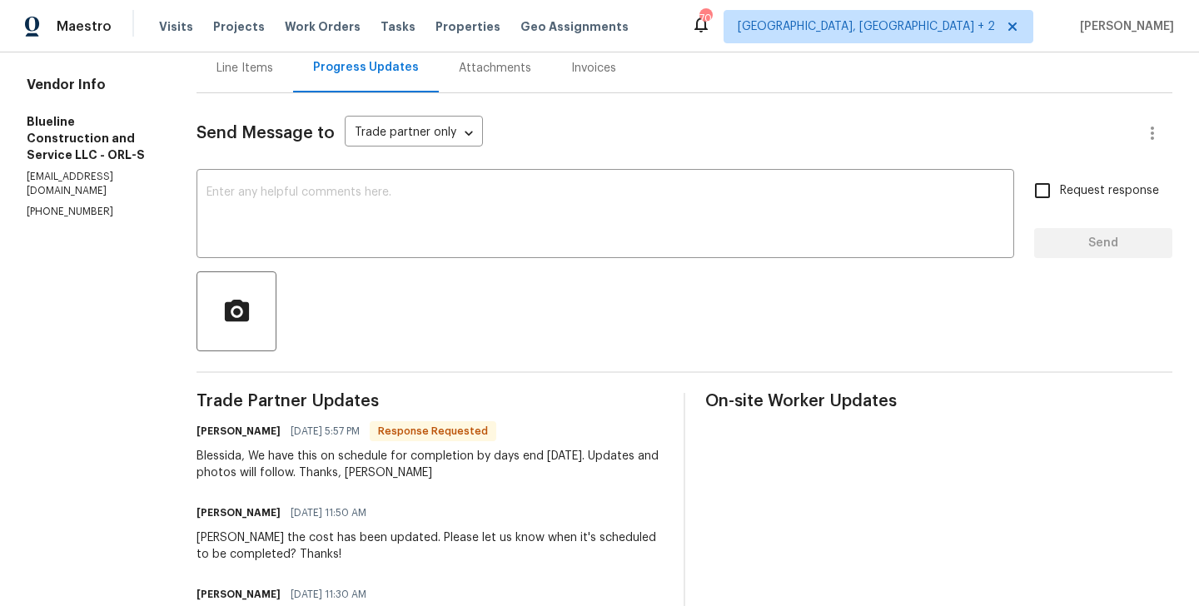
scroll to position [217, 0]
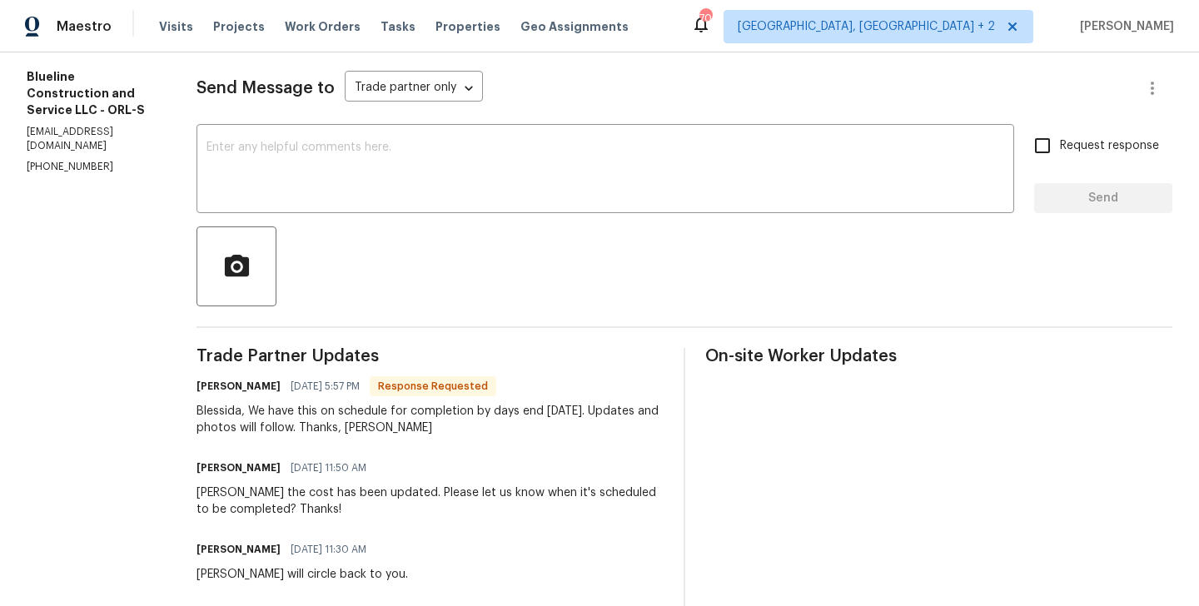
click at [234, 384] on h6 "[PERSON_NAME]" at bounding box center [238, 386] width 84 height 17
copy h6 "[PERSON_NAME]"
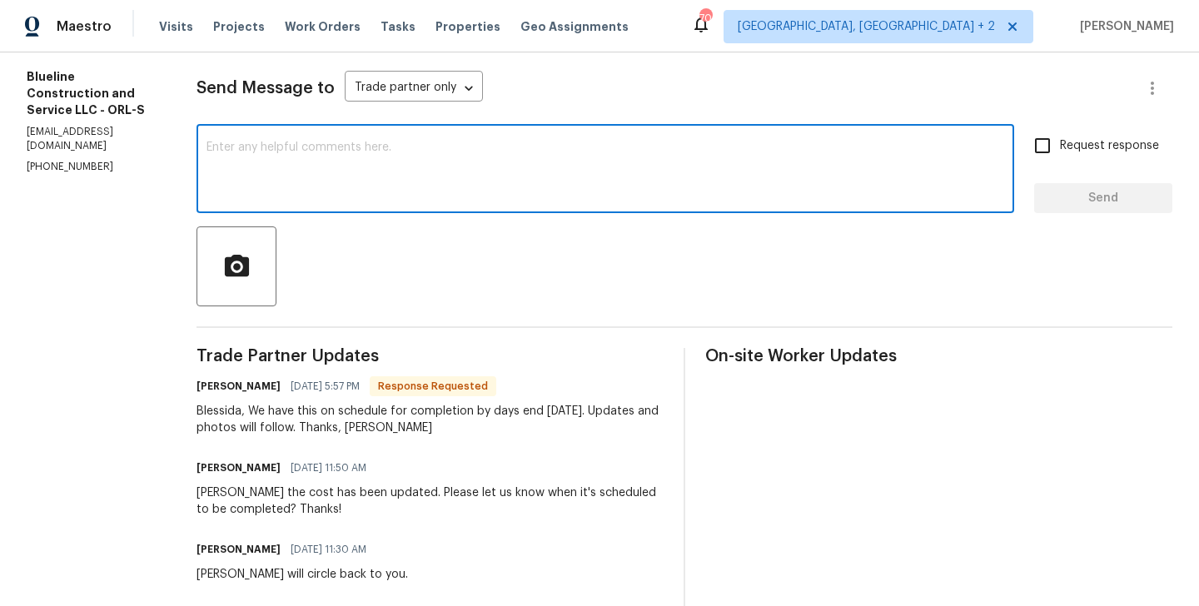
click at [320, 185] on textarea at bounding box center [605, 171] width 798 height 58
paste textarea "[PERSON_NAME]"
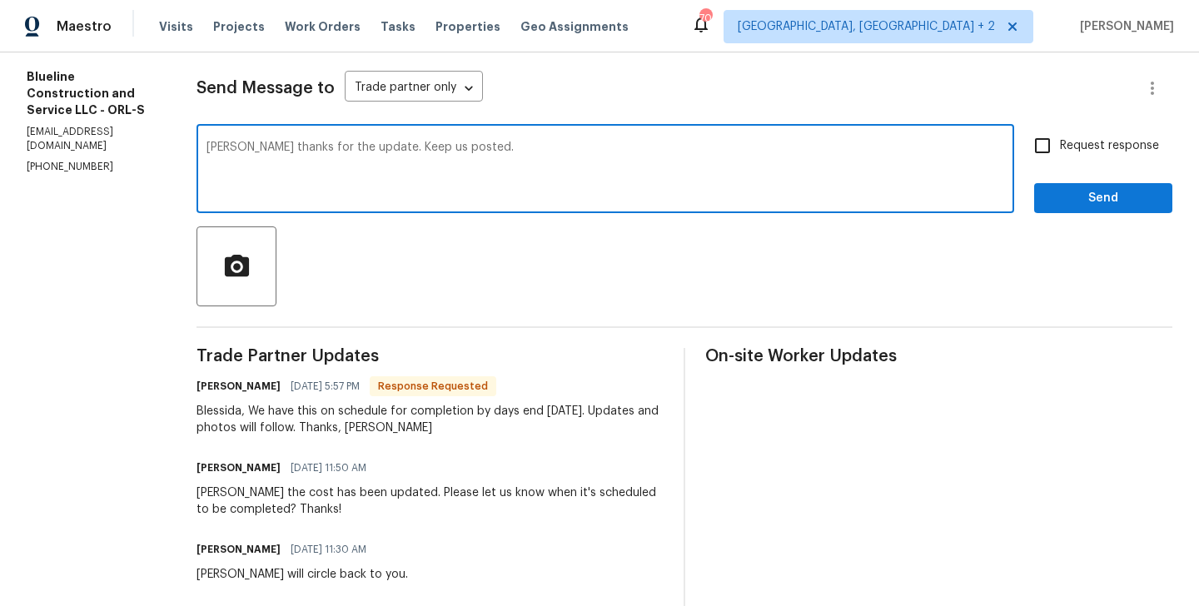
type textarea "[PERSON_NAME] thanks for the update. Keep us posted."
drag, startPoint x: 1044, startPoint y: 158, endPoint x: 1044, endPoint y: 179, distance: 20.8
click at [1044, 158] on input "Request response" at bounding box center [1042, 145] width 35 height 35
checkbox input "true"
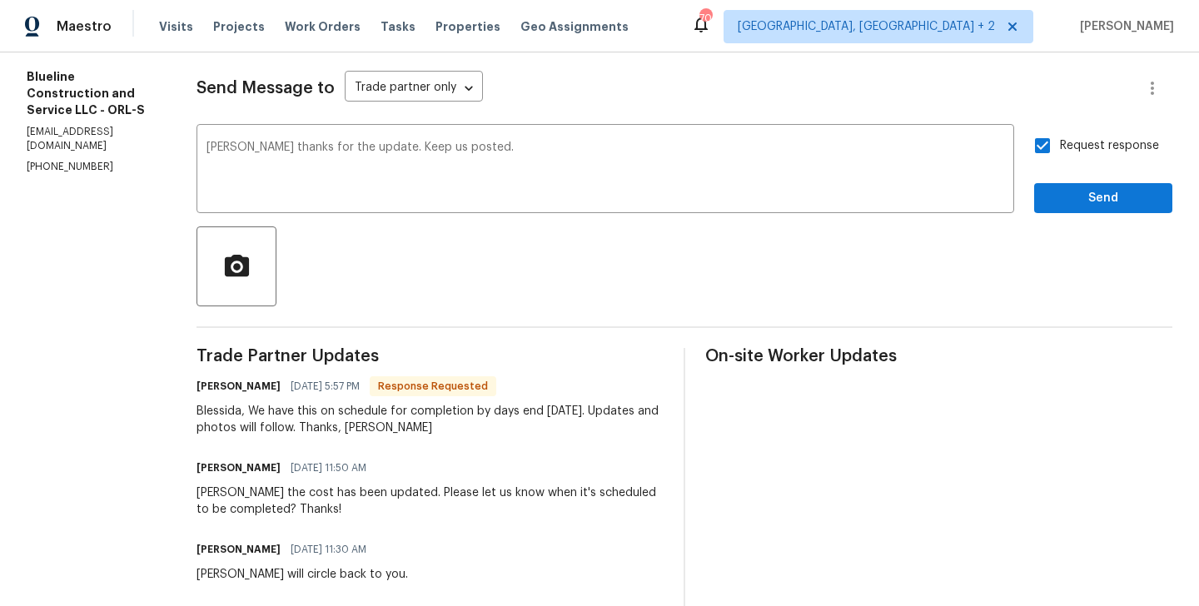
click at [1044, 216] on div "Send Message to Trade partner only Trade partner only ​ [PERSON_NAME] thanks fo…" at bounding box center [684, 555] width 976 height 1014
click at [1050, 186] on button "Send" at bounding box center [1103, 198] width 138 height 31
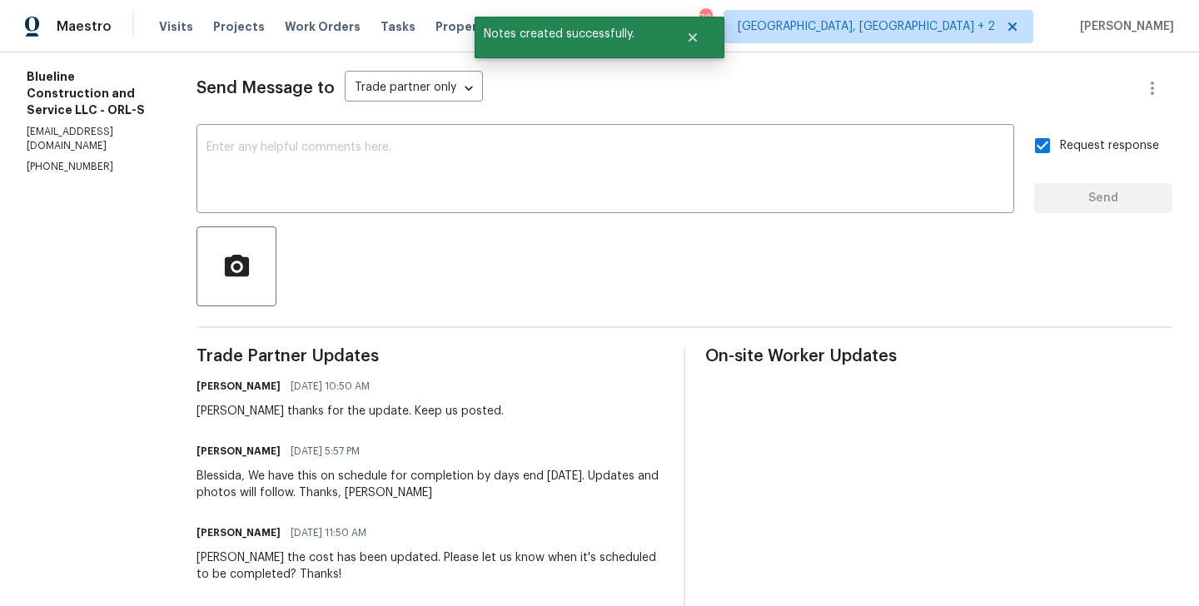
scroll to position [0, 0]
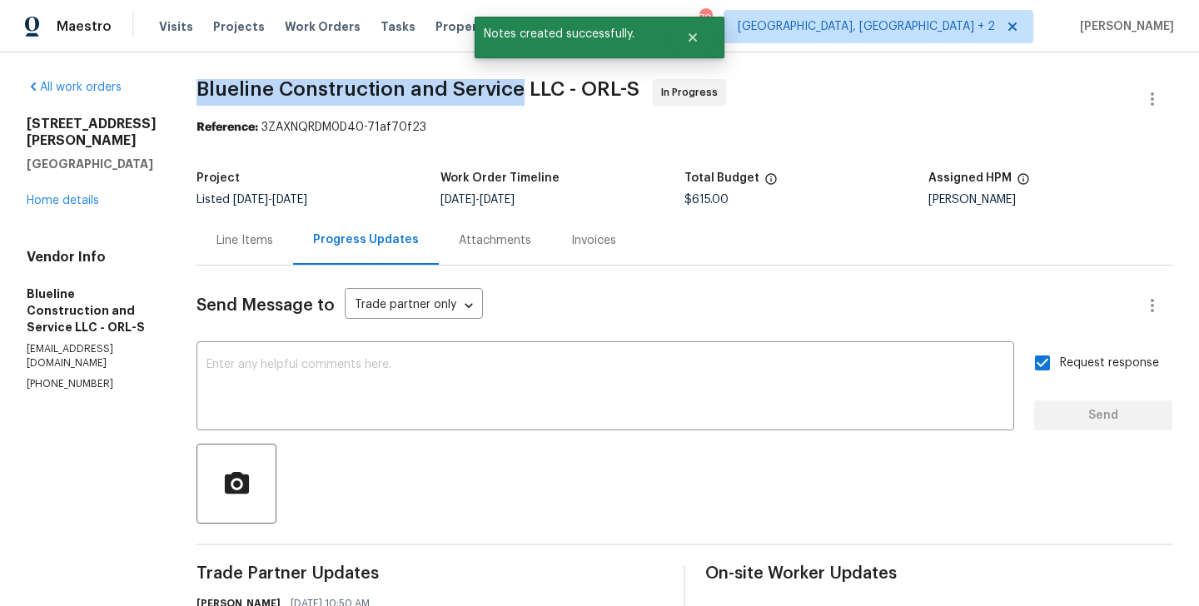
drag, startPoint x: 222, startPoint y: 87, endPoint x: 551, endPoint y: 92, distance: 328.9
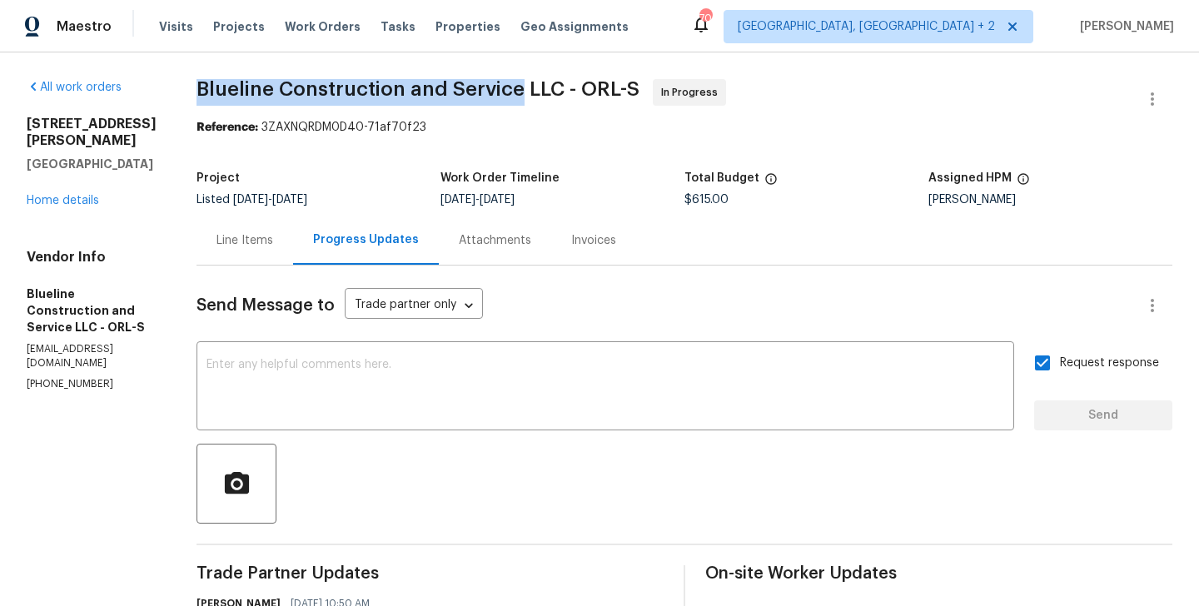
copy span "Blueline Construction and Service"
click at [71, 195] on link "Home details" at bounding box center [63, 201] width 72 height 12
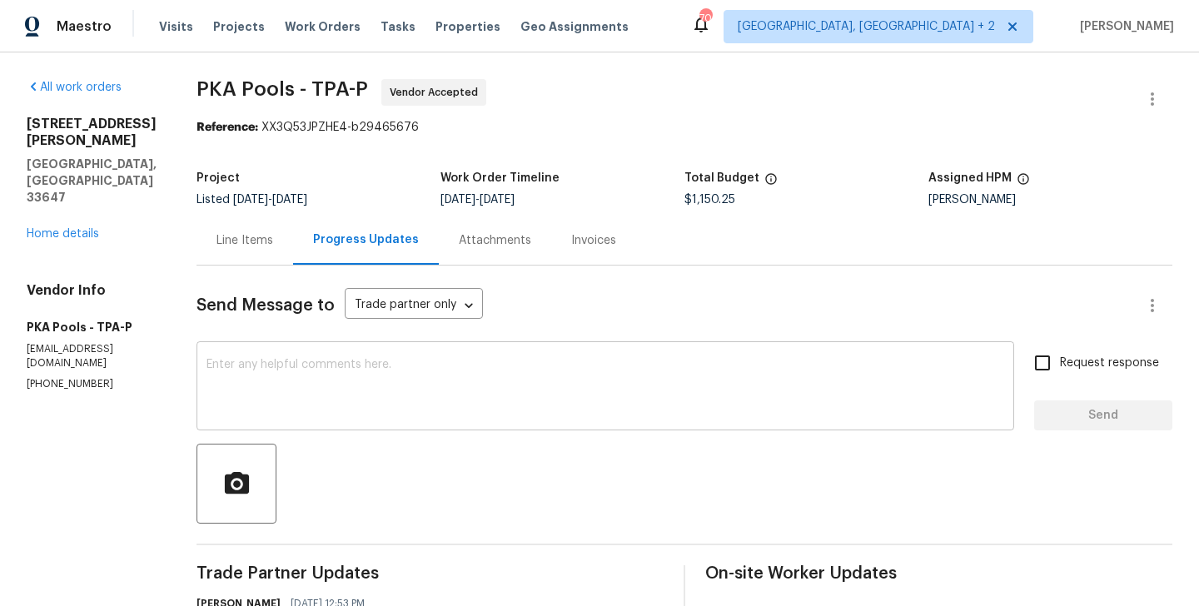
click at [350, 386] on textarea at bounding box center [605, 388] width 798 height 58
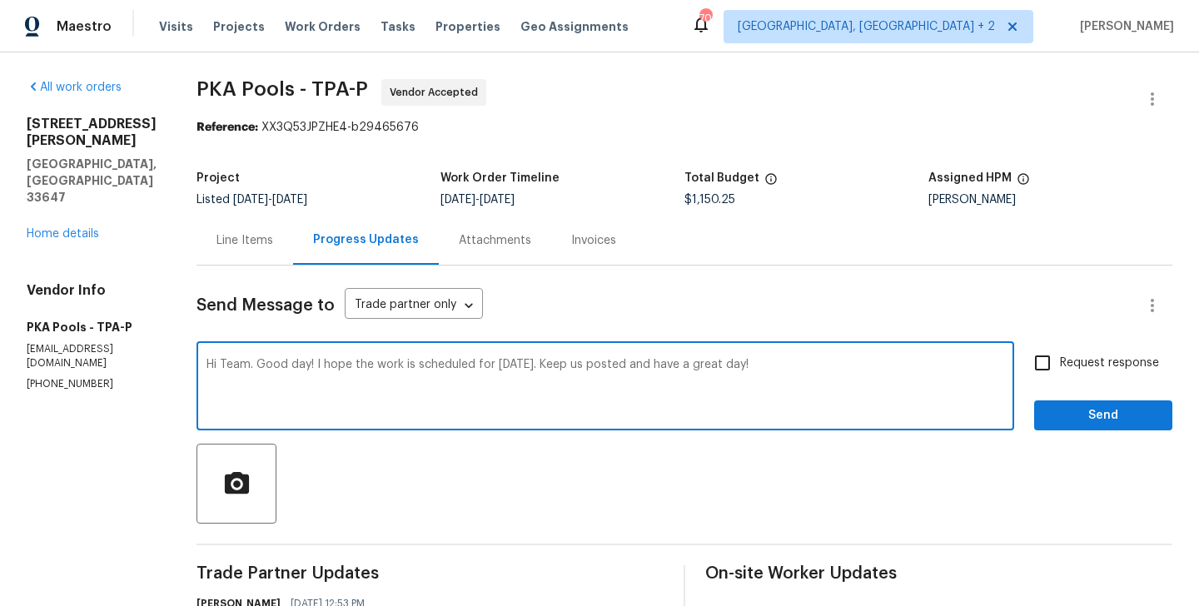
type textarea "Hi Team. Good day! I hope the work is scheduled for [DATE]. Keep us posted and …"
click at [1059, 365] on input "Request response" at bounding box center [1042, 362] width 35 height 35
checkbox input "true"
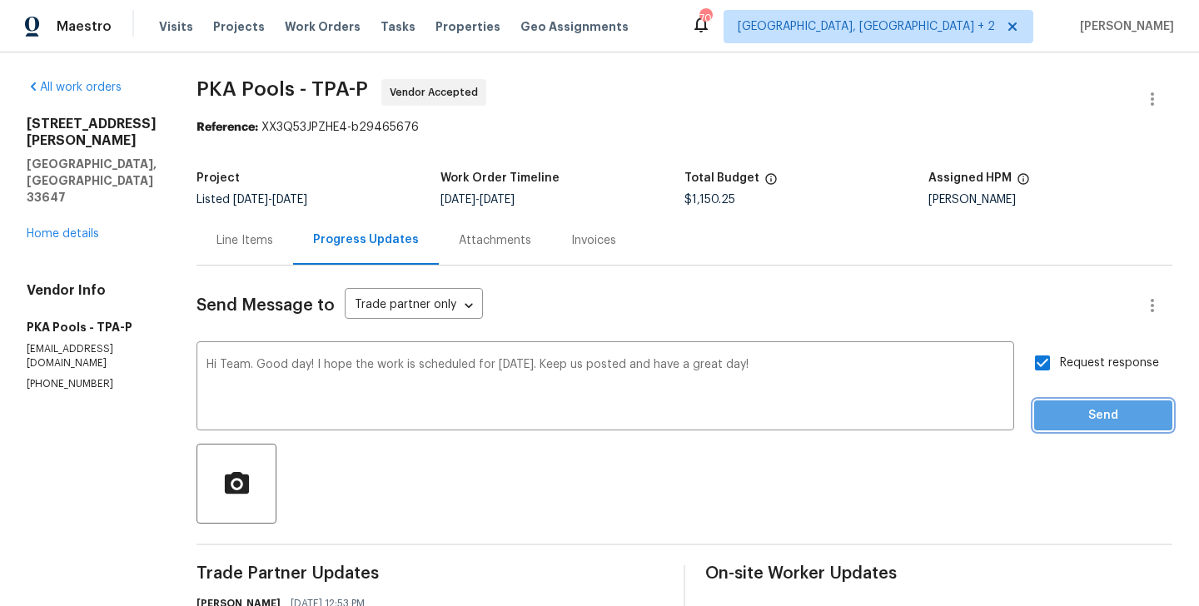
click at [1059, 408] on span "Send" at bounding box center [1103, 415] width 112 height 21
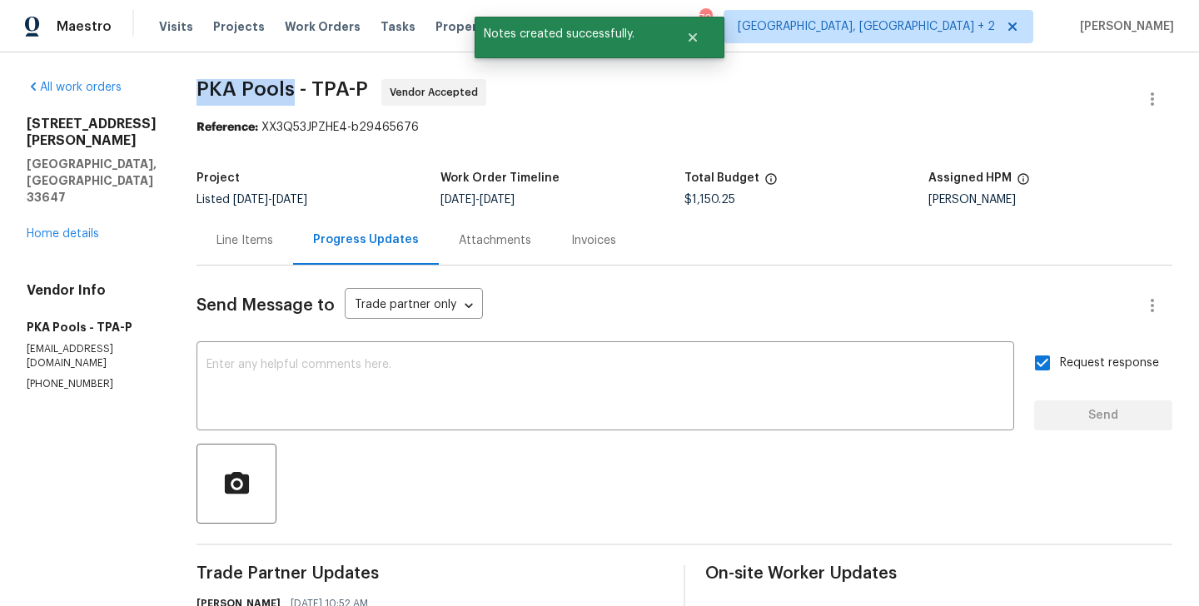
drag, startPoint x: 171, startPoint y: 83, endPoint x: 268, endPoint y: 86, distance: 96.6
click at [268, 86] on span "PKA Pools - TPA-P" at bounding box center [281, 89] width 171 height 20
copy span "PKA Pools"
click at [76, 228] on link "Home details" at bounding box center [63, 234] width 72 height 12
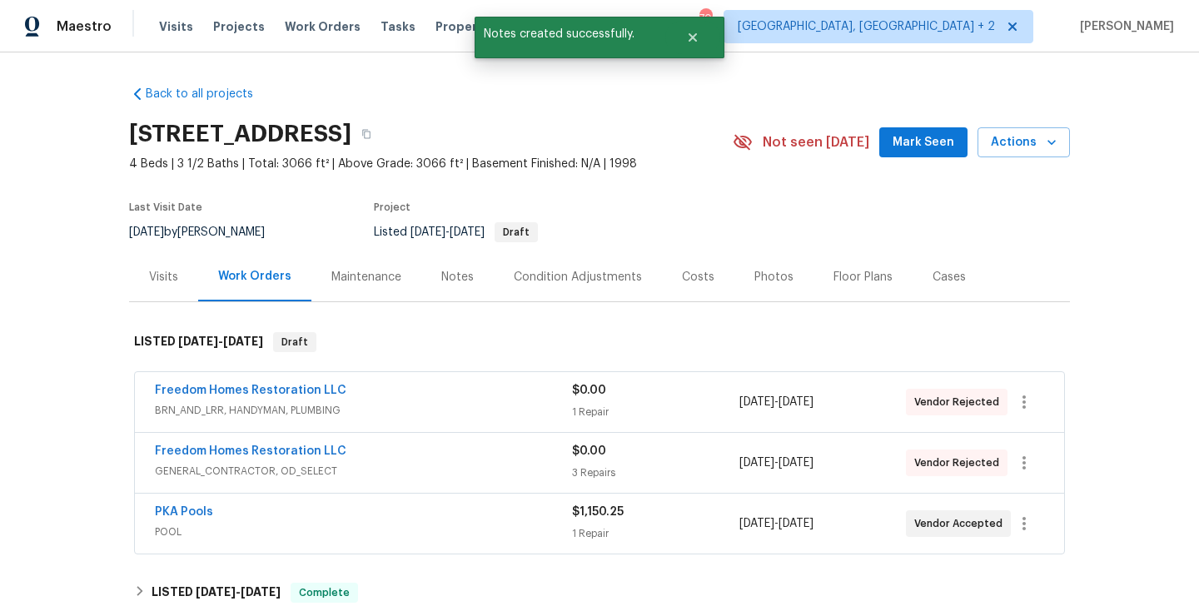
click at [362, 443] on div "Freedom Homes Restoration LLC" at bounding box center [363, 453] width 417 height 20
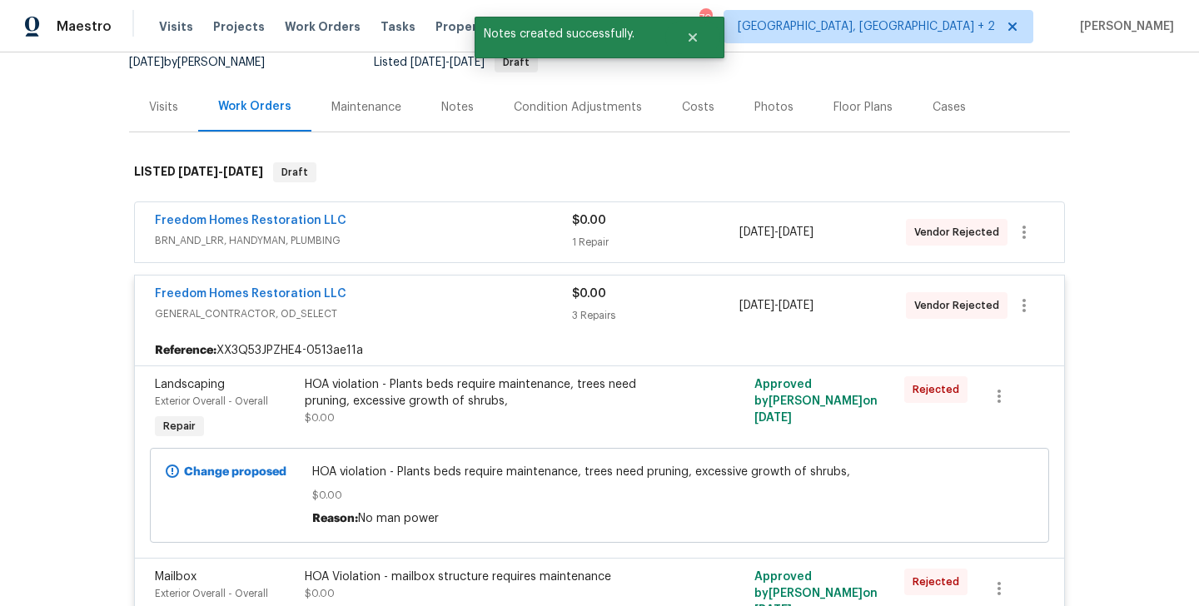
scroll to position [175, 0]
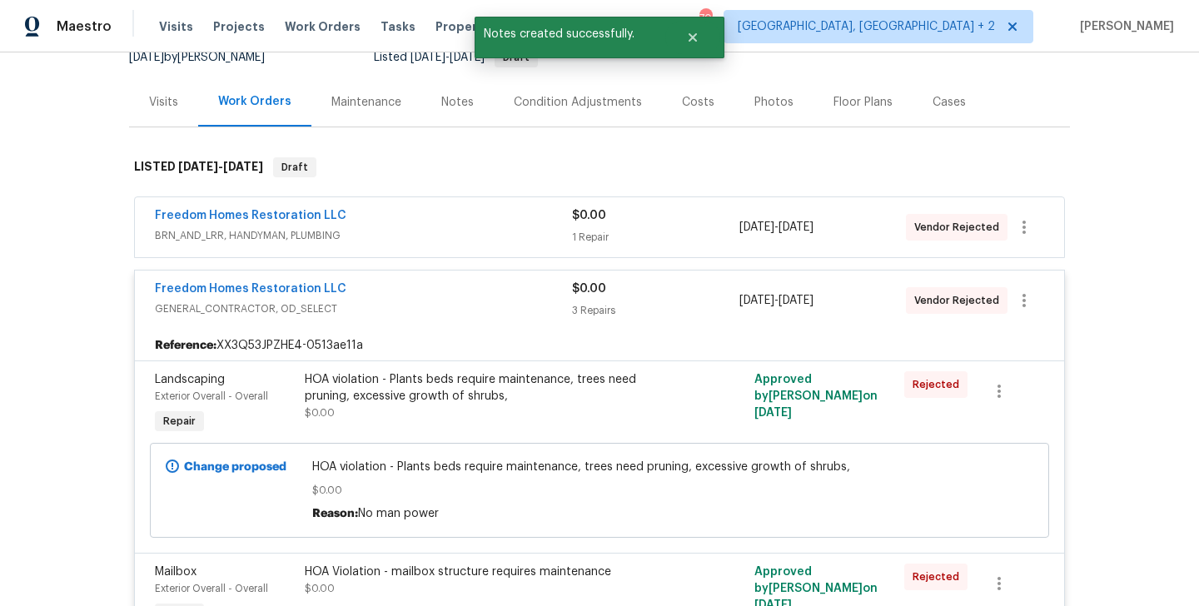
click at [372, 293] on div "Freedom Homes Restoration LLC" at bounding box center [363, 291] width 417 height 20
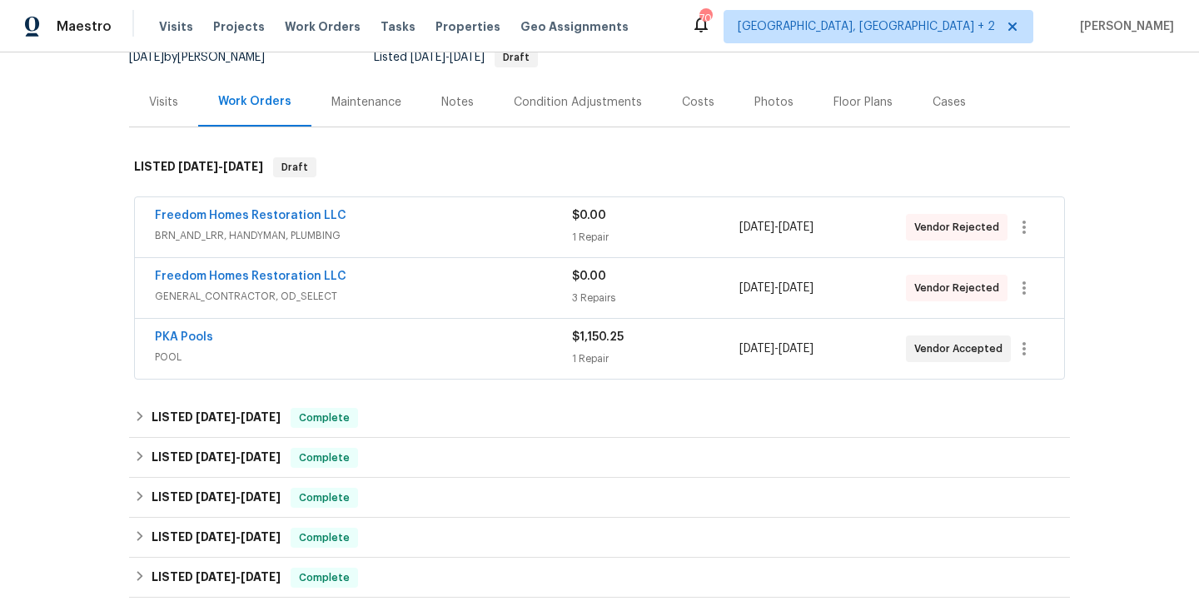
click at [391, 216] on div "Freedom Homes Restoration LLC" at bounding box center [363, 217] width 417 height 20
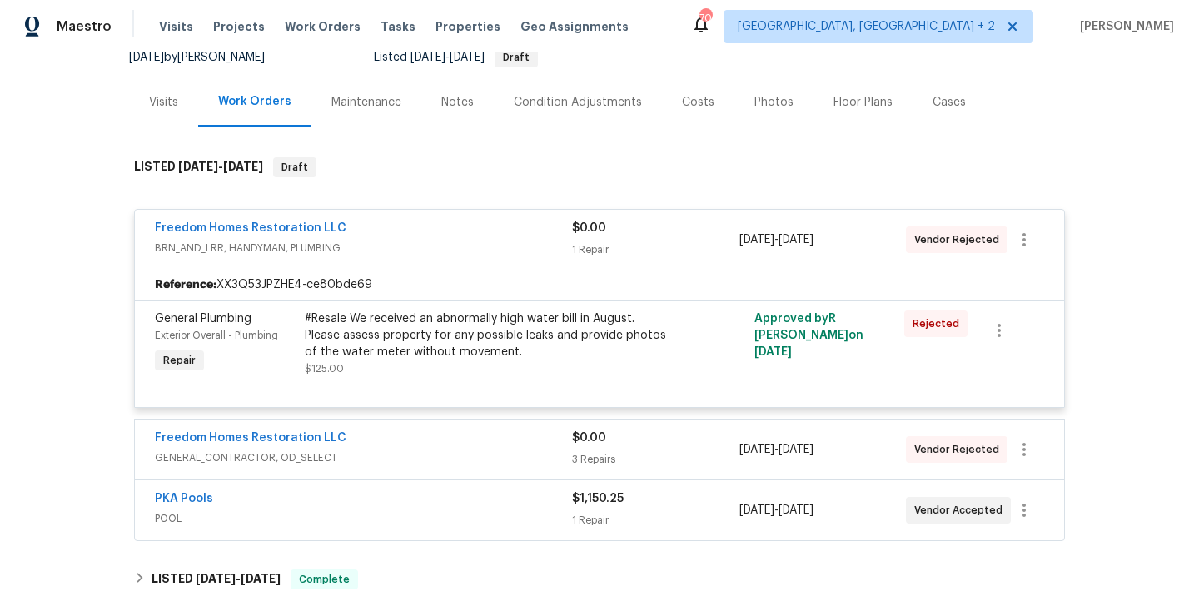
click at [382, 220] on div "Freedom Homes Restoration LLC" at bounding box center [363, 230] width 417 height 20
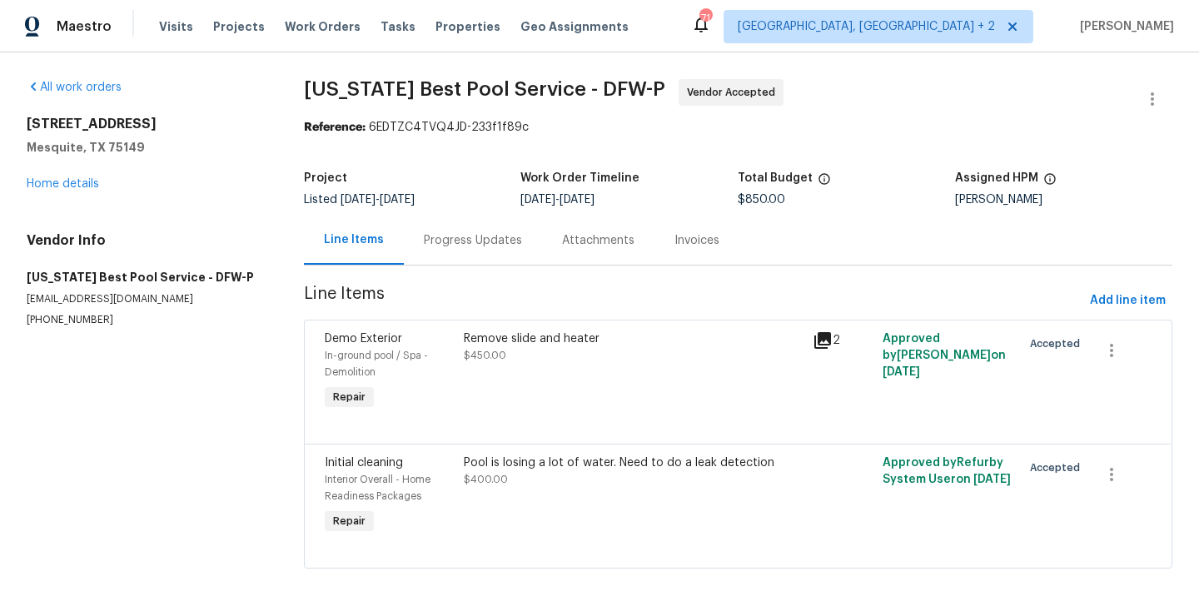
click at [471, 252] on div "Progress Updates" at bounding box center [473, 240] width 138 height 49
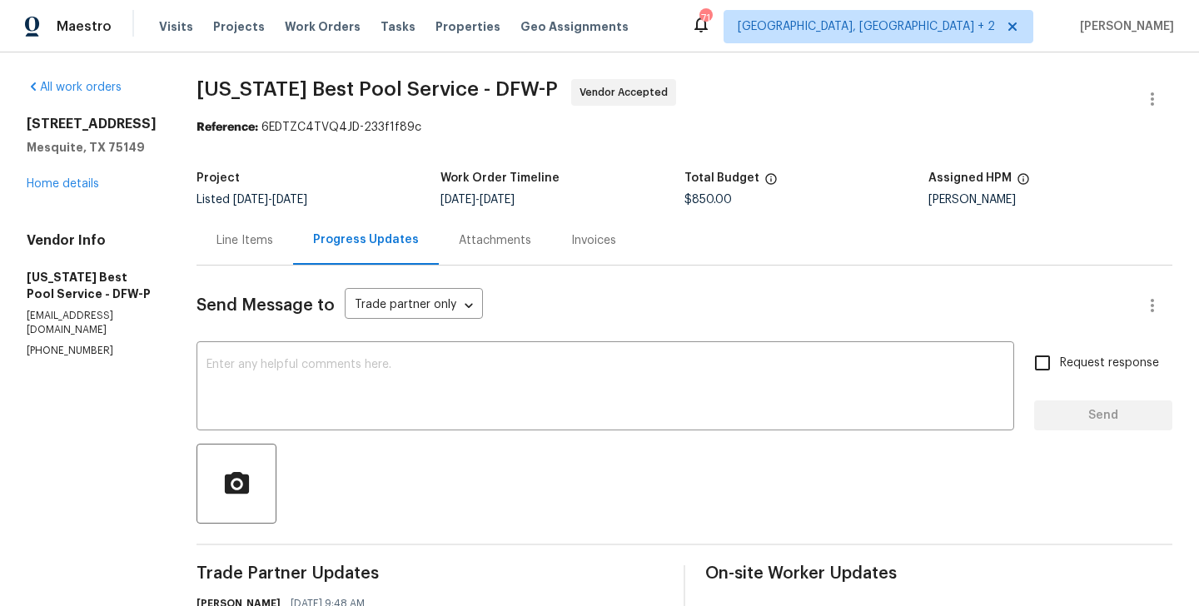
click at [78, 351] on p "[PHONE_NUMBER]" at bounding box center [92, 351] width 130 height 14
copy p "[PHONE_NUMBER]"
click at [306, 424] on div "x ​" at bounding box center [605, 387] width 818 height 85
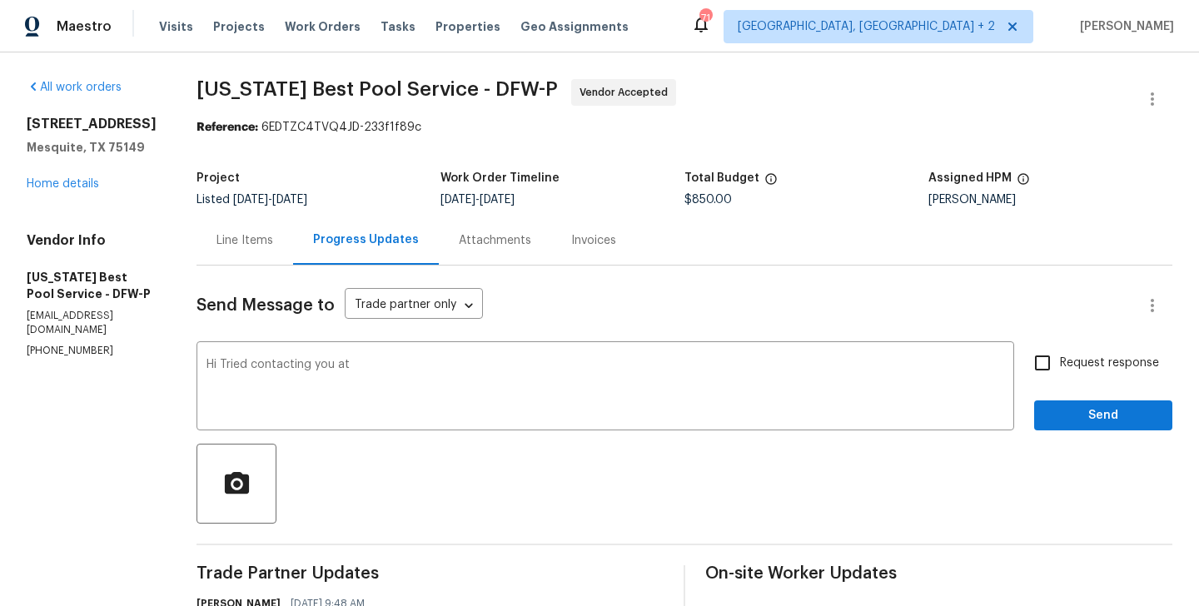
click at [50, 365] on section "All work orders [STREET_ADDRESS][PERSON_NAME] Home details Vendor Info [US_STAT…" at bounding box center [92, 499] width 130 height 841
copy p "[PHONE_NUMBER]"
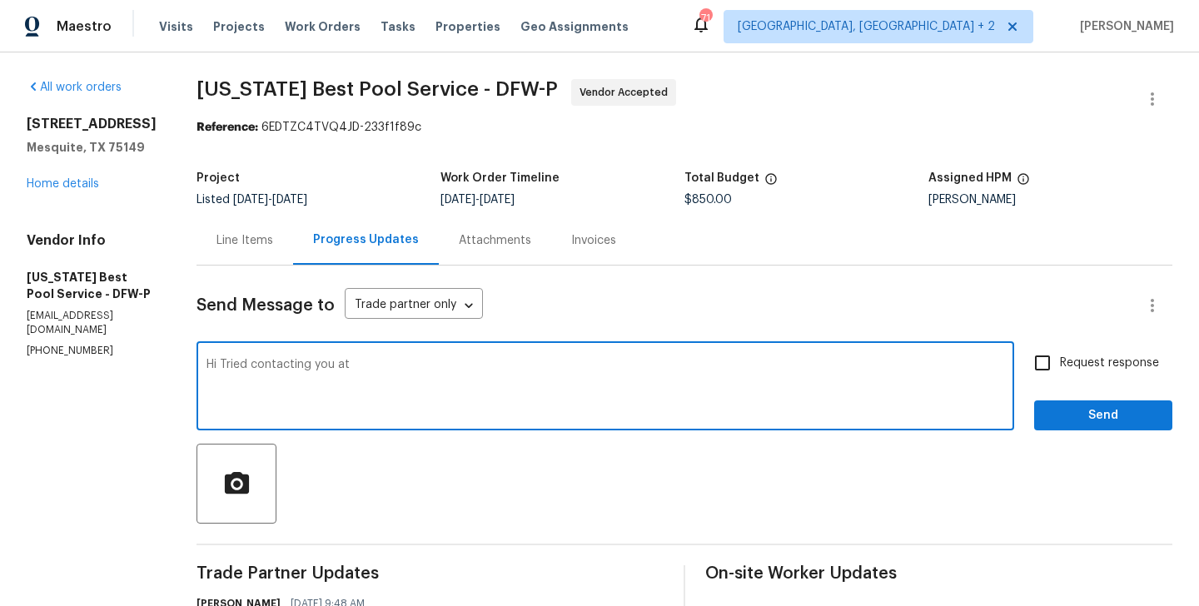
click at [434, 374] on textarea "Hi Tried contacting you at" at bounding box center [605, 388] width 798 height 58
paste textarea "[PHONE_NUMBER]"
click at [448, 371] on textarea "Hi Tried contacting you at [PHONE_NUMBER]" at bounding box center [605, 388] width 798 height 58
click at [420, 361] on textarea "Hi Tried contacting you at [PHONE_NUMBER]" at bounding box center [605, 388] width 798 height 58
type textarea "Hi Tried contacting you at [PHONE_NUMBER] but couldn't get any response. Please…"
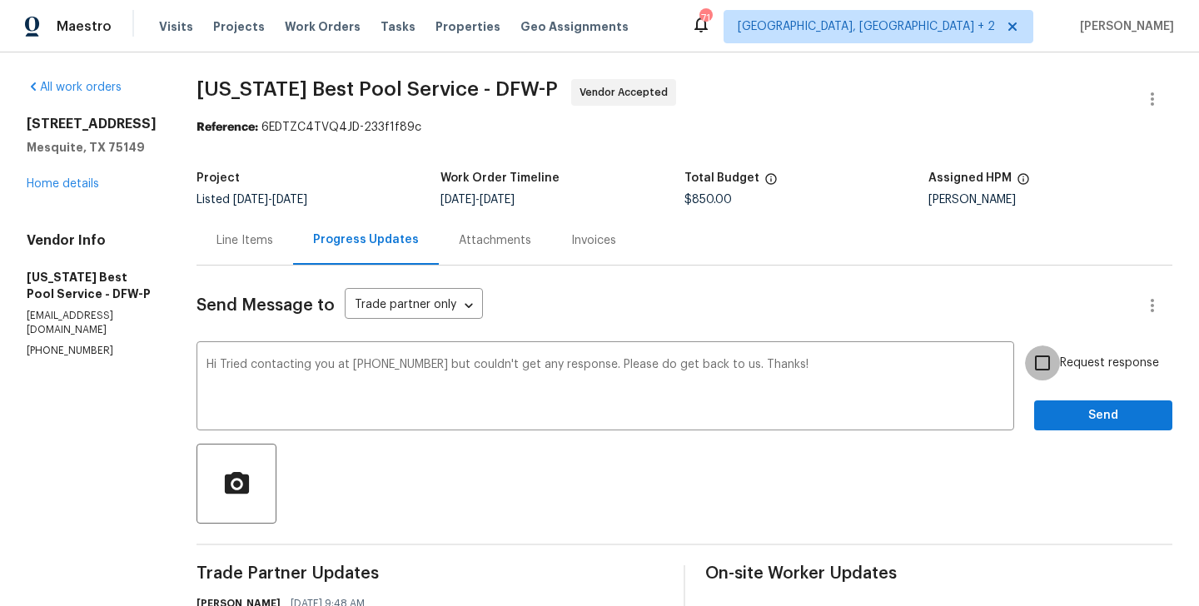
click at [1058, 354] on input "Request response" at bounding box center [1042, 362] width 35 height 35
checkbox input "true"
click at [1058, 412] on span "Send" at bounding box center [1103, 415] width 112 height 21
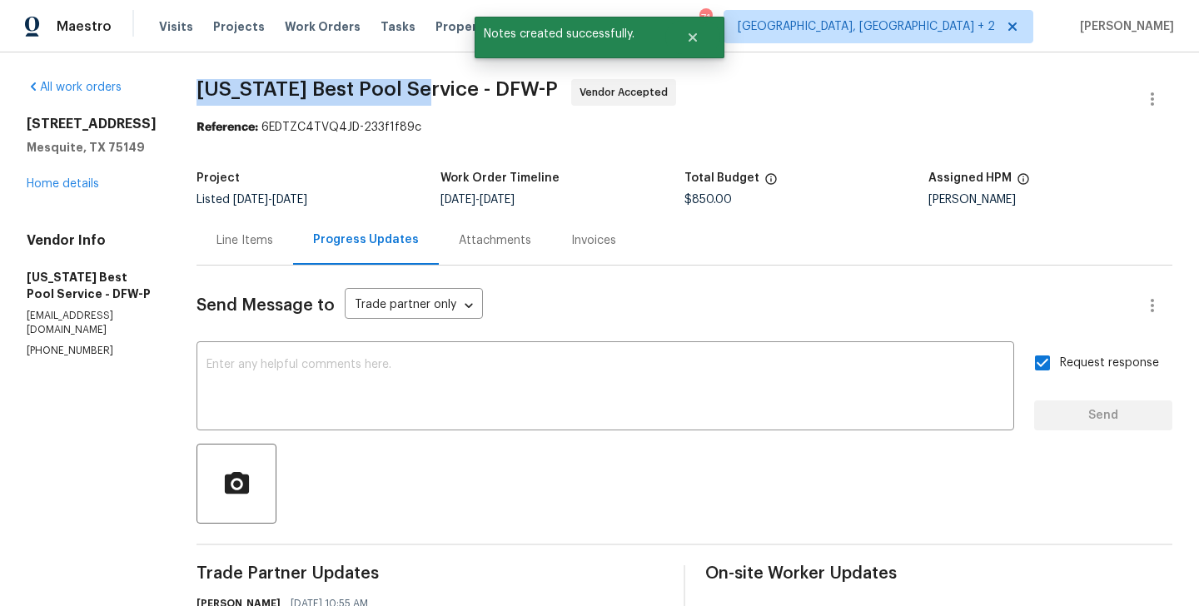
drag, startPoint x: 175, startPoint y: 86, endPoint x: 390, endPoint y: 97, distance: 215.1
click at [390, 97] on span "[US_STATE] Best Pool Service - DFW-P" at bounding box center [376, 89] width 361 height 20
copy span "[US_STATE] Best Pool Service"
click at [72, 190] on link "Home details" at bounding box center [63, 184] width 72 height 12
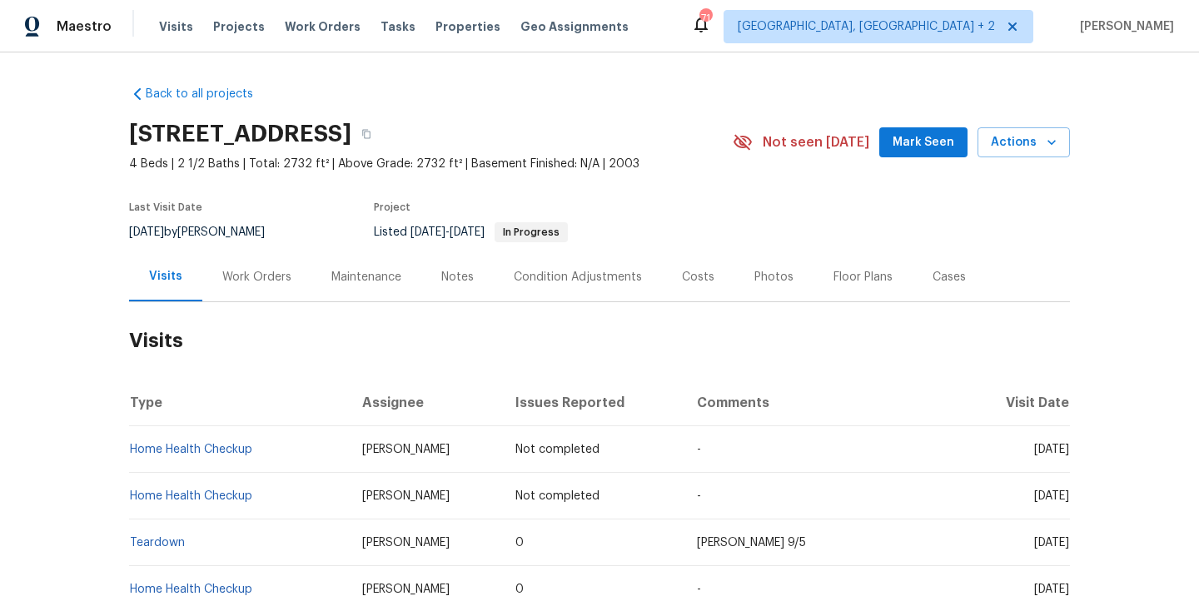
click at [281, 271] on div "Work Orders" at bounding box center [256, 277] width 69 height 17
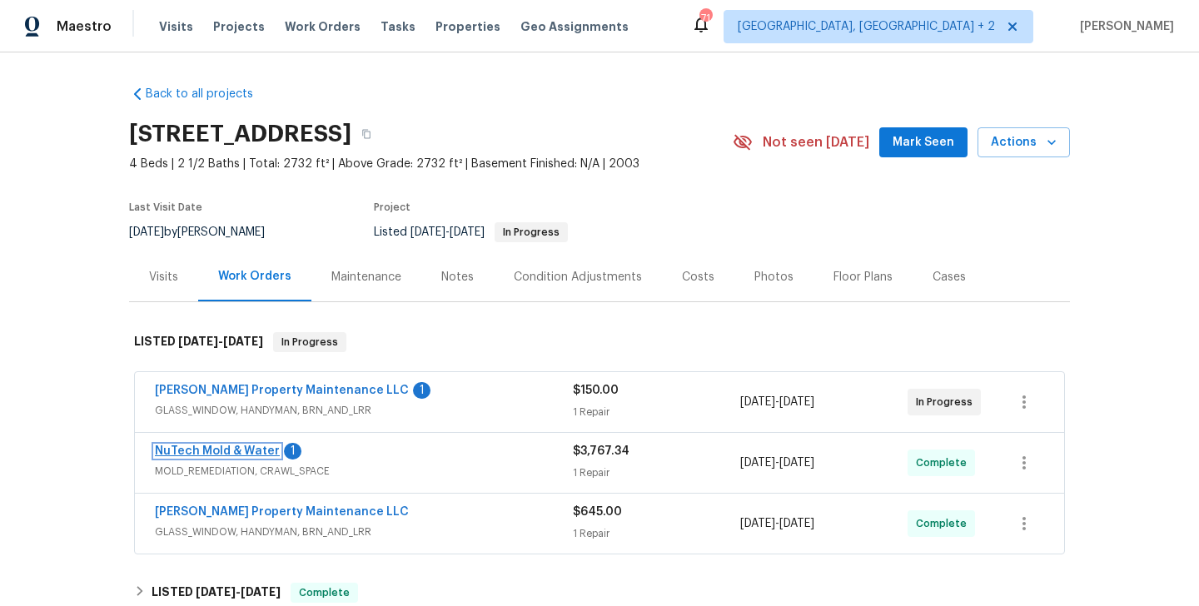
click at [249, 448] on link "NuTech Mold & Water" at bounding box center [217, 451] width 125 height 12
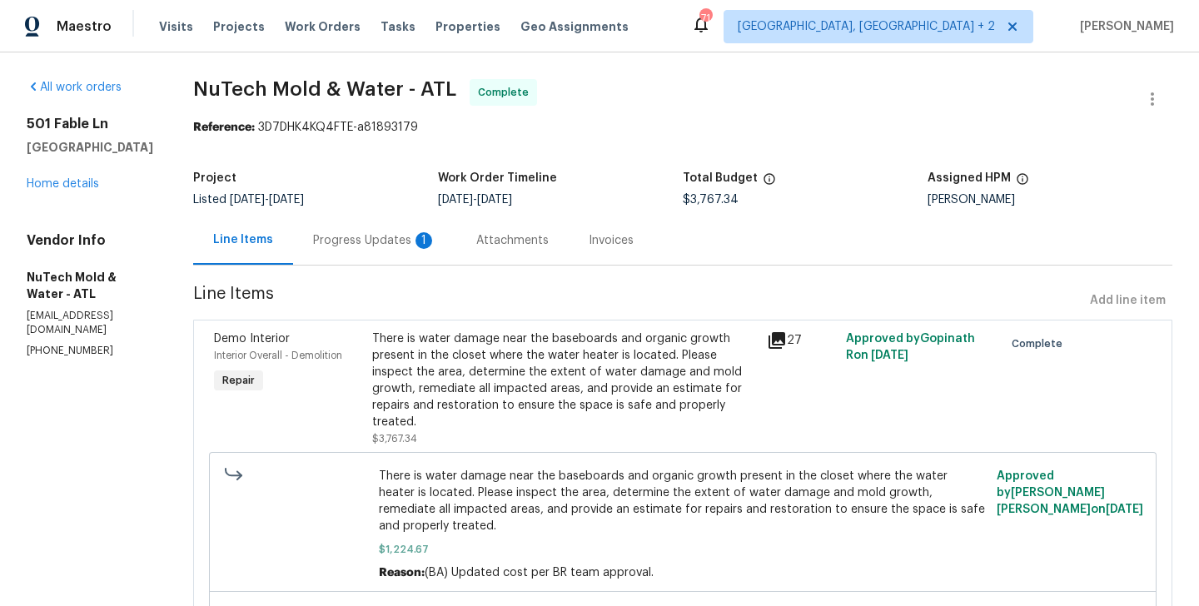
click at [415, 236] on div "1" at bounding box center [423, 240] width 17 height 17
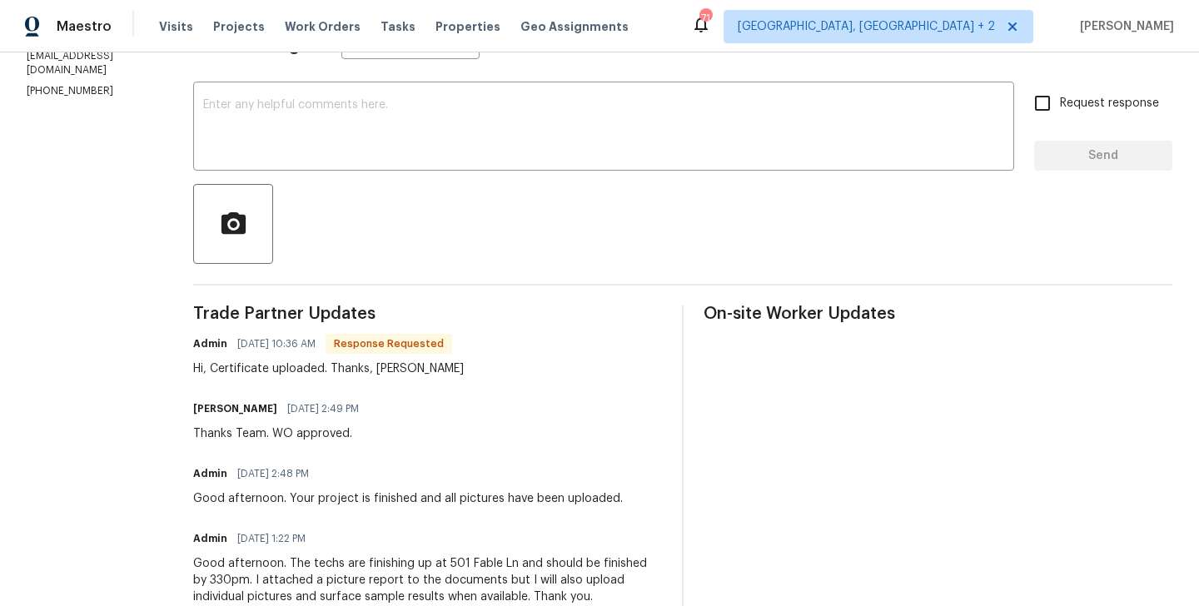
scroll to position [221, 0]
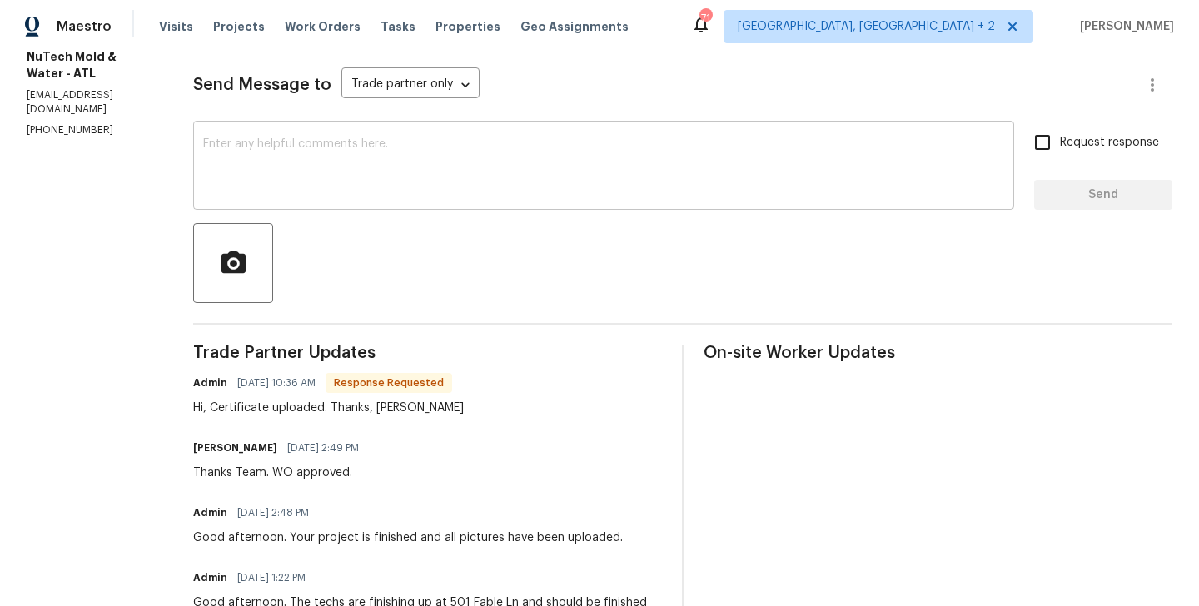
click at [331, 201] on div "x ​" at bounding box center [603, 167] width 821 height 85
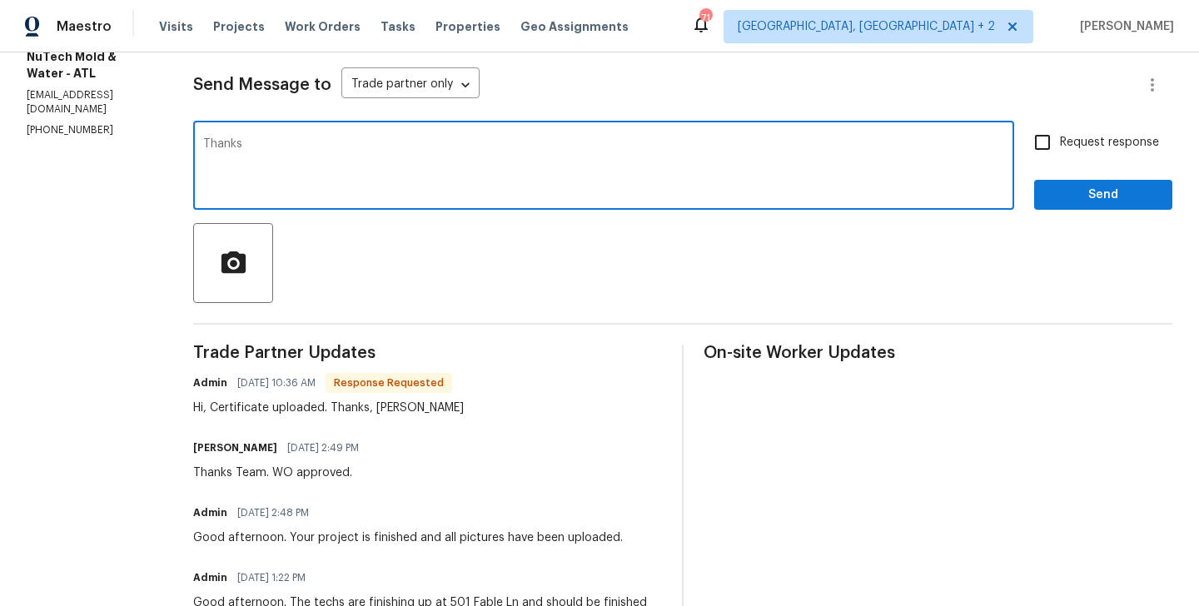
type textarea "Thanks"
click at [1048, 205] on button "Send" at bounding box center [1103, 195] width 138 height 31
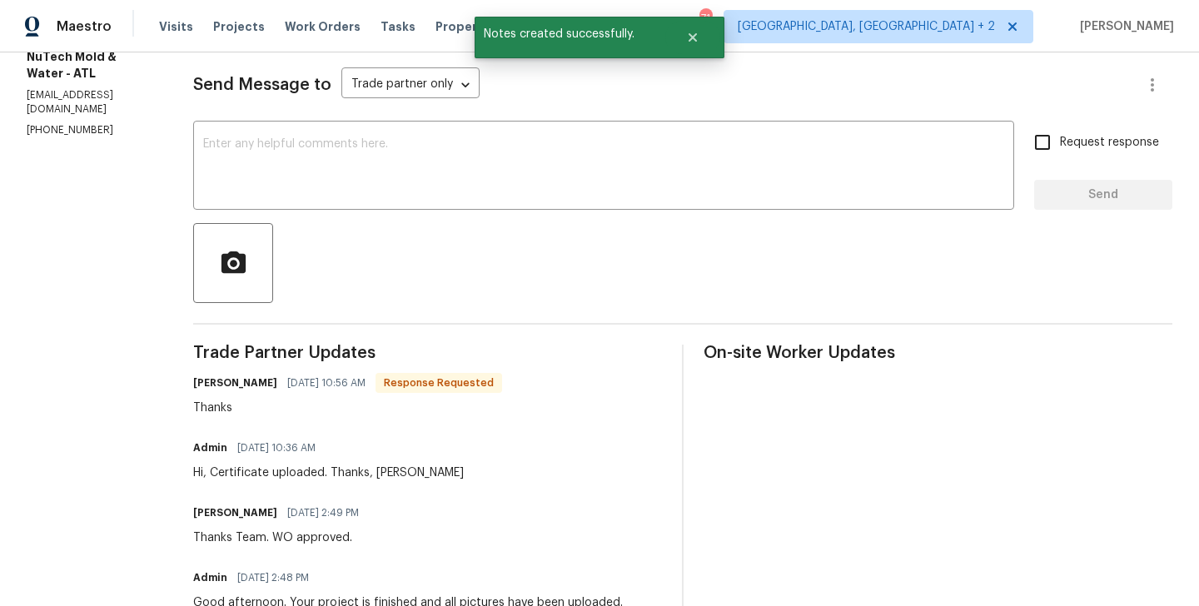
scroll to position [0, 0]
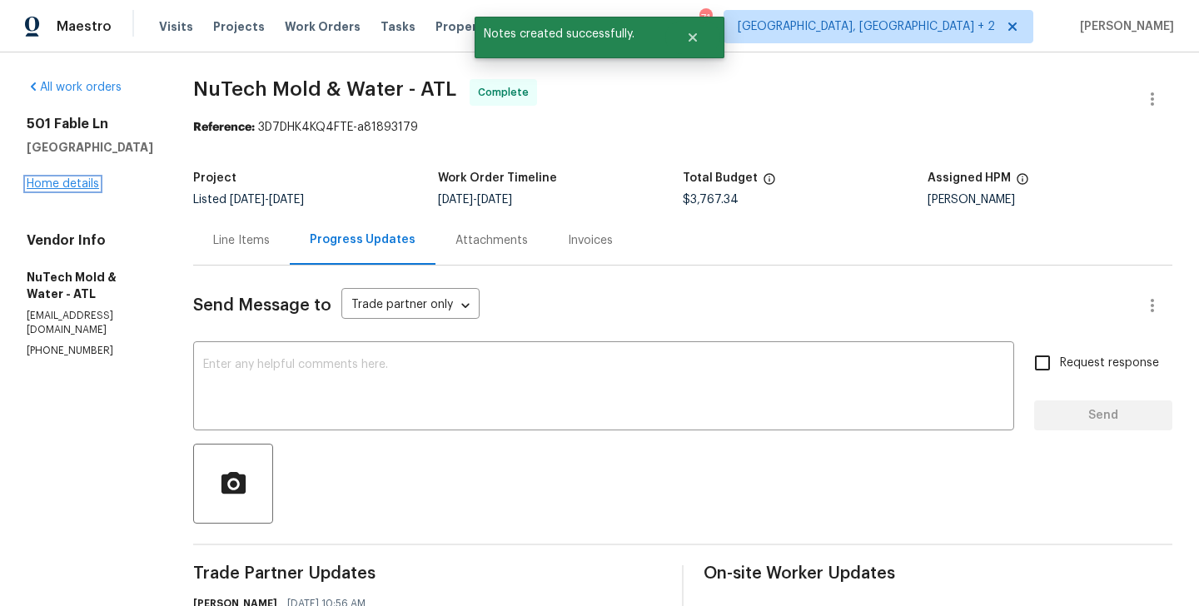
click at [95, 186] on link "Home details" at bounding box center [63, 184] width 72 height 12
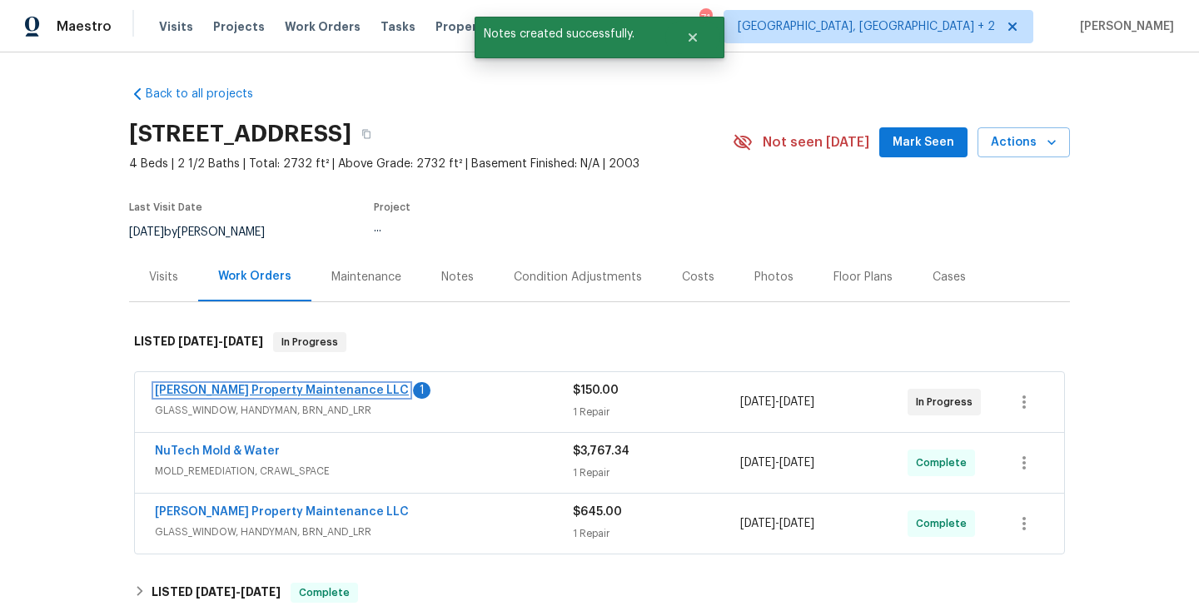
click at [296, 387] on link "[PERSON_NAME] Property Maintenance LLC" at bounding box center [282, 391] width 254 height 12
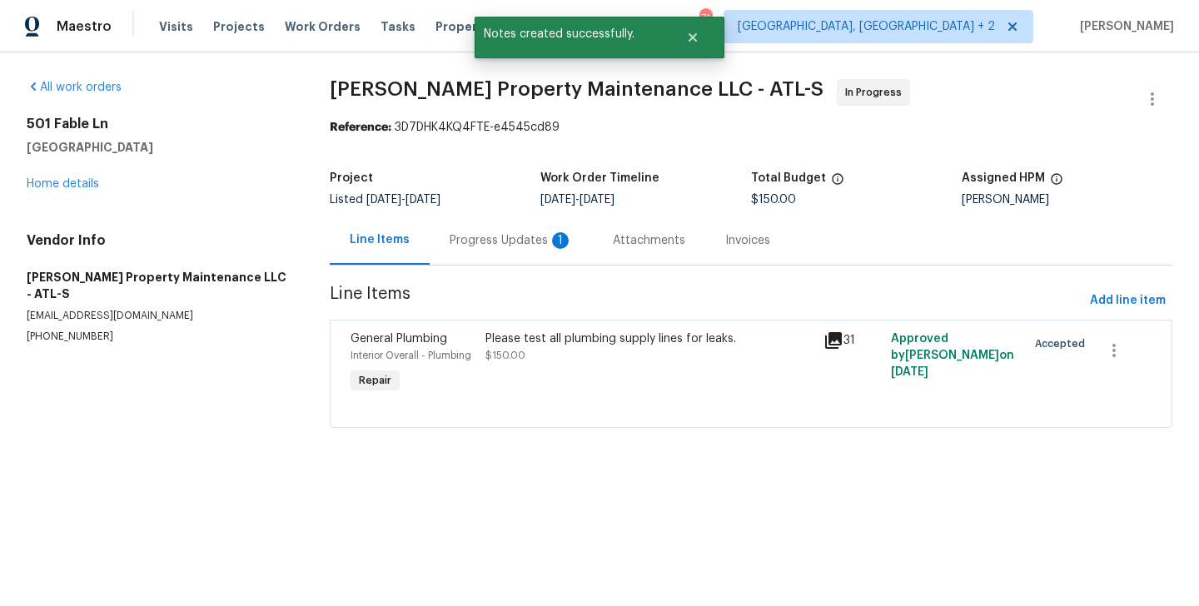
click at [455, 253] on div "Progress Updates 1" at bounding box center [511, 240] width 163 height 49
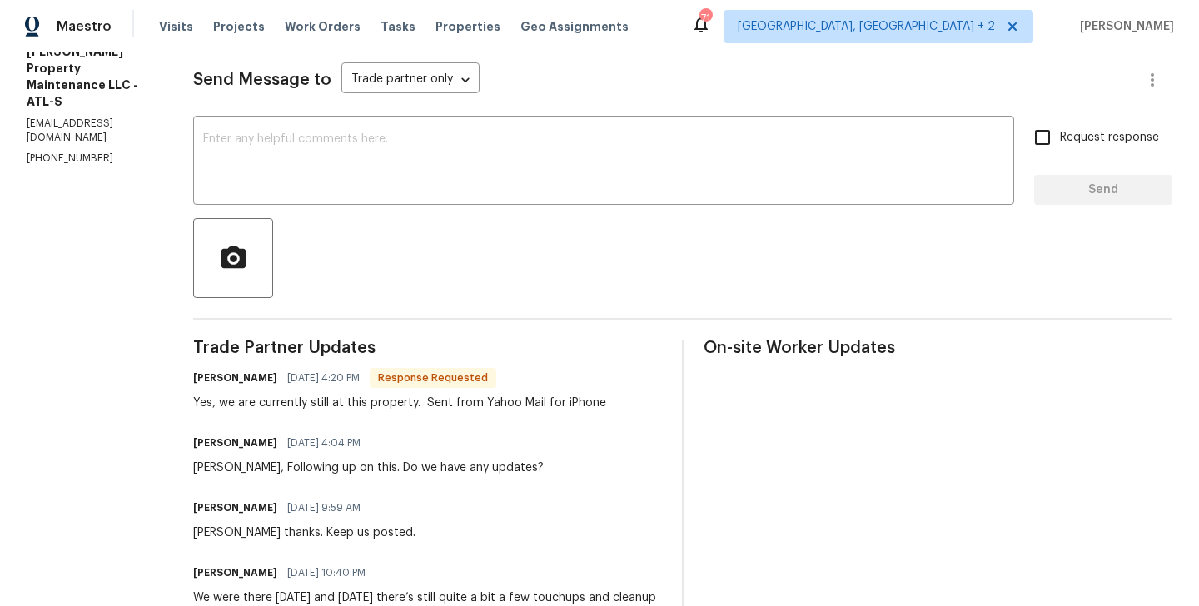
scroll to position [227, 0]
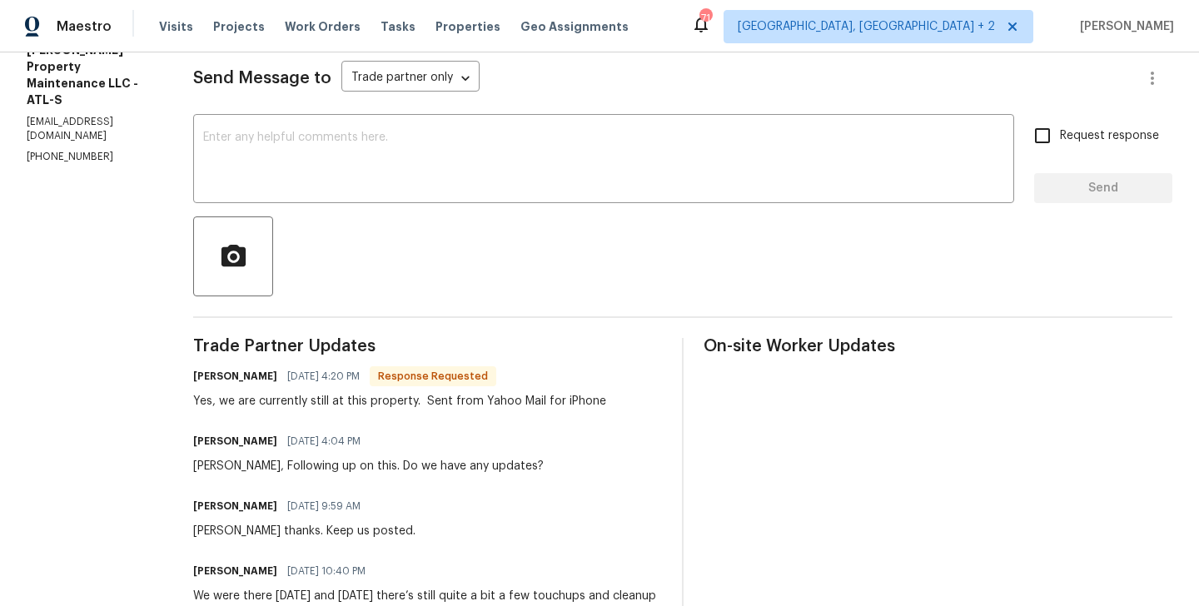
click at [216, 373] on h6 "[PERSON_NAME]" at bounding box center [235, 376] width 84 height 17
copy h6 "[PERSON_NAME]"
click at [330, 166] on textarea at bounding box center [603, 161] width 801 height 58
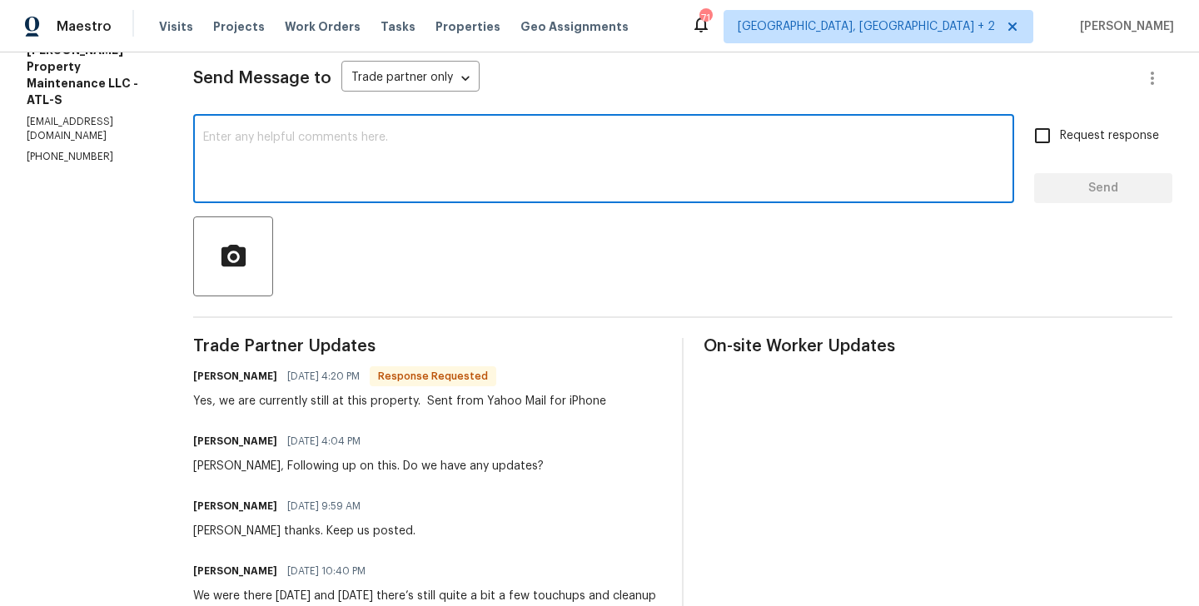
paste textarea "[PERSON_NAME]"
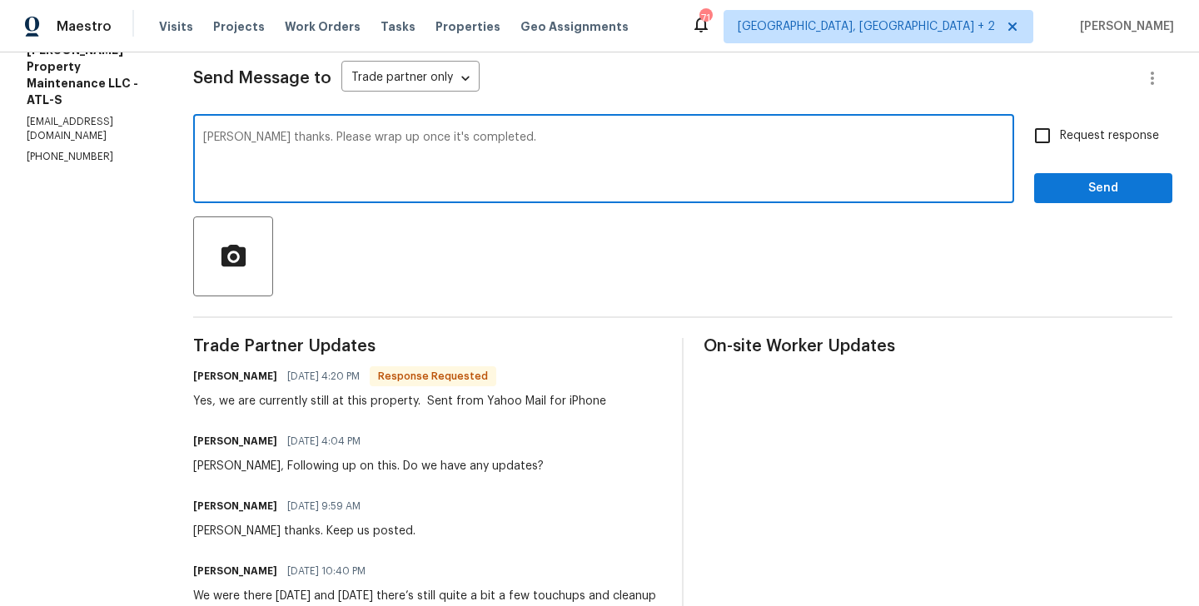
type textarea "[PERSON_NAME] thanks. Please wrap up once it's completed."
click at [1040, 122] on input "Request response" at bounding box center [1042, 135] width 35 height 35
checkbox input "true"
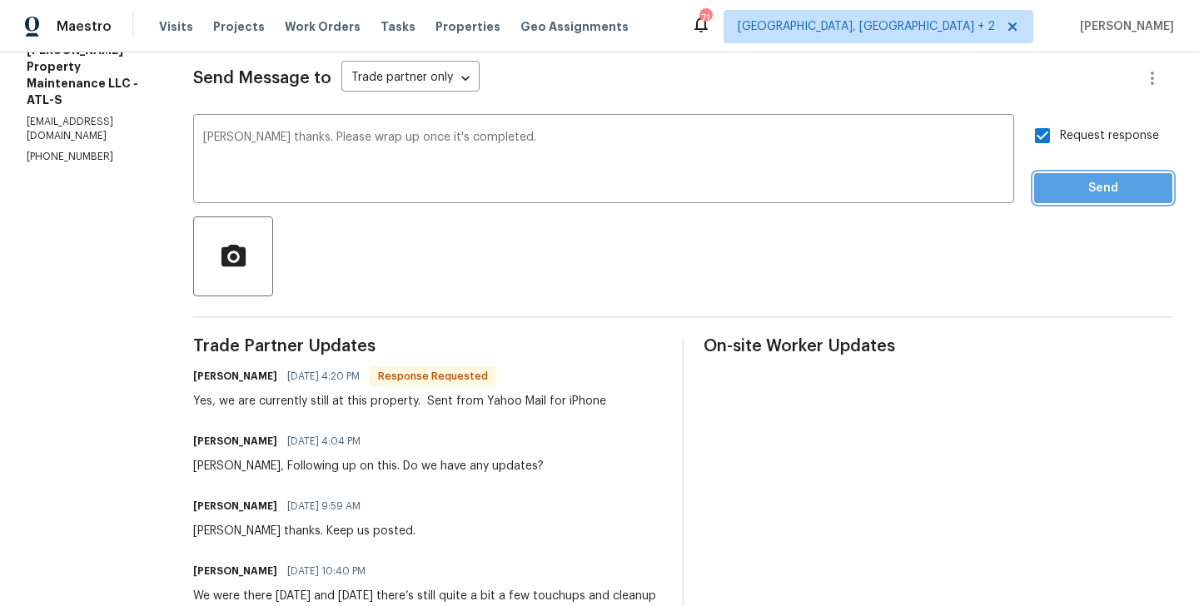
click at [1053, 182] on span "Send" at bounding box center [1103, 188] width 112 height 21
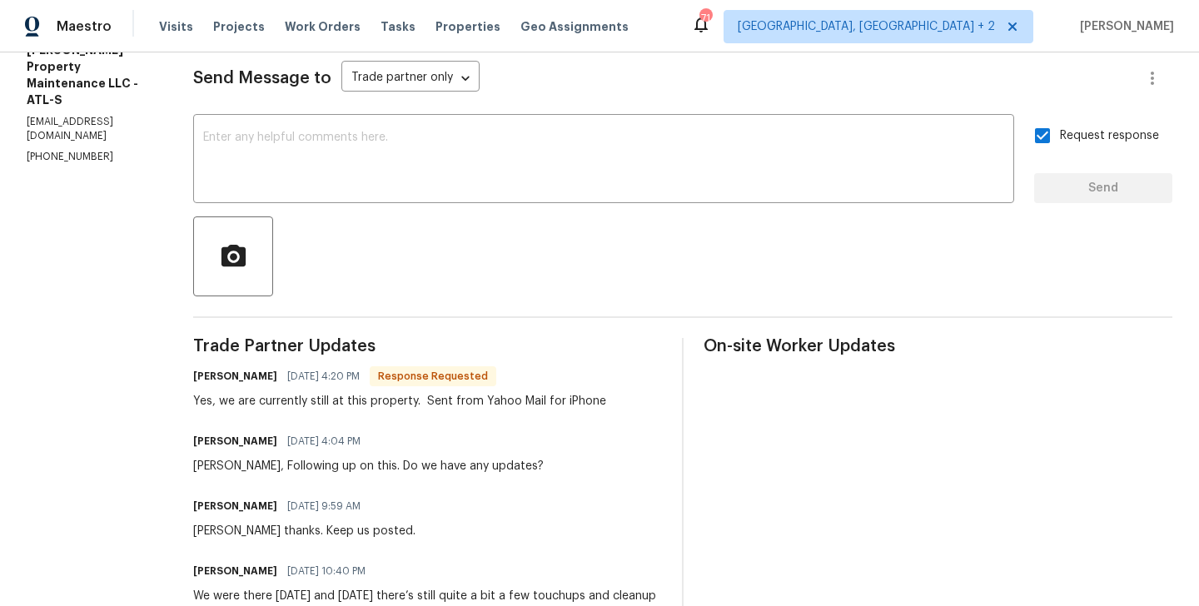
scroll to position [0, 0]
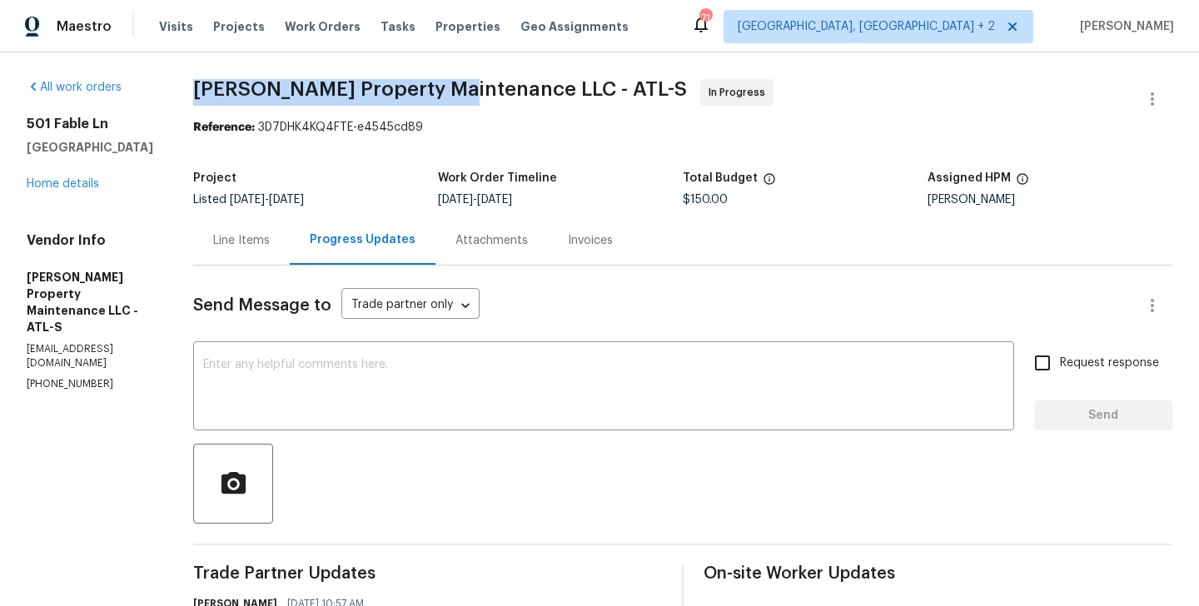
drag, startPoint x: 199, startPoint y: 88, endPoint x: 456, endPoint y: 88, distance: 257.2
copy span "[PERSON_NAME] Property Maintenance"
click at [76, 189] on link "Home details" at bounding box center [63, 184] width 72 height 12
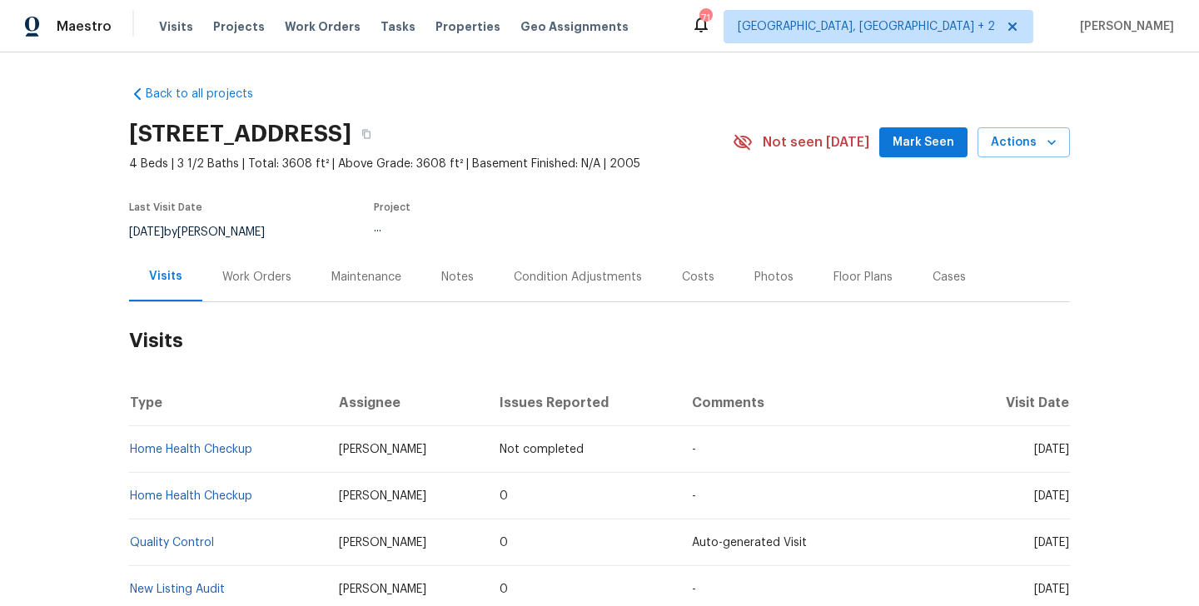
click at [294, 288] on div "Work Orders" at bounding box center [256, 276] width 109 height 49
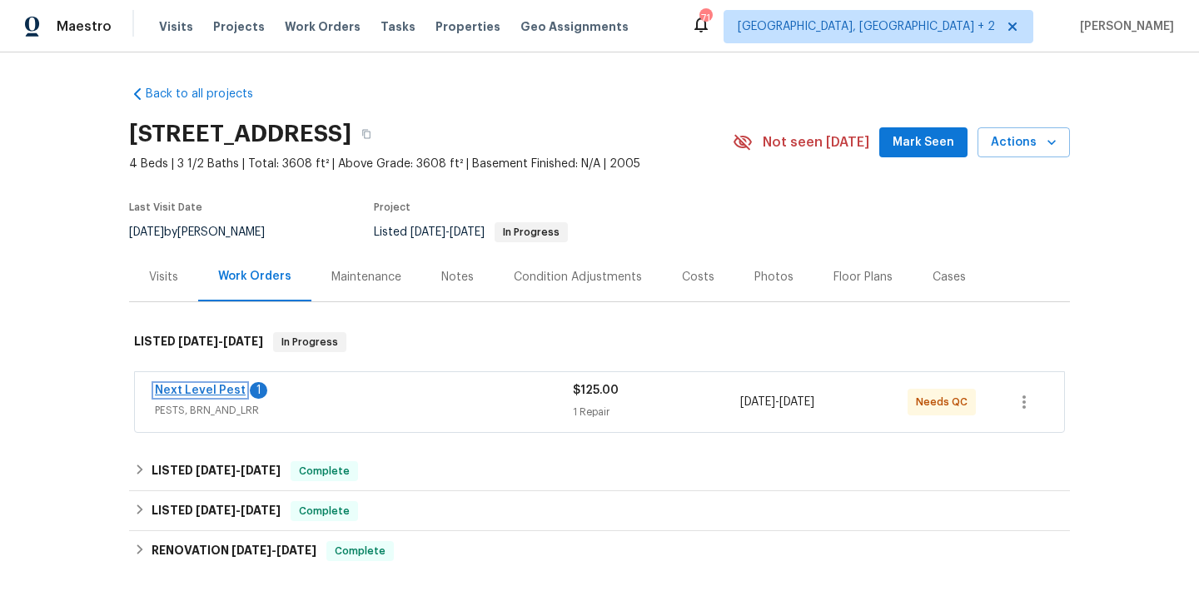
click at [218, 393] on link "Next Level Pest" at bounding box center [200, 391] width 91 height 12
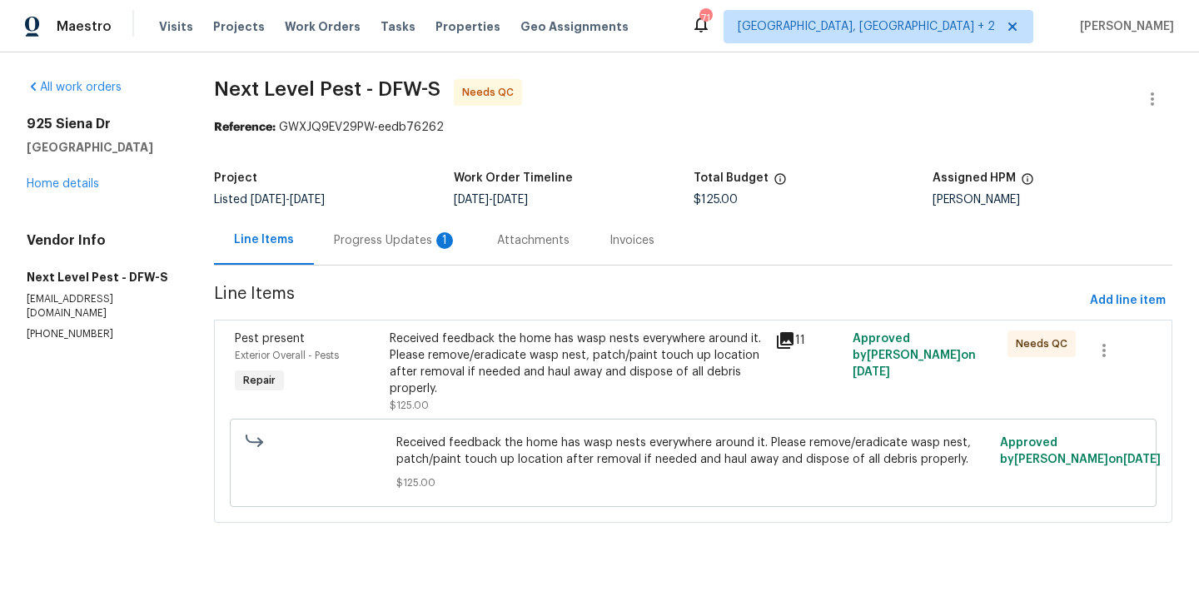
click at [427, 260] on div "Progress Updates 1" at bounding box center [395, 240] width 163 height 49
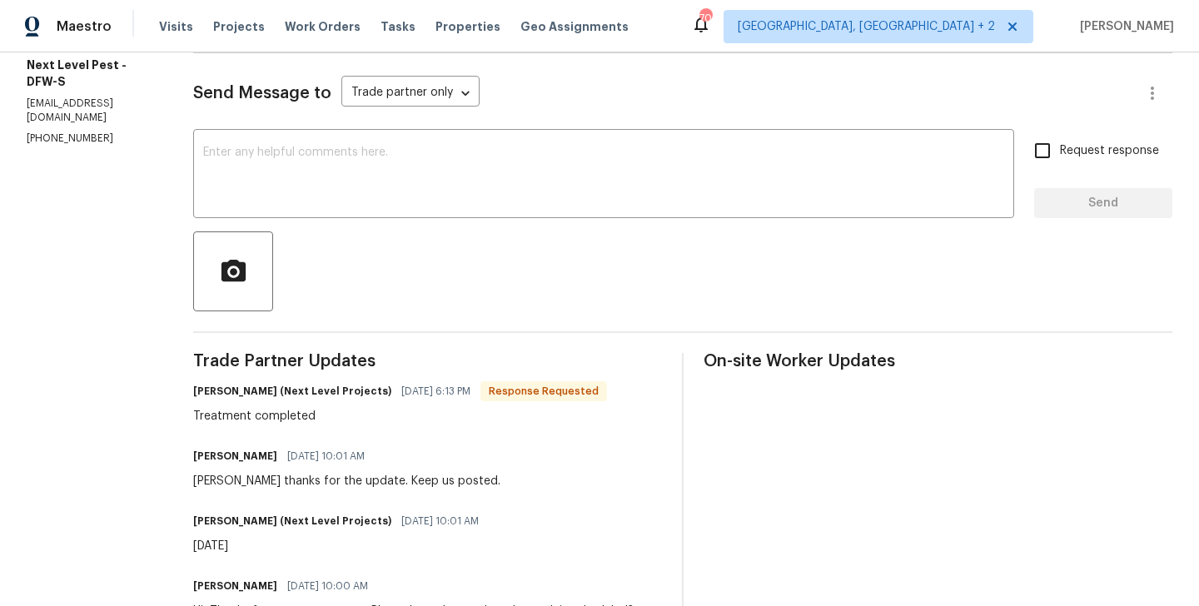
scroll to position [155, 0]
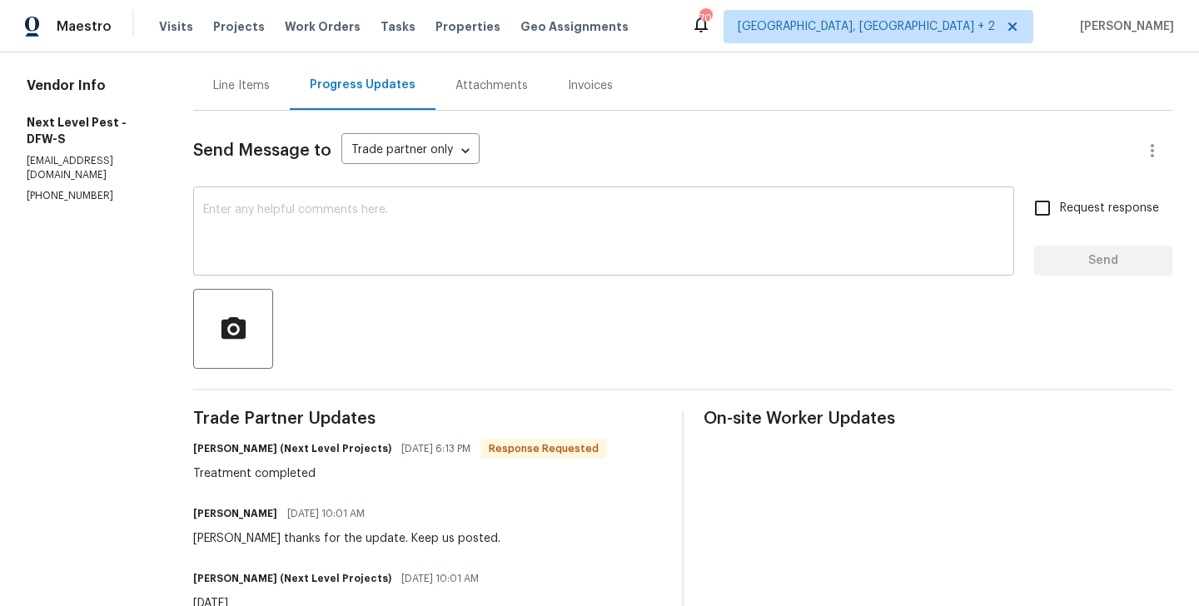
click at [341, 206] on textarea at bounding box center [603, 233] width 801 height 58
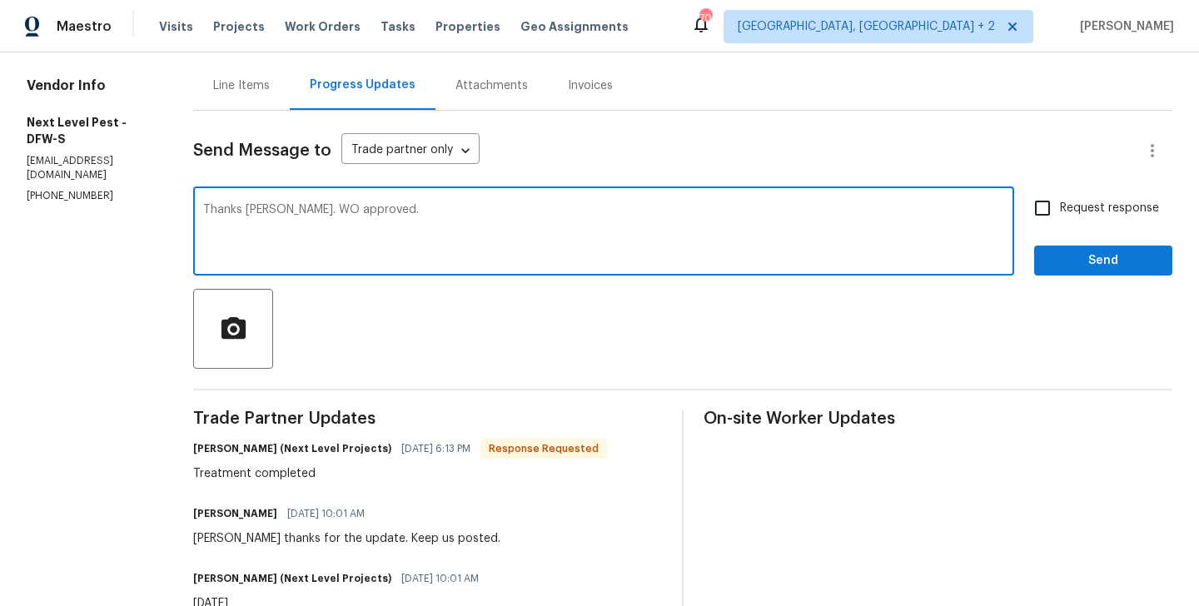
type textarea "Thanks [PERSON_NAME]. WO approved."
click at [1131, 274] on button "Send" at bounding box center [1103, 261] width 138 height 31
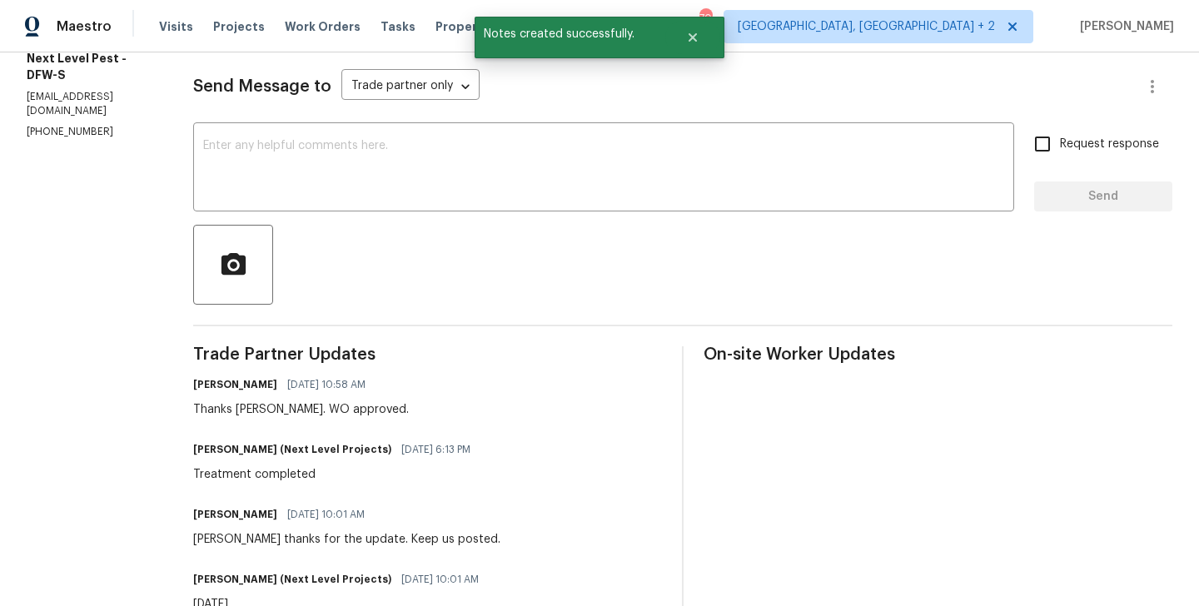
scroll to position [0, 0]
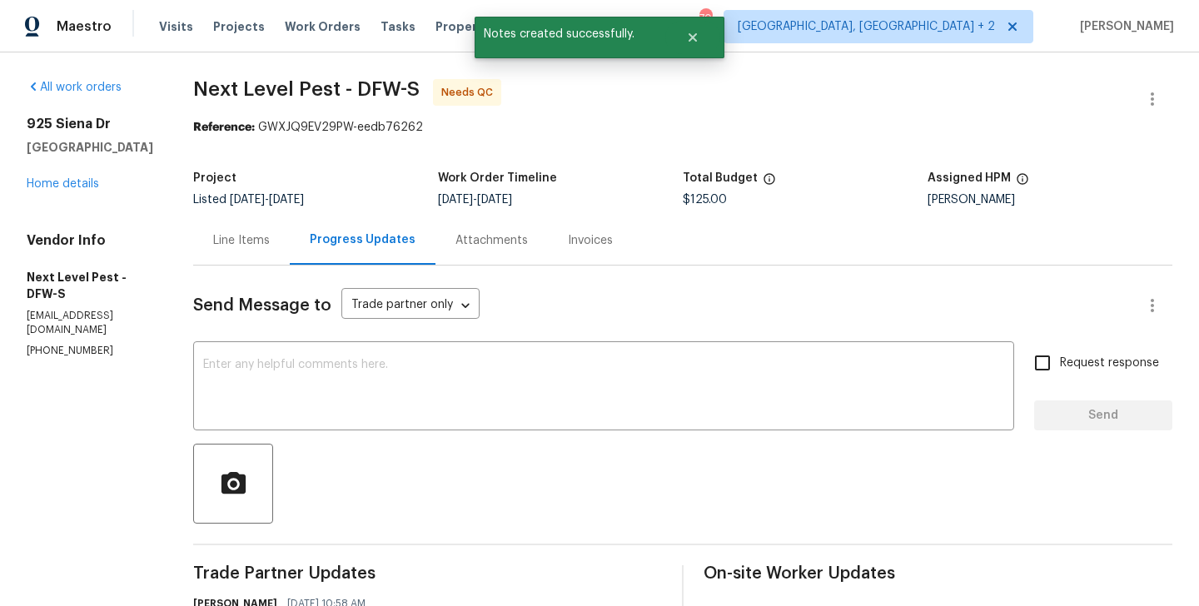
click at [221, 238] on div "Line Items" at bounding box center [241, 240] width 57 height 17
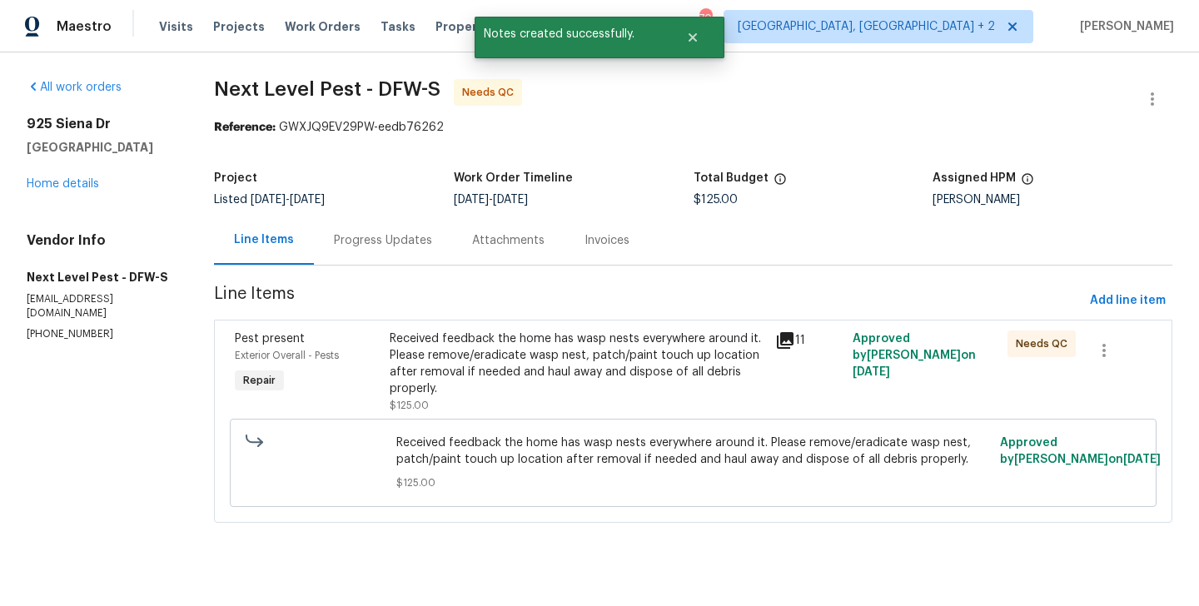
click at [528, 348] on div "Received feedback the home has wasp nests everywhere around it. Please remove/e…" at bounding box center [578, 363] width 376 height 67
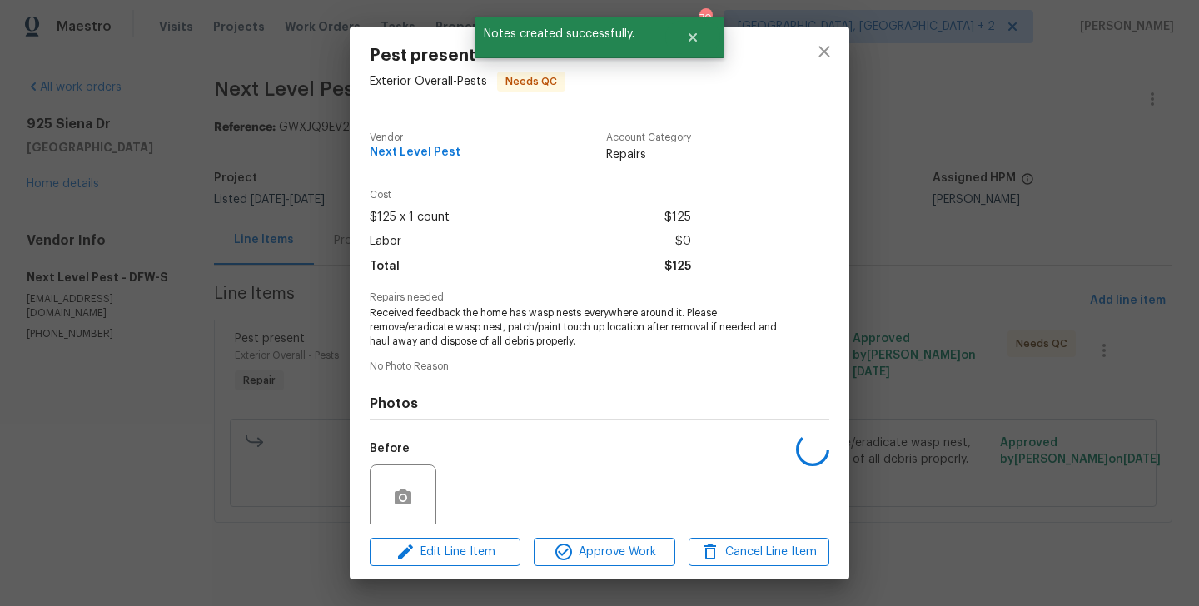
scroll to position [132, 0]
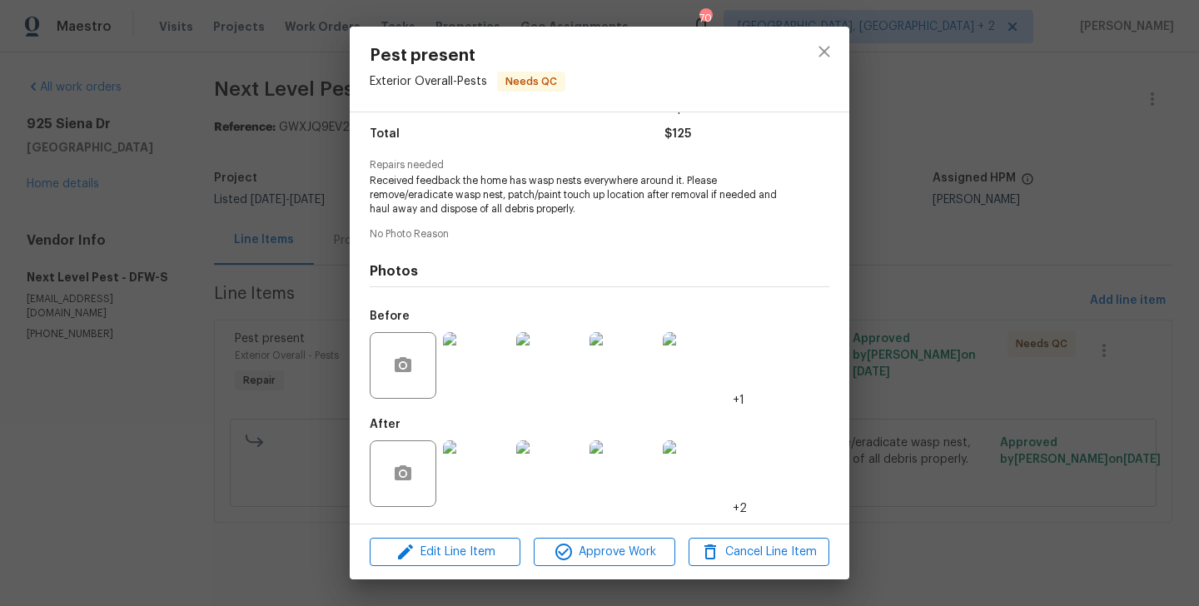
click at [472, 479] on img at bounding box center [476, 473] width 67 height 67
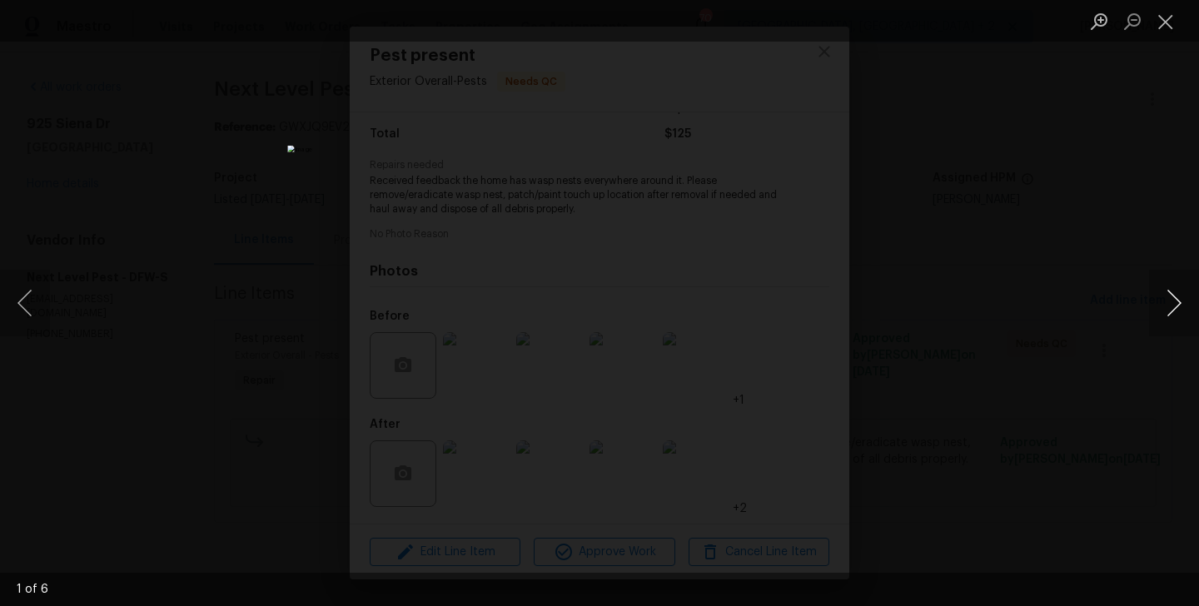
click at [1176, 310] on button "Next image" at bounding box center [1174, 303] width 50 height 67
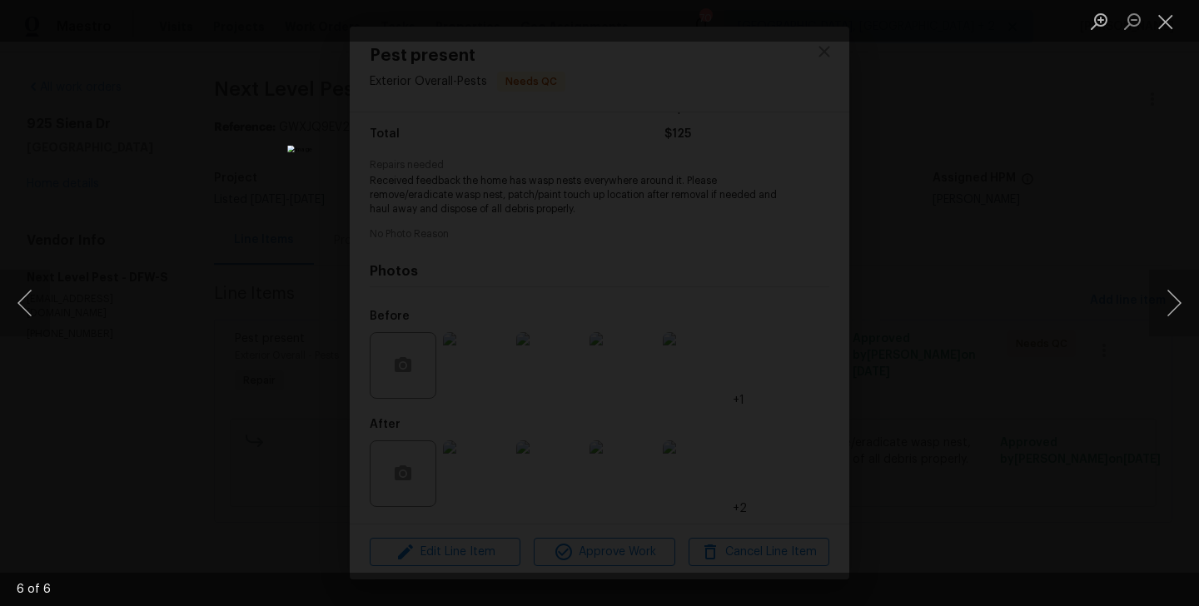
click at [1026, 349] on div "Lightbox" at bounding box center [599, 303] width 1199 height 606
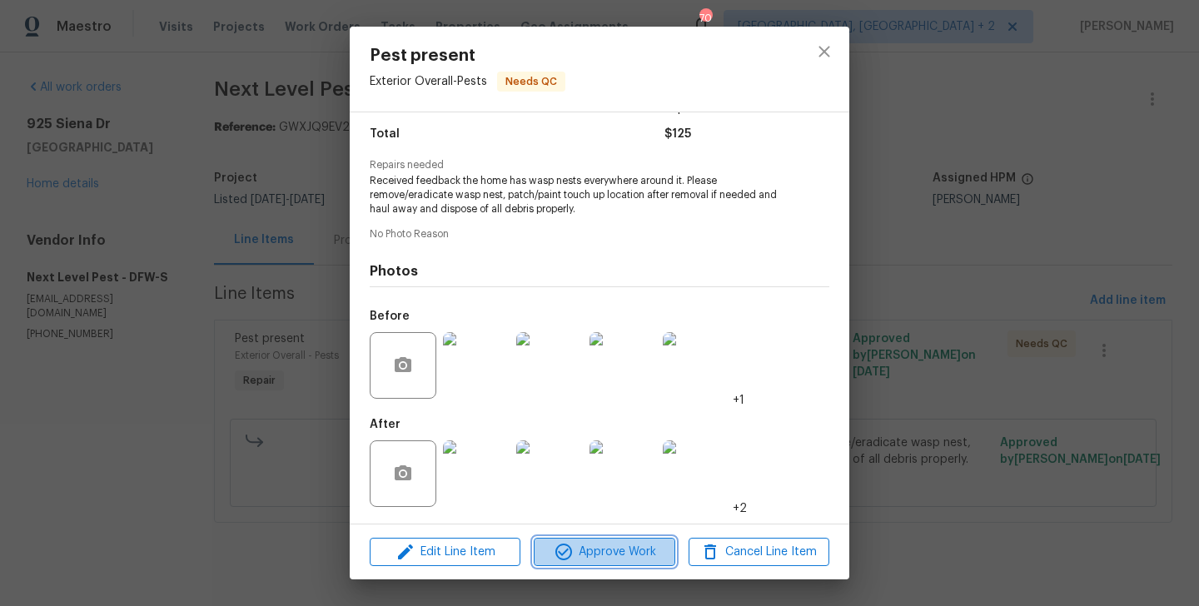
click at [609, 550] on span "Approve Work" at bounding box center [604, 552] width 131 height 21
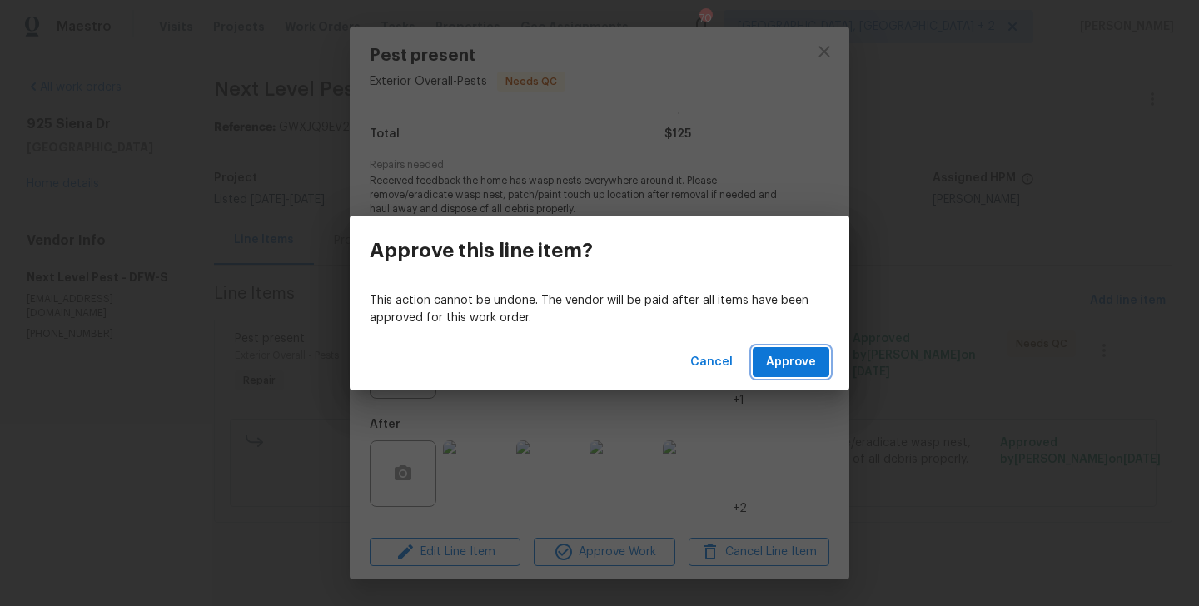
click at [788, 376] on button "Approve" at bounding box center [791, 362] width 77 height 31
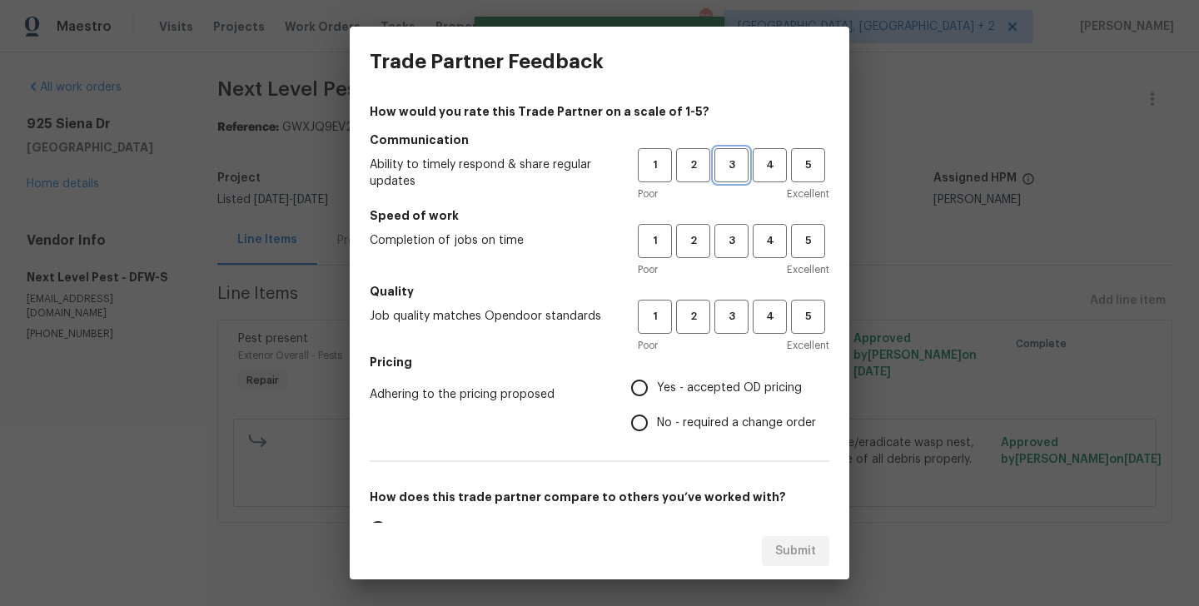
click at [737, 171] on span "3" at bounding box center [731, 165] width 31 height 19
click at [737, 251] on button "3" at bounding box center [731, 241] width 34 height 34
click at [737, 328] on button "3" at bounding box center [731, 317] width 34 height 34
click at [725, 401] on label "Yes - accepted OD pricing" at bounding box center [719, 387] width 194 height 35
click at [657, 401] on input "Yes - accepted OD pricing" at bounding box center [639, 387] width 35 height 35
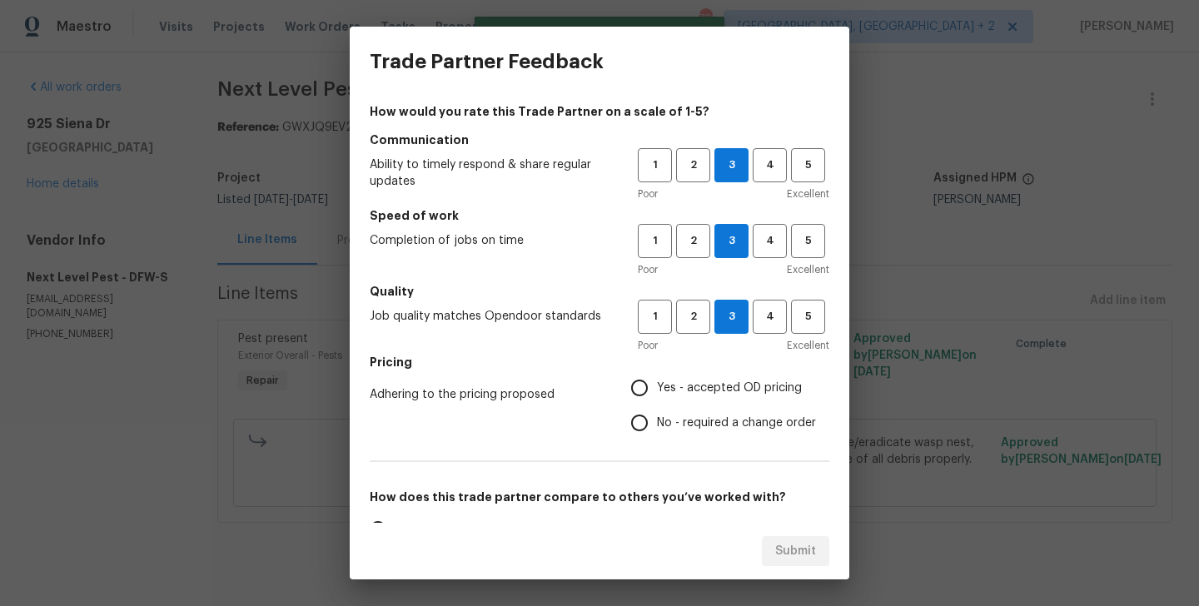
radio input "true"
click at [723, 445] on div "How would you rate this Trade Partner on a scale of 1-5? Communication Ability …" at bounding box center [600, 429] width 460 height 652
click at [721, 424] on span "No - required a change order" at bounding box center [736, 423] width 159 height 17
click at [657, 424] on input "No - required a change order" at bounding box center [639, 422] width 35 height 35
radio input "true"
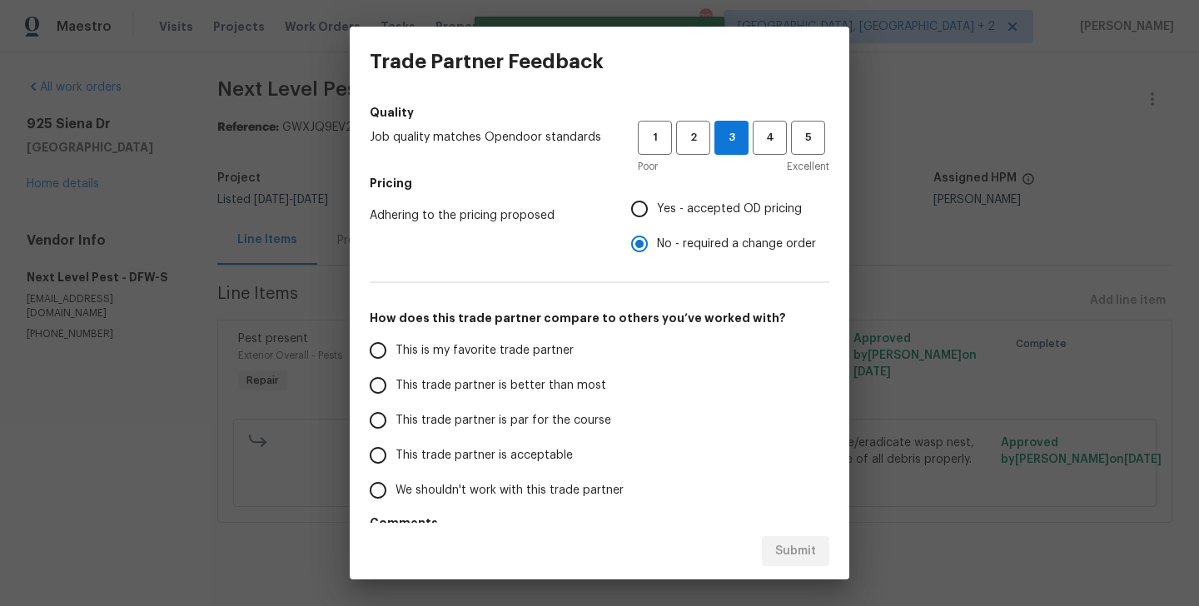
scroll to position [186, 0]
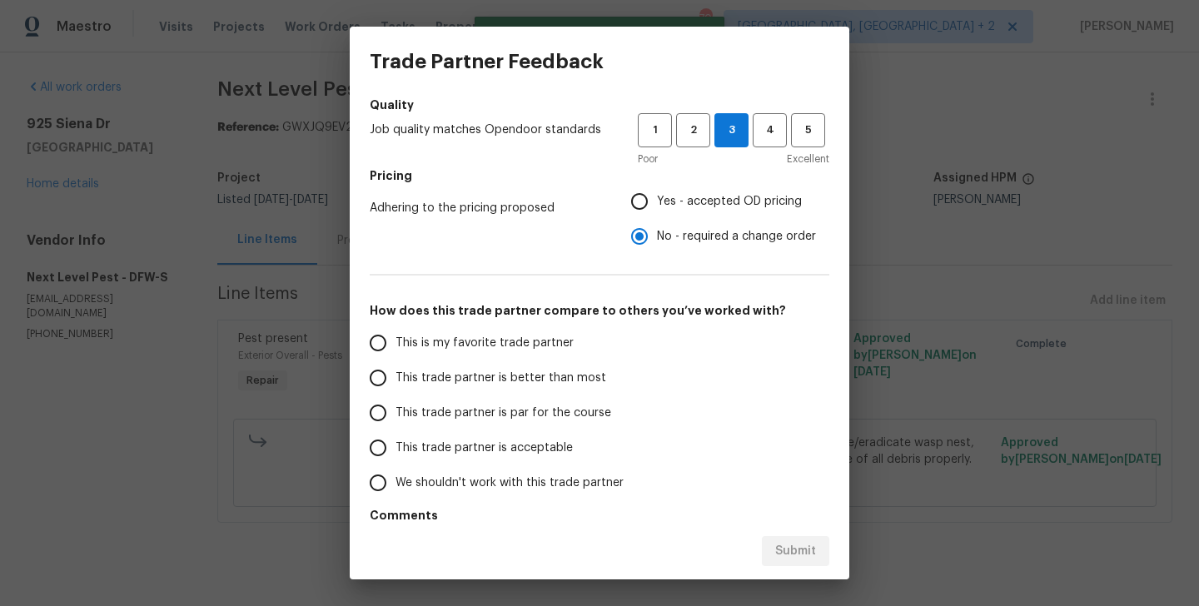
click at [561, 383] on span "This trade partner is better than most" at bounding box center [500, 378] width 211 height 17
click at [395, 383] on input "This trade partner is better than most" at bounding box center [377, 377] width 35 height 35
click at [812, 552] on span "Submit" at bounding box center [795, 551] width 41 height 21
radio input "true"
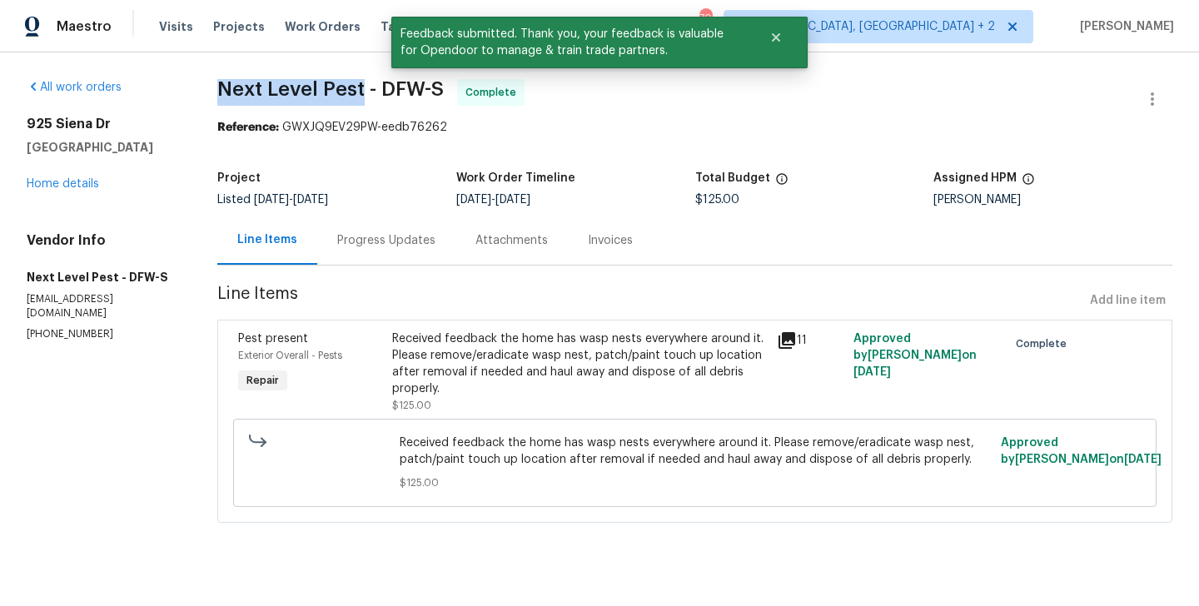
drag, startPoint x: 211, startPoint y: 82, endPoint x: 360, endPoint y: 87, distance: 149.9
click at [360, 87] on div "All work orders [STREET_ADDRESS][PERSON_NAME] Home details Vendor Info Next Lev…" at bounding box center [599, 310] width 1199 height 517
copy span "Next Level Pest"
click at [91, 176] on div "[STREET_ADDRESS][PERSON_NAME] Home details" at bounding box center [102, 154] width 151 height 77
click at [75, 187] on link "Home details" at bounding box center [63, 184] width 72 height 12
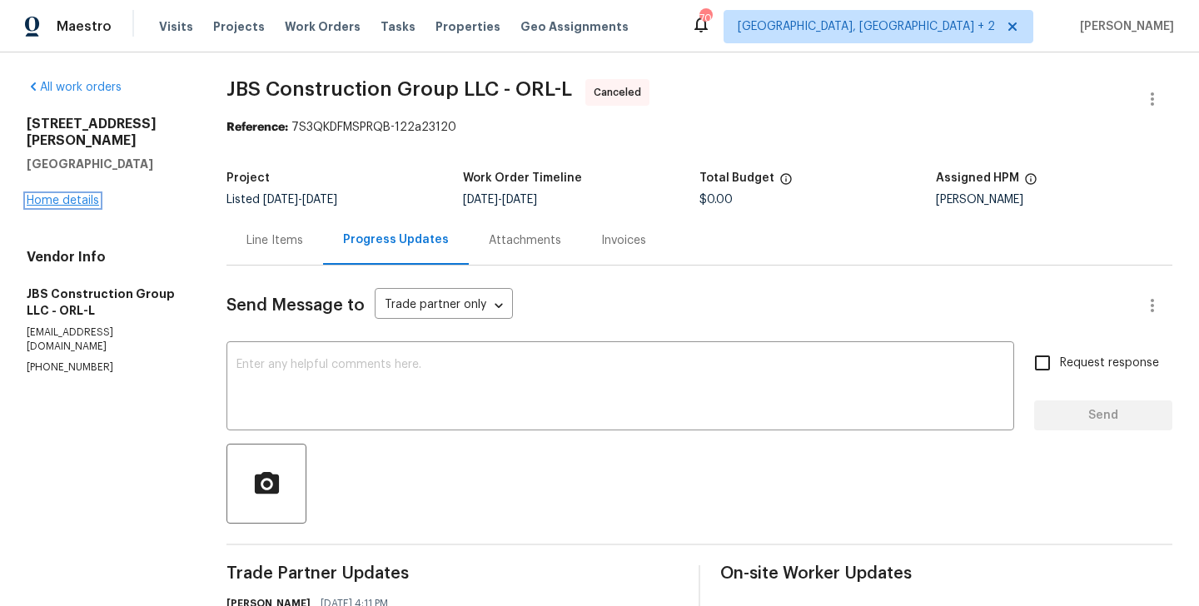
click at [65, 195] on link "Home details" at bounding box center [63, 201] width 72 height 12
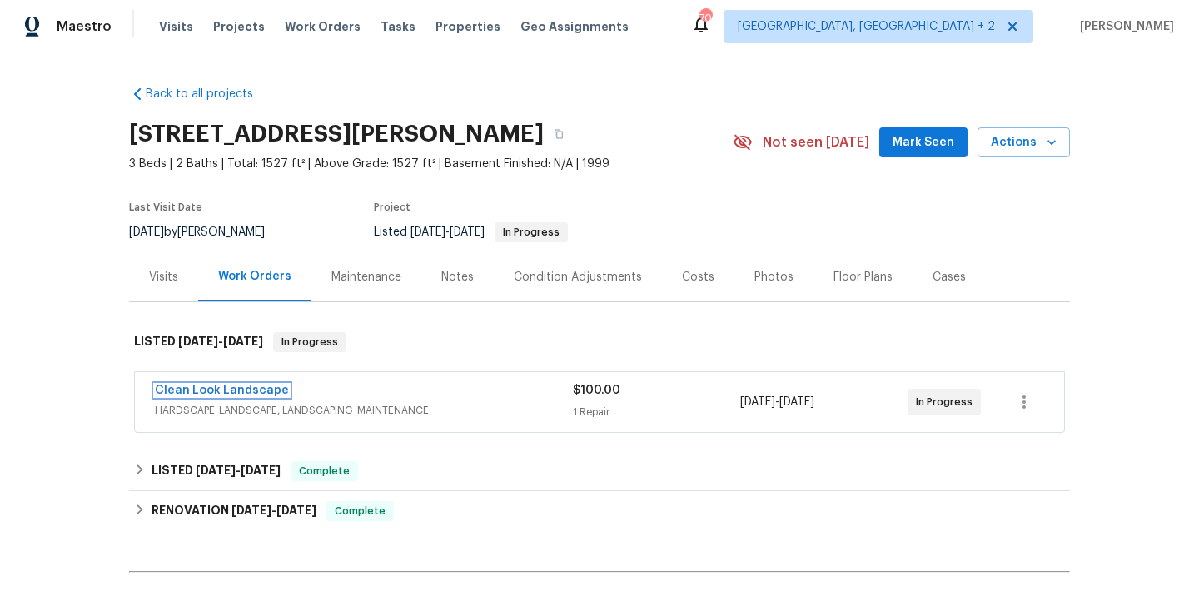
click at [255, 385] on link "Clean Look Landscape" at bounding box center [222, 391] width 134 height 12
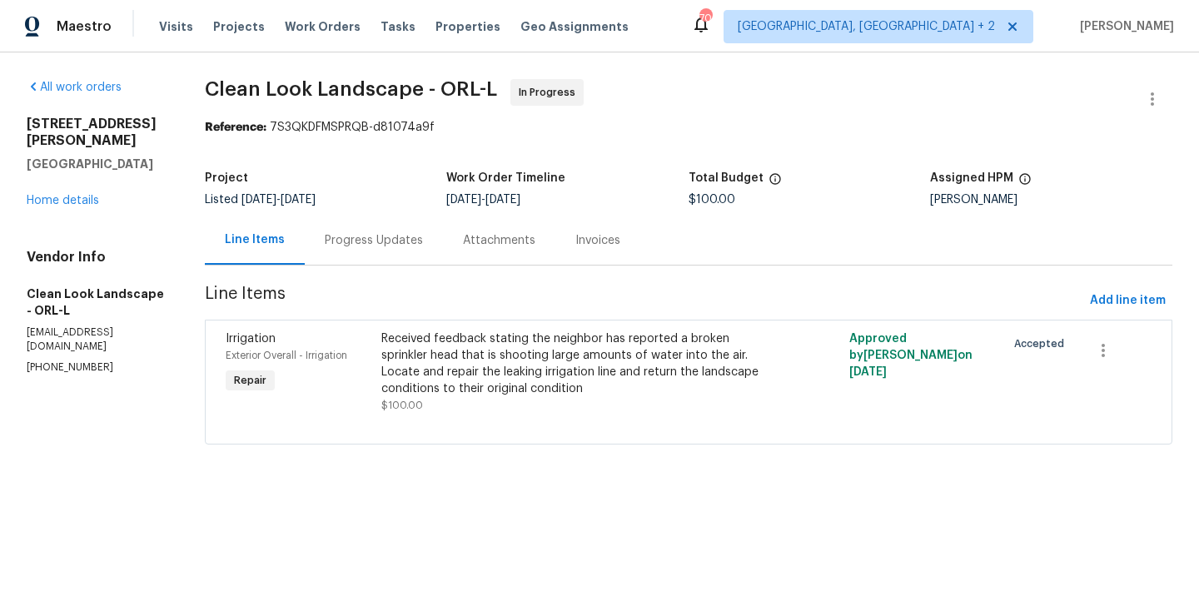
click at [412, 236] on div "Progress Updates" at bounding box center [374, 240] width 98 height 17
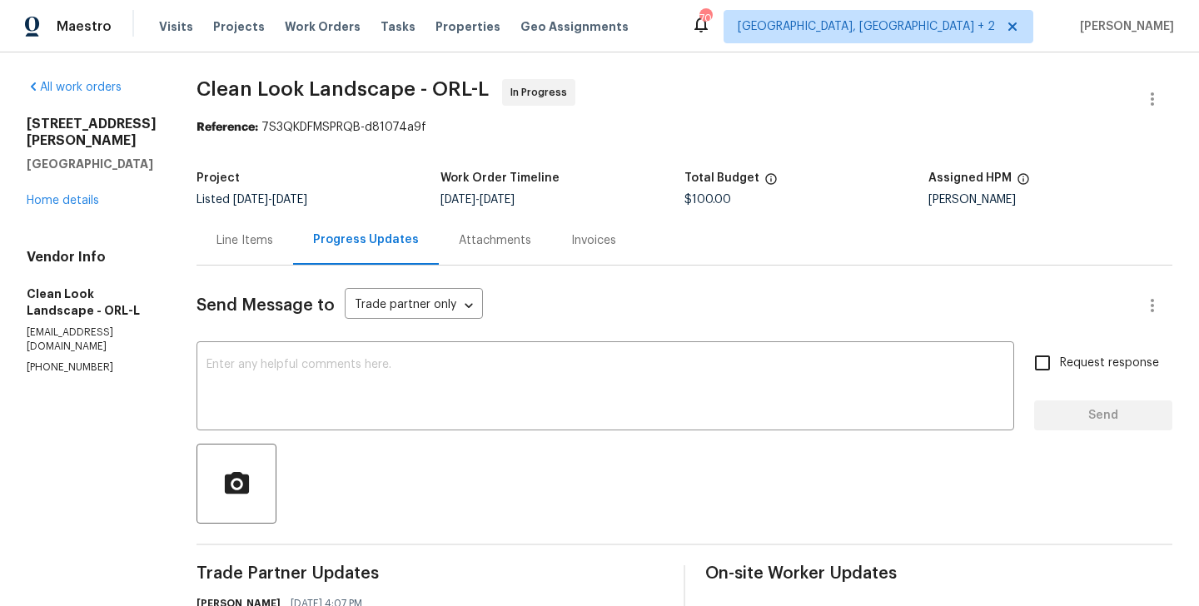
click at [82, 329] on div "Vendor Info Clean Look Landscape - ORL-L [EMAIL_ADDRESS][DOMAIN_NAME] [PHONE_NU…" at bounding box center [92, 312] width 130 height 126
copy p "[PHONE_NUMBER]"
click at [155, 156] on h5 "[GEOGRAPHIC_DATA]" at bounding box center [92, 164] width 130 height 17
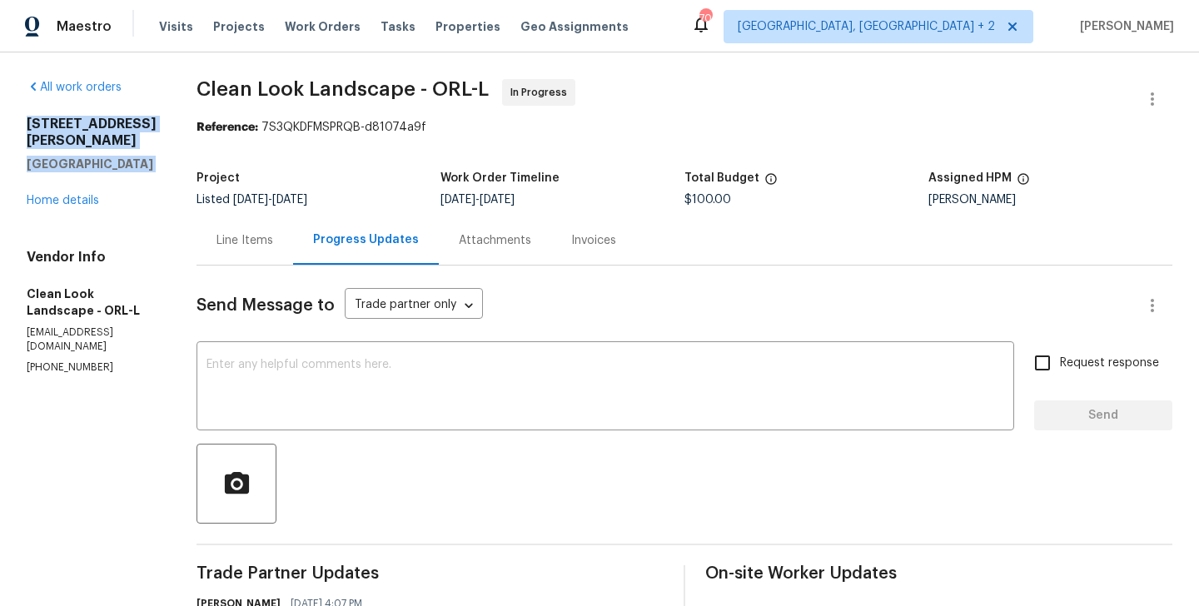
drag, startPoint x: 155, startPoint y: 147, endPoint x: 35, endPoint y: 118, distance: 123.2
click at [35, 118] on div "[STREET_ADDRESS][PERSON_NAME]" at bounding box center [92, 144] width 130 height 57
copy div "[STREET_ADDRESS][PERSON_NAME]"
click at [79, 360] on p "[PHONE_NUMBER]" at bounding box center [92, 367] width 130 height 14
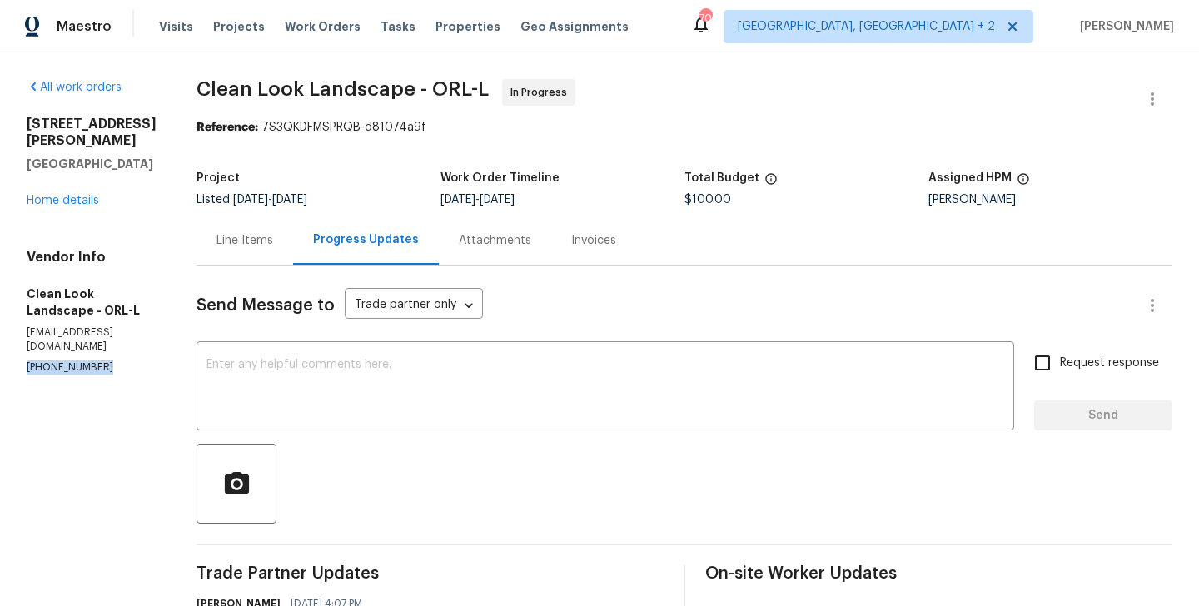
click at [79, 360] on p "[PHONE_NUMBER]" at bounding box center [92, 367] width 130 height 14
copy p "[PHONE_NUMBER]"
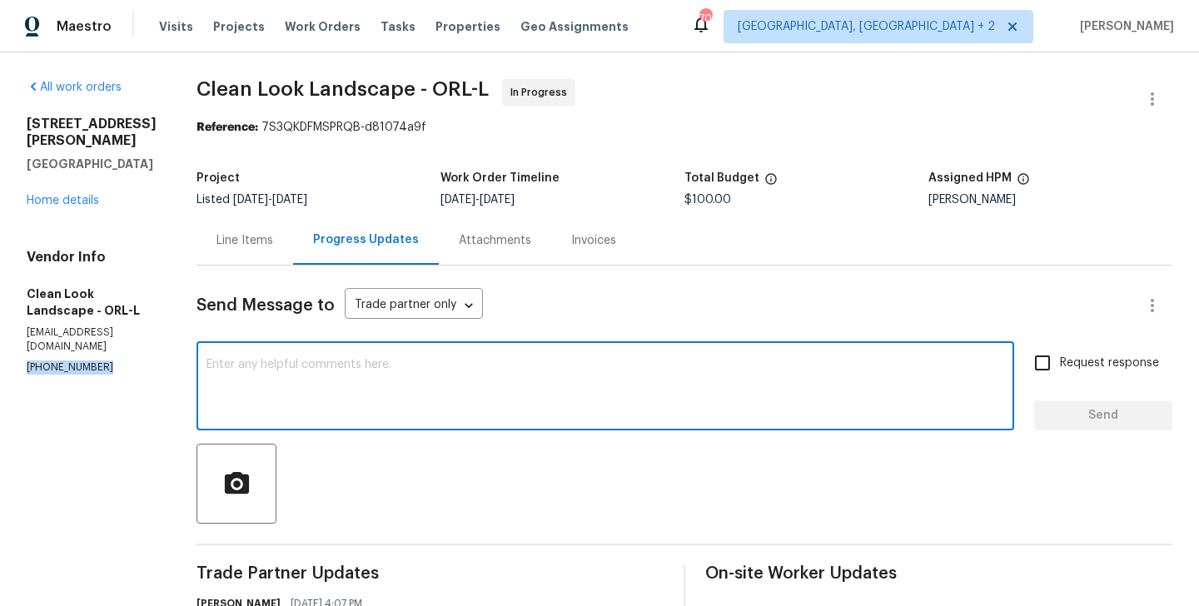
click at [373, 410] on textarea at bounding box center [605, 388] width 798 height 58
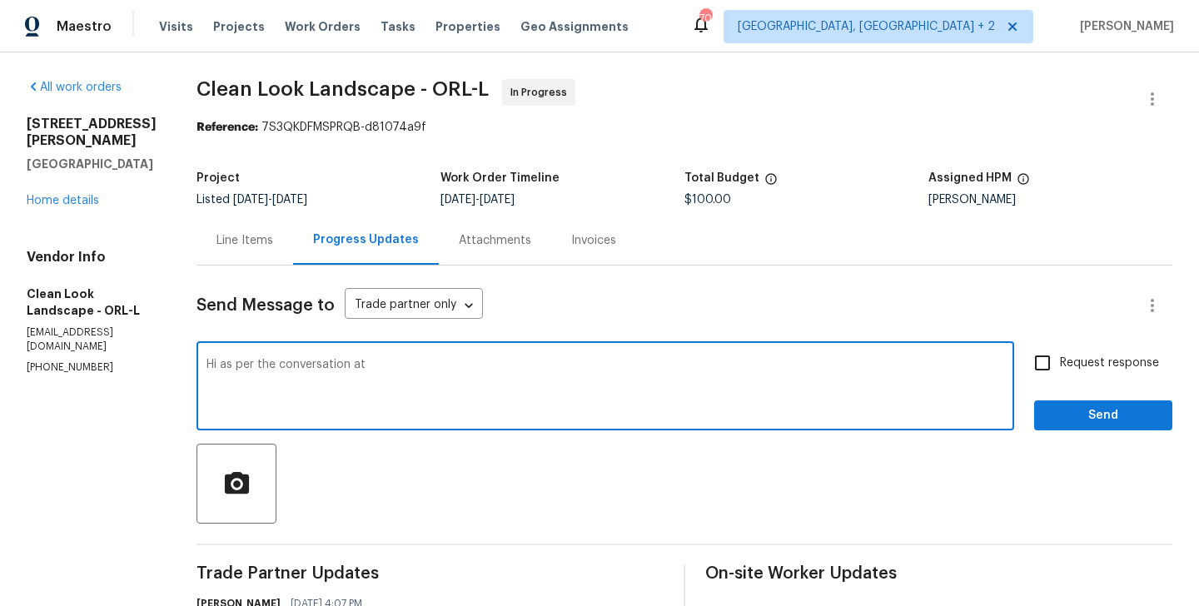
paste textarea "[PHONE_NUMBER]"
type textarea "Hi as per the conversation at [PHONE_NUMBER] Please schedule the work for [DATE…"
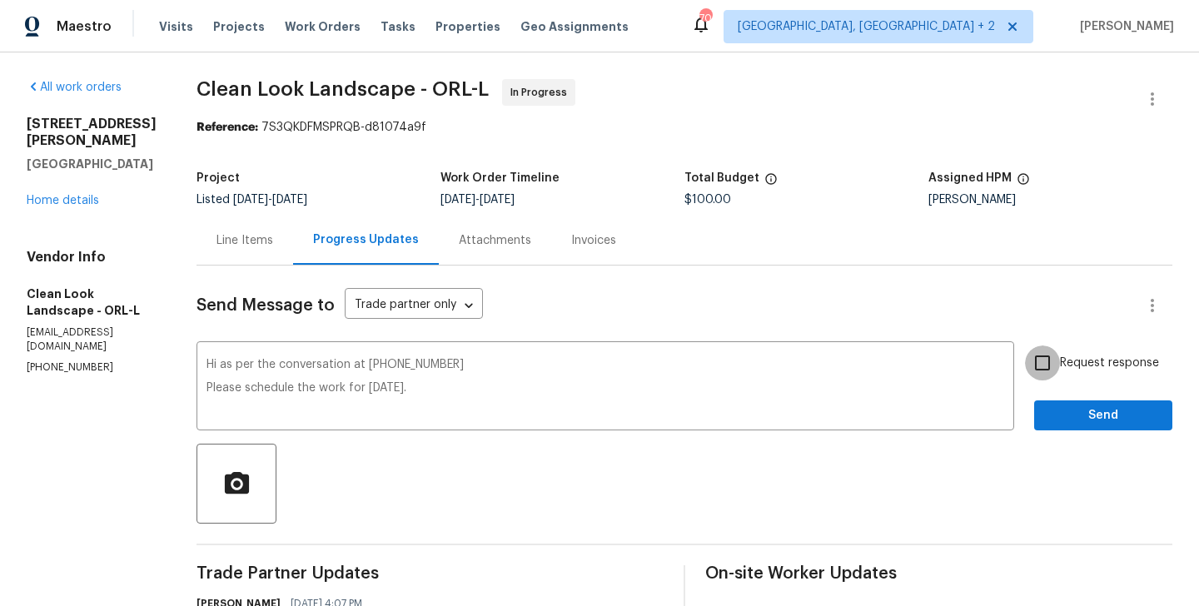
click at [1046, 365] on input "Request response" at bounding box center [1042, 362] width 35 height 35
checkbox input "true"
click at [1046, 415] on button "Send" at bounding box center [1103, 415] width 138 height 31
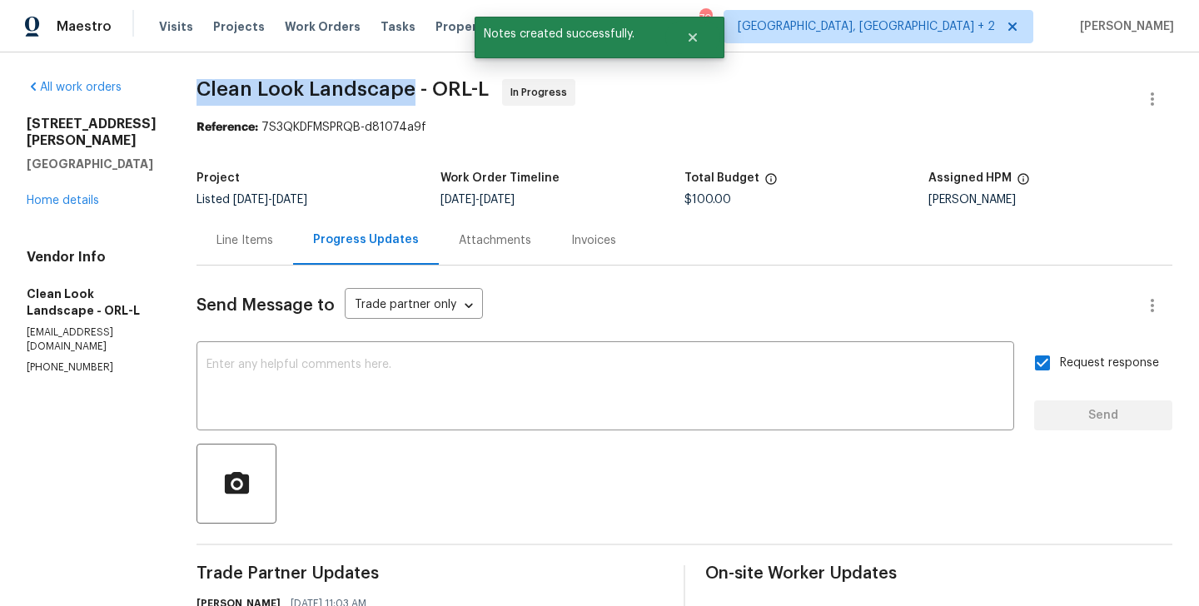
drag, startPoint x: 214, startPoint y: 86, endPoint x: 427, endPoint y: 89, distance: 213.1
click at [427, 89] on div "All work orders [STREET_ADDRESS][PERSON_NAME] Home details Vendor Info Clean Lo…" at bounding box center [599, 540] width 1199 height 976
copy span "Clean Look Landscape"
click at [92, 191] on div "[STREET_ADDRESS][PERSON_NAME] Home details" at bounding box center [92, 162] width 130 height 93
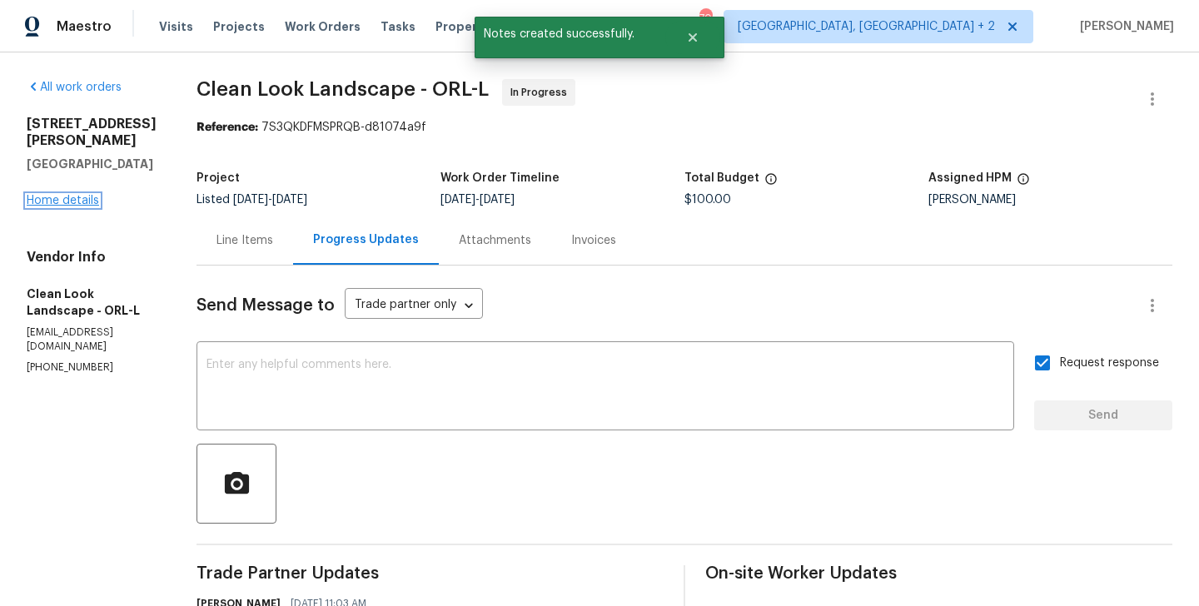
click at [82, 195] on link "Home details" at bounding box center [63, 201] width 72 height 12
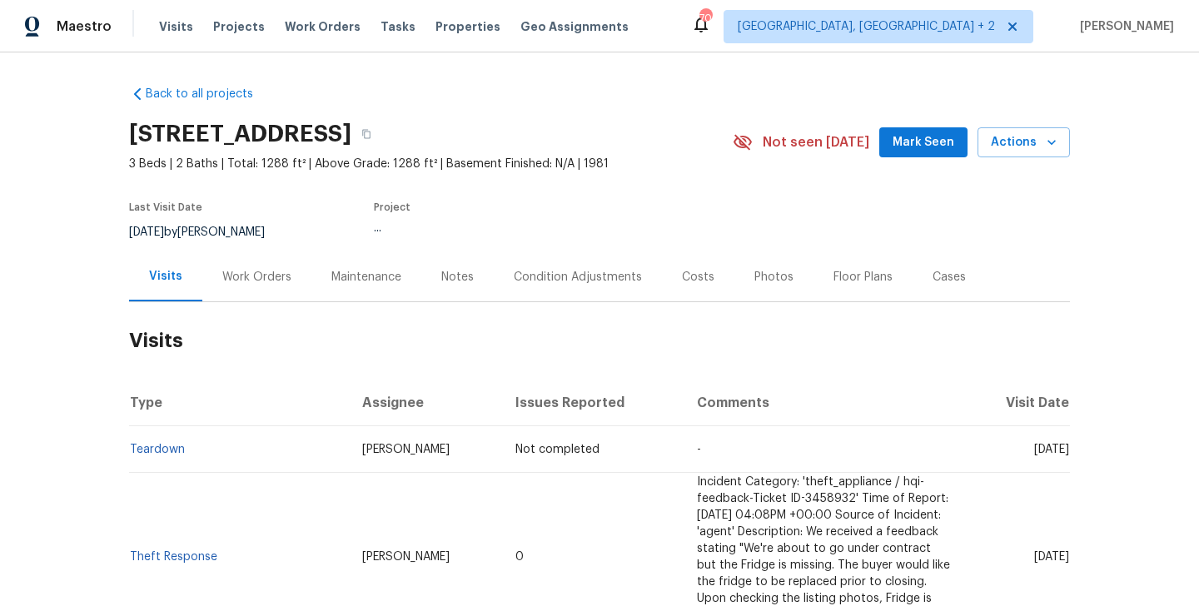
click at [283, 267] on div "Work Orders" at bounding box center [256, 276] width 109 height 49
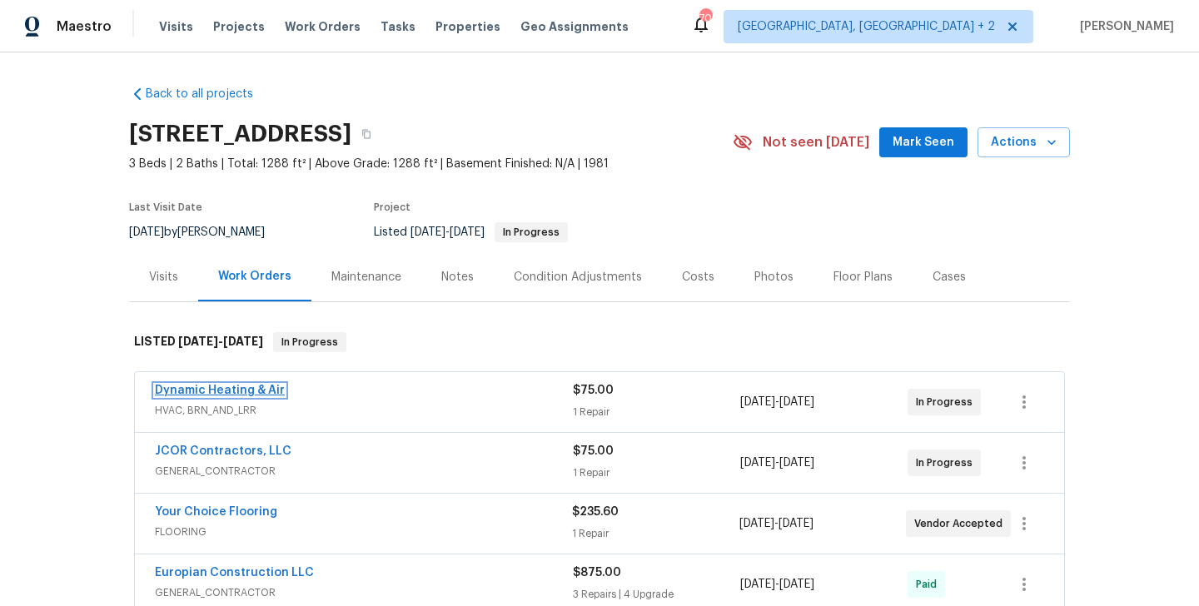
click at [240, 385] on link "Dynamic Heating & Air" at bounding box center [220, 391] width 130 height 12
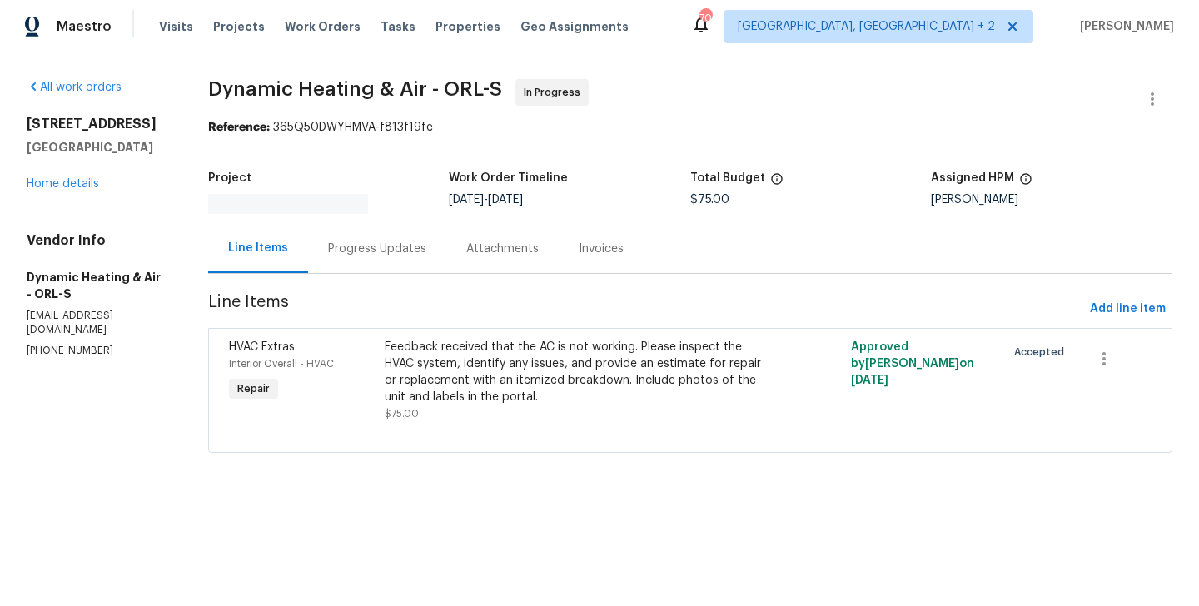
click at [391, 246] on div "Progress Updates" at bounding box center [377, 249] width 98 height 17
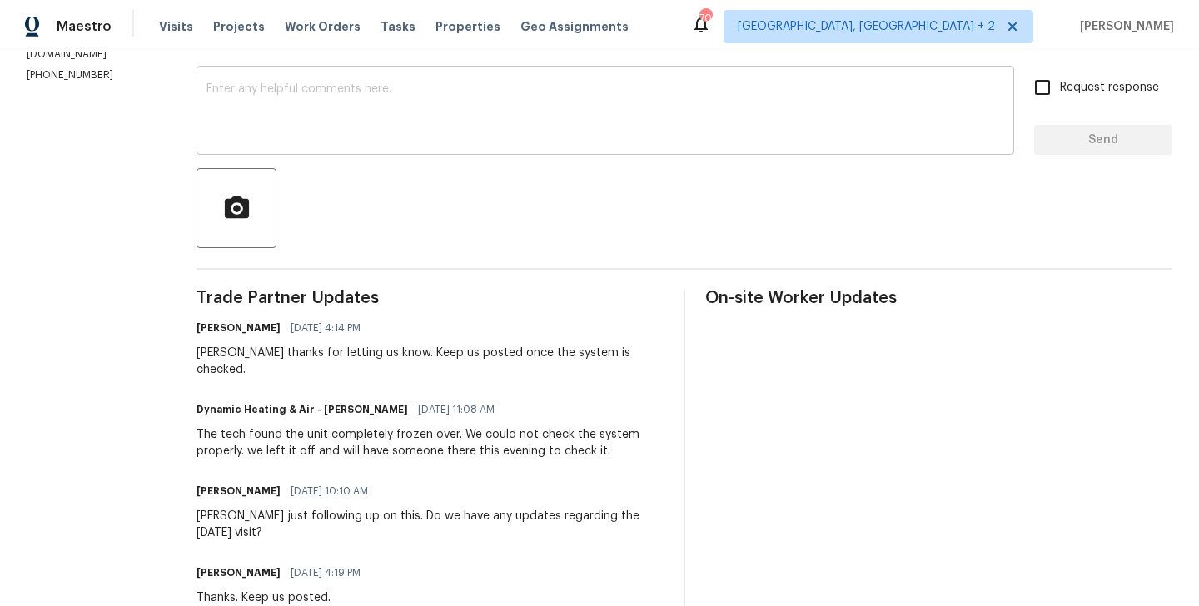
scroll to position [436, 0]
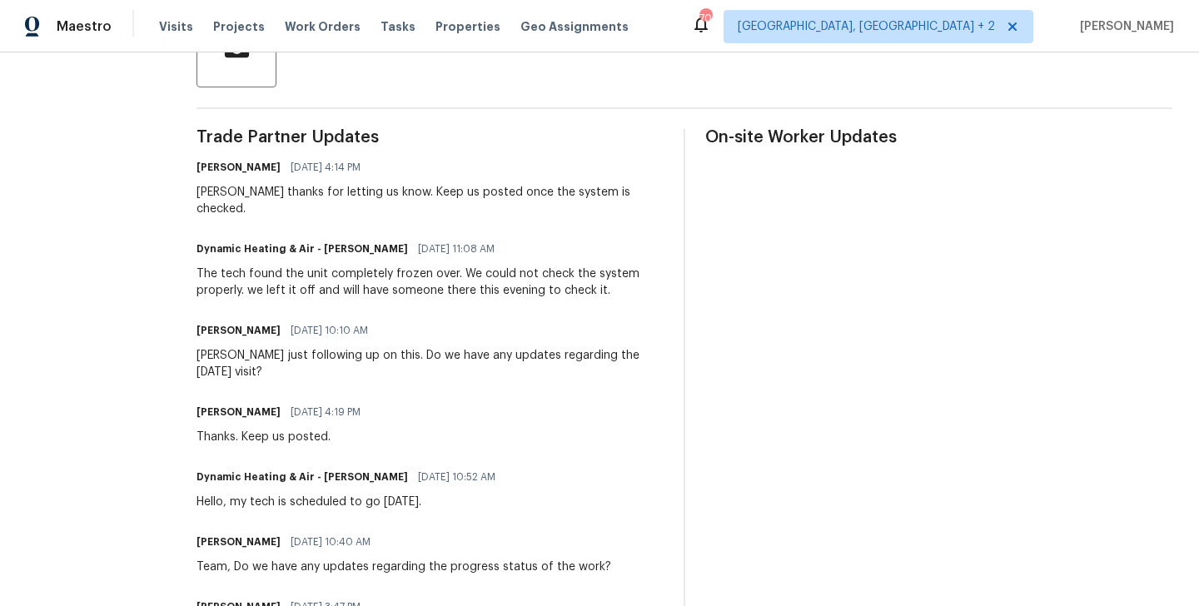
click at [331, 241] on h6 "Dynamic Heating & Air - [PERSON_NAME]" at bounding box center [301, 249] width 211 height 17
copy h6 "[PERSON_NAME]"
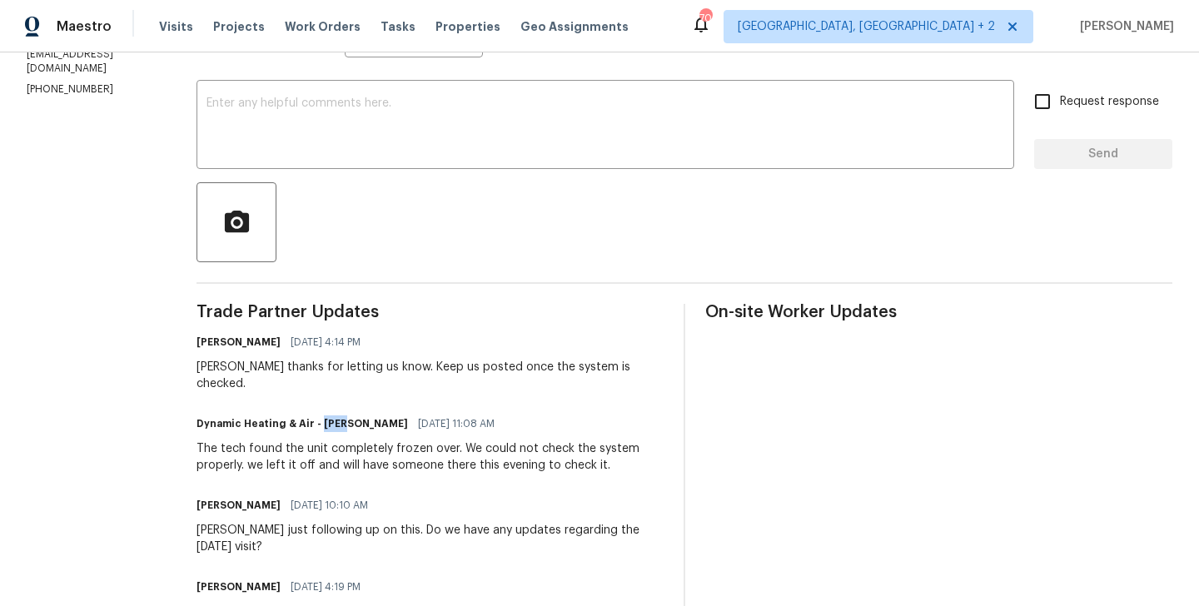
scroll to position [0, 0]
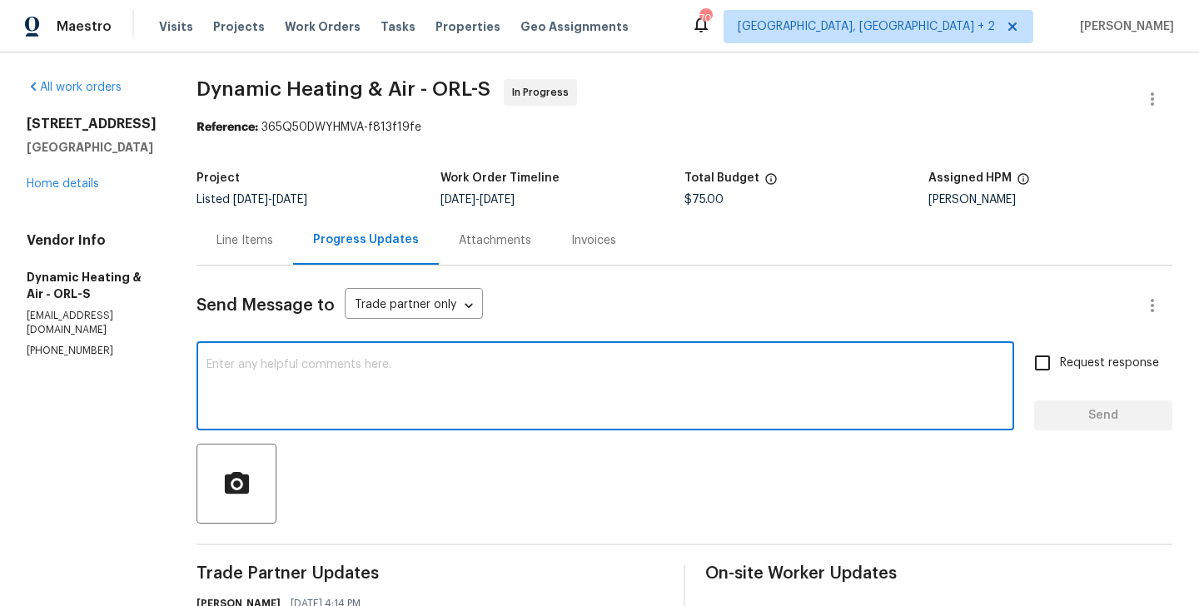
click at [302, 375] on textarea at bounding box center [605, 388] width 798 height 58
paste textarea "[PERSON_NAME]"
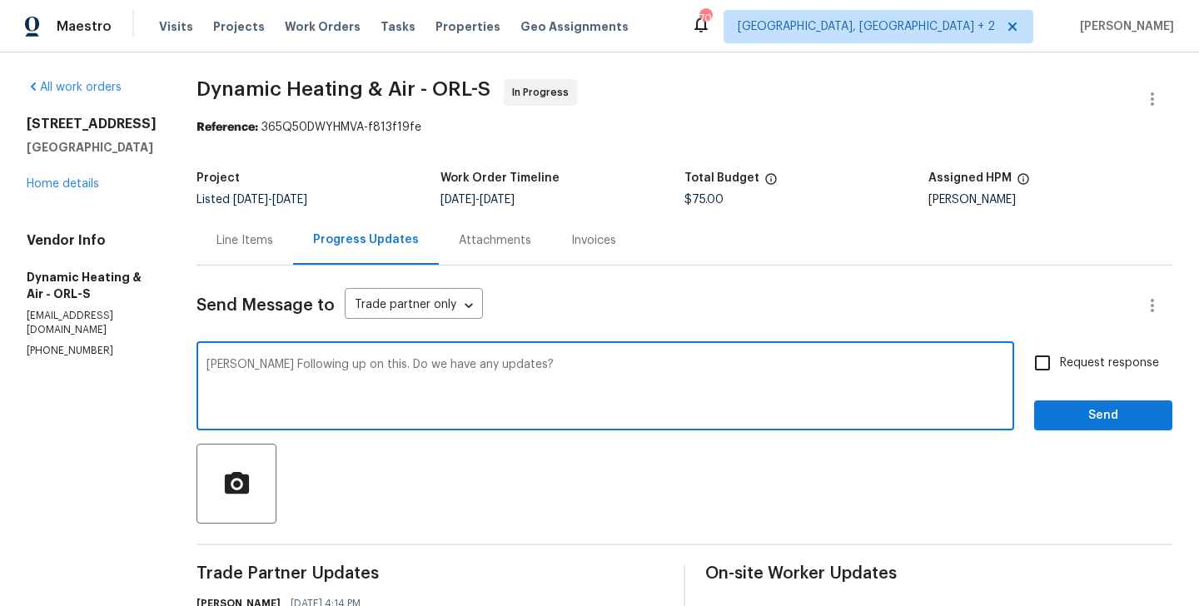
type textarea "[PERSON_NAME] Following up on this. Do we have any updates?"
click at [1088, 352] on label "Request response" at bounding box center [1092, 362] width 134 height 35
click at [1060, 352] on input "Request response" at bounding box center [1042, 362] width 35 height 35
checkbox input "true"
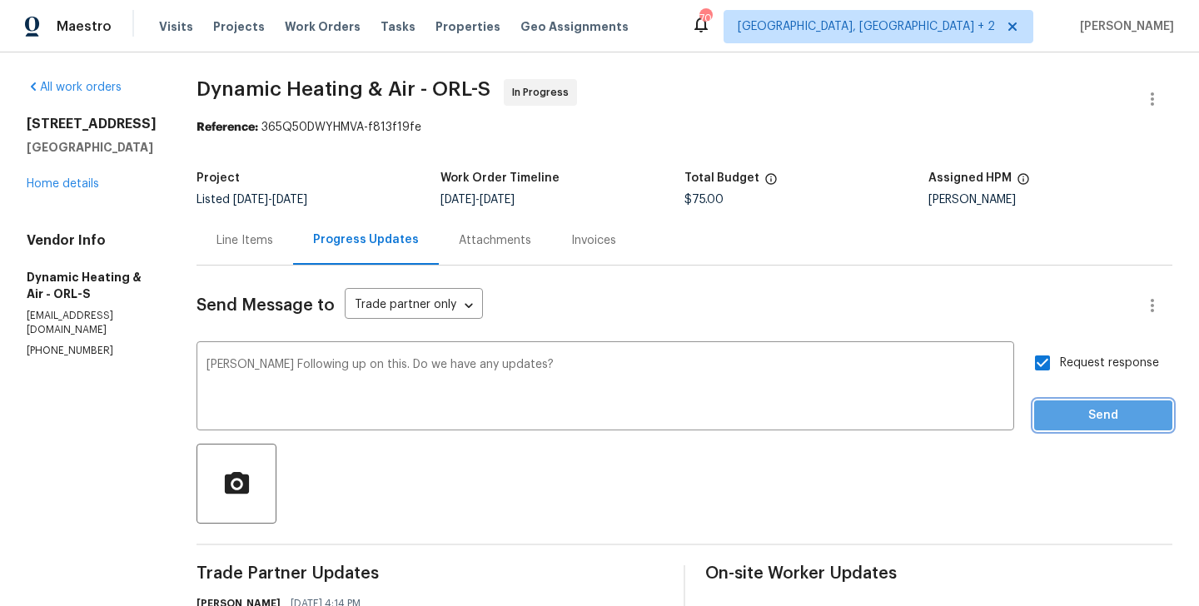
click at [1087, 417] on span "Send" at bounding box center [1103, 415] width 112 height 21
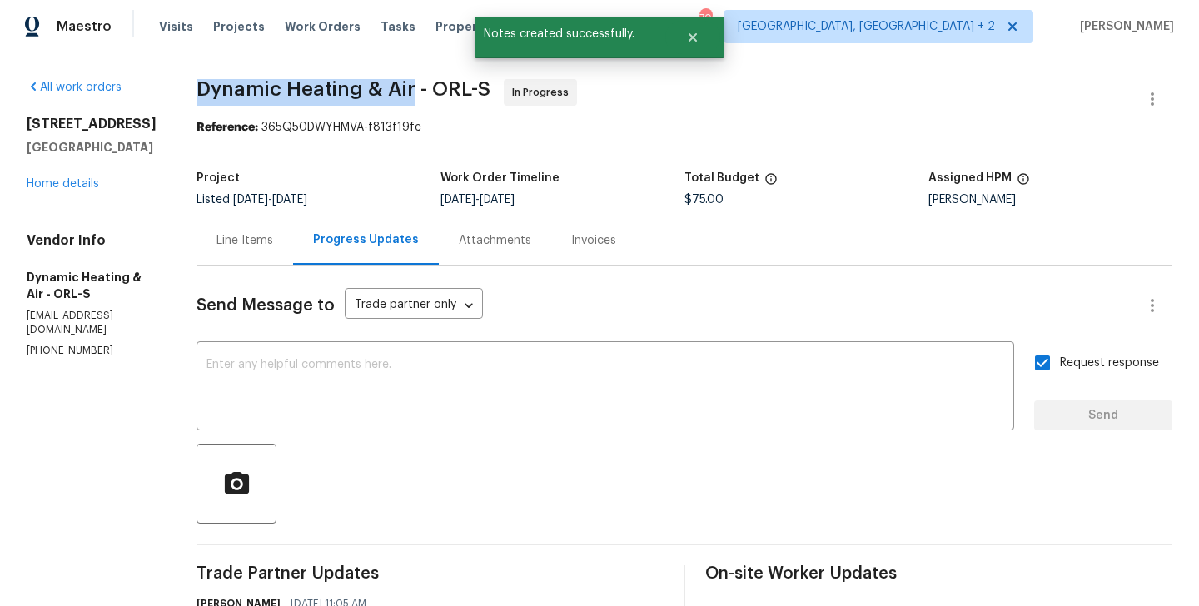
drag, startPoint x: 211, startPoint y: 83, endPoint x: 425, endPoint y: 87, distance: 214.0
click at [425, 87] on span "Dynamic Heating & Air - ORL-S" at bounding box center [343, 89] width 294 height 20
copy span "Dynamic Heating & Air"
click at [78, 178] on link "Home details" at bounding box center [63, 184] width 72 height 12
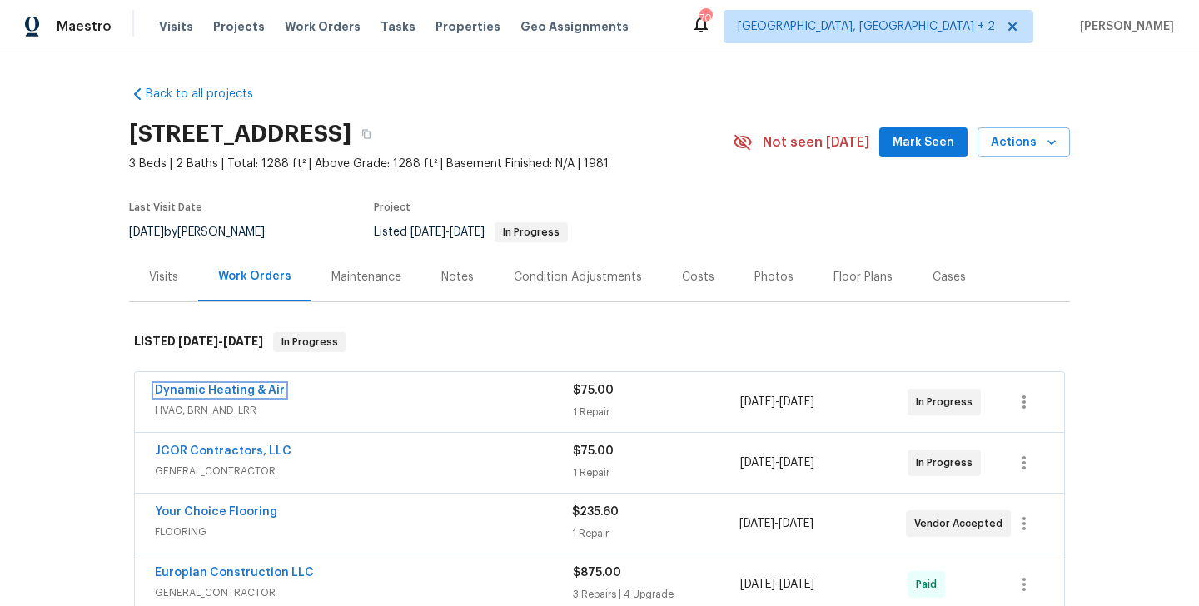
click at [257, 388] on link "Dynamic Heating & Air" at bounding box center [220, 391] width 130 height 12
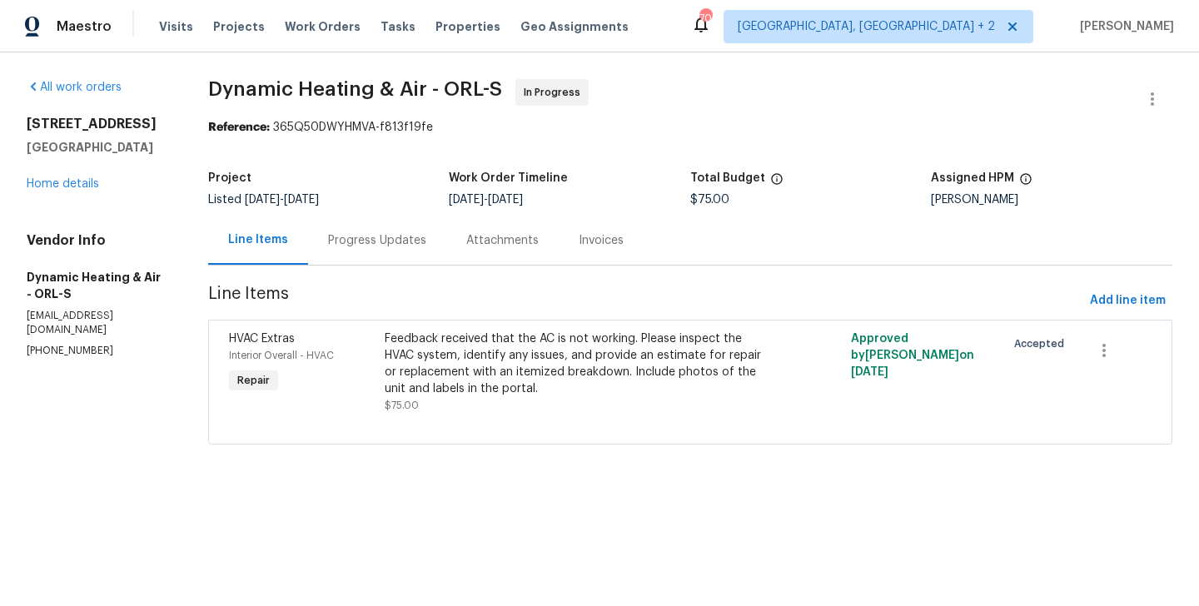
click at [59, 344] on p "[PHONE_NUMBER]" at bounding box center [98, 351] width 142 height 14
copy p "[PHONE_NUMBER]"
click at [355, 239] on div "Progress Updates" at bounding box center [377, 240] width 98 height 17
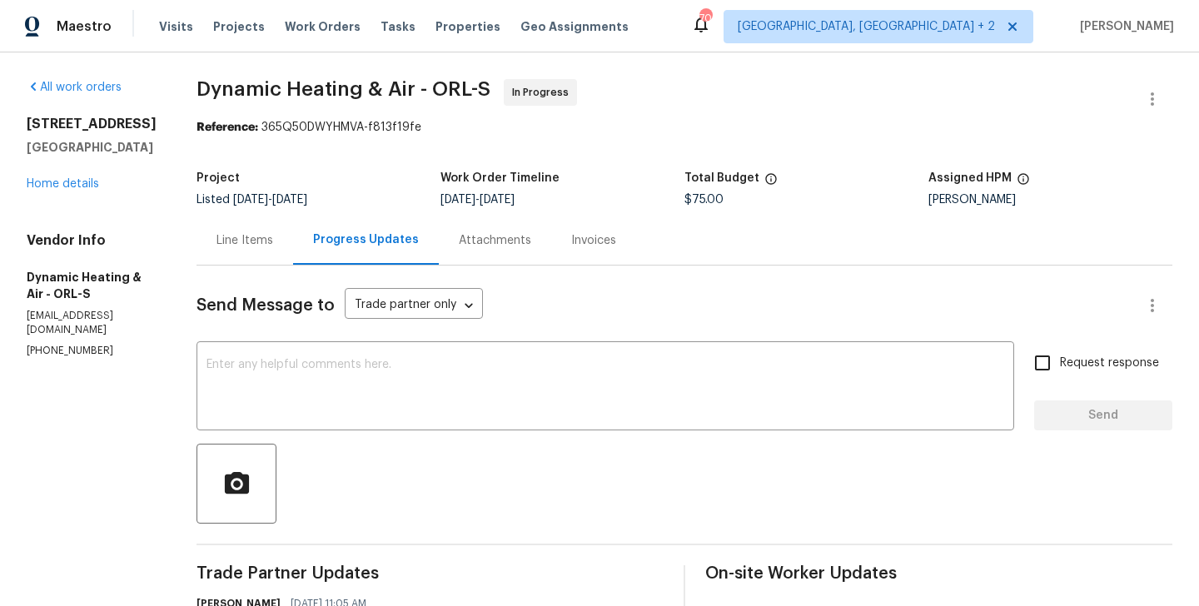
click at [54, 176] on div "[STREET_ADDRESS] Home details" at bounding box center [92, 154] width 130 height 77
click at [64, 178] on link "Home details" at bounding box center [63, 184] width 72 height 12
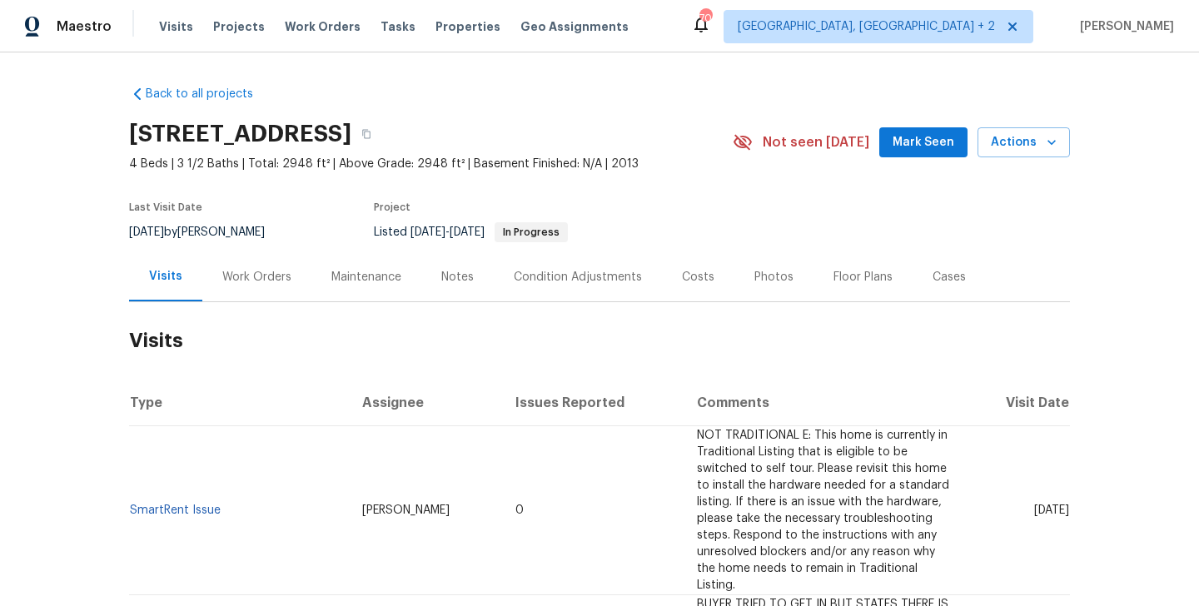
click at [287, 288] on div "Work Orders" at bounding box center [256, 276] width 109 height 49
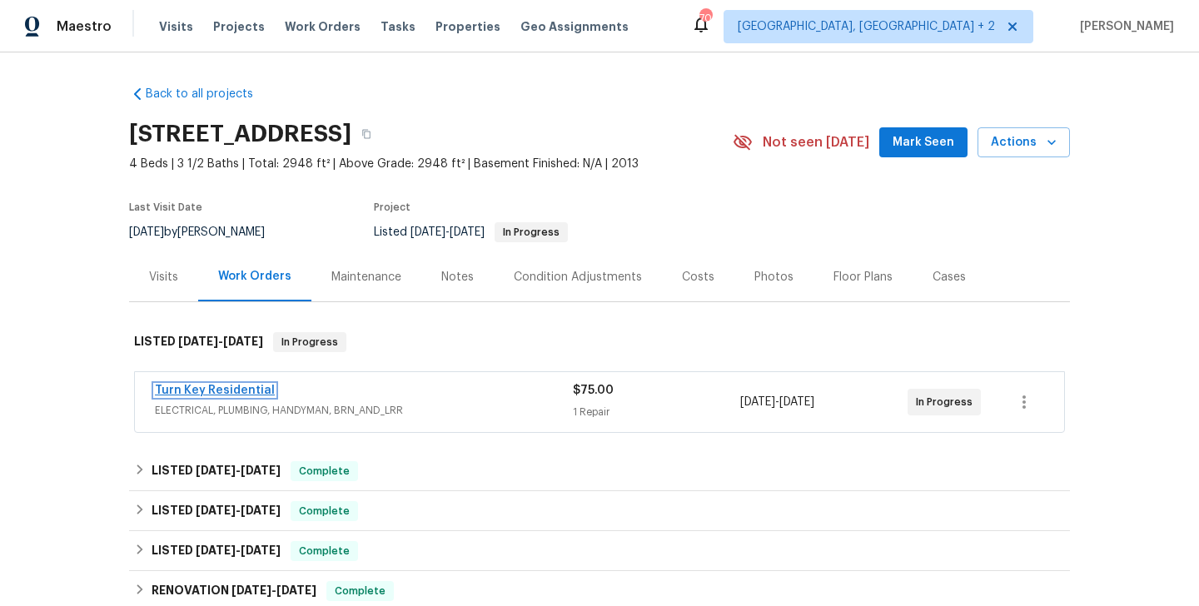
click at [251, 387] on link "Turn Key Residential" at bounding box center [215, 391] width 120 height 12
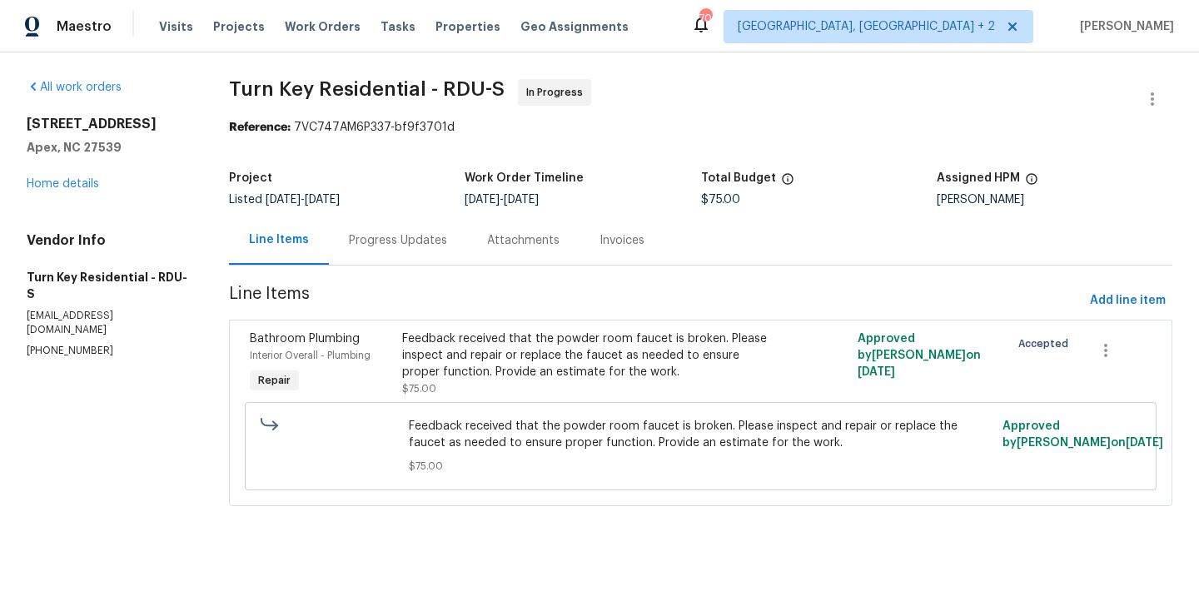
click at [416, 241] on div "Progress Updates" at bounding box center [398, 240] width 98 height 17
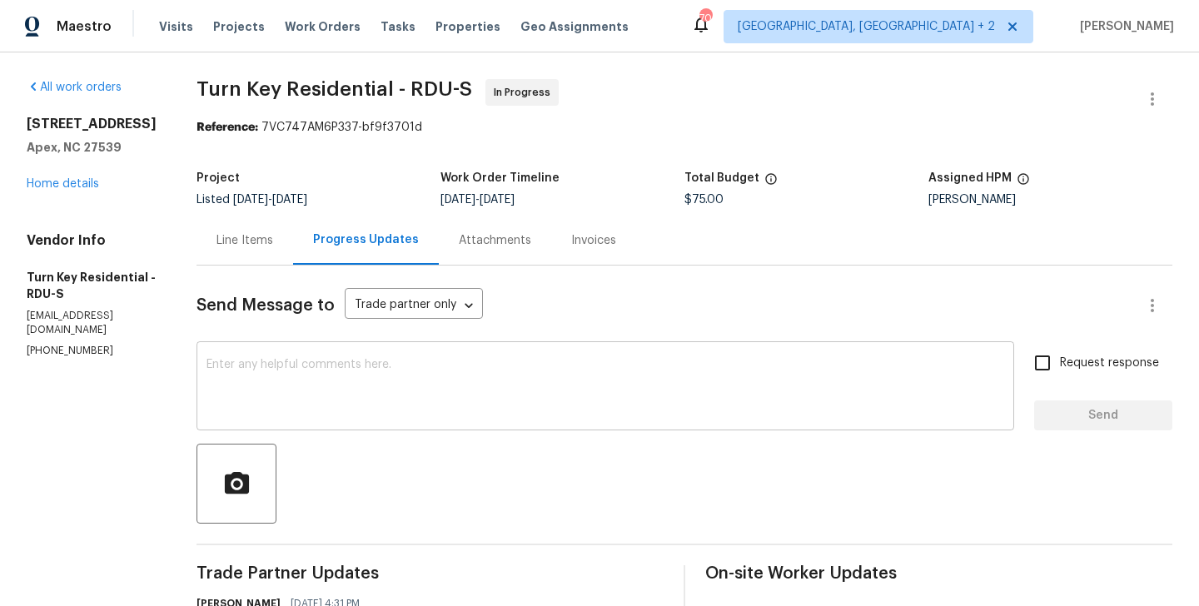
click at [370, 383] on textarea at bounding box center [605, 388] width 798 height 58
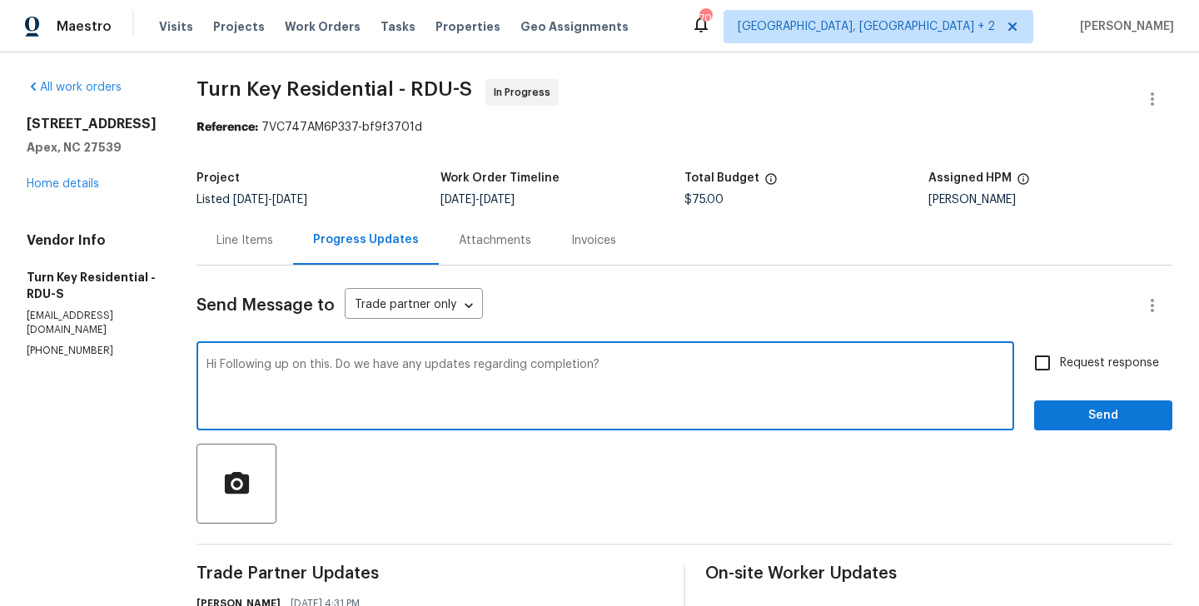
type textarea "Hi Following up on this. Do we have any updates regarding completion?"
click at [1066, 374] on label "Request response" at bounding box center [1092, 362] width 134 height 35
click at [1060, 374] on input "Request response" at bounding box center [1042, 362] width 35 height 35
checkbox input "true"
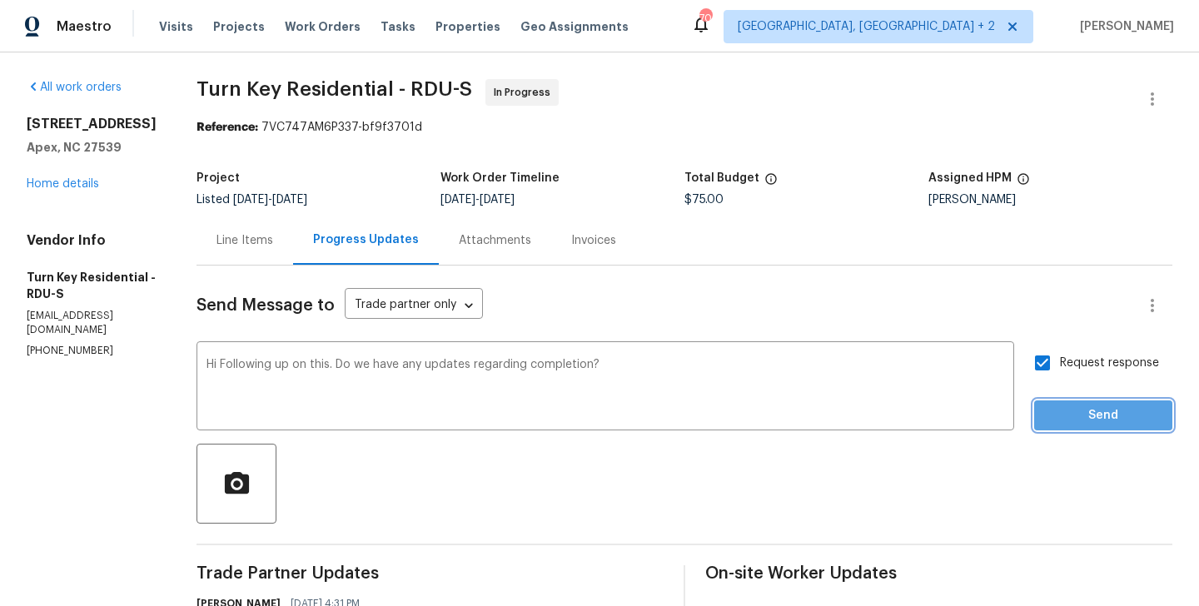
click at [1066, 409] on span "Send" at bounding box center [1103, 415] width 112 height 21
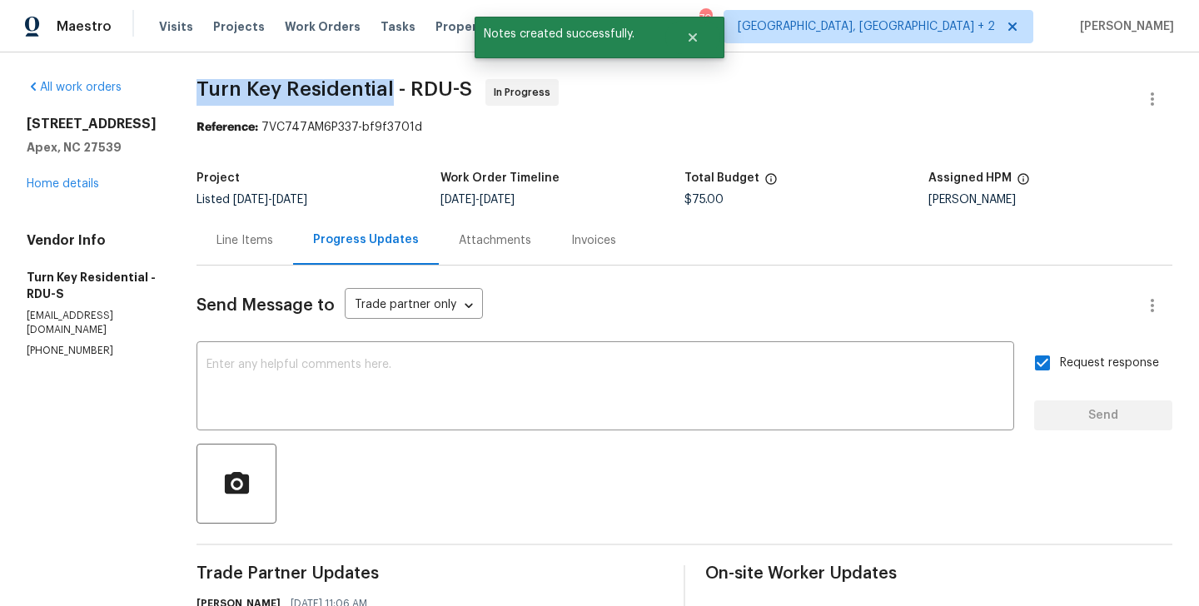
drag, startPoint x: 228, startPoint y: 86, endPoint x: 431, endPoint y: 87, distance: 203.1
click at [431, 87] on div "All work orders 108 Warm Wood Ln Apex, NC 27539 Home details Vendor Info Turn K…" at bounding box center [599, 571] width 1199 height 1039
copy span "Turn Key Residential"
click at [67, 183] on link "Home details" at bounding box center [63, 184] width 72 height 12
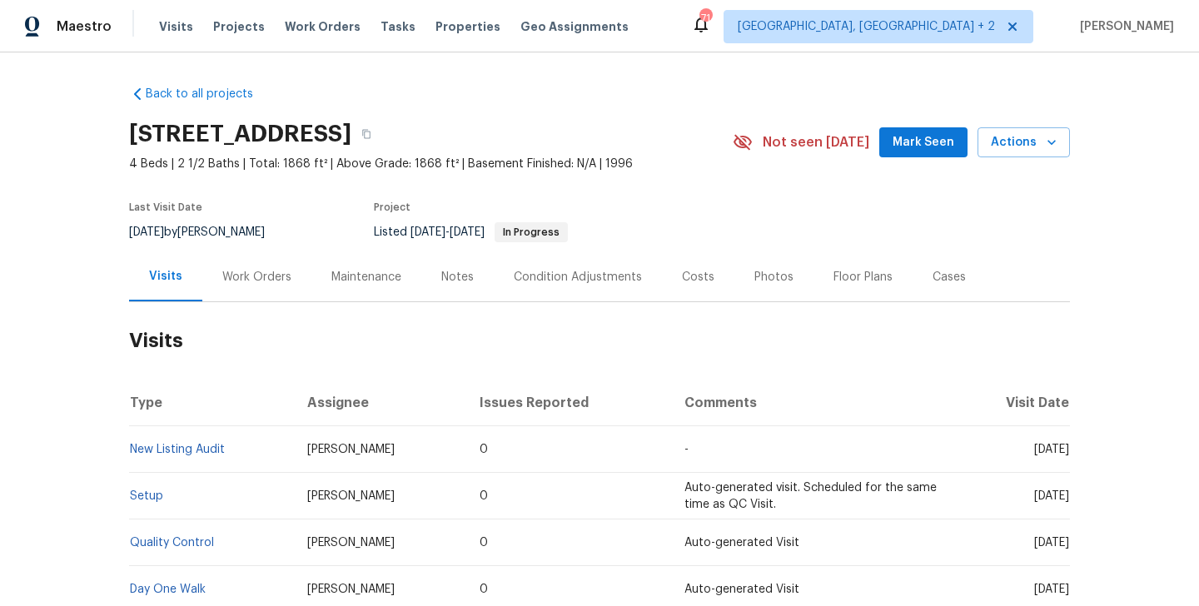
click at [271, 293] on div "Work Orders" at bounding box center [256, 276] width 109 height 49
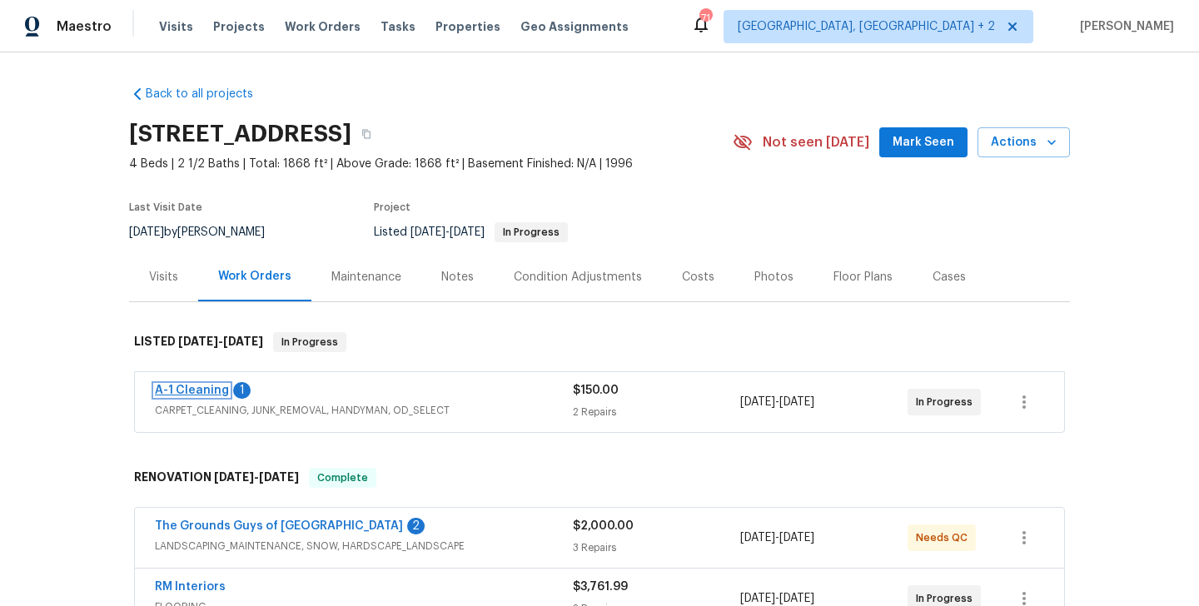
click at [211, 392] on link "A-1 Cleaning" at bounding box center [192, 391] width 74 height 12
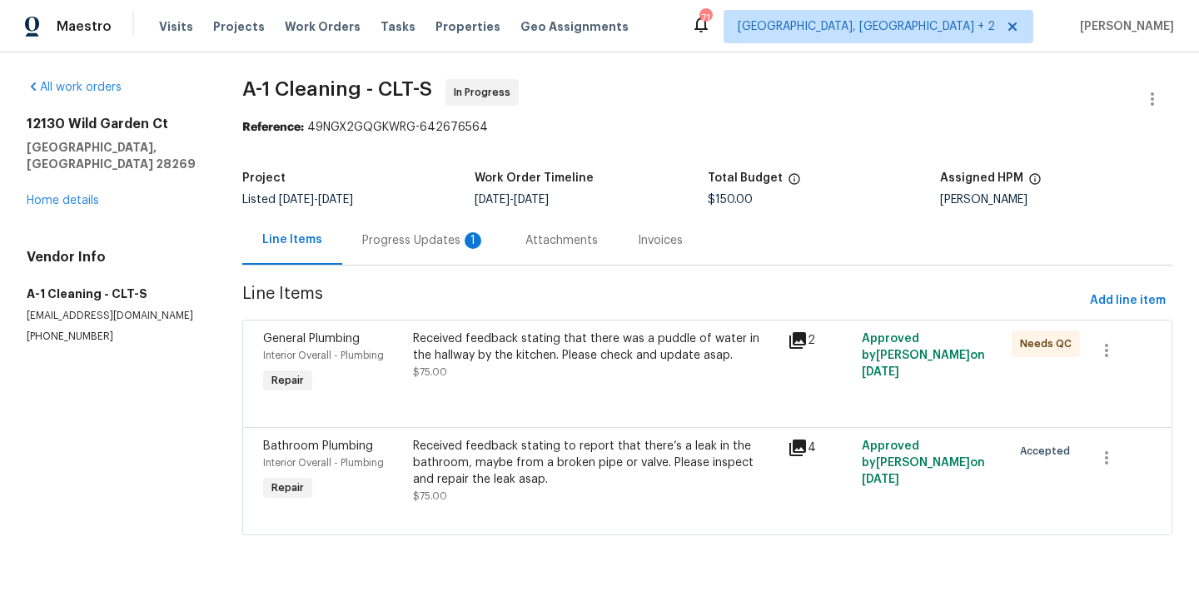
click at [439, 245] on div "Progress Updates 1" at bounding box center [423, 240] width 123 height 17
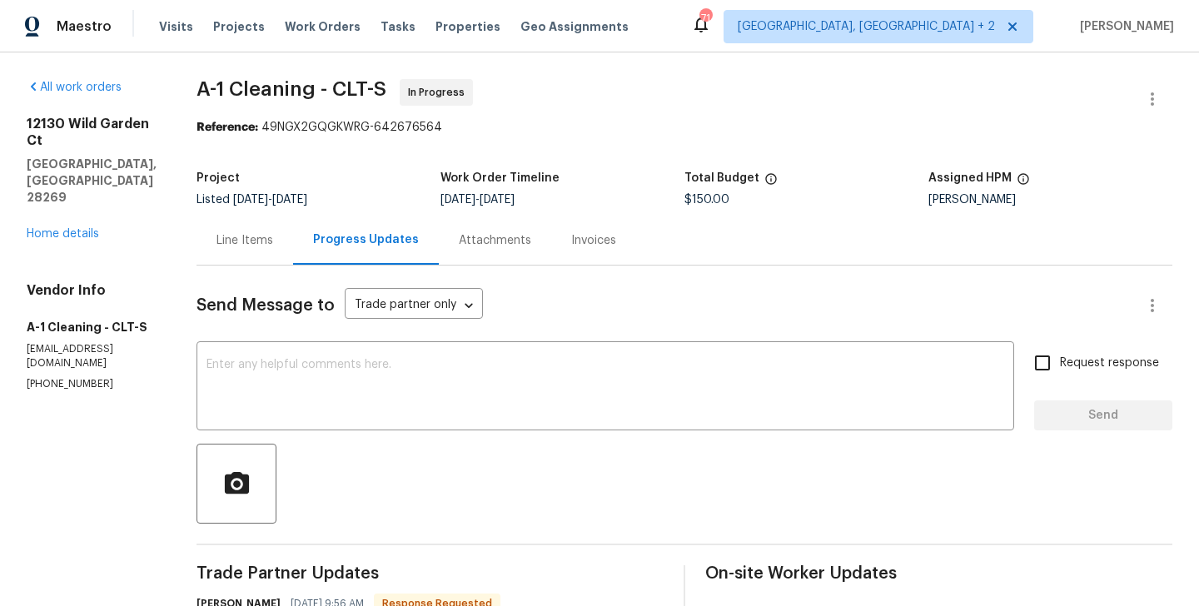
click at [243, 239] on div "Line Items" at bounding box center [244, 240] width 57 height 17
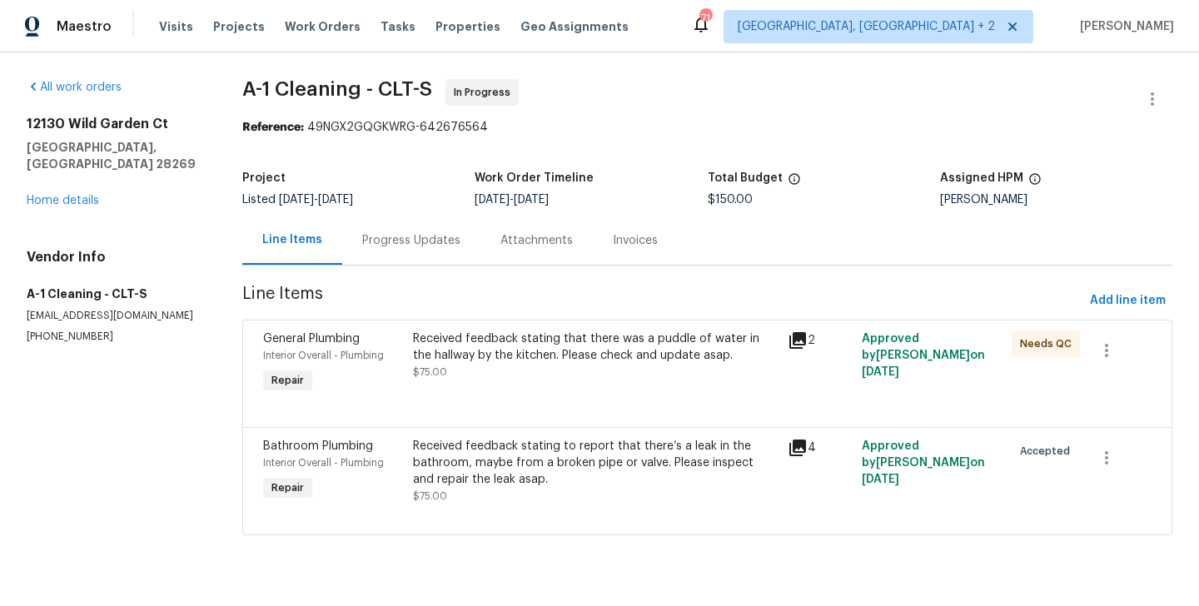
click at [451, 260] on div "Progress Updates" at bounding box center [411, 240] width 138 height 49
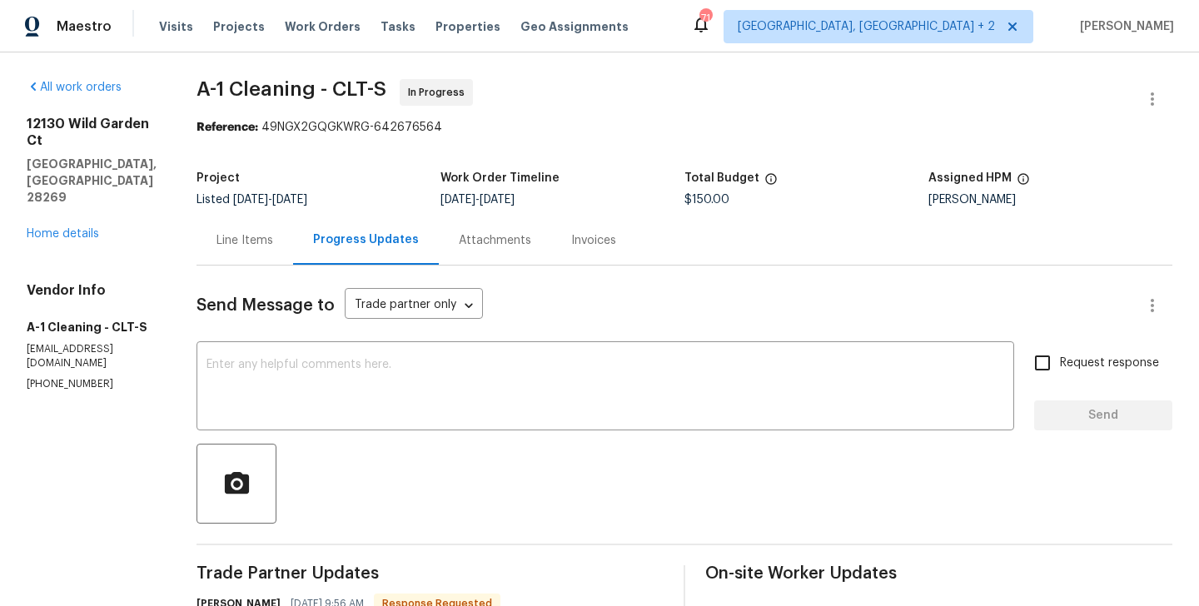
click at [247, 227] on div "Line Items" at bounding box center [244, 240] width 97 height 49
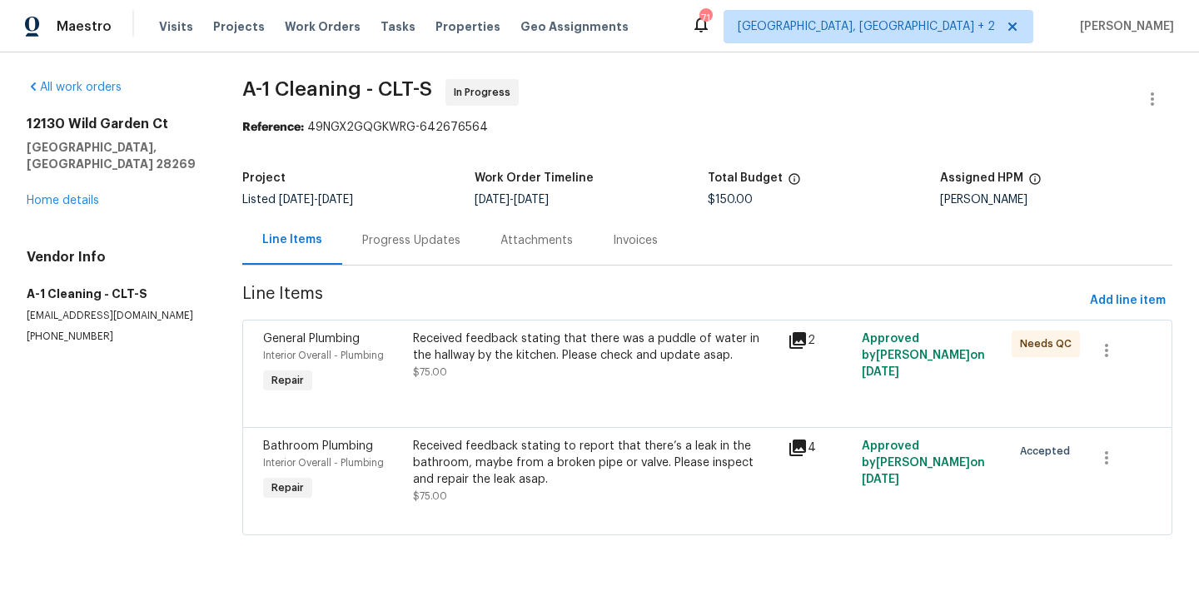
click at [549, 466] on div "Received feedback stating to report that there’s a leak in the bathroom, maybe …" at bounding box center [595, 463] width 364 height 50
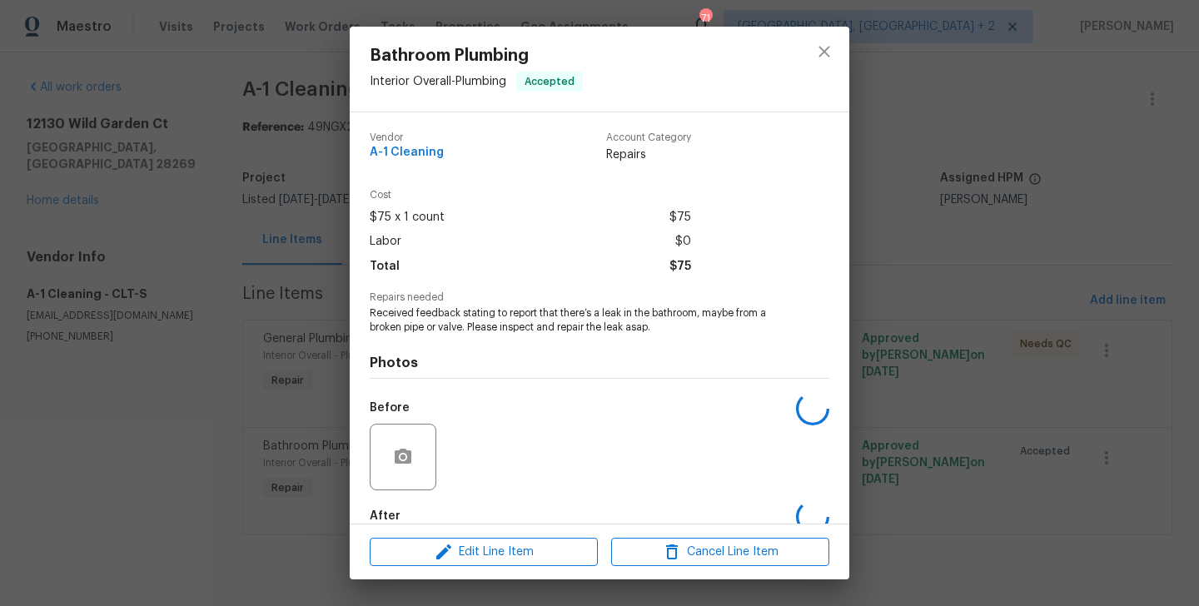
scroll to position [92, 0]
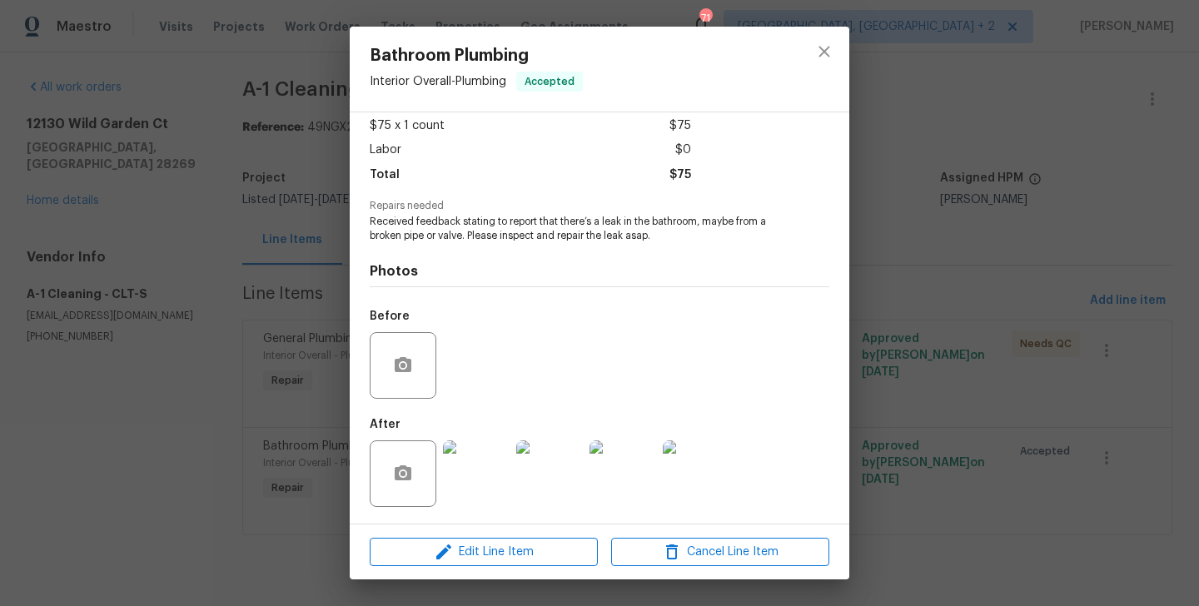
click at [502, 536] on div "Edit Line Item Cancel Line Item" at bounding box center [599, 552] width 499 height 56
click at [498, 550] on span "Edit Line Item" at bounding box center [484, 552] width 218 height 21
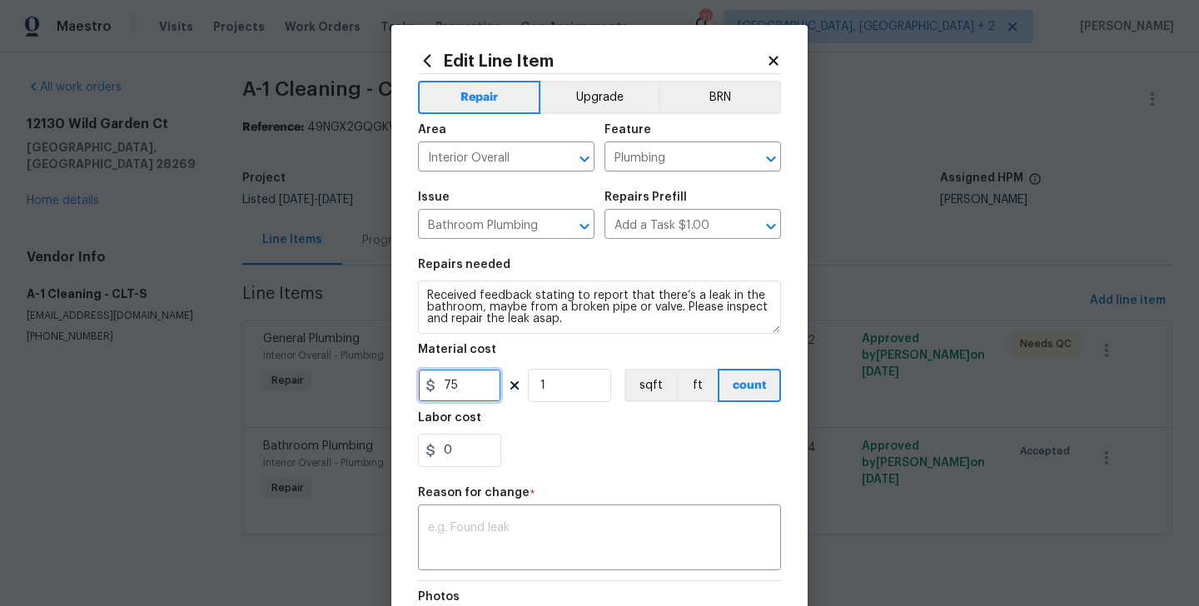
click at [455, 386] on input "75" at bounding box center [459, 385] width 83 height 33
type input "150"
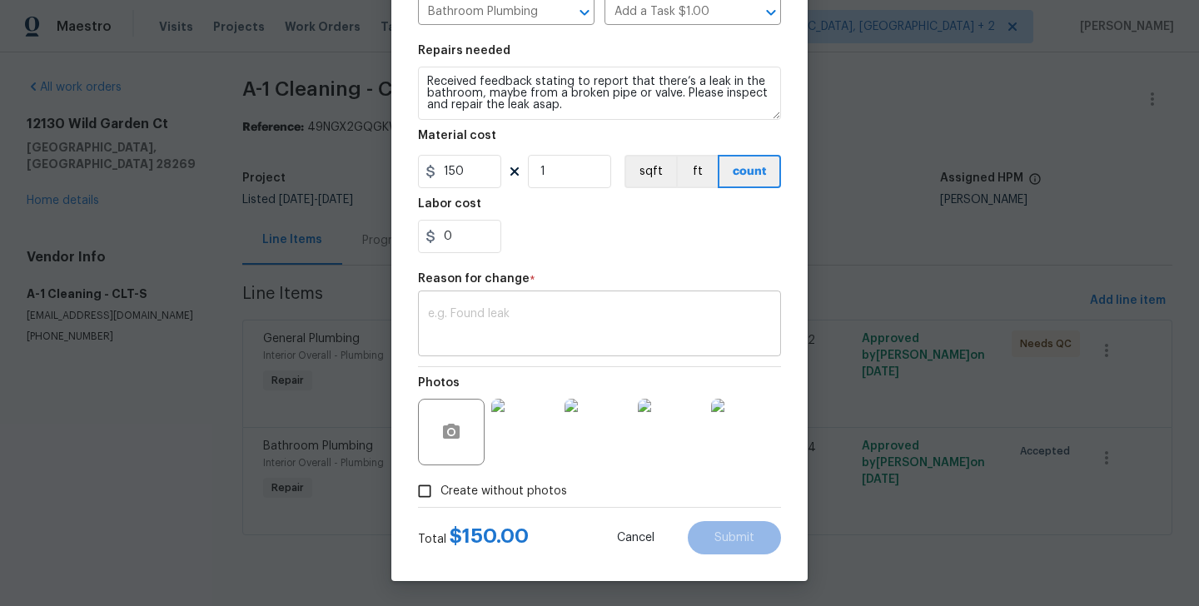
click at [554, 340] on textarea at bounding box center [599, 325] width 343 height 35
paste textarea "(BA) Updated per vendor’s final cost."
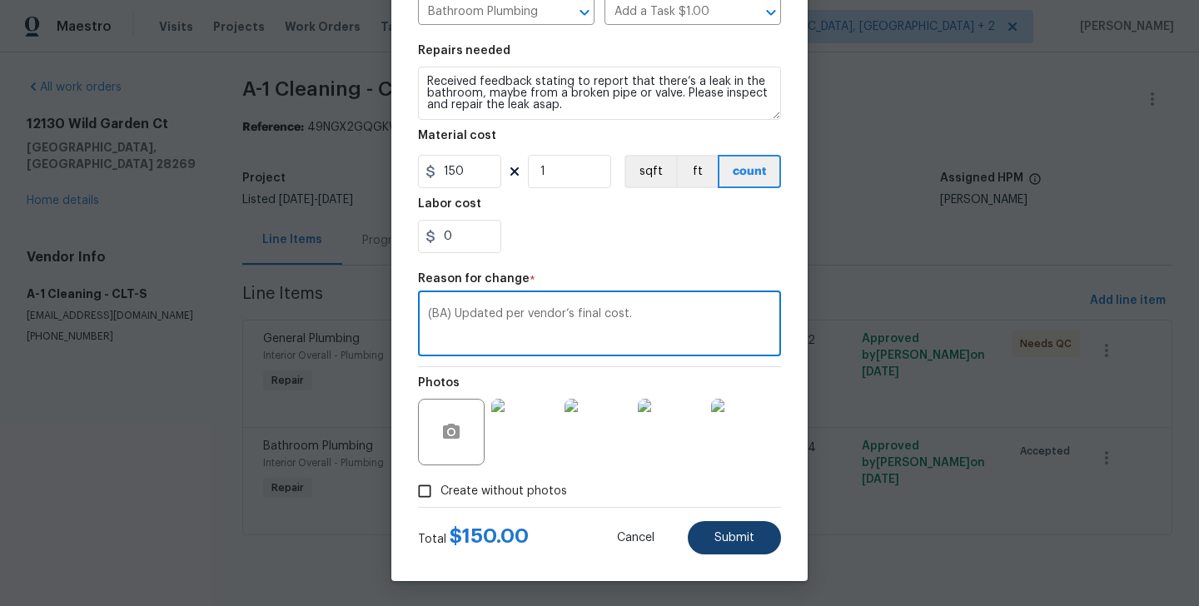
type textarea "(BA) Updated per vendor’s final cost."
click at [768, 544] on button "Submit" at bounding box center [734, 537] width 93 height 33
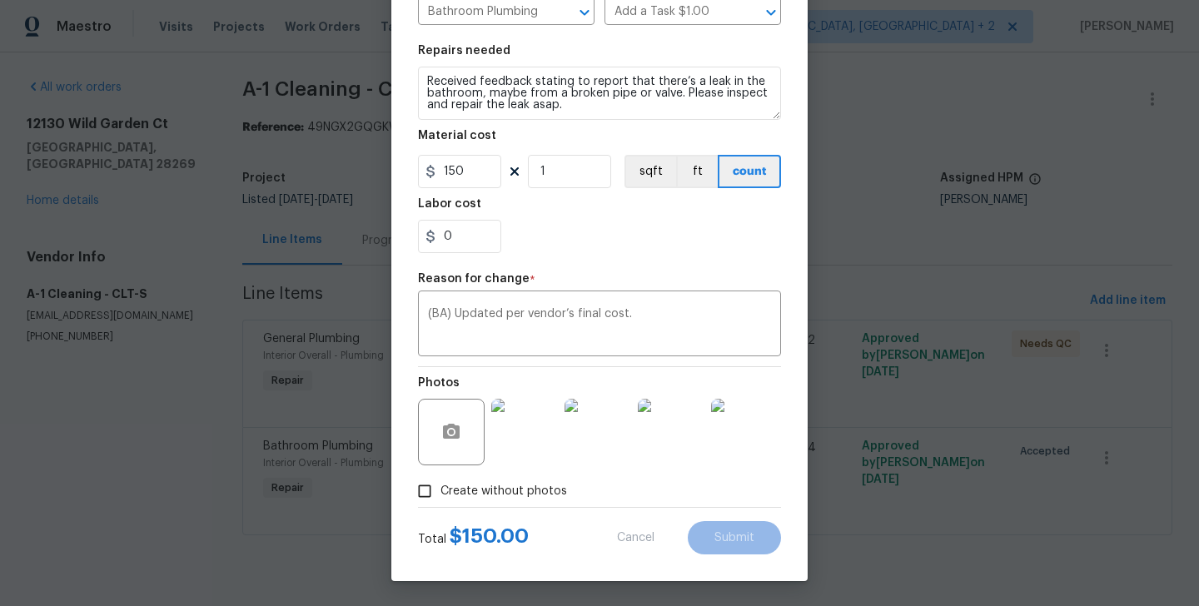
type input "75"
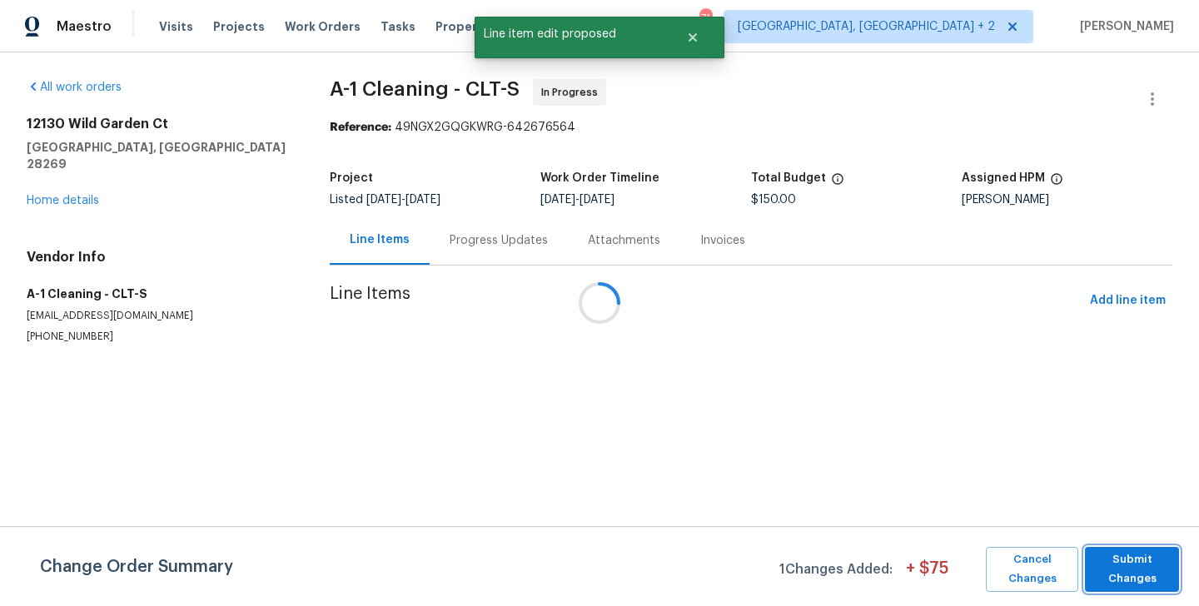
click at [1112, 566] on span "Submit Changes" at bounding box center [1131, 569] width 77 height 38
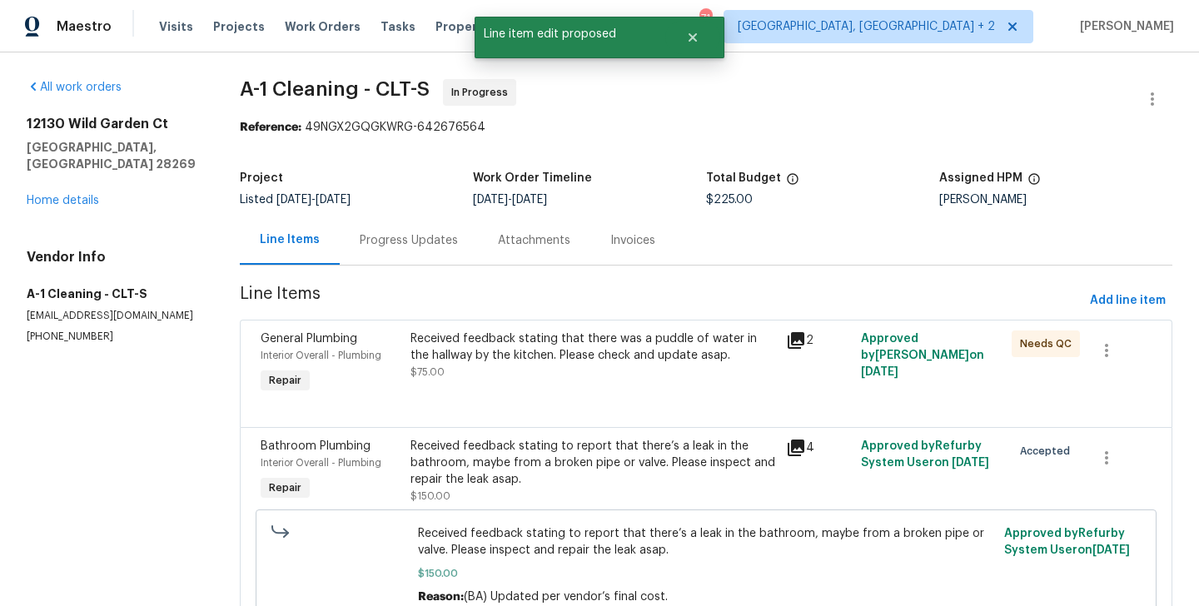
click at [405, 246] on div "Progress Updates" at bounding box center [409, 240] width 98 height 17
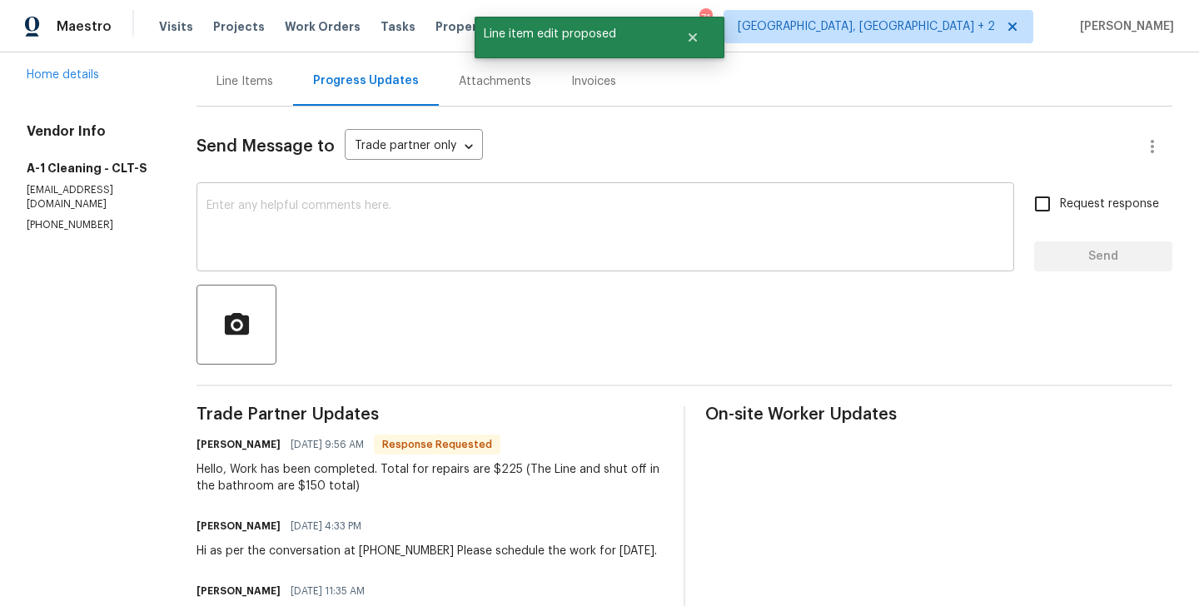
scroll to position [183, 0]
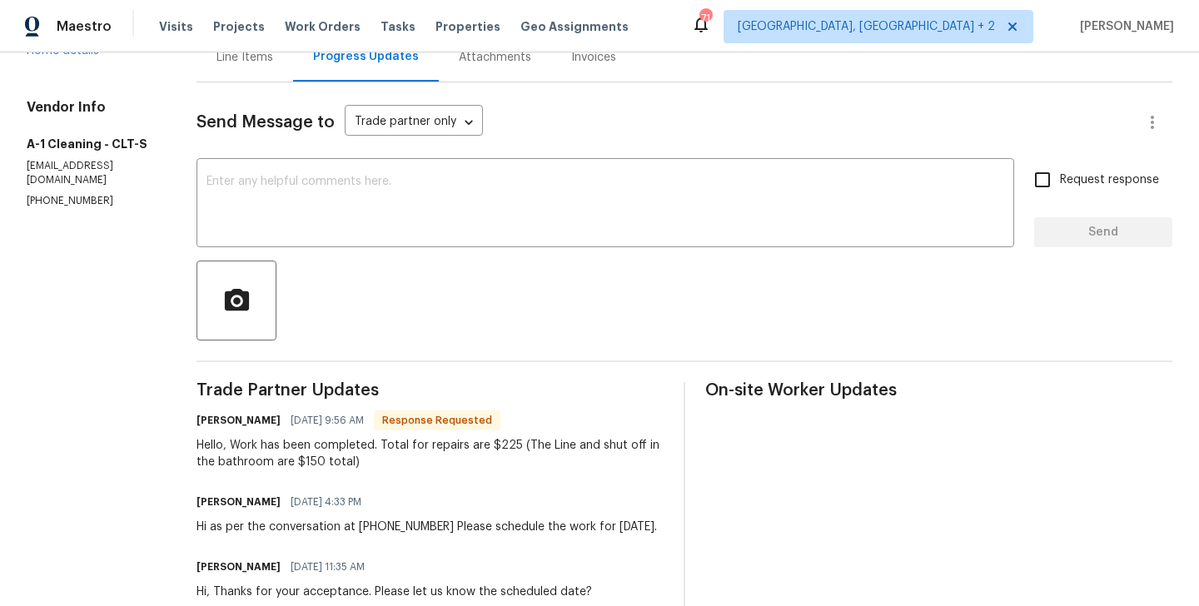
click at [204, 418] on h6 "[PERSON_NAME]" at bounding box center [238, 420] width 84 height 17
copy h6 "[PERSON_NAME]"
click at [247, 206] on textarea at bounding box center [605, 205] width 798 height 58
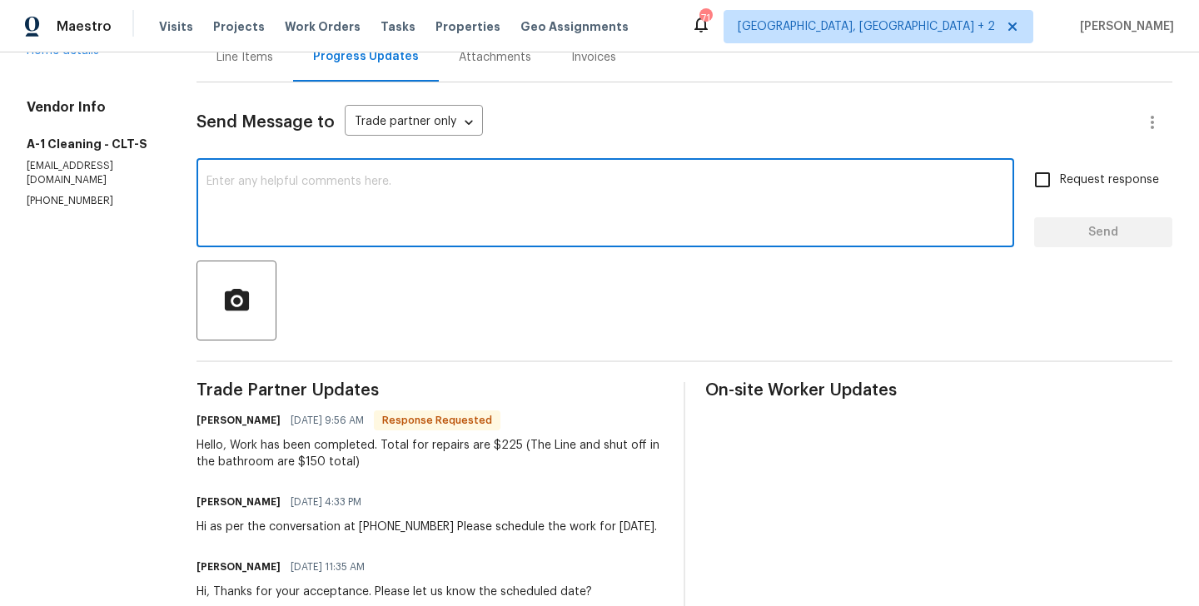
paste textarea "[PERSON_NAME]"
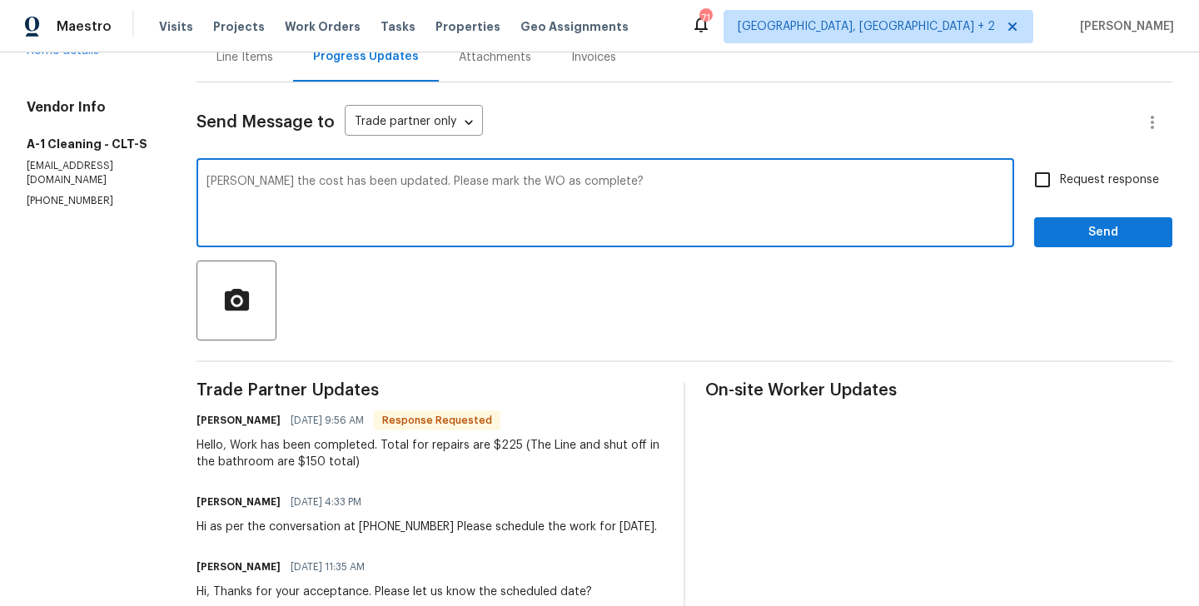
type textarea "[PERSON_NAME] the cost has been updated. Please mark the WO as complete?"
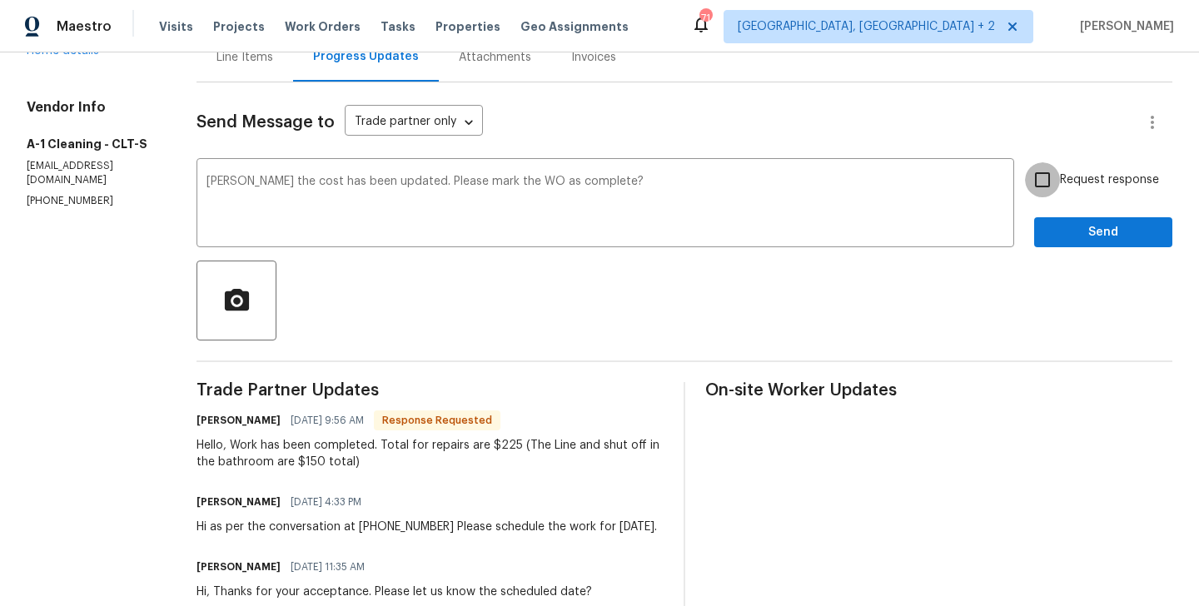
click at [1034, 180] on input "Request response" at bounding box center [1042, 179] width 35 height 35
checkbox input "true"
click at [1051, 248] on div "Send Message to Trade partner only Trade partner only ​ [PERSON_NAME] the cost …" at bounding box center [684, 482] width 976 height 801
click at [1071, 236] on span "Send" at bounding box center [1103, 232] width 112 height 21
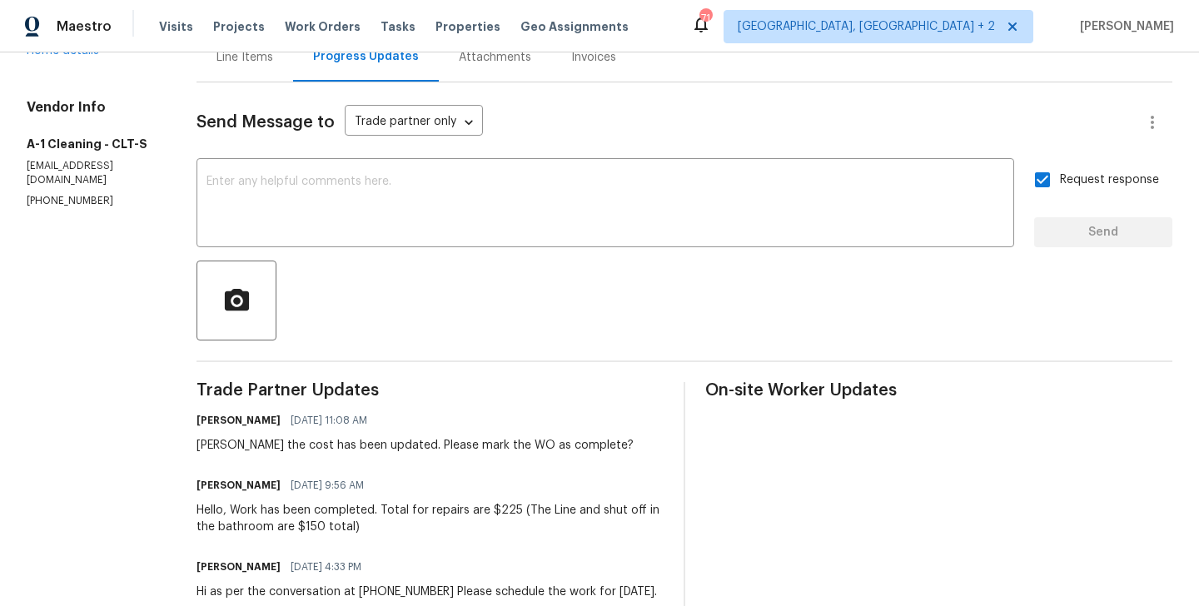
scroll to position [0, 0]
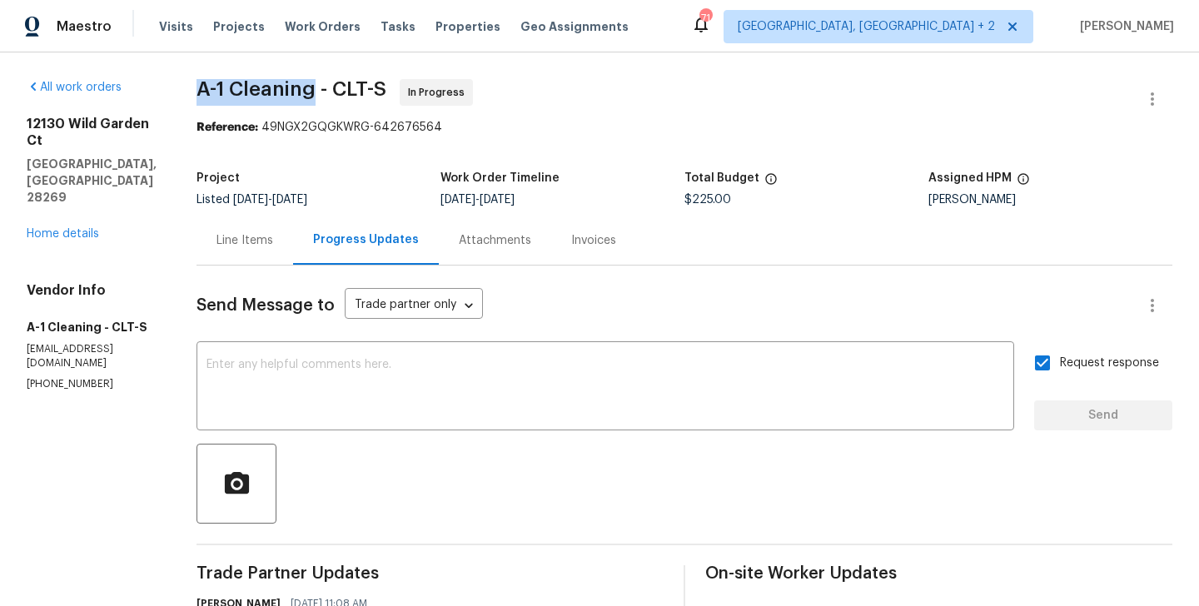
drag, startPoint x: 176, startPoint y: 91, endPoint x: 304, endPoint y: 91, distance: 128.2
click at [304, 91] on div "All work orders [STREET_ADDRESS] Home details Vendor Info A-1 Cleaning - CLT-S …" at bounding box center [599, 605] width 1199 height 1106
copy span "A-1 Cleaning"
click at [65, 352] on section "All work orders [STREET_ADDRESS] Home details Vendor Info A-1 Cleaning - CLT-S …" at bounding box center [92, 605] width 130 height 1052
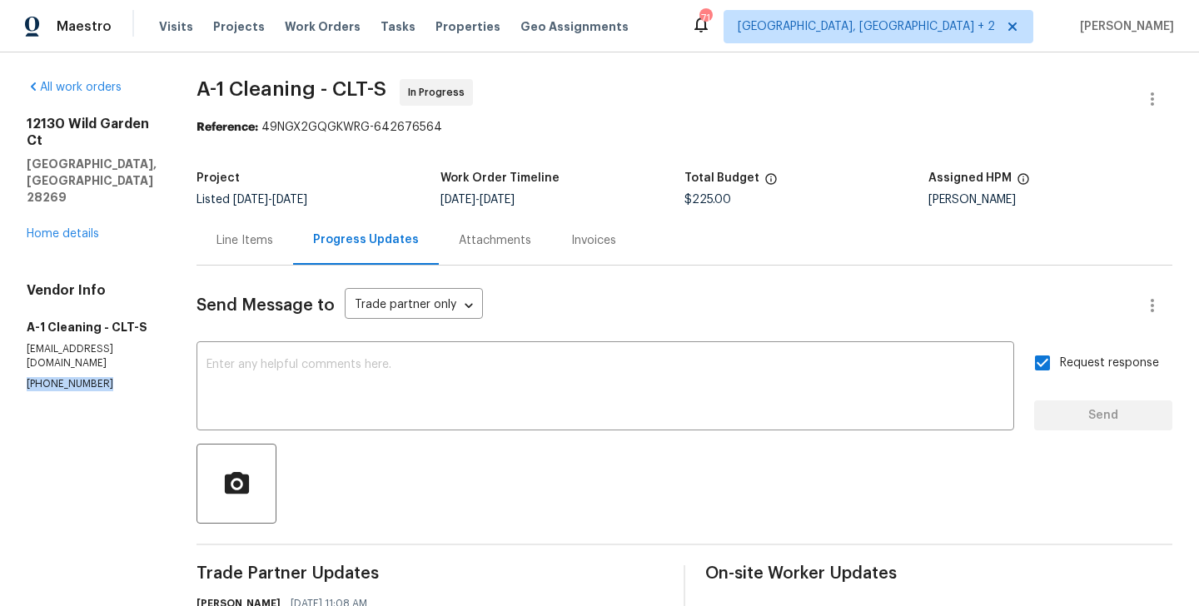
click at [65, 352] on section "All work orders [STREET_ADDRESS] Home details Vendor Info A-1 Cleaning - CLT-S …" at bounding box center [92, 605] width 130 height 1052
copy p "[PHONE_NUMBER]"
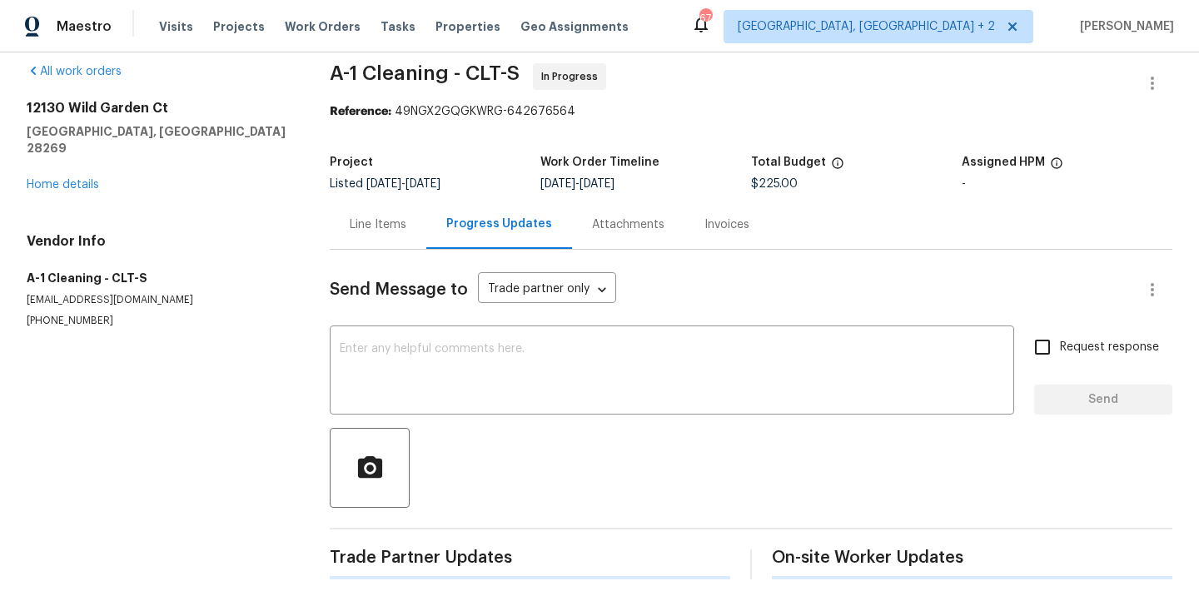
scroll to position [165, 0]
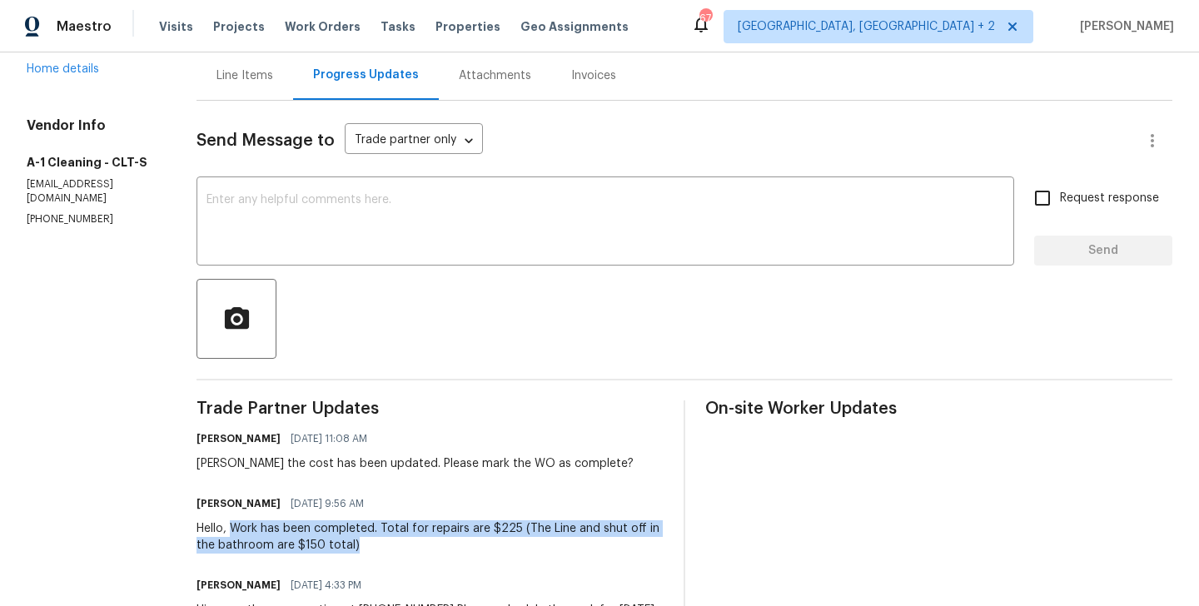
drag, startPoint x: 221, startPoint y: 529, endPoint x: 375, endPoint y: 537, distance: 154.2
click at [375, 537] on div "Hello, Work has been completed. Total for repairs are $225 (The Line and shut o…" at bounding box center [429, 536] width 467 height 33
copy div "Work has been completed. Total for repairs are $225 (The Line and shut off in t…"
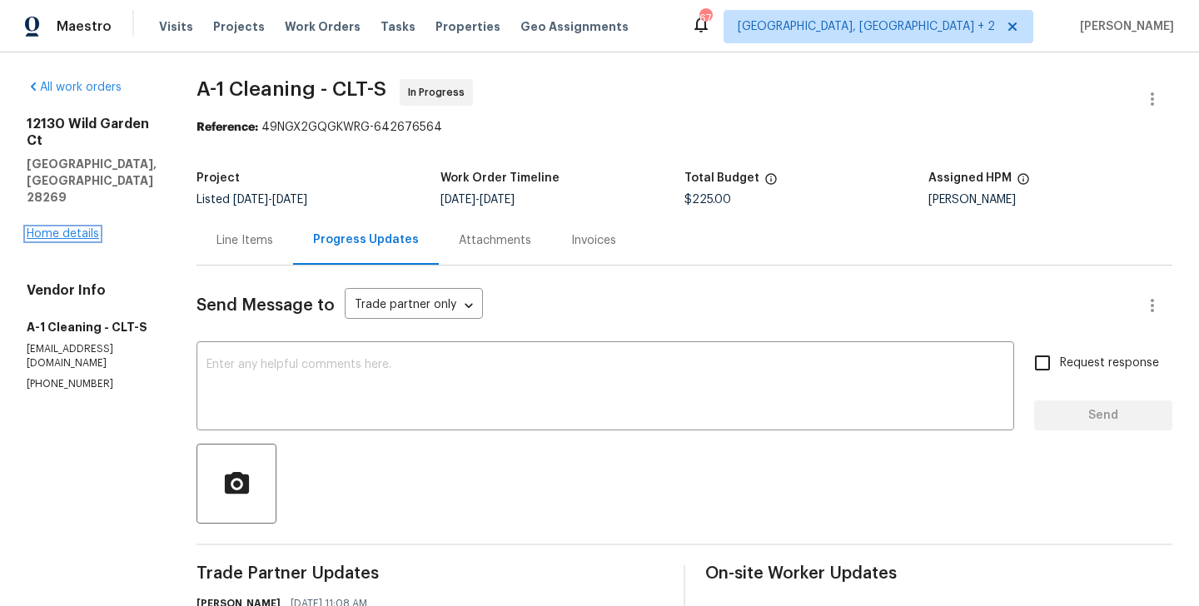
click at [89, 228] on link "Home details" at bounding box center [63, 234] width 72 height 12
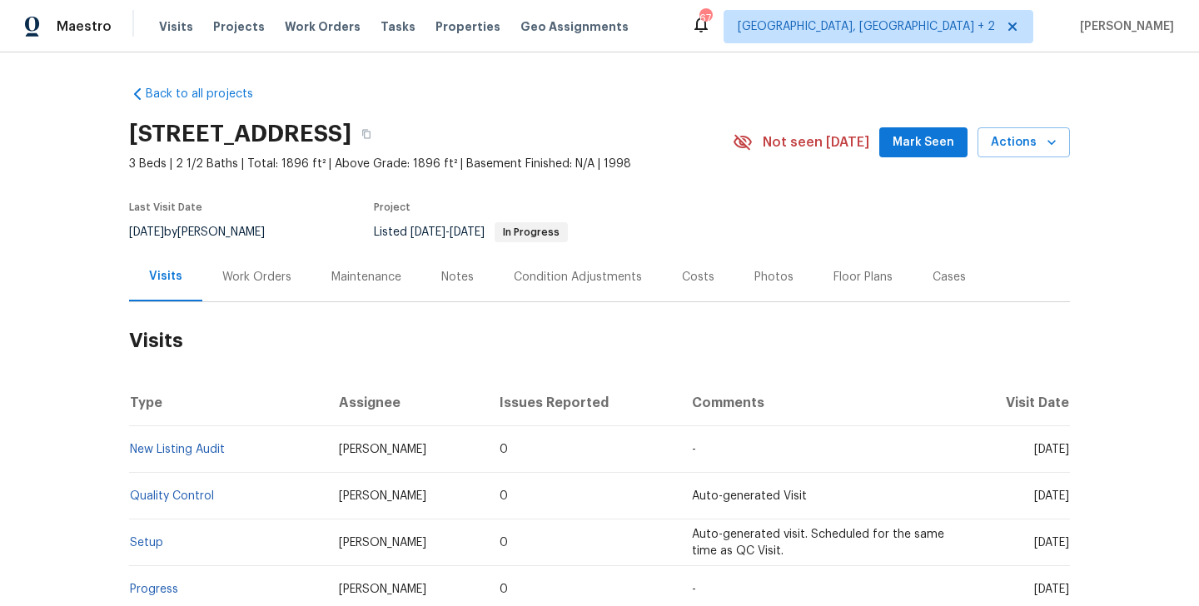
click at [277, 293] on div "Work Orders" at bounding box center [256, 276] width 109 height 49
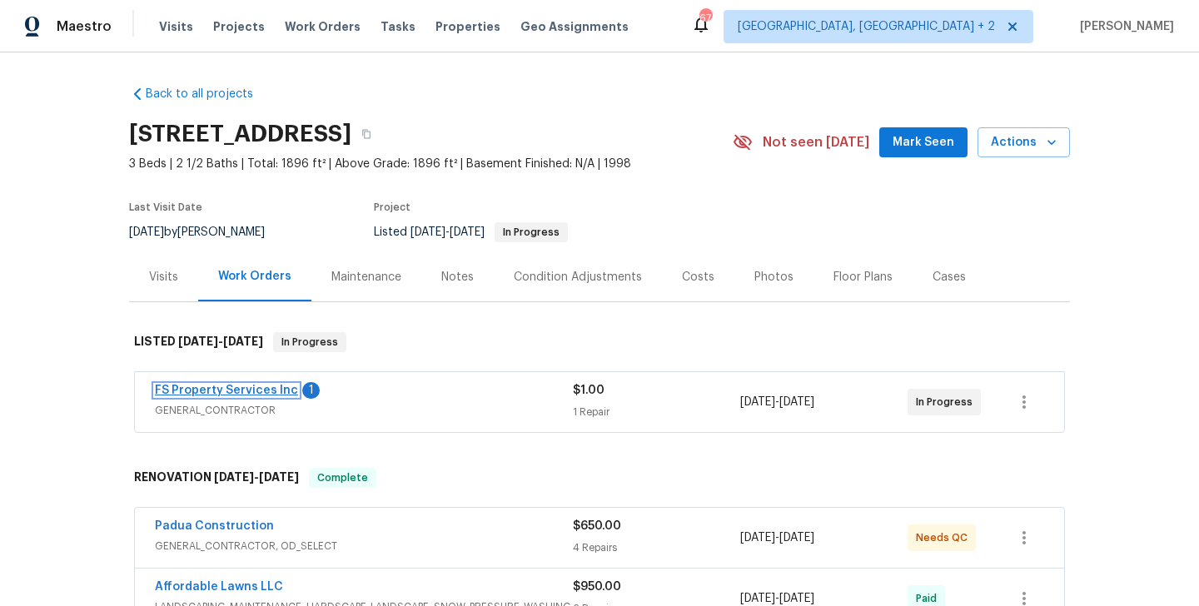
click at [281, 392] on link "FS Property Services Inc" at bounding box center [226, 391] width 143 height 12
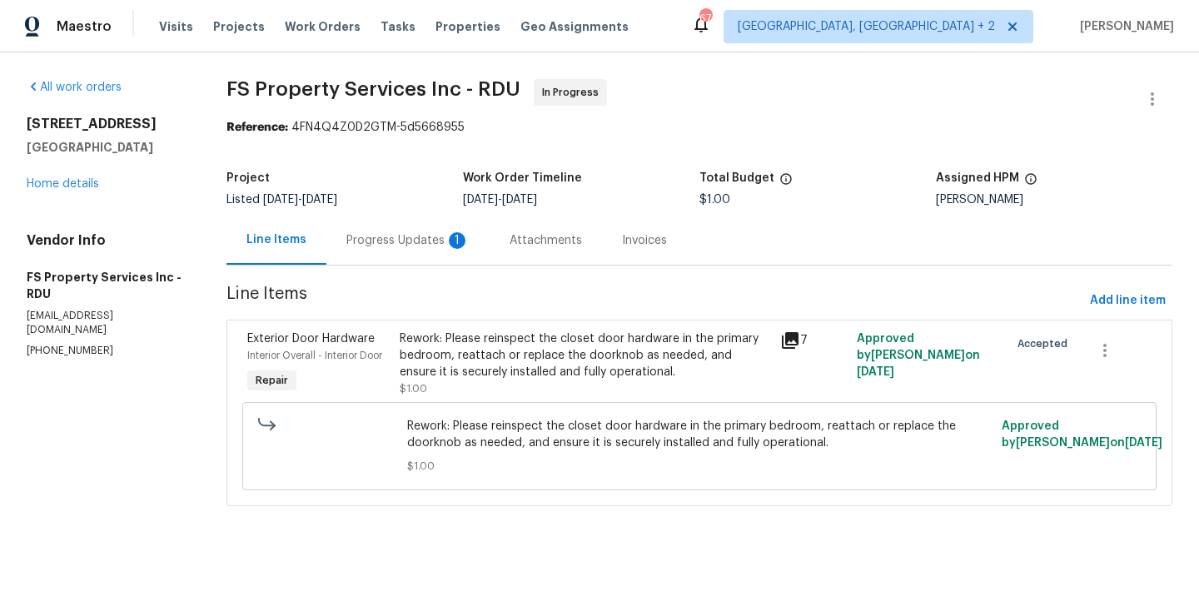
click at [403, 246] on div "Progress Updates 1" at bounding box center [407, 240] width 123 height 17
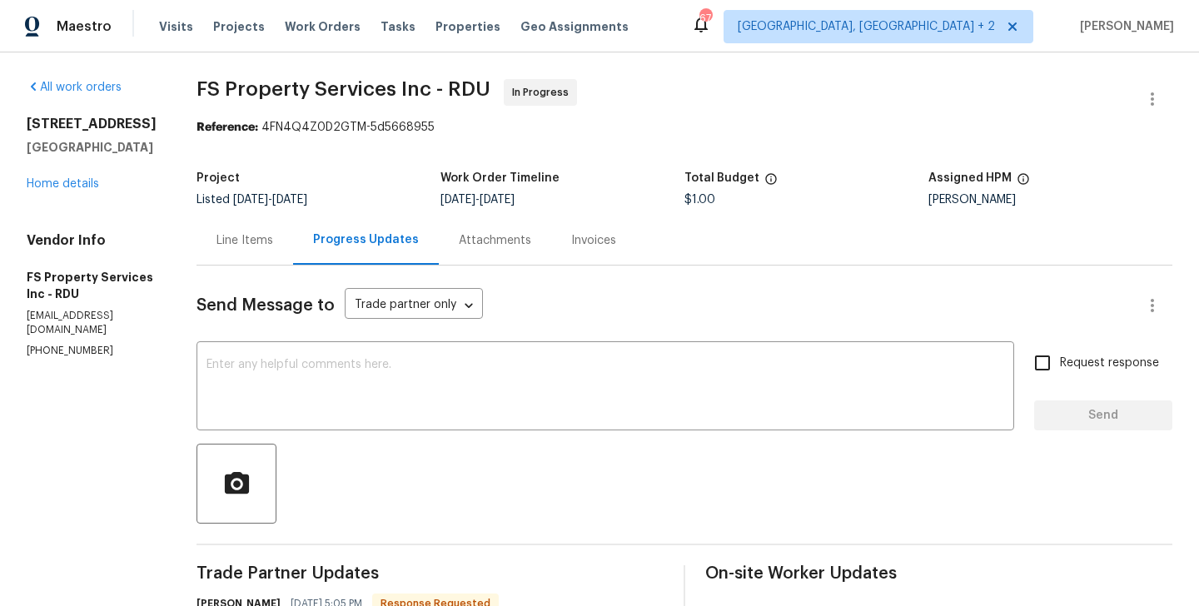
click at [279, 258] on div "Line Items" at bounding box center [244, 240] width 97 height 49
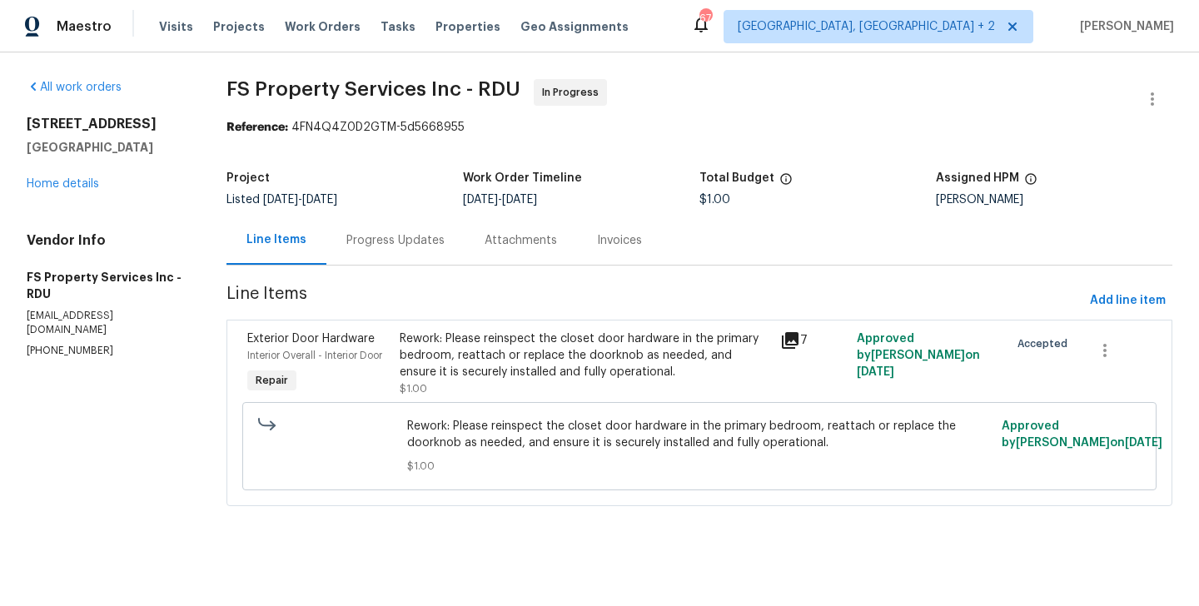
click at [572, 359] on div "Rework: Please reinspect the closet door hardware in the primary bedroom, reatt…" at bounding box center [585, 355] width 371 height 50
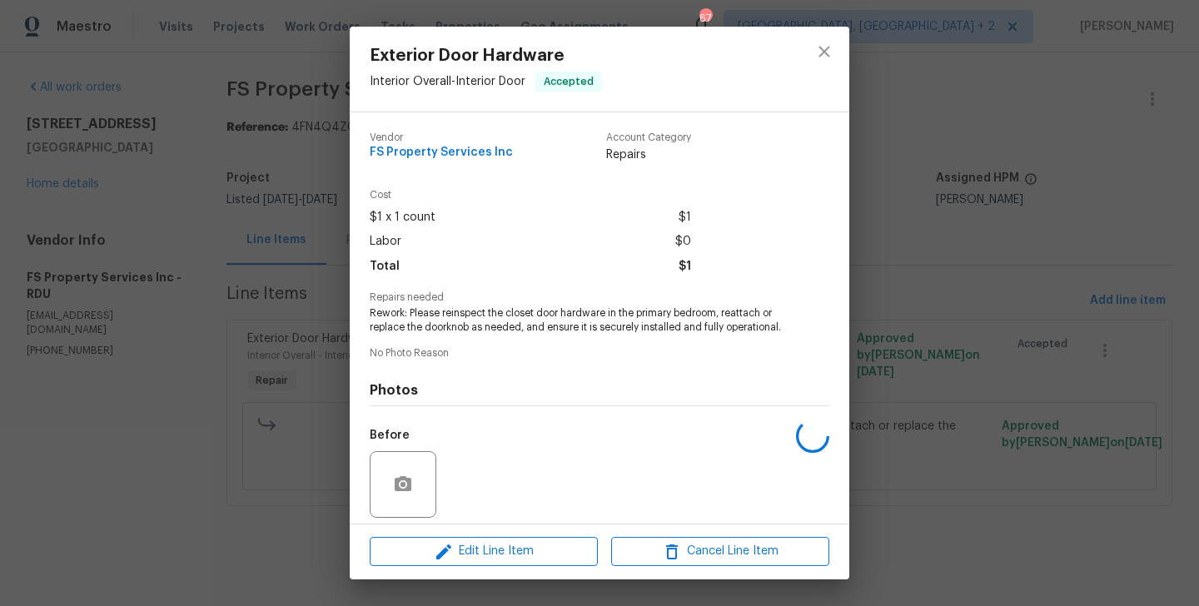
scroll to position [119, 0]
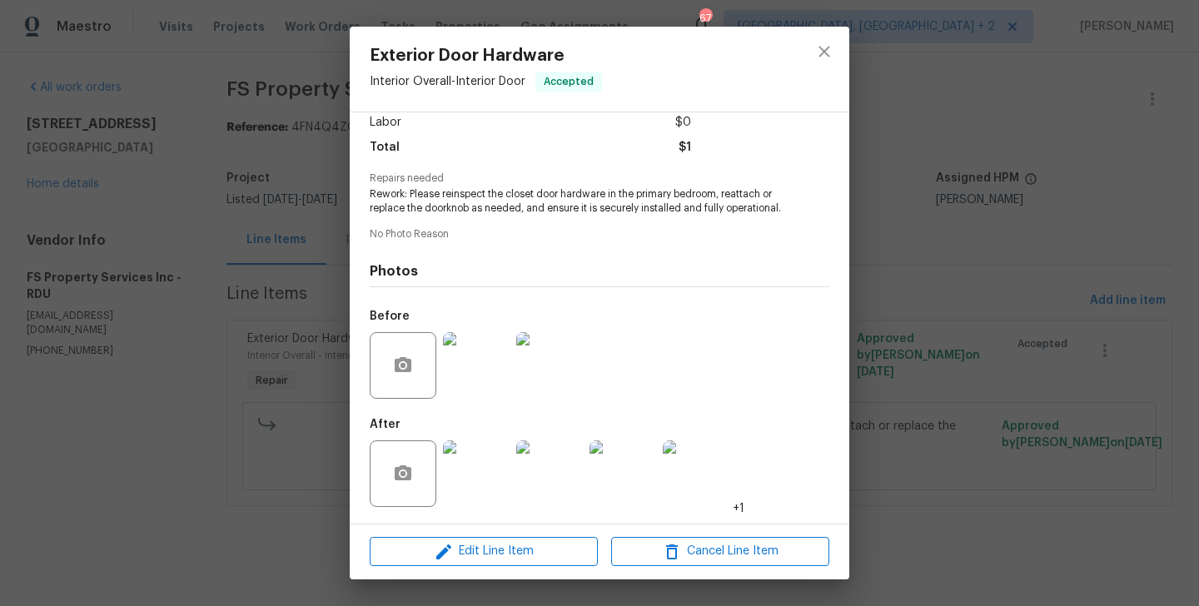
click at [281, 444] on div "Exterior Door Hardware Interior Overall - Interior Door Accepted Vendor FS Prop…" at bounding box center [599, 303] width 1199 height 606
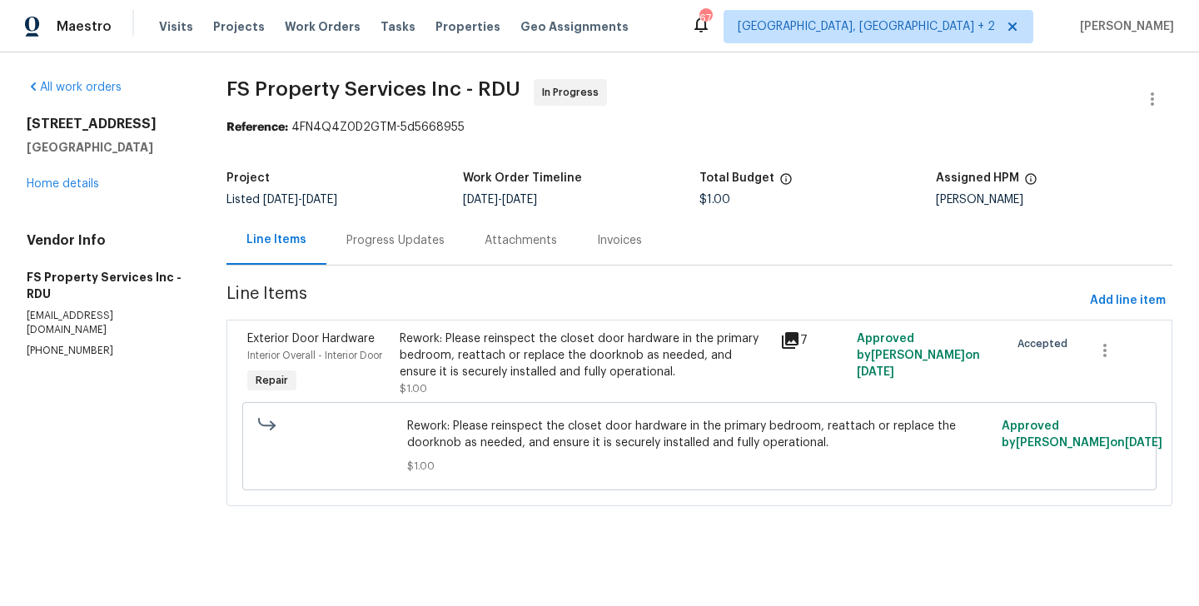
click at [358, 264] on div "Progress Updates" at bounding box center [395, 240] width 138 height 49
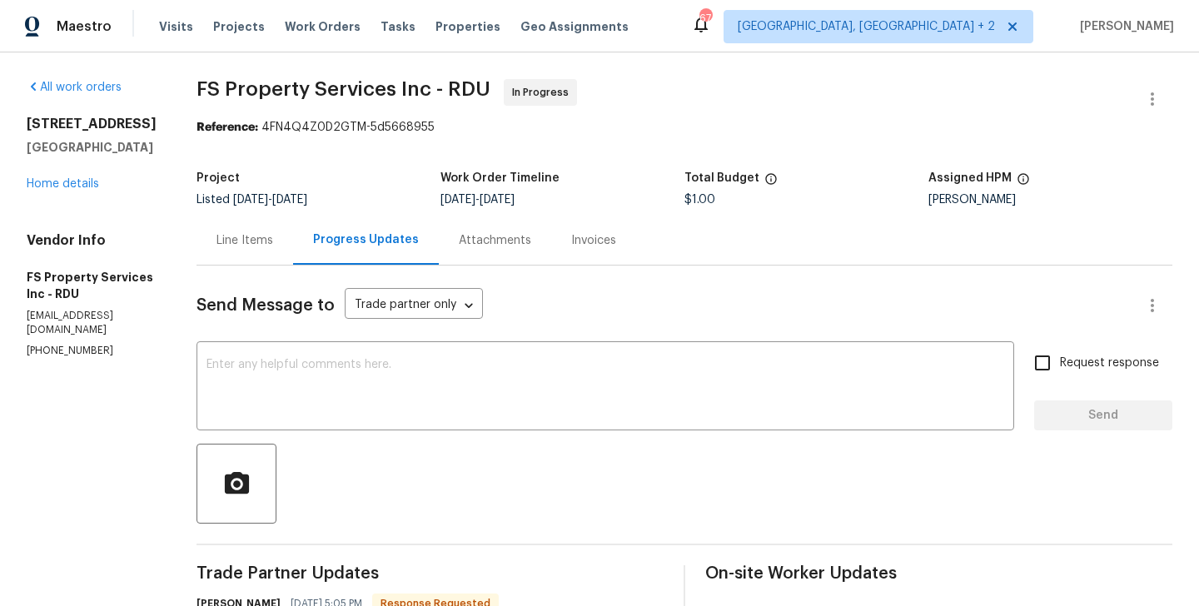
click at [293, 234] on div "Line Items" at bounding box center [244, 240] width 97 height 49
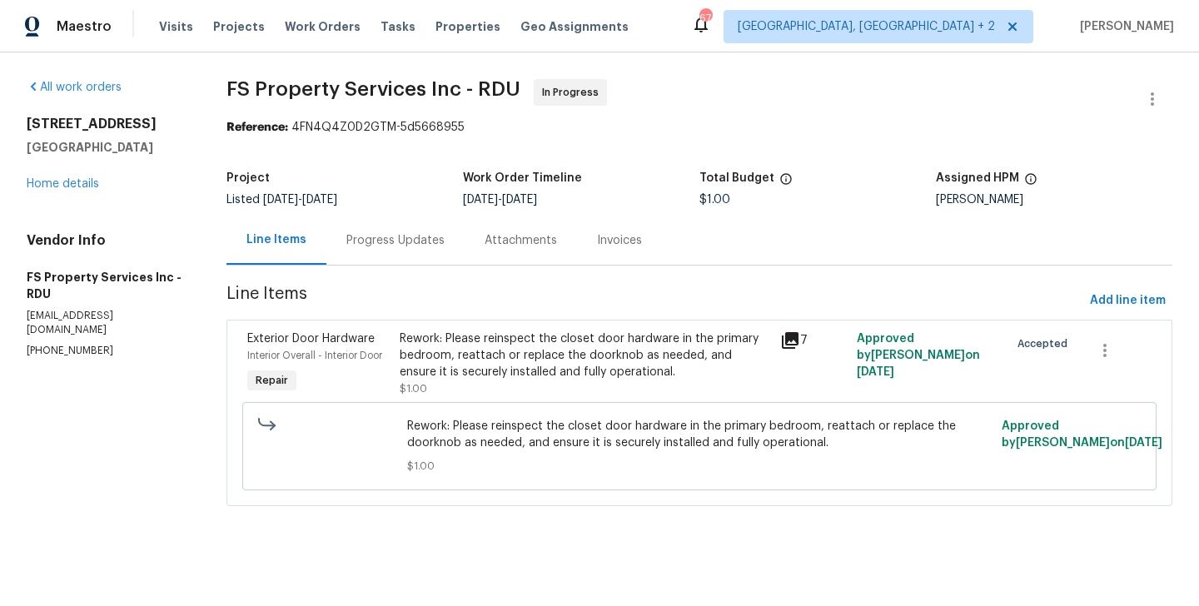
click at [501, 334] on div "Rework: Please reinspect the closet door hardware in the primary bedroom, reatt…" at bounding box center [585, 355] width 371 height 50
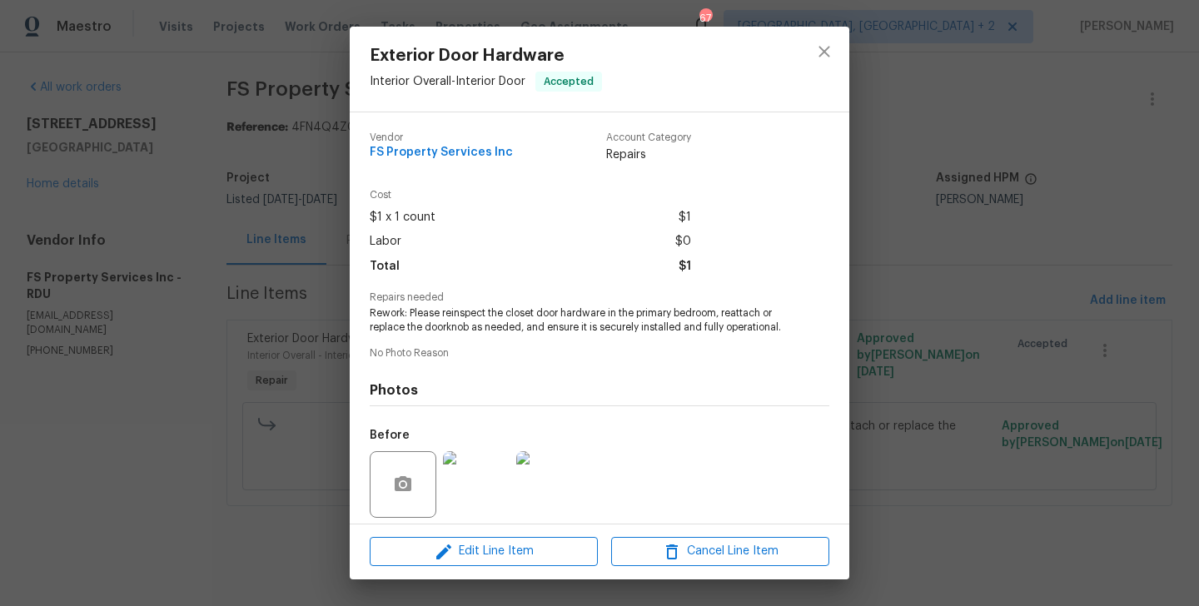
scroll to position [119, 0]
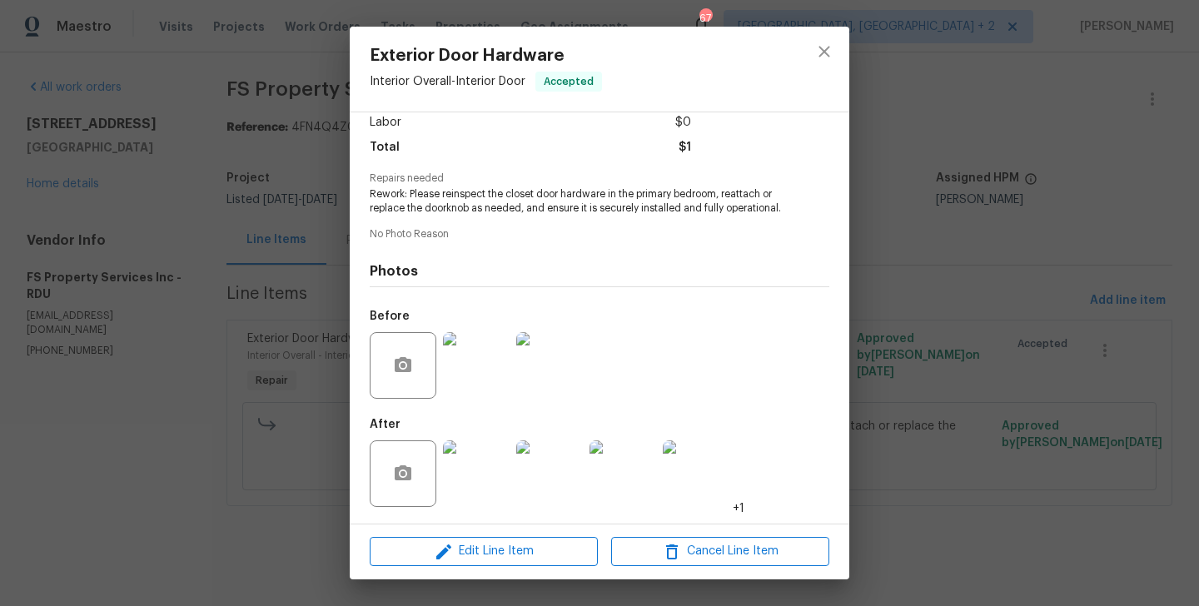
click at [490, 370] on img at bounding box center [476, 365] width 67 height 67
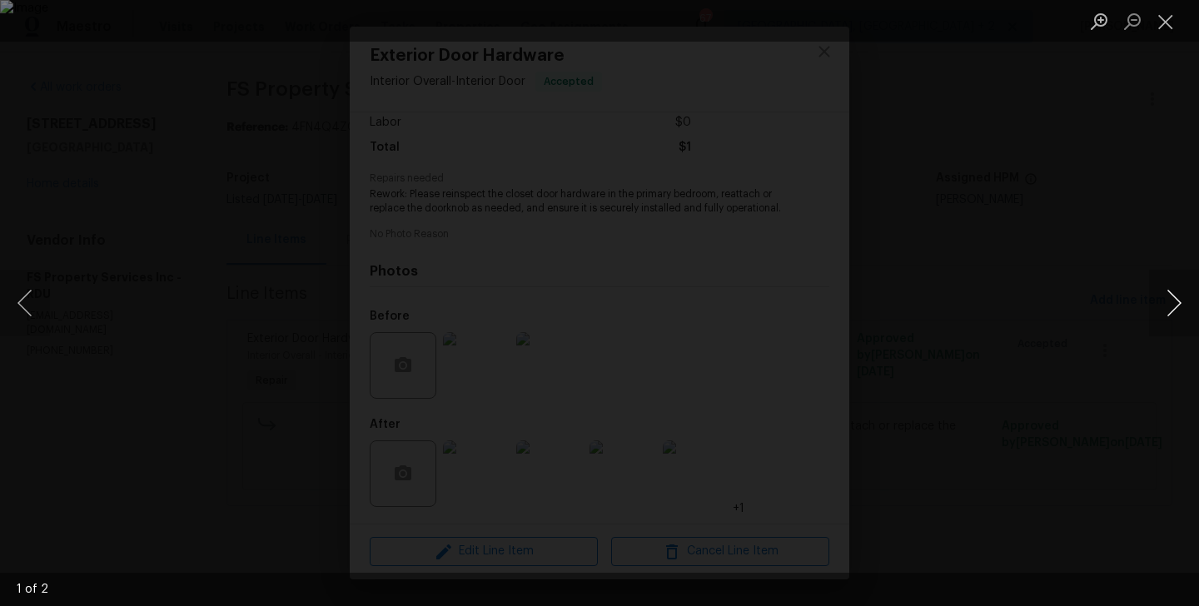
click at [1176, 296] on button "Next image" at bounding box center [1174, 303] width 50 height 67
click at [1069, 283] on div "Lightbox" at bounding box center [599, 303] width 1199 height 606
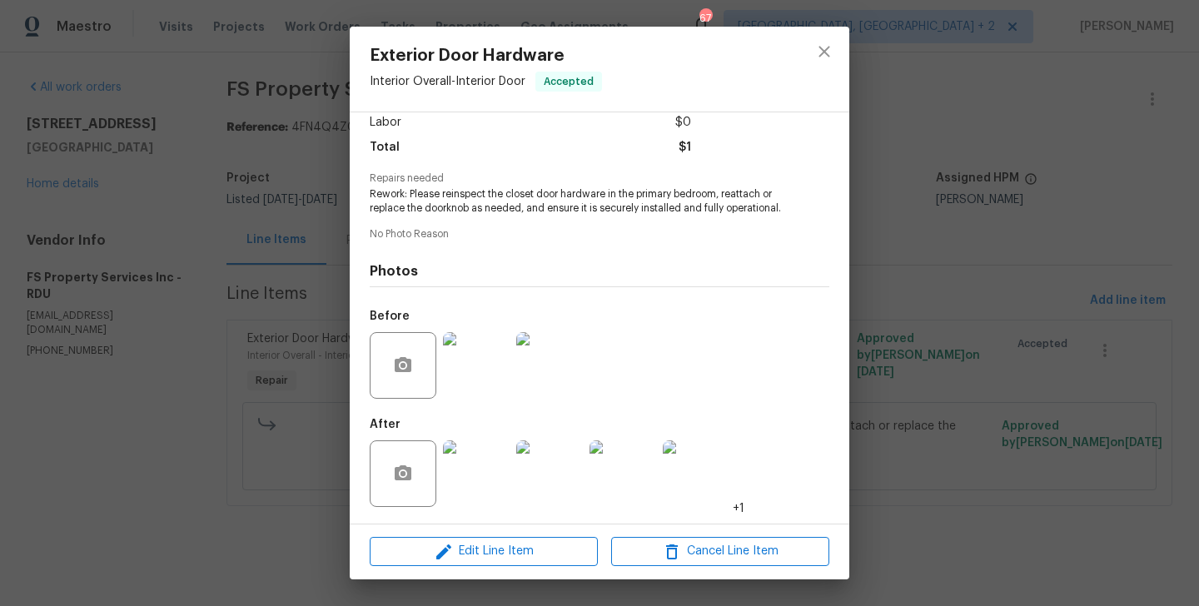
click at [489, 471] on img at bounding box center [476, 473] width 67 height 67
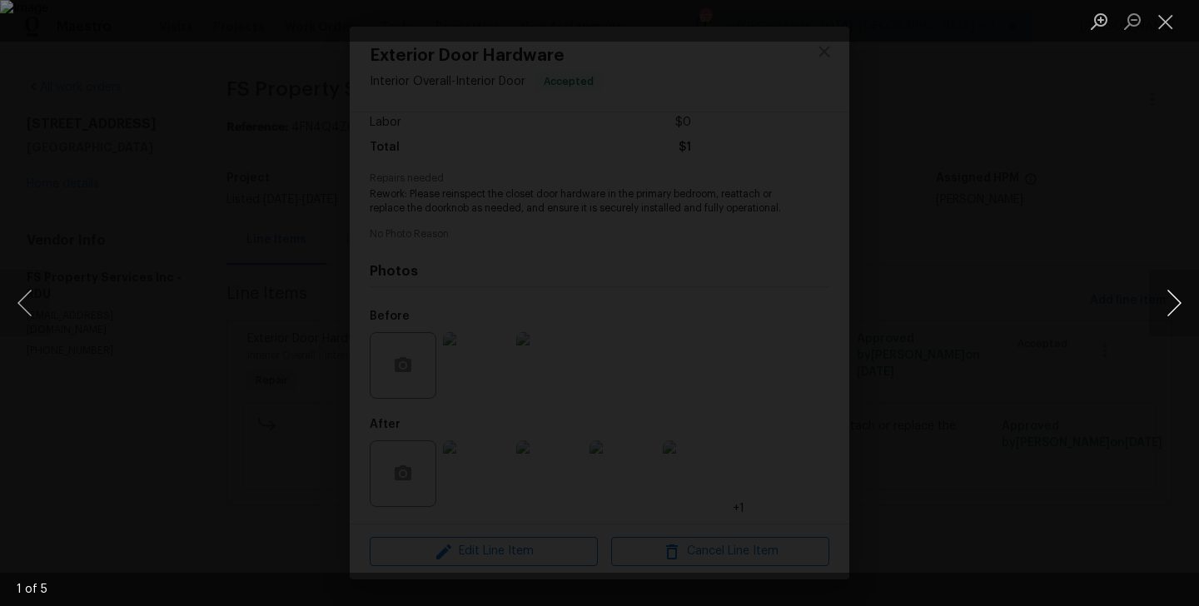
click at [1178, 302] on button "Next image" at bounding box center [1174, 303] width 50 height 67
click at [971, 350] on div "Lightbox" at bounding box center [599, 303] width 1199 height 606
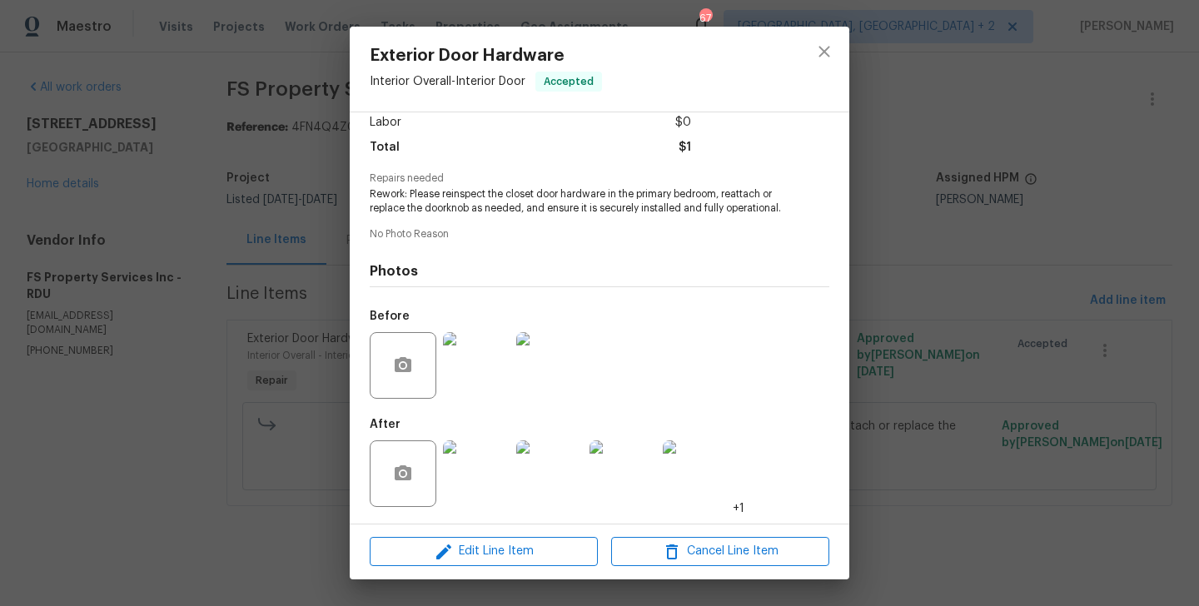
click at [259, 292] on div "Exterior Door Hardware Interior Overall - Interior Door Accepted Vendor FS Prop…" at bounding box center [599, 303] width 1199 height 606
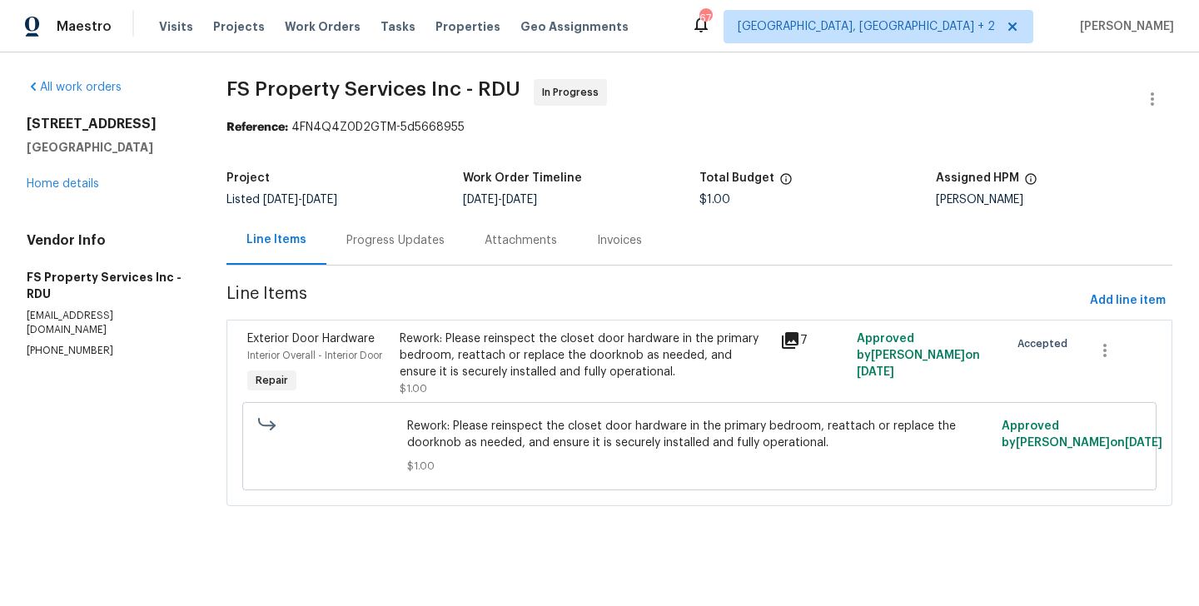
click at [375, 256] on div "Progress Updates" at bounding box center [395, 240] width 138 height 49
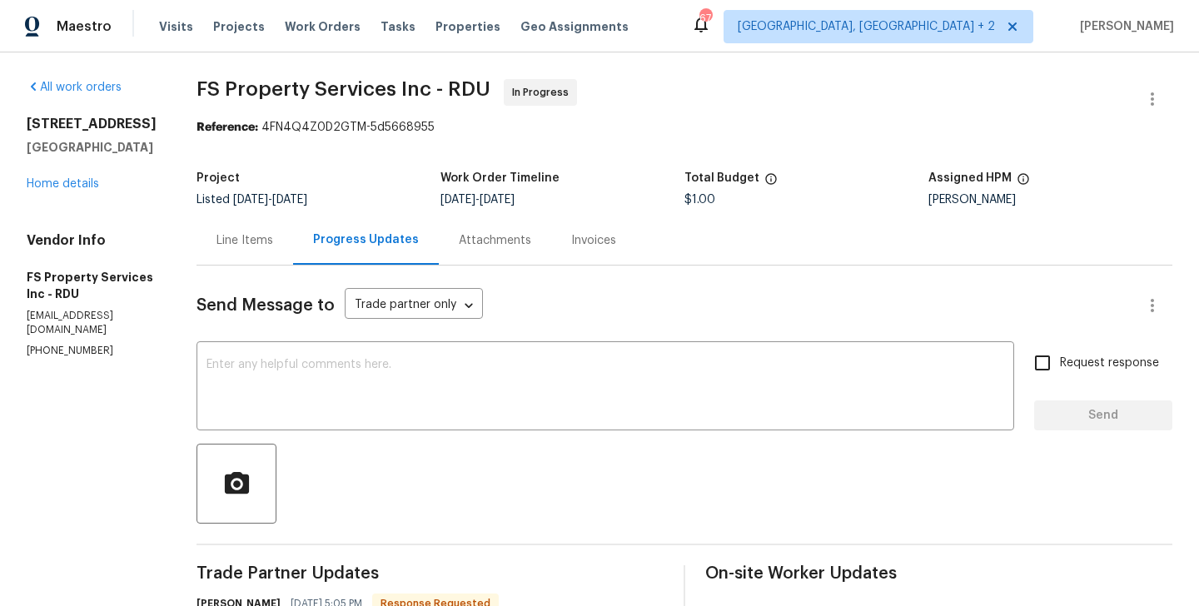
click at [273, 248] on div "Line Items" at bounding box center [244, 240] width 57 height 17
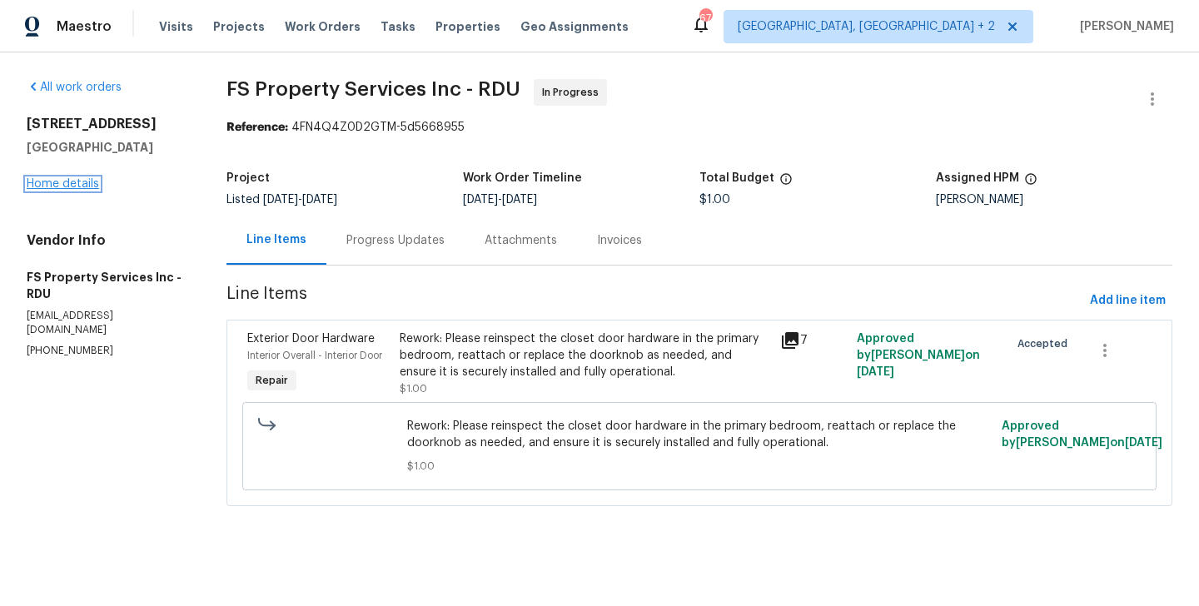
click at [95, 178] on link "Home details" at bounding box center [63, 184] width 72 height 12
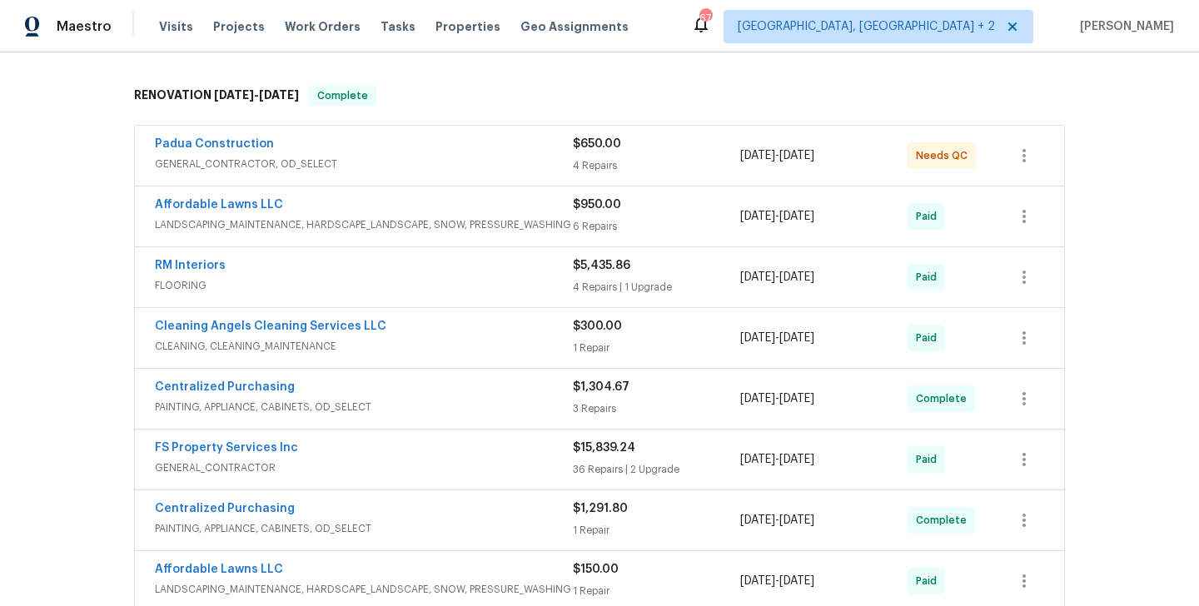
scroll to position [407, 0]
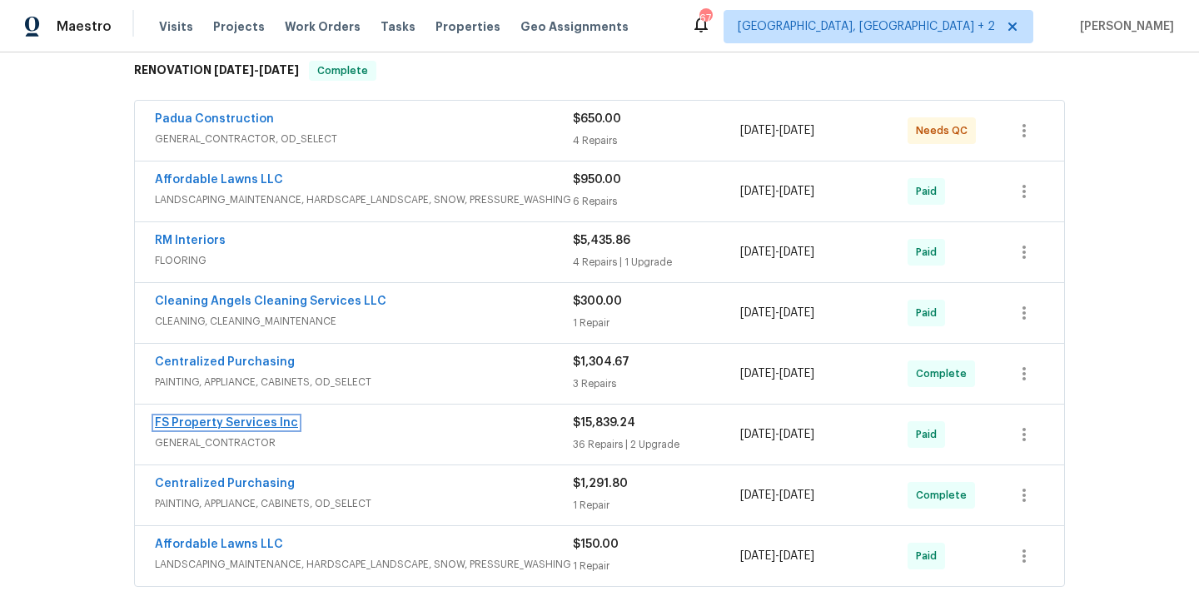
click at [257, 420] on link "FS Property Services Inc" at bounding box center [226, 423] width 143 height 12
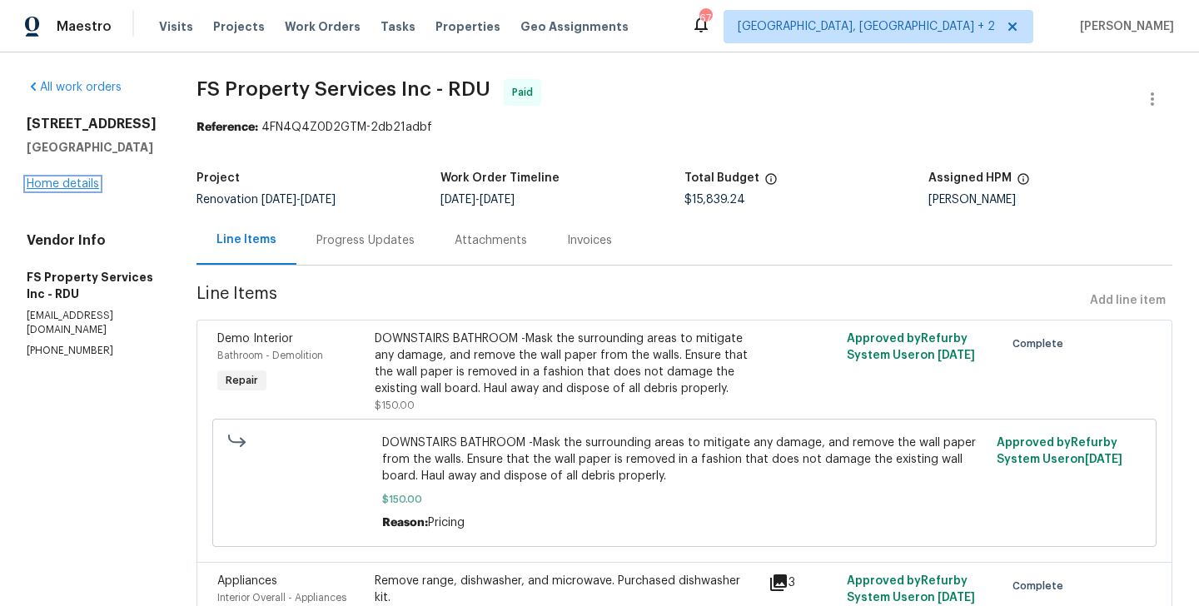
click at [89, 184] on link "Home details" at bounding box center [63, 184] width 72 height 12
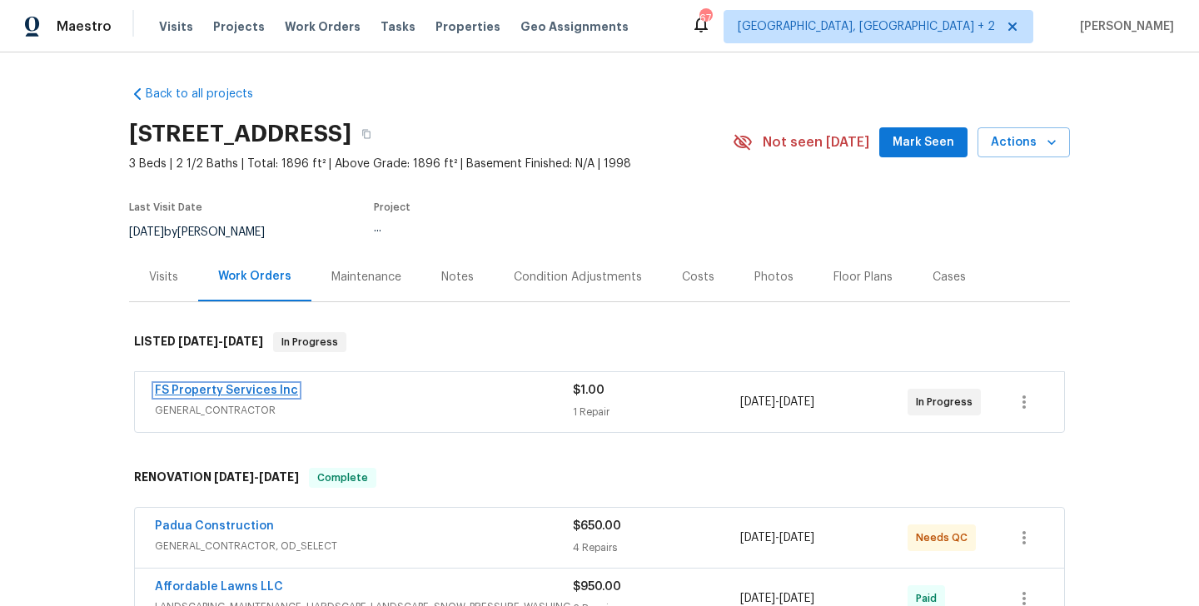
click at [260, 385] on link "FS Property Services Inc" at bounding box center [226, 391] width 143 height 12
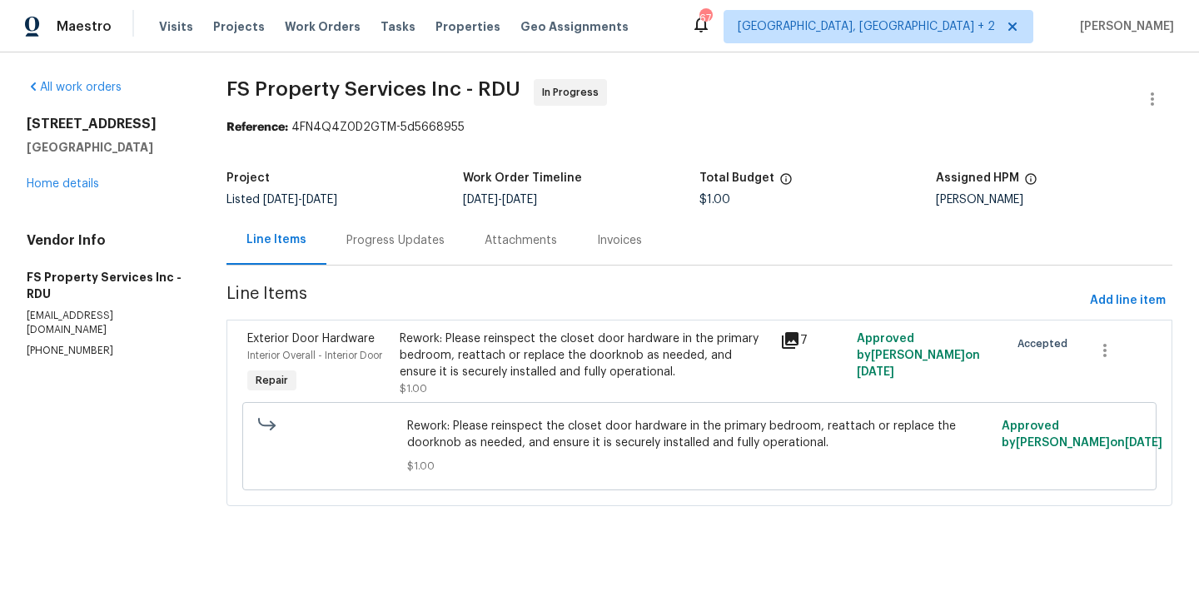
click at [393, 225] on div "Progress Updates" at bounding box center [395, 240] width 138 height 49
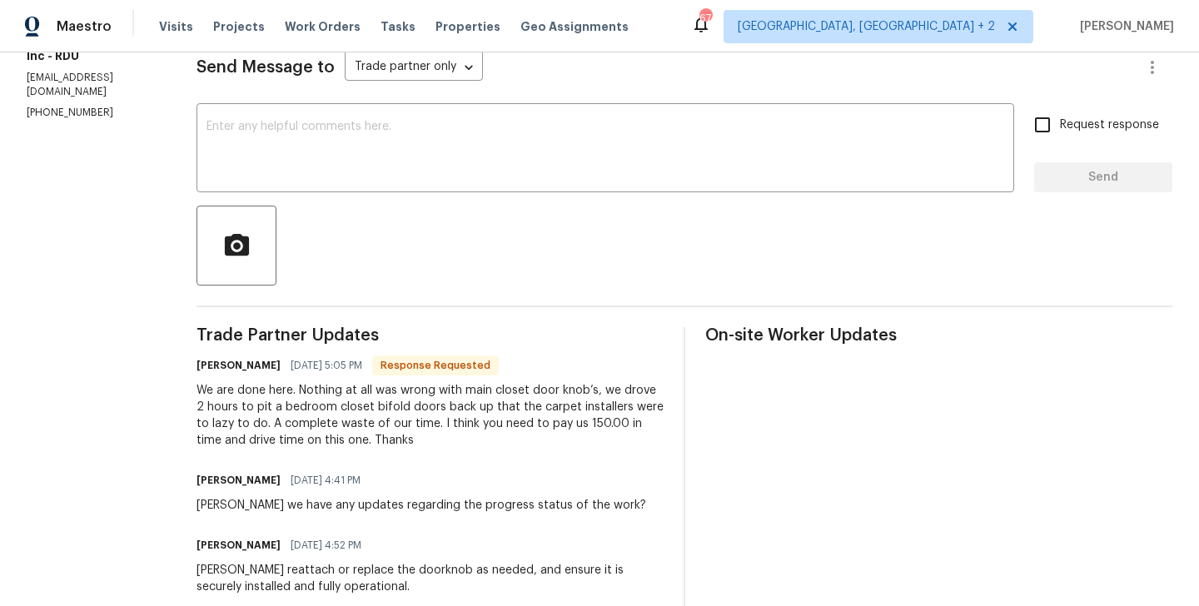
scroll to position [240, 0]
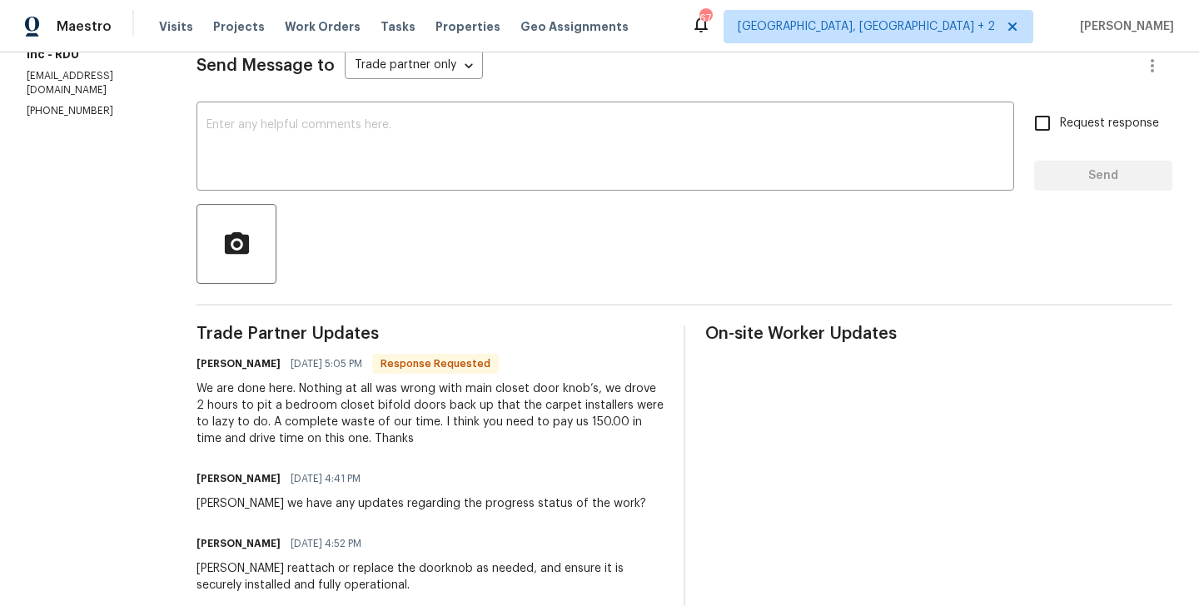
click at [229, 370] on h6 "Kevin Patrick" at bounding box center [238, 363] width 84 height 17
copy h6 "Kevin"
click at [412, 114] on div "x ​" at bounding box center [605, 148] width 818 height 85
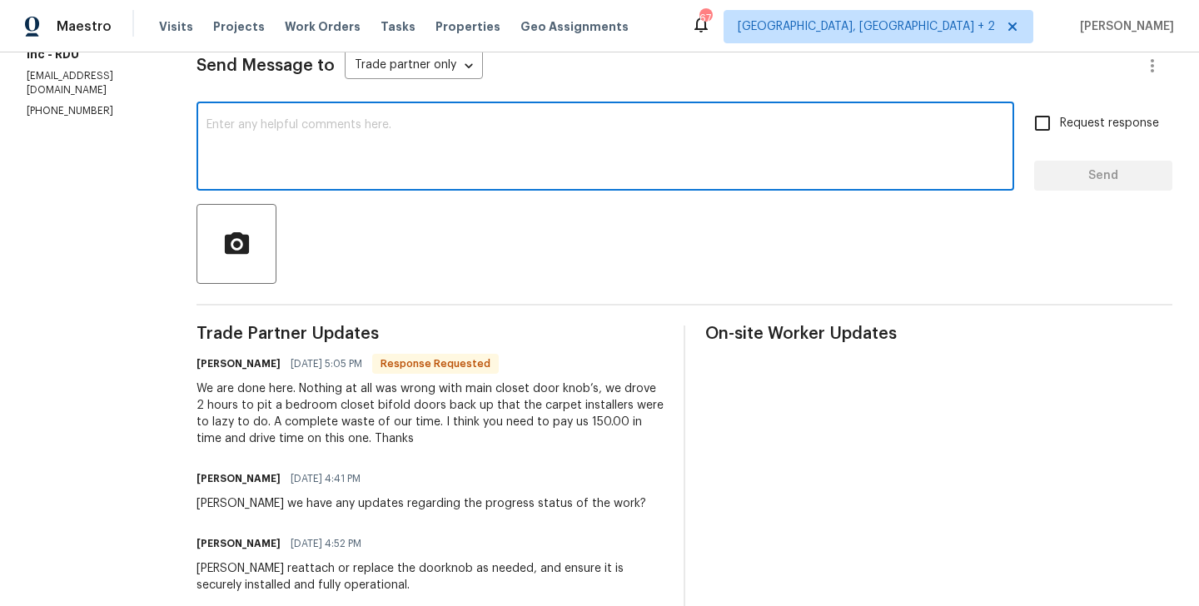
paste textarea "Kevin"
type textarea "Kevin, I will circle back to you."
click at [1112, 127] on span "Request response" at bounding box center [1109, 123] width 99 height 17
click at [1060, 127] on input "Request response" at bounding box center [1042, 123] width 35 height 35
checkbox input "true"
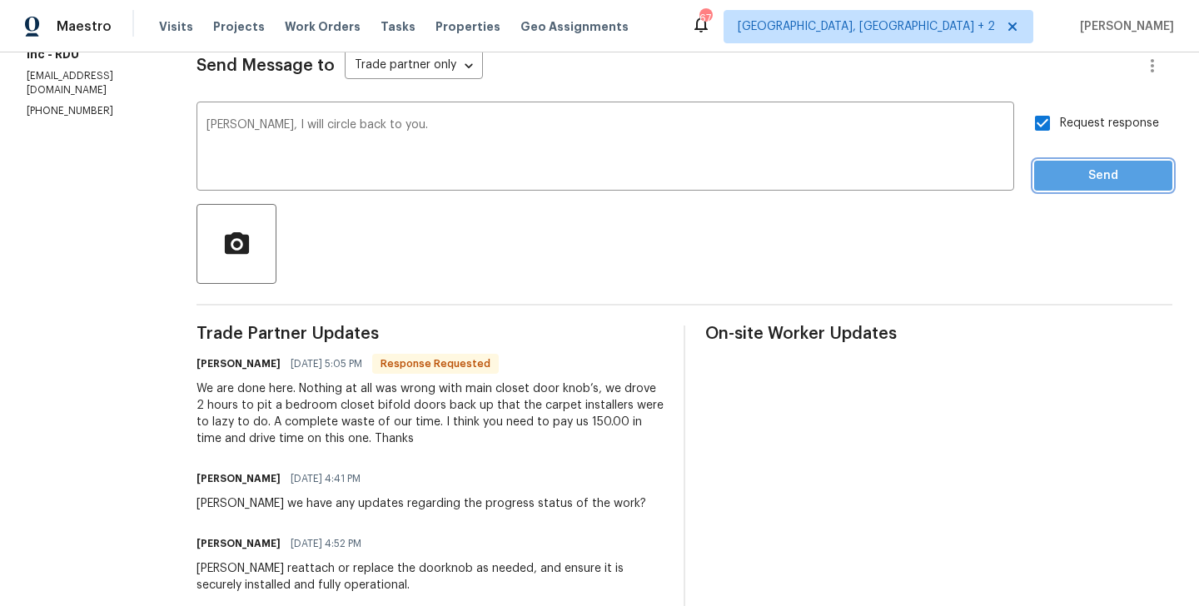
click at [1112, 169] on span "Send" at bounding box center [1103, 176] width 112 height 21
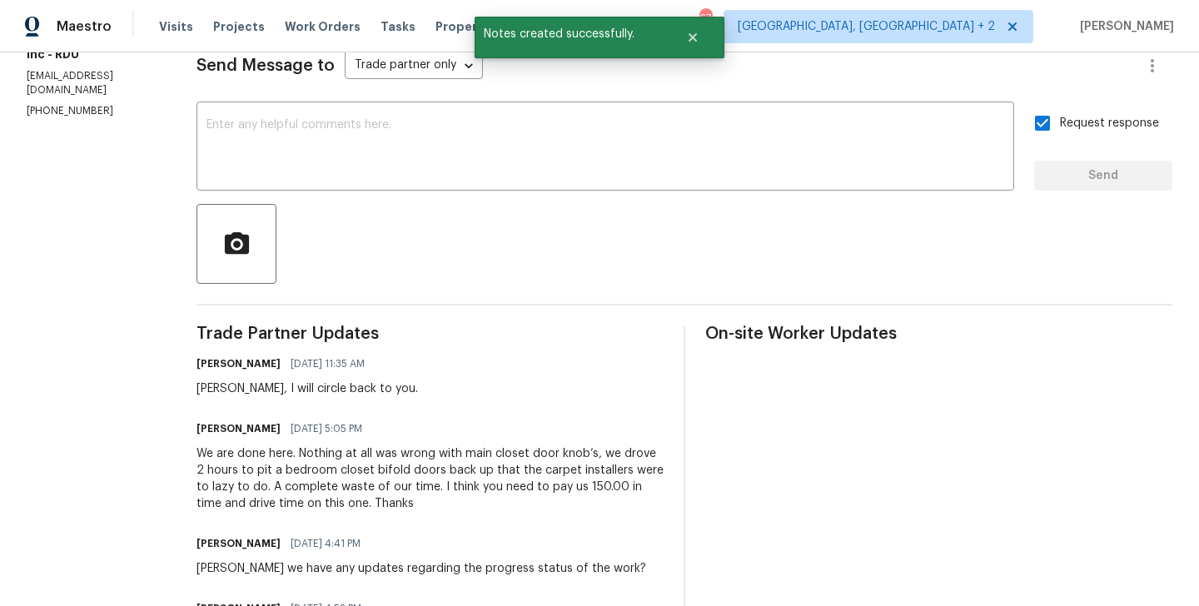
scroll to position [0, 0]
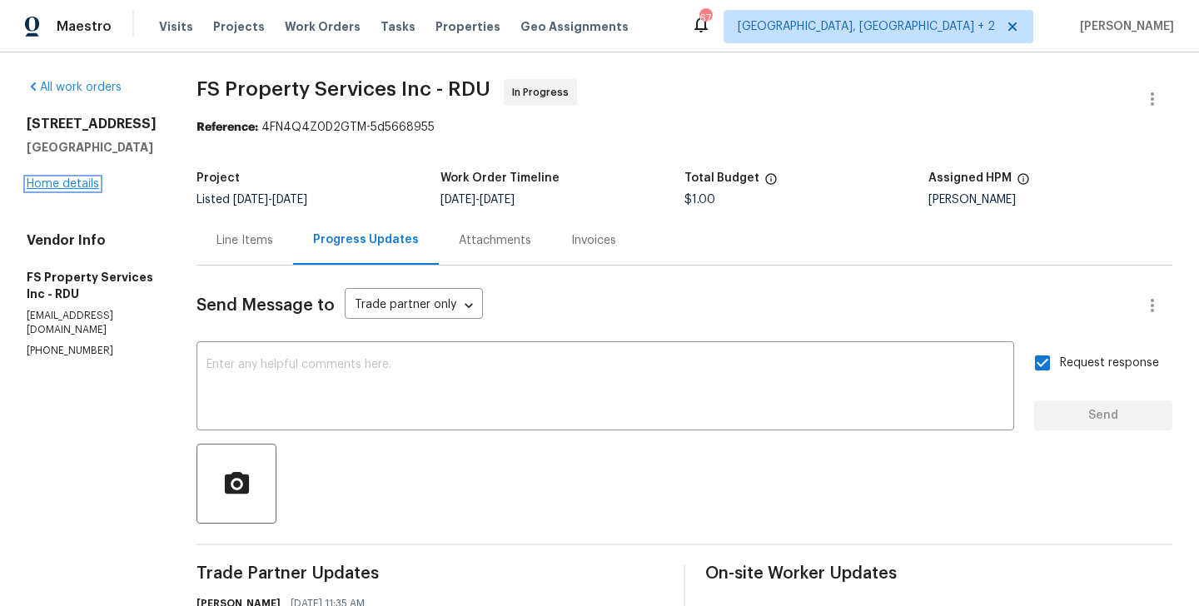
click at [82, 178] on link "Home details" at bounding box center [63, 184] width 72 height 12
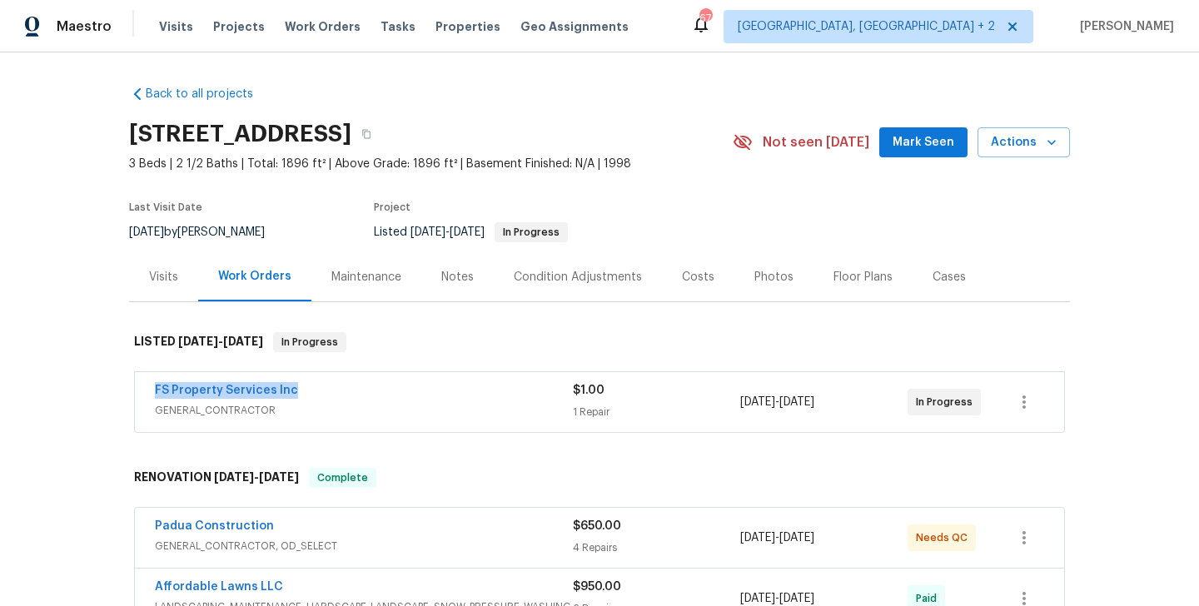
drag, startPoint x: 306, startPoint y: 387, endPoint x: 150, endPoint y: 395, distance: 155.9
click at [150, 395] on div "FS Property Services Inc GENERAL_CONTRACTOR $1.00 1 Repair 9/8/2025 - 9/10/2025…" at bounding box center [599, 402] width 929 height 60
copy link "FS Property Services Inc"
click at [198, 393] on link "FS Property Services Inc" at bounding box center [226, 391] width 143 height 12
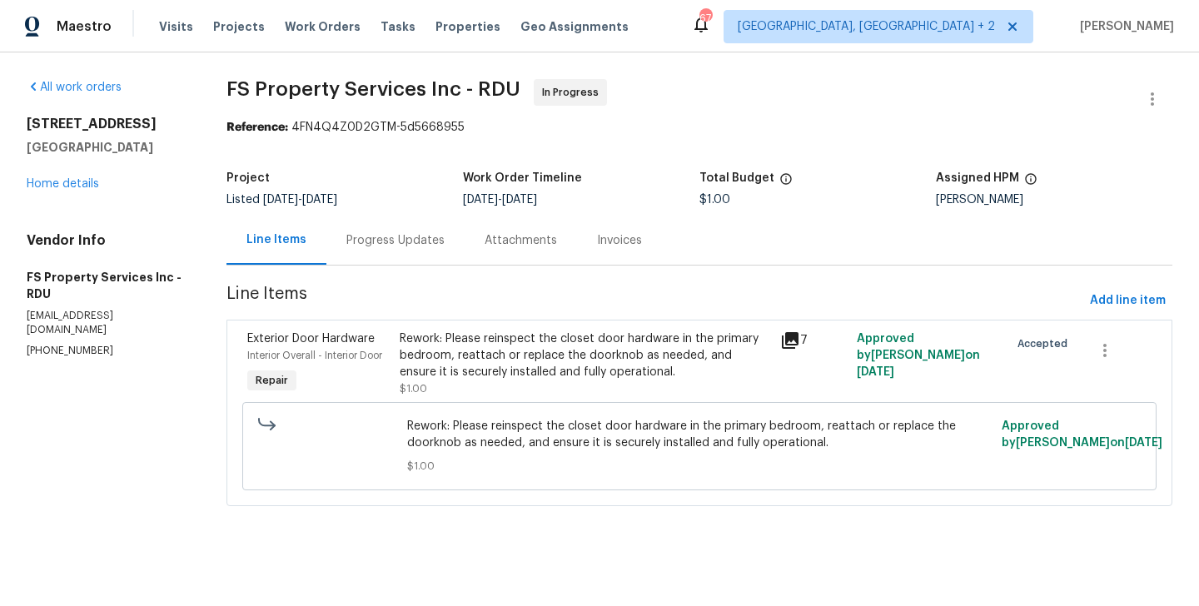
click at [490, 345] on div "Rework: Please reinspect the closet door hardware in the primary bedroom, reatt…" at bounding box center [585, 355] width 371 height 50
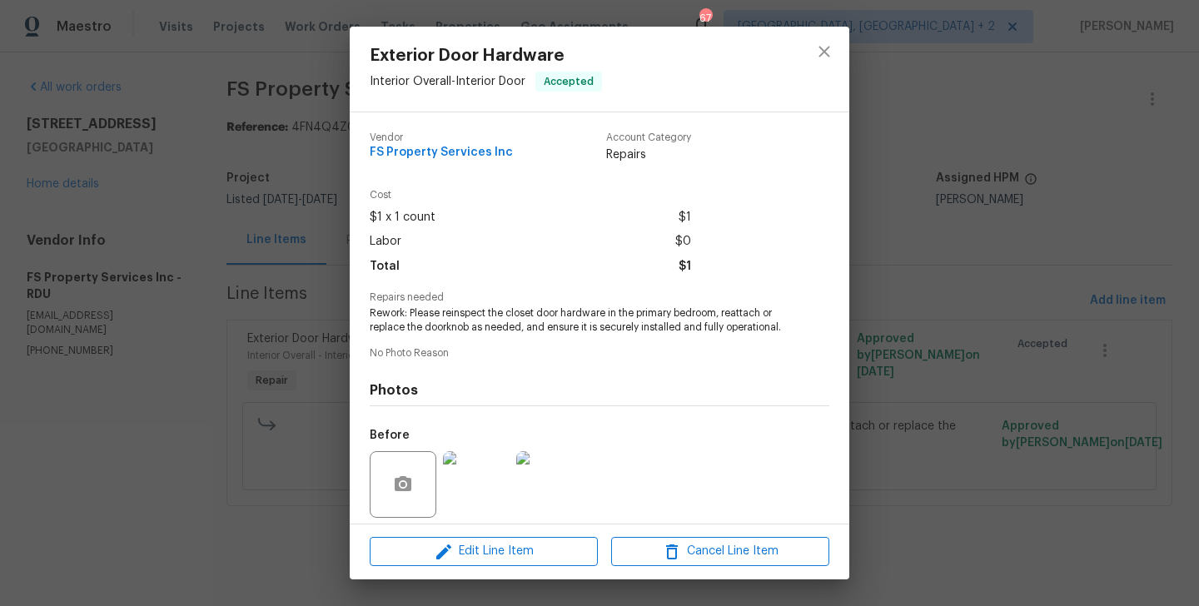
click at [477, 328] on span "Rework: Please reinspect the closet door hardware in the primary bedroom, reatt…" at bounding box center [577, 320] width 414 height 28
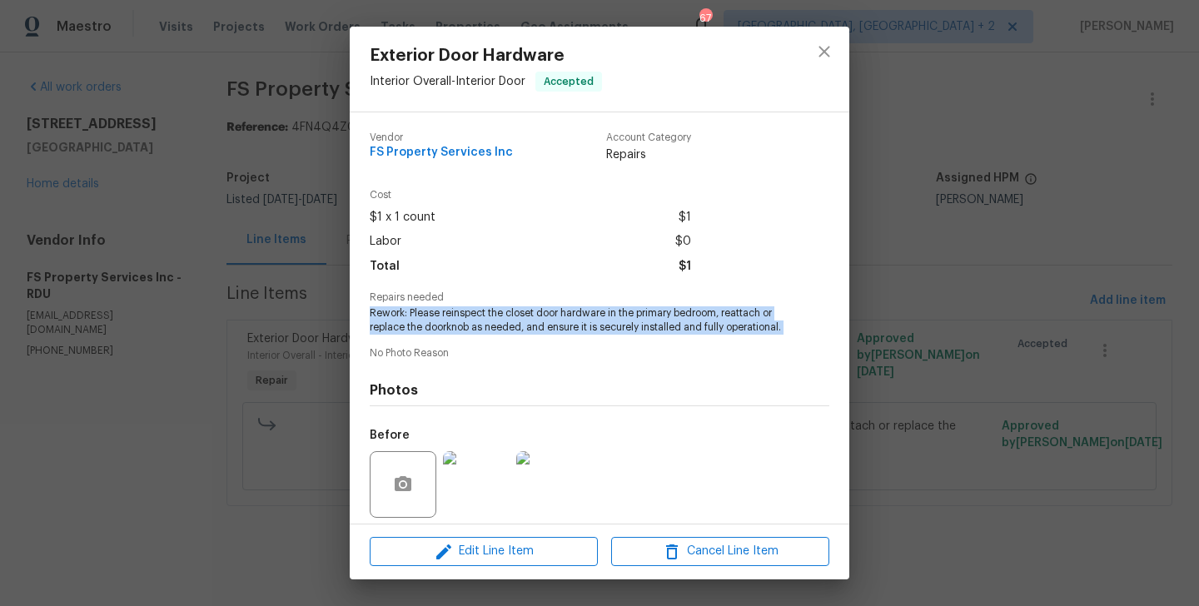
click at [477, 328] on span "Rework: Please reinspect the closet door hardware in the primary bedroom, reatt…" at bounding box center [577, 320] width 414 height 28
copy span "Rework: Please reinspect the closet door hardware in the primary bedroom, reatt…"
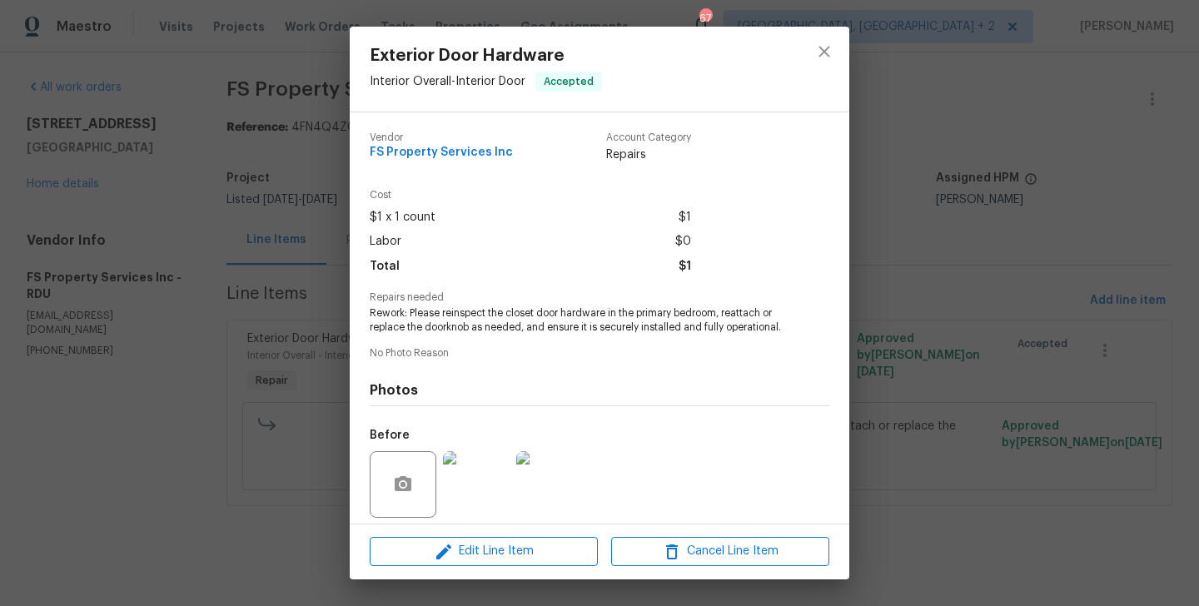
click at [288, 286] on div "Exterior Door Hardware Interior Overall - Interior Door Accepted Vendor FS Prop…" at bounding box center [599, 303] width 1199 height 606
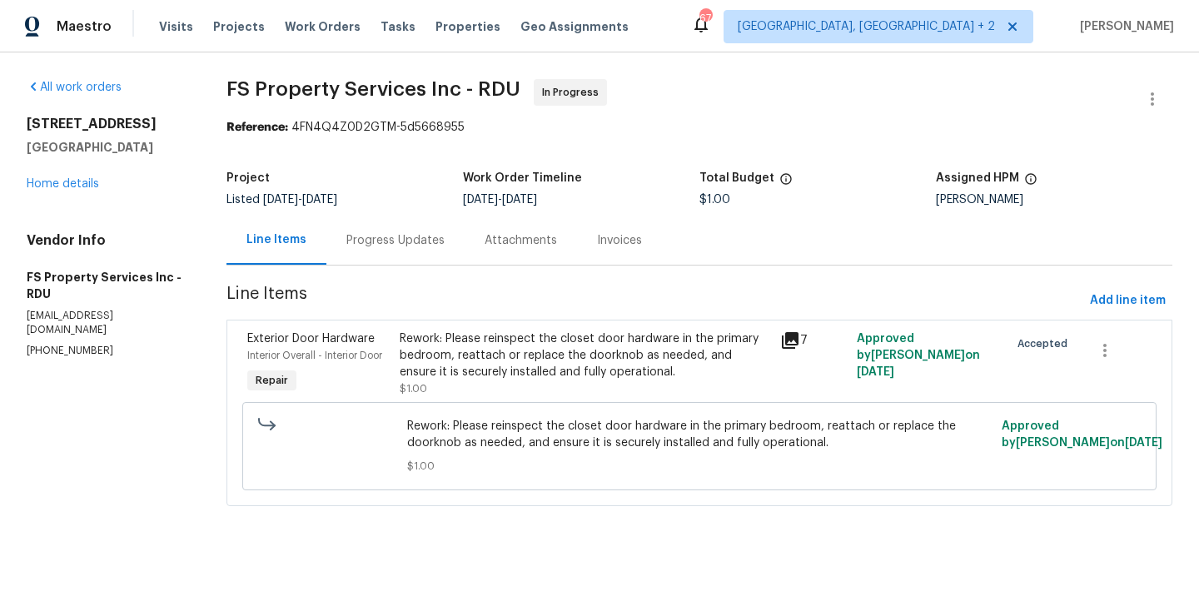
click at [370, 276] on section "FS Property Services Inc - RDU In Progress Reference: 4FN4Q4Z0D2GTM-5d5668955 P…" at bounding box center [699, 302] width 946 height 447
click at [380, 248] on div "Progress Updates" at bounding box center [395, 240] width 98 height 17
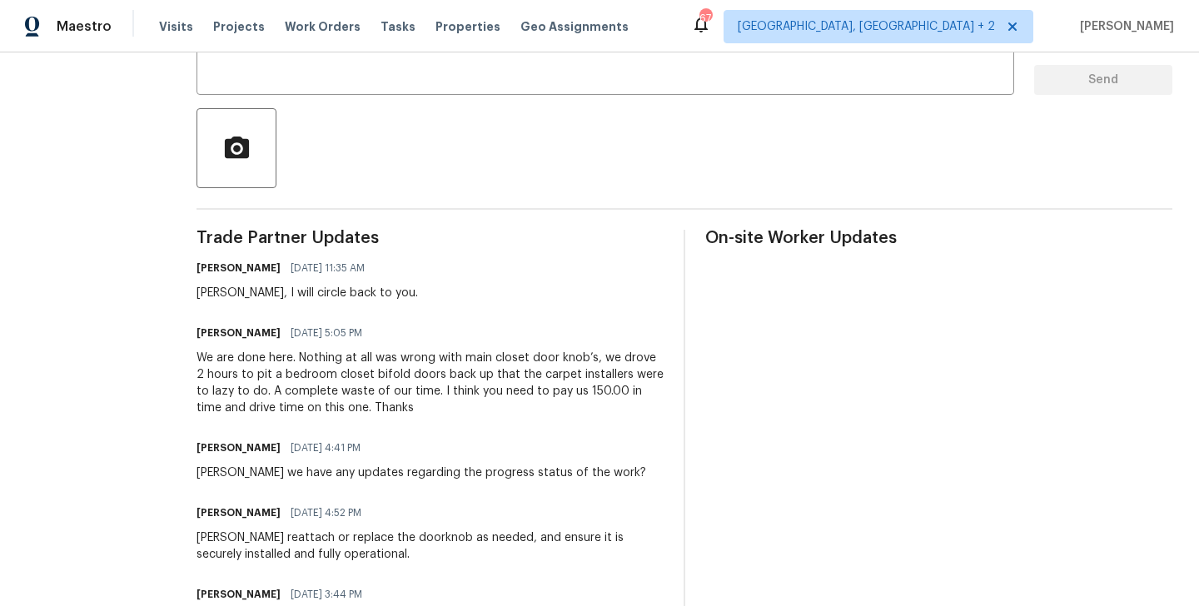
scroll to position [337, 0]
click at [395, 390] on div "We are done here. Nothing at all was wrong with main closet door knob’s, we dro…" at bounding box center [429, 381] width 467 height 67
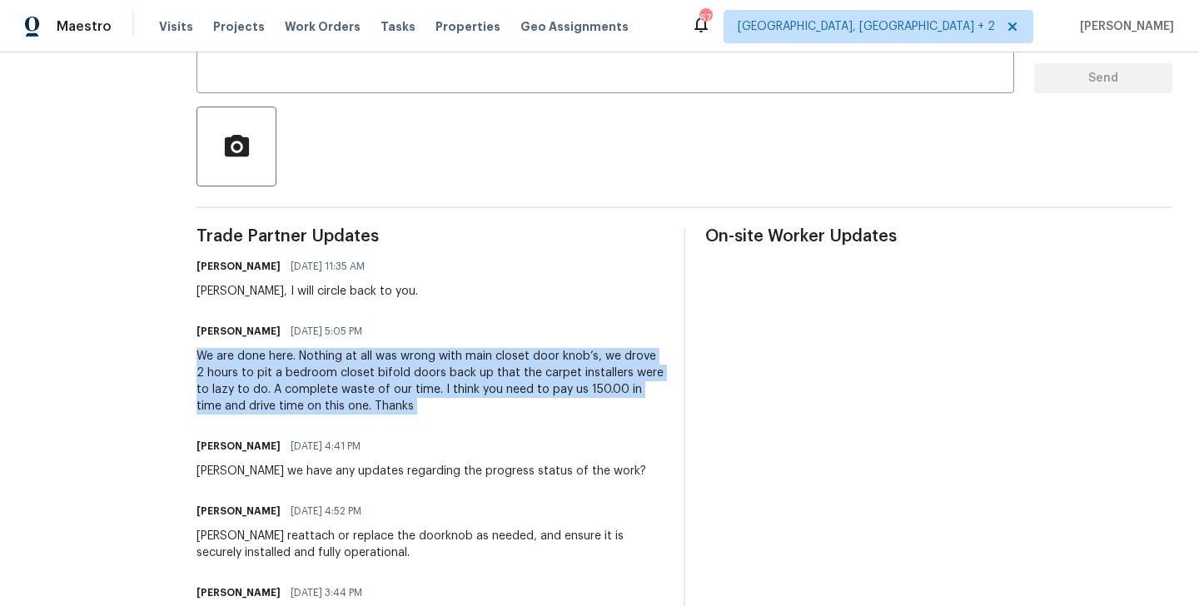
click at [395, 390] on div "We are done here. Nothing at all was wrong with main closet door knob’s, we dro…" at bounding box center [429, 381] width 467 height 67
copy div "We are done here. Nothing at all was wrong with main closet door knob’s, we dro…"
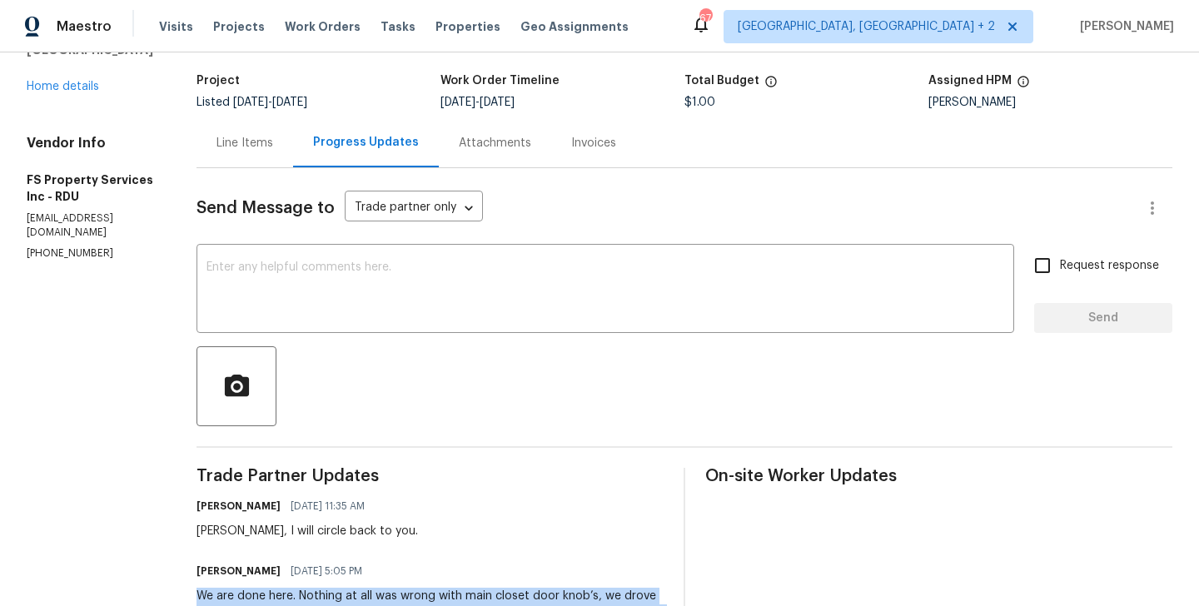
scroll to position [0, 0]
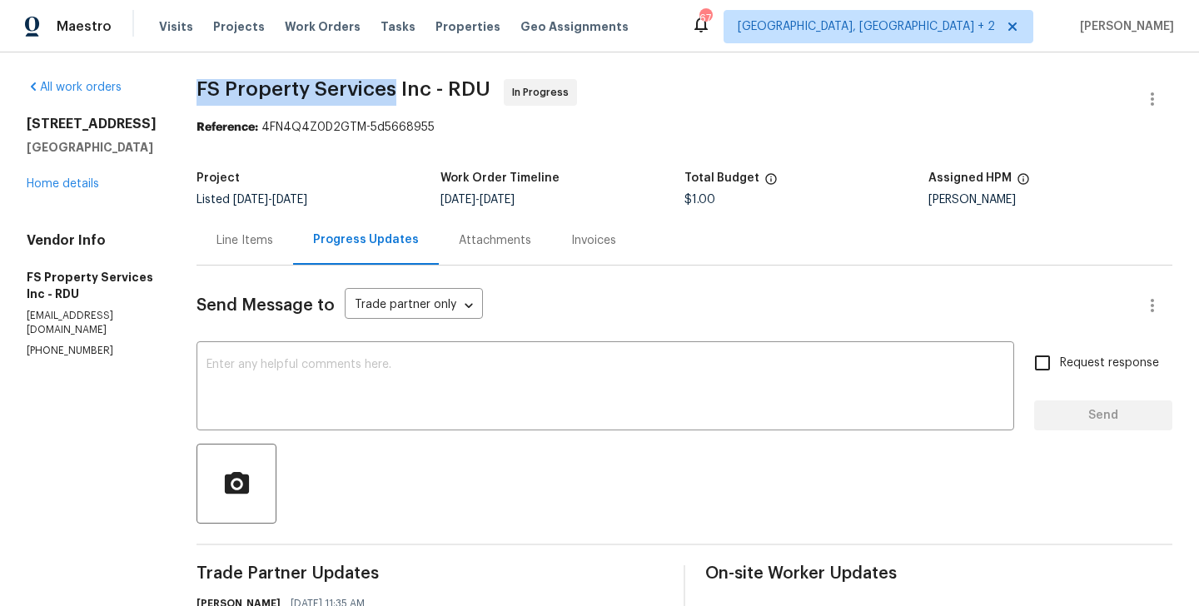
drag, startPoint x: 226, startPoint y: 92, endPoint x: 423, endPoint y: 93, distance: 196.5
click at [423, 93] on span "FS Property Services Inc - RDU" at bounding box center [343, 89] width 294 height 20
copy span "FS Property Services"
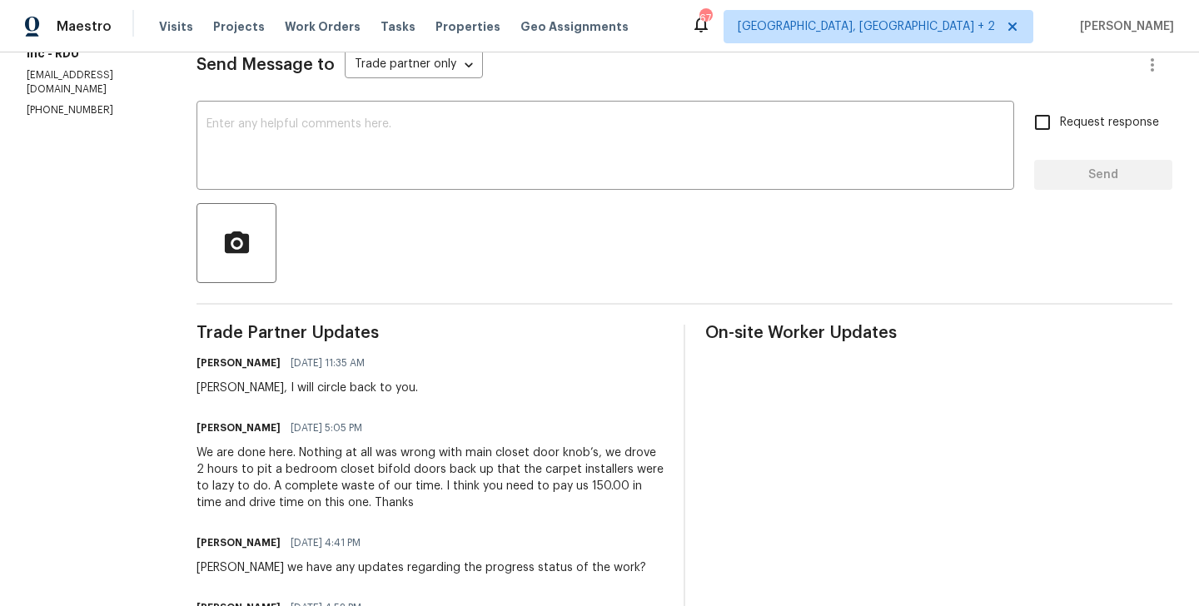
scroll to position [241, 0]
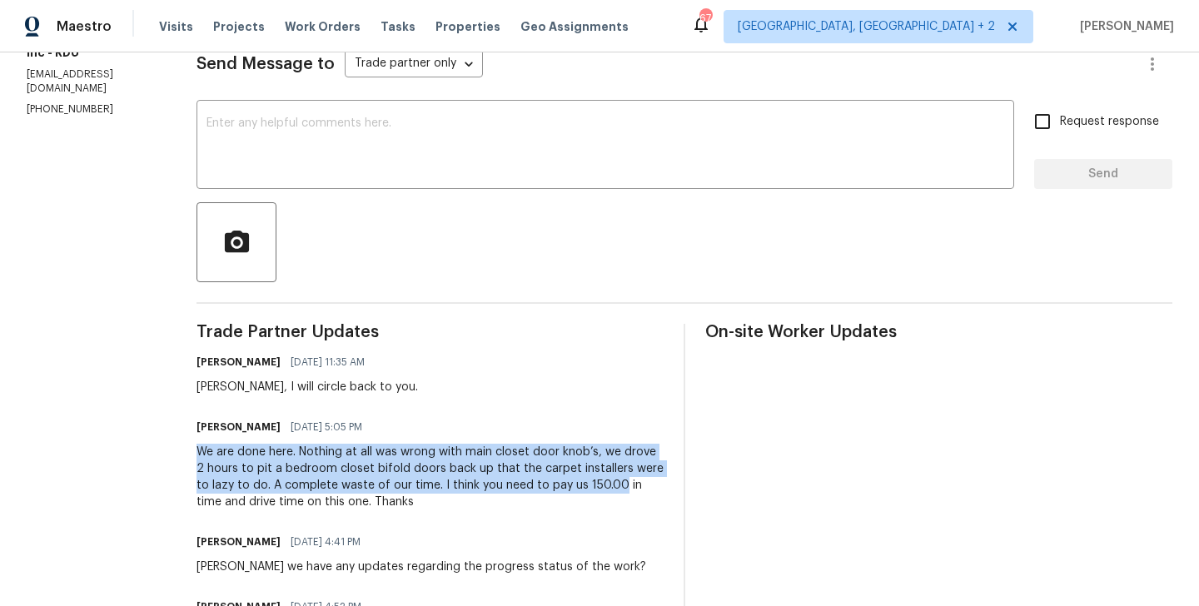
drag, startPoint x: 226, startPoint y: 458, endPoint x: 644, endPoint y: 488, distance: 419.8
click at [644, 488] on div "We are done here. Nothing at all was wrong with main closet door knob’s, we dro…" at bounding box center [429, 477] width 467 height 67
copy div "We are done here. Nothing at all was wrong with main closet door knob’s, we dro…"
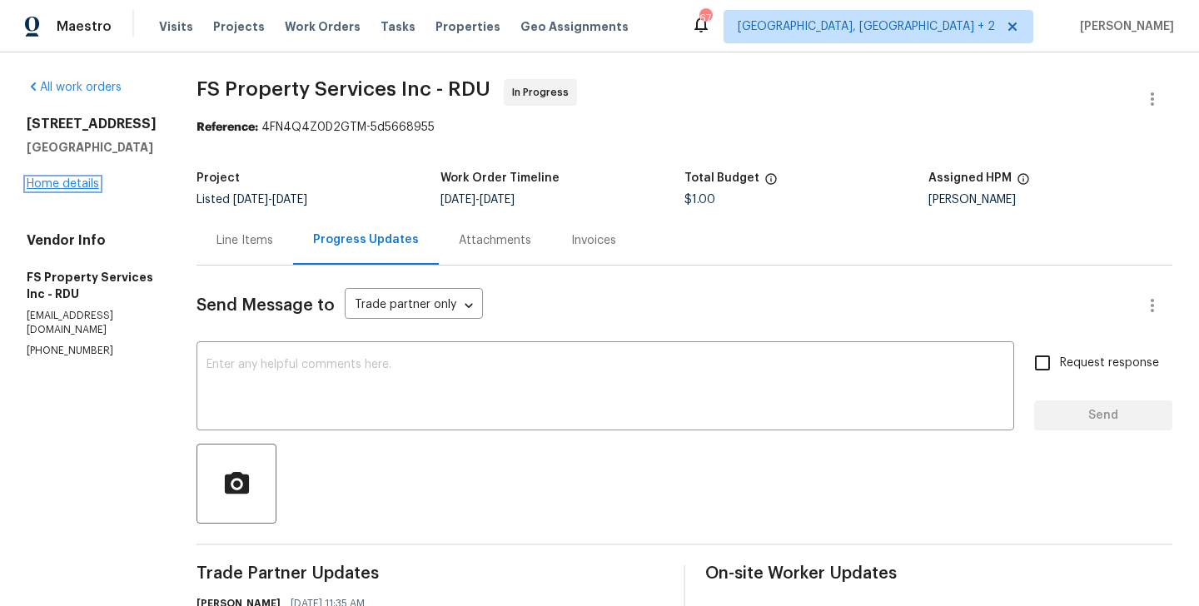
click at [65, 186] on link "Home details" at bounding box center [63, 184] width 72 height 12
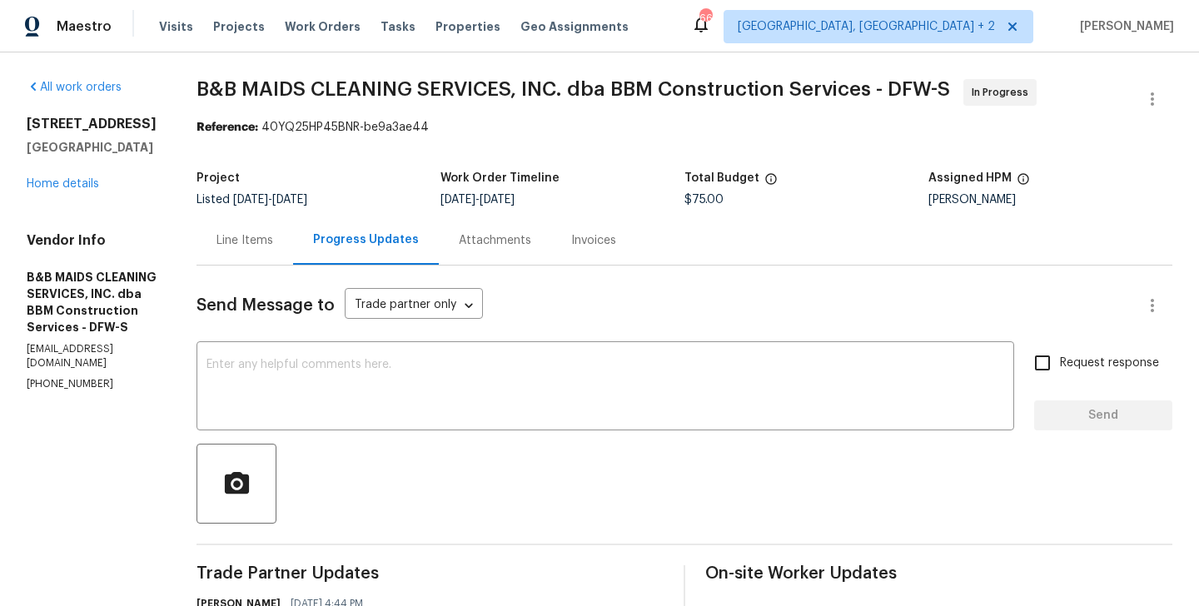
click at [72, 343] on div "Vendor Info B&B MAIDS CLEANING SERVICES, INC. dba BBM Construction Services - D…" at bounding box center [92, 311] width 130 height 159
copy p "(214) 732-4660"
click at [157, 136] on div "7417 Cowhand Ct Fort Worth, TX 76131" at bounding box center [92, 136] width 130 height 40
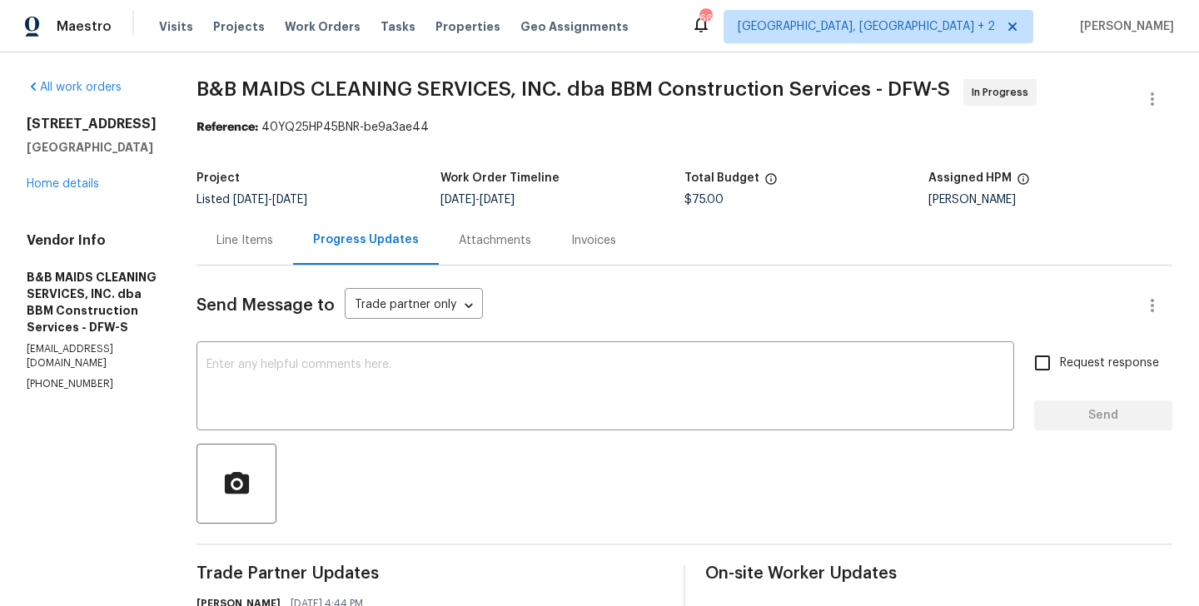
drag, startPoint x: 153, startPoint y: 145, endPoint x: 32, endPoint y: 122, distance: 123.8
click at [32, 122] on div "7417 Cowhand Ct Fort Worth, TX 76131" at bounding box center [92, 136] width 130 height 40
drag, startPoint x: 22, startPoint y: 121, endPoint x: 181, endPoint y: 157, distance: 163.0
click at [181, 157] on div "All work orders 7417 Cowhand Ct Fort Worth, TX 76131 Home details Vendor Info B…" at bounding box center [599, 499] width 1199 height 894
copy div "7417 Cowhand Ct Fort Worth, TX 76131"
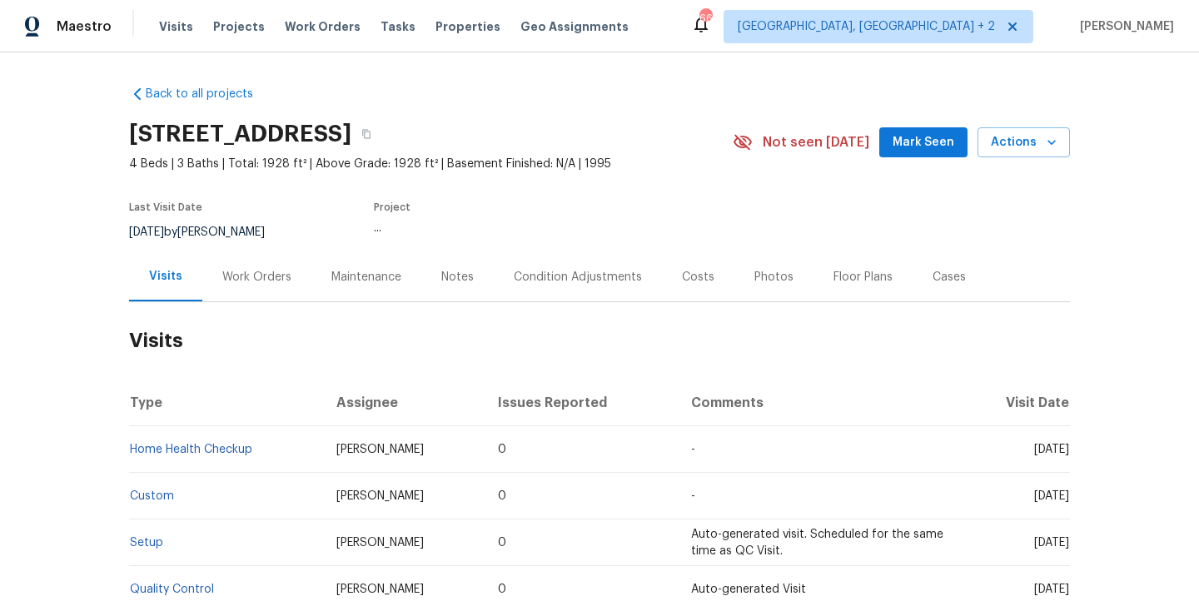
click at [272, 276] on div "Work Orders" at bounding box center [256, 277] width 69 height 17
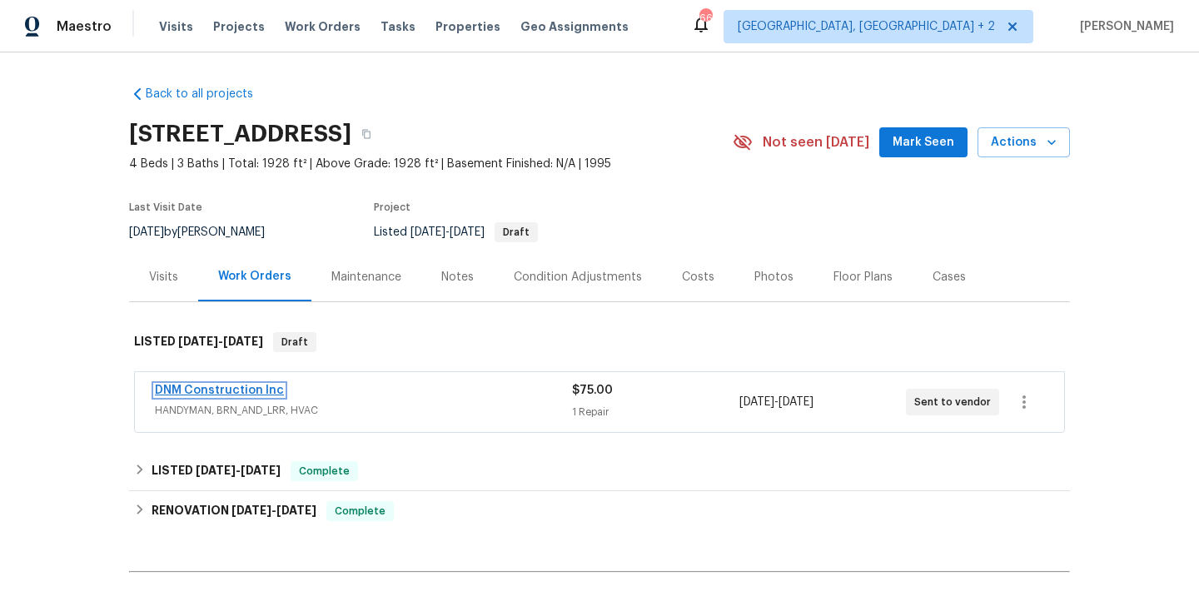
click at [264, 386] on link "DNM Construction Inc" at bounding box center [219, 391] width 129 height 12
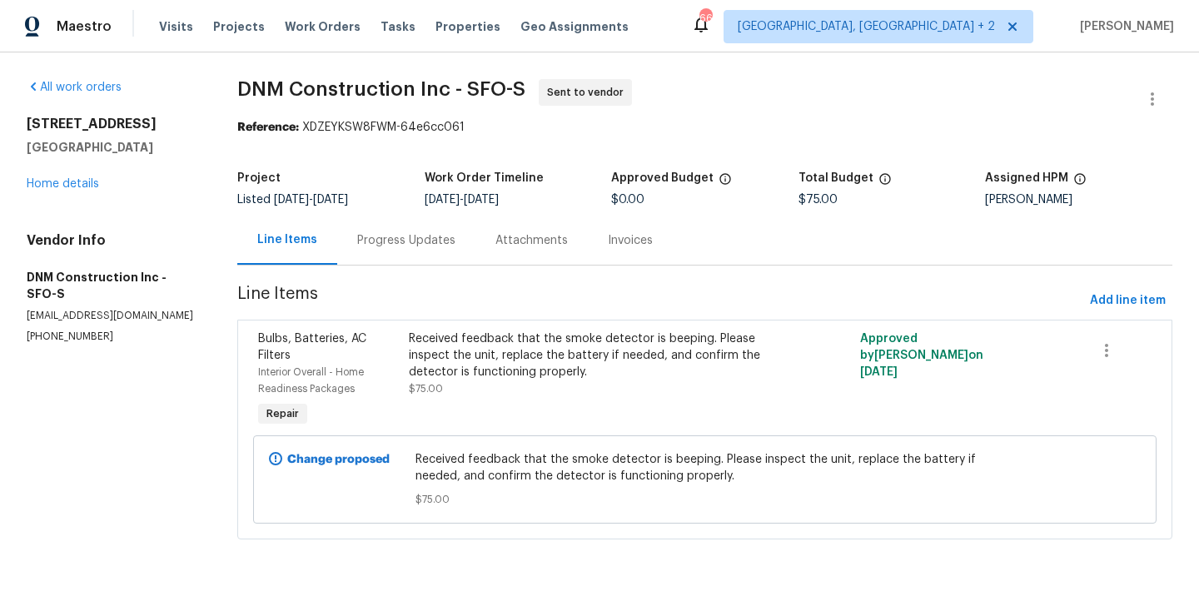
click at [421, 258] on div "Progress Updates" at bounding box center [406, 240] width 138 height 49
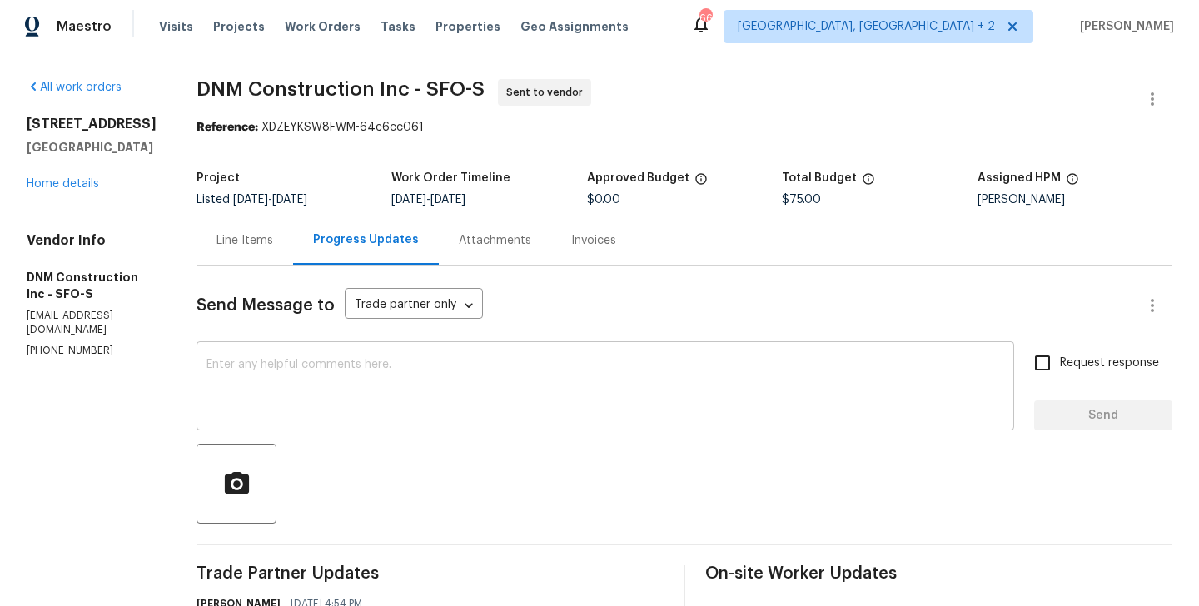
click at [416, 381] on textarea at bounding box center [605, 388] width 798 height 58
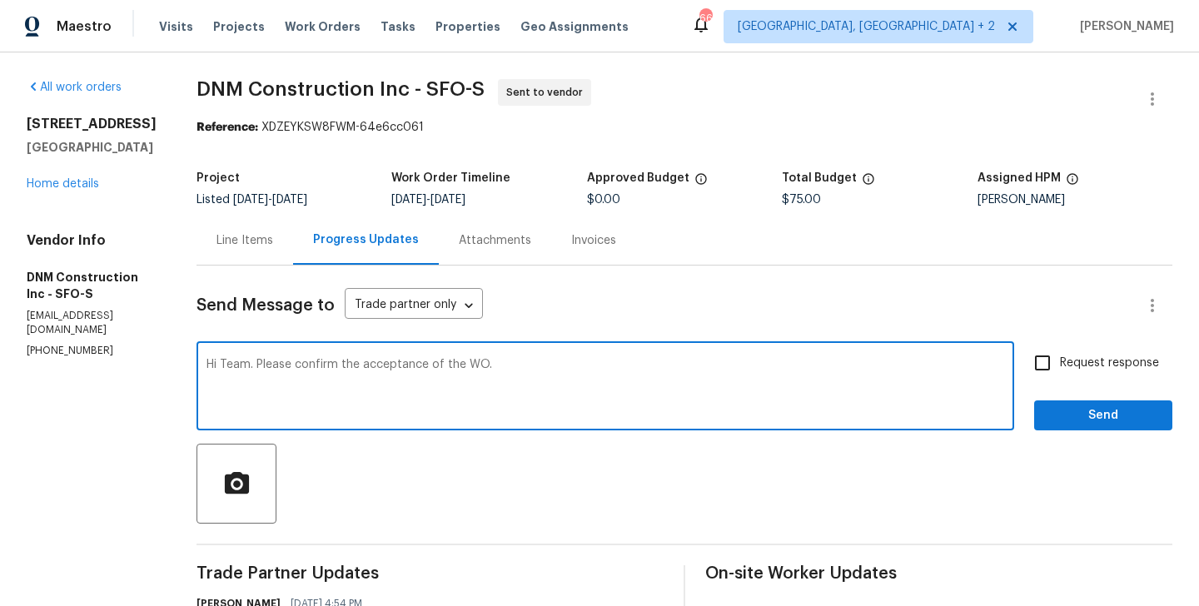
type textarea "Hi Team. Please confirm the acceptance of the WO."
click at [1134, 359] on span "Request response" at bounding box center [1109, 363] width 99 height 17
click at [1060, 359] on input "Request response" at bounding box center [1042, 362] width 35 height 35
checkbox input "true"
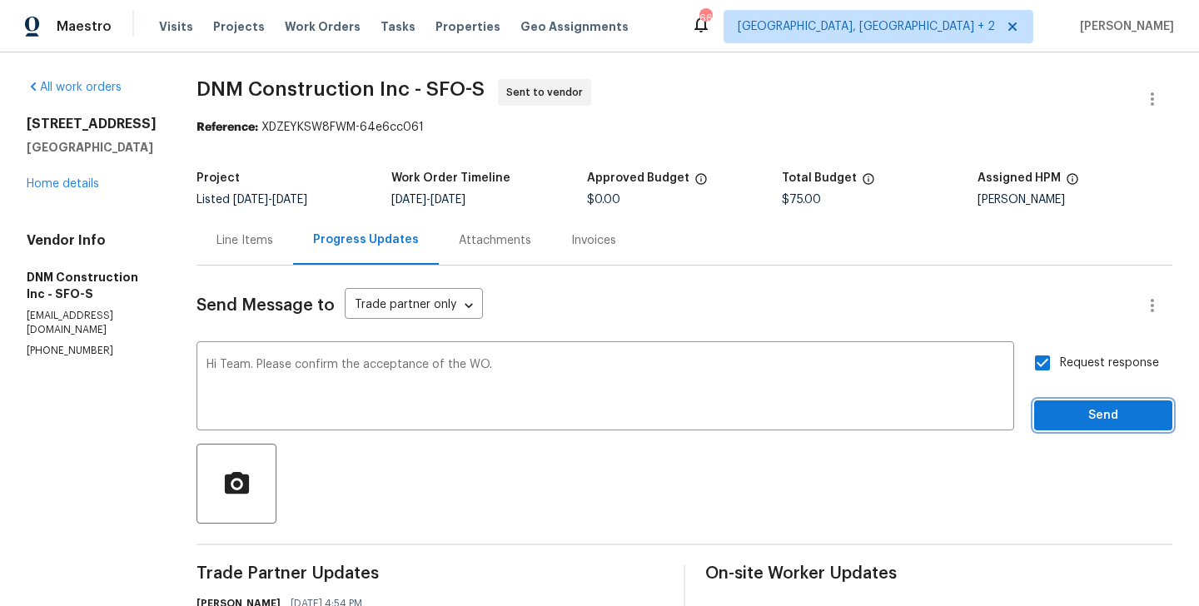
click at [1123, 413] on span "Send" at bounding box center [1103, 415] width 112 height 21
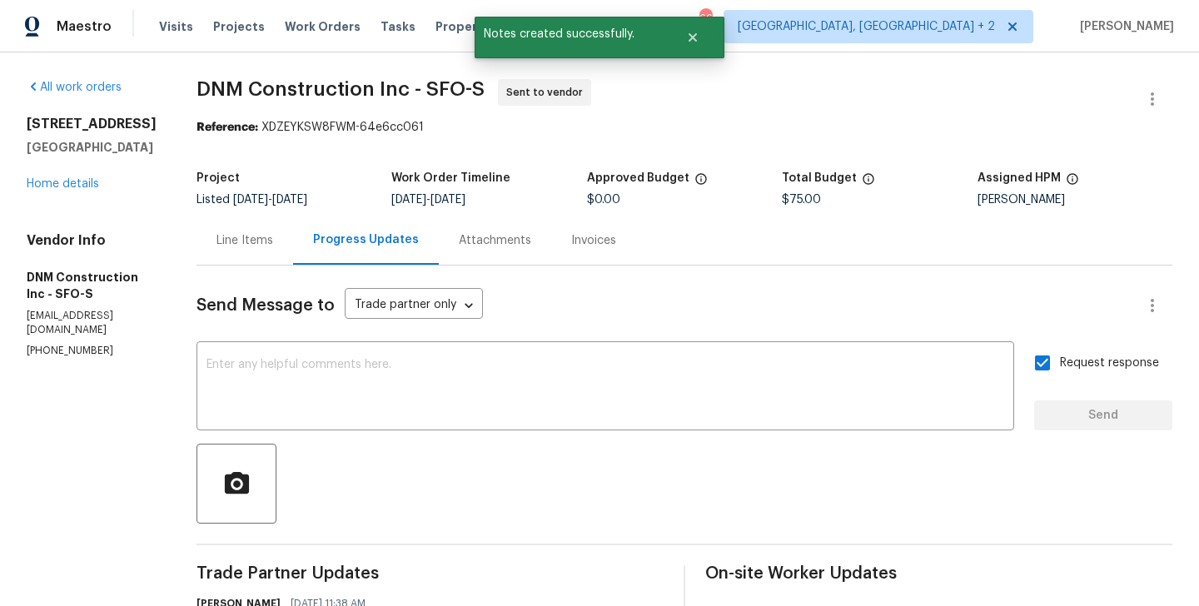
click at [55, 344] on p "(909) 587-8409" at bounding box center [92, 351] width 130 height 14
copy p "(909) 587-8409"
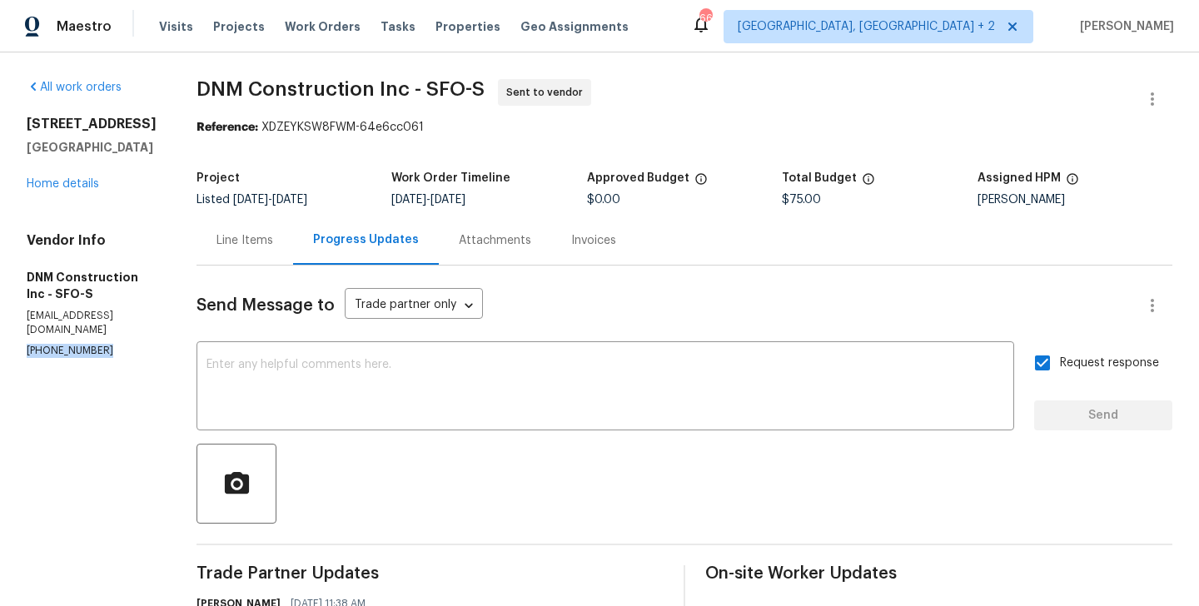
drag, startPoint x: 166, startPoint y: 153, endPoint x: 14, endPoint y: 107, distance: 158.5
click at [13, 107] on div "All work orders 5740 Belleza Dr Pleasanton, CA 94588 Home details Vendor Info D…" at bounding box center [599, 499] width 1199 height 894
copy div "5740 Belleza Dr Pleasanton, CA 94588"
drag, startPoint x: 230, startPoint y: 94, endPoint x: 410, endPoint y: 94, distance: 180.7
click at [410, 94] on span "DNM Construction Inc - SFO-S" at bounding box center [340, 89] width 288 height 20
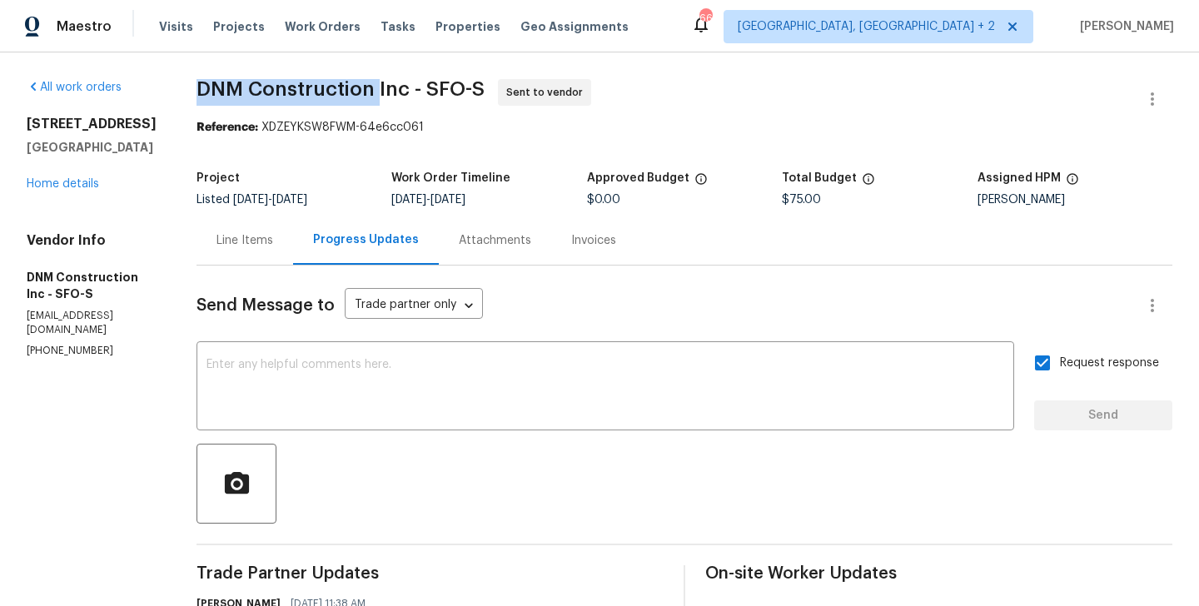
copy span "DNM Construction"
click at [77, 176] on div "5740 Belleza Dr Pleasanton, CA 94588 Home details" at bounding box center [92, 154] width 130 height 77
click at [73, 186] on link "Home details" at bounding box center [63, 184] width 72 height 12
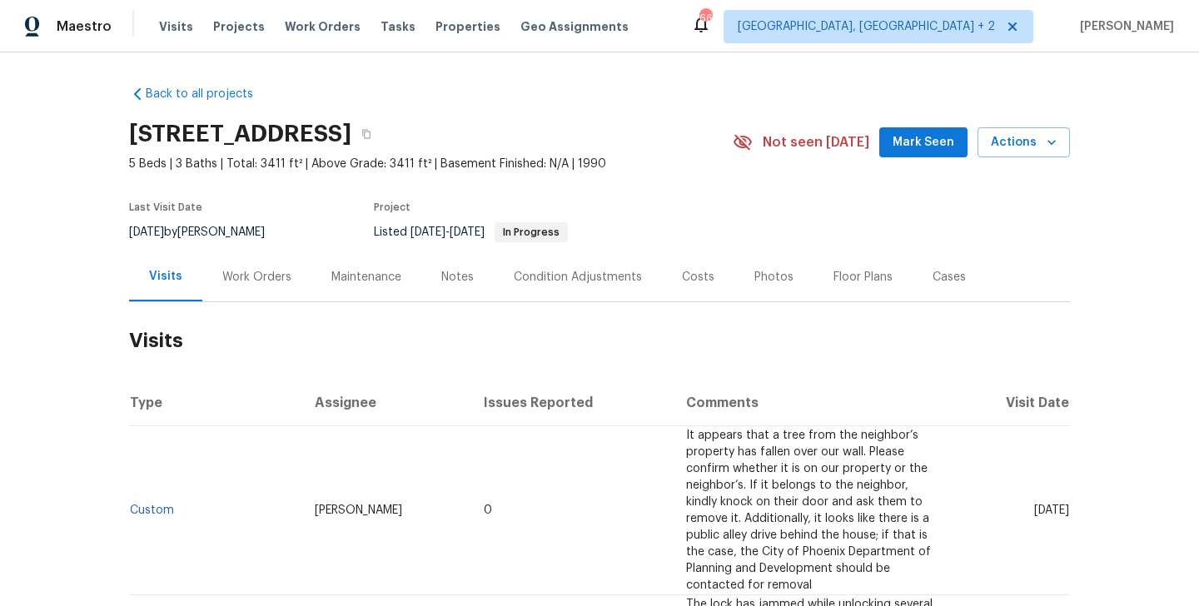
click at [253, 278] on div "Work Orders" at bounding box center [256, 277] width 69 height 17
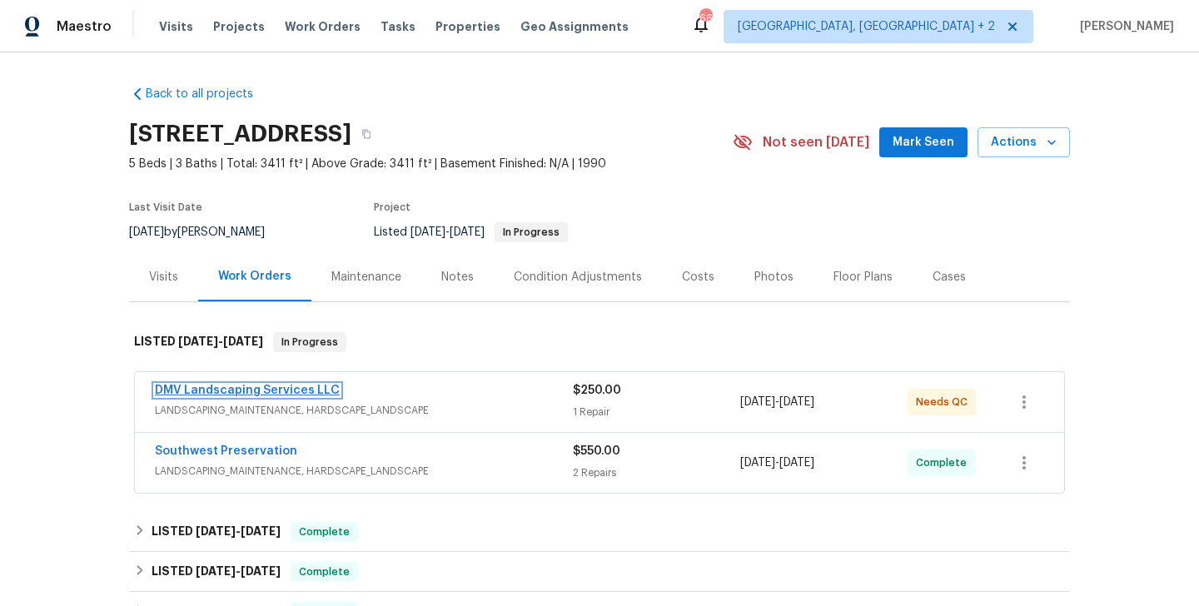
click at [287, 388] on link "DMV Landscaping Services LLC" at bounding box center [247, 391] width 185 height 12
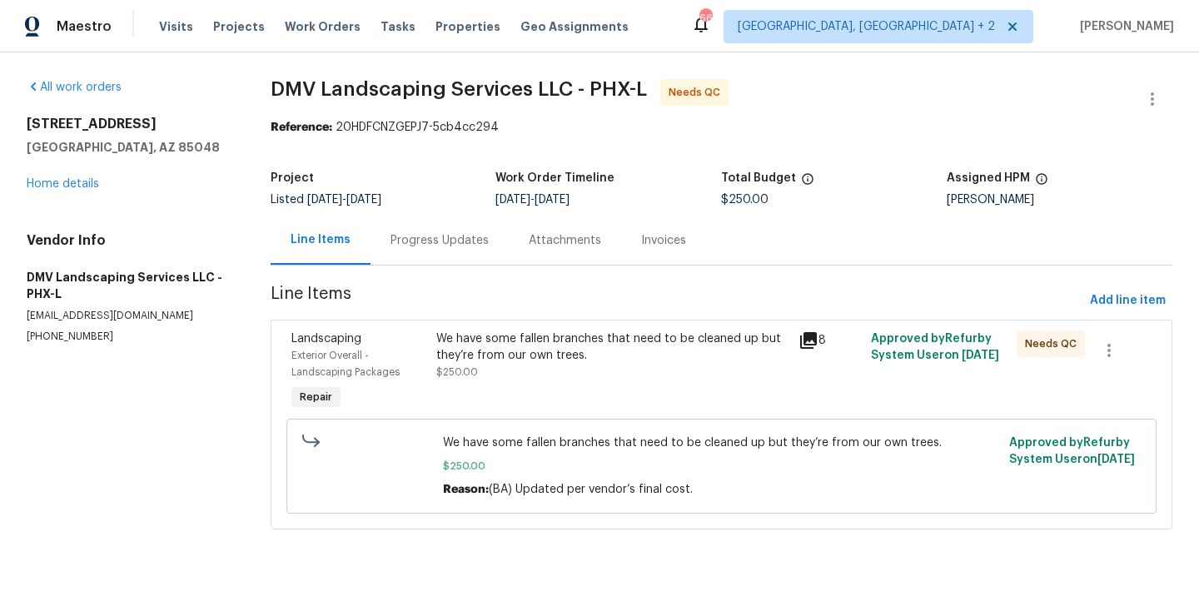
click at [441, 247] on div "Progress Updates" at bounding box center [439, 240] width 98 height 17
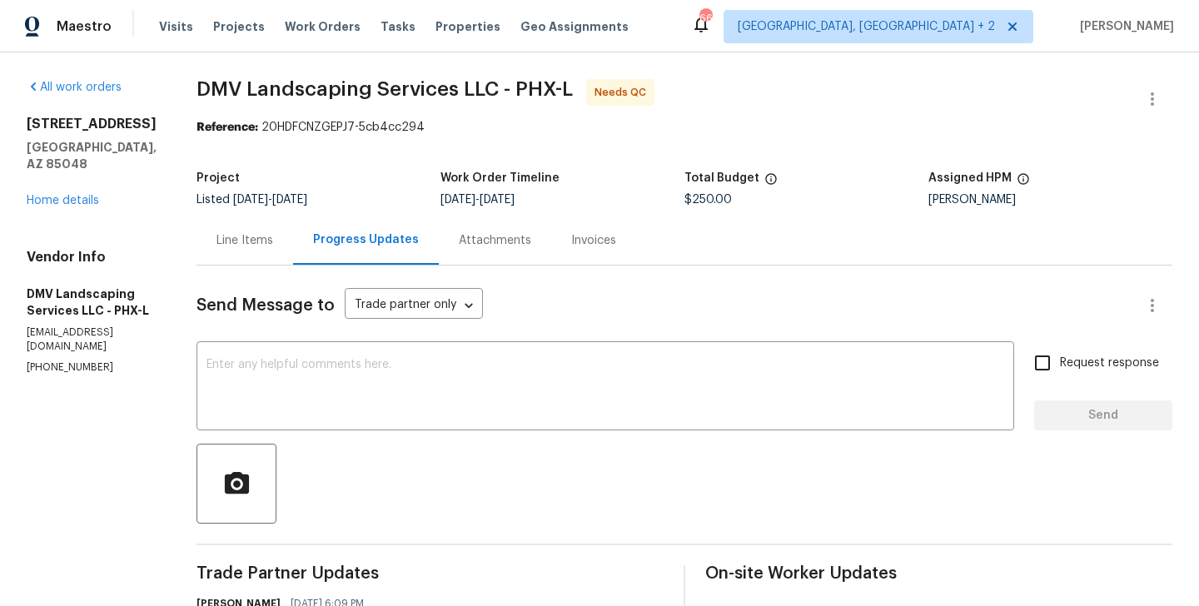
click at [235, 246] on div "Line Items" at bounding box center [244, 240] width 57 height 17
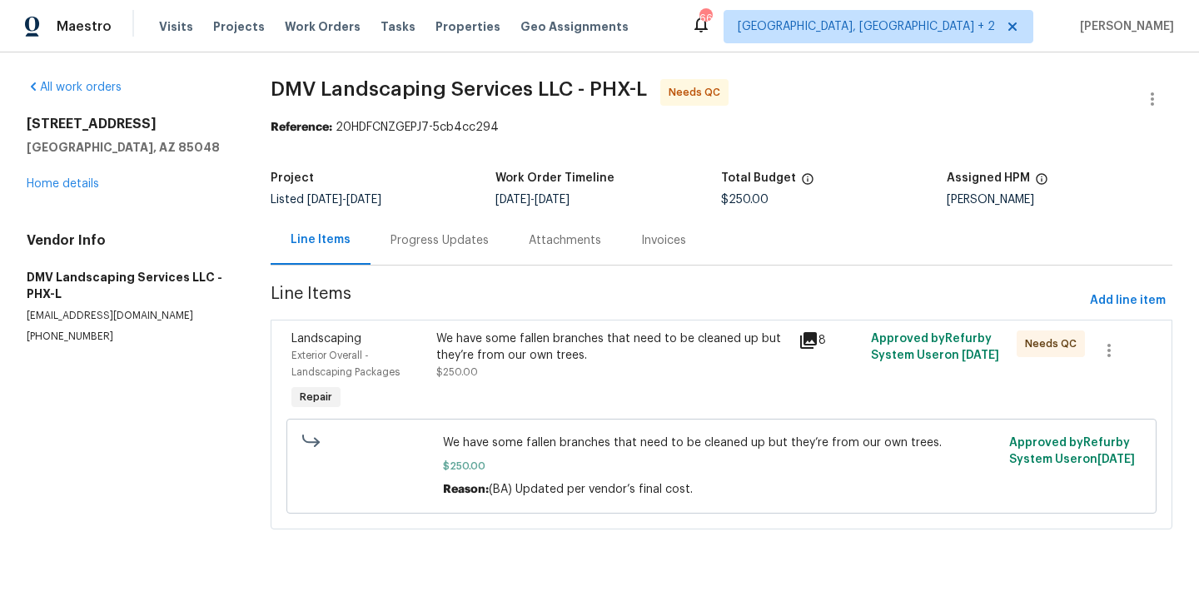
click at [583, 345] on div "We have some fallen branches that need to be cleaned up but they’re from our ow…" at bounding box center [612, 346] width 353 height 33
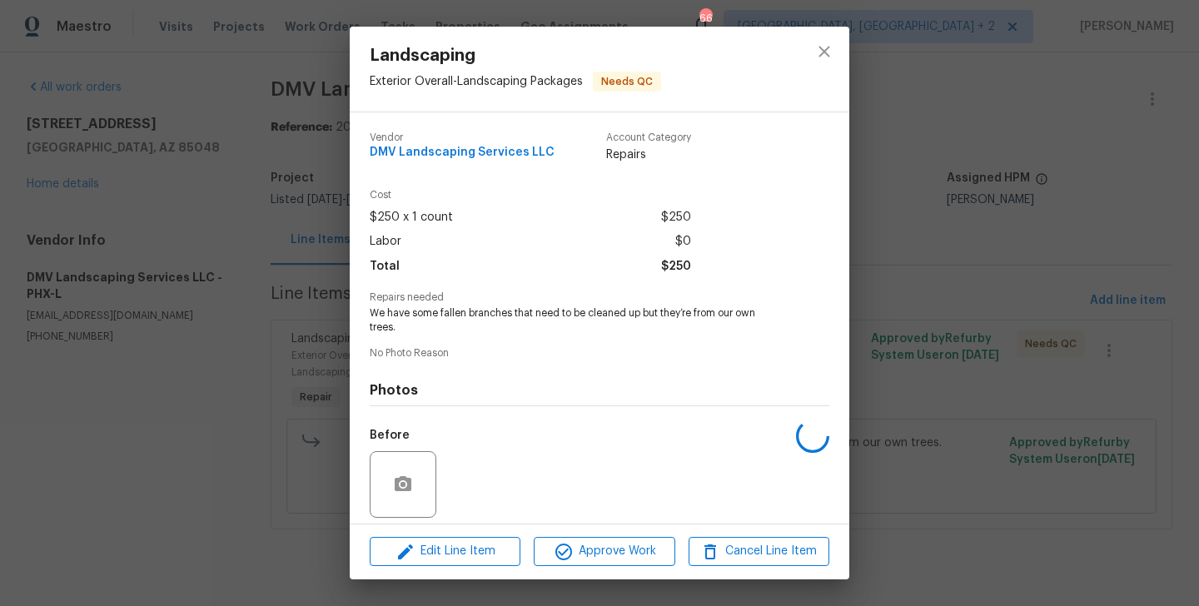
scroll to position [119, 0]
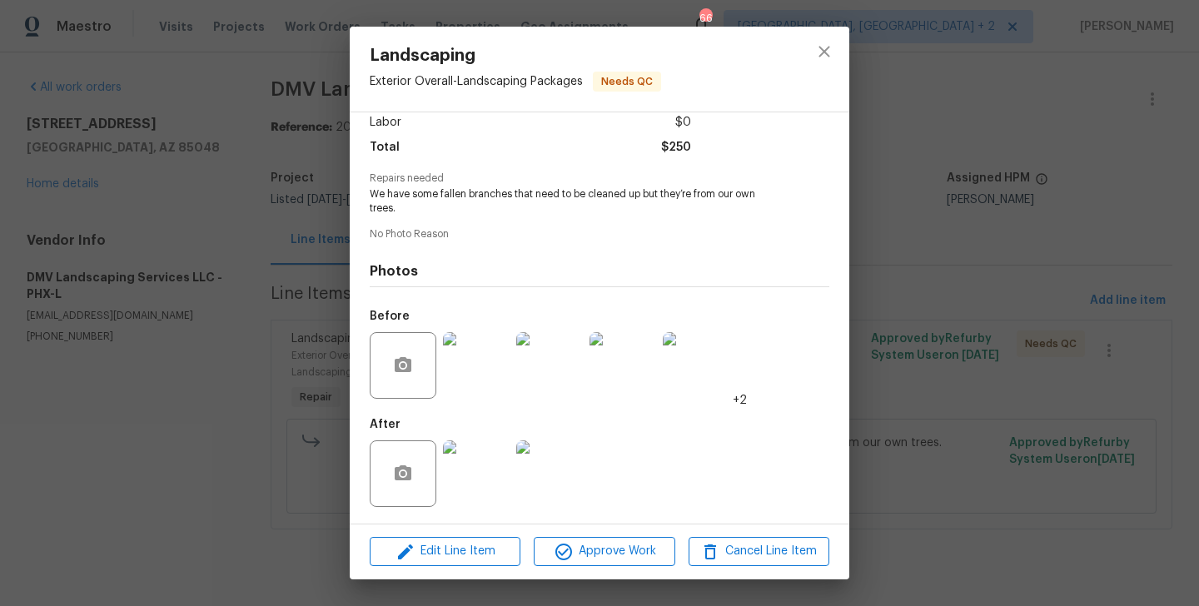
click at [465, 376] on img at bounding box center [476, 365] width 67 height 67
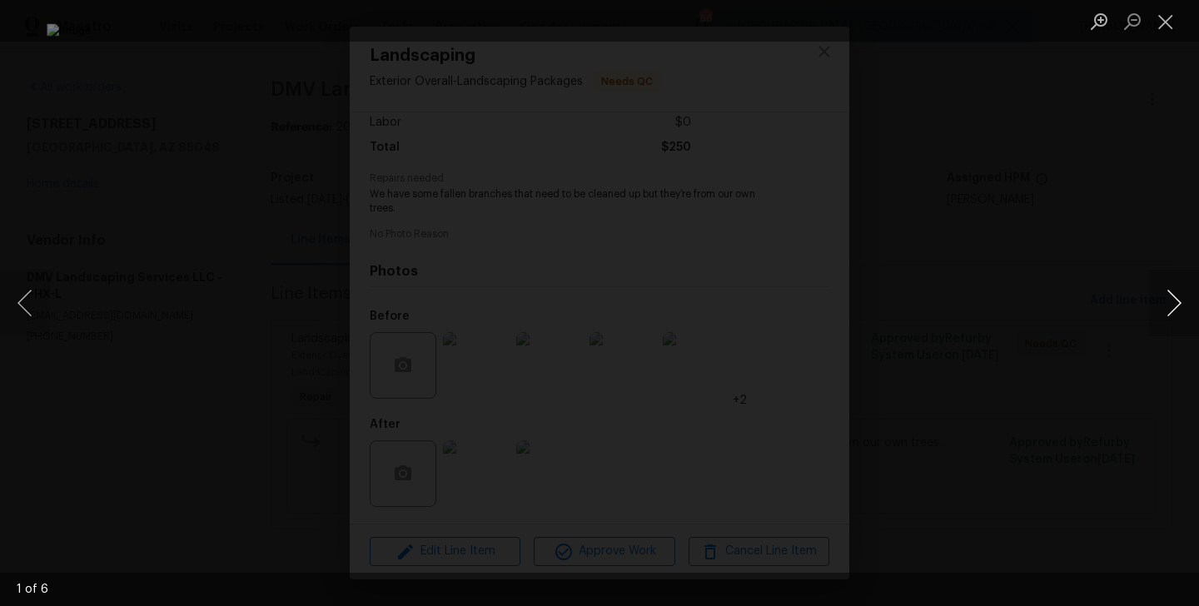
click at [1164, 304] on button "Next image" at bounding box center [1174, 303] width 50 height 67
click at [1048, 291] on div "Lightbox" at bounding box center [599, 303] width 1199 height 606
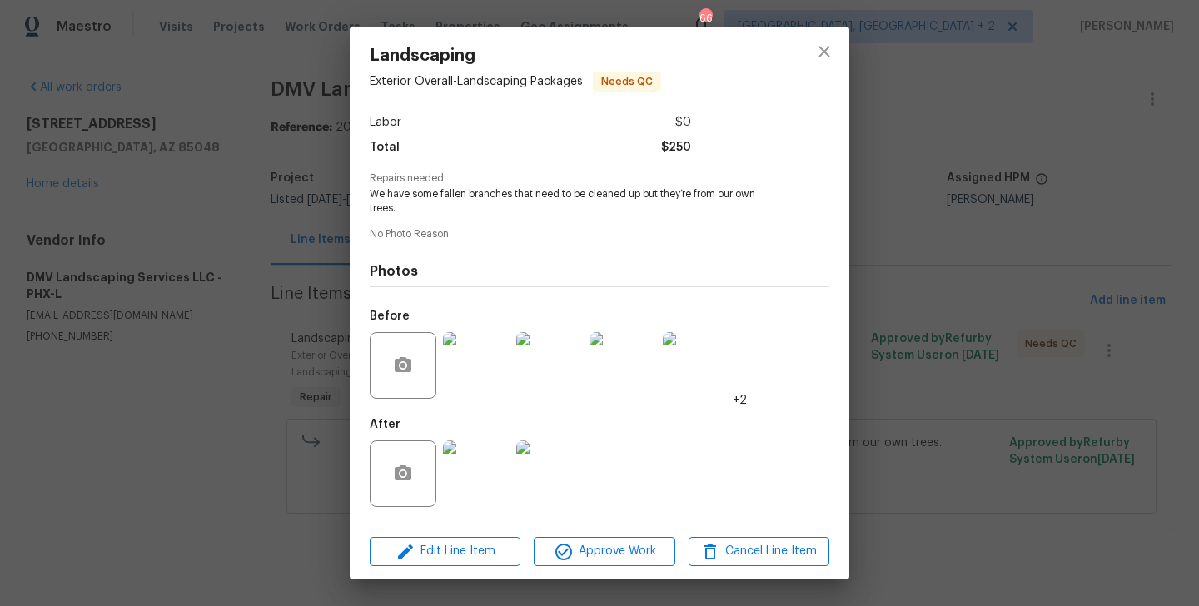
click at [1048, 291] on div "Landscaping Exterior Overall - Landscaping Packages Needs QC Vendor DMV Landsca…" at bounding box center [599, 303] width 1199 height 606
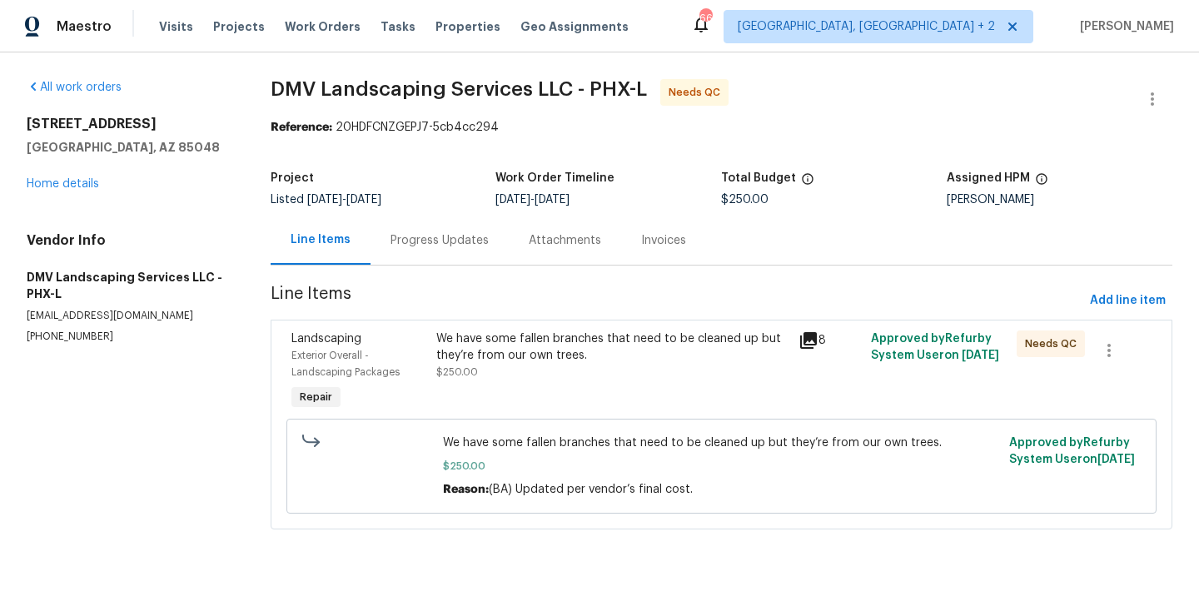
click at [455, 256] on div "Progress Updates" at bounding box center [439, 240] width 138 height 49
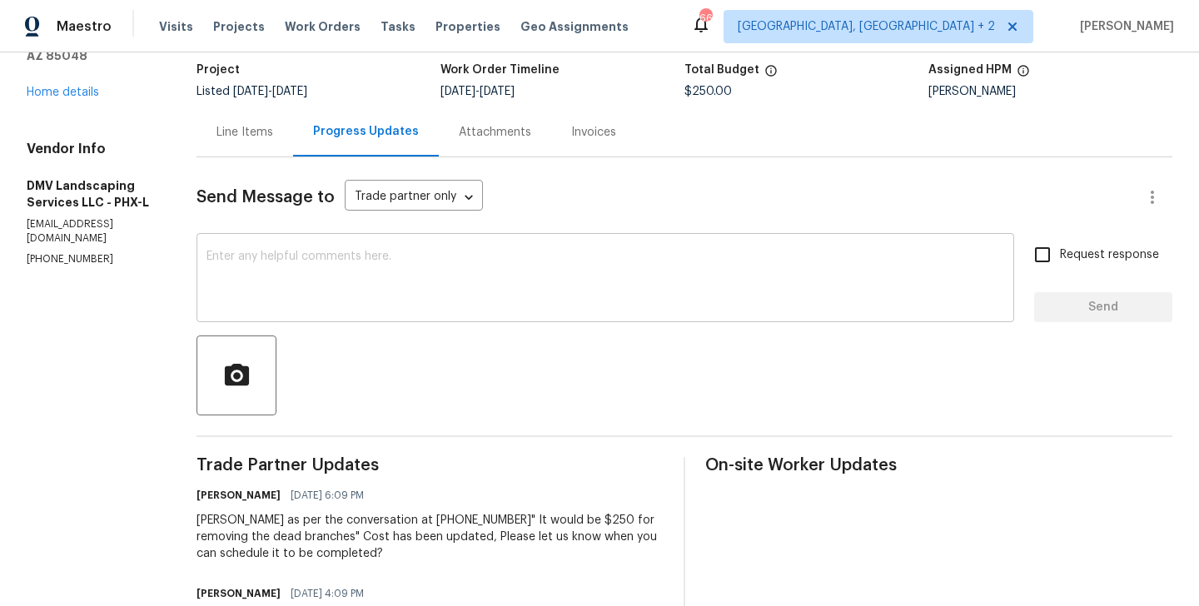
scroll to position [110, 0]
click at [417, 282] on textarea at bounding box center [605, 278] width 798 height 58
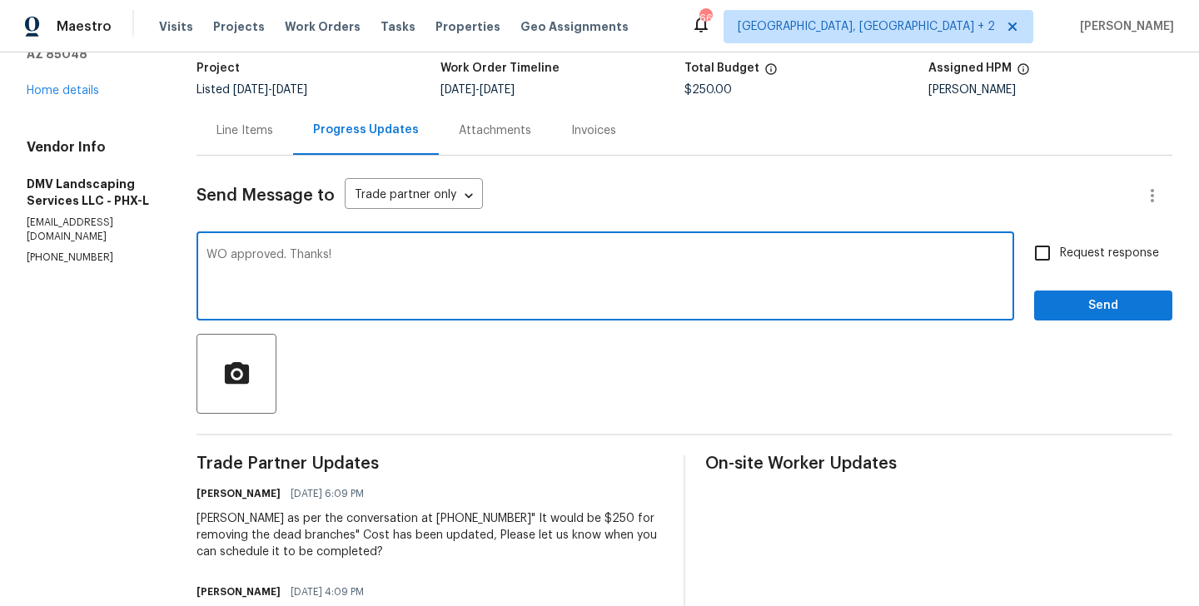
type textarea "WO approved. Thanks!"
click at [1054, 314] on span "Send" at bounding box center [1103, 306] width 112 height 21
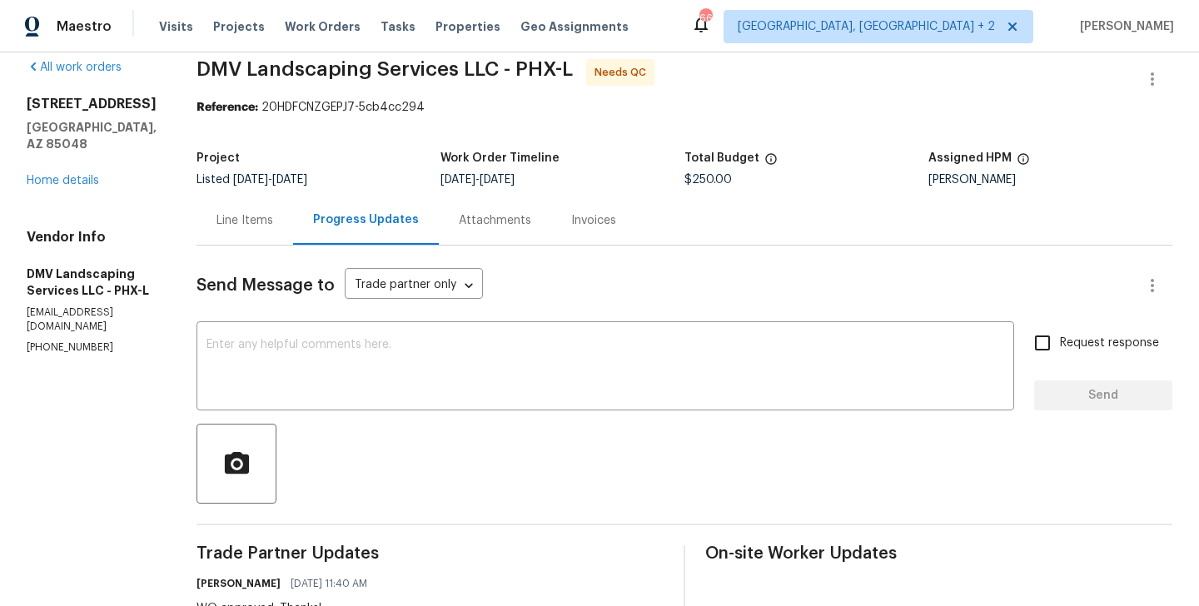
scroll to position [0, 0]
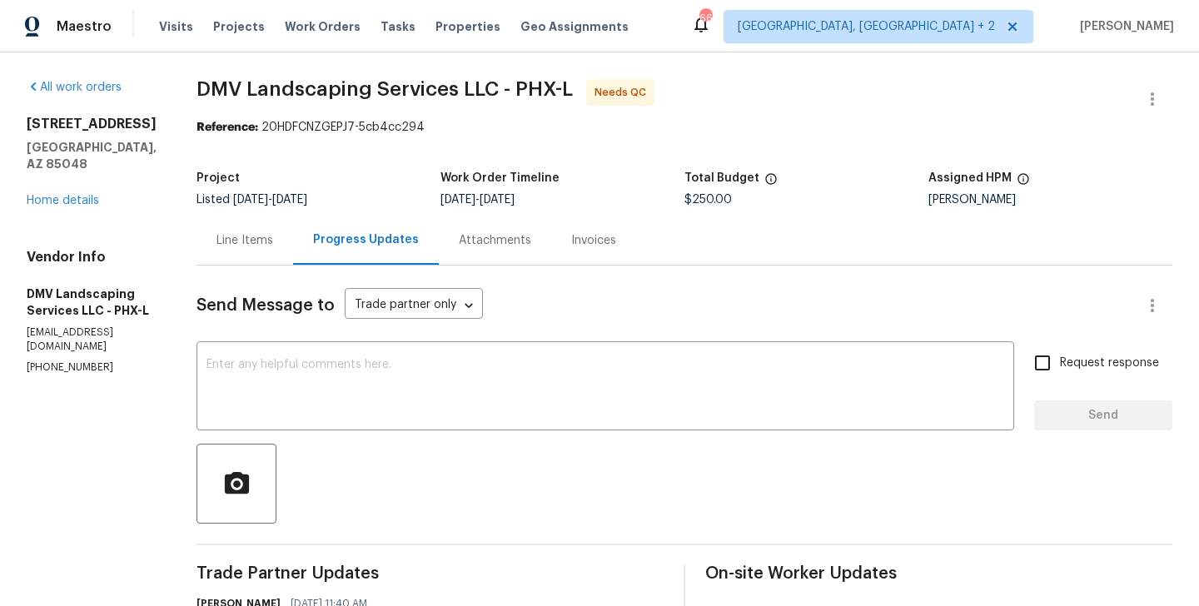
click at [251, 236] on div "Line Items" at bounding box center [244, 240] width 57 height 17
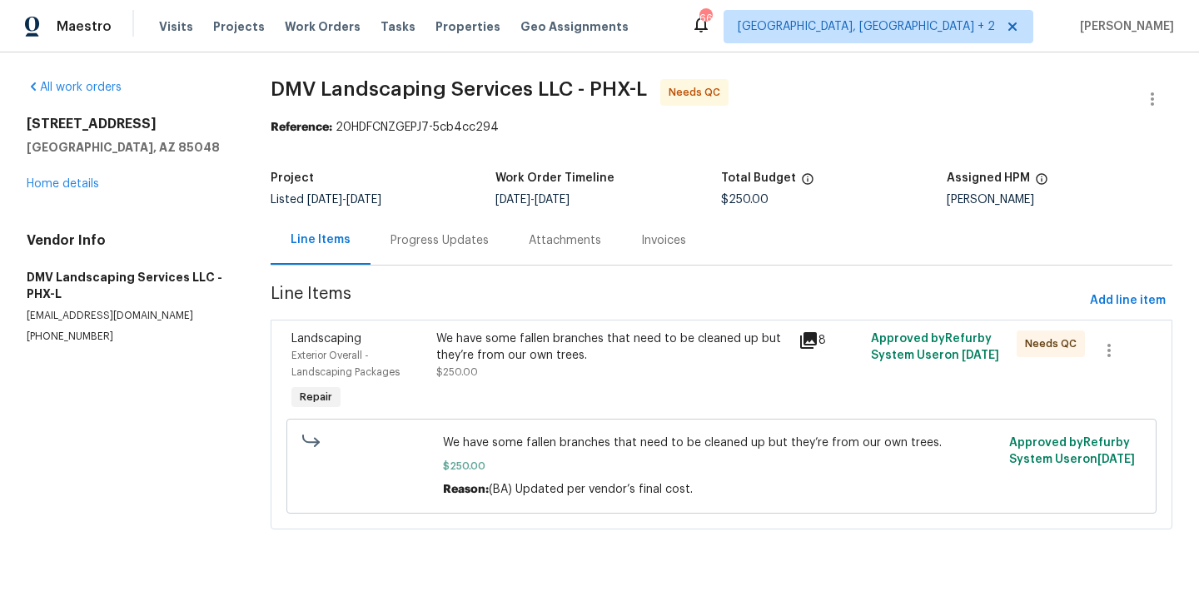
click at [496, 360] on div "We have some fallen branches that need to be cleaned up but they’re from our ow…" at bounding box center [612, 346] width 353 height 33
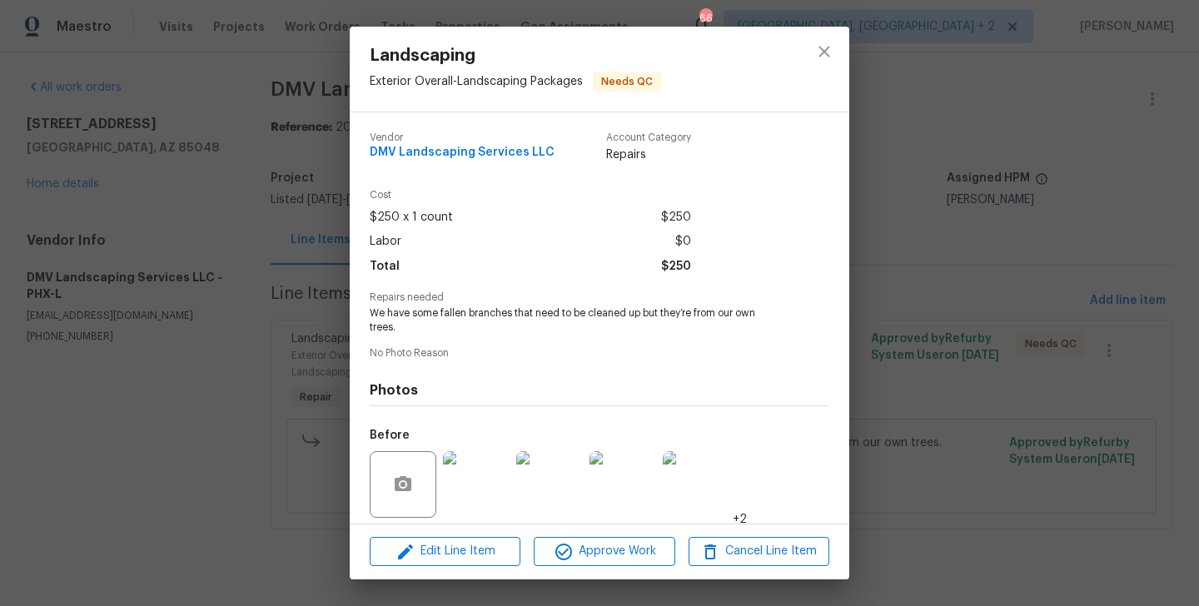
scroll to position [119, 0]
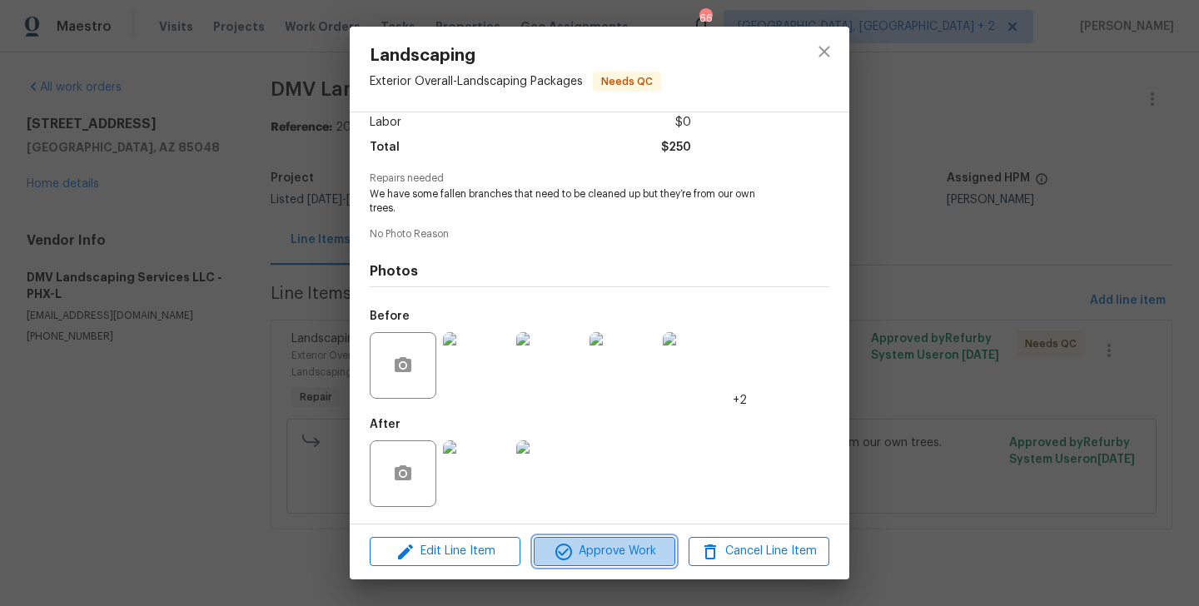
click at [584, 562] on button "Approve Work" at bounding box center [604, 551] width 141 height 29
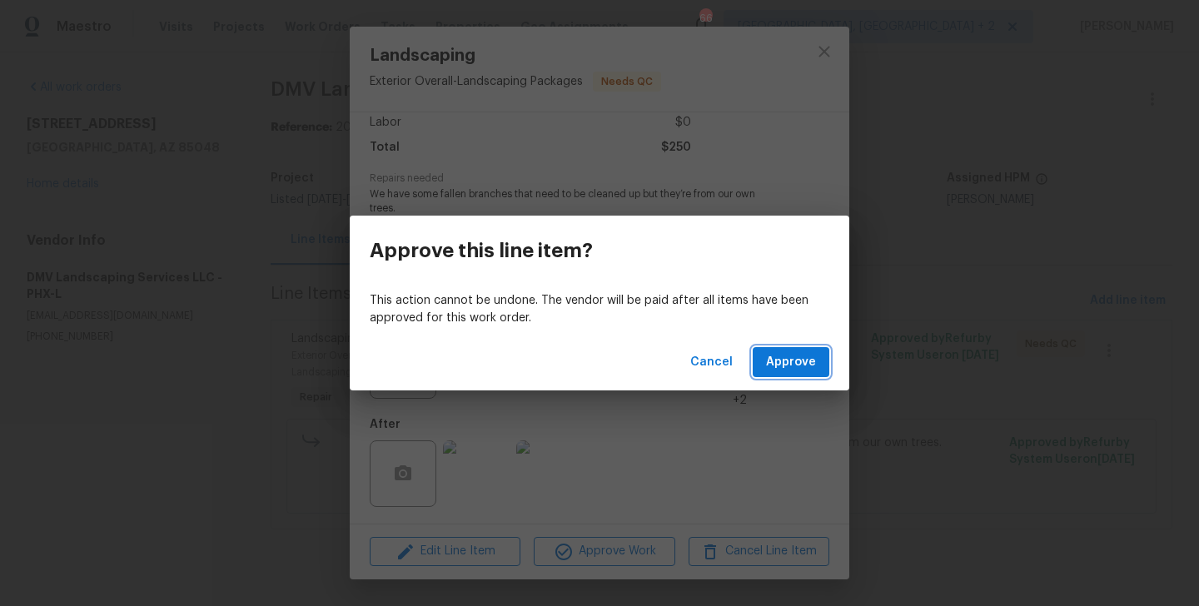
click at [783, 355] on span "Approve" at bounding box center [791, 362] width 50 height 21
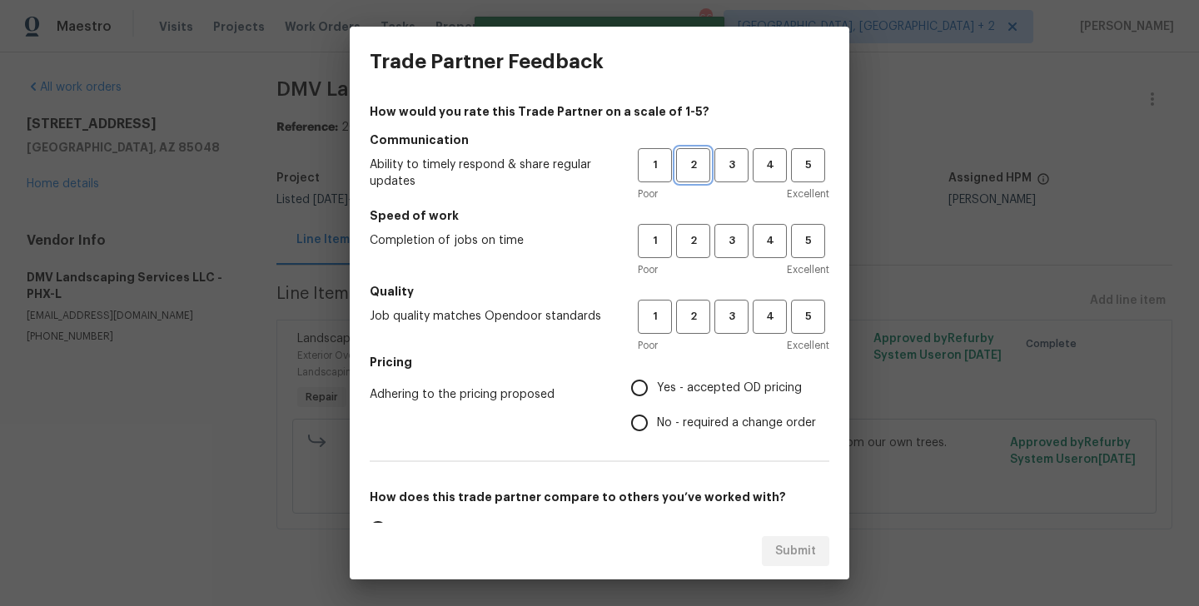
click at [697, 160] on span "2" at bounding box center [693, 165] width 31 height 19
click at [734, 245] on span "3" at bounding box center [731, 240] width 31 height 19
click at [734, 329] on button "3" at bounding box center [731, 317] width 34 height 34
click at [733, 407] on label "No - required a change order" at bounding box center [719, 422] width 194 height 35
click at [657, 407] on input "No - required a change order" at bounding box center [639, 422] width 35 height 35
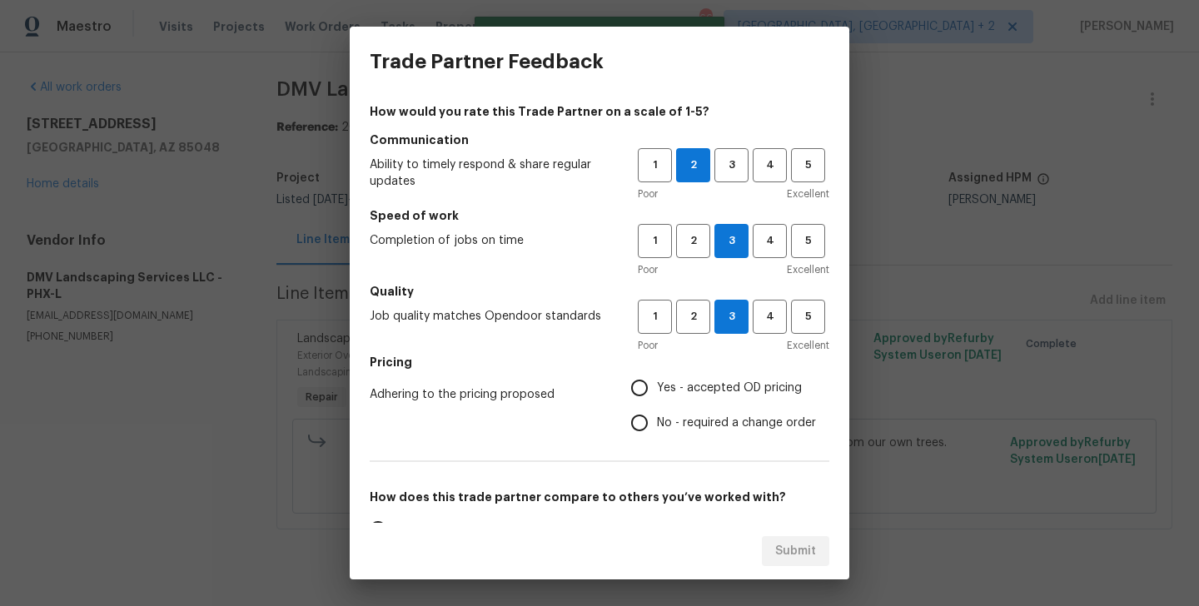
radio input "true"
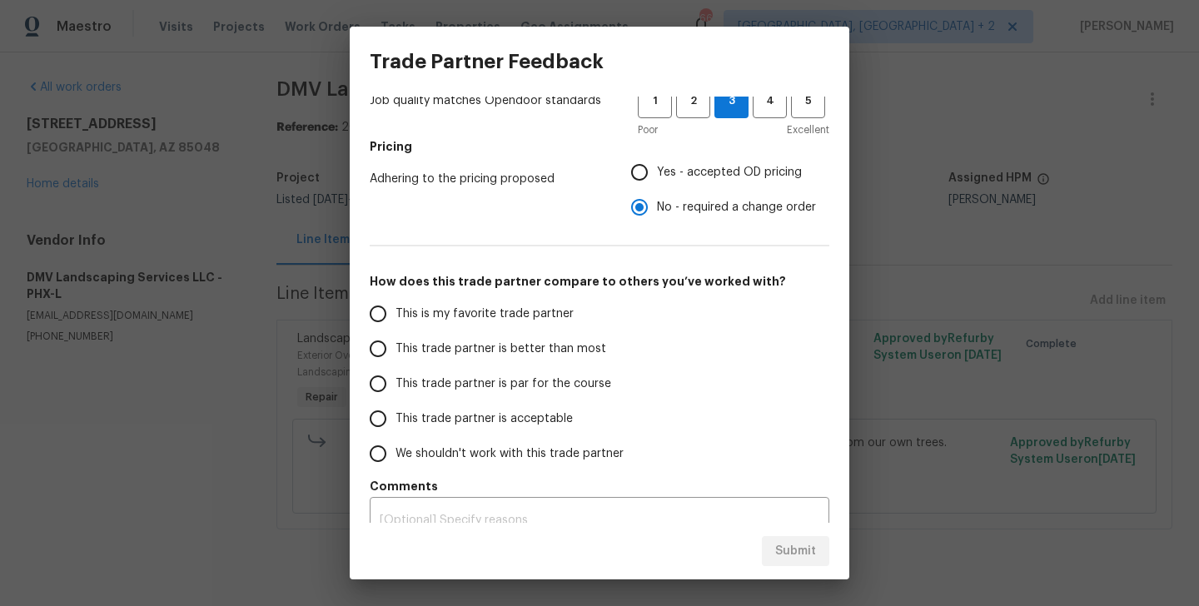
scroll to position [217, 0]
click at [478, 349] on span "This trade partner is better than most" at bounding box center [500, 347] width 211 height 17
click at [395, 349] on input "This trade partner is better than most" at bounding box center [377, 347] width 35 height 35
click at [793, 541] on span "Submit" at bounding box center [795, 551] width 41 height 21
radio input "true"
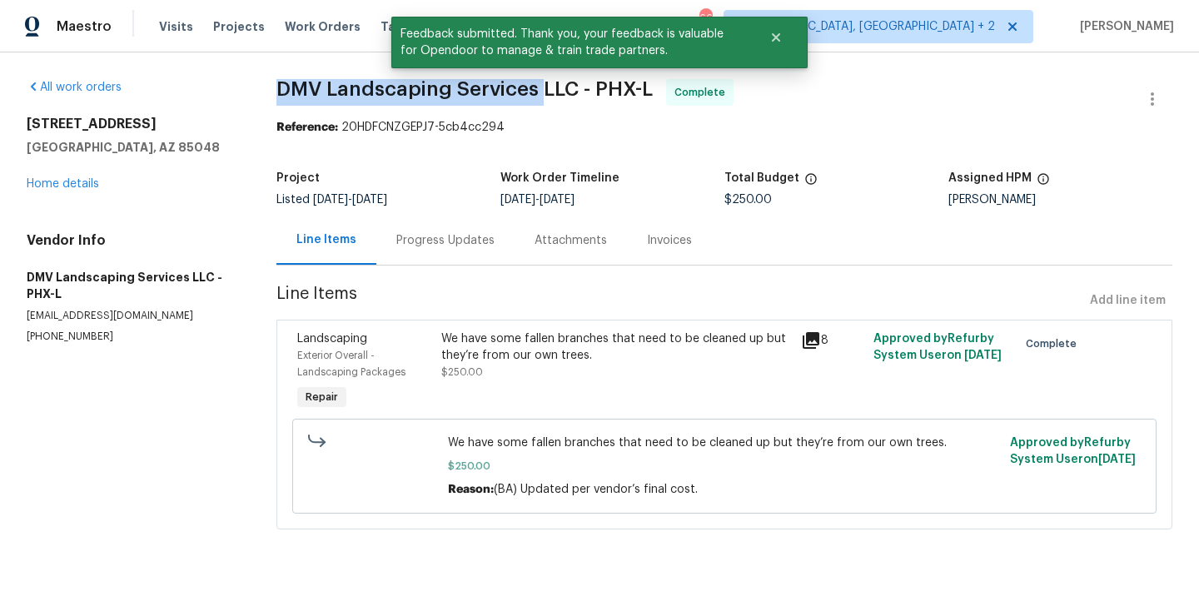
drag, startPoint x: 274, startPoint y: 85, endPoint x: 540, endPoint y: 99, distance: 266.8
click at [540, 99] on div "All work orders 14645 S 25th Pl Phoenix, AZ 85048 Home details Vendor Info DMV …" at bounding box center [599, 314] width 1199 height 524
copy span "DMV Landscaping Services"
click at [78, 178] on link "Home details" at bounding box center [63, 184] width 72 height 12
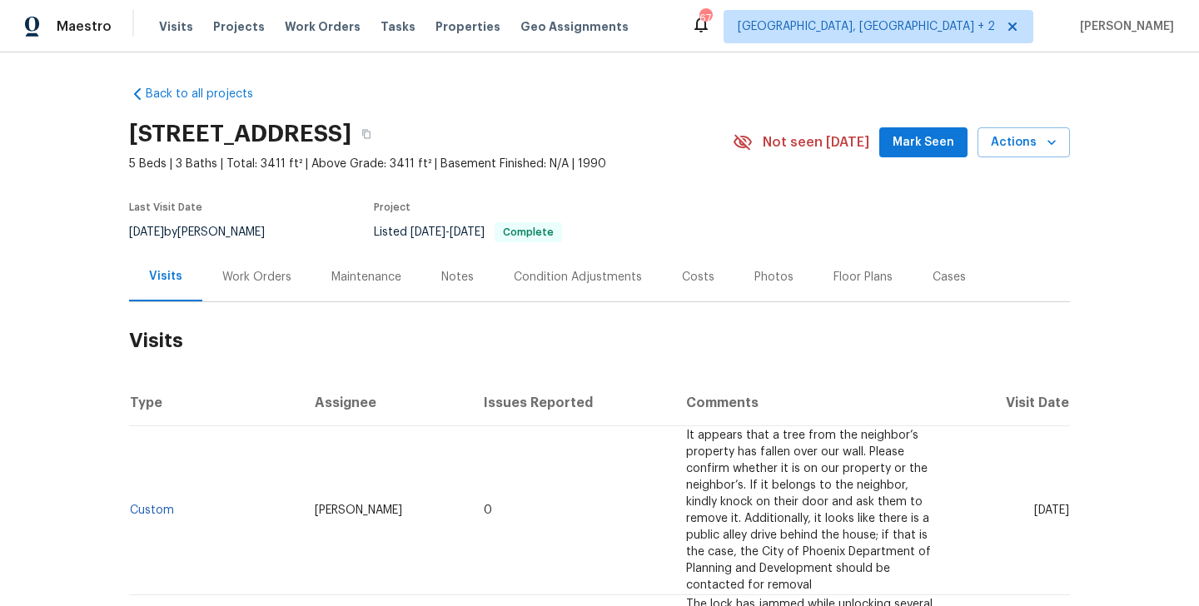
click at [276, 258] on div "Work Orders" at bounding box center [256, 276] width 109 height 49
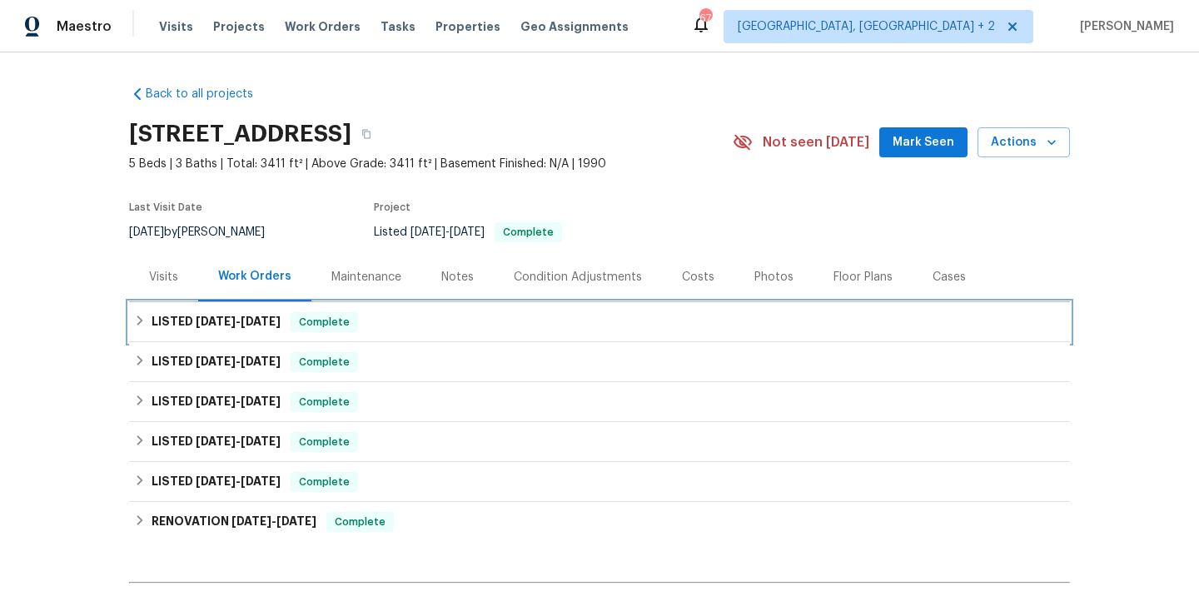
click at [264, 317] on span "[DATE]" at bounding box center [261, 322] width 40 height 12
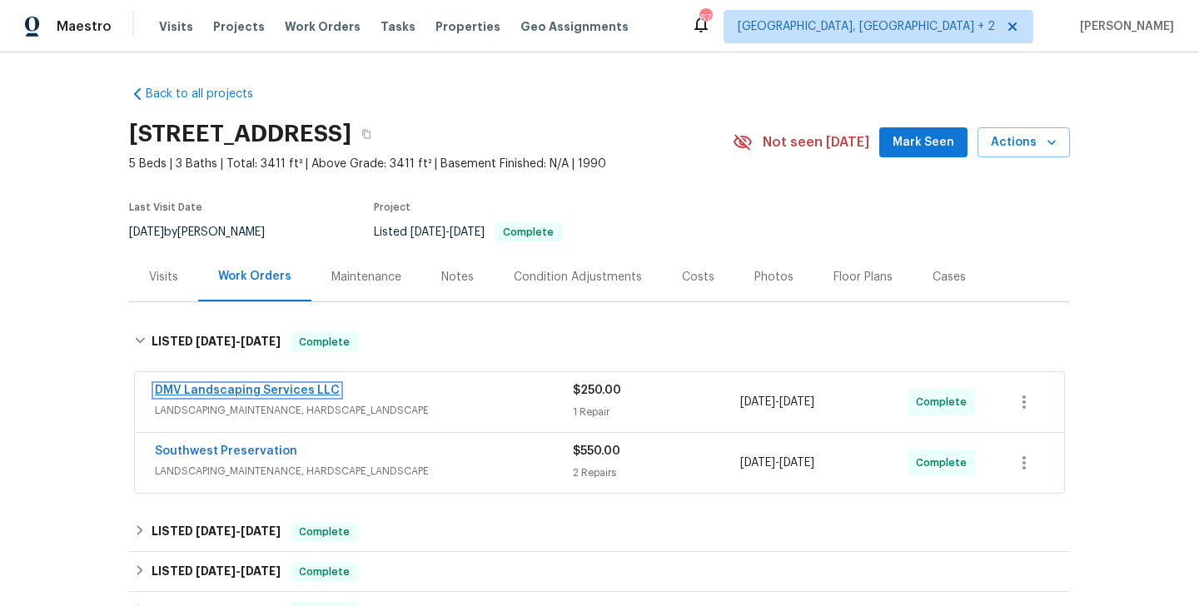
click at [259, 391] on link "DMV Landscaping Services LLC" at bounding box center [247, 391] width 185 height 12
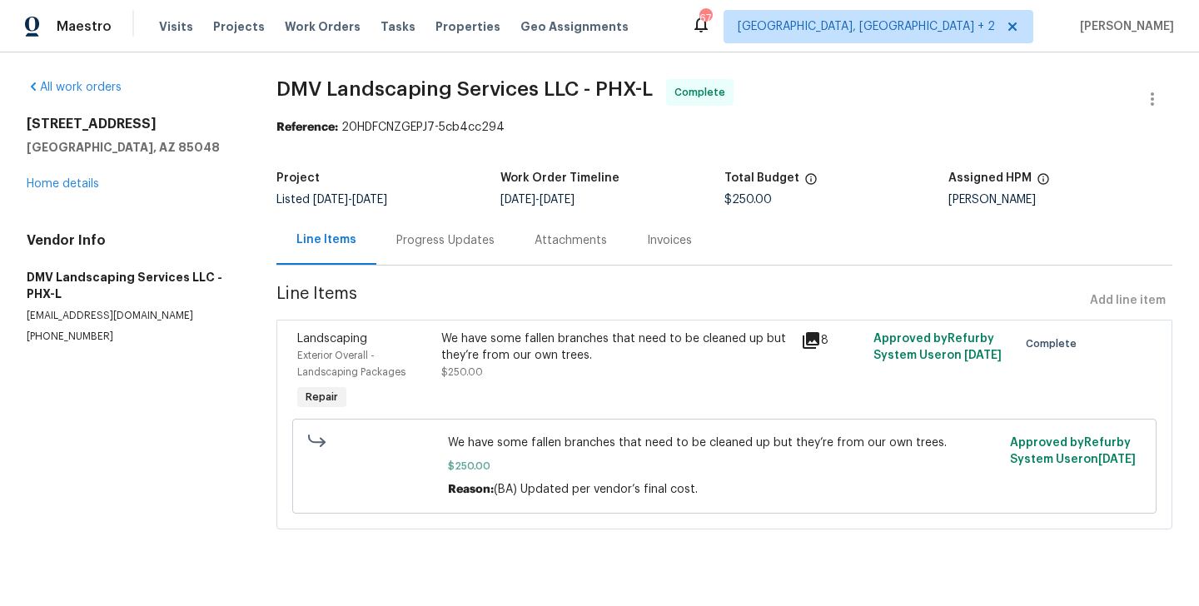
click at [71, 342] on p "[PHONE_NUMBER]" at bounding box center [132, 337] width 210 height 14
copy p "[PHONE_NUMBER]"
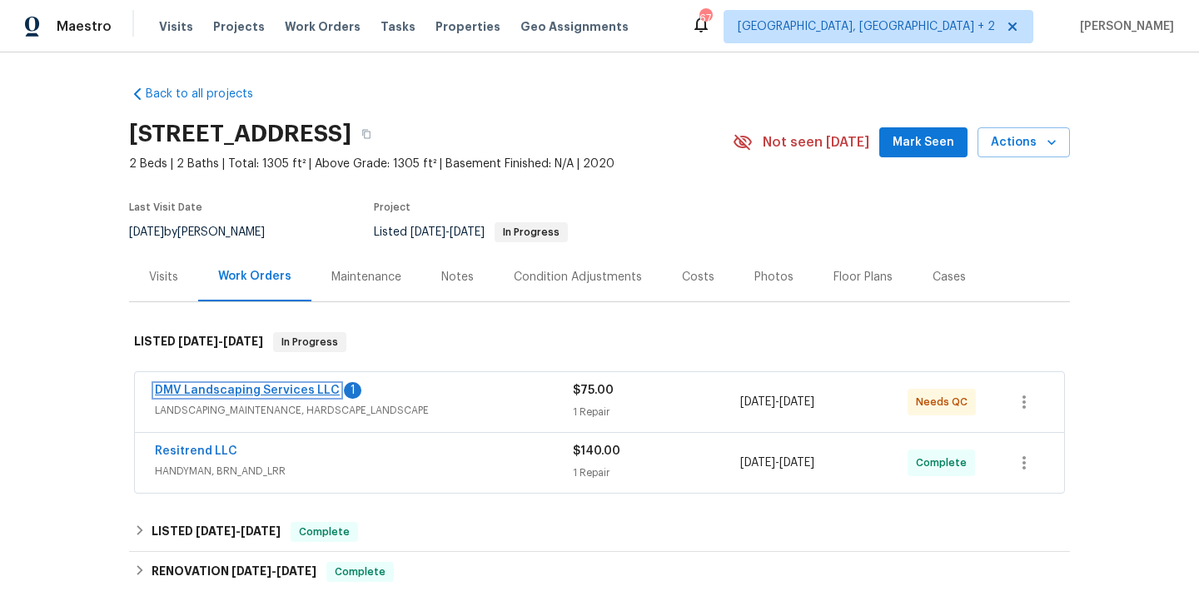
click at [284, 388] on link "DMV Landscaping Services LLC" at bounding box center [247, 391] width 185 height 12
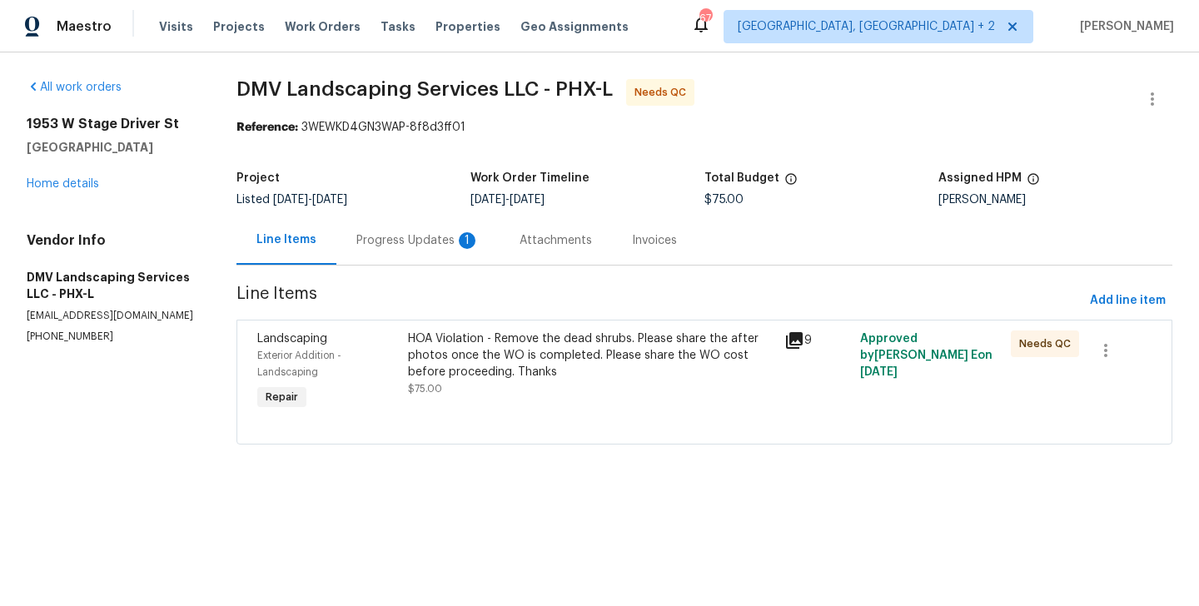
click at [435, 240] on div "Progress Updates 1" at bounding box center [417, 240] width 123 height 17
